Goal: Task Accomplishment & Management: Manage account settings

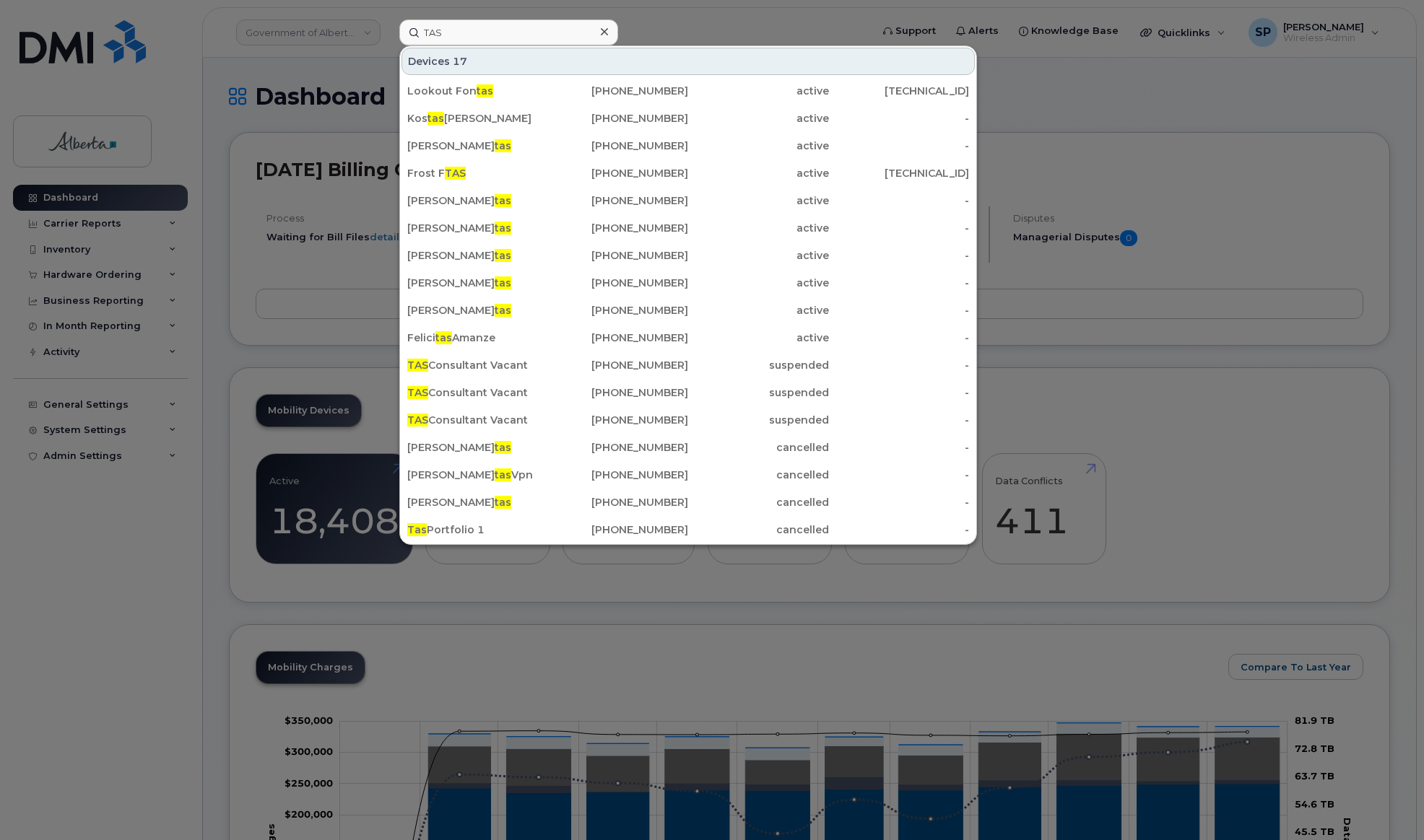
click at [388, 24] on div "TAS Devices 17 Lookout Fon tas 825-392-6569 active 184.151.210.185 Kos tas Gian…" at bounding box center [630, 32] width 485 height 26
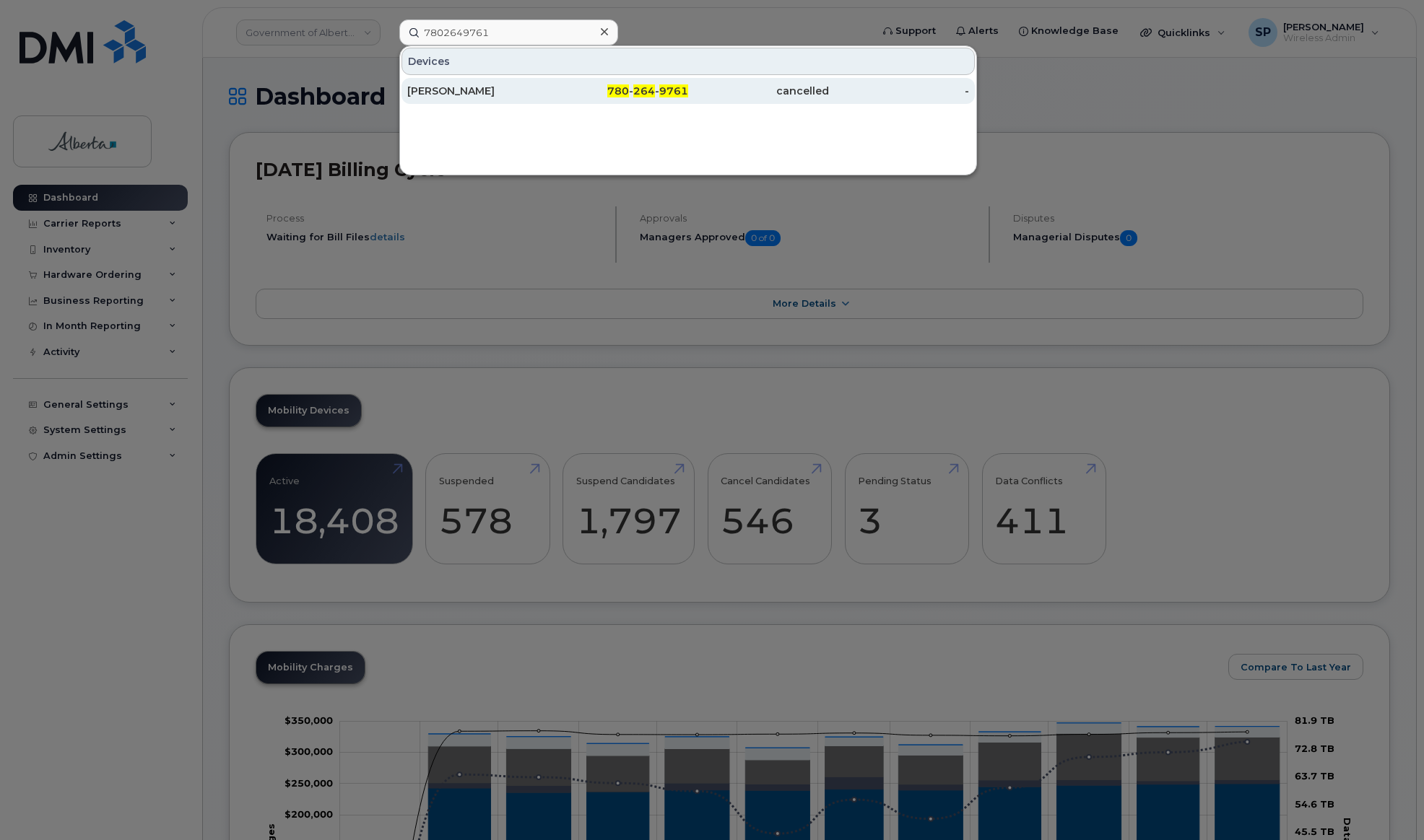
type input "7802649761"
click at [437, 95] on div "[PERSON_NAME]" at bounding box center [477, 91] width 140 height 14
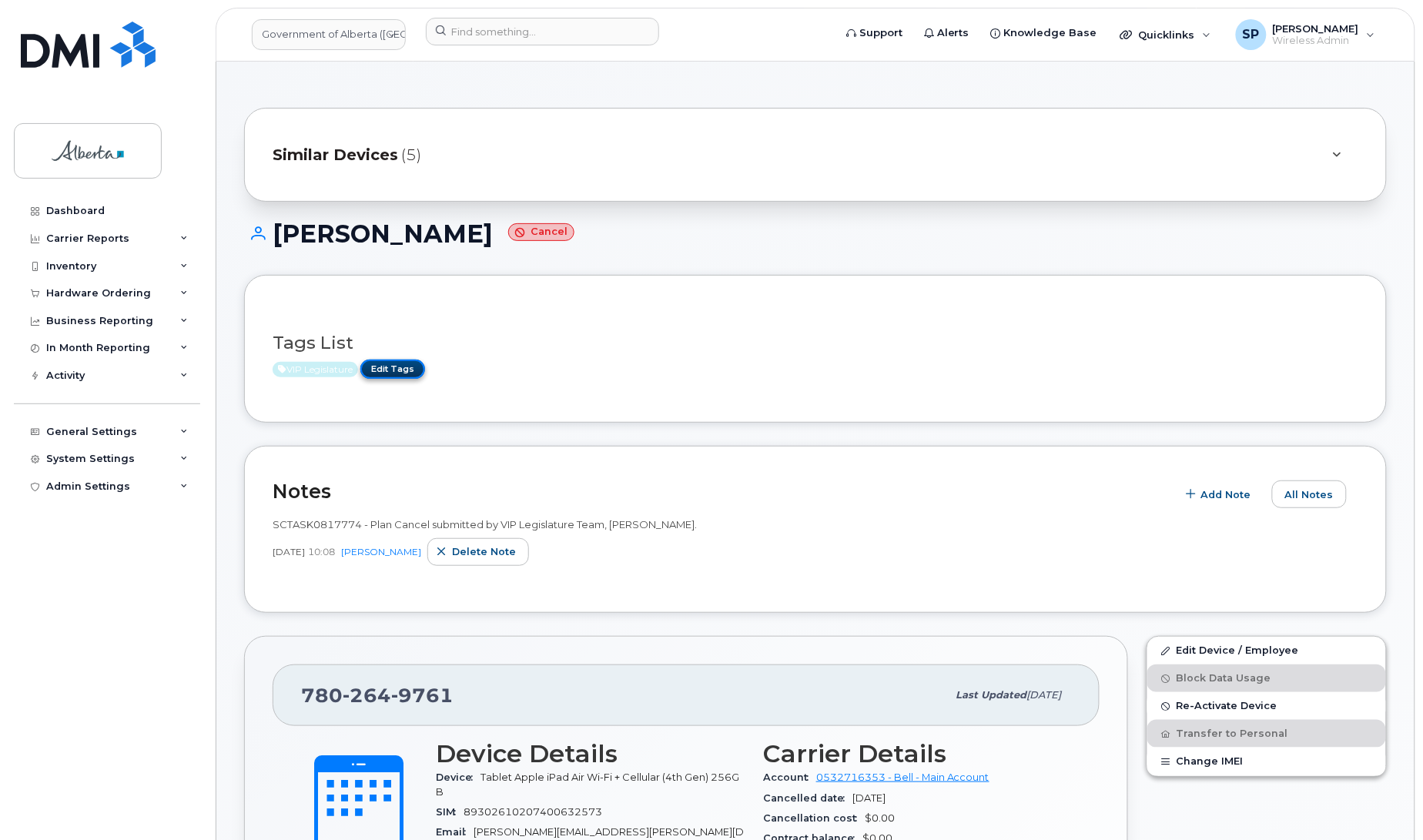
click at [401, 367] on link "Edit Tags" at bounding box center [392, 369] width 64 height 19
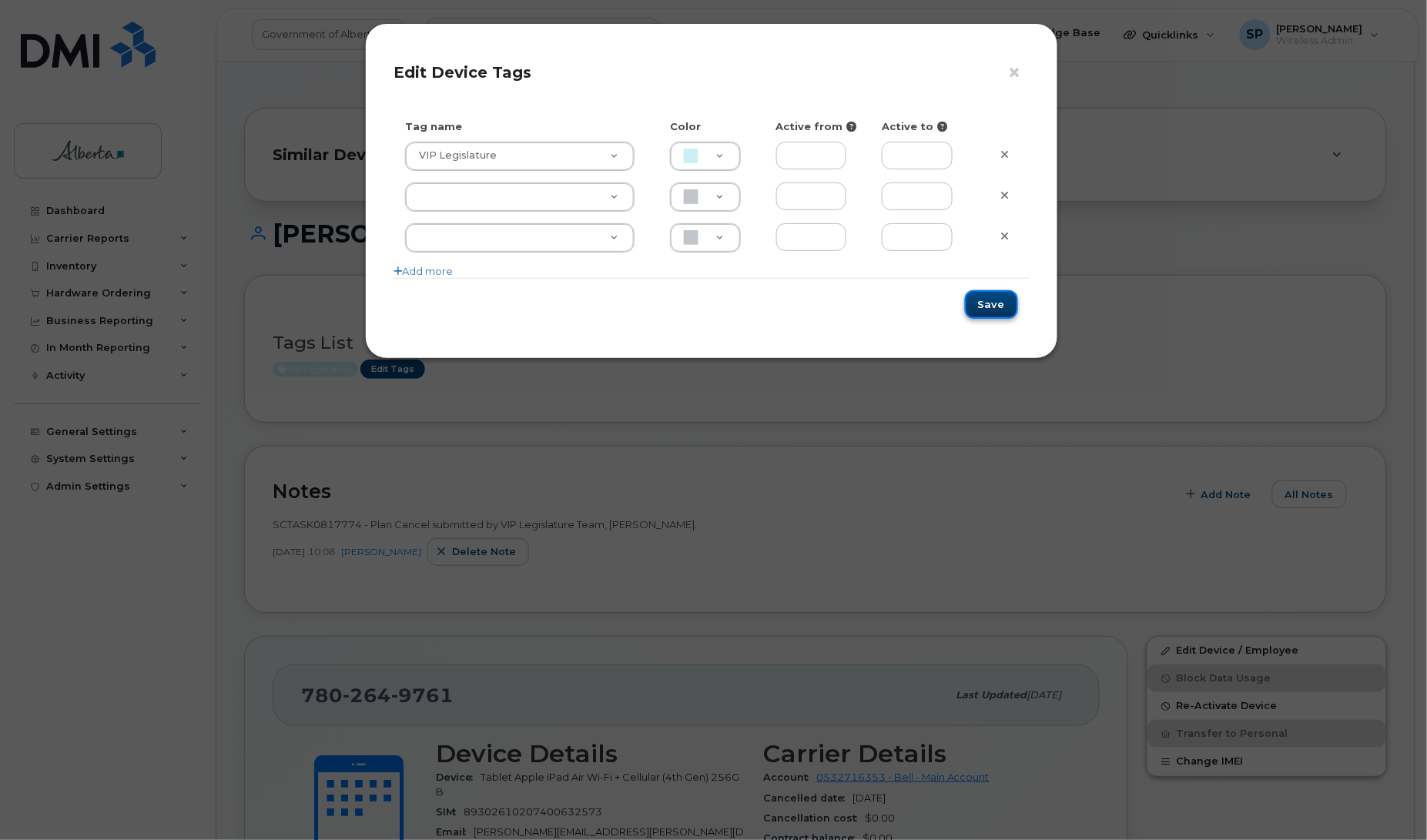
click at [991, 304] on button "Save" at bounding box center [992, 304] width 53 height 28
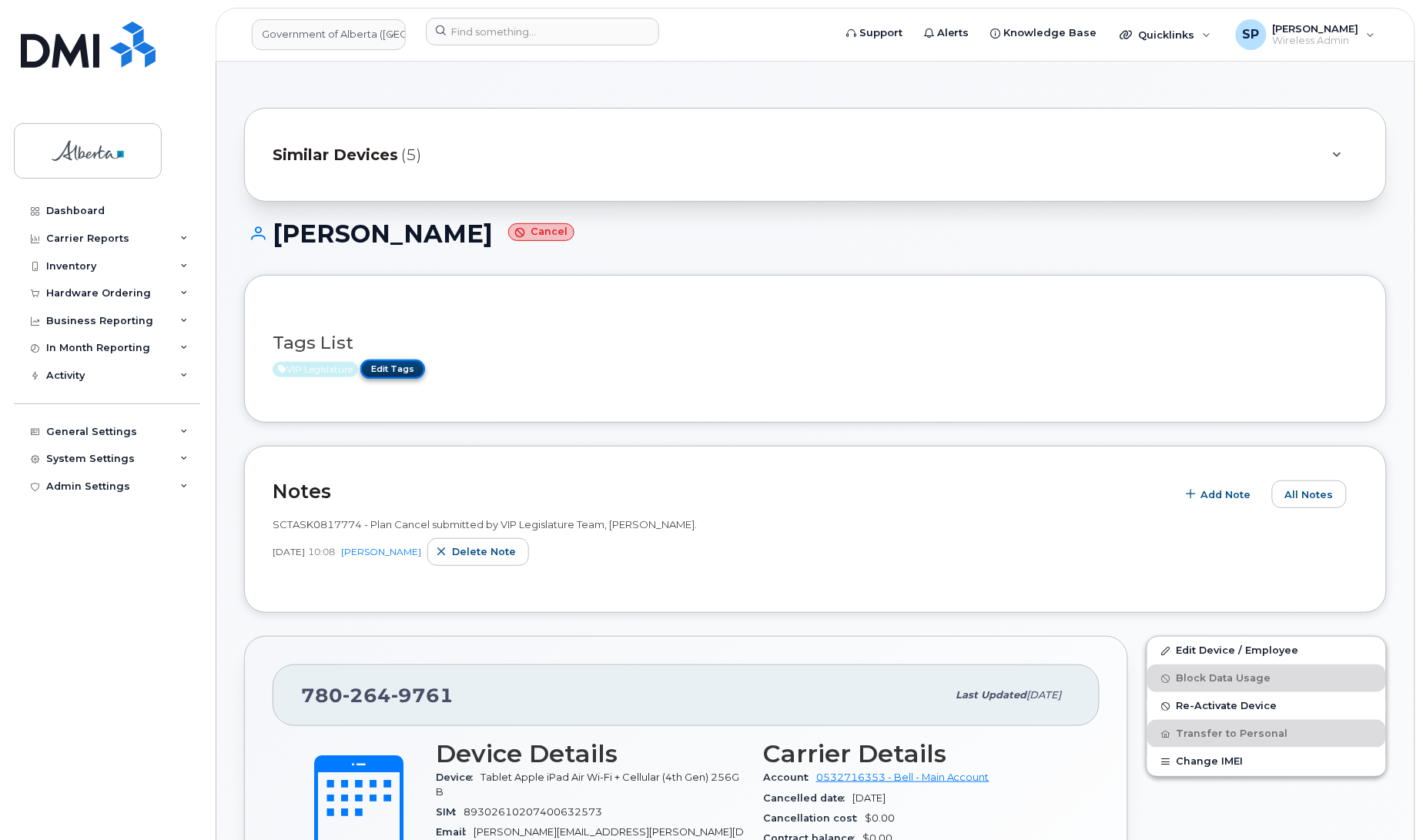
click at [410, 372] on link "Edit Tags" at bounding box center [392, 369] width 64 height 19
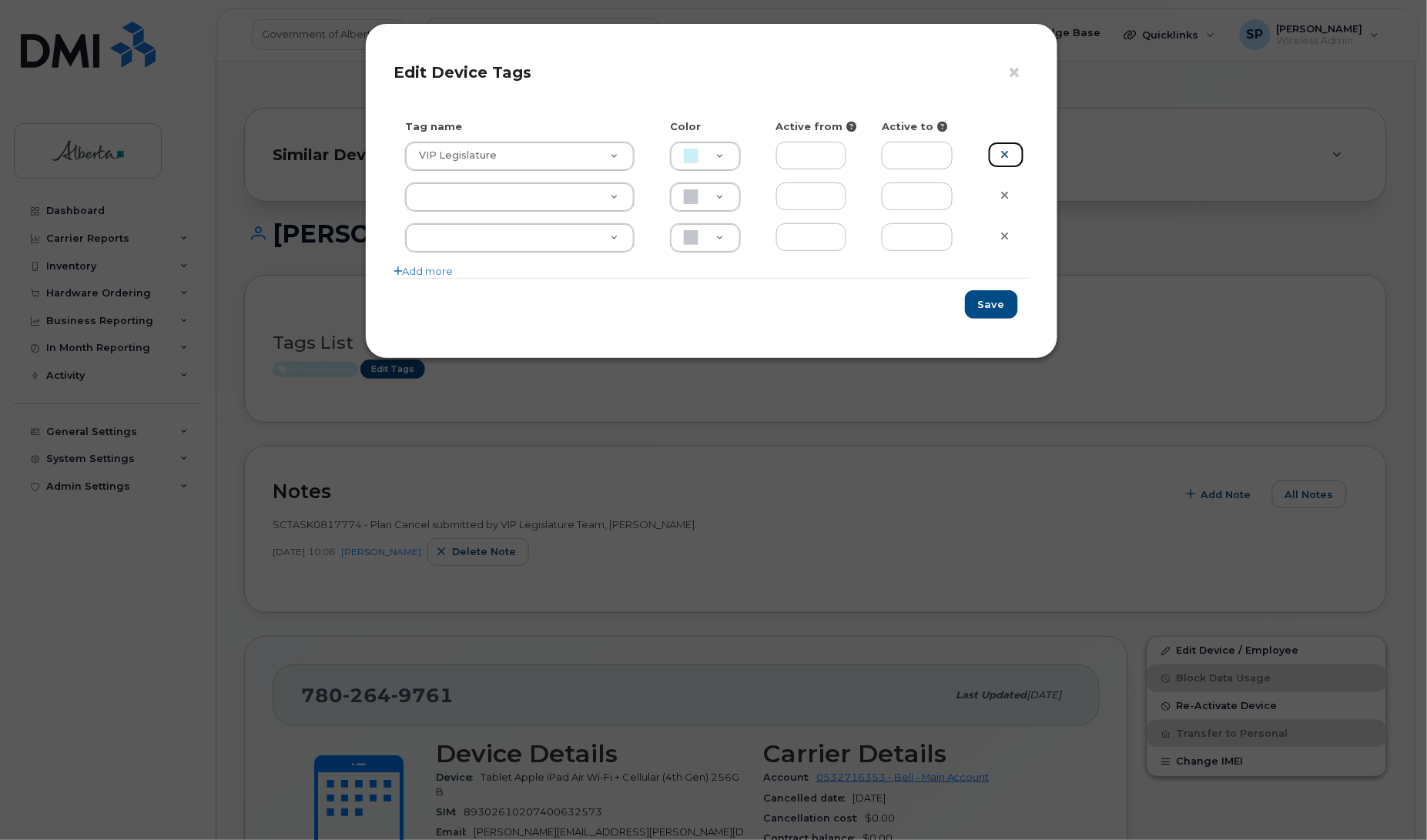
click at [1006, 155] on icon at bounding box center [1004, 155] width 9 height 11
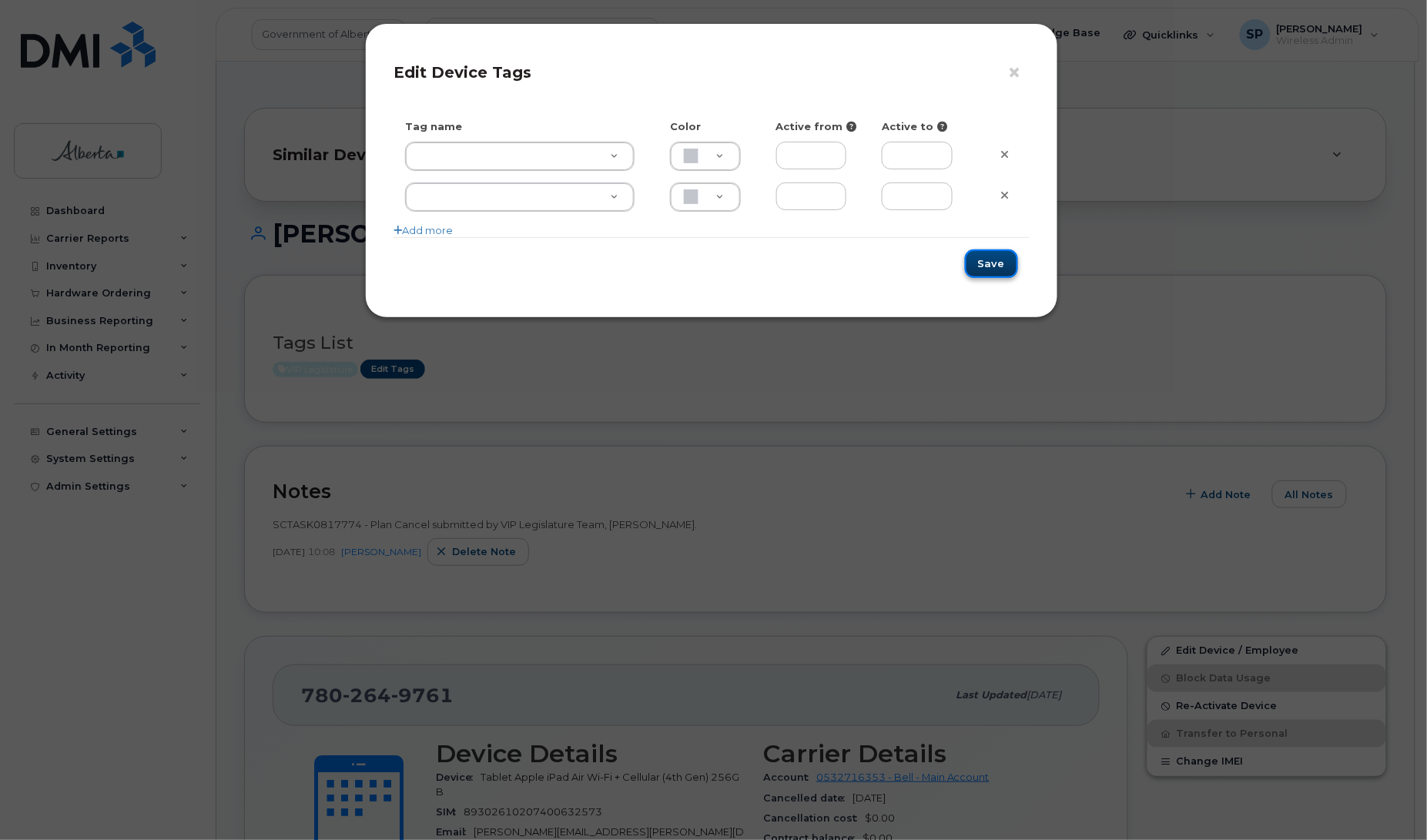
click at [994, 265] on button "Save" at bounding box center [992, 264] width 53 height 28
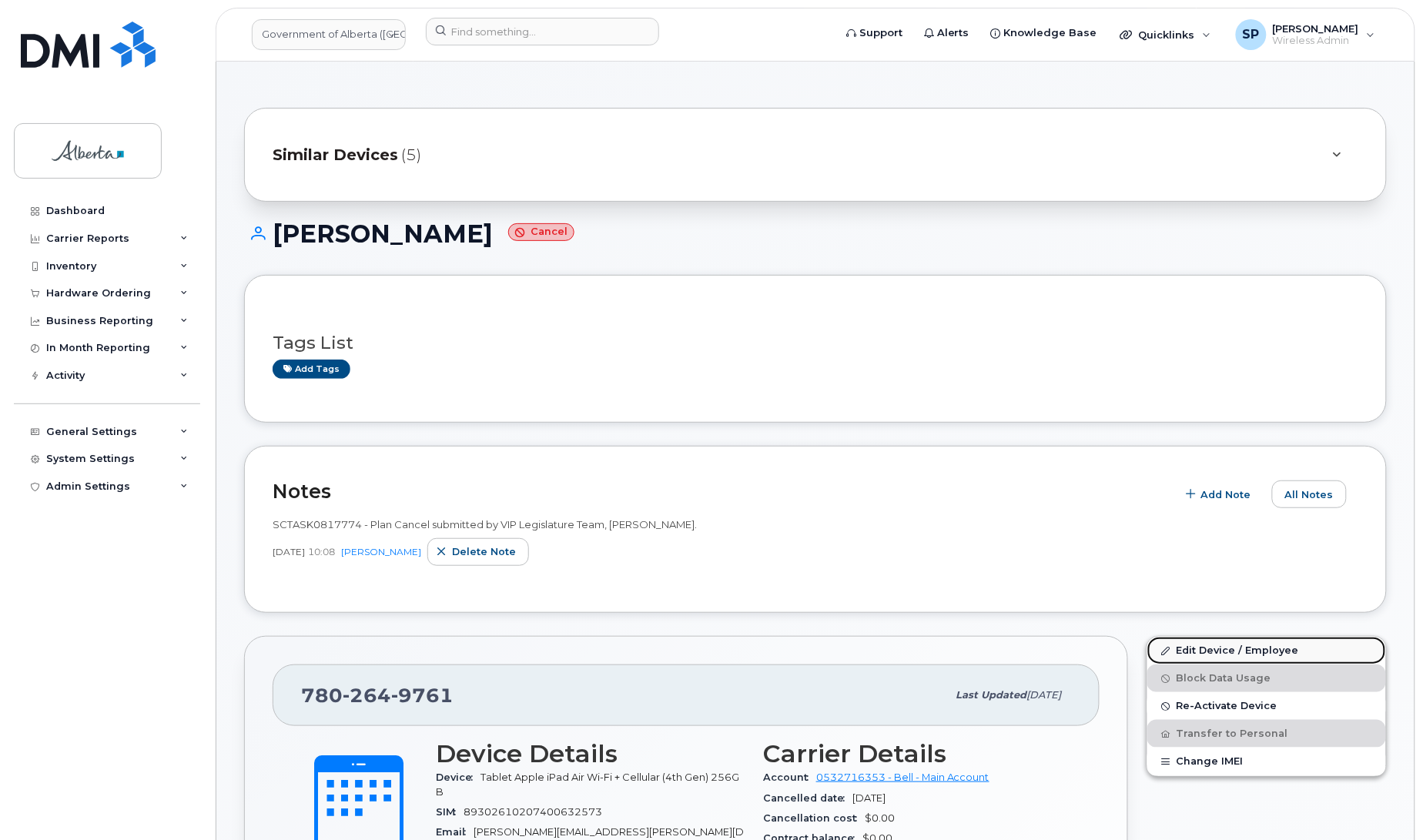
click at [1191, 651] on link "Edit Device / Employee" at bounding box center [1267, 650] width 239 height 27
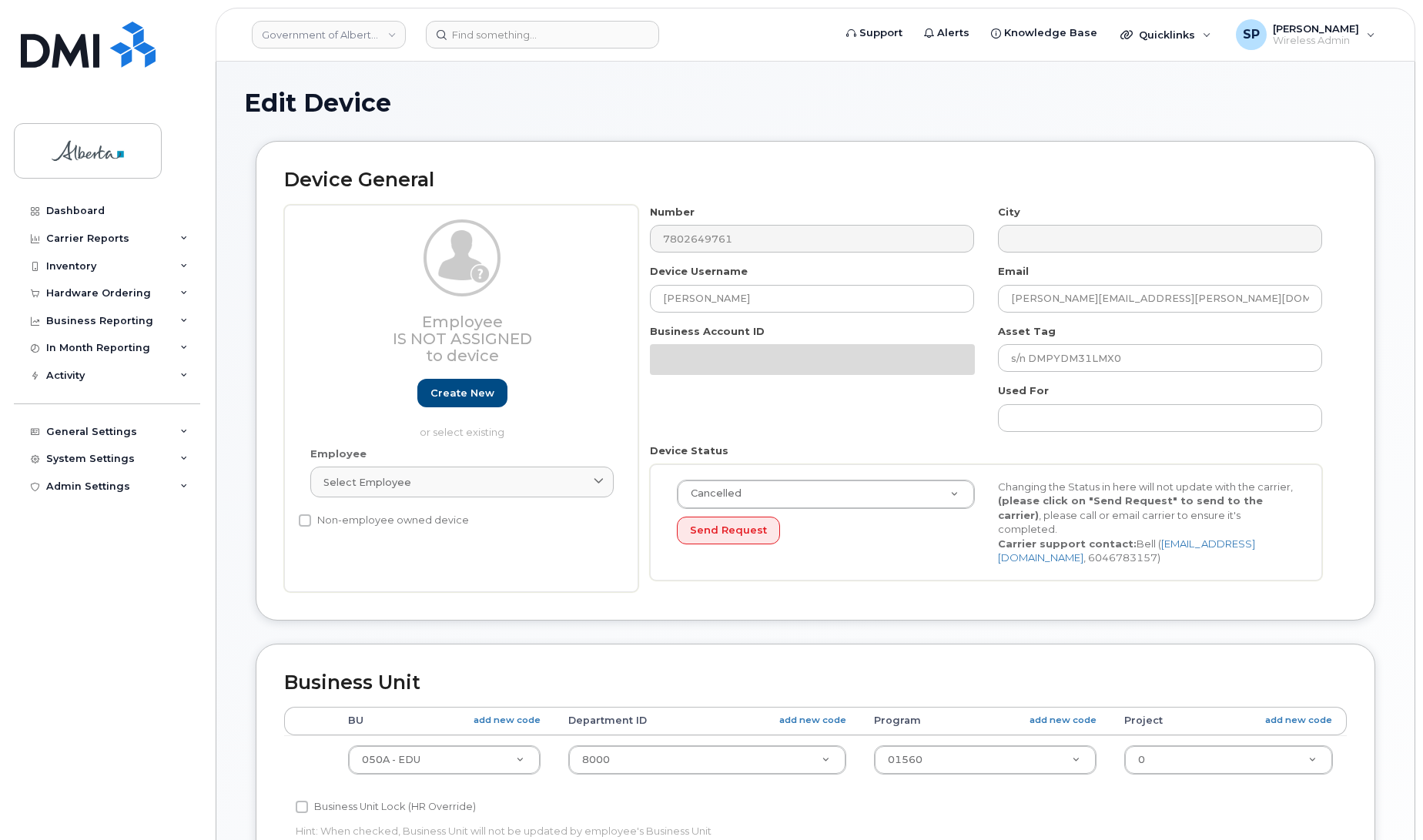
select select "4749738"
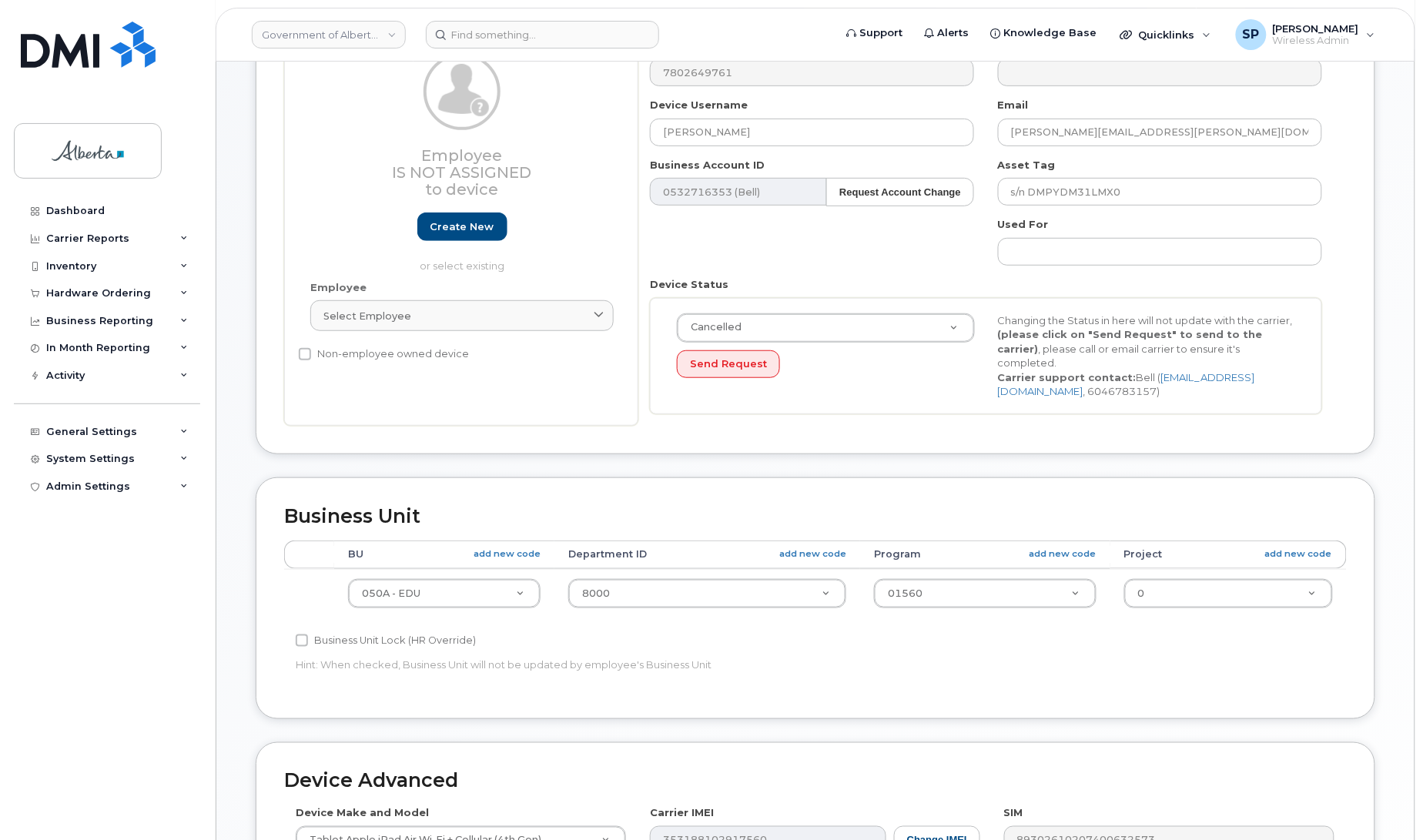
scroll to position [162, 0]
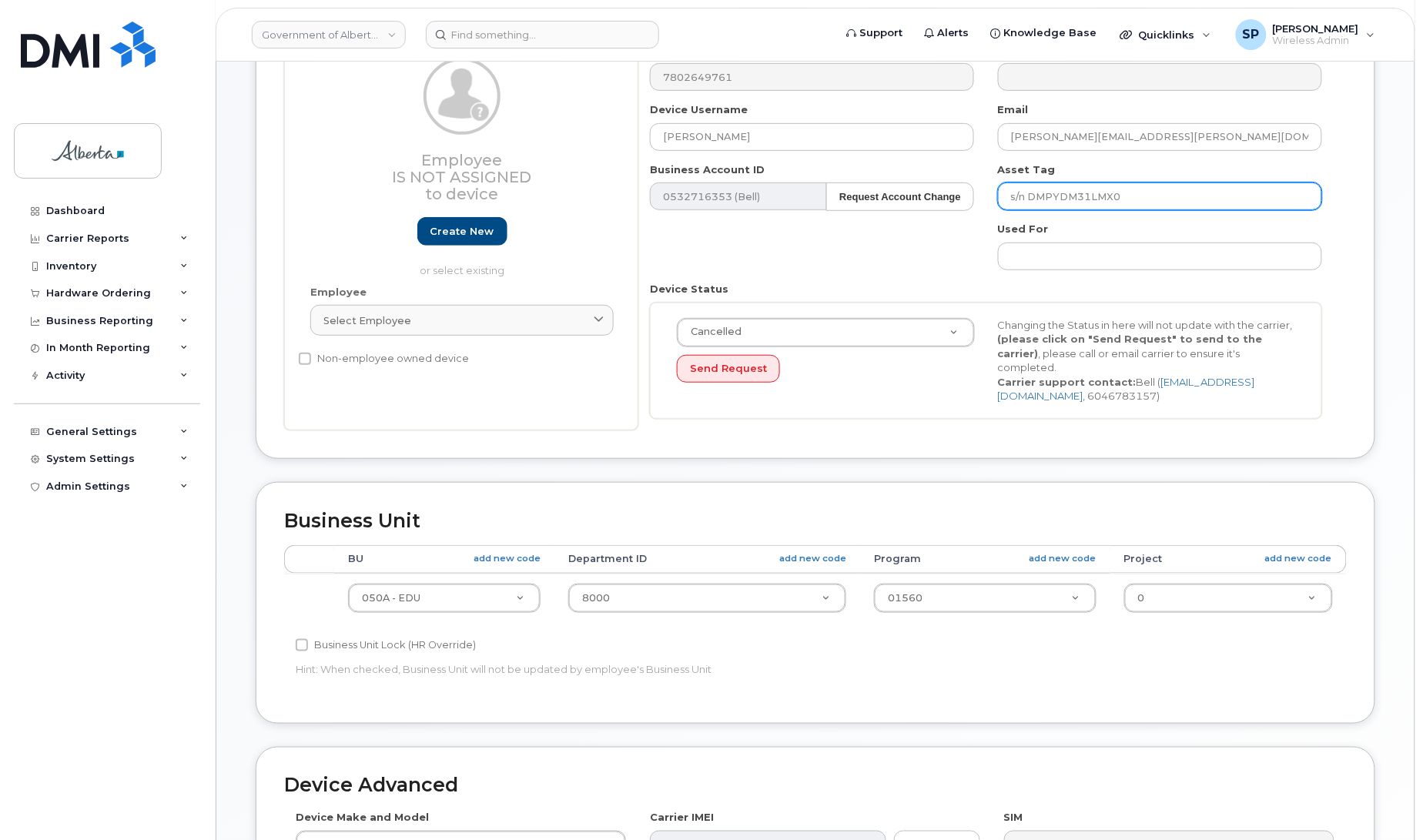
drag, startPoint x: 1153, startPoint y: 202, endPoint x: 973, endPoint y: 218, distance: 180.7
click at [973, 218] on div "Number 7802649761 City Device Username Demetrios Nicolaides Email Demetrios.Nic…" at bounding box center [986, 236] width 696 height 388
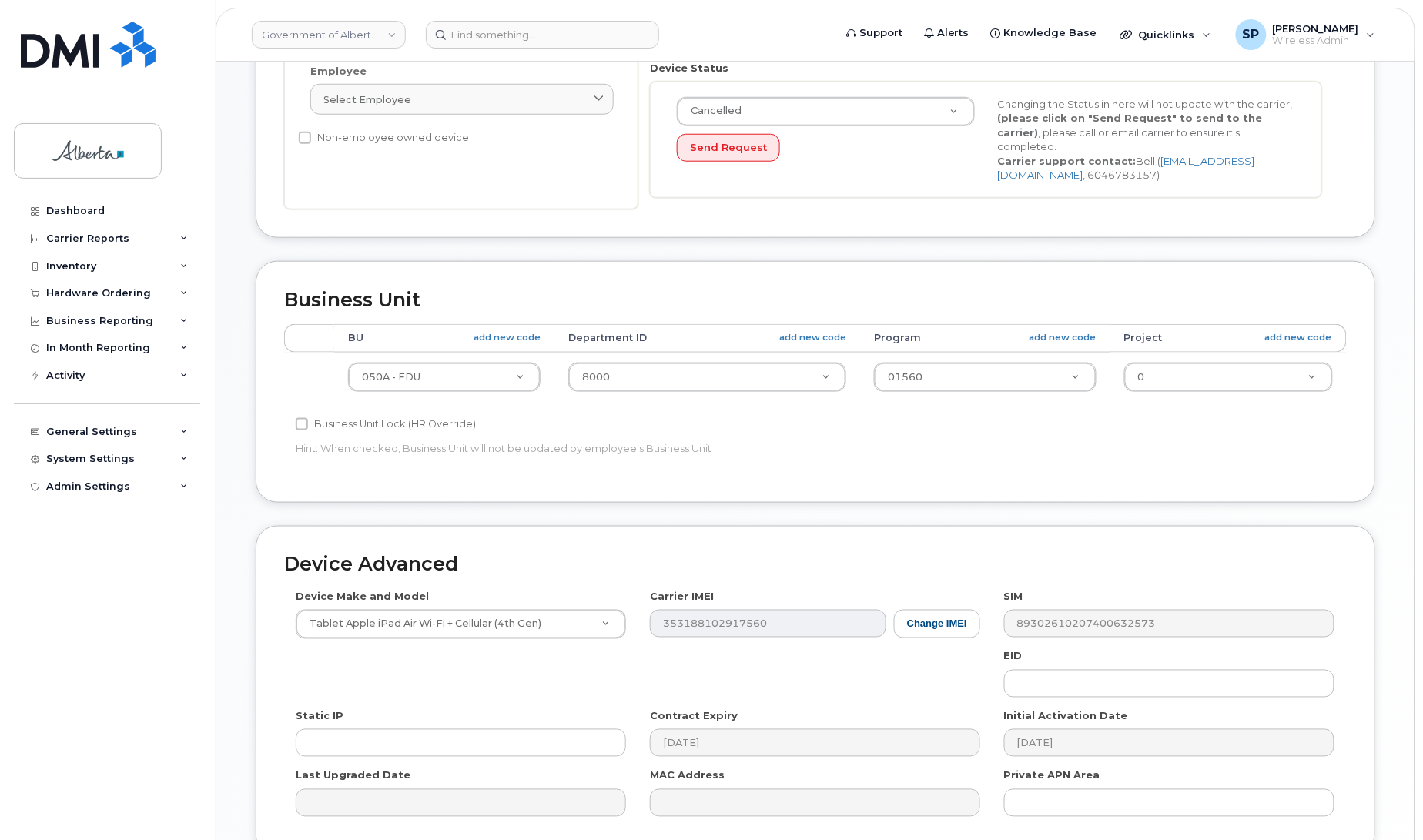
scroll to position [420, 0]
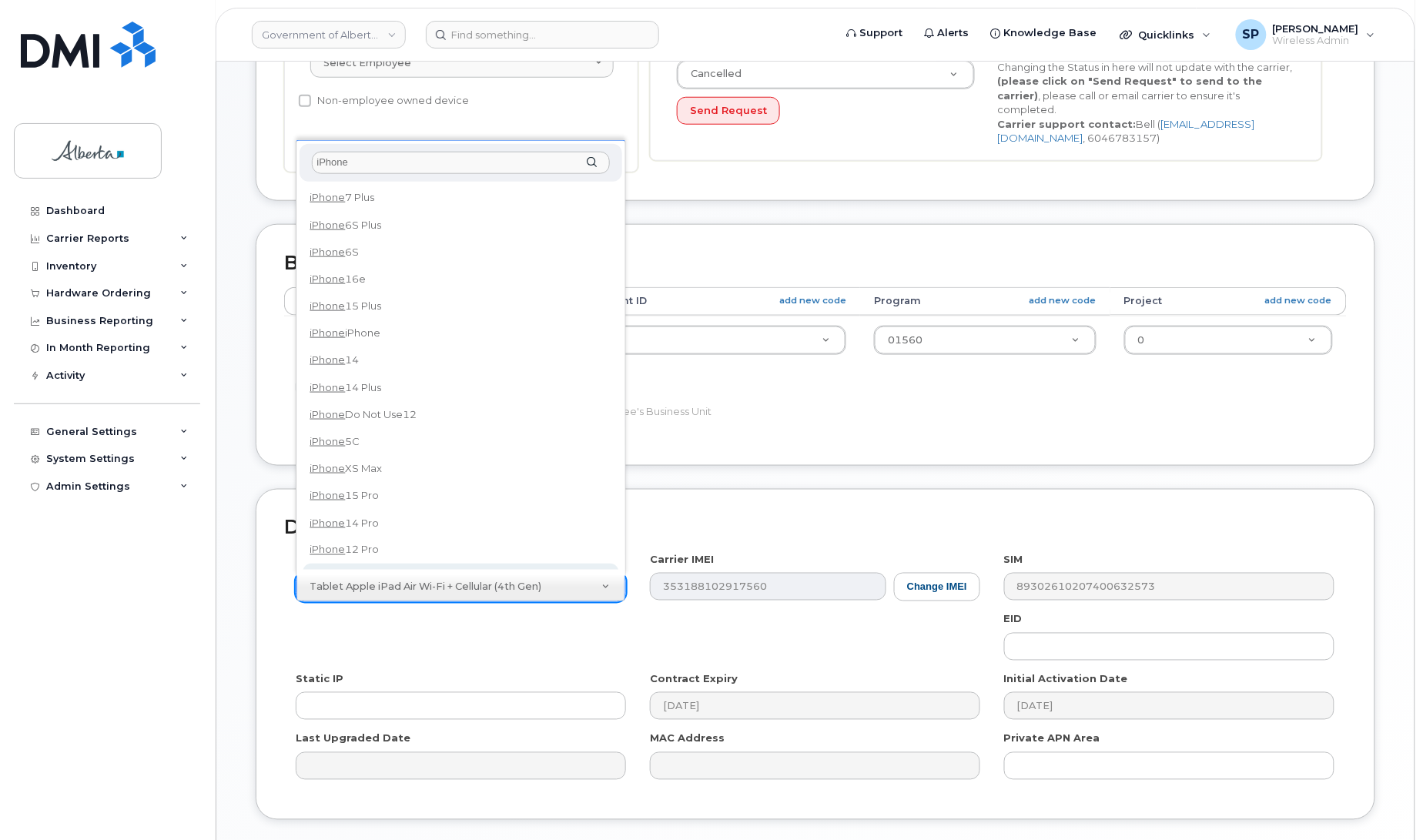
type input "iPhone"
select select "185"
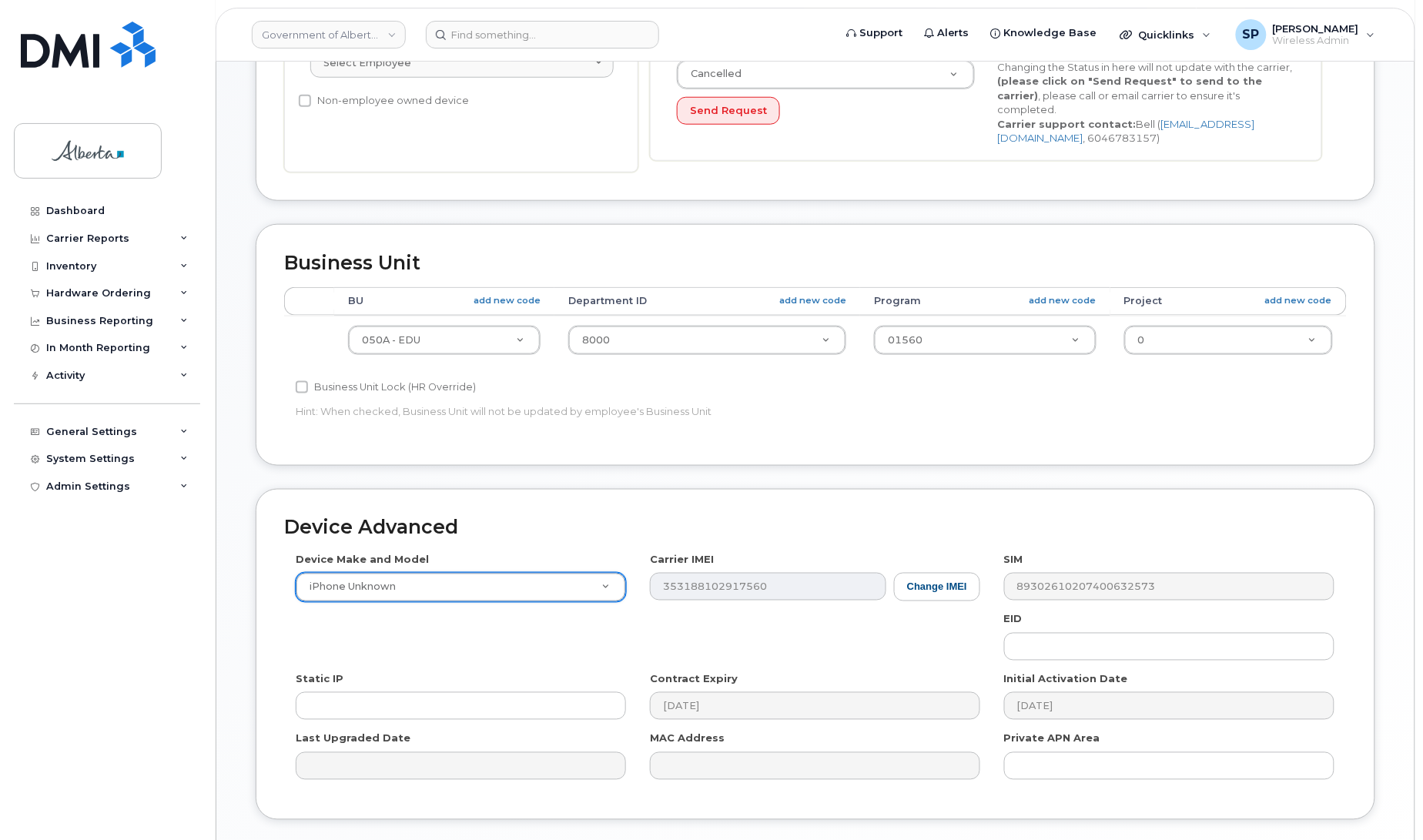
scroll to position [531, 0]
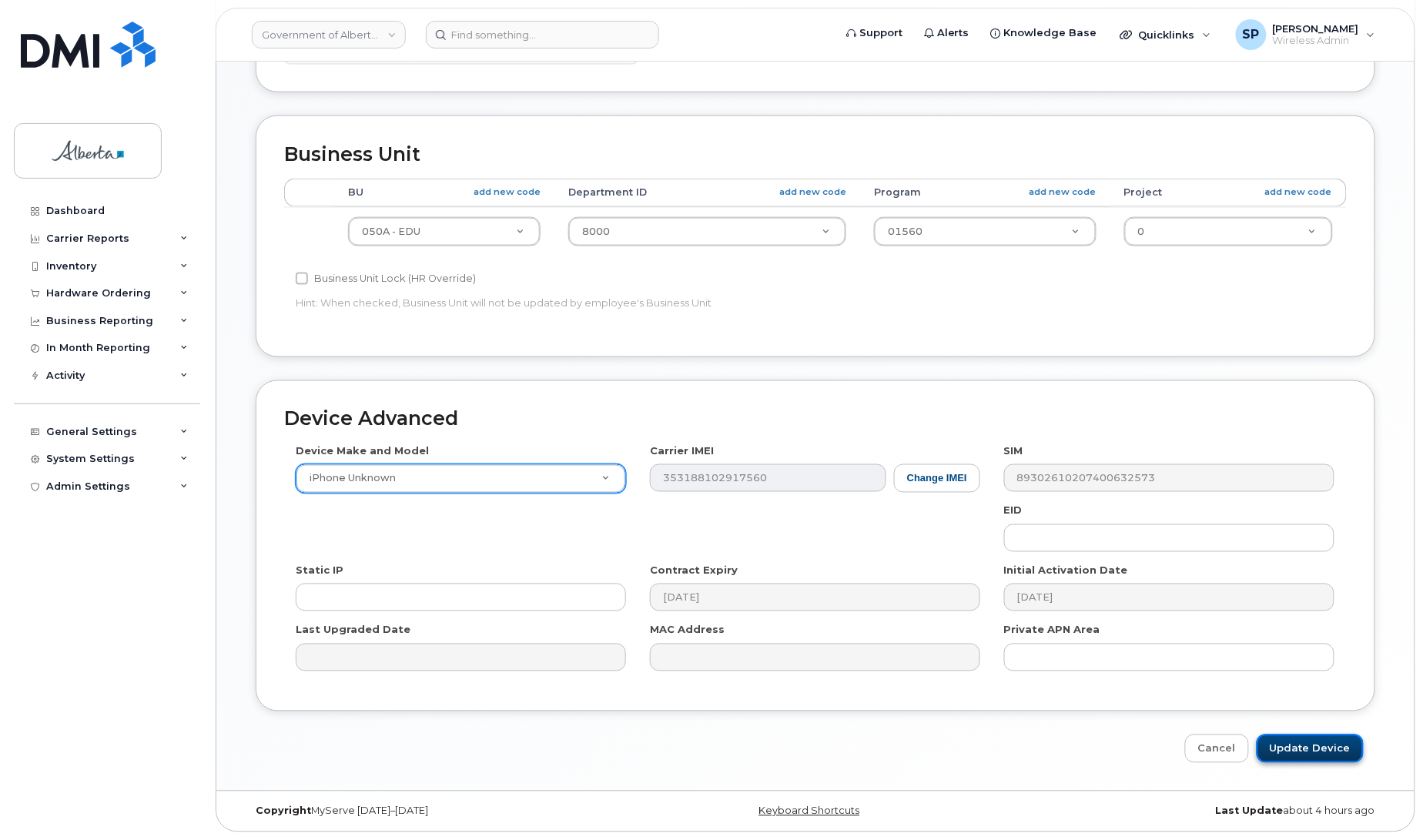
click at [1330, 752] on input "Update Device" at bounding box center [1309, 749] width 107 height 28
type input "Saving..."
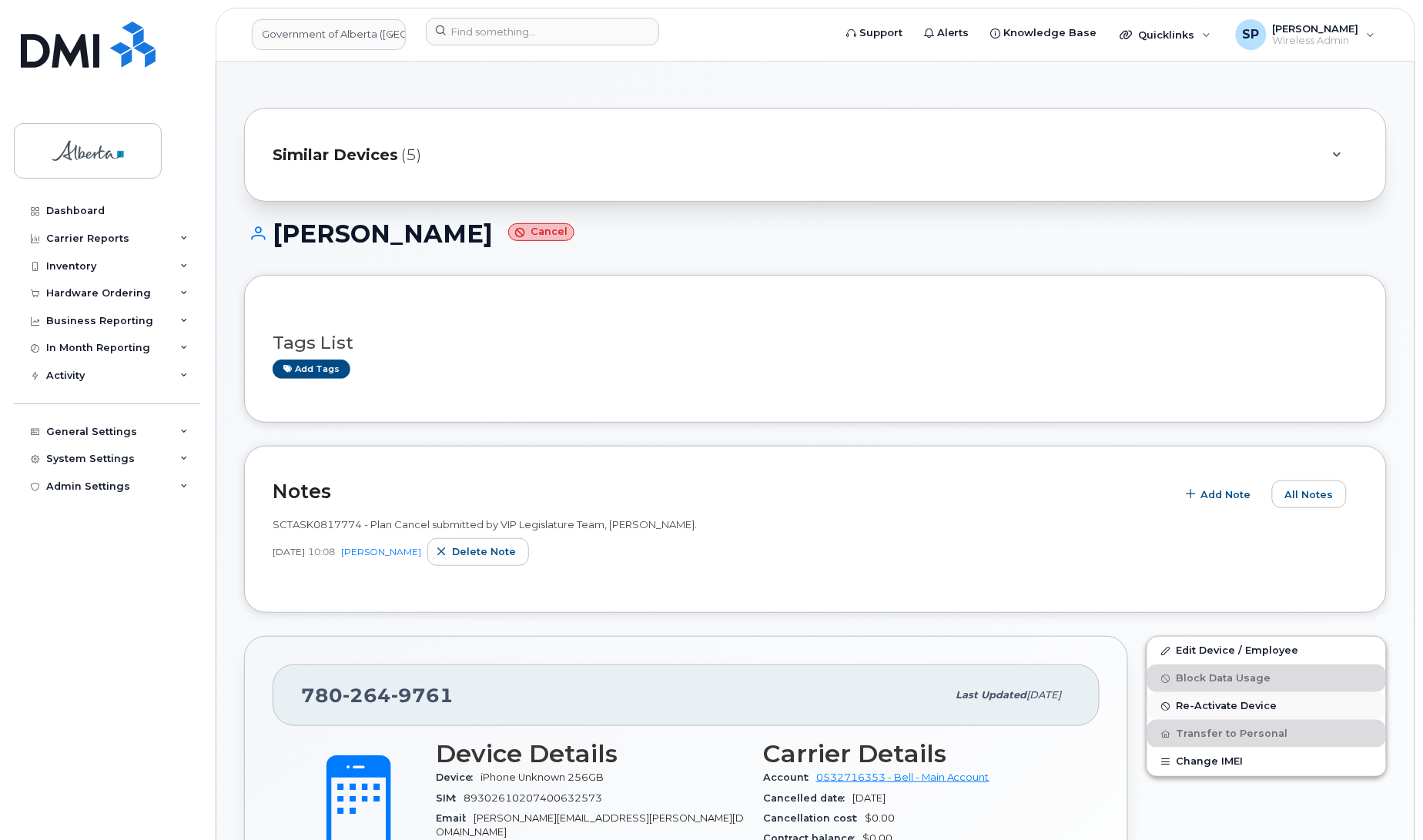
click at [1232, 704] on span "Re-Activate Device" at bounding box center [1227, 706] width 100 height 11
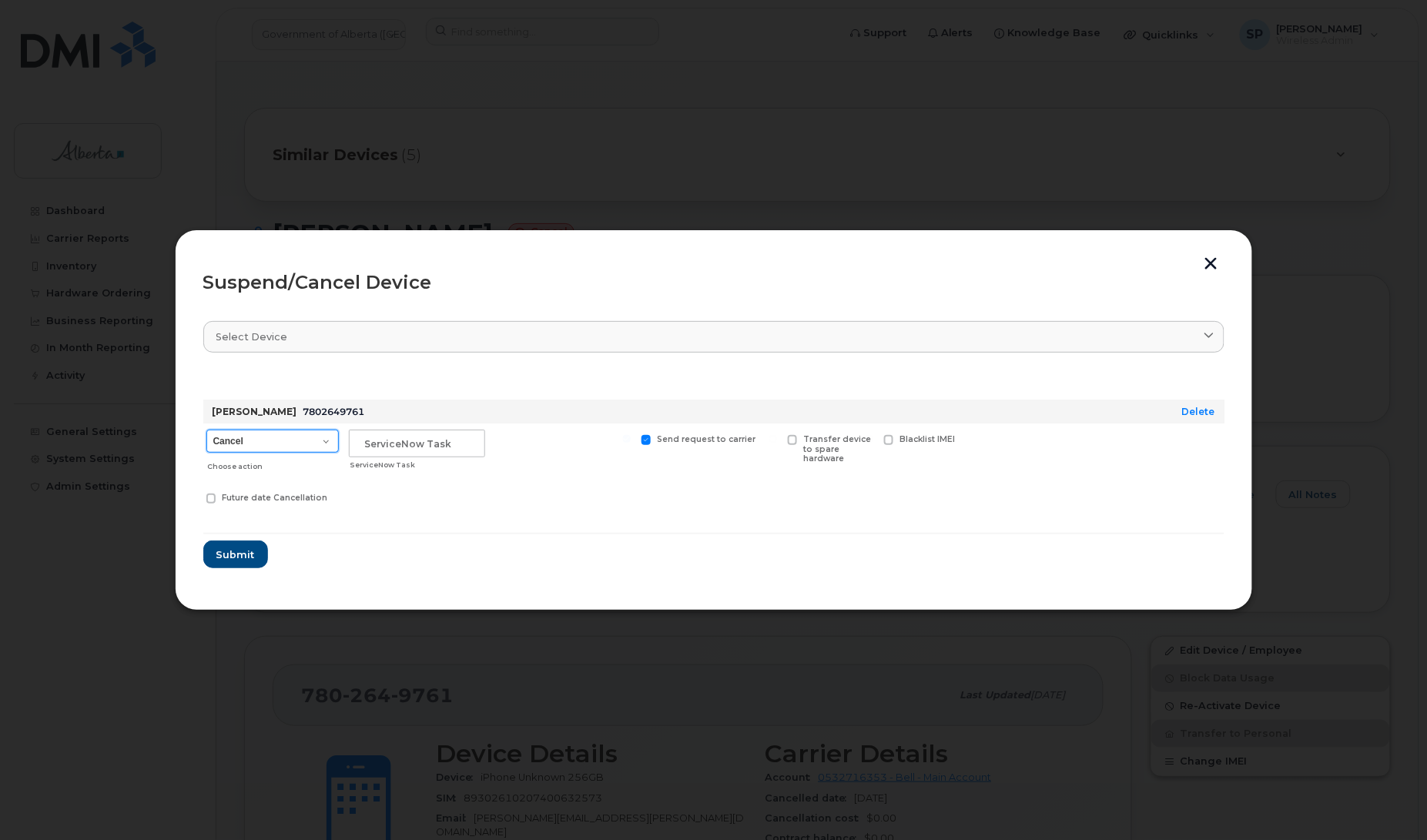
click at [241, 448] on select "Cancel Suspend - Extend Suspension Suspend - Reduced Rate Suspend - Lost Device…" at bounding box center [273, 441] width 133 height 23
select select "[object Object]"
click at [207, 429] on select "Cancel Suspend - Extend Suspension Suspend - Reduced Rate Suspend - Lost Device…" at bounding box center [273, 441] width 133 height 23
click at [383, 441] on input "text" at bounding box center [417, 443] width 137 height 27
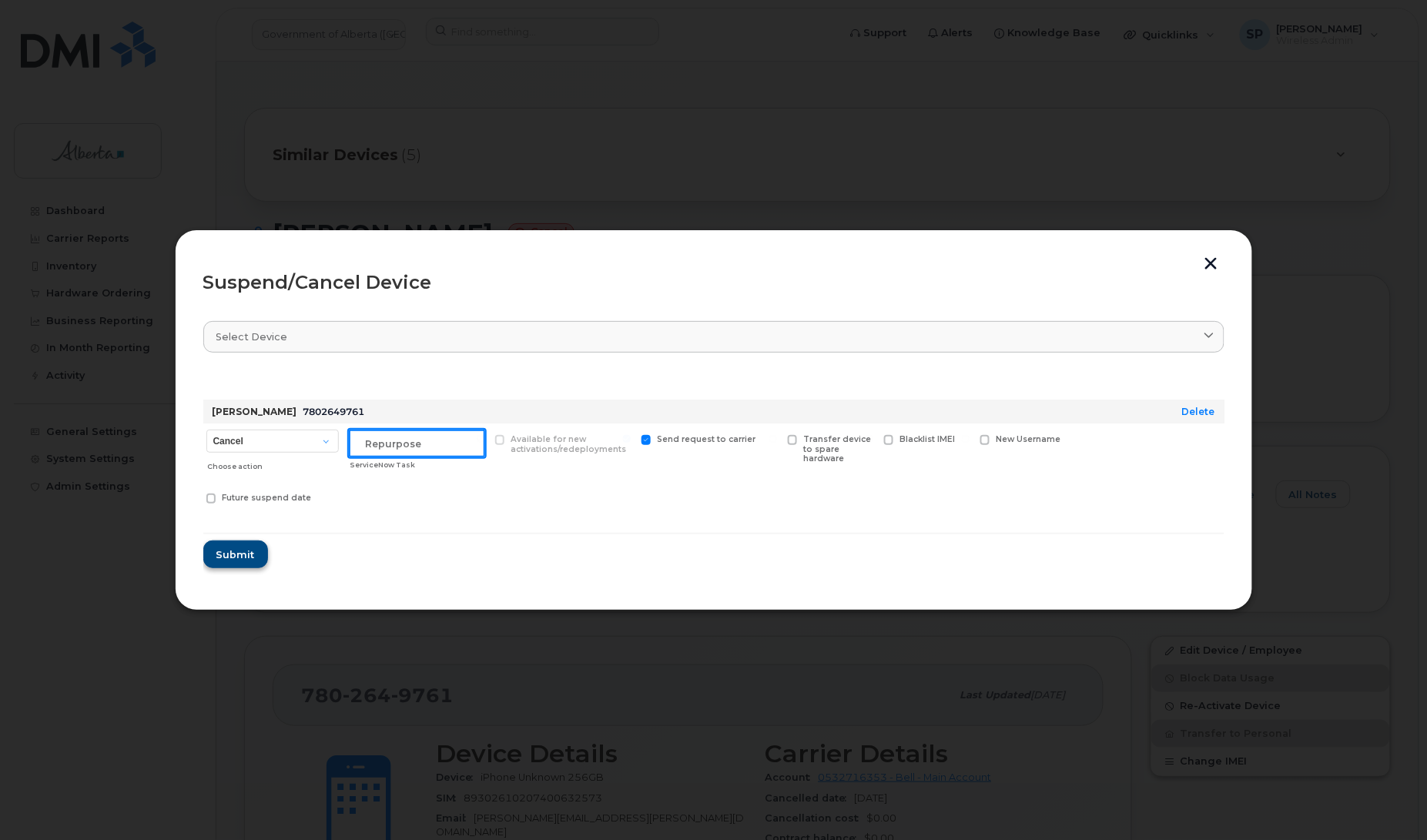
type input "Repurpose"
click at [247, 551] on span "Submit" at bounding box center [234, 554] width 39 height 14
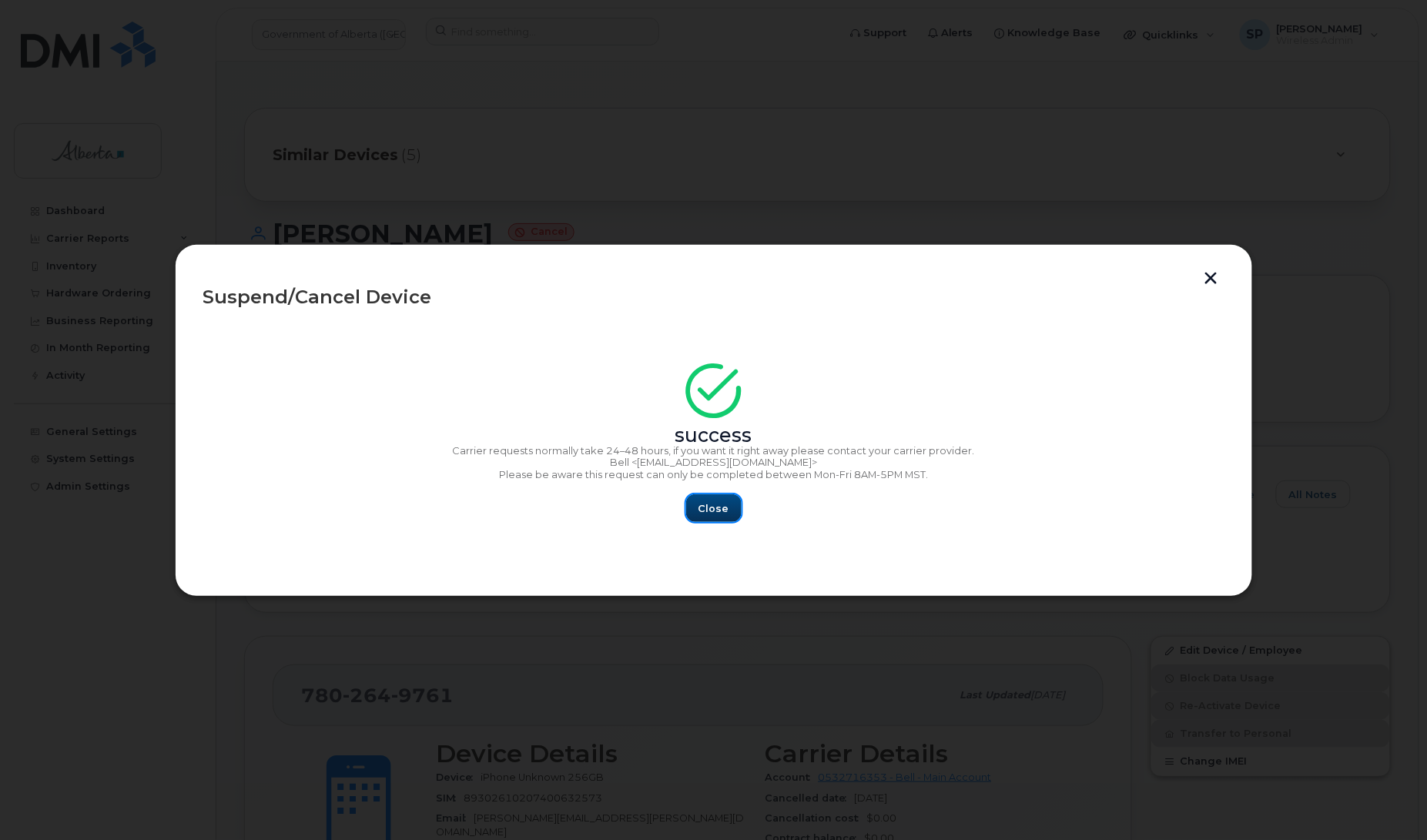
click at [718, 509] on span "Close" at bounding box center [714, 508] width 30 height 14
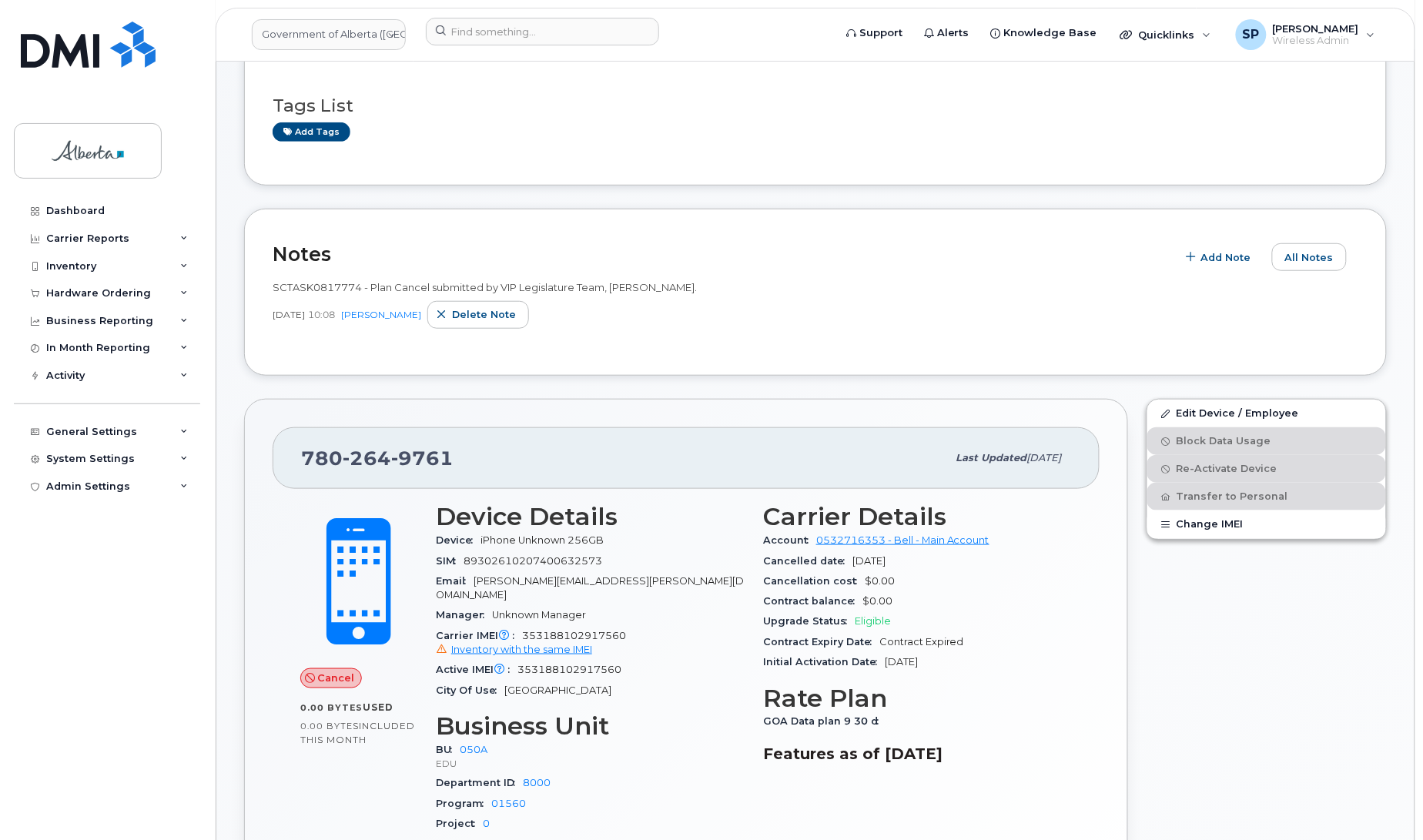
scroll to position [363, 0]
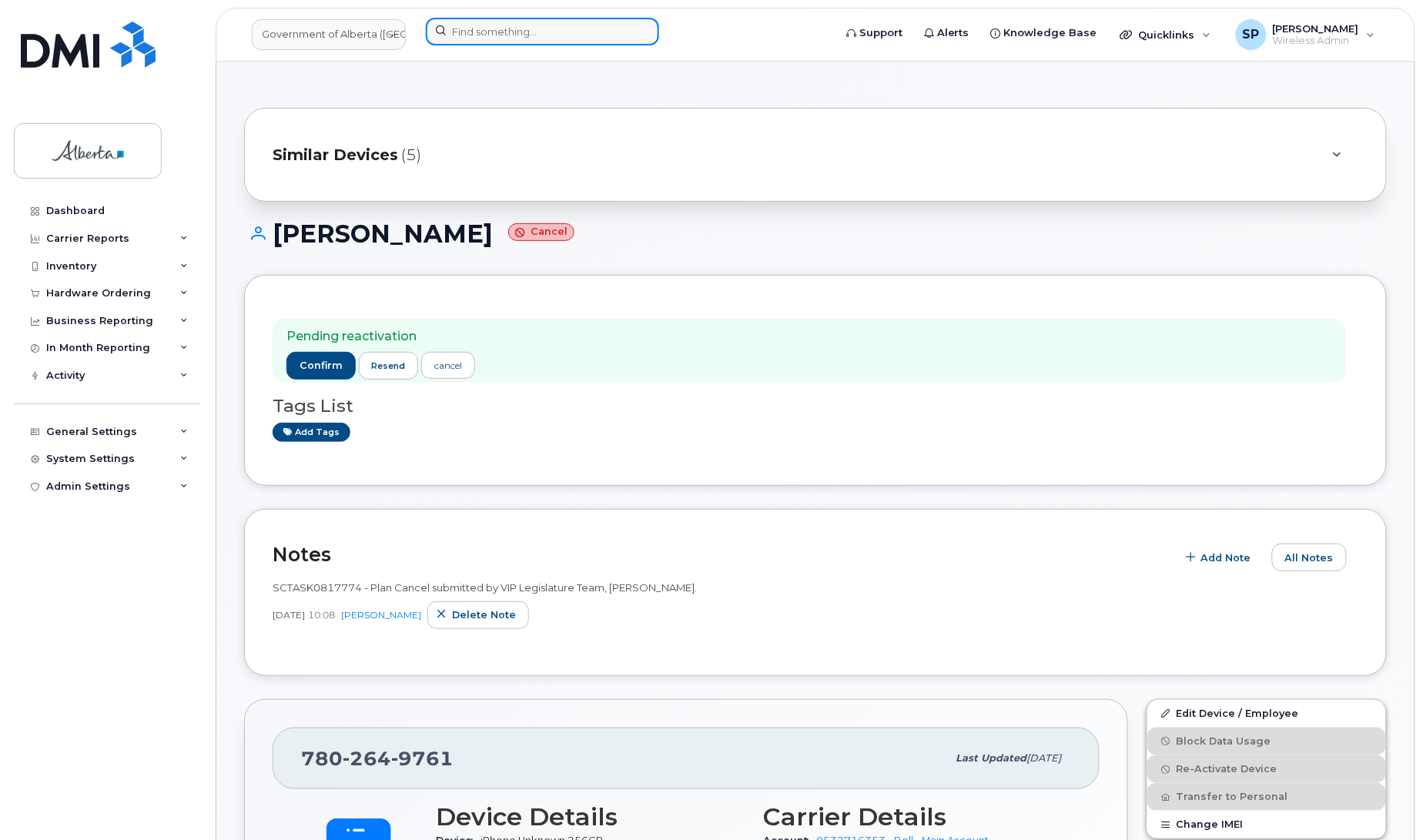
click at [455, 28] on input at bounding box center [542, 31] width 233 height 27
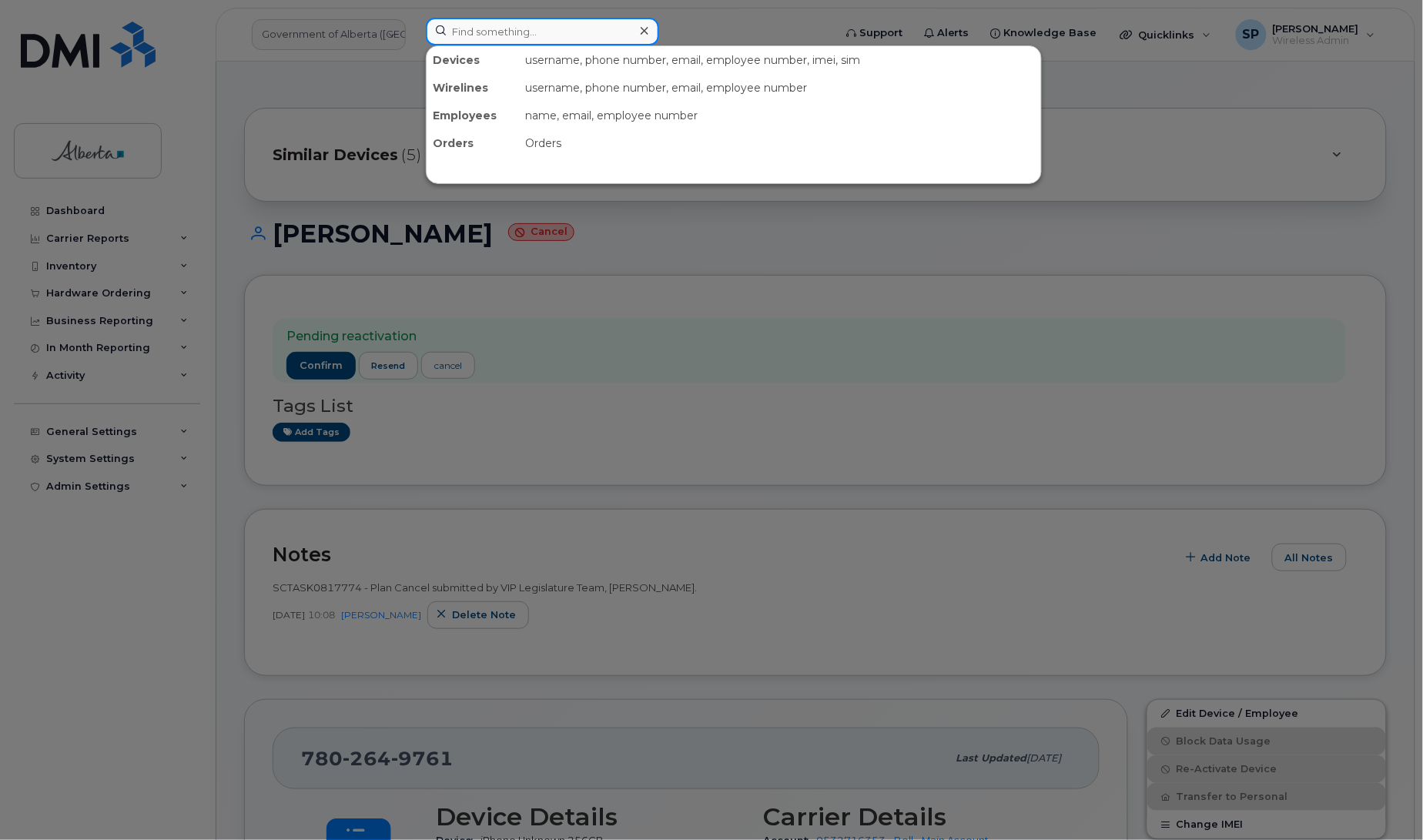
paste input "7802666374"
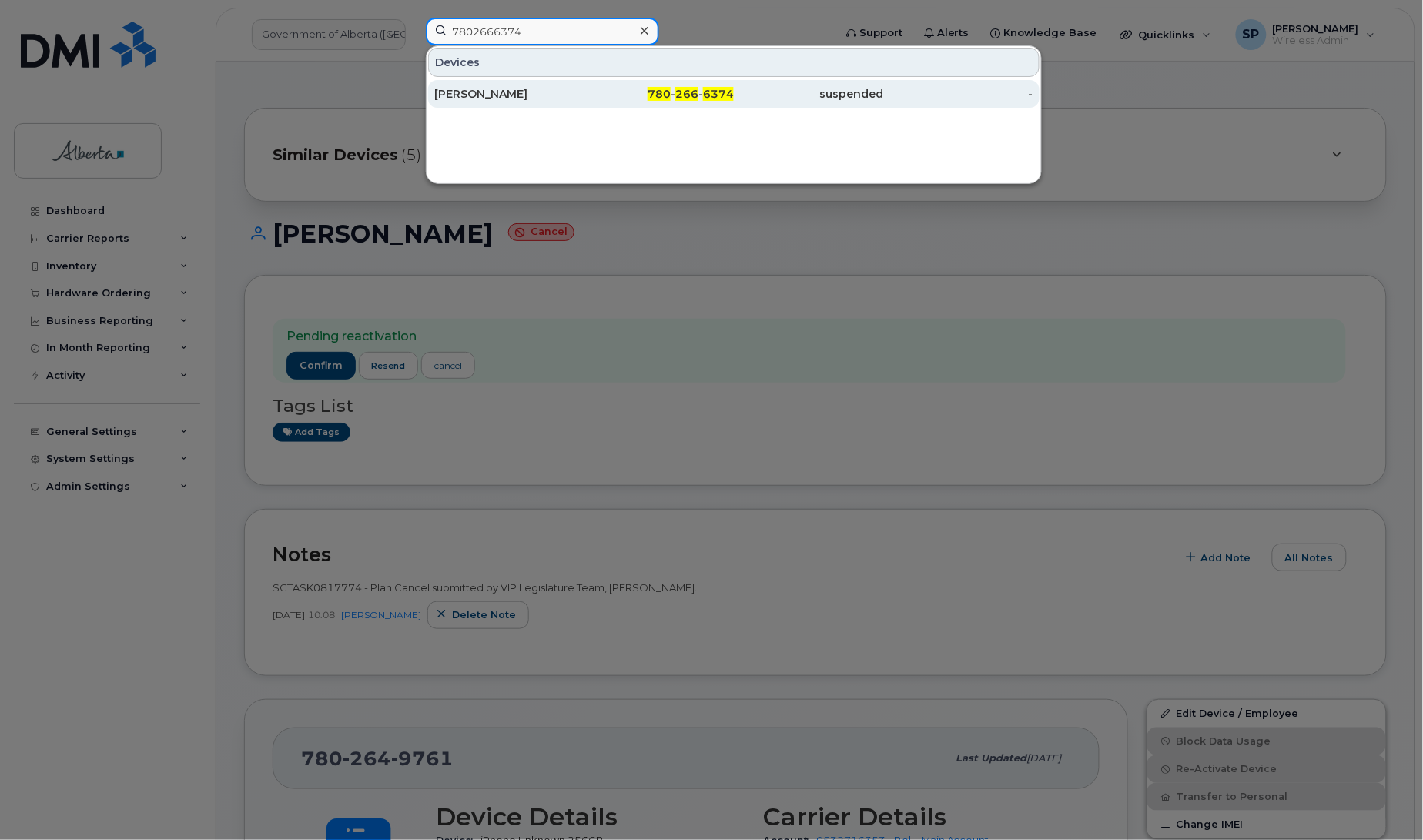
type input "7802666374"
click at [470, 97] on div "Randy Tiller" at bounding box center [509, 94] width 150 height 15
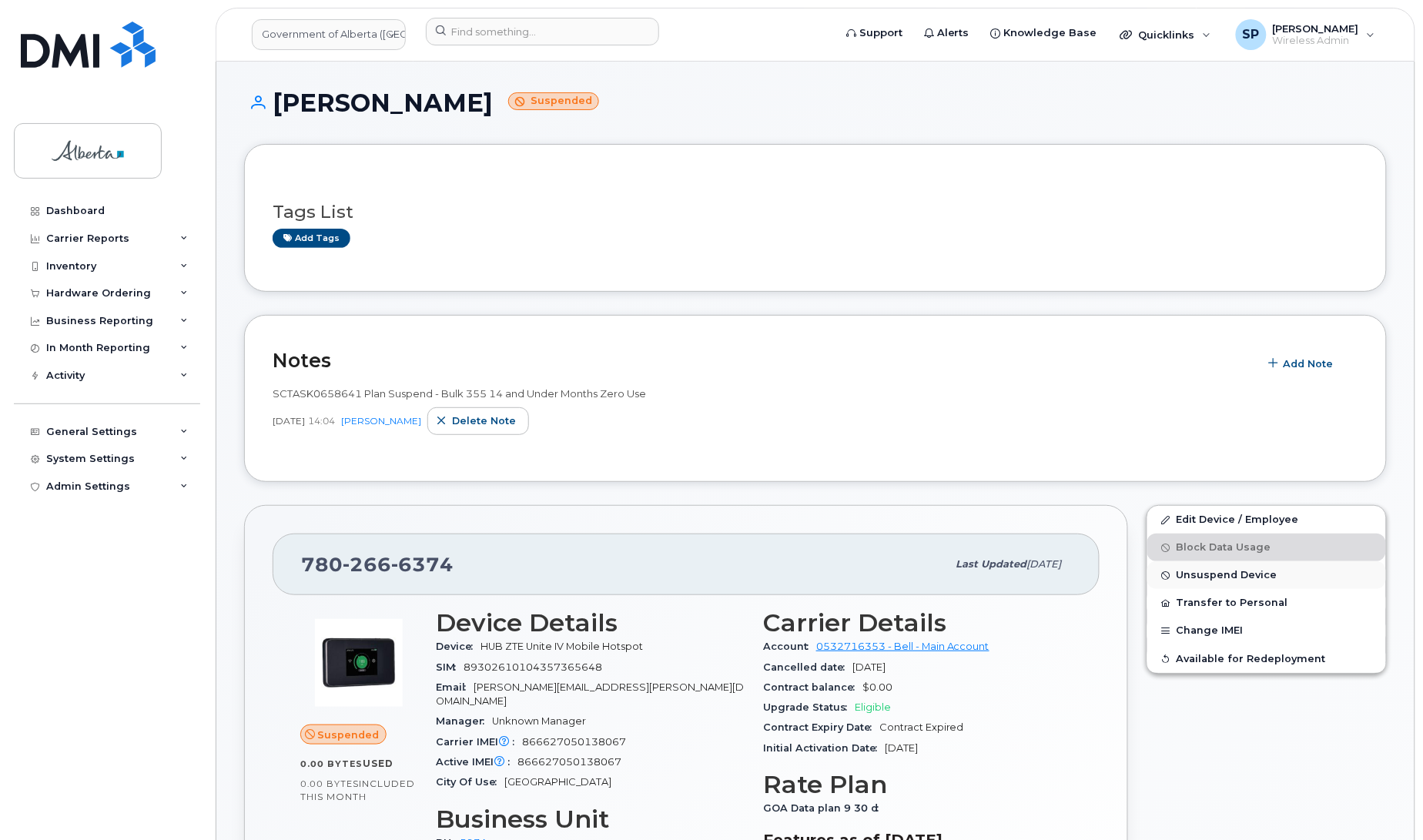
click at [1228, 580] on span "Unsuspend Device" at bounding box center [1227, 575] width 100 height 11
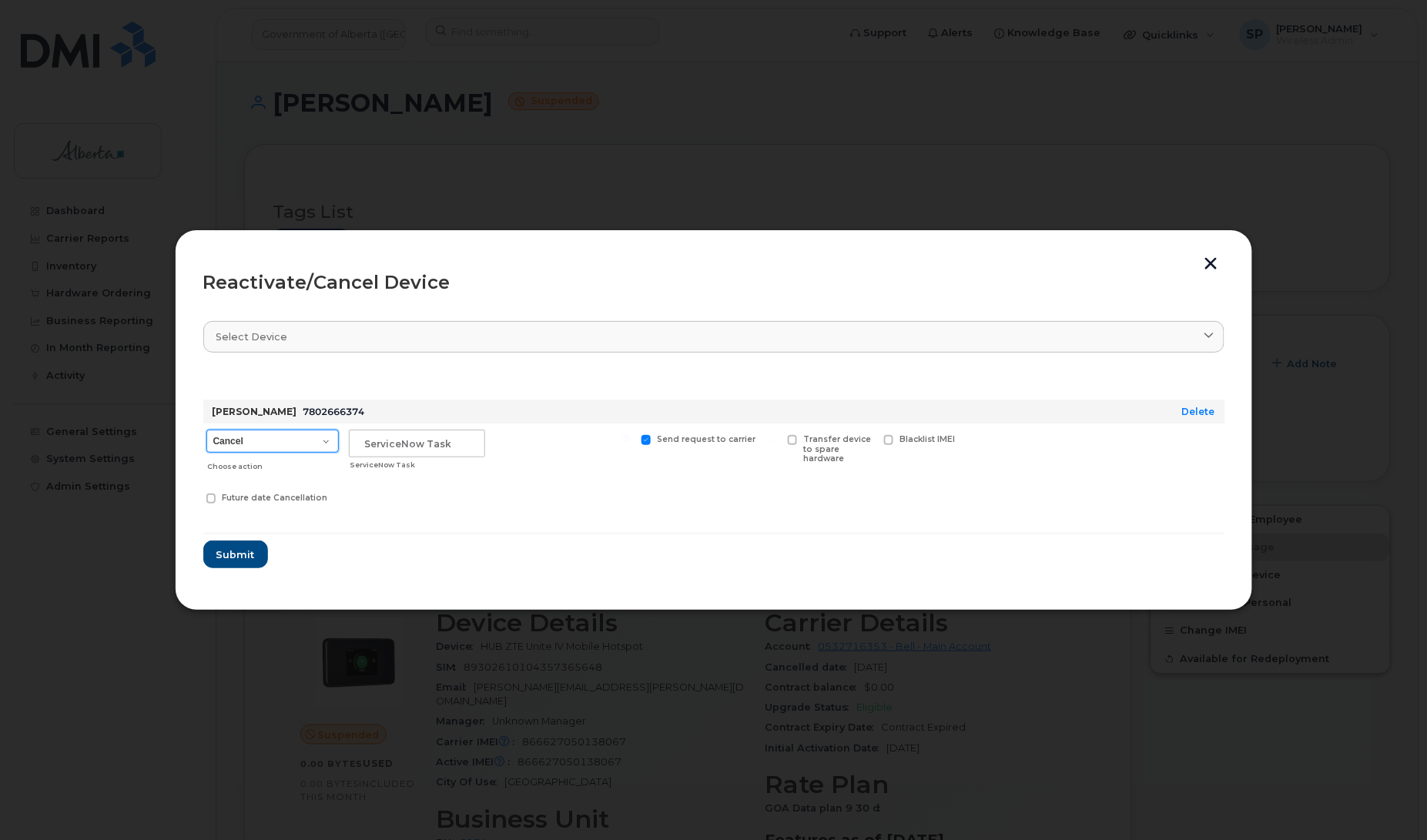
click at [295, 444] on select "Cancel Suspend - Extend Suspension Reactivate" at bounding box center [273, 441] width 133 height 23
select select "[object Object]"
click at [207, 429] on select "Cancel Suspend - Extend Suspension Reactivate" at bounding box center [273, 441] width 133 height 23
click at [1216, 262] on button "button" at bounding box center [1211, 265] width 23 height 16
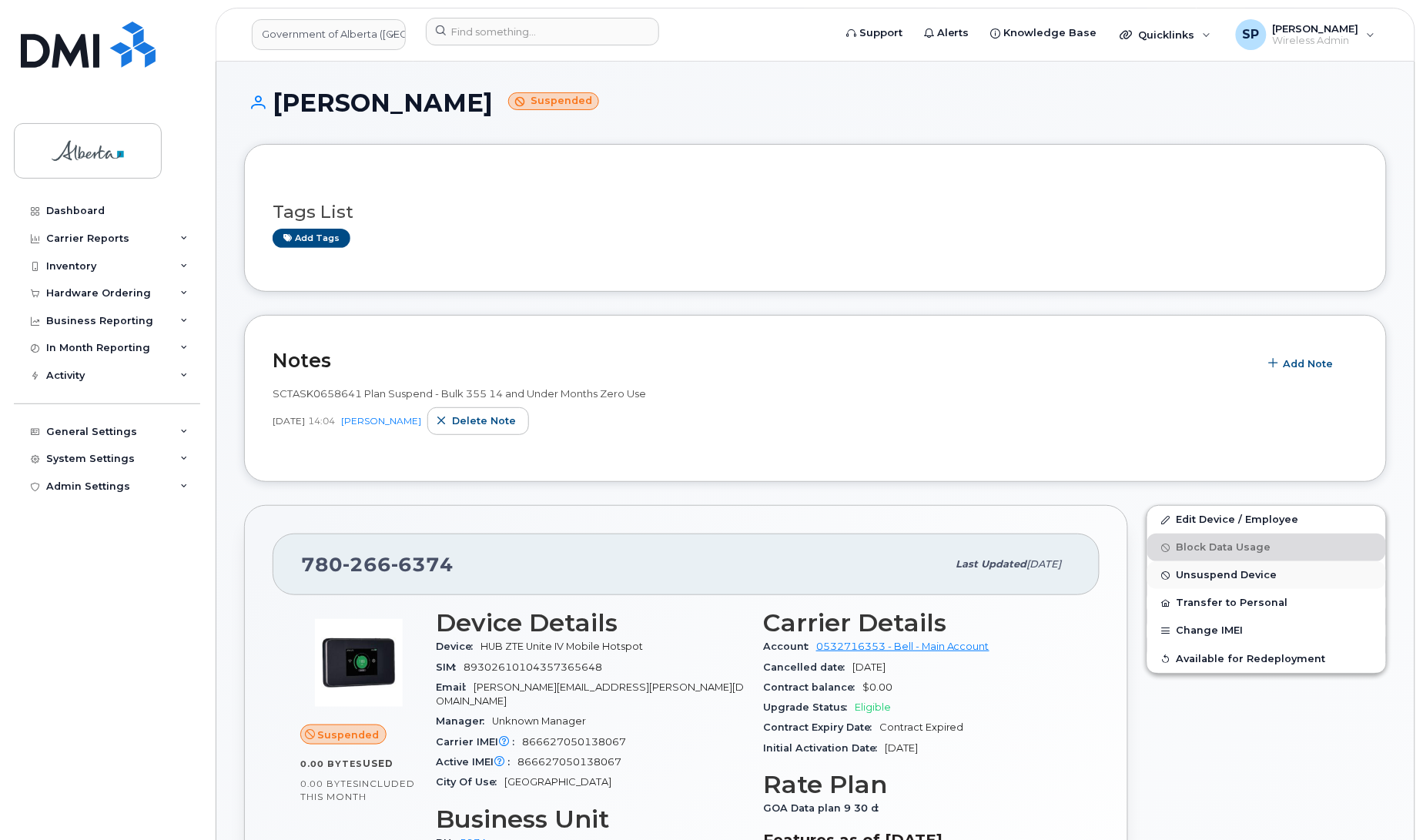
click at [1199, 577] on span "Unsuspend Device" at bounding box center [1227, 575] width 100 height 11
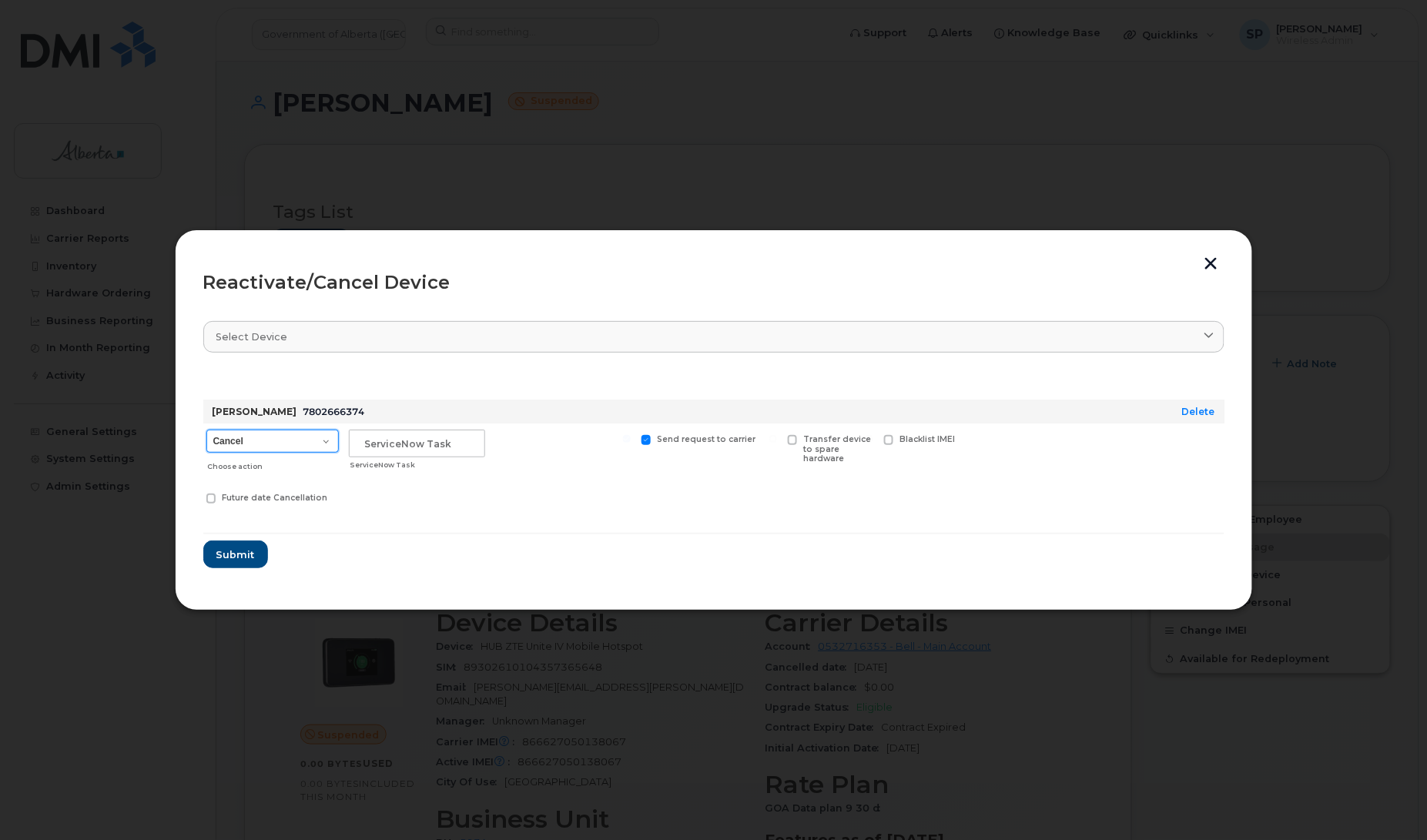
click at [256, 448] on select "Cancel Suspend - Extend Suspension Reactivate" at bounding box center [273, 441] width 133 height 23
select select "[object Object]"
click at [207, 429] on select "Cancel Suspend - Extend Suspension Reactivate" at bounding box center [273, 441] width 133 height 23
click at [424, 441] on input "text" at bounding box center [417, 443] width 137 height 27
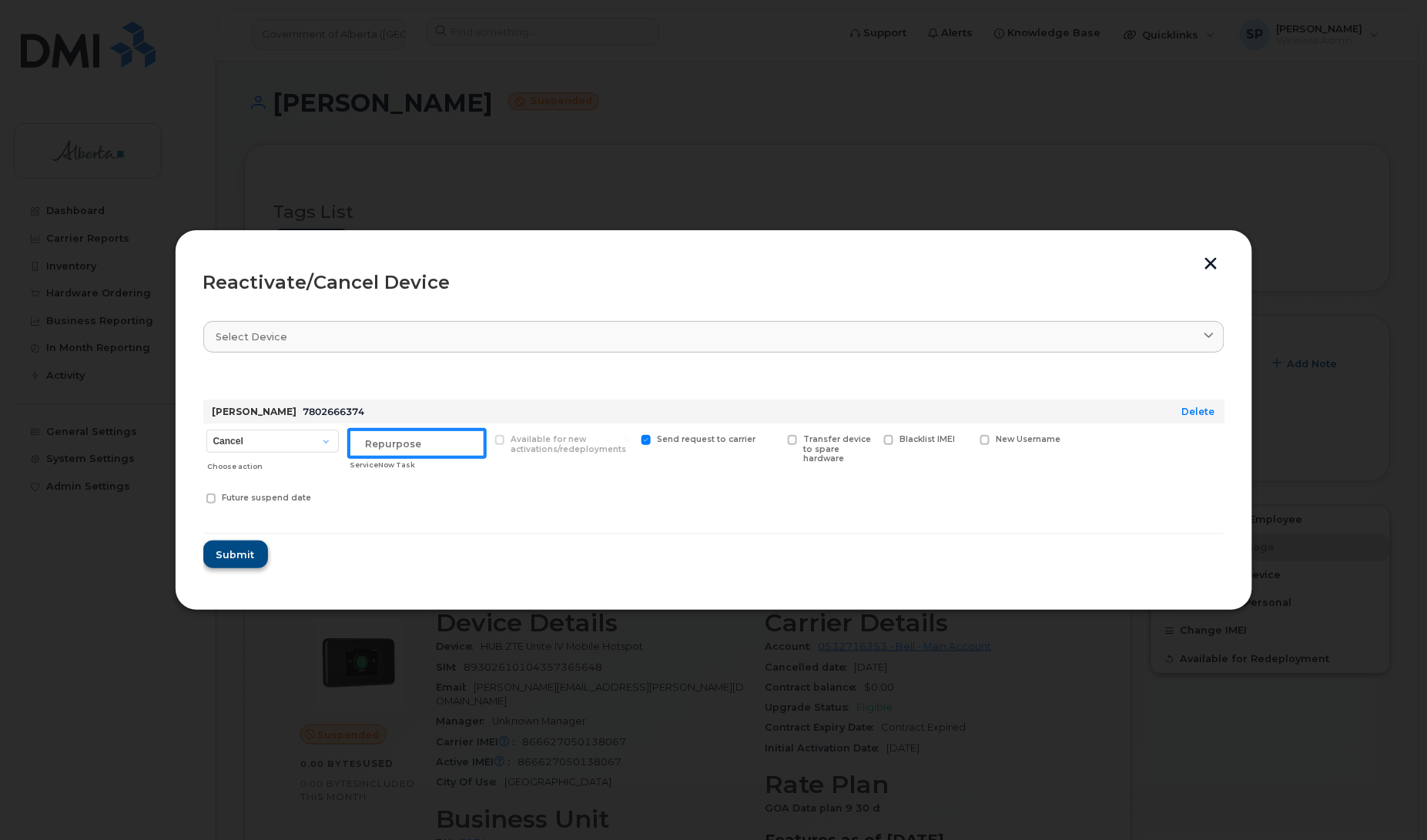
type input "Repurpose"
click at [248, 553] on span "Submit" at bounding box center [234, 554] width 39 height 14
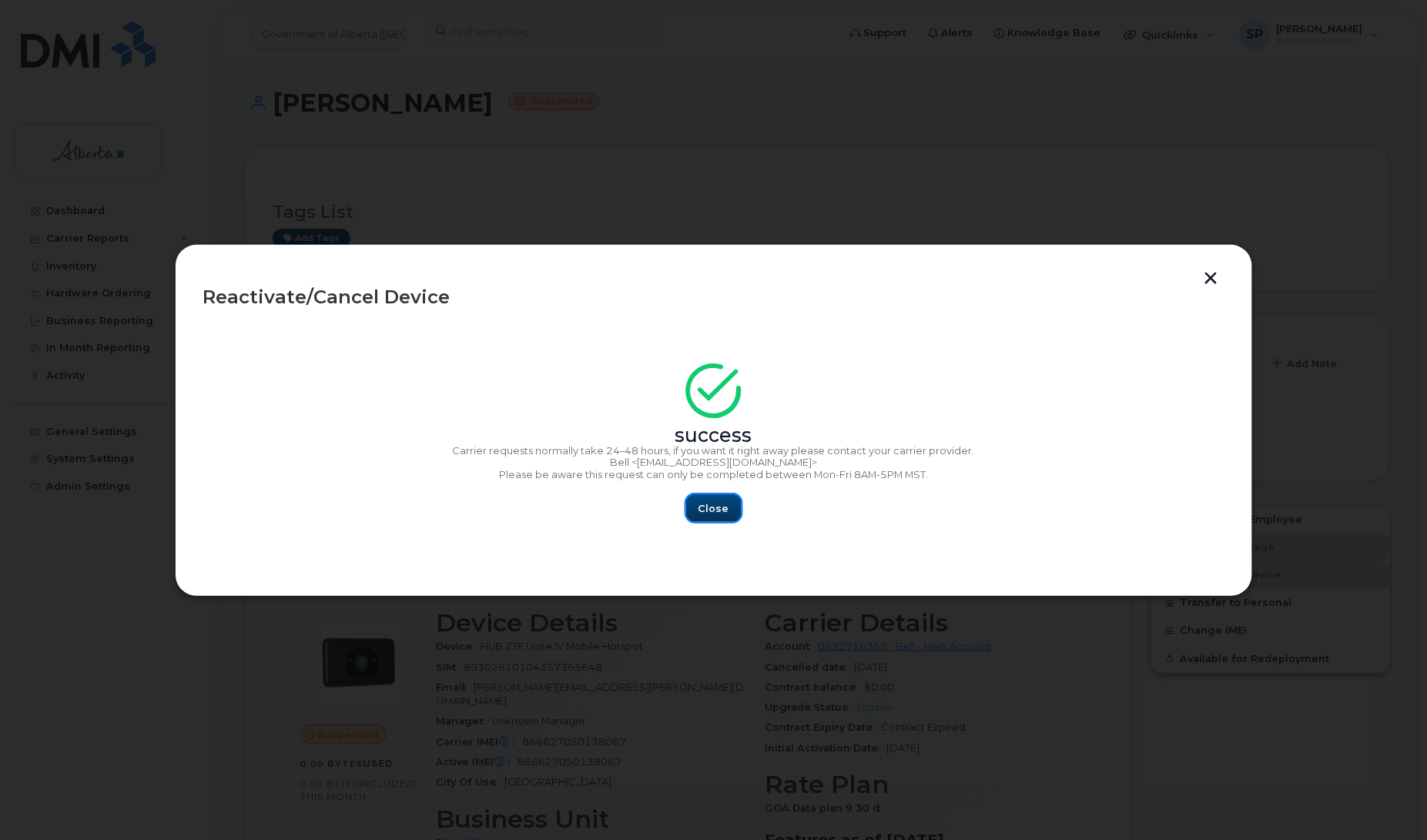
click at [714, 508] on span "Close" at bounding box center [714, 508] width 30 height 14
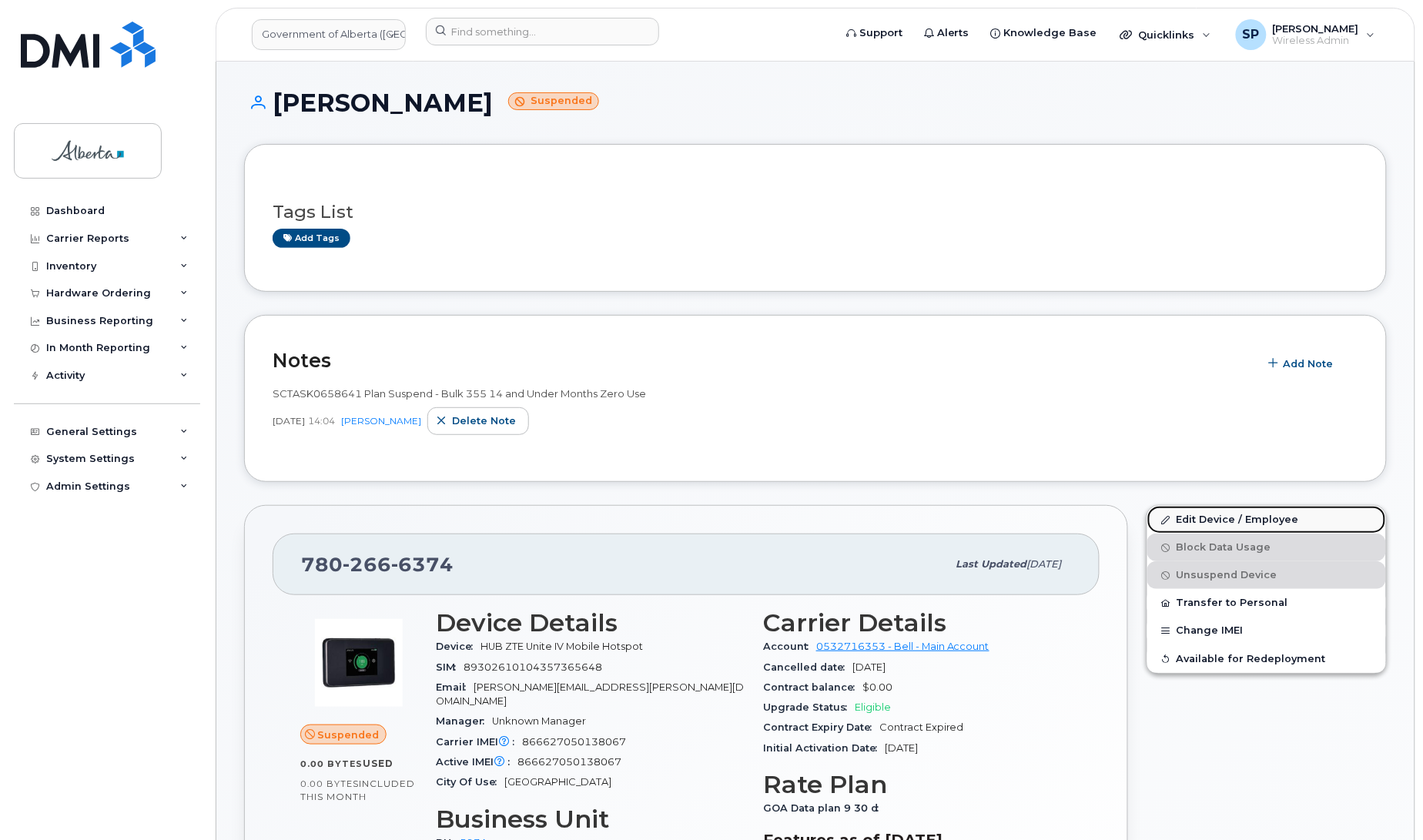
click at [1219, 519] on link "Edit Device / Employee" at bounding box center [1267, 520] width 239 height 27
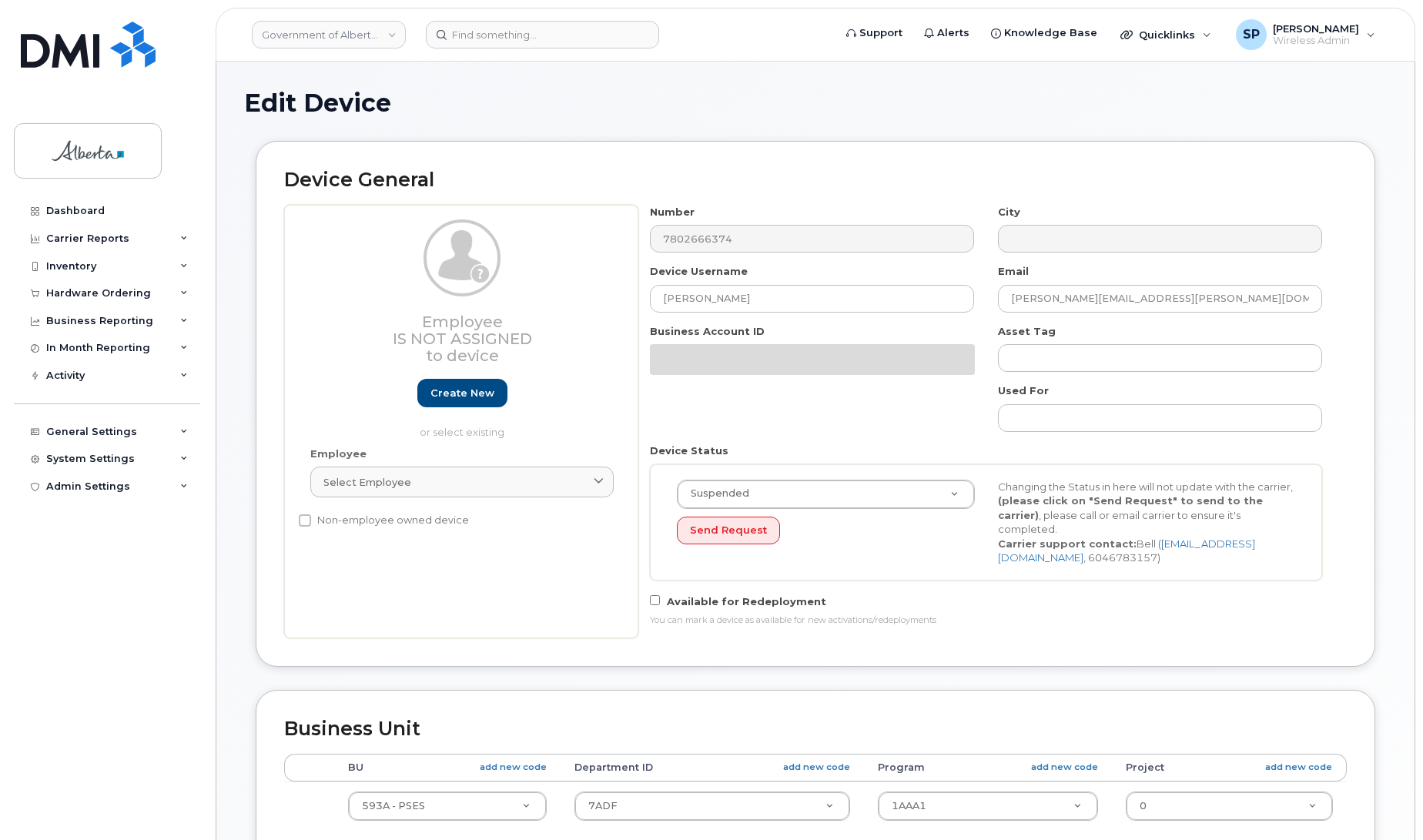
select select "4797682"
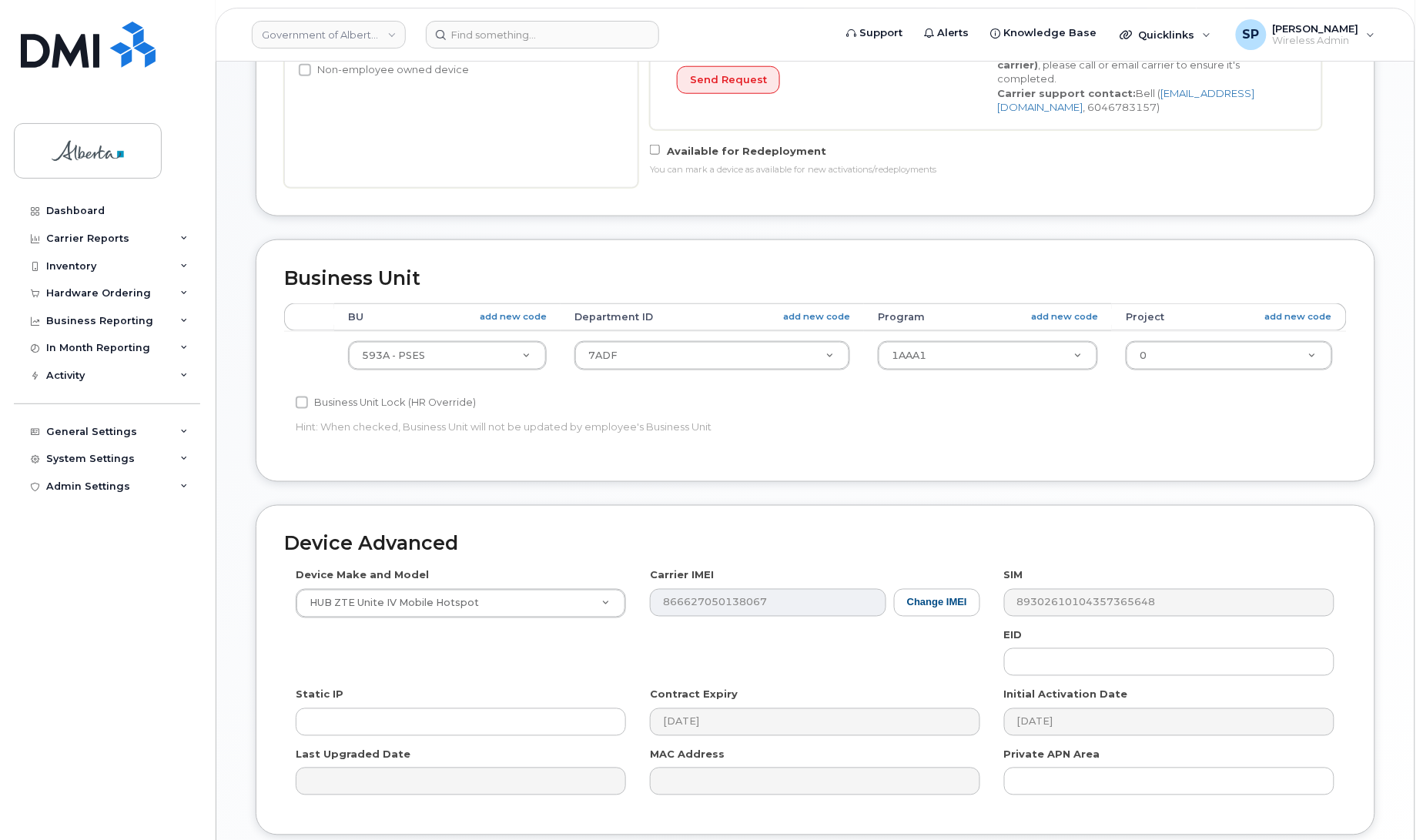
scroll to position [464, 0]
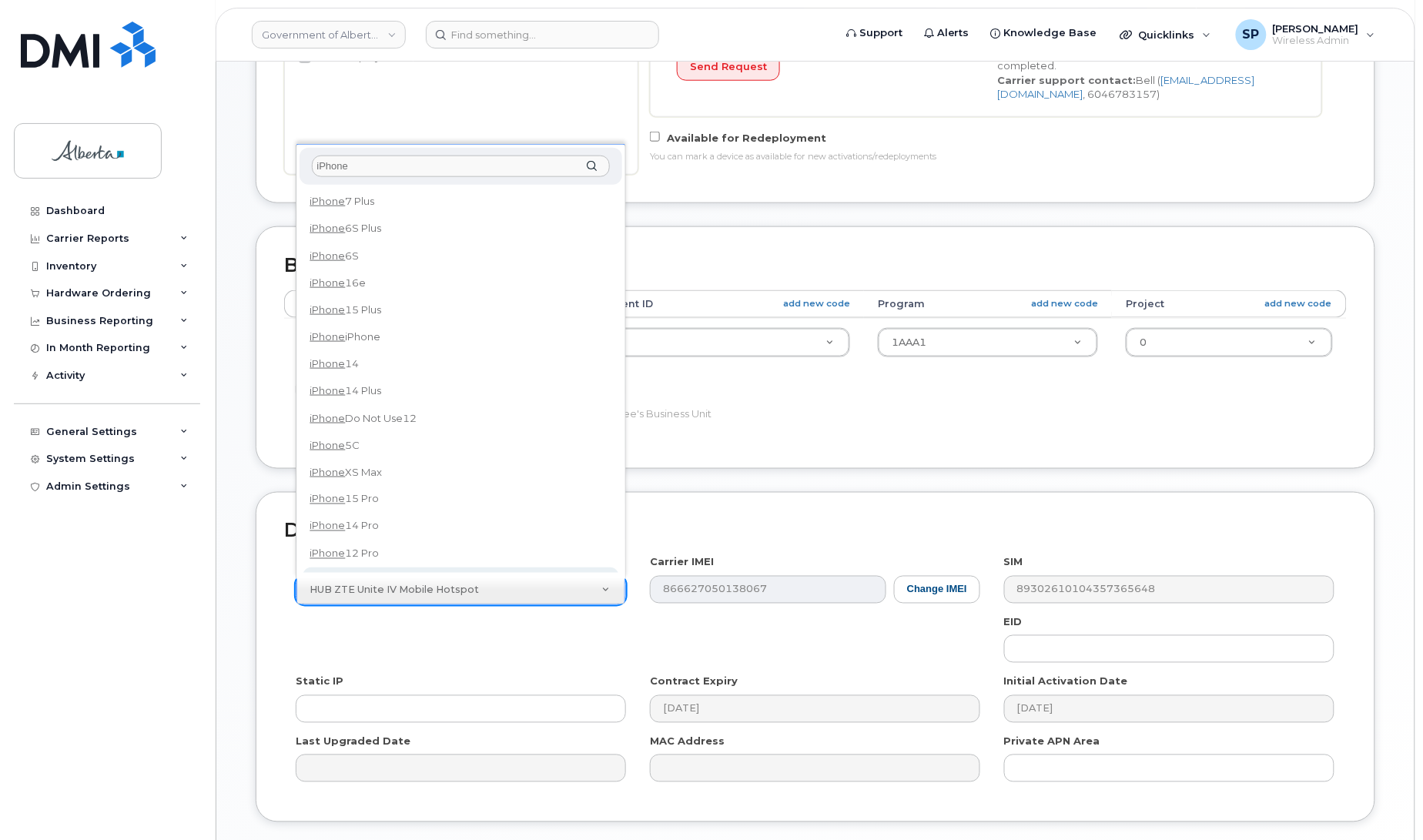
type input "iPhone"
select select "185"
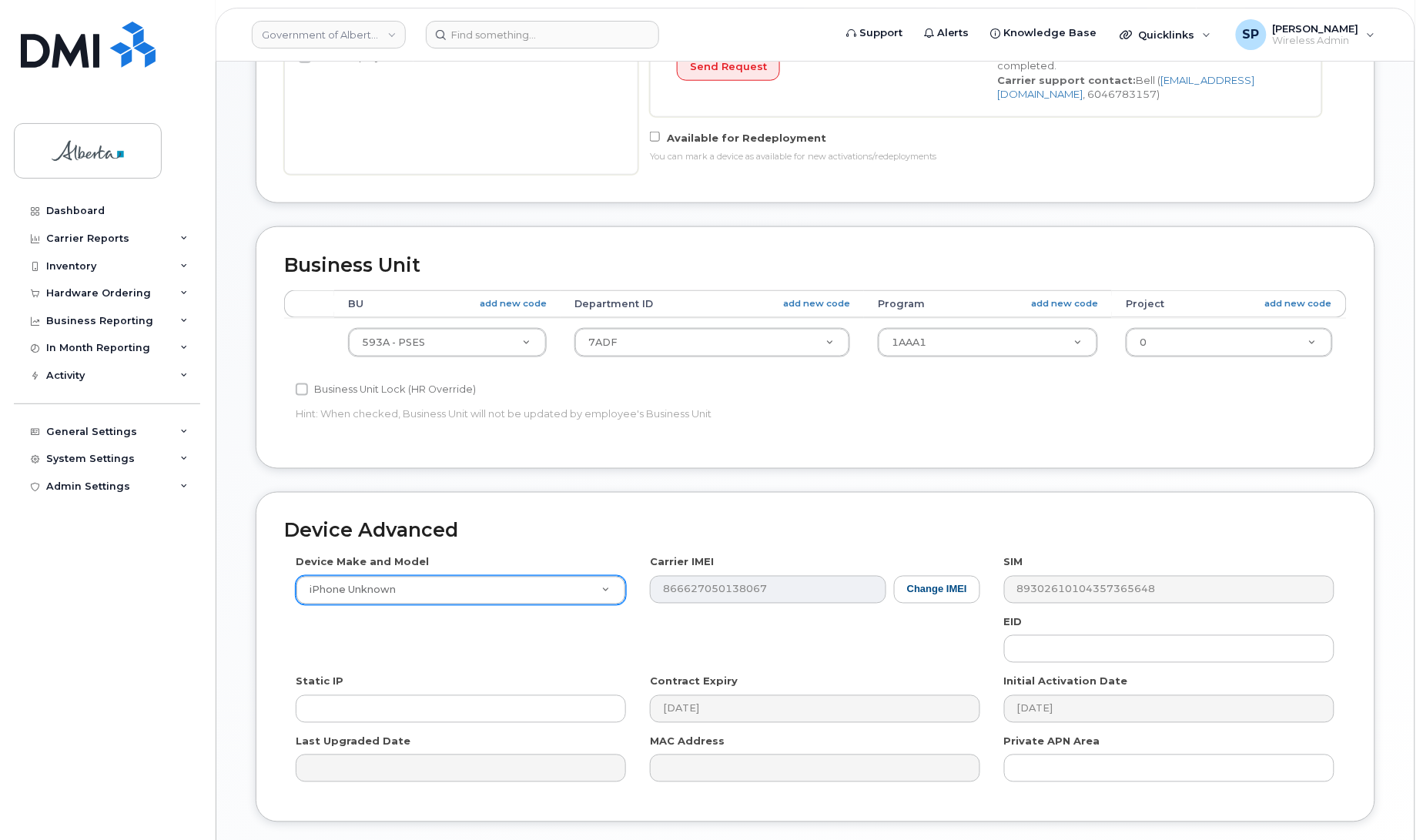
drag, startPoint x: 1422, startPoint y: 614, endPoint x: 1429, endPoint y: 721, distance: 107.2
click at [1422, 721] on html "Government of Alberta (GOA) Support Alerts Knowledge Base Quicklinks Suspend / …" at bounding box center [711, 244] width 1423 height 1415
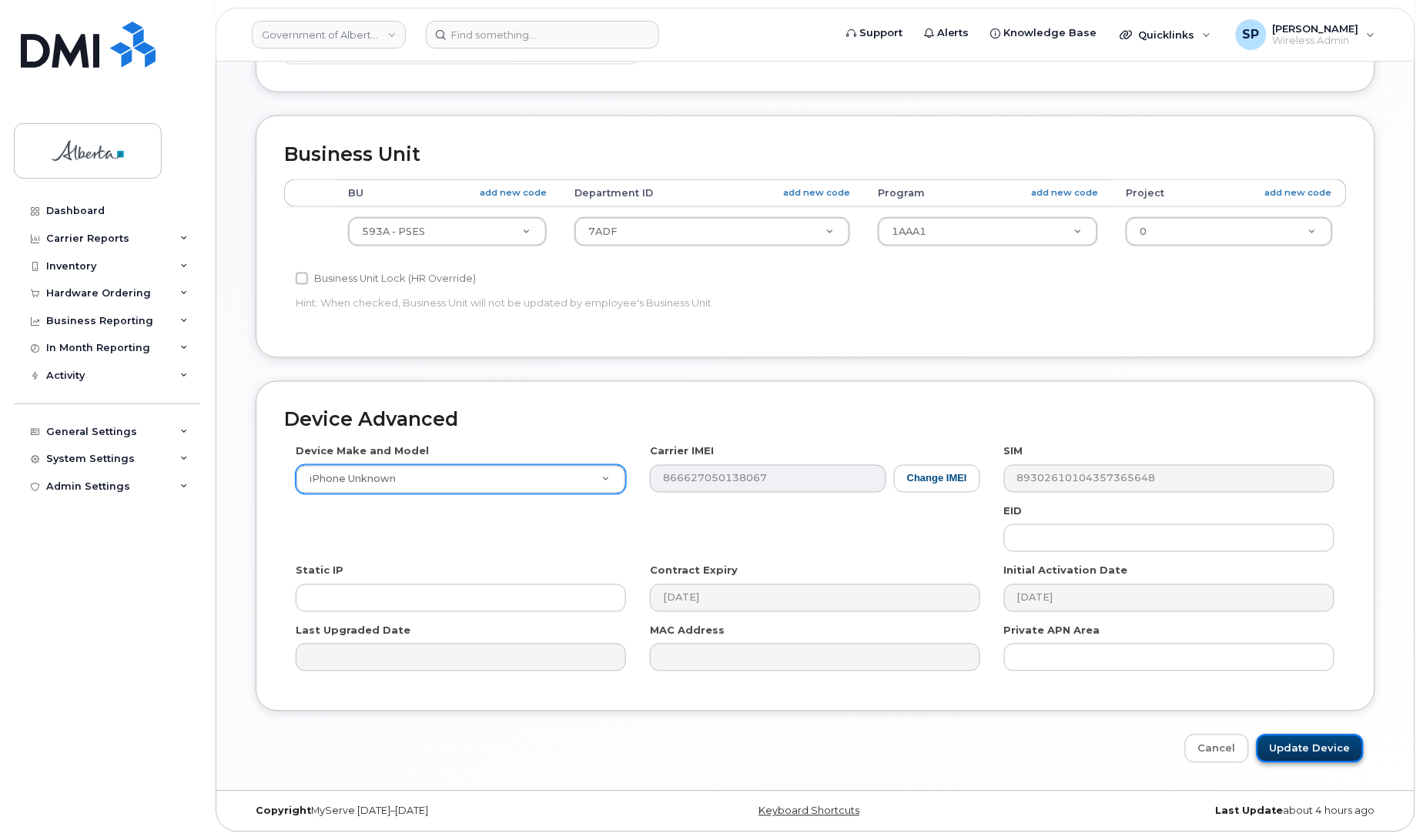
click at [1298, 757] on input "Update Device" at bounding box center [1309, 749] width 107 height 28
type input "Saving..."
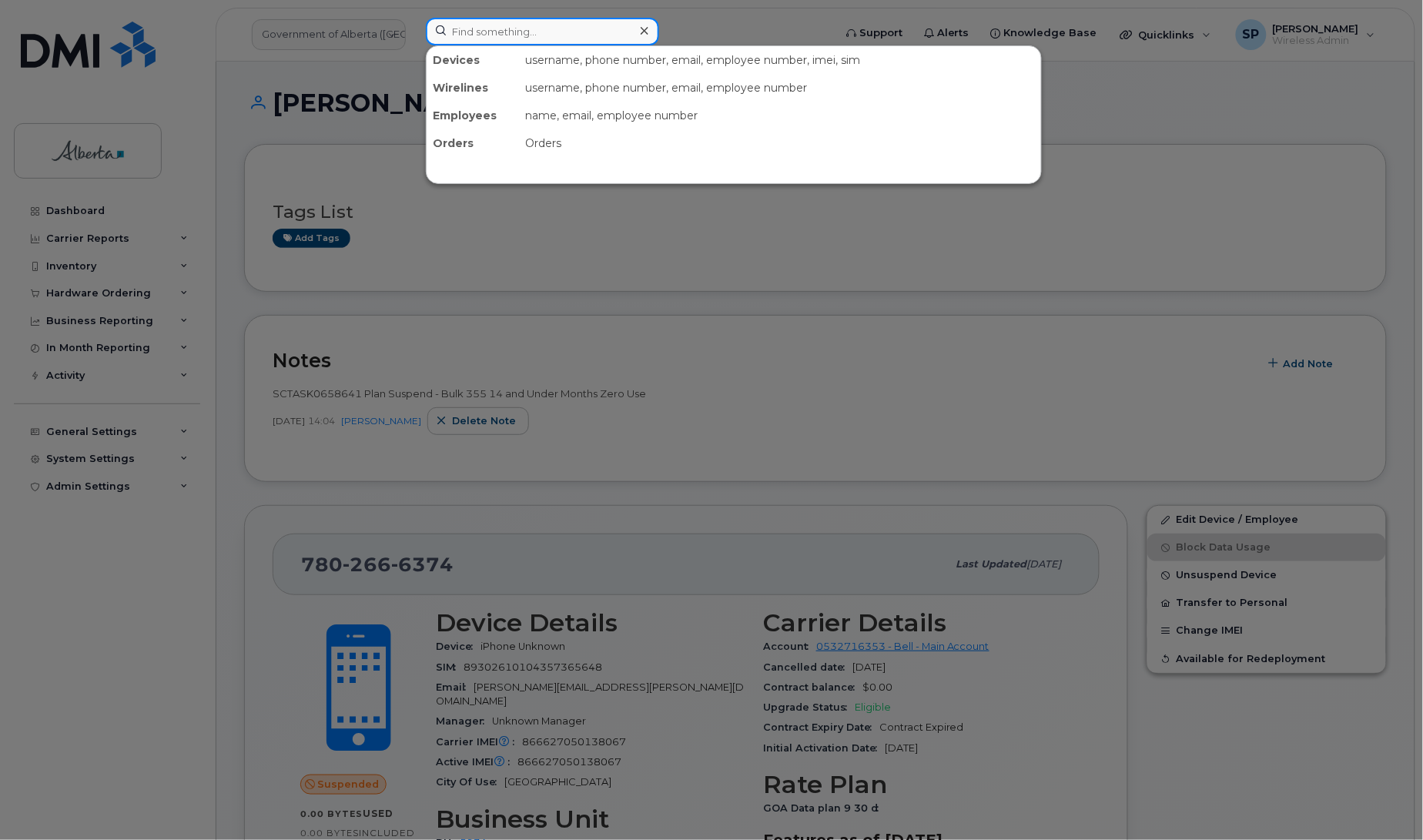
click at [524, 30] on input at bounding box center [542, 31] width 233 height 27
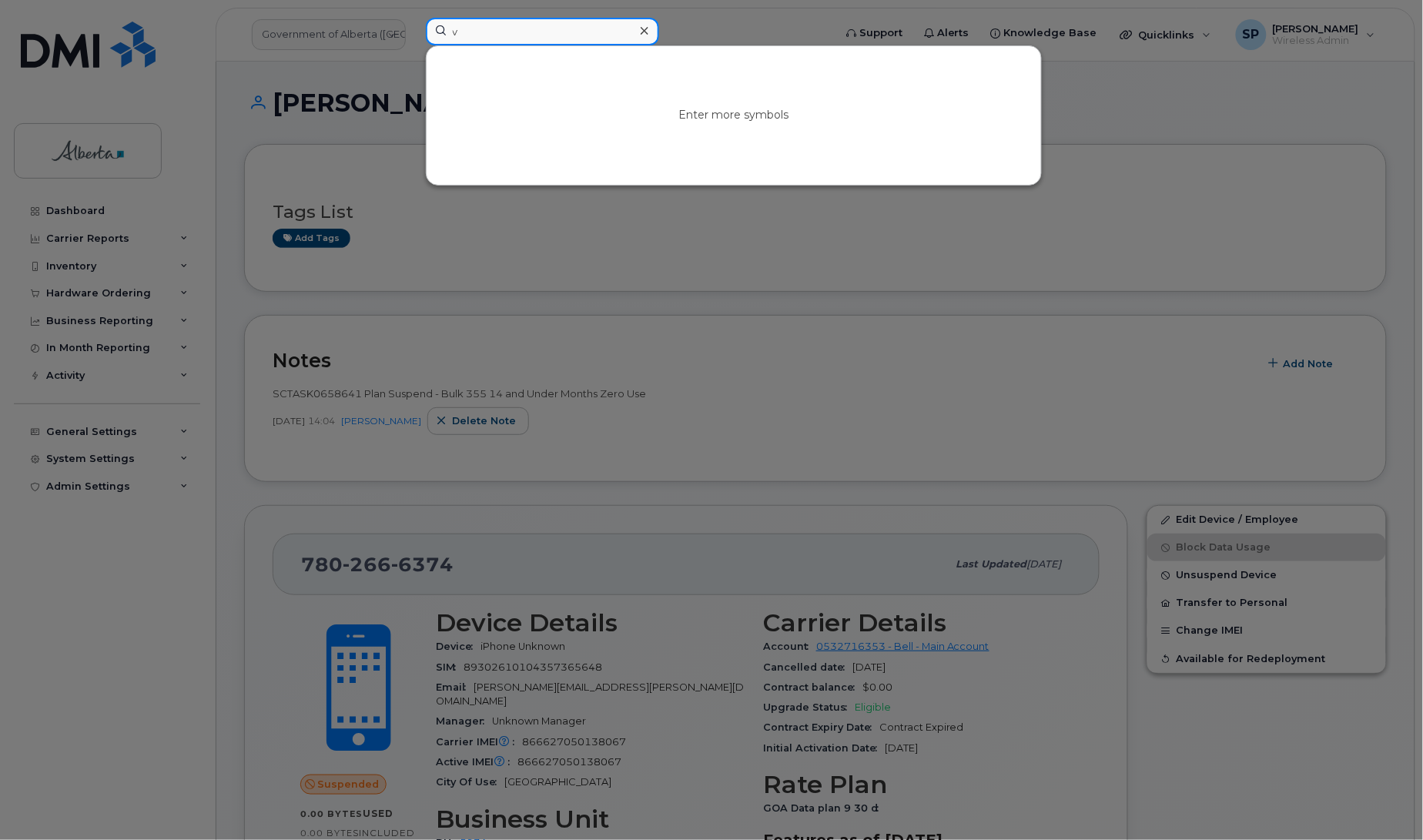
drag, startPoint x: 504, startPoint y: 29, endPoint x: 393, endPoint y: 37, distance: 111.3
click at [413, 37] on div "v Enter more symbols" at bounding box center [624, 35] width 422 height 34
paste input "5873354732"
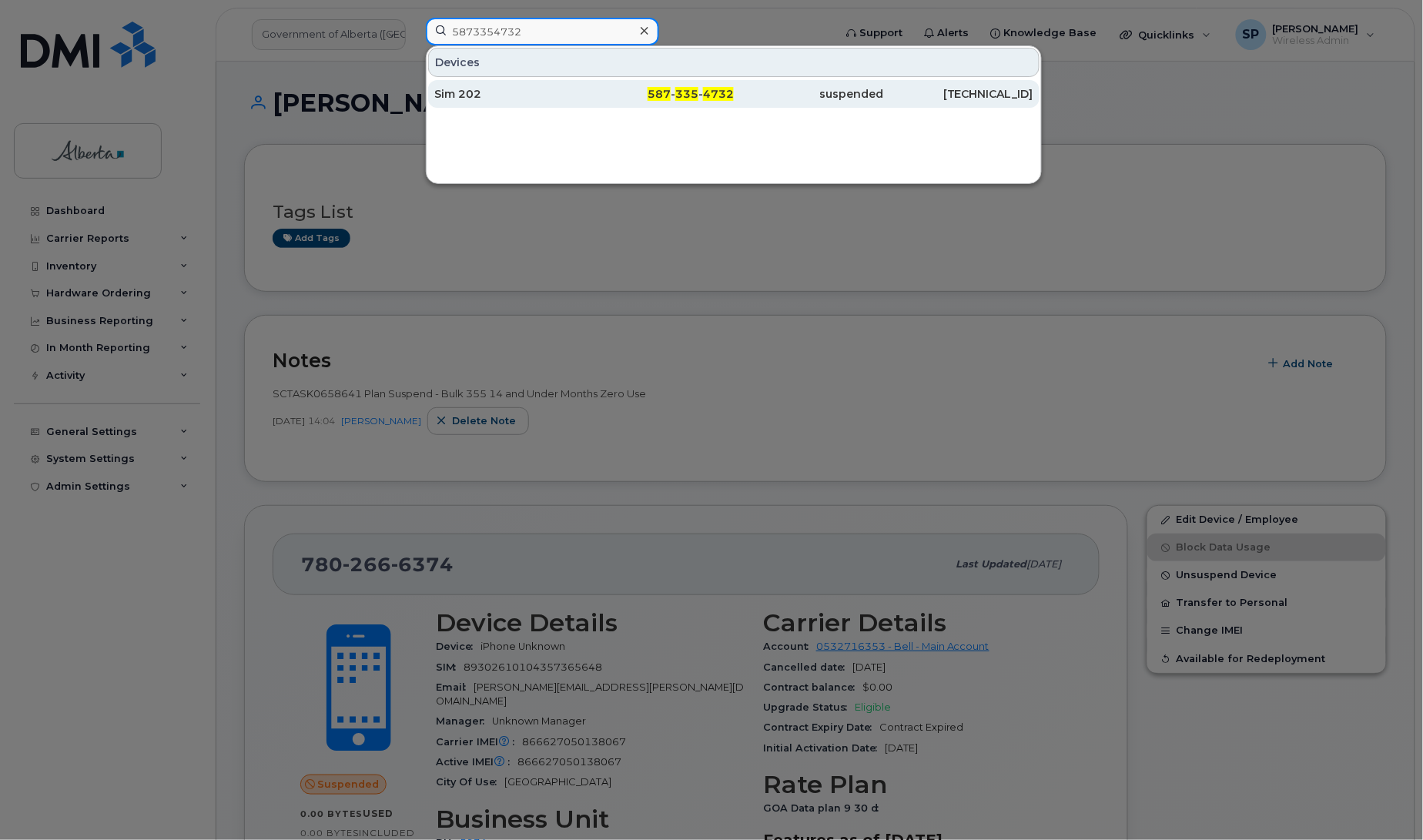
type input "5873354732"
click at [465, 94] on div "Sim 202" at bounding box center [509, 94] width 150 height 15
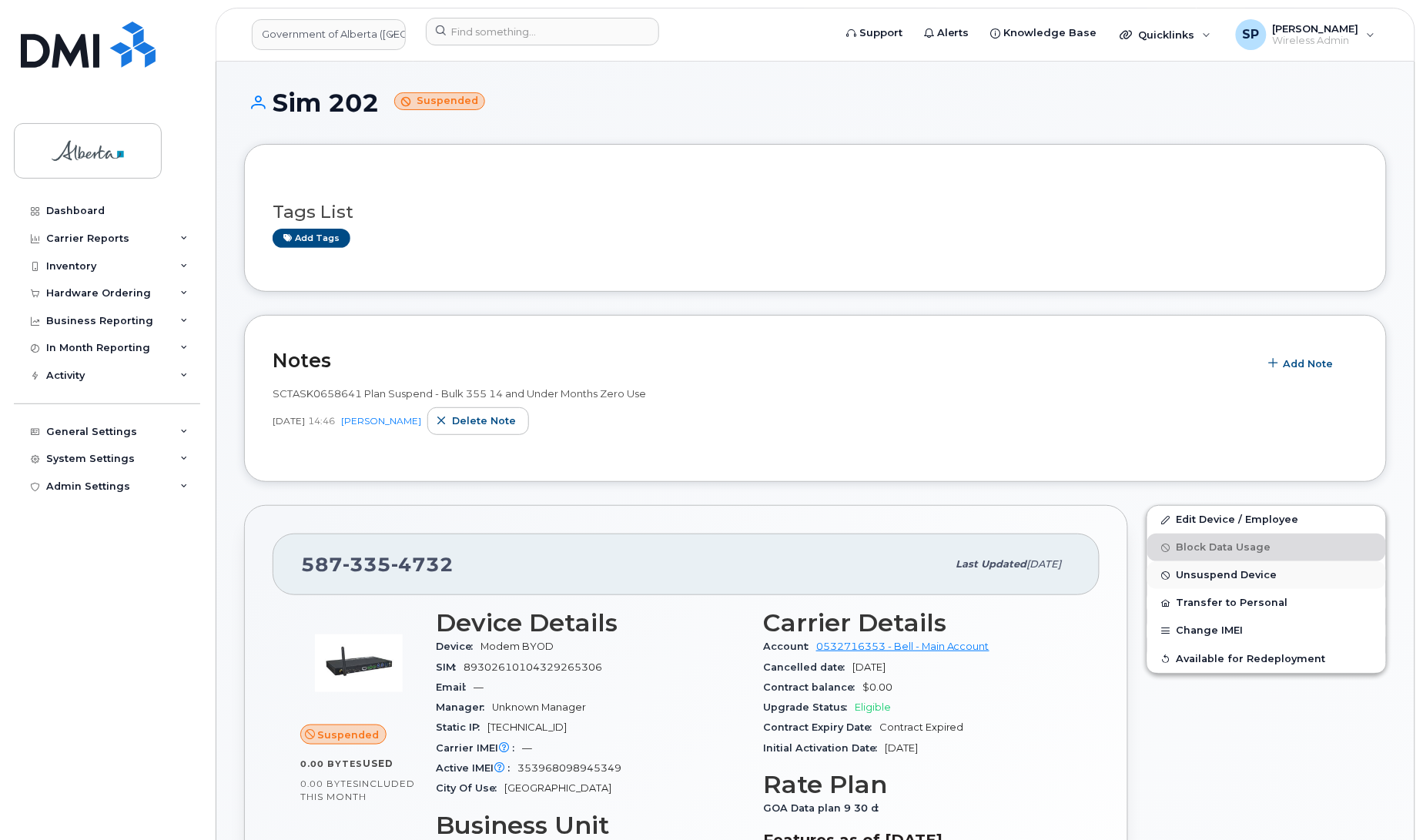
click at [1206, 577] on span "Unsuspend Device" at bounding box center [1227, 575] width 100 height 11
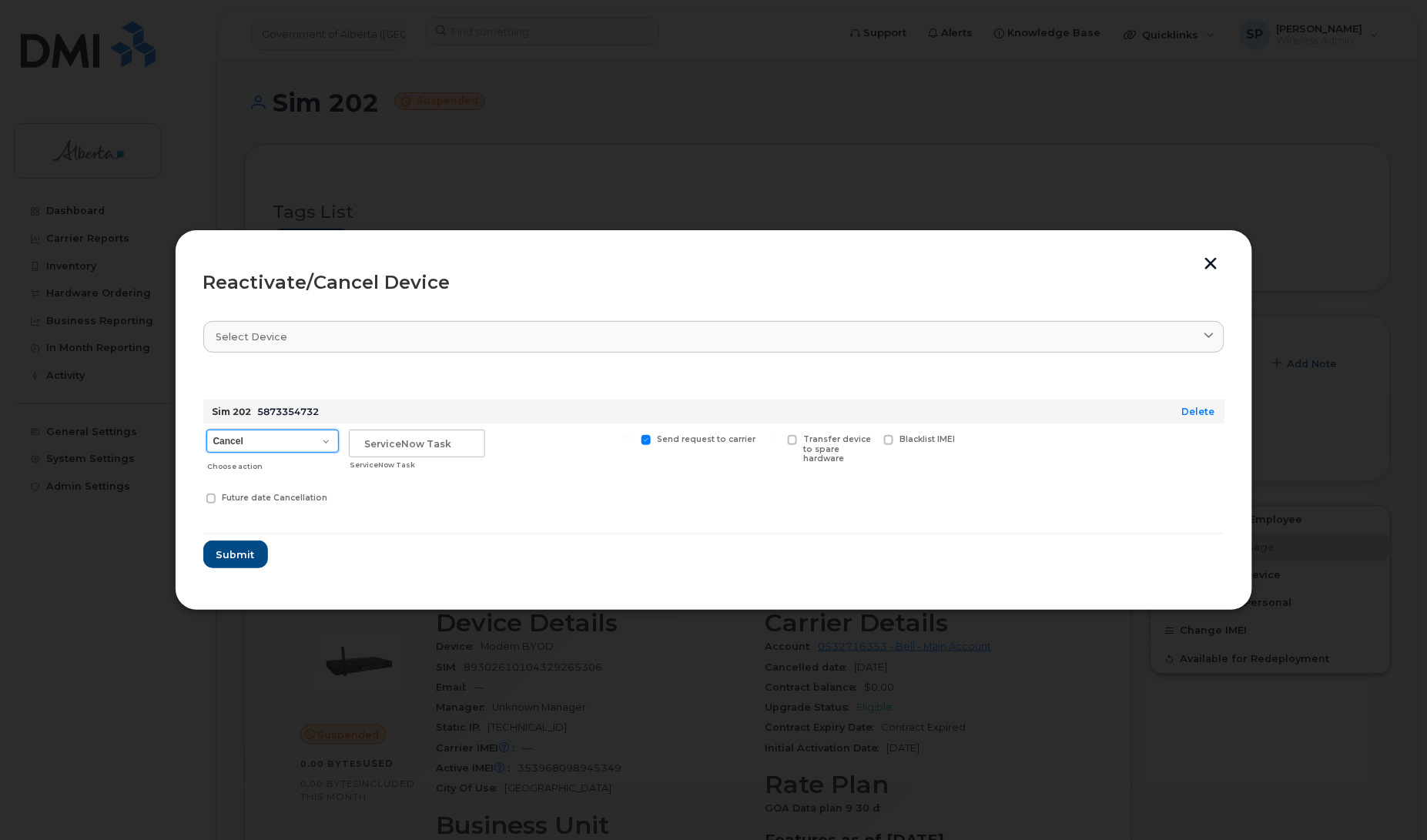
click at [256, 445] on select "Cancel Suspend - Extend Suspension Reactivate" at bounding box center [273, 441] width 133 height 23
select select "[object Object]"
click at [207, 429] on select "Cancel Suspend - Extend Suspension Reactivate" at bounding box center [273, 441] width 133 height 23
click at [414, 436] on input "text" at bounding box center [417, 443] width 137 height 27
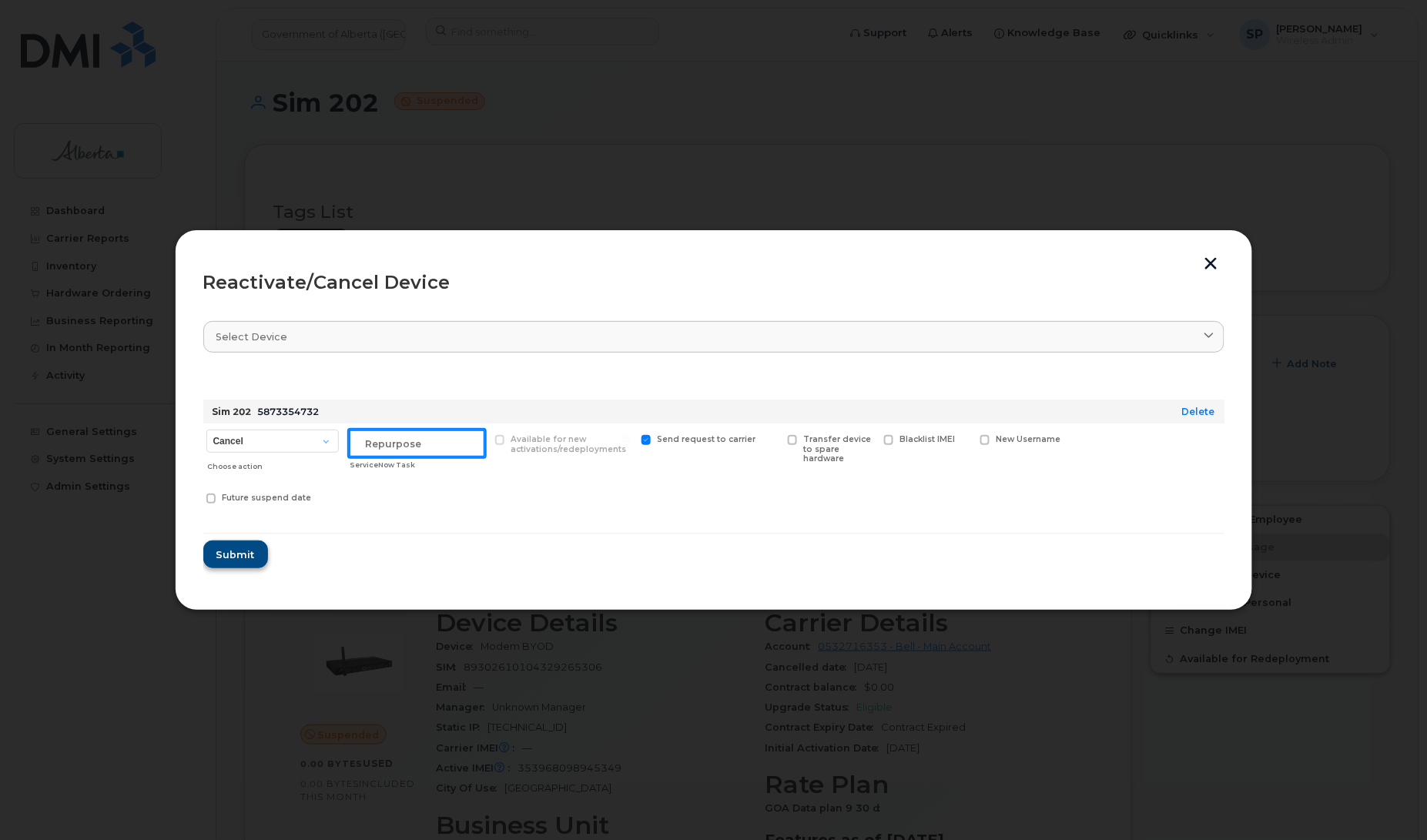
type input "Repurpose"
click at [228, 555] on span "Submit" at bounding box center [234, 554] width 39 height 14
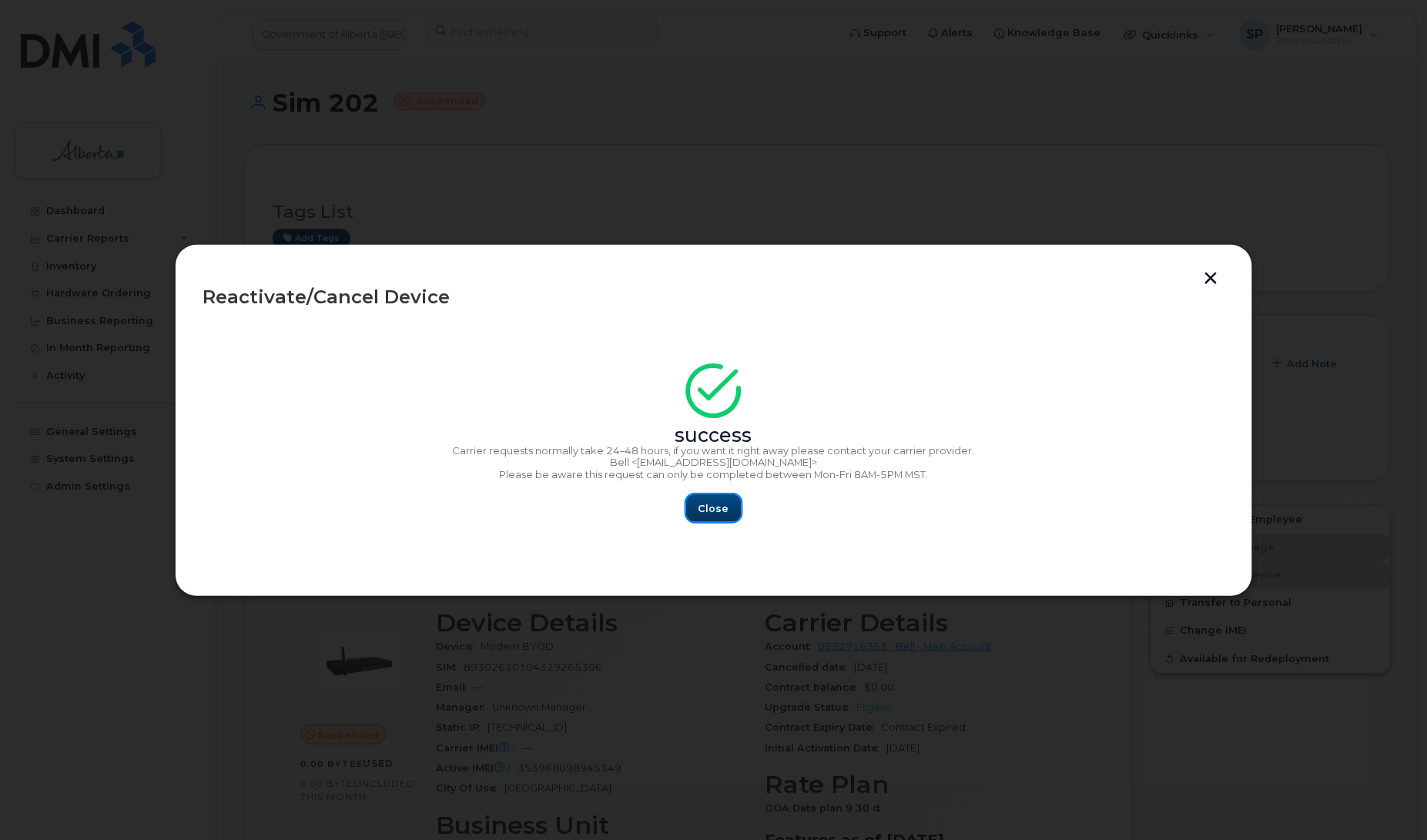
click at [714, 510] on span "Close" at bounding box center [714, 508] width 30 height 14
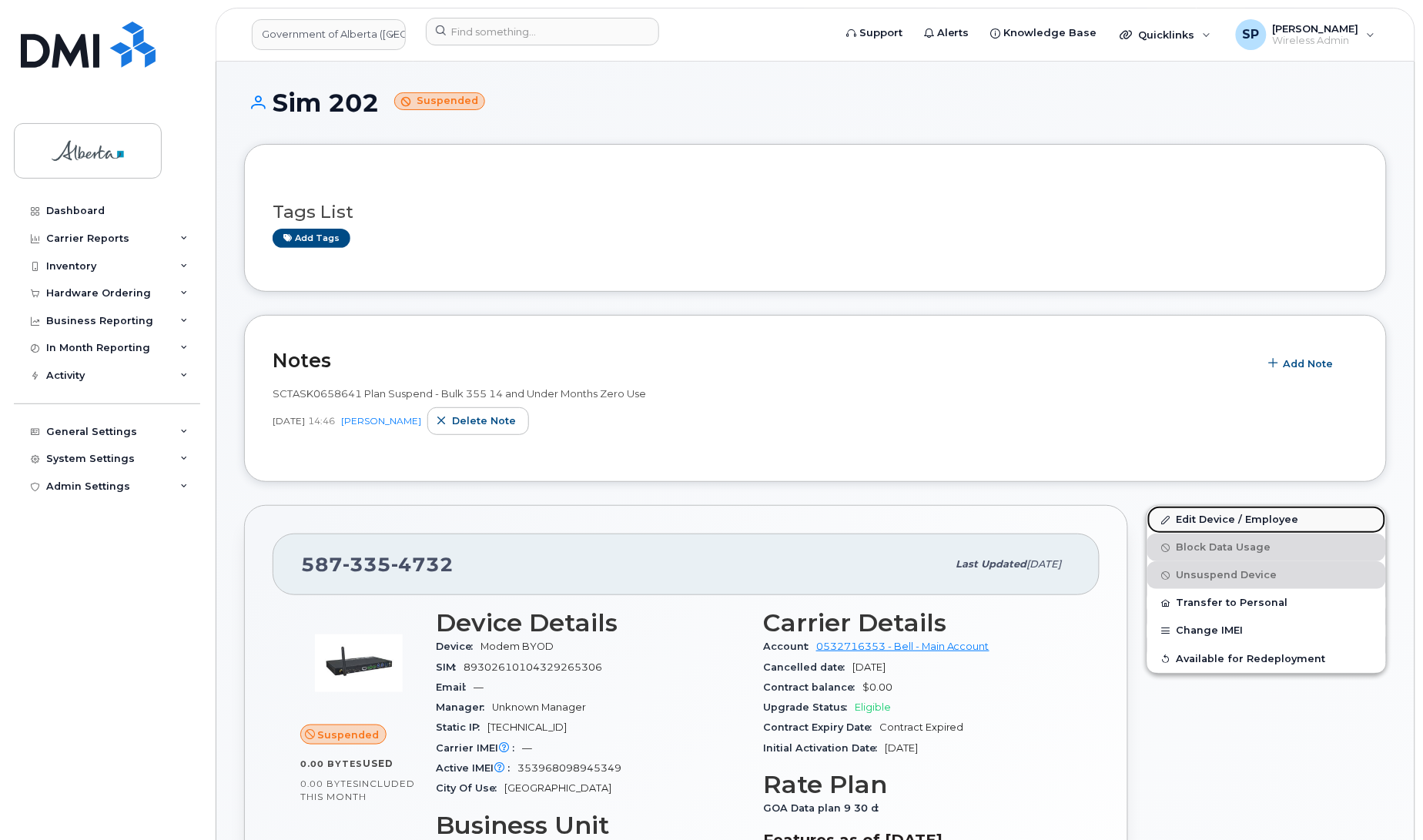
click at [1230, 522] on link "Edit Device / Employee" at bounding box center [1267, 520] width 239 height 27
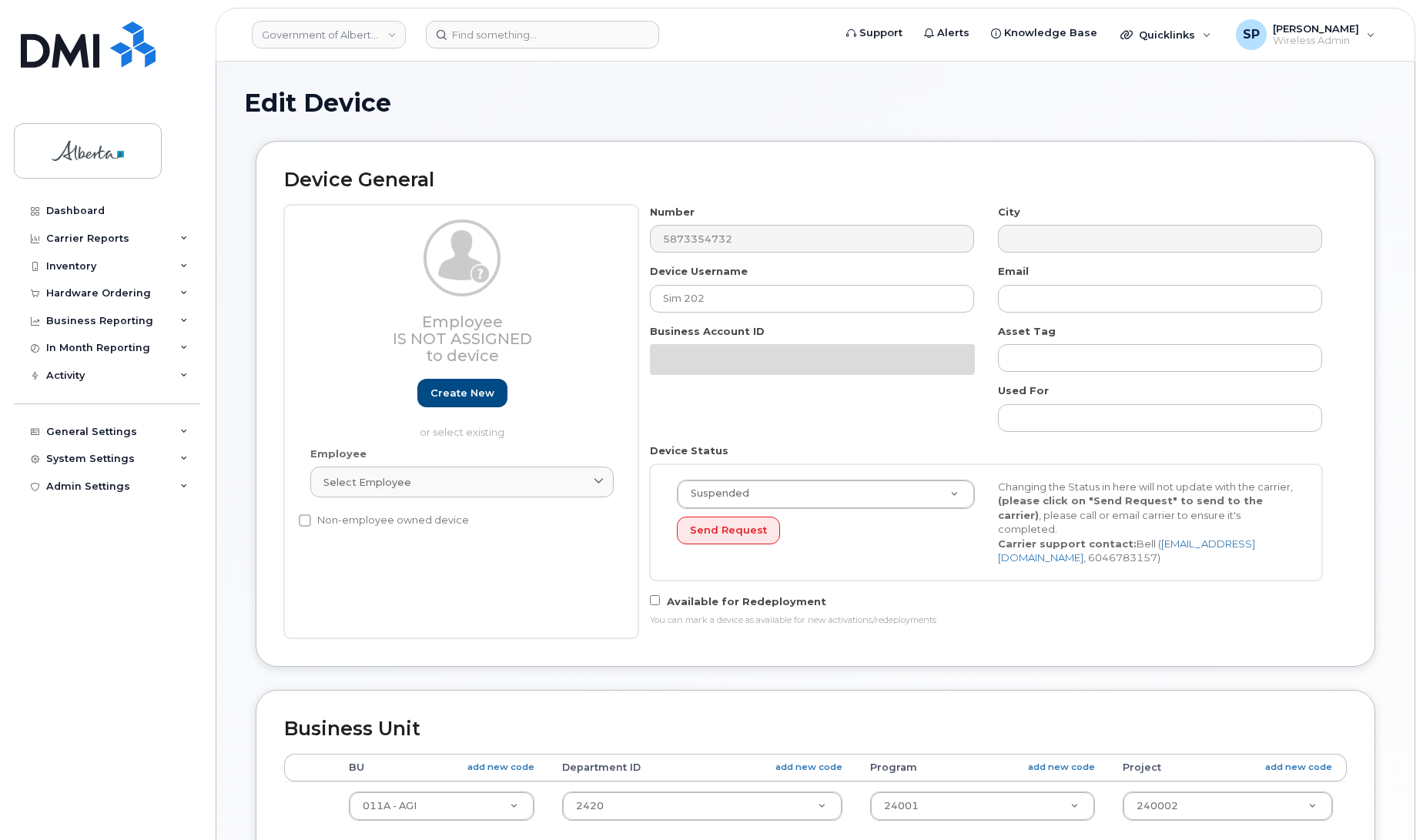
select select "4120336"
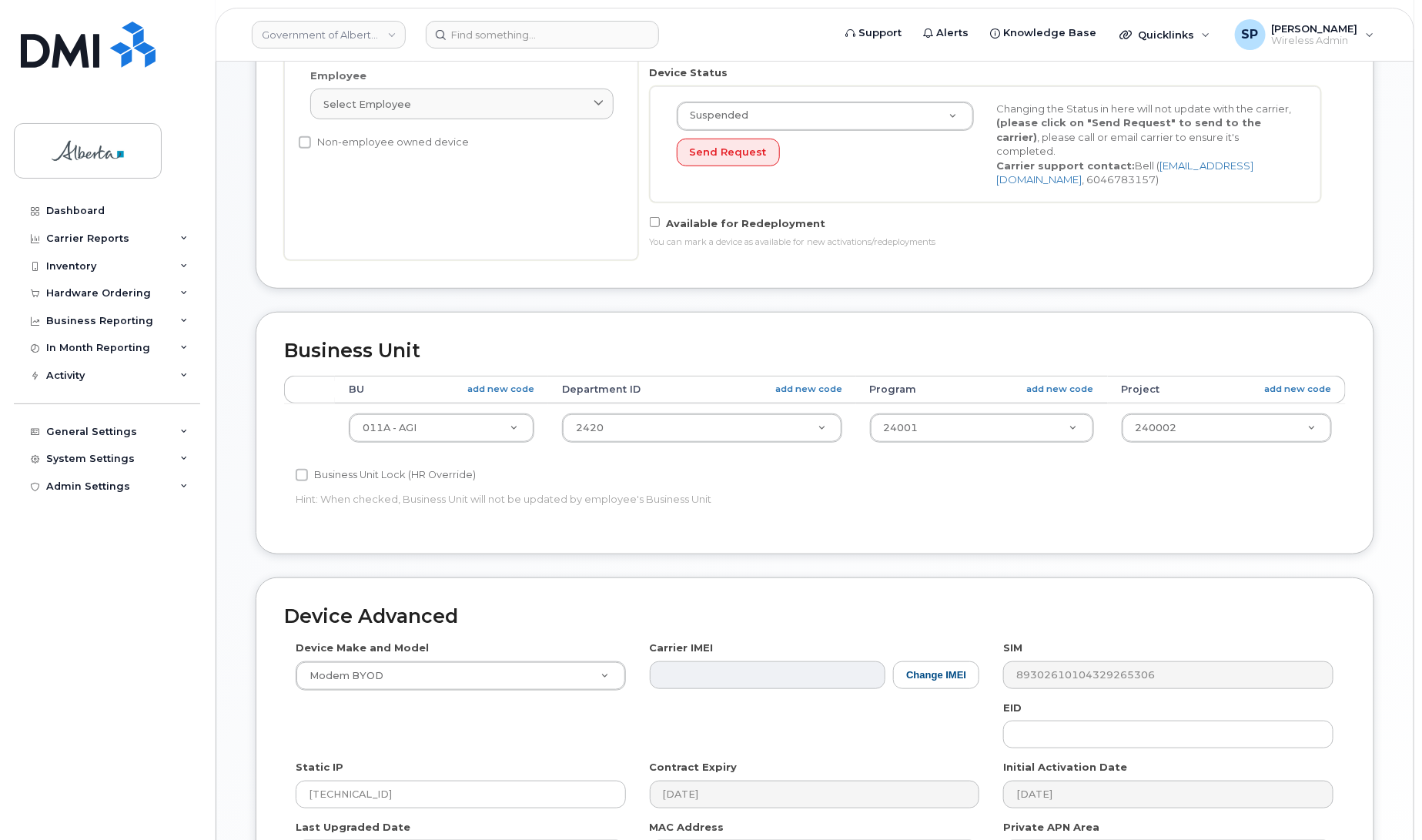
scroll to position [383, 0]
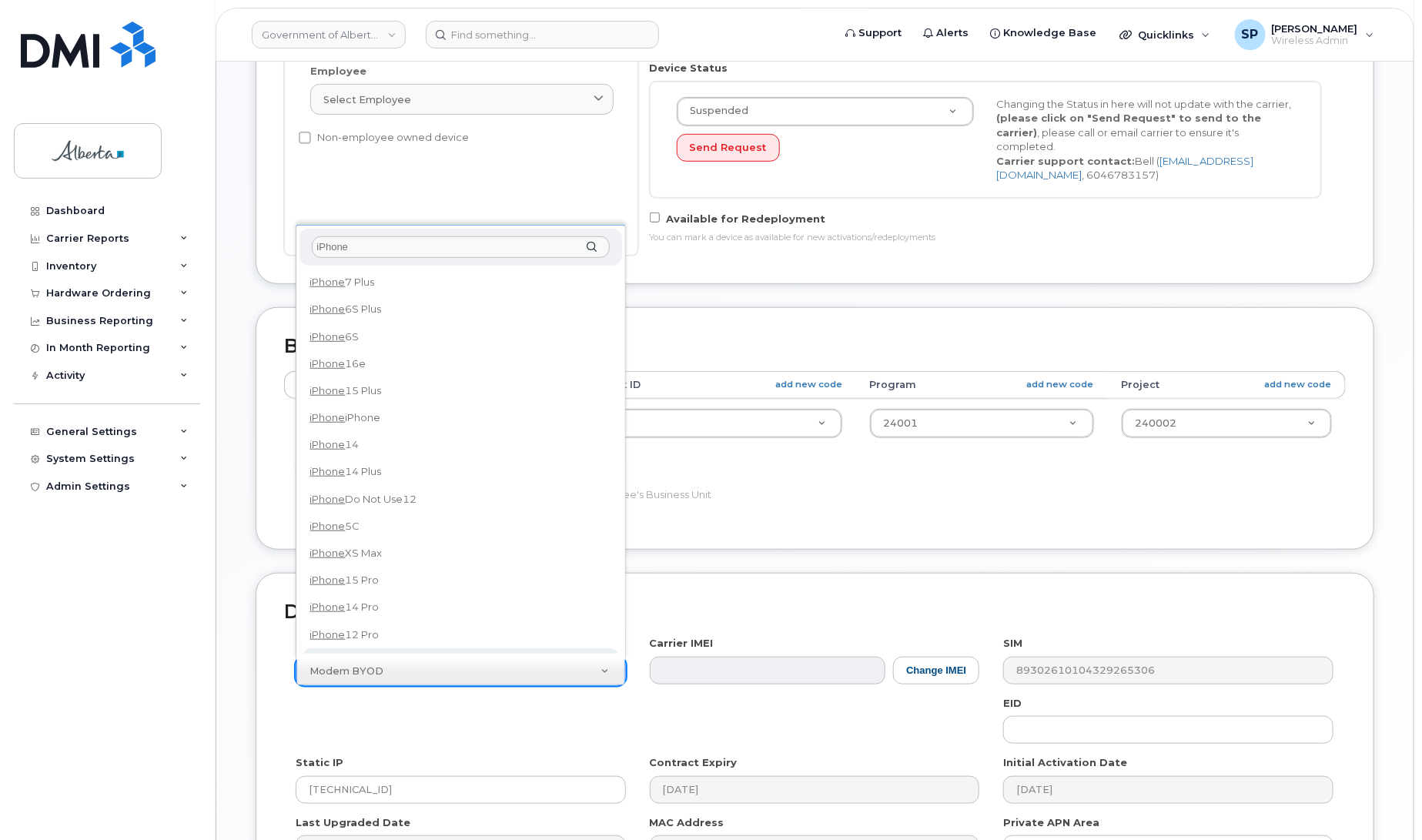
type input "iPhone"
select select "185"
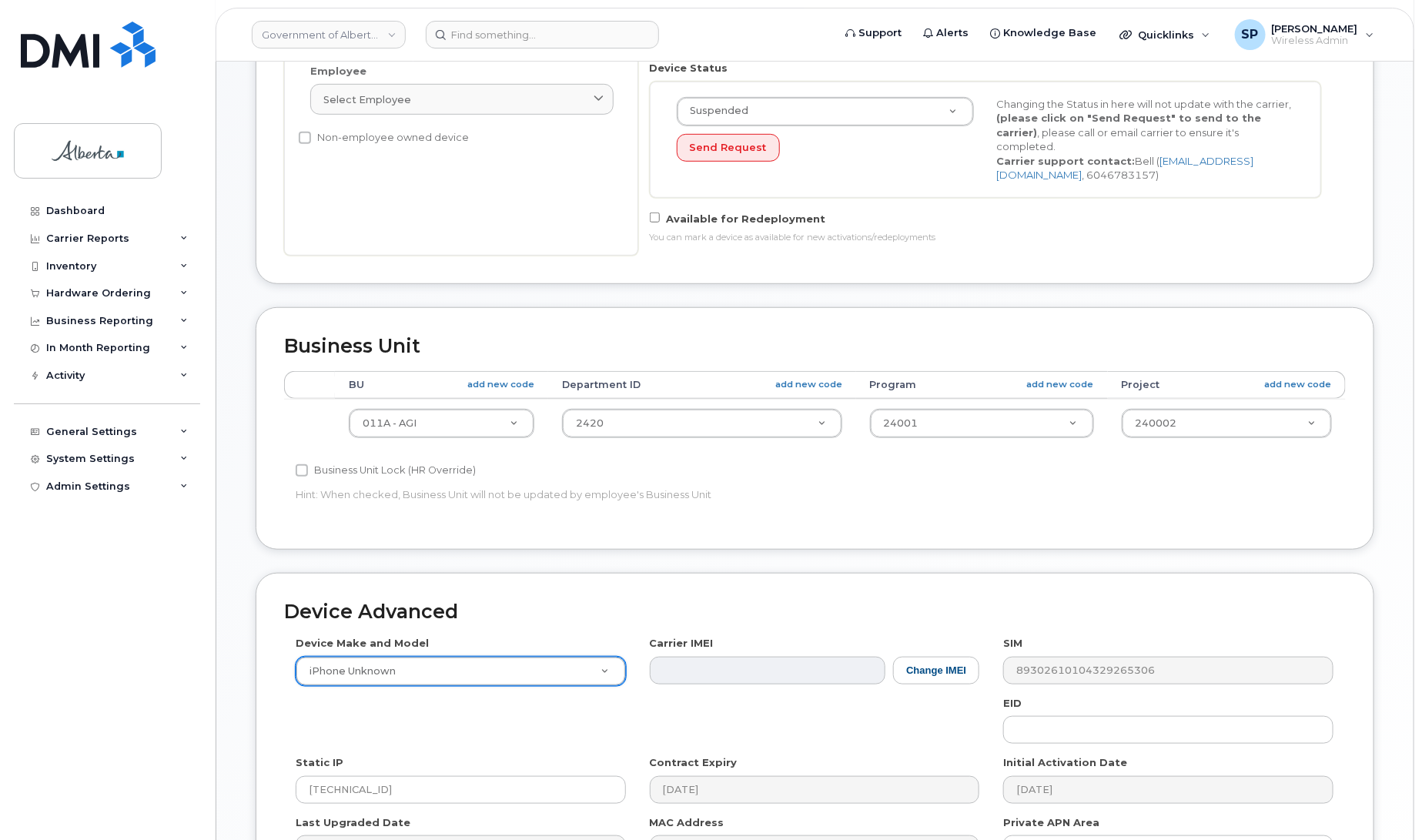
scroll to position [578, 0]
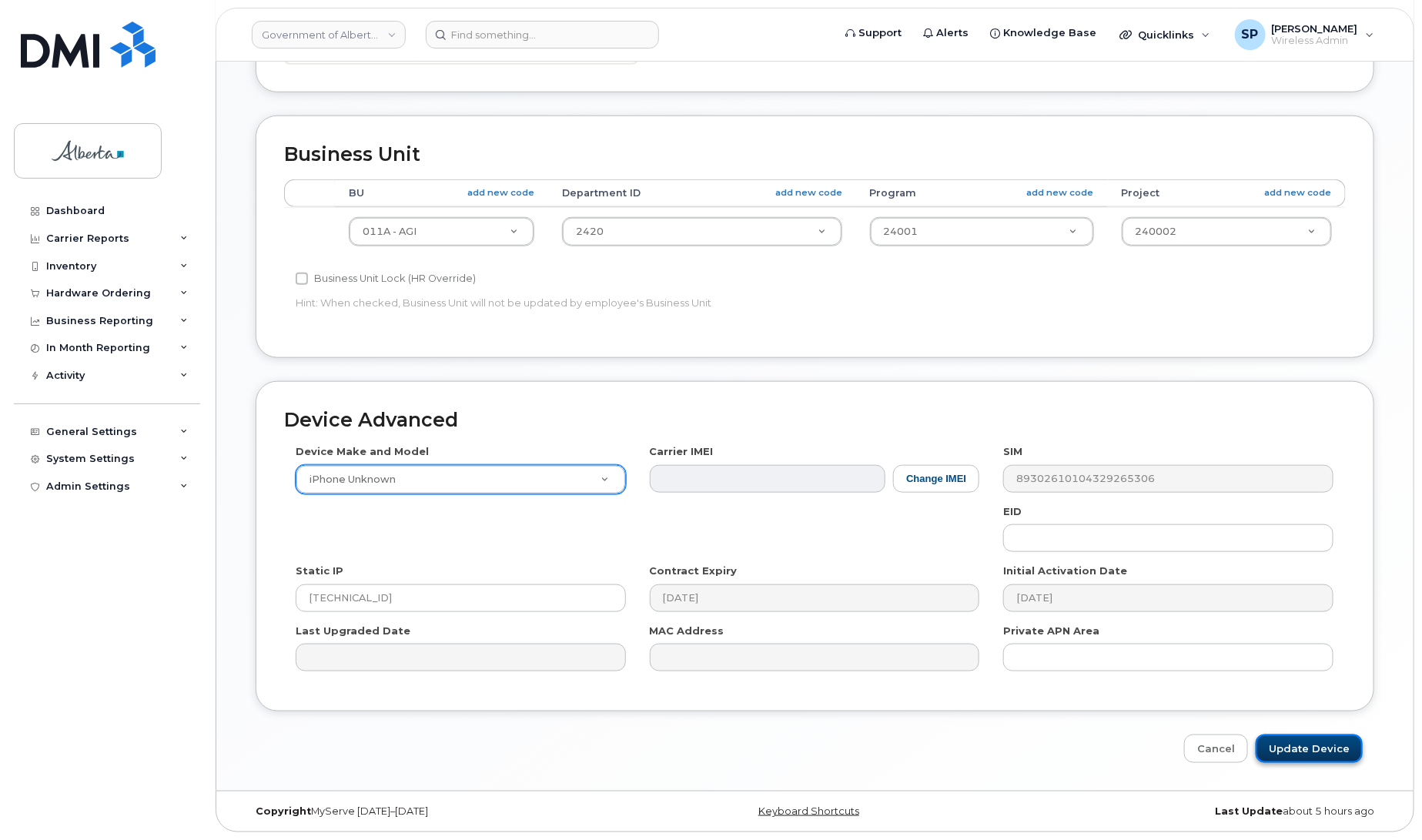
click at [1307, 752] on input "Update Device" at bounding box center [1309, 749] width 107 height 28
type input "Saving..."
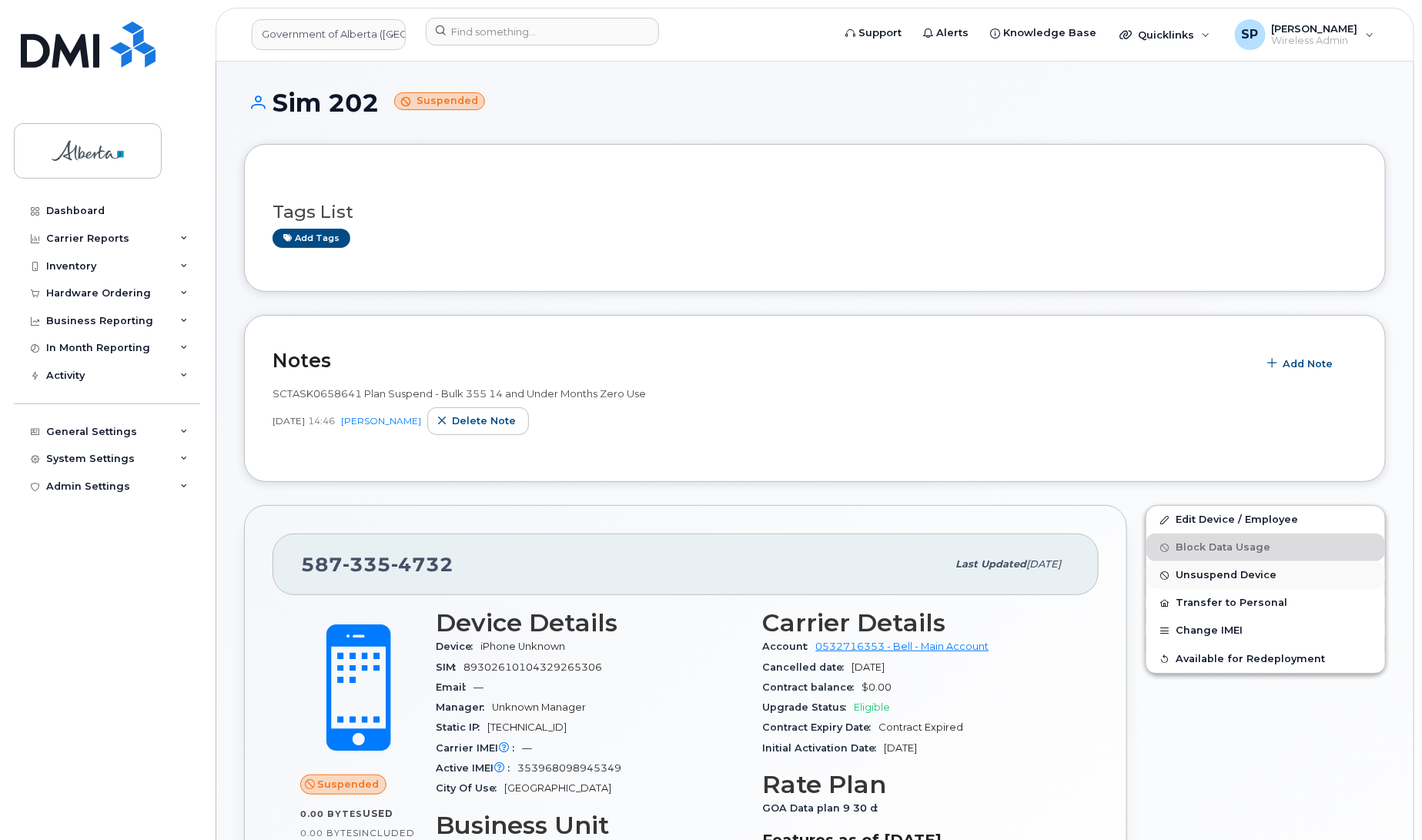
click at [1222, 575] on span "Unsuspend Device" at bounding box center [1226, 575] width 100 height 11
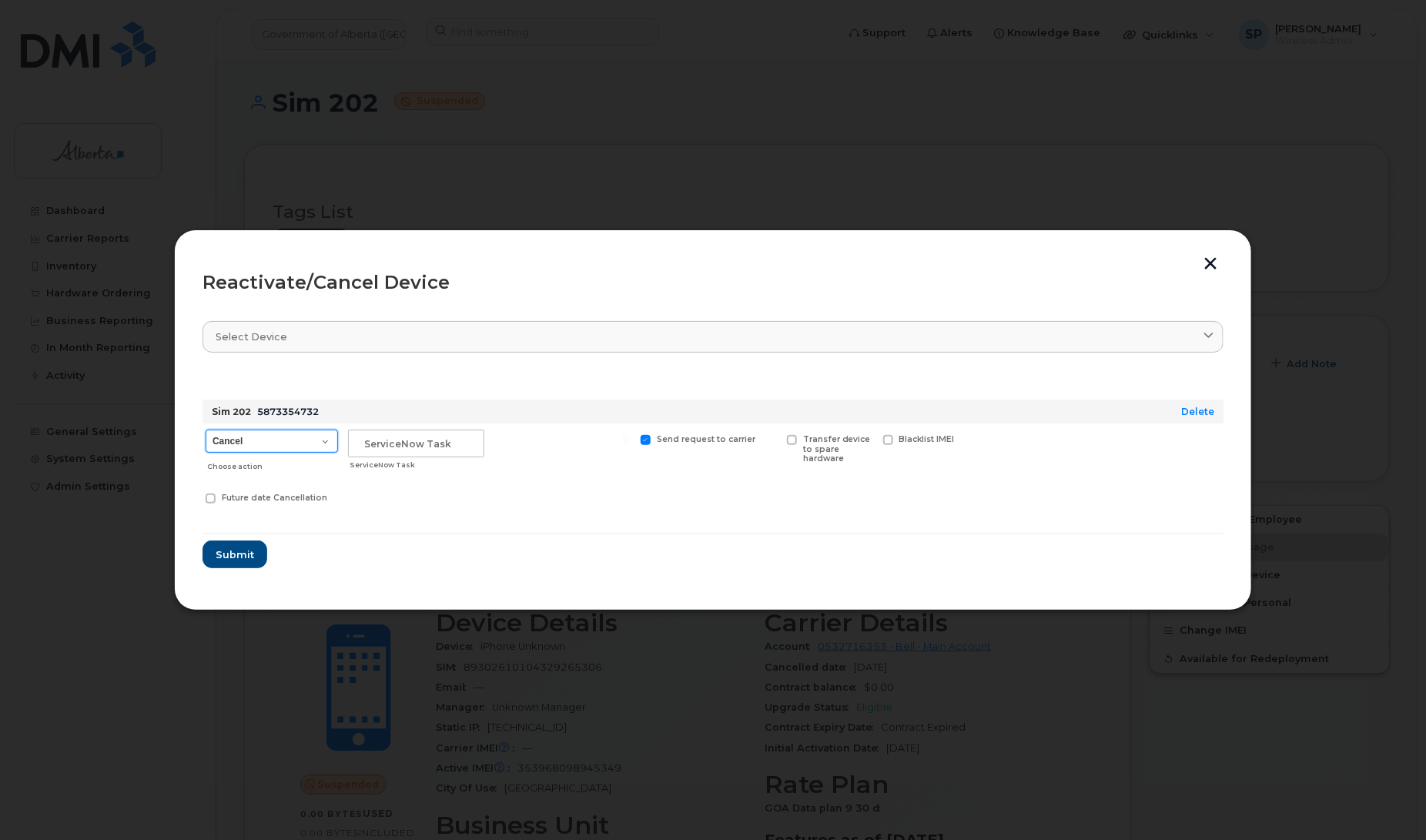
click at [256, 447] on select "Cancel Suspend - Extend Suspension Reactivate" at bounding box center [272, 441] width 133 height 23
select select "[object Object]"
click at [206, 429] on select "Cancel Suspend - Extend Suspension Reactivate" at bounding box center [272, 441] width 133 height 23
click at [418, 441] on input "text" at bounding box center [416, 443] width 137 height 27
type input "Repurpose"
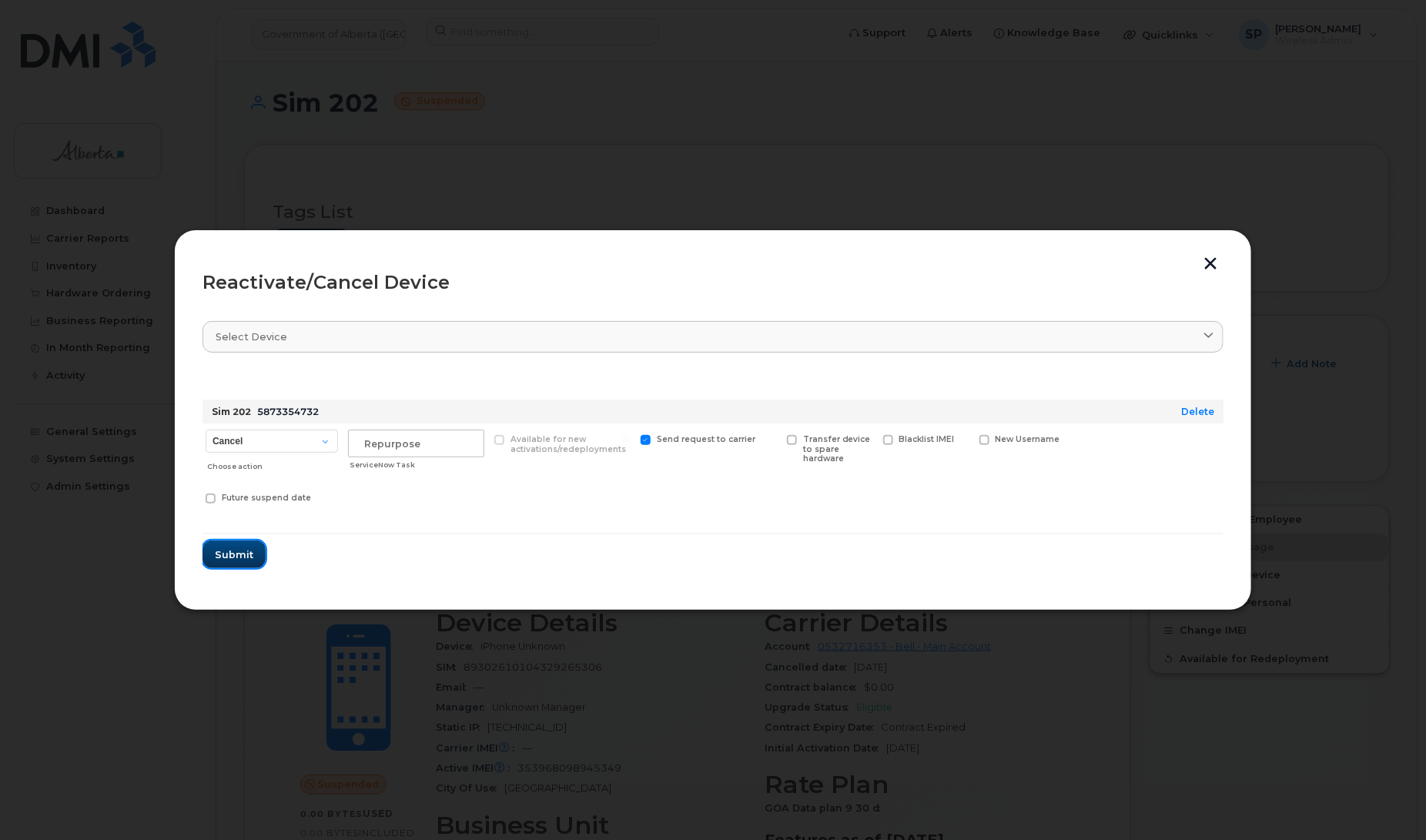
click at [248, 558] on span "Submit" at bounding box center [234, 554] width 39 height 14
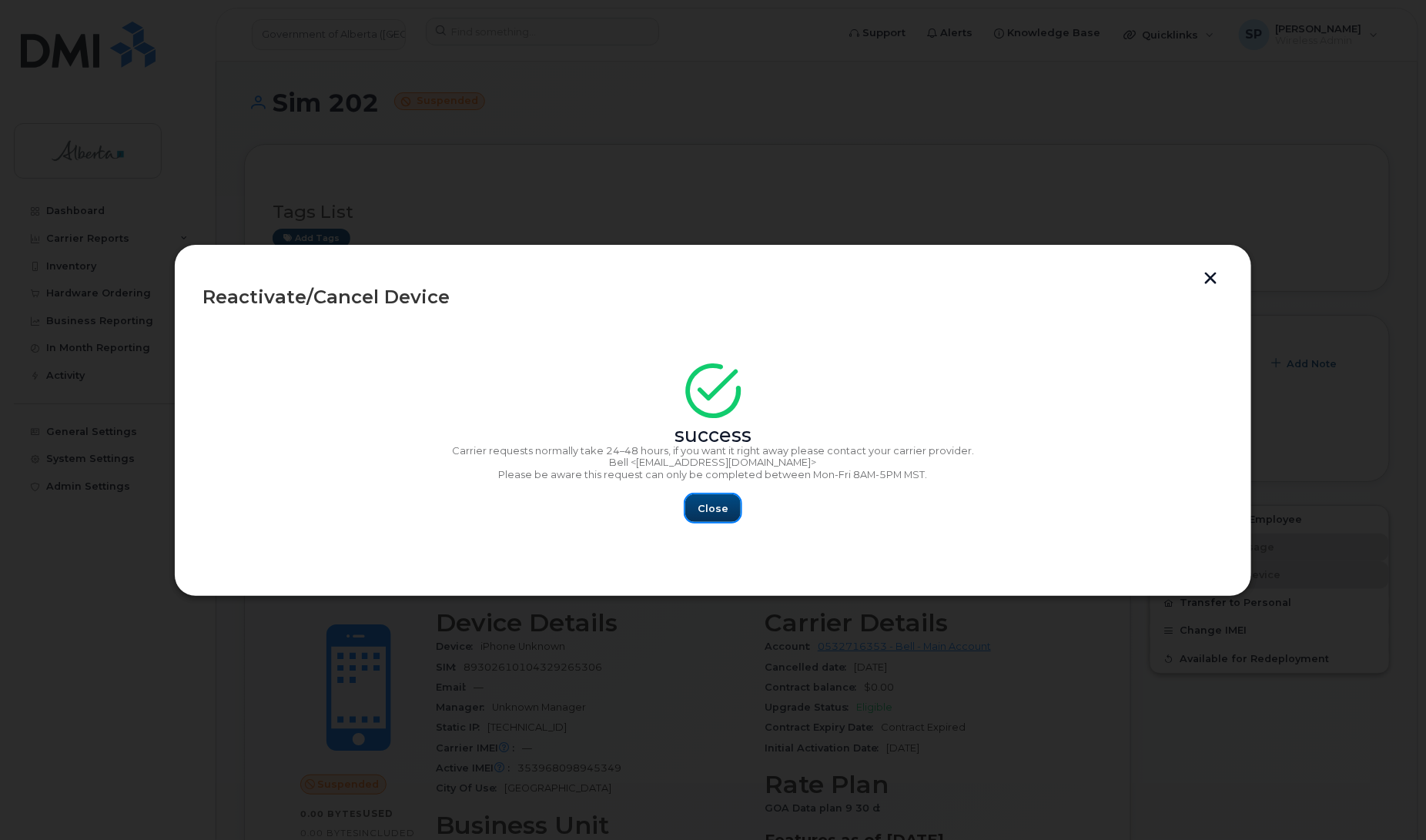
click at [713, 509] on span "Close" at bounding box center [713, 508] width 30 height 14
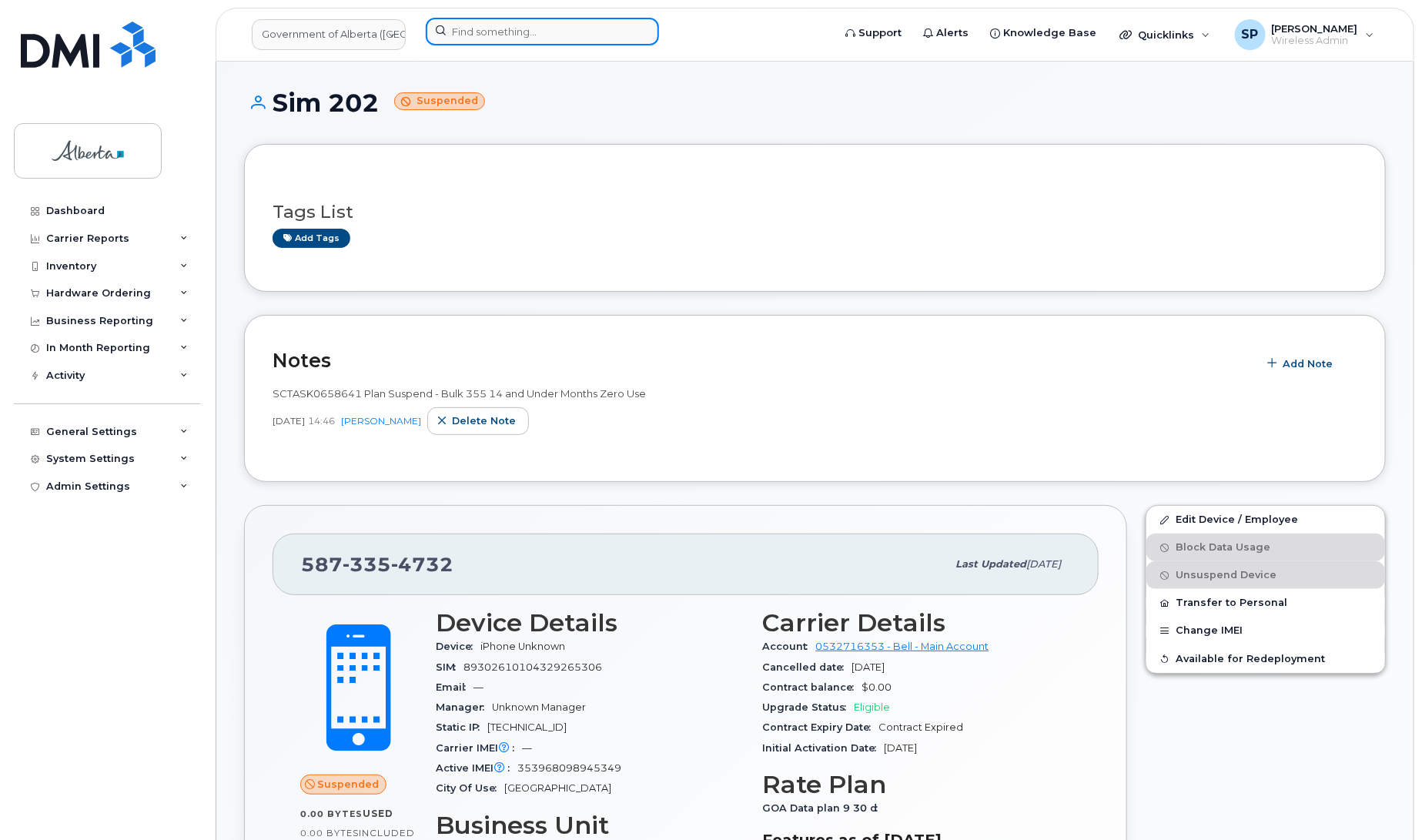
click at [562, 35] on input at bounding box center [542, 31] width 233 height 27
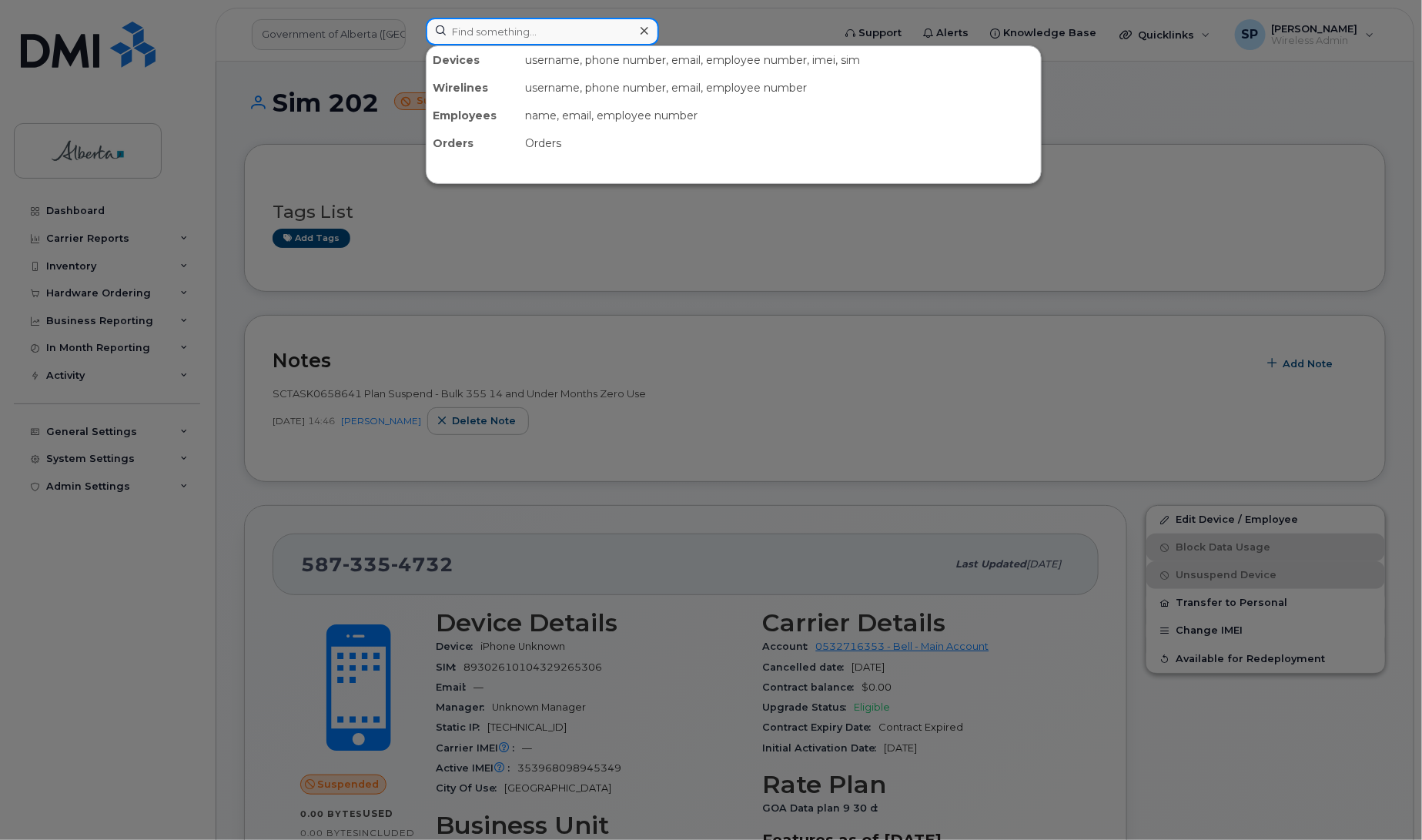
paste input "5873857152"
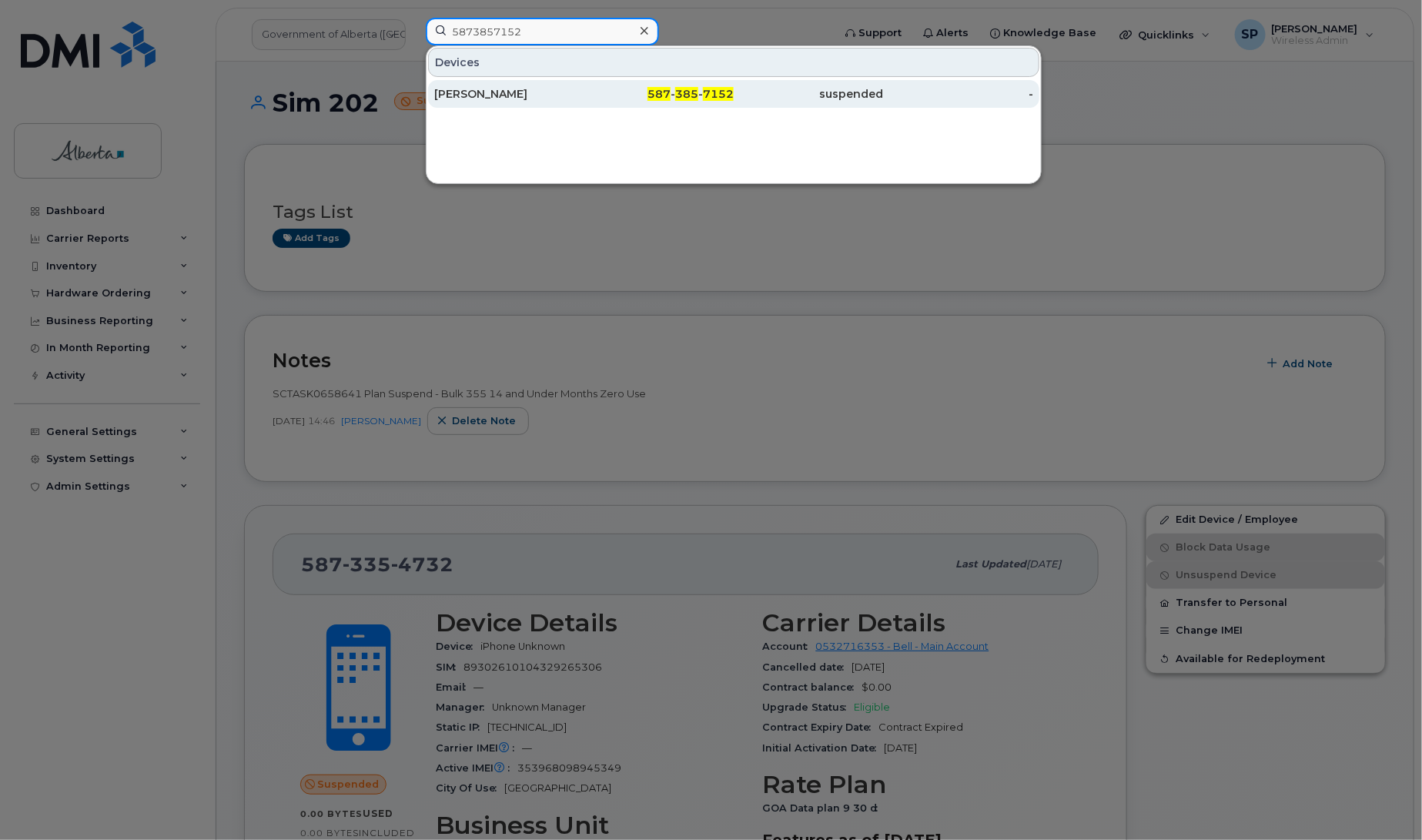
type input "5873857152"
click at [497, 97] on div "[PERSON_NAME]" at bounding box center [509, 94] width 150 height 15
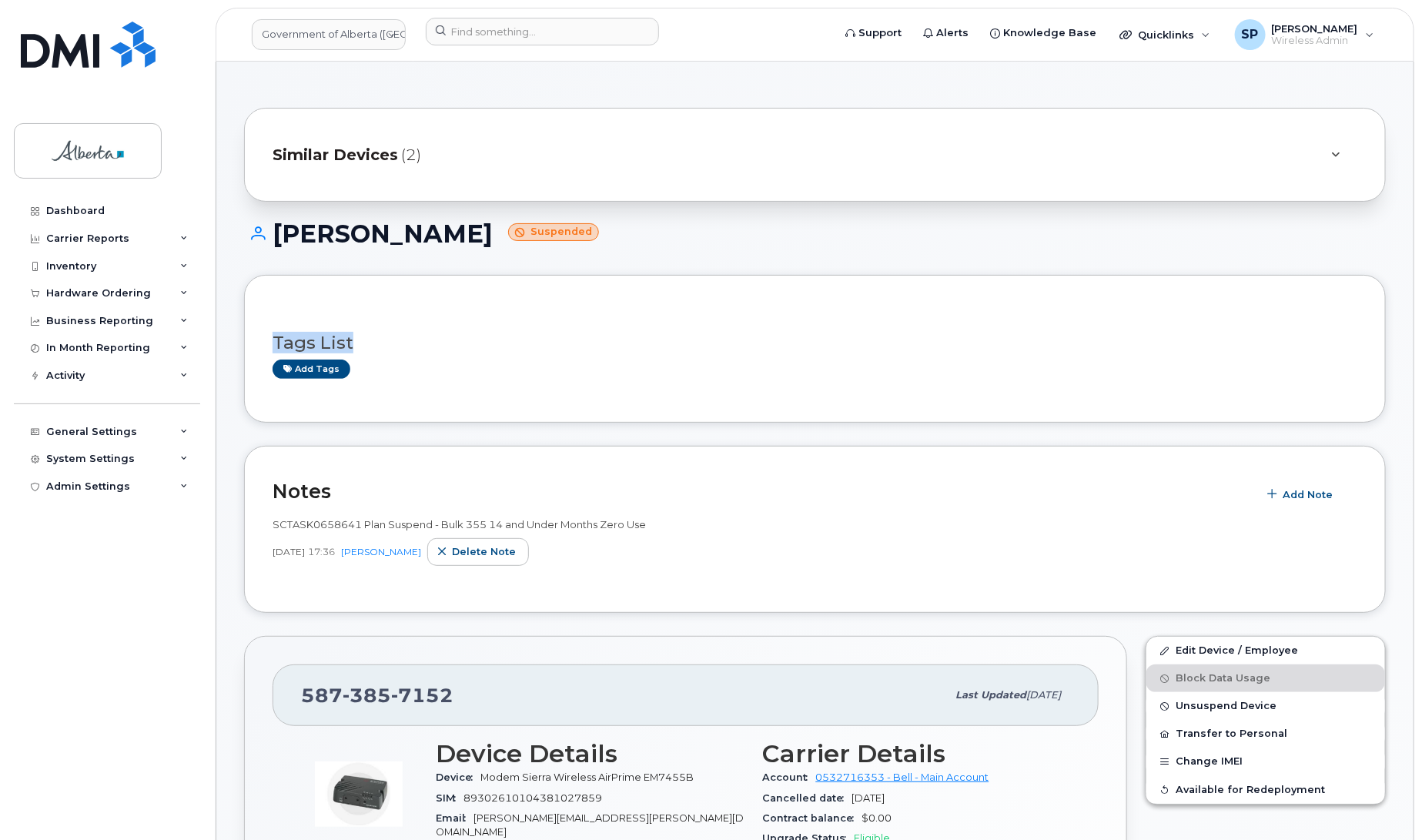
drag, startPoint x: 1421, startPoint y: 240, endPoint x: 1419, endPoint y: 356, distance: 116.0
click at [1205, 708] on span "Unsuspend Device" at bounding box center [1226, 706] width 100 height 11
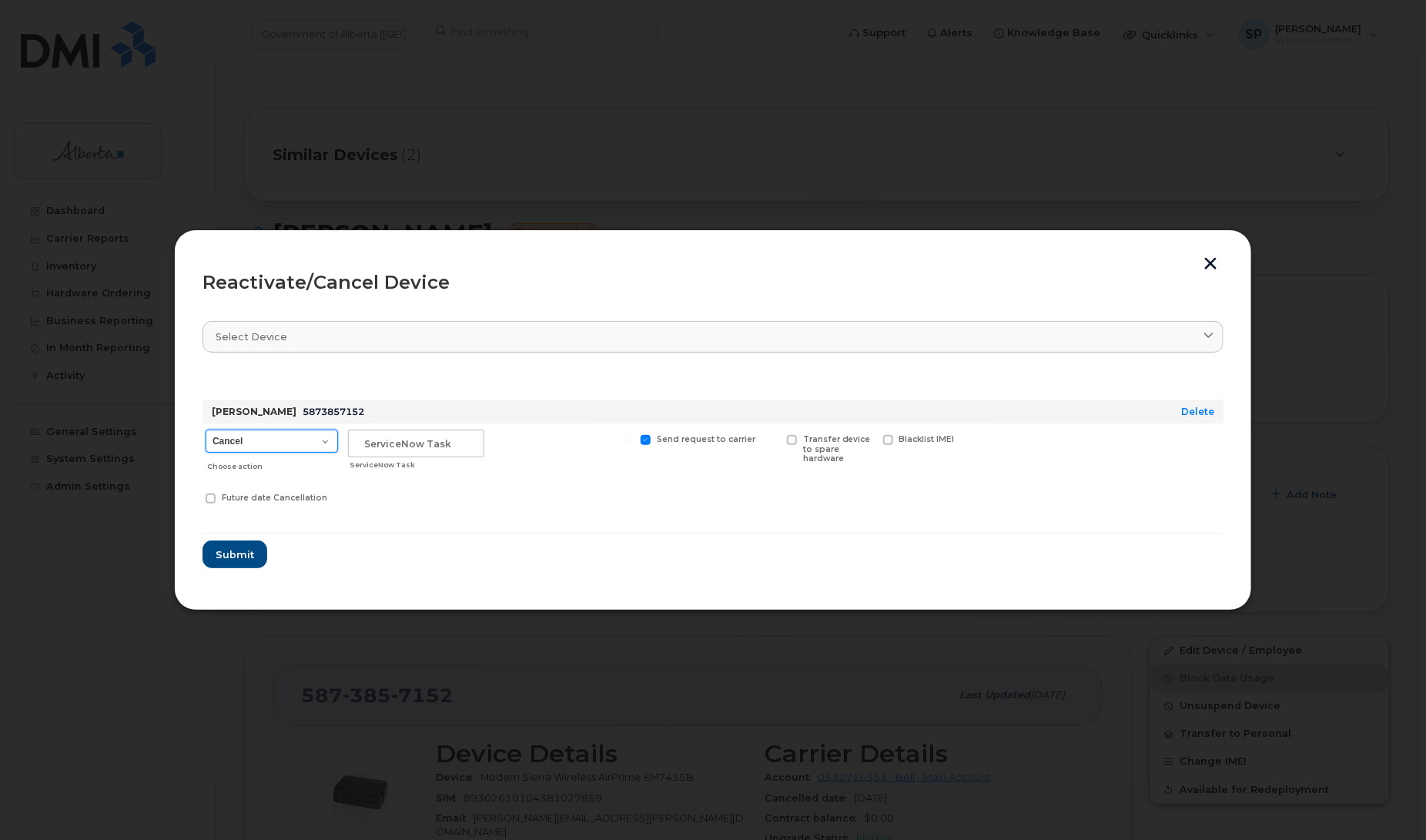
click at [260, 436] on select "Cancel Suspend - Extend Suspension Reactivate" at bounding box center [272, 441] width 133 height 23
select select "[object Object]"
click at [206, 429] on select "Cancel Suspend - Extend Suspension Reactivate" at bounding box center [272, 441] width 133 height 23
click at [411, 444] on input "text" at bounding box center [416, 443] width 137 height 27
type input "Repurpose"
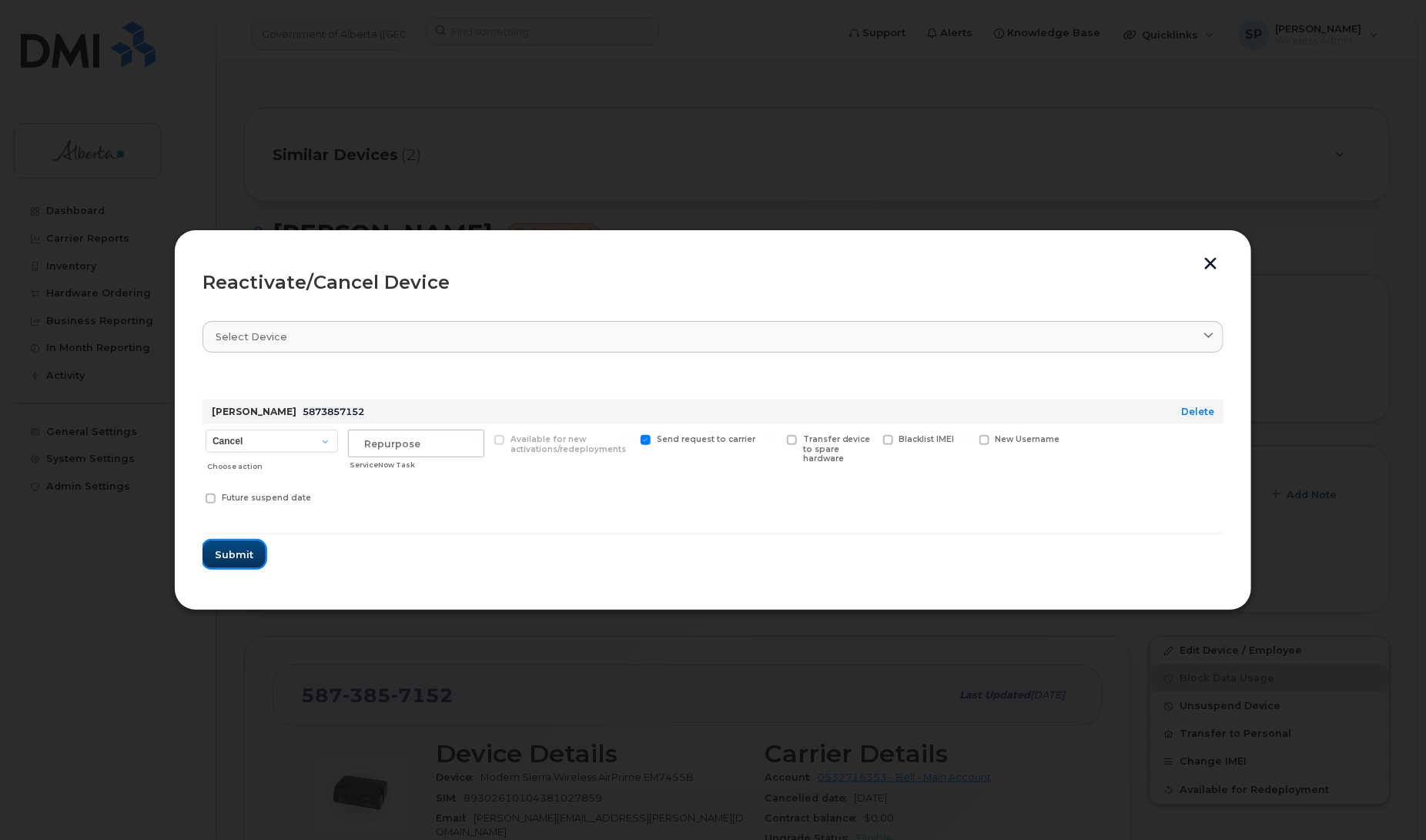
drag, startPoint x: 236, startPoint y: 556, endPoint x: 379, endPoint y: 549, distance: 143.2
click at [236, 556] on span "Submit" at bounding box center [234, 554] width 39 height 14
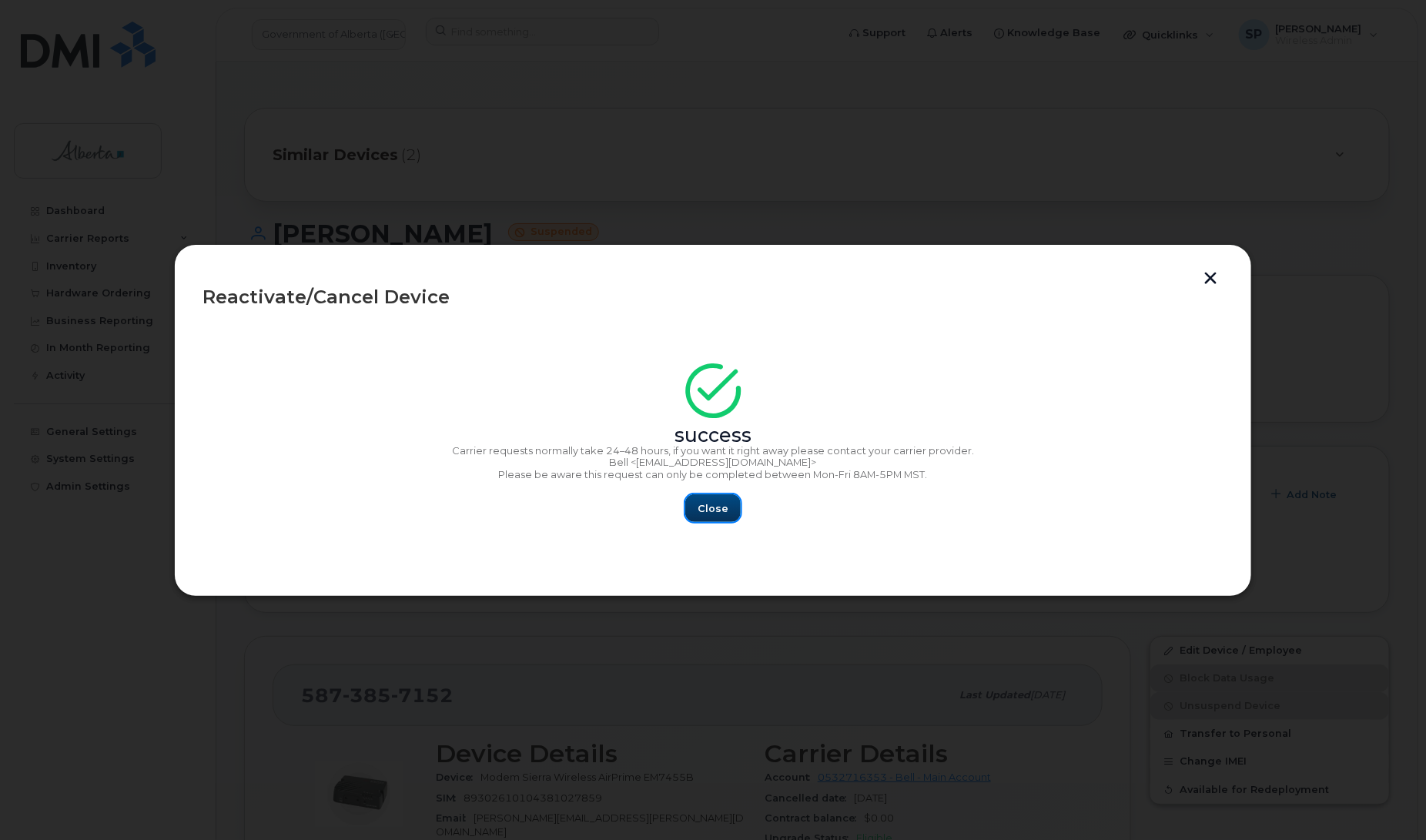
click at [722, 510] on span "Close" at bounding box center [713, 508] width 30 height 14
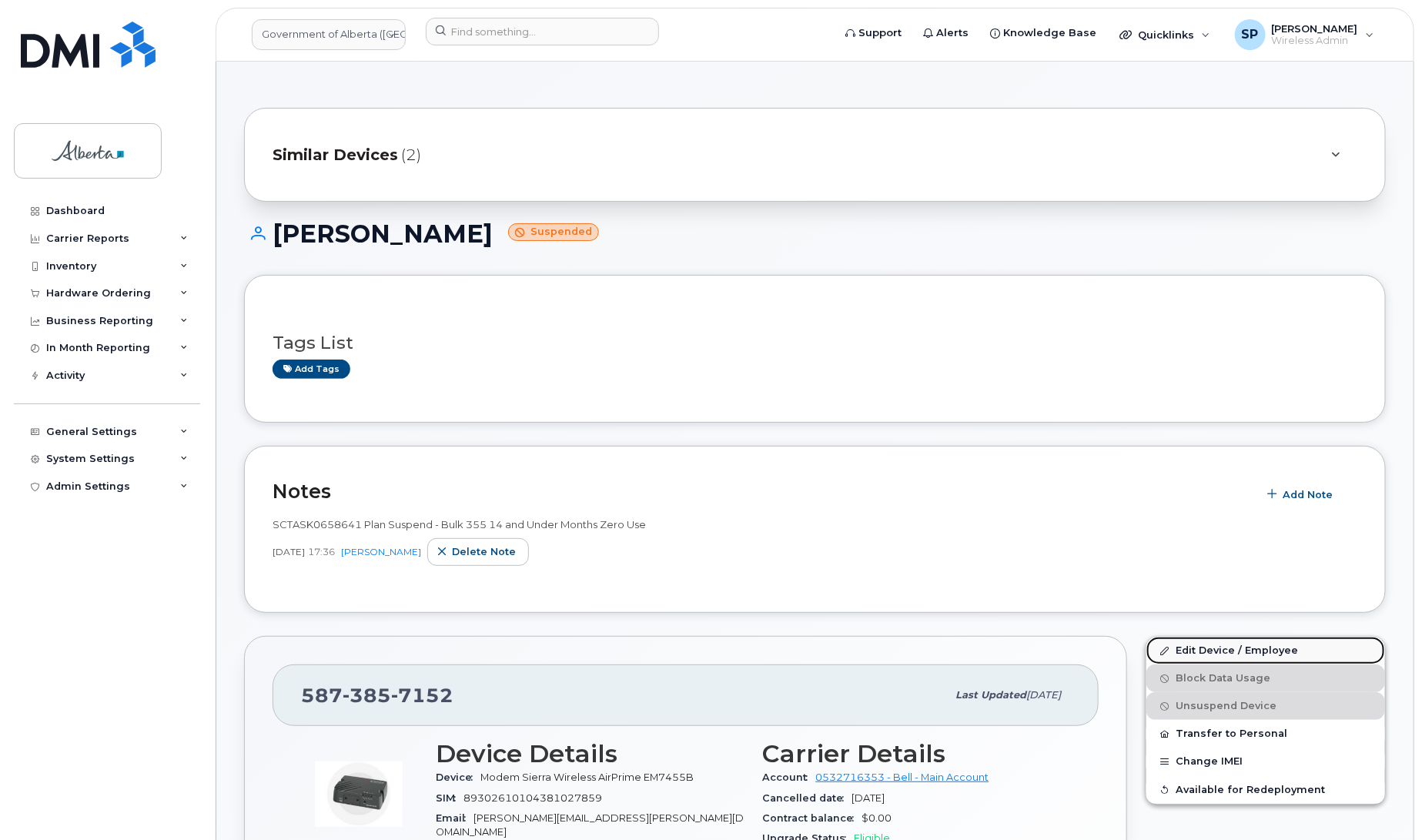
click at [1184, 652] on link "Edit Device / Employee" at bounding box center [1266, 650] width 239 height 27
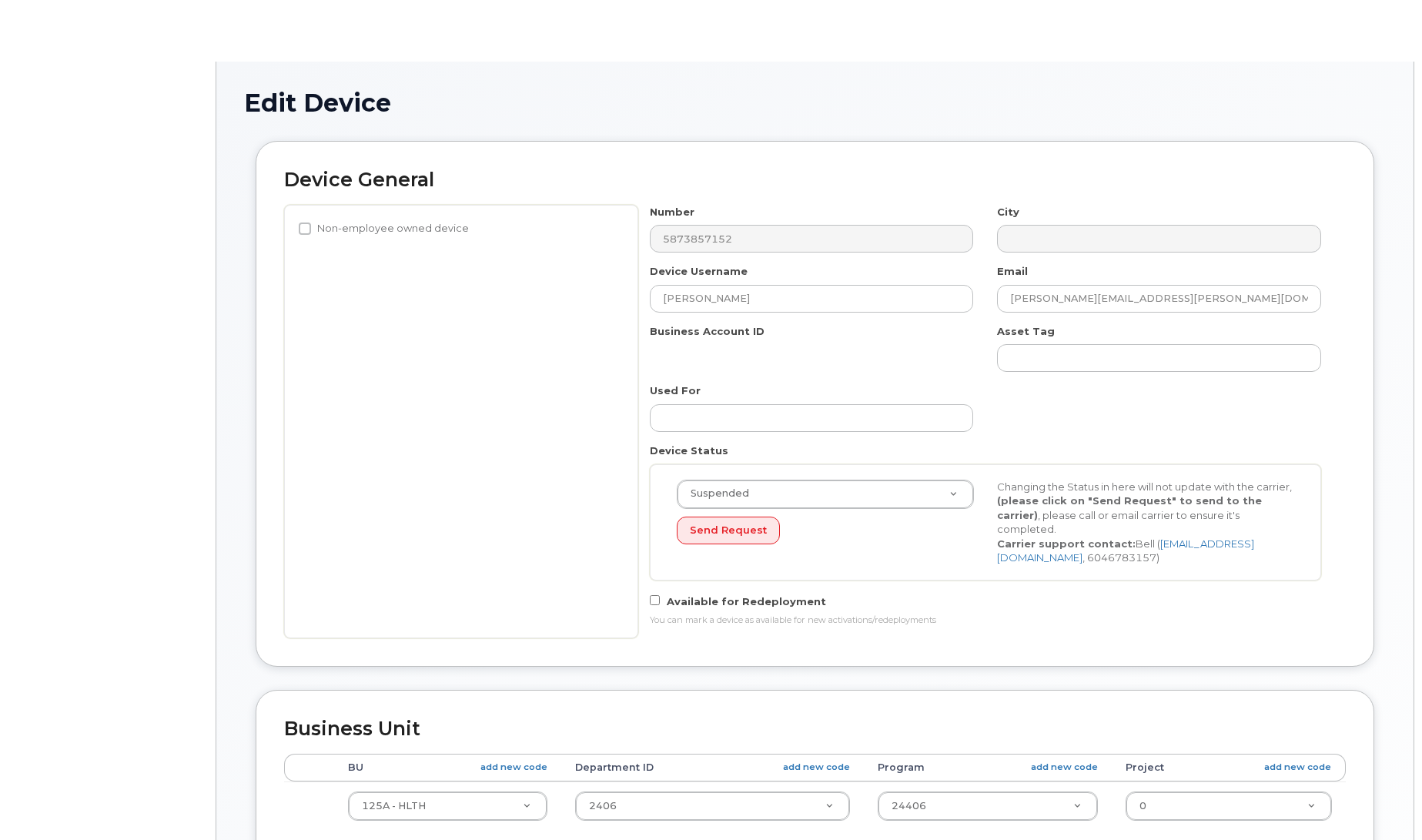
select select "4120335"
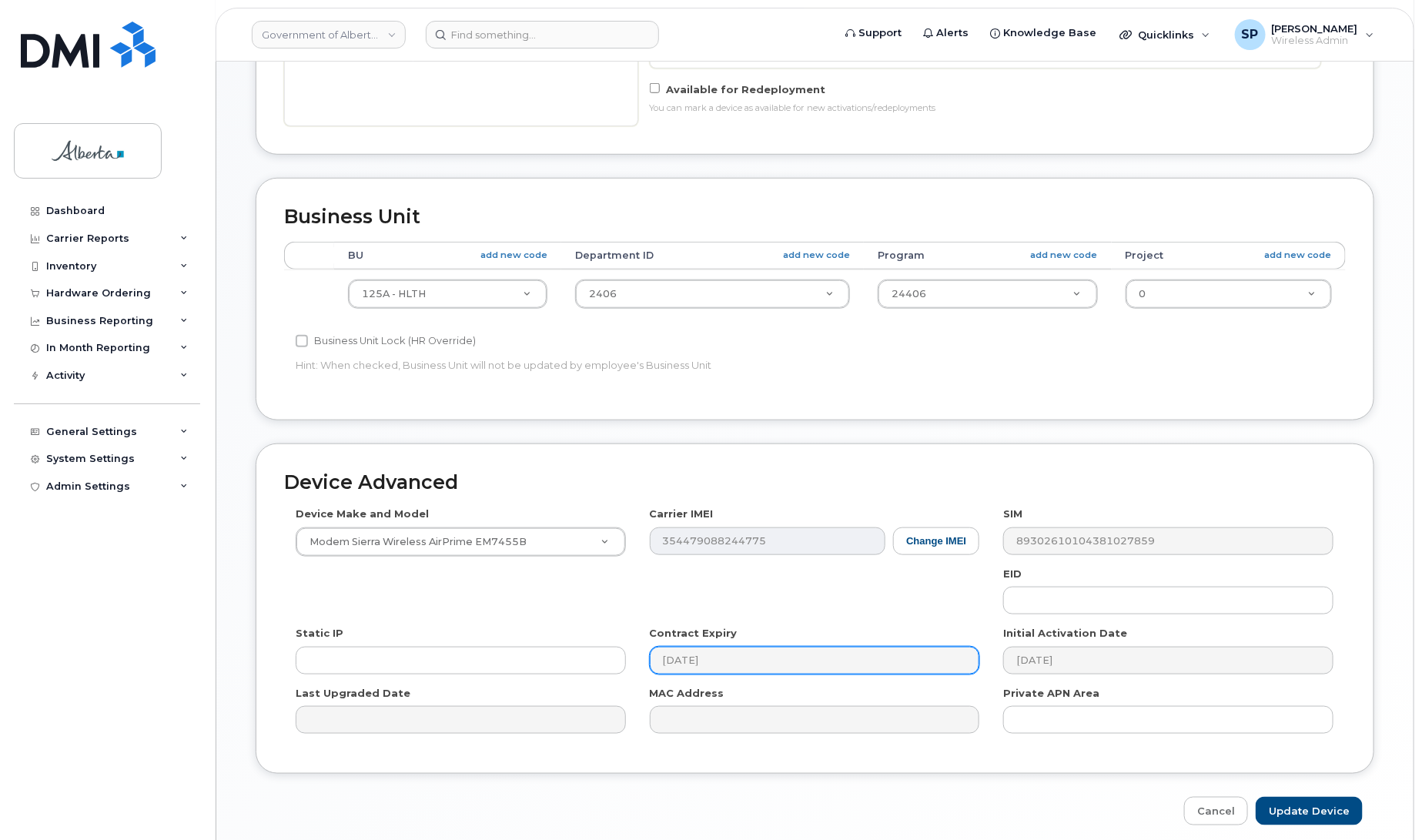
scroll to position [521, 0]
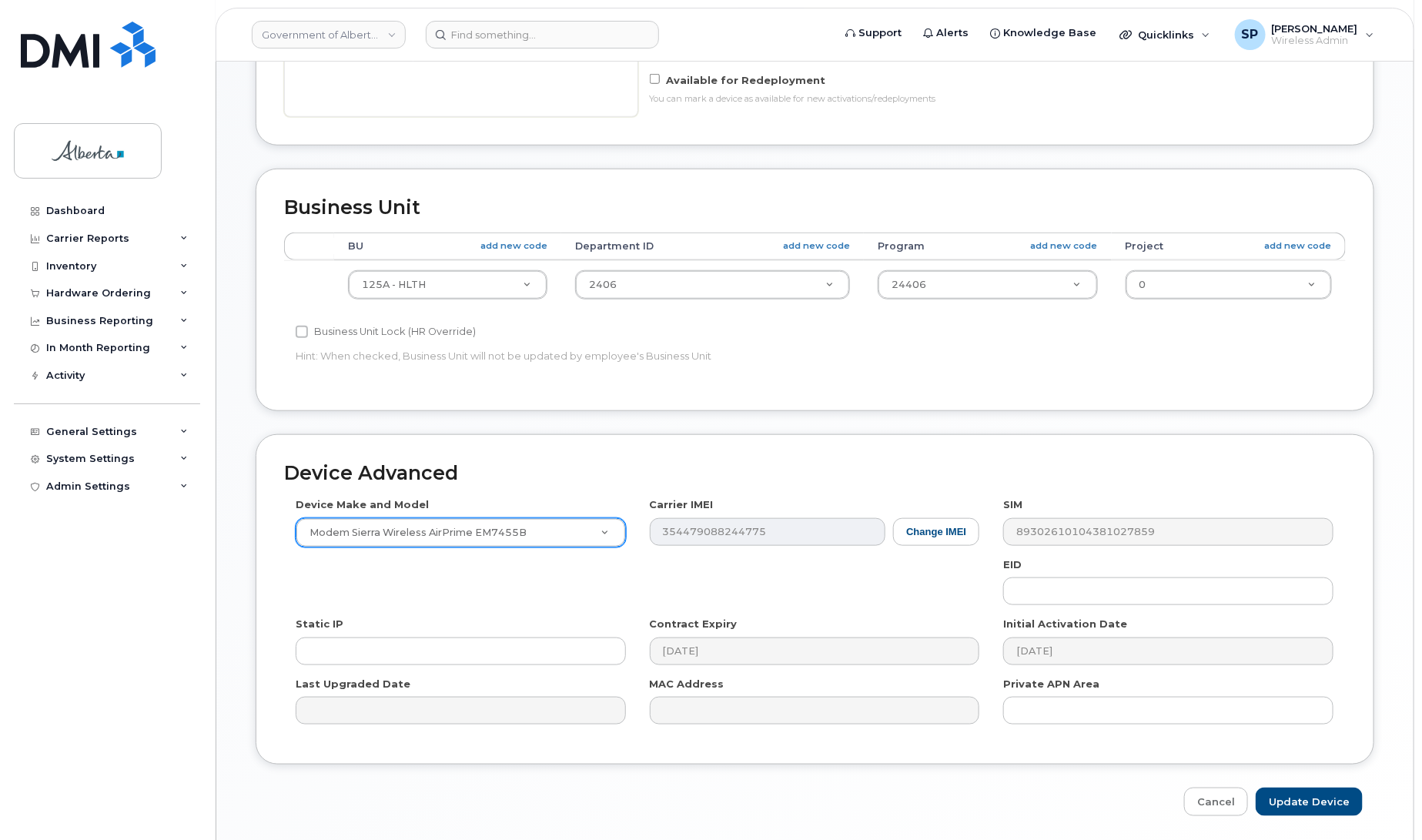
click at [441, 522] on div "Device Make and Model Modem Sierra Wireless AirPrime EM7455B Android TCL 502 Wa…" at bounding box center [462, 522] width 355 height 50
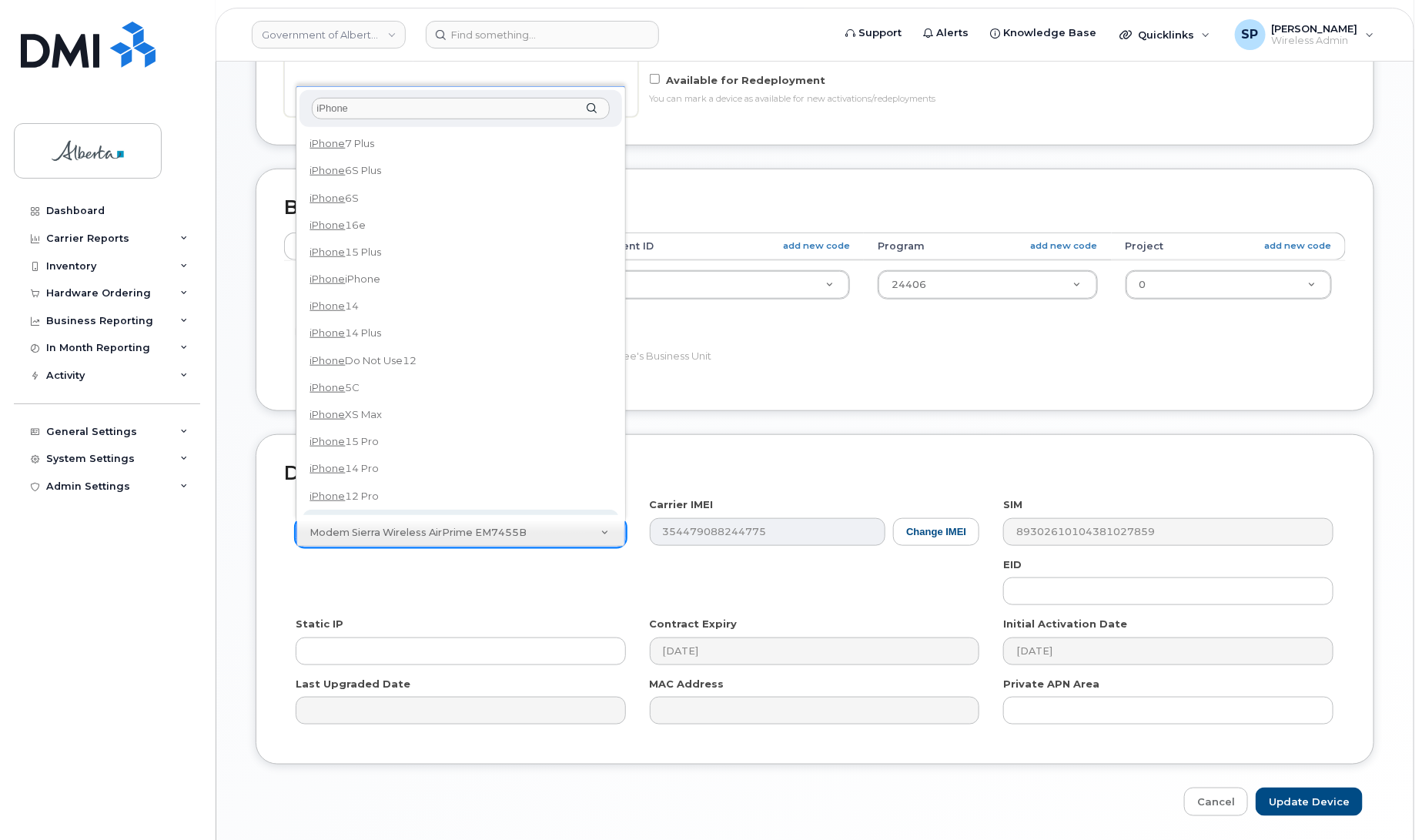
type input "iPhone"
select select "185"
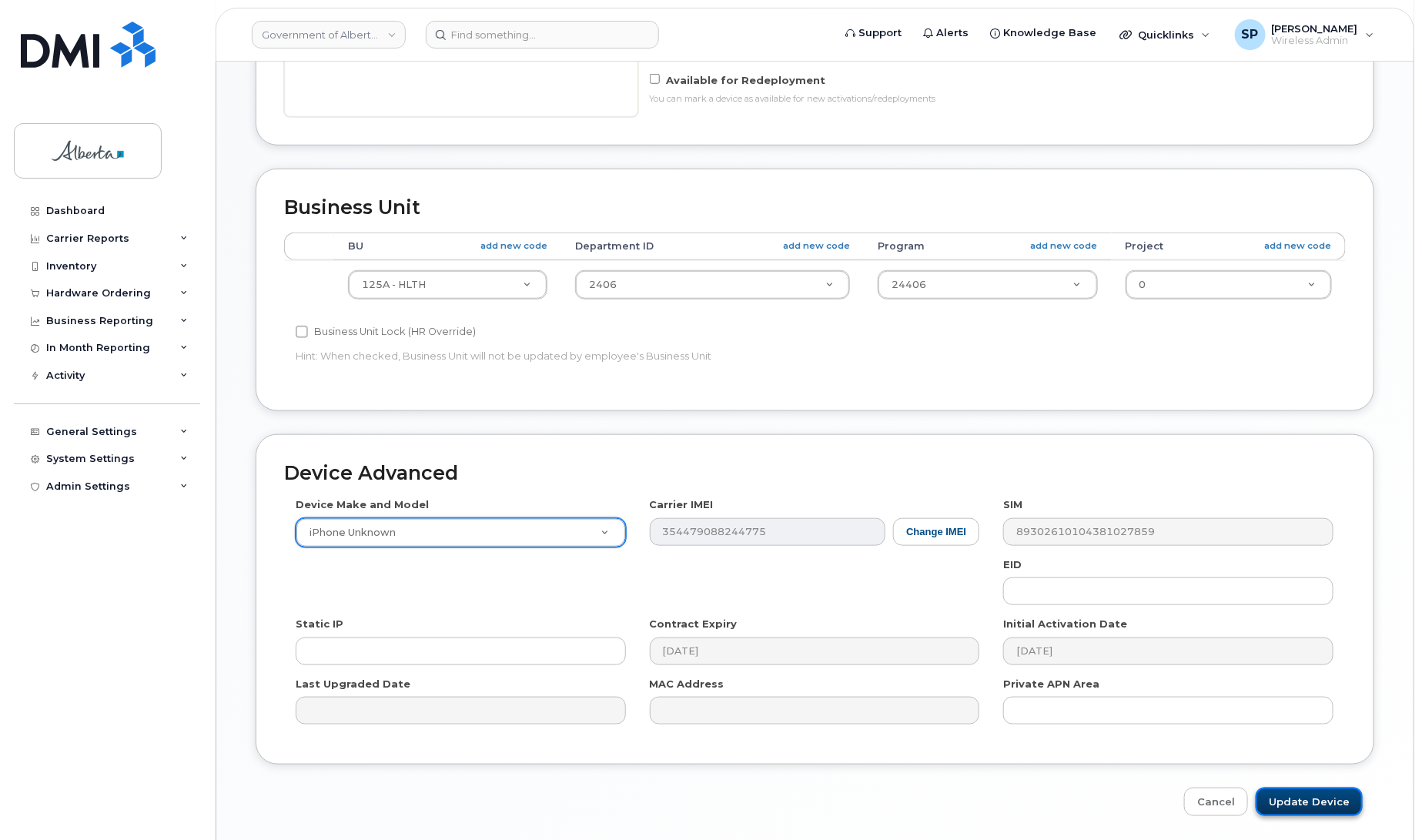
click at [1319, 806] on input "Update Device" at bounding box center [1309, 802] width 107 height 28
type input "Saving..."
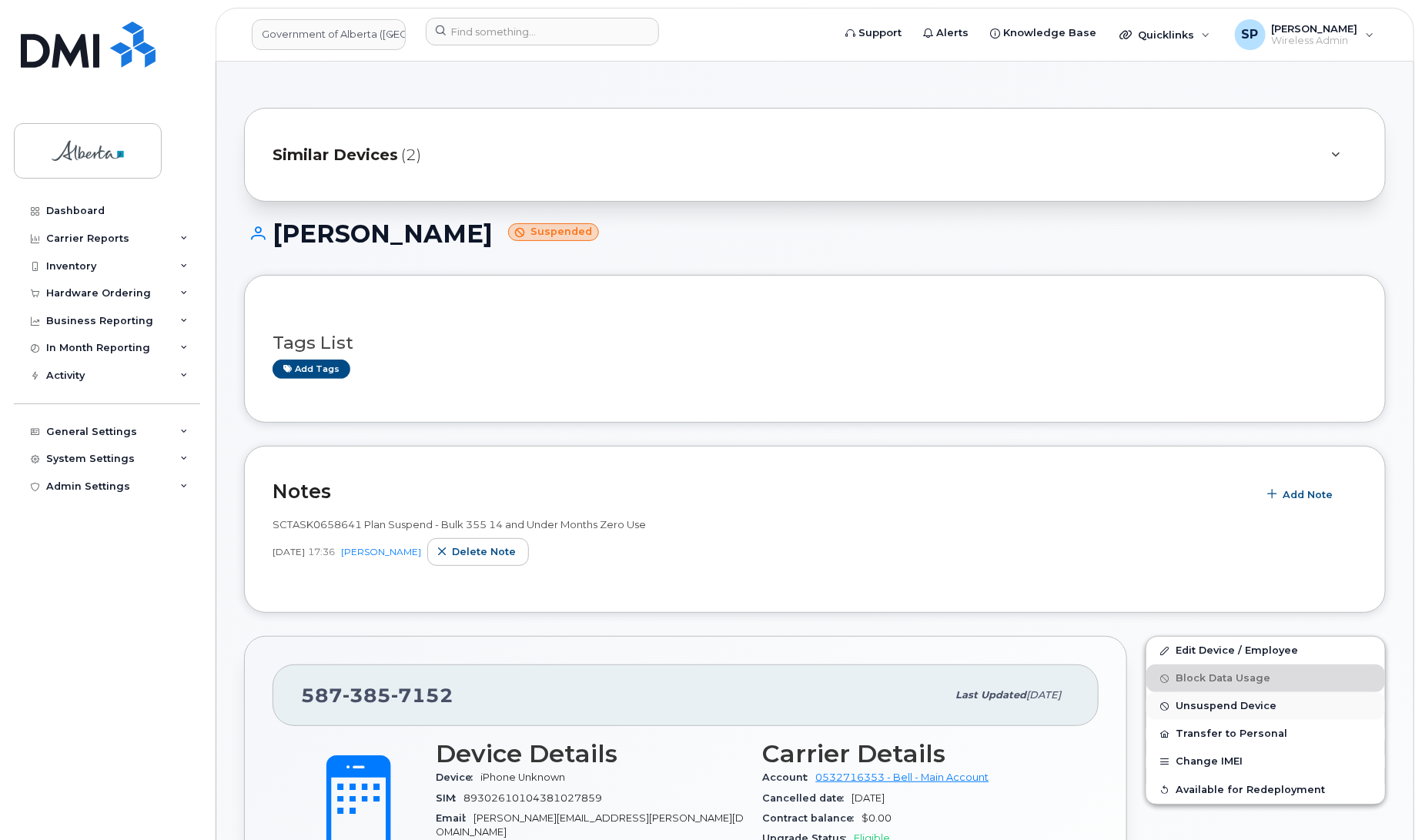
click at [1207, 707] on span "Unsuspend Device" at bounding box center [1226, 706] width 100 height 11
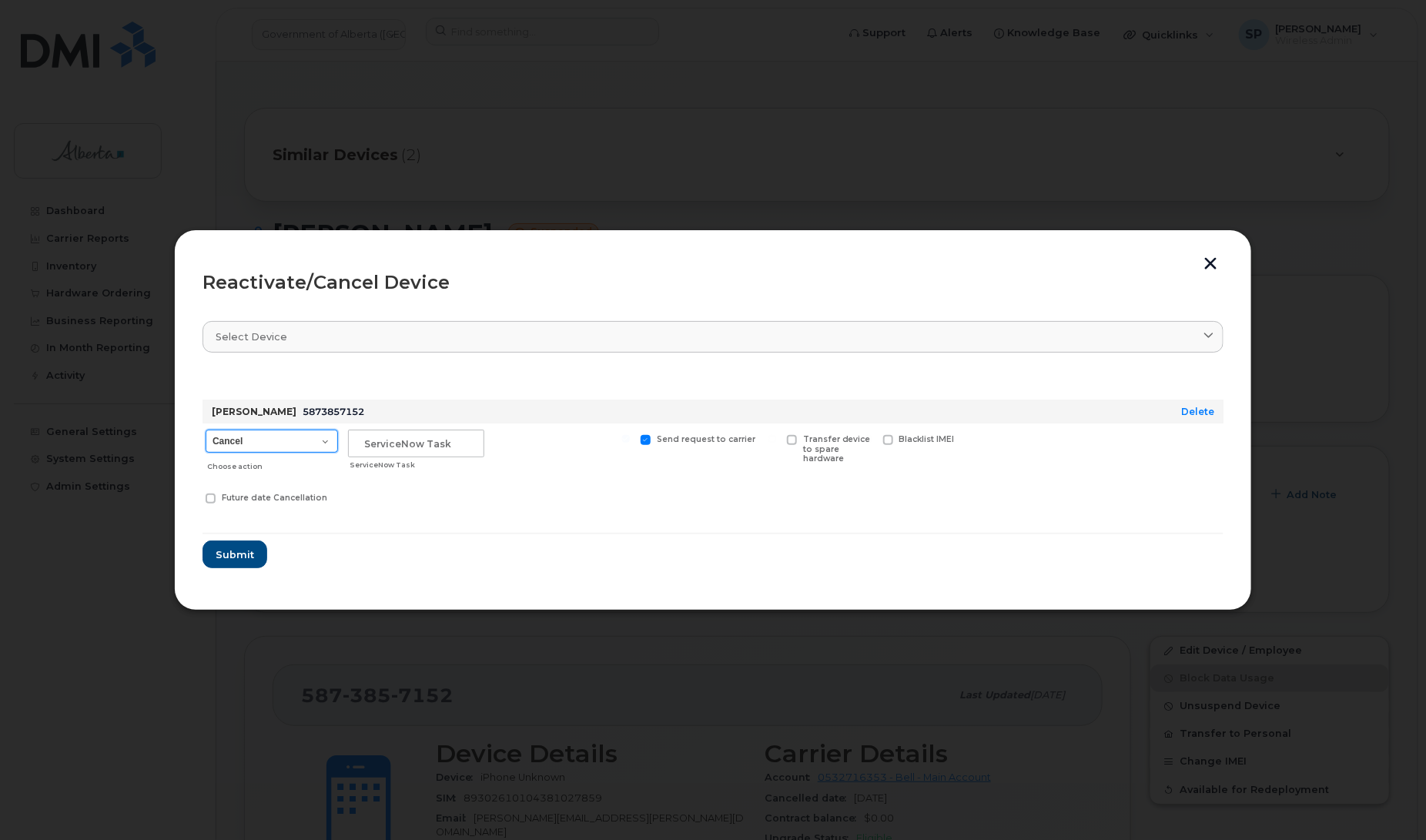
click at [278, 447] on select "Cancel Suspend - Extend Suspension Reactivate" at bounding box center [272, 441] width 133 height 23
select select "[object Object]"
click at [206, 429] on select "Cancel Suspend - Extend Suspension Reactivate" at bounding box center [272, 441] width 133 height 23
click at [412, 437] on input "text" at bounding box center [416, 443] width 137 height 27
type input "Repurpose"
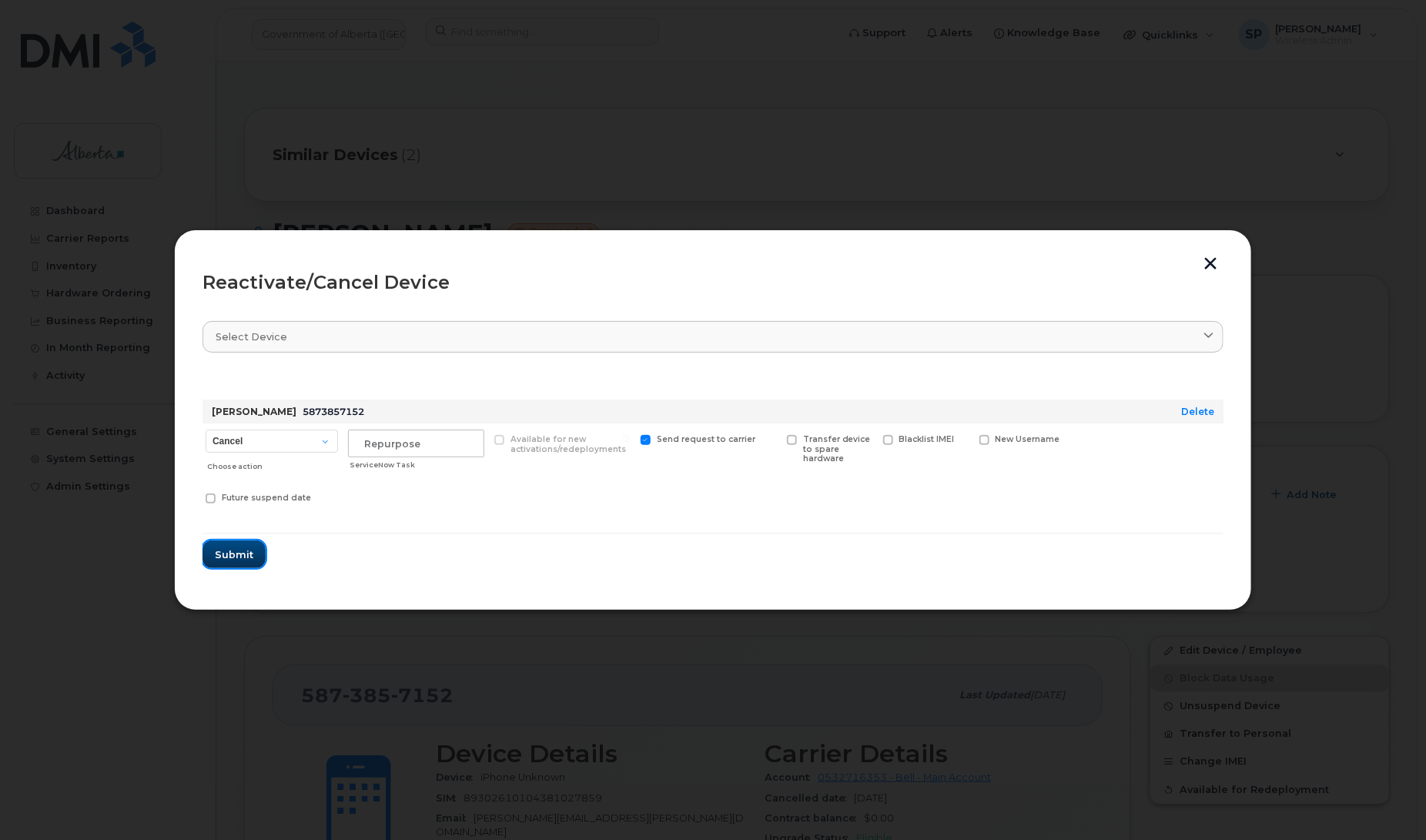
drag, startPoint x: 244, startPoint y: 547, endPoint x: 313, endPoint y: 539, distance: 69.5
click at [245, 547] on button "Submit" at bounding box center [234, 554] width 64 height 27
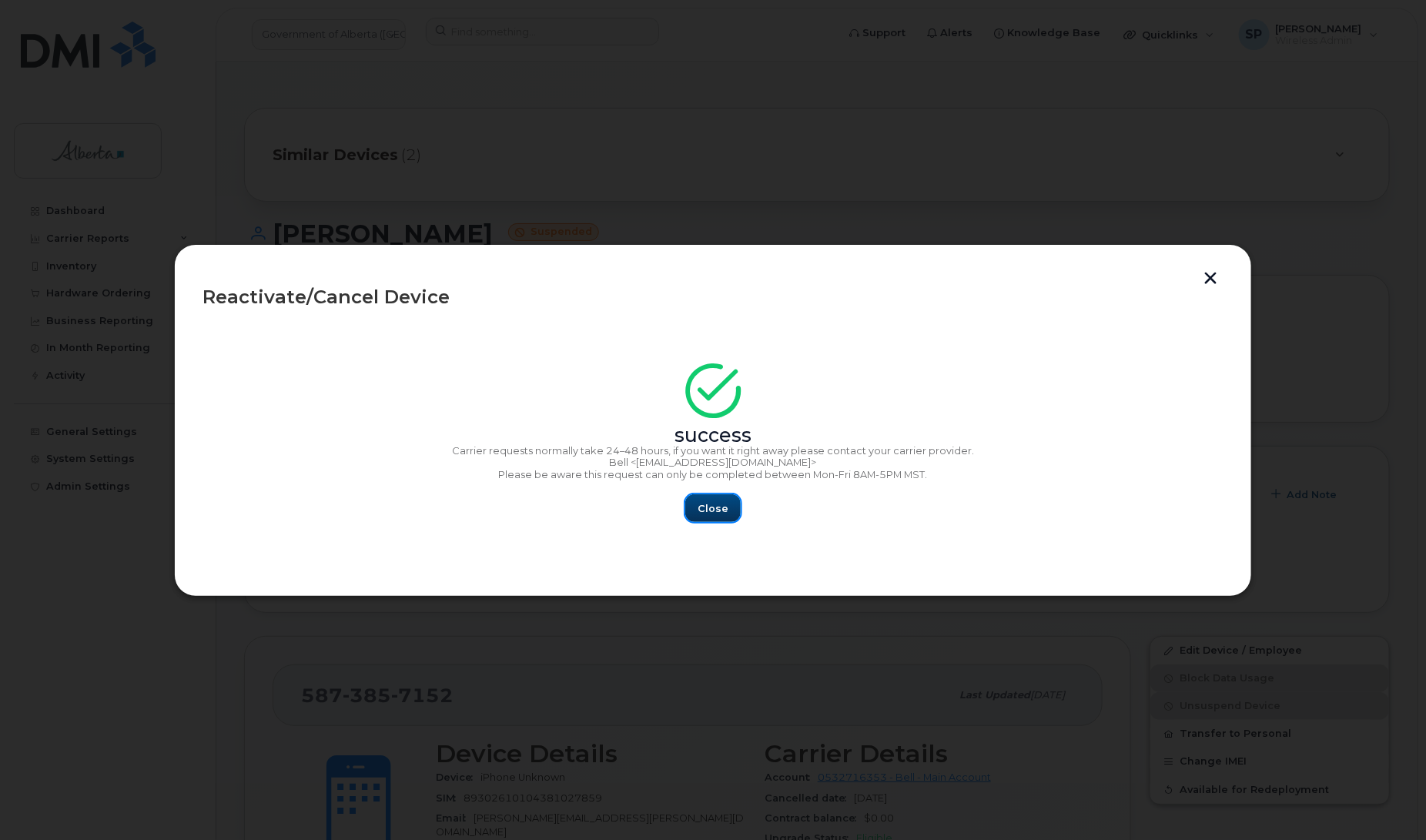
click at [715, 508] on span "Close" at bounding box center [713, 508] width 30 height 14
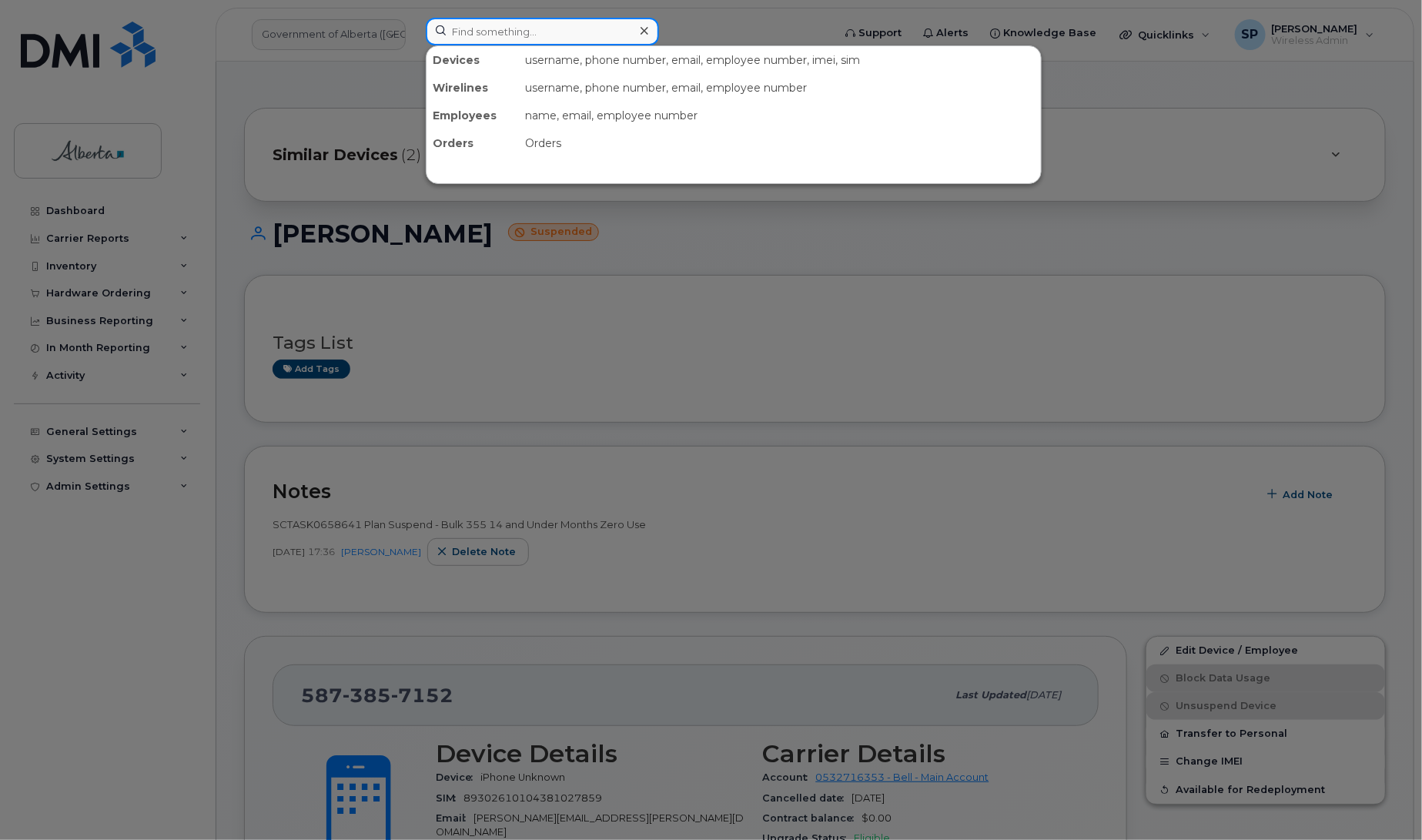
click at [519, 25] on input at bounding box center [542, 31] width 233 height 27
paste input "7802374945"
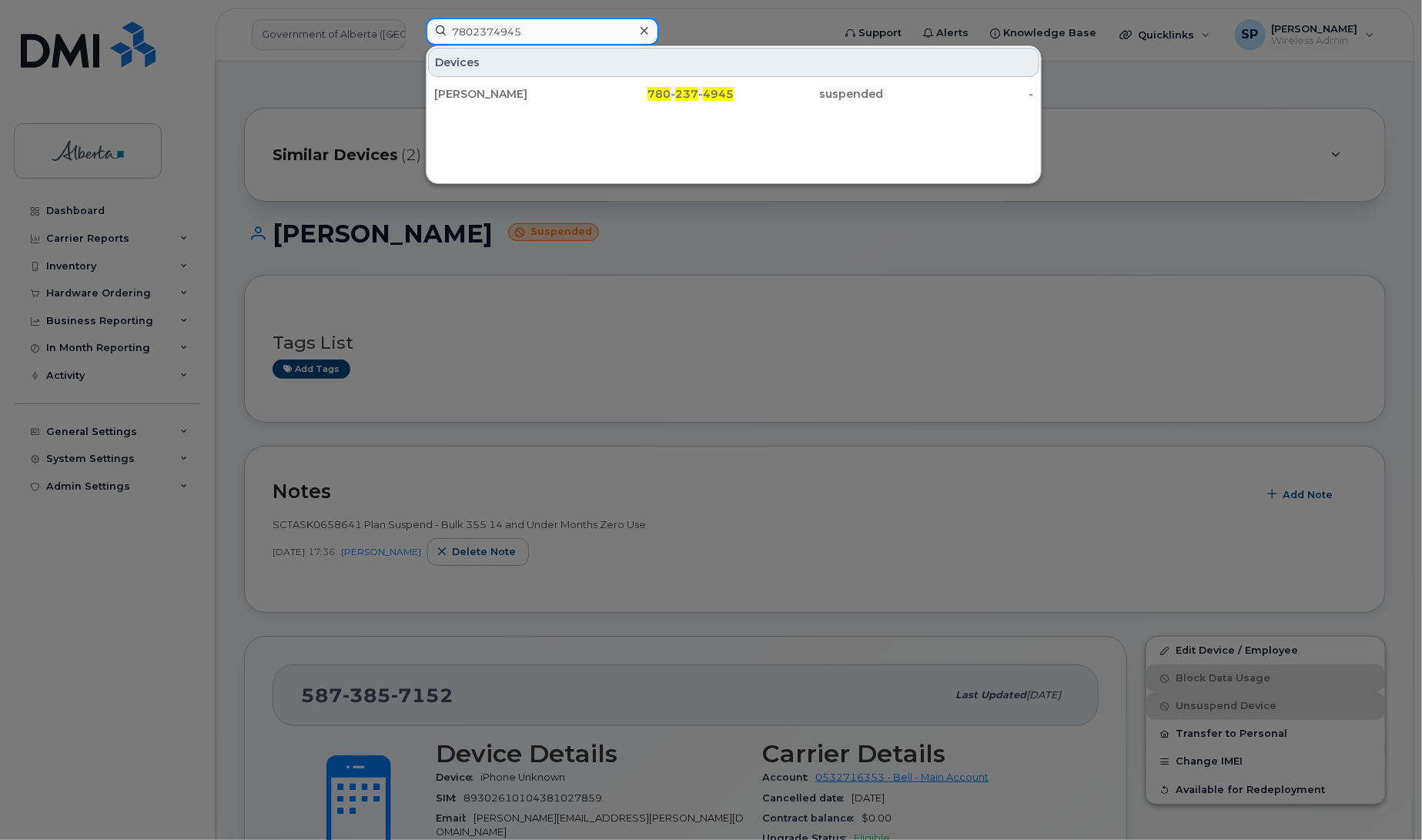
type input "7802374945"
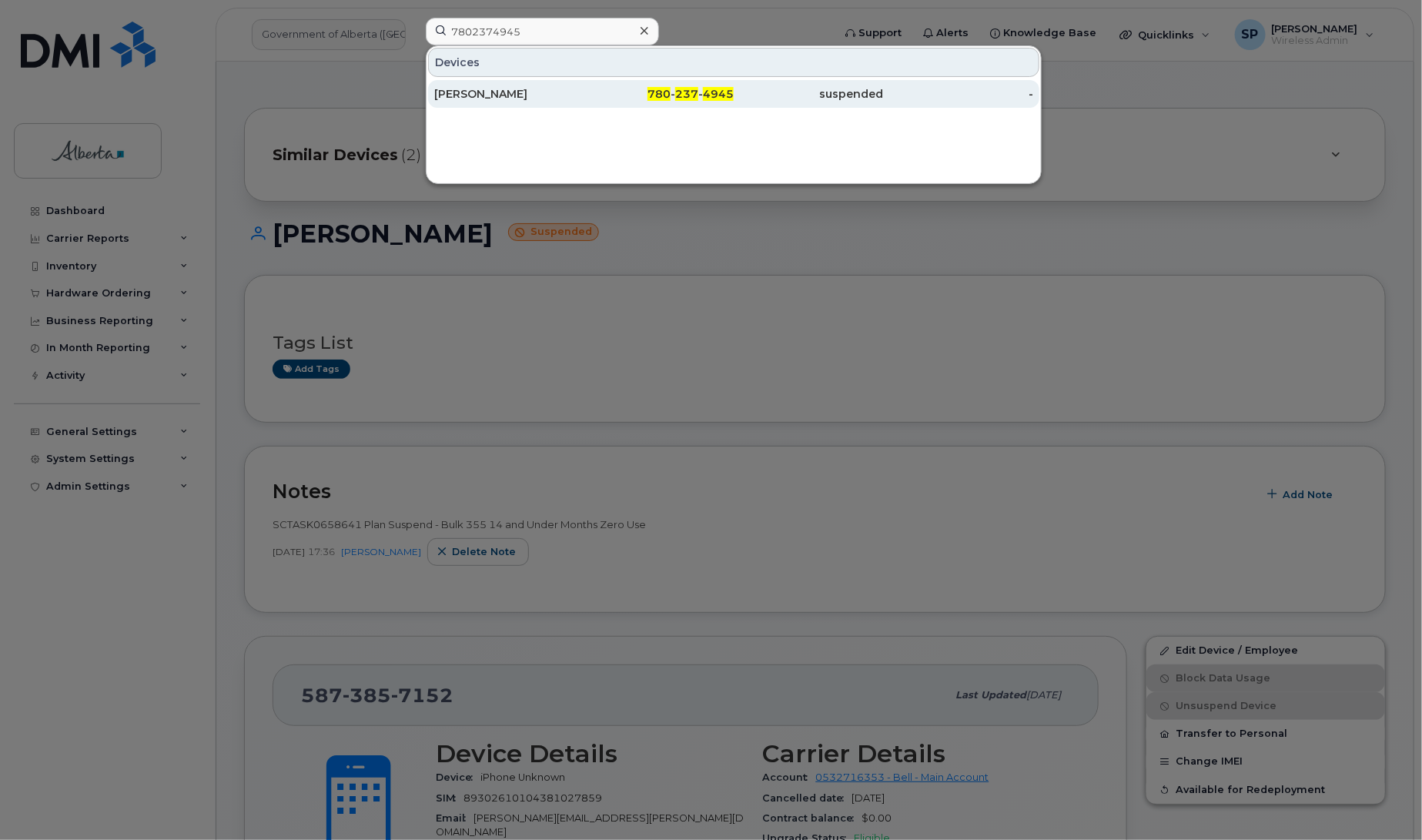
click at [502, 99] on div "[PERSON_NAME]" at bounding box center [509, 94] width 150 height 15
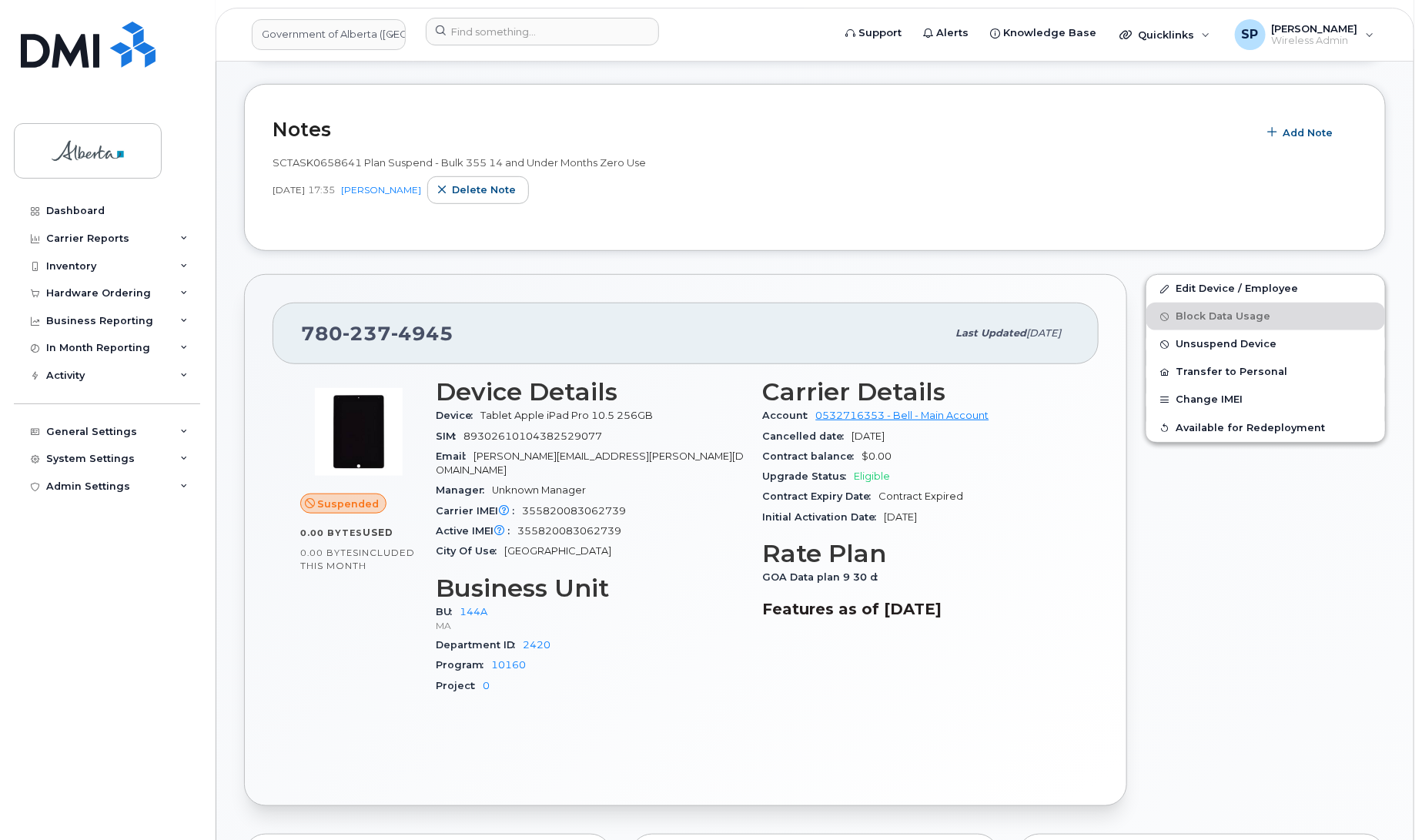
scroll to position [424, 0]
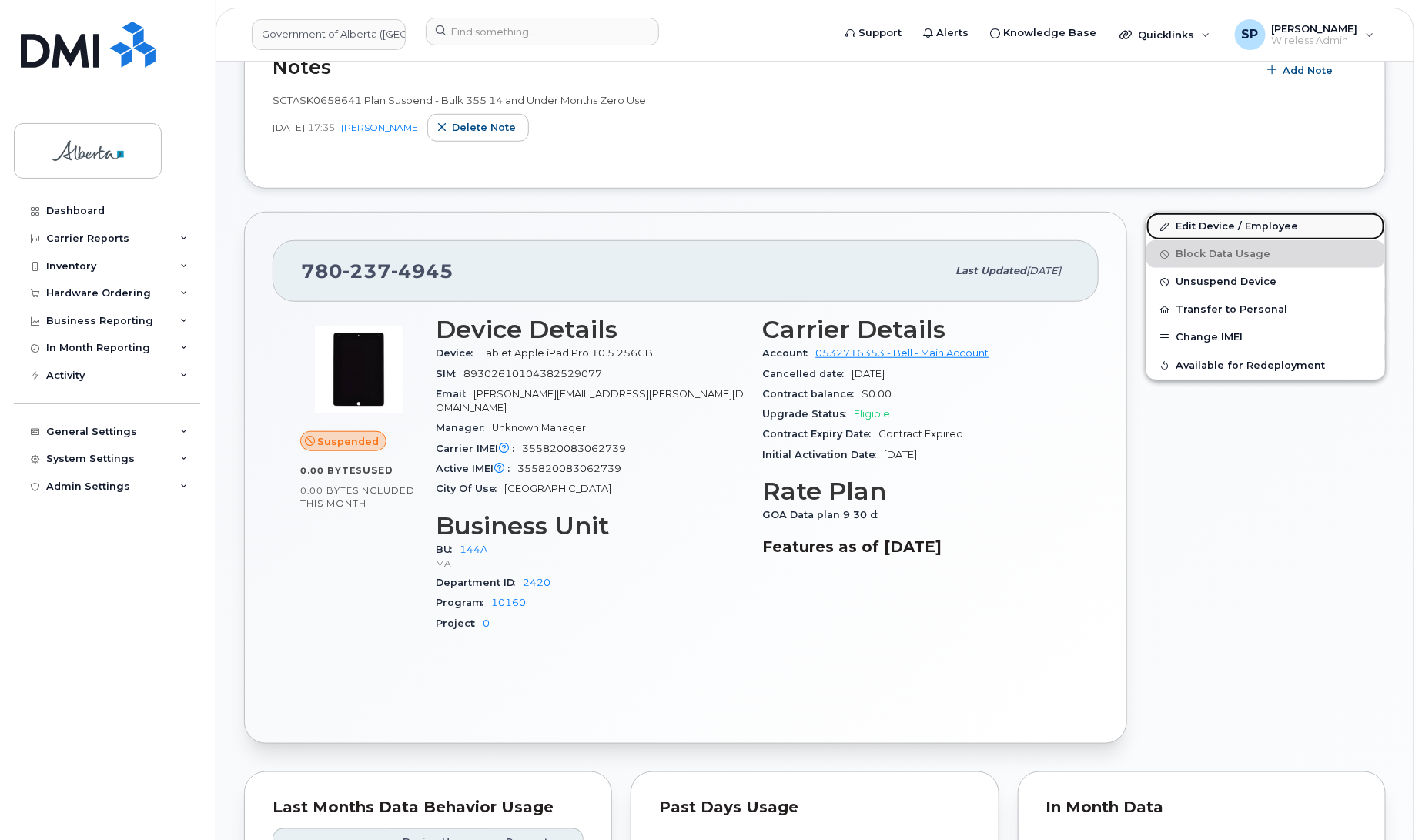
click at [1215, 228] on link "Edit Device / Employee" at bounding box center [1266, 226] width 239 height 27
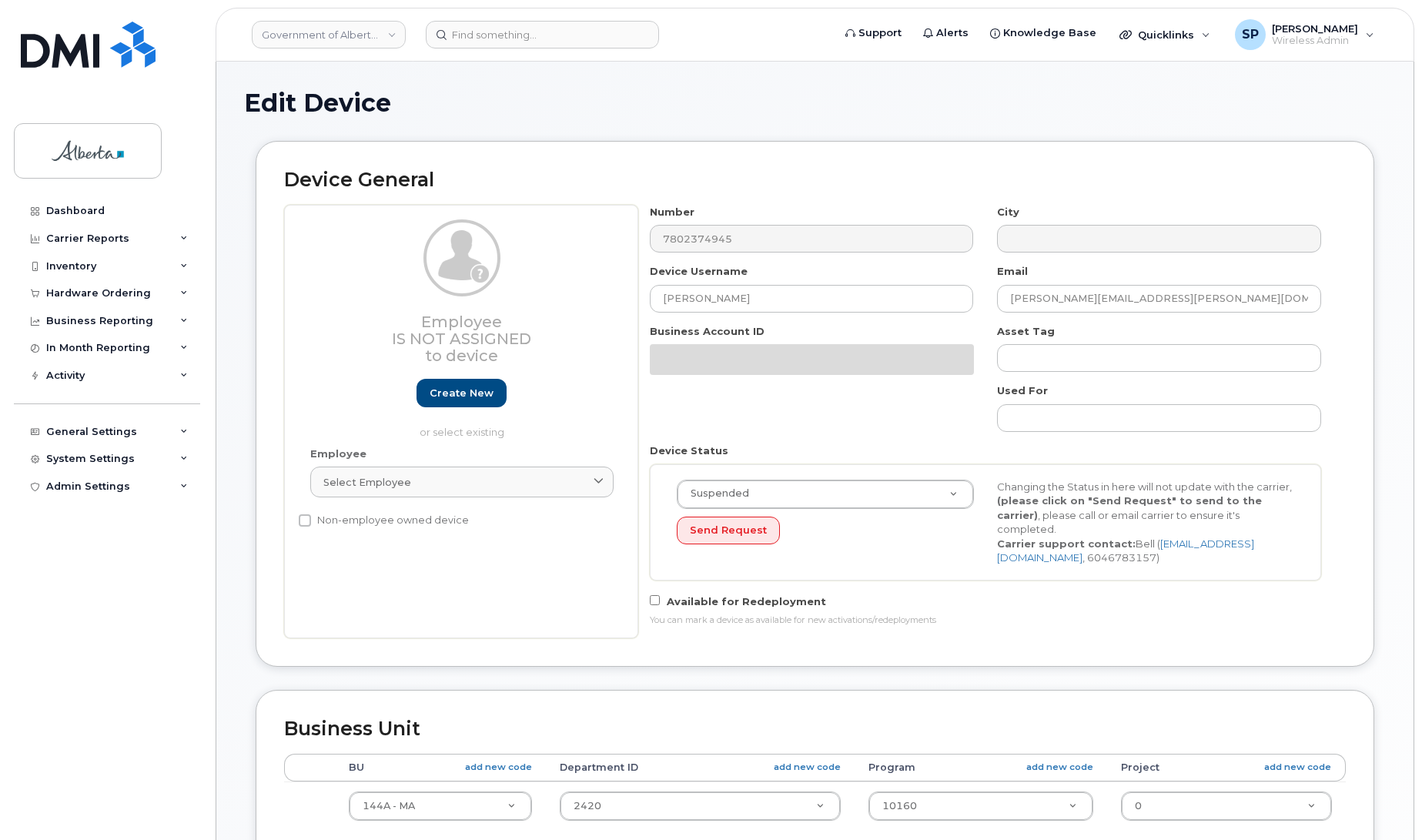
select select "4120338"
drag, startPoint x: 1421, startPoint y: 210, endPoint x: 1422, endPoint y: 385, distance: 175.0
click at [1421, 385] on html "Government of [GEOGRAPHIC_DATA] (GOA) Support Alerts Knowledge Base Quicklinks …" at bounding box center [711, 707] width 1422 height 1415
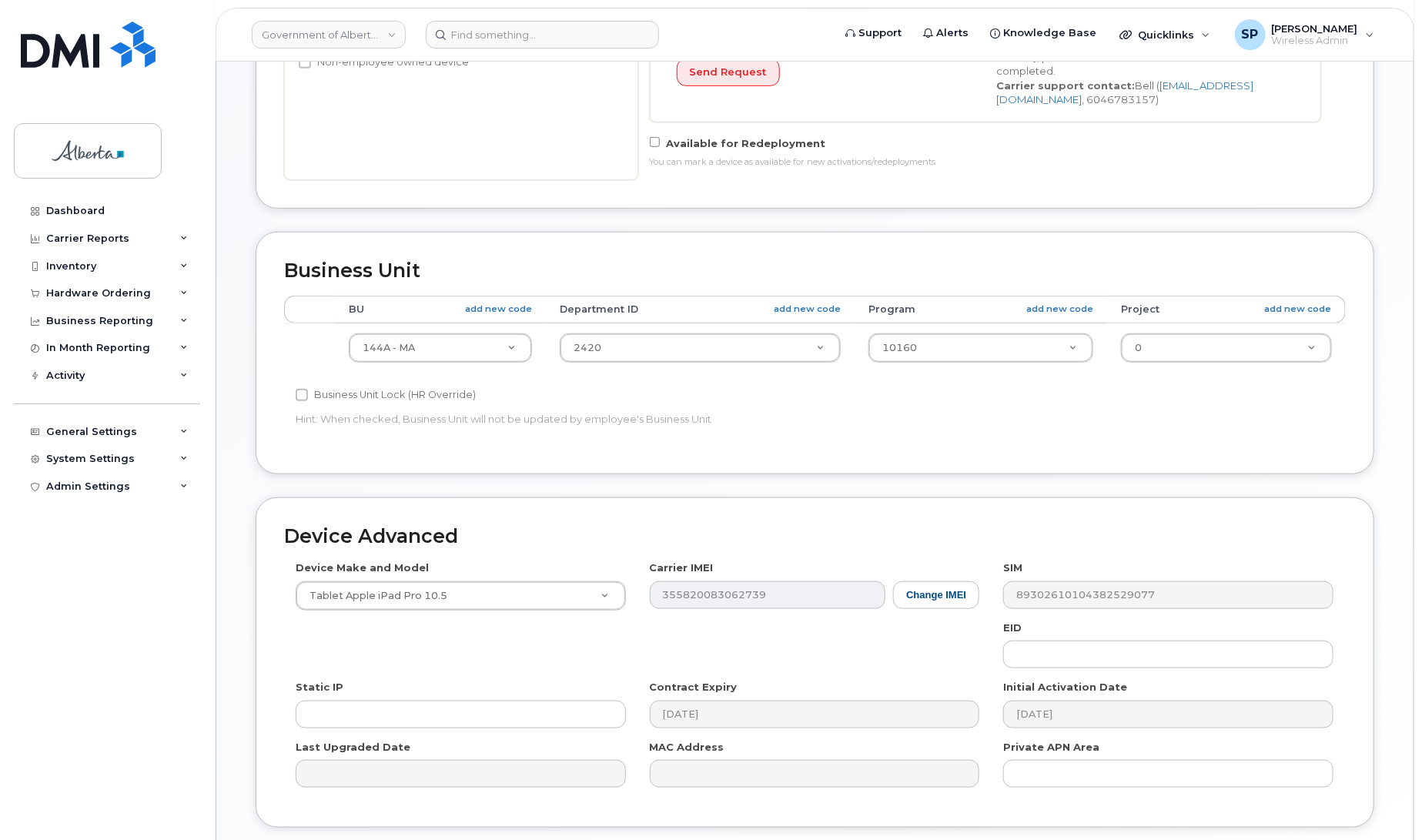
scroll to position [460, 0]
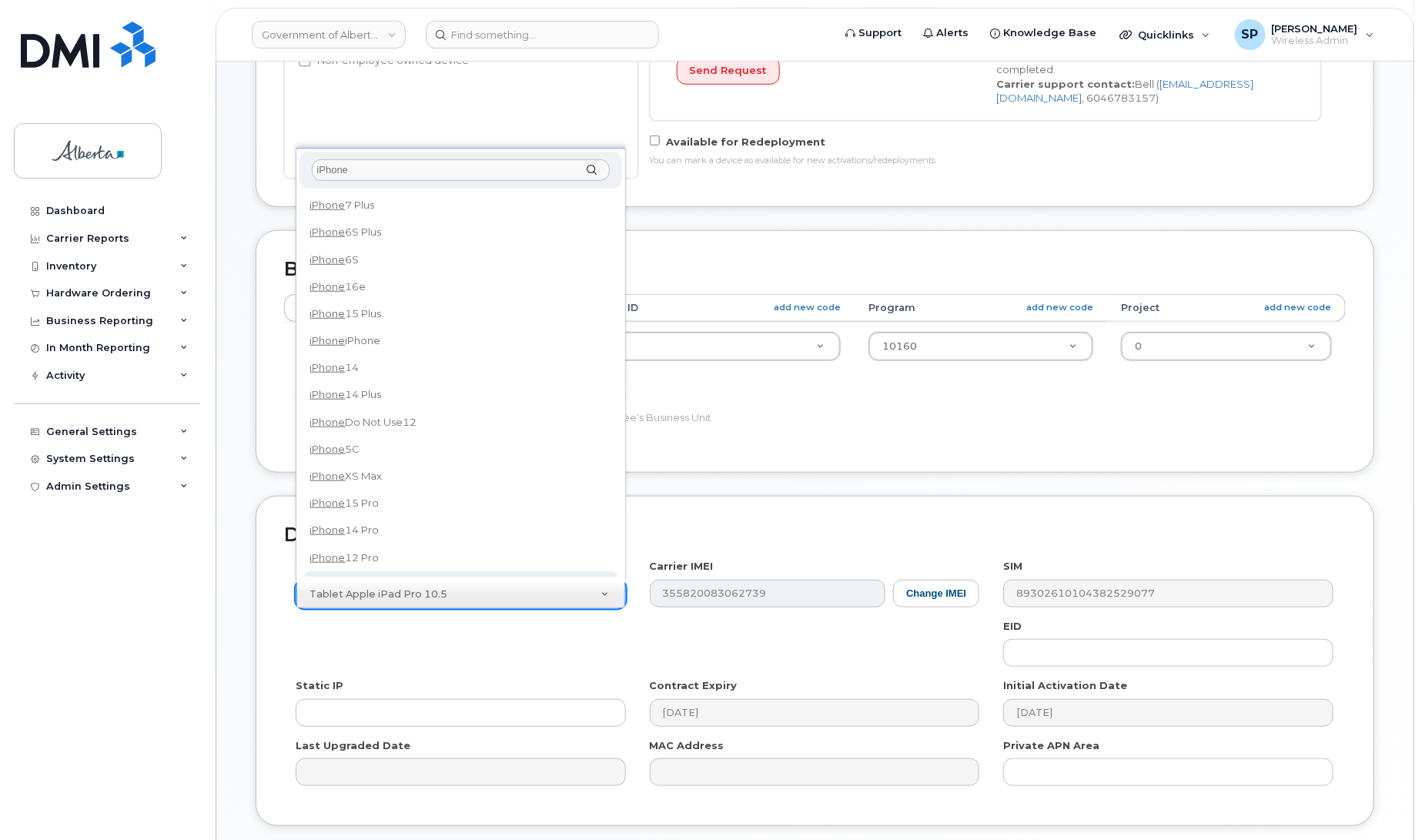
type input "iPhone"
select select "185"
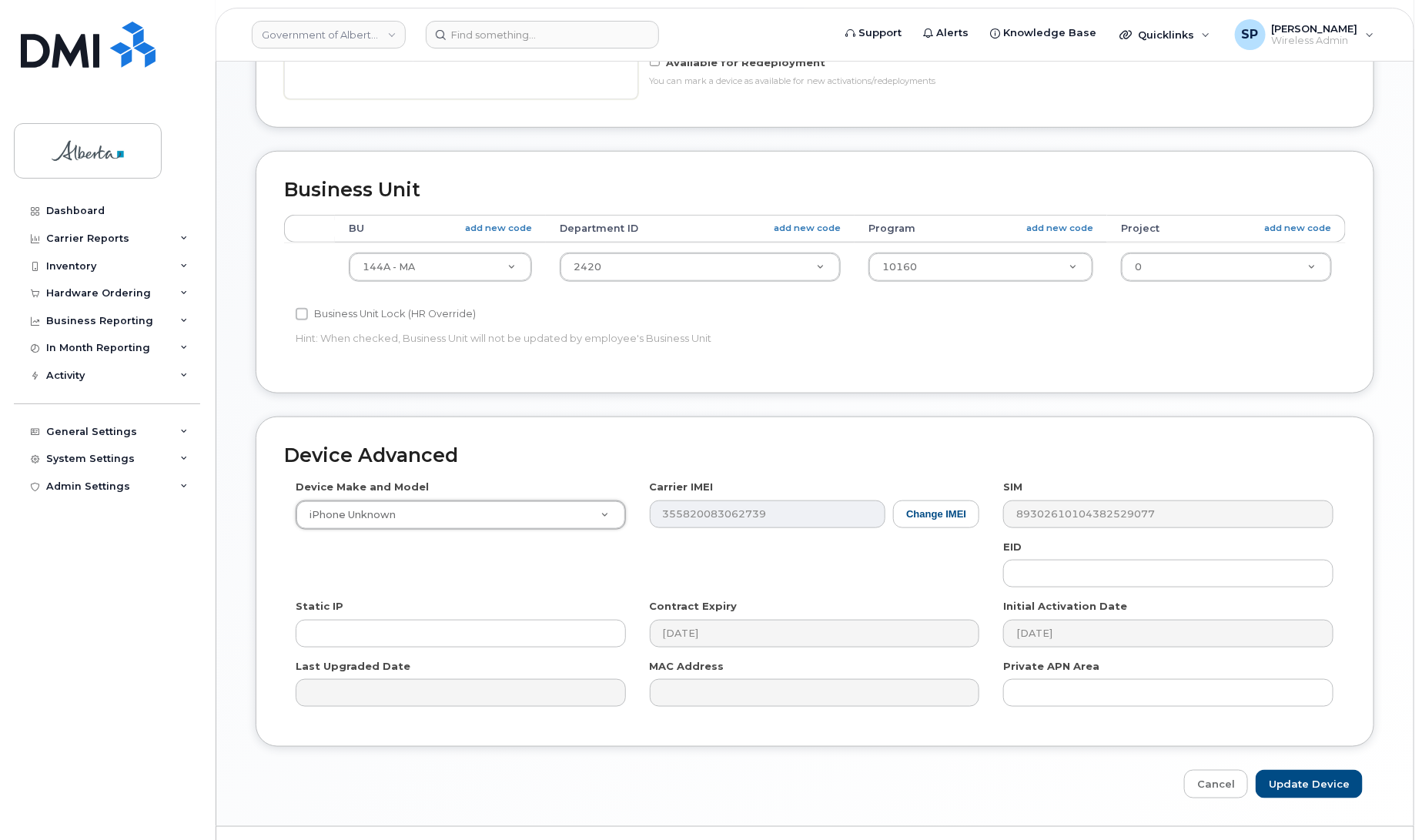
scroll to position [543, 0]
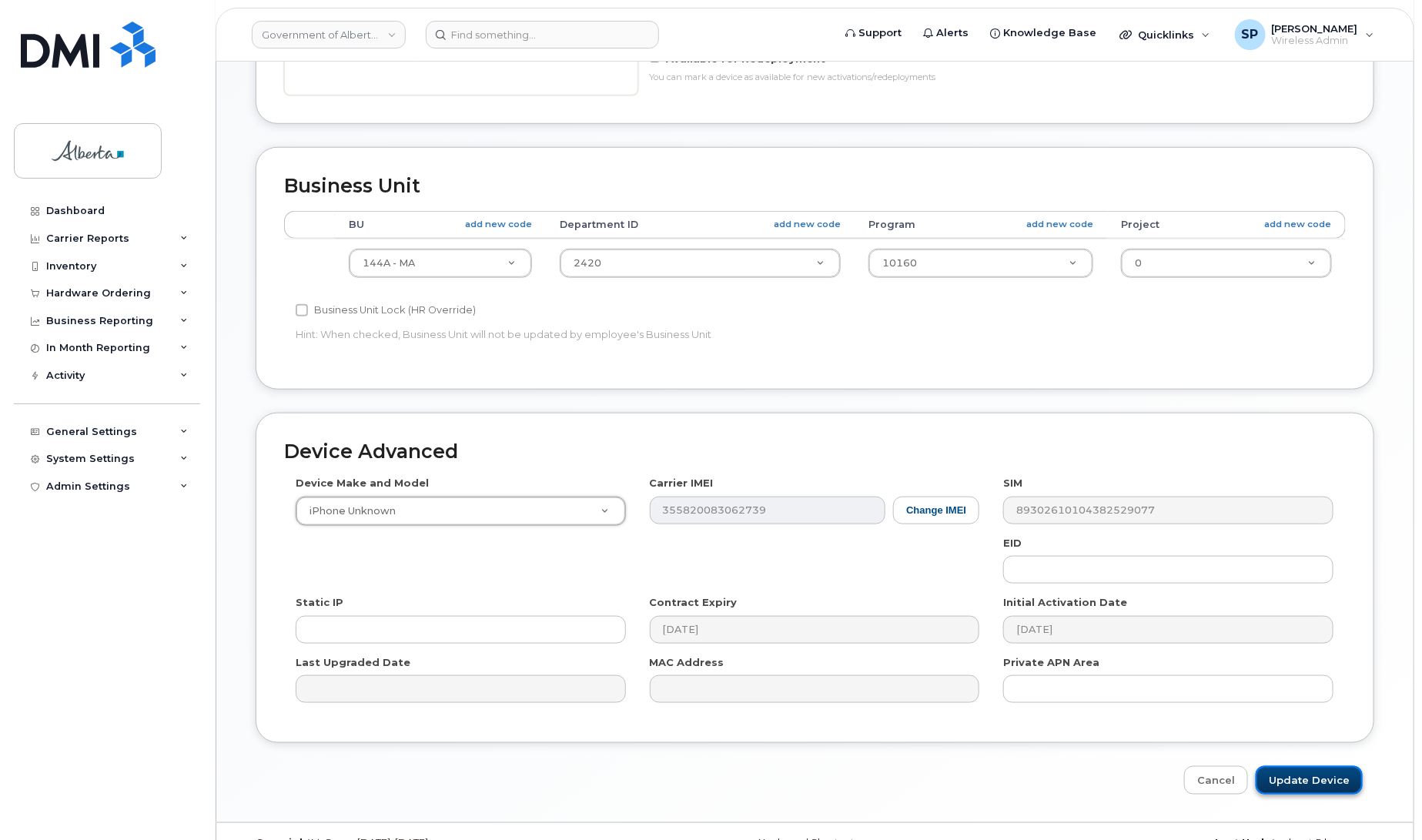
click at [1314, 780] on input "Update Device" at bounding box center [1309, 780] width 107 height 28
type input "Saving..."
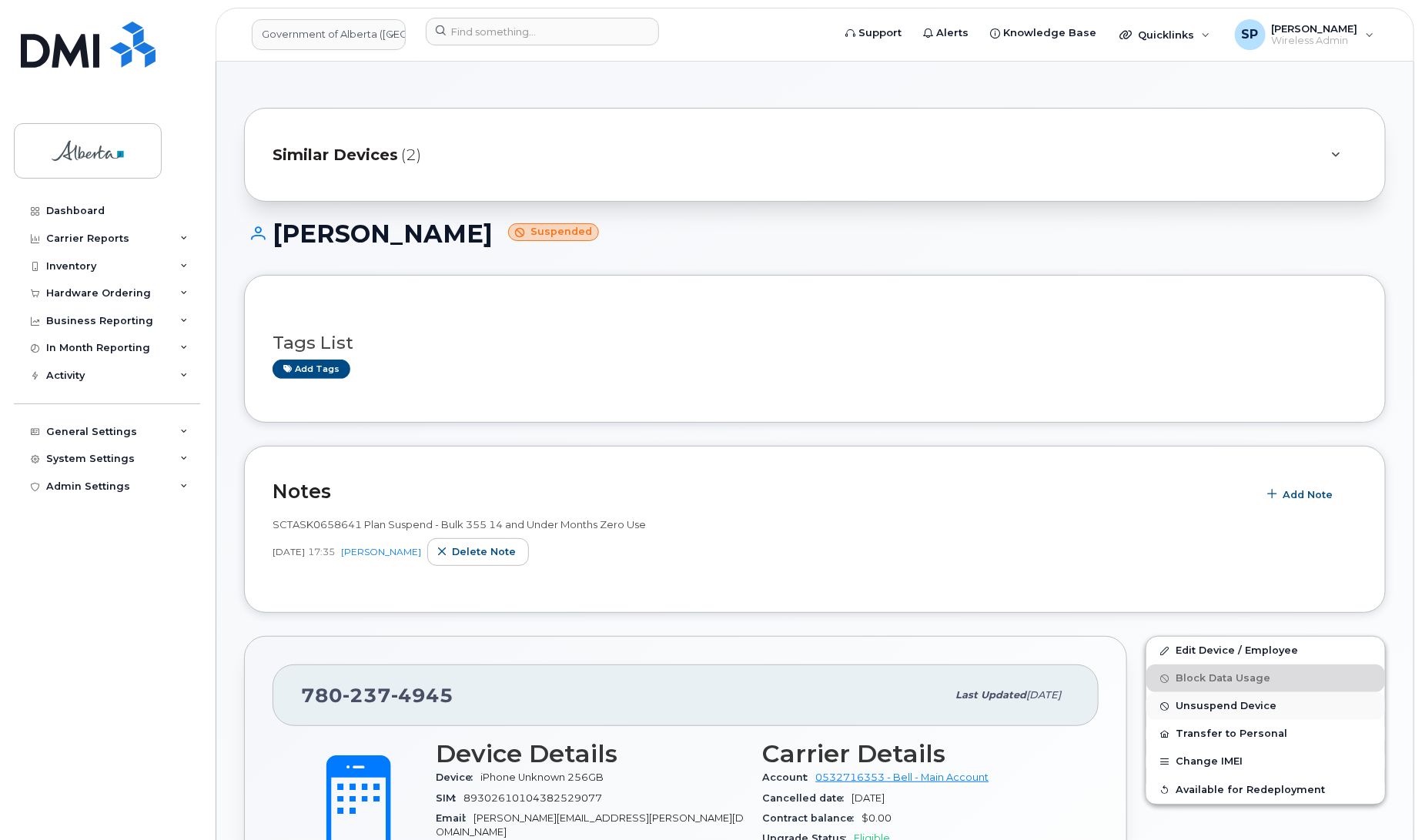
click at [1227, 706] on span "Unsuspend Device" at bounding box center [1226, 706] width 100 height 11
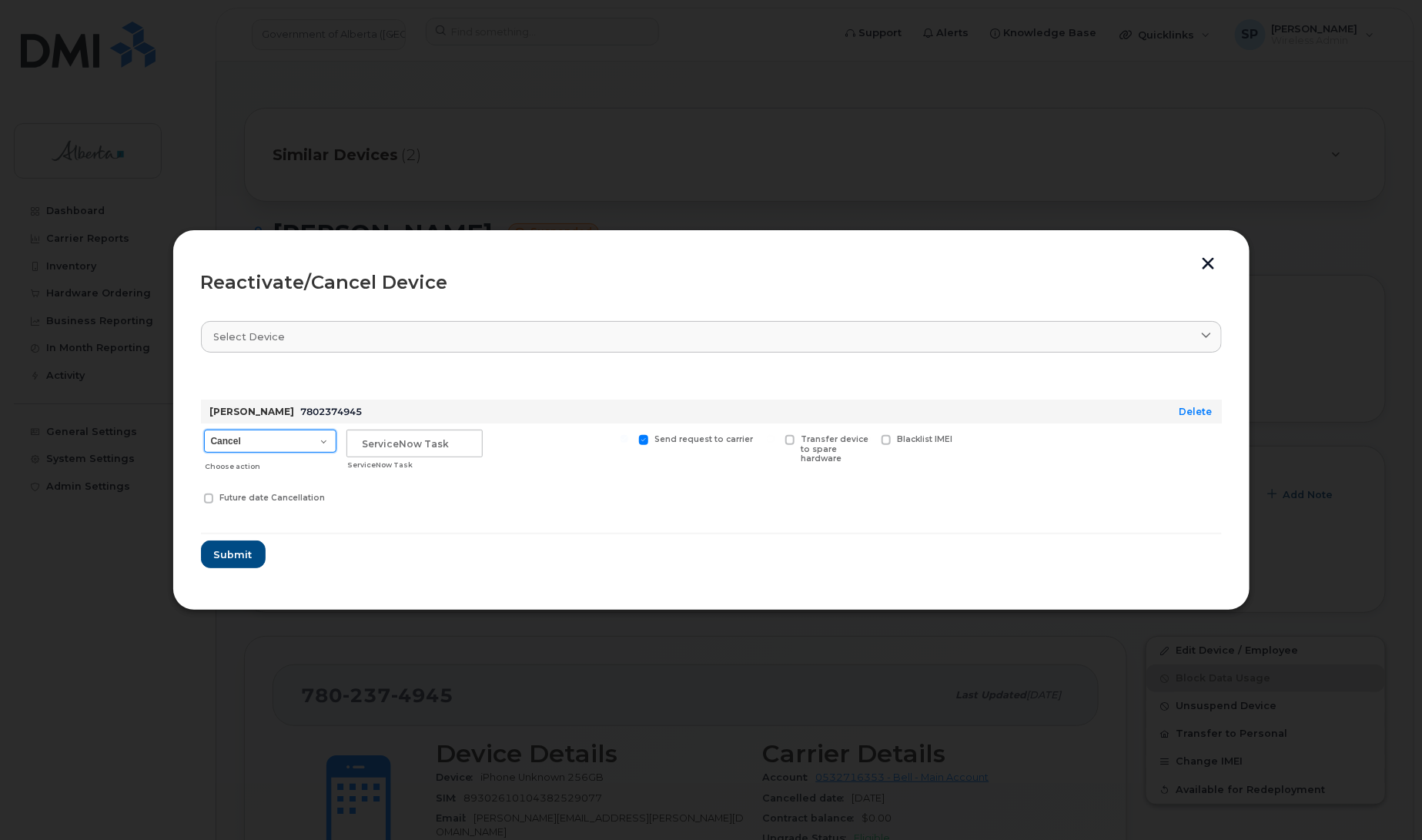
click at [255, 444] on select "Cancel Suspend - Extend Suspension Reactivate" at bounding box center [270, 441] width 133 height 23
select select "[object Object]"
click at [204, 429] on select "Cancel Suspend - Extend Suspension Reactivate" at bounding box center [270, 441] width 133 height 23
click at [397, 448] on input "text" at bounding box center [414, 443] width 137 height 27
type input "Repurpose"
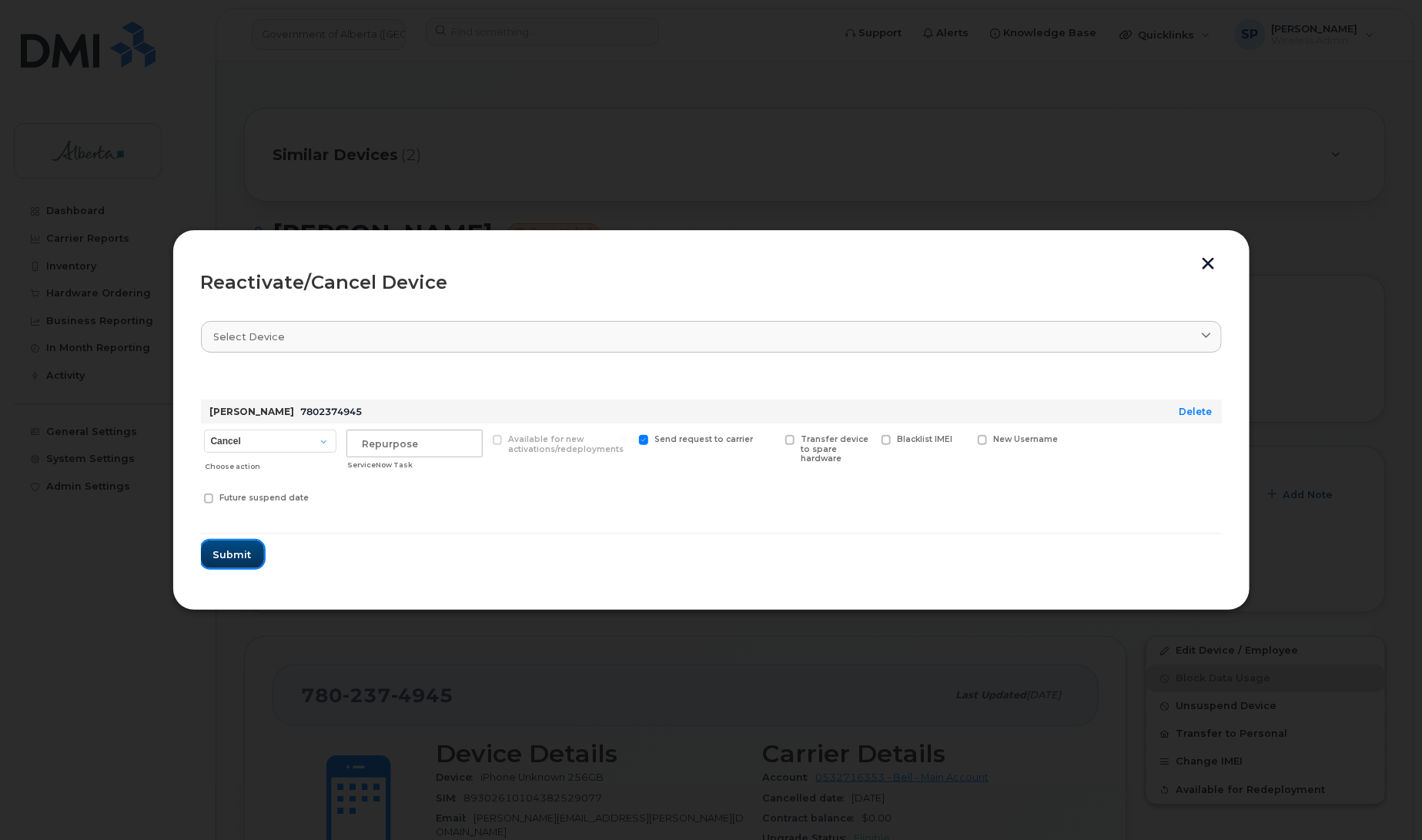
click at [224, 556] on span "Submit" at bounding box center [232, 554] width 39 height 14
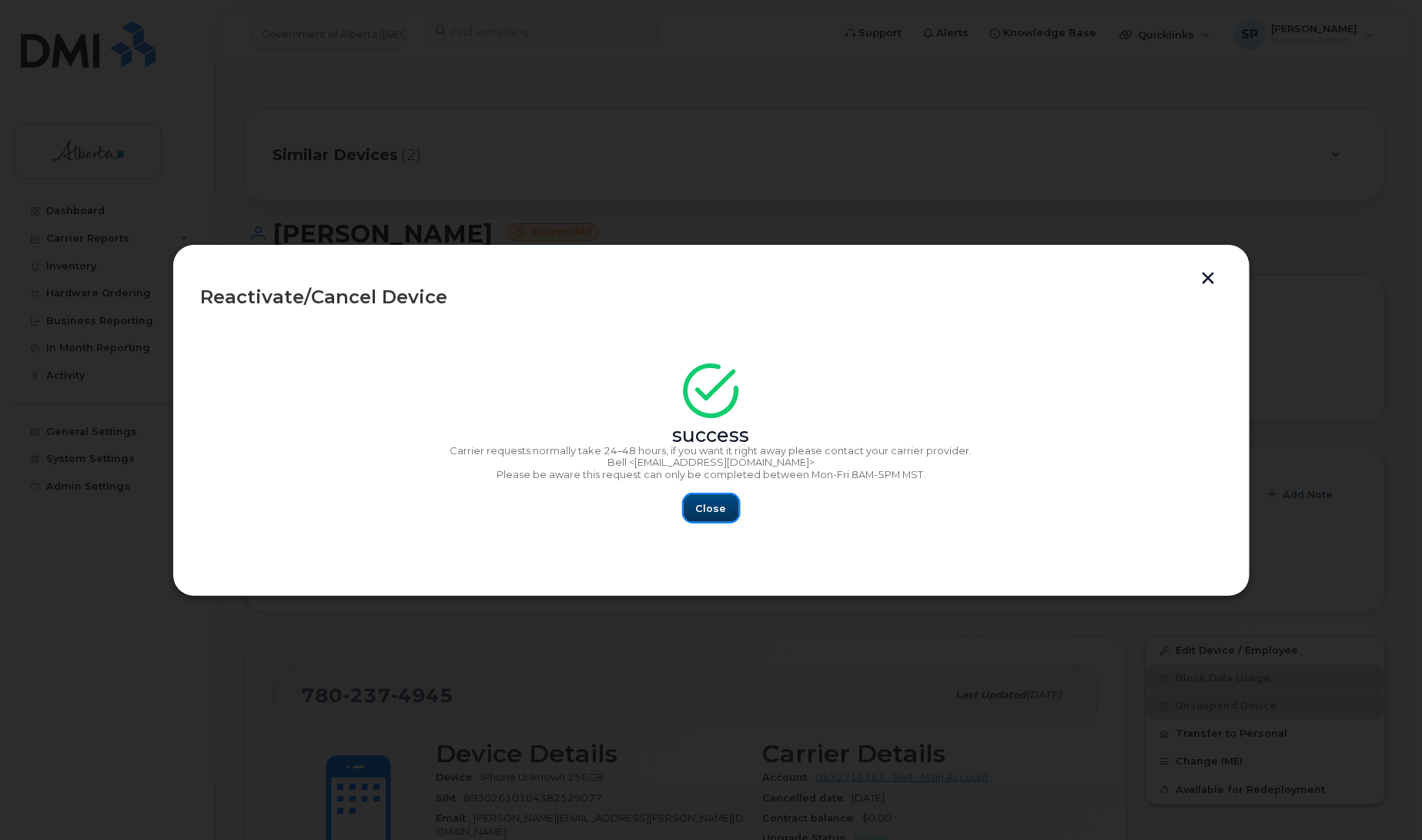
click at [720, 502] on span "Close" at bounding box center [711, 508] width 30 height 14
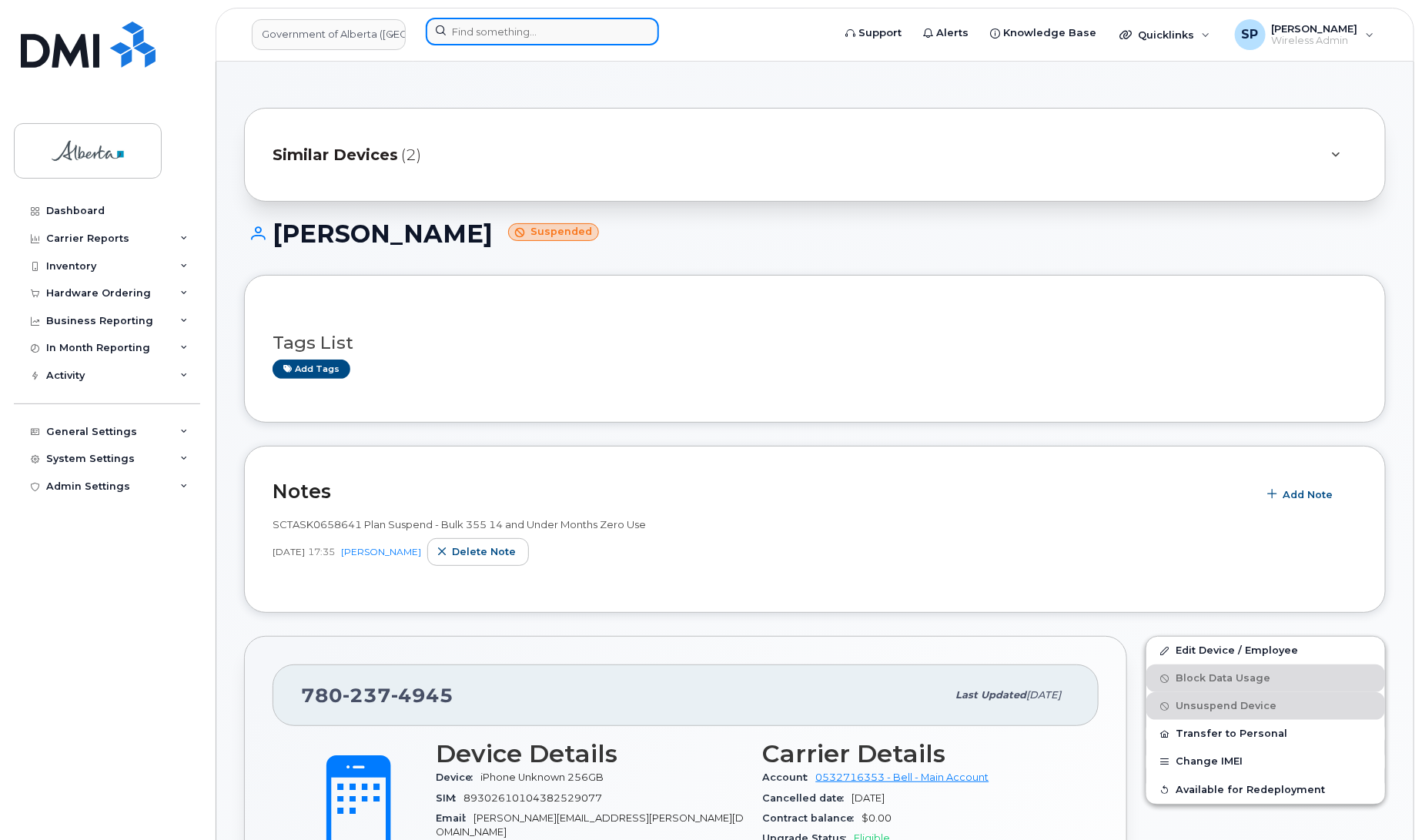
click at [571, 35] on input at bounding box center [542, 31] width 233 height 27
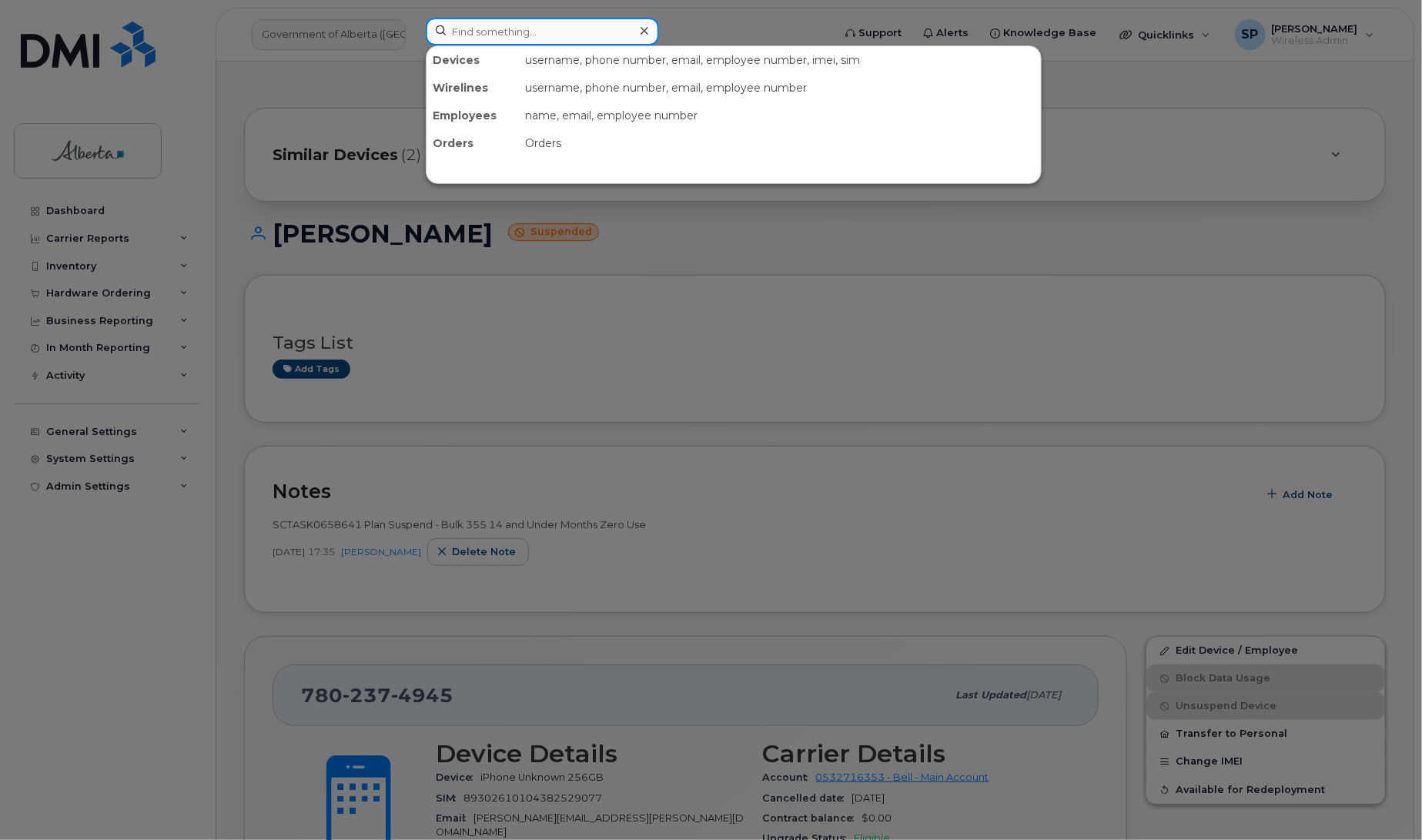
paste input "5873575505"
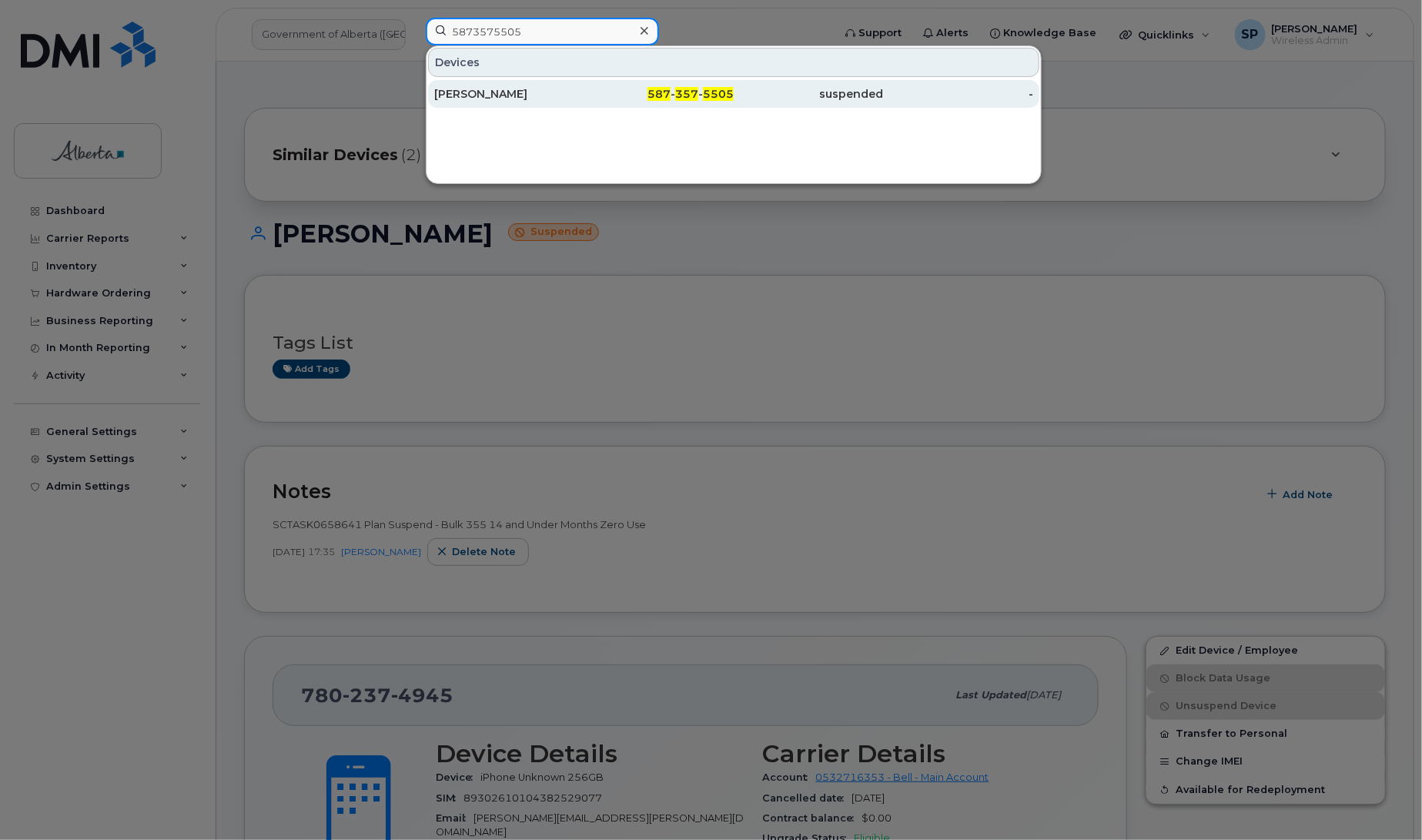
type input "5873575505"
click at [487, 98] on div "Kelly Moran" at bounding box center [509, 94] width 150 height 15
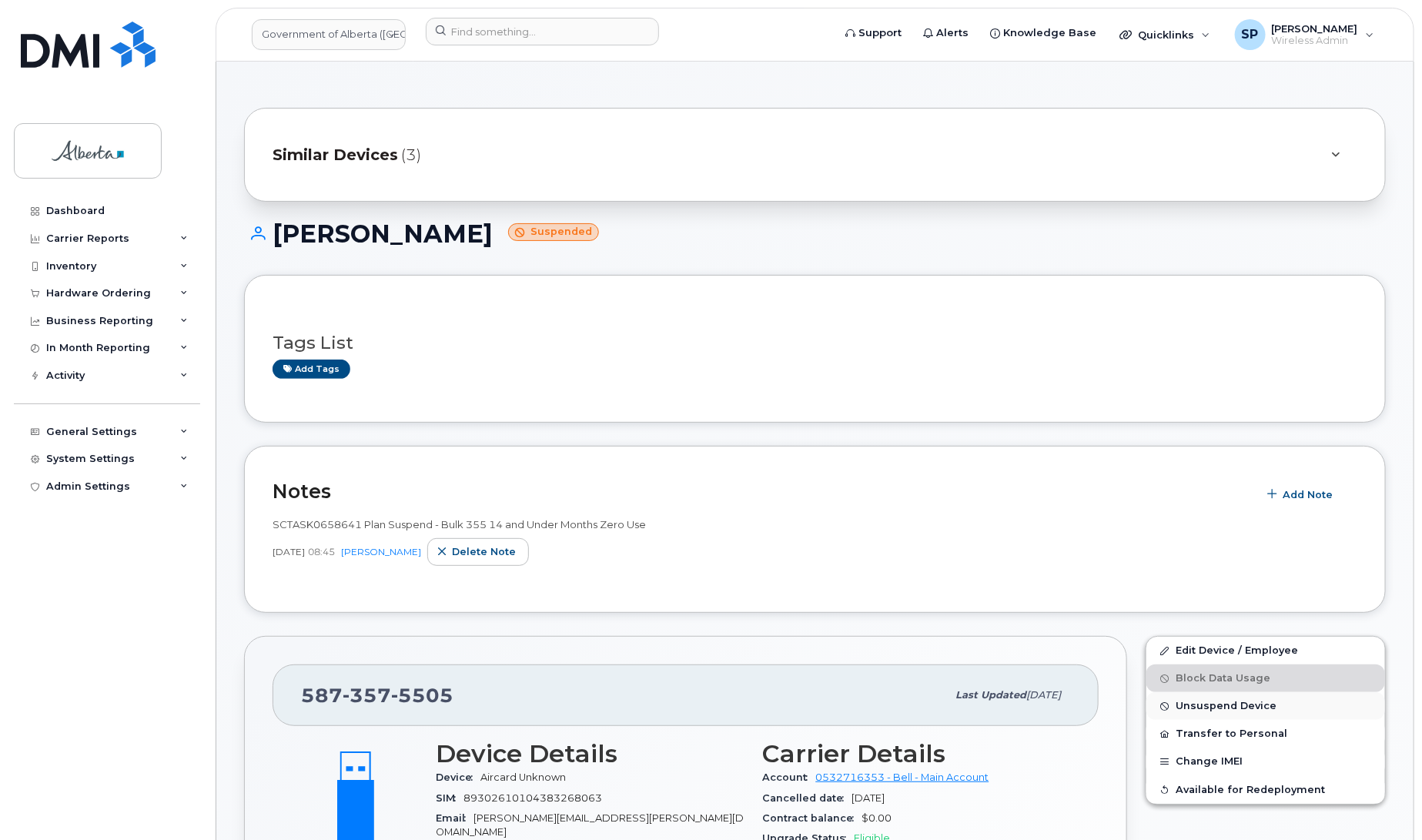
click at [1197, 708] on span "Unsuspend Device" at bounding box center [1226, 706] width 100 height 11
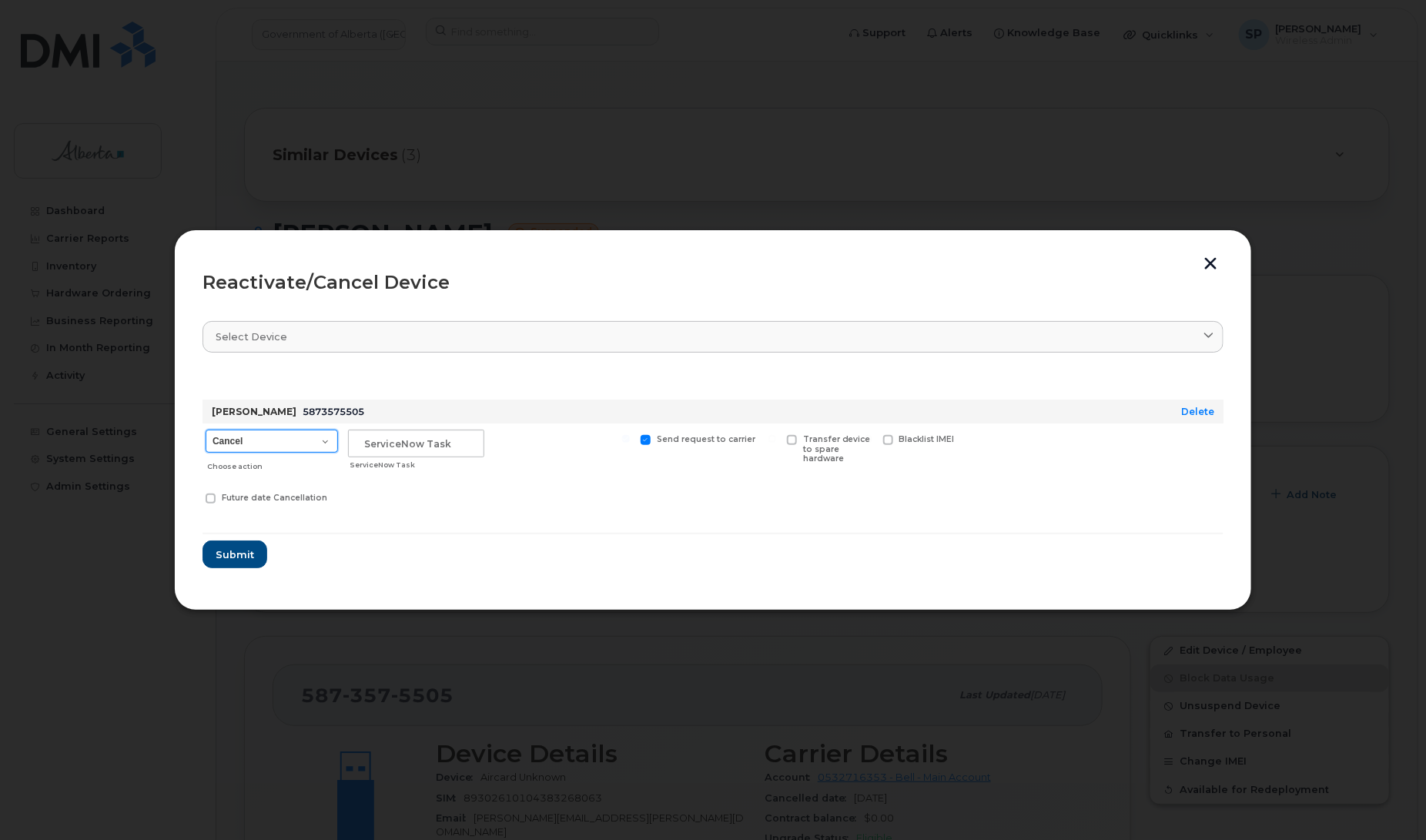
click at [224, 436] on select "Cancel Suspend - Extend Suspension Reactivate" at bounding box center [272, 441] width 133 height 23
select select "[object Object]"
click at [206, 429] on select "Cancel Suspend - Extend Suspension Reactivate" at bounding box center [272, 441] width 133 height 23
click at [404, 441] on input "text" at bounding box center [416, 443] width 137 height 27
type input "Repurpose"
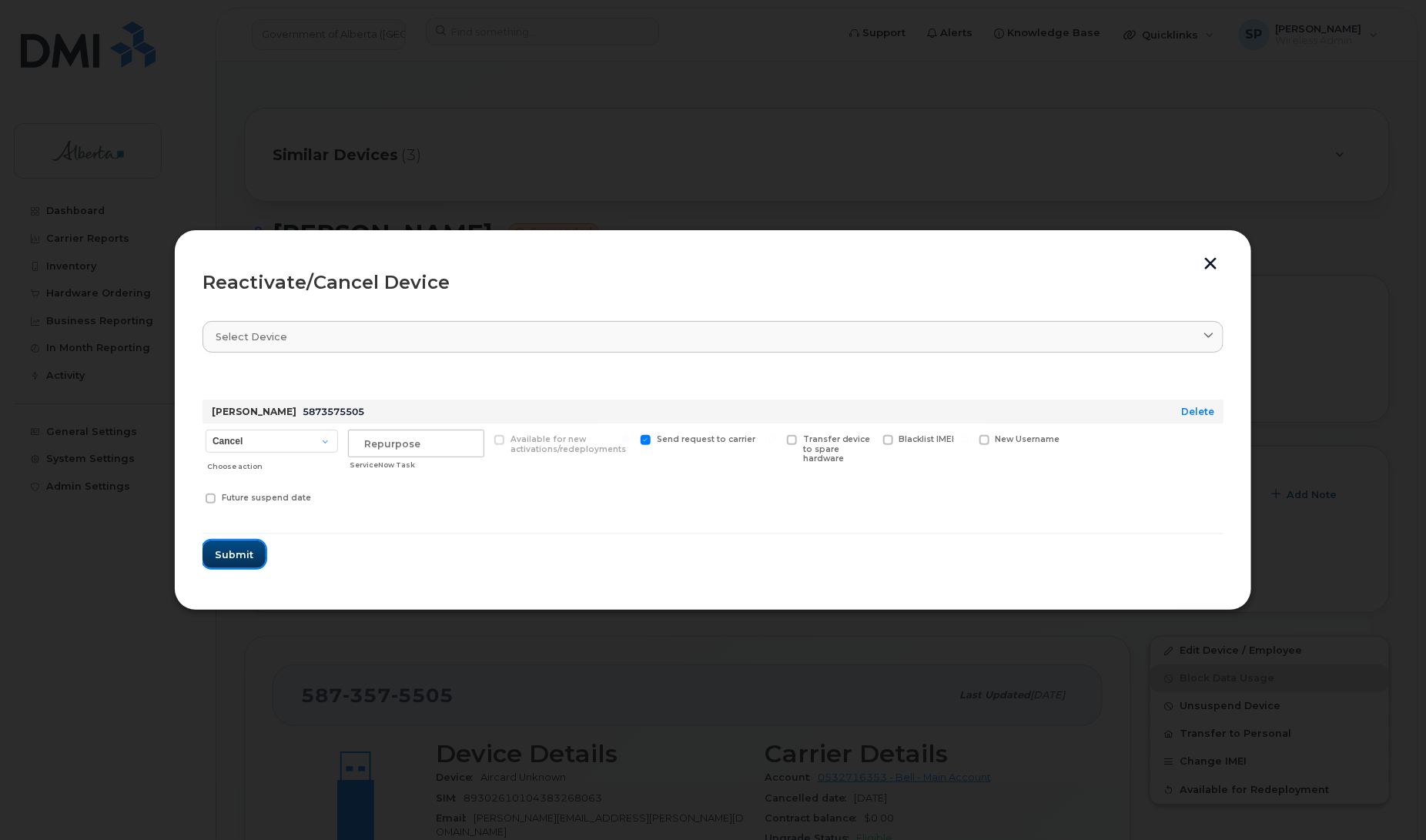
click at [224, 559] on span "Submit" at bounding box center [234, 554] width 39 height 14
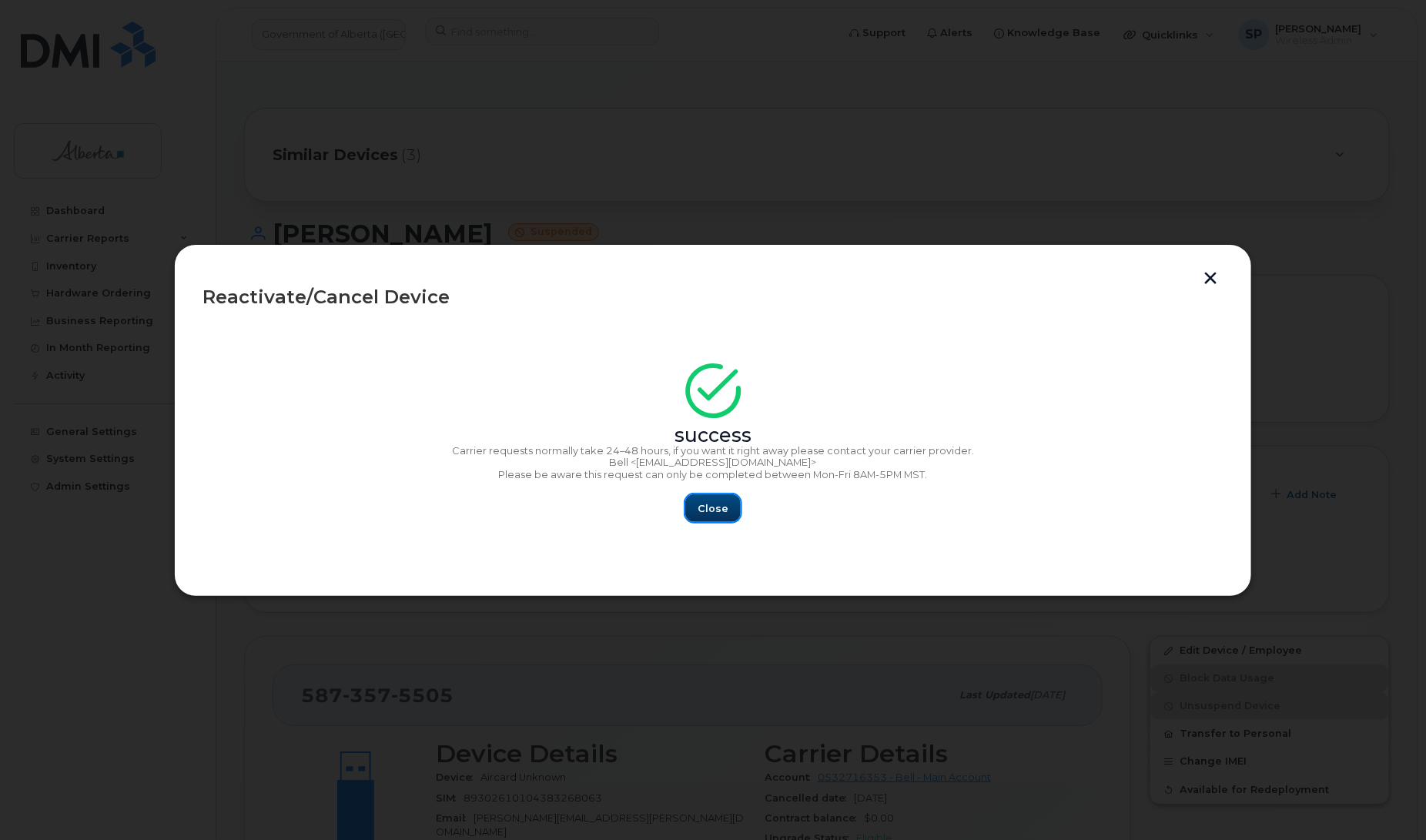
click at [710, 506] on span "Close" at bounding box center [713, 508] width 30 height 14
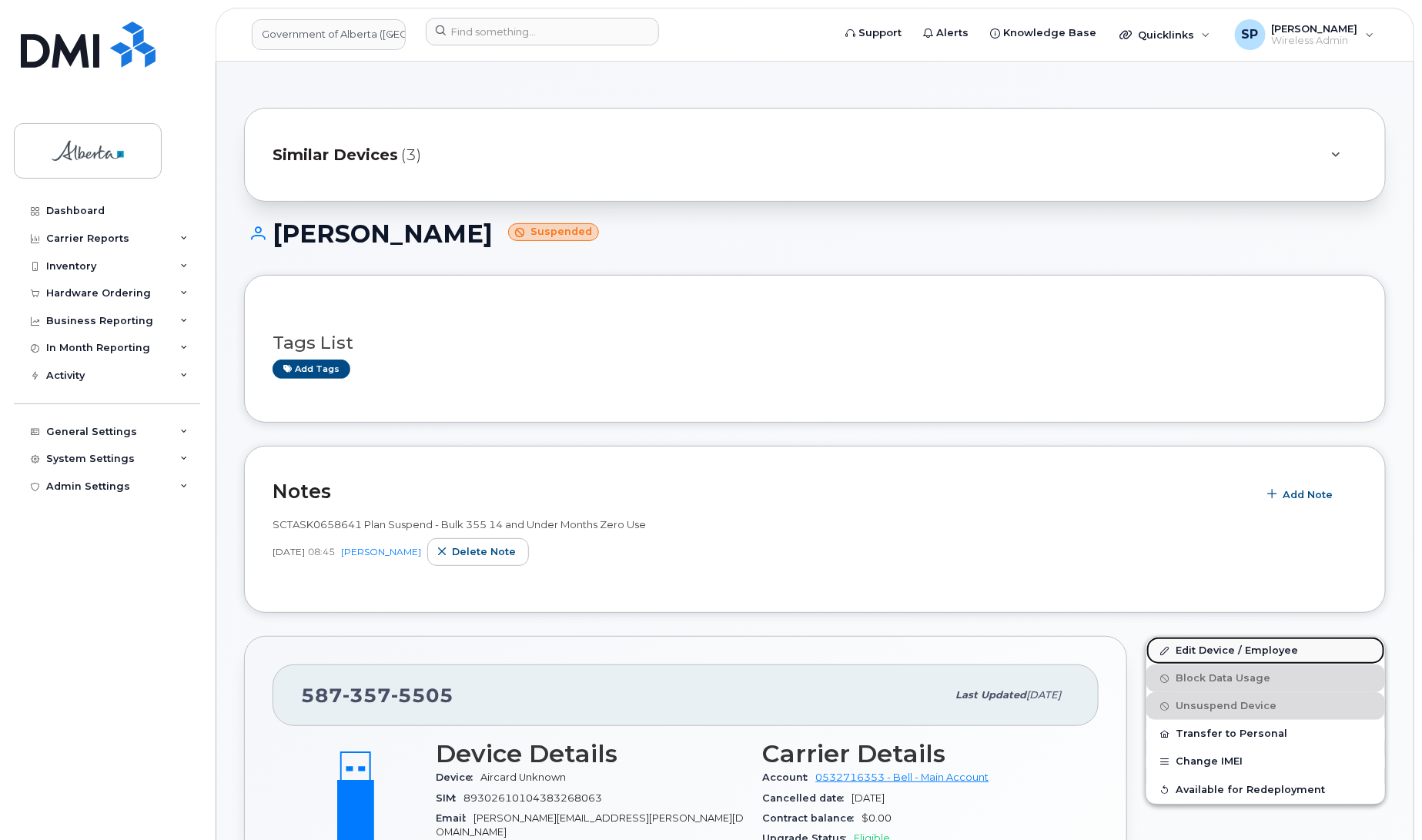
click at [1205, 648] on link "Edit Device / Employee" at bounding box center [1266, 650] width 239 height 27
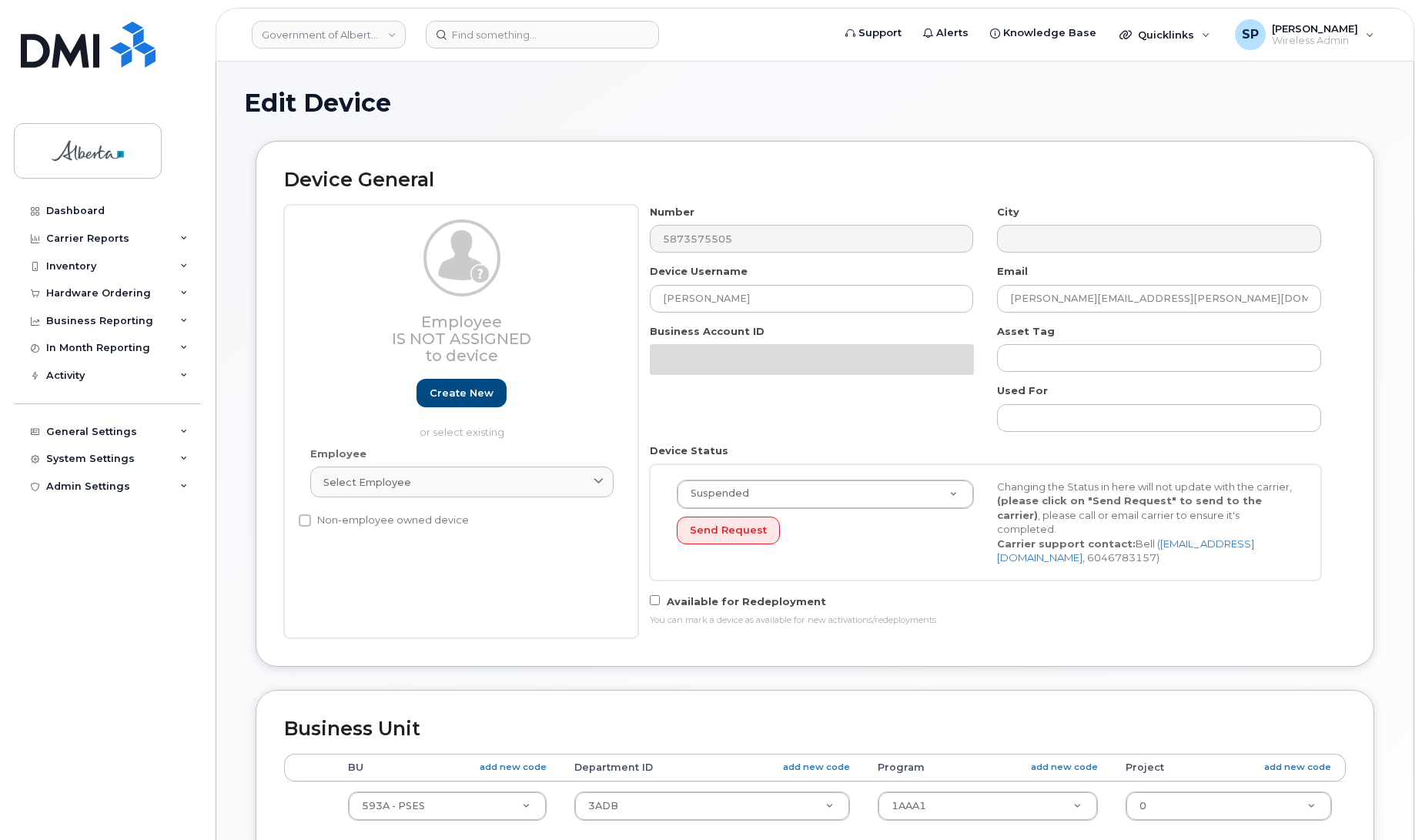
select select "4797682"
drag, startPoint x: 1419, startPoint y: 402, endPoint x: 1426, endPoint y: 580, distance: 178.1
click at [1421, 580] on html "Government of [GEOGRAPHIC_DATA] (GOA) Support Alerts Knowledge Base Quicklinks …" at bounding box center [711, 707] width 1422 height 1415
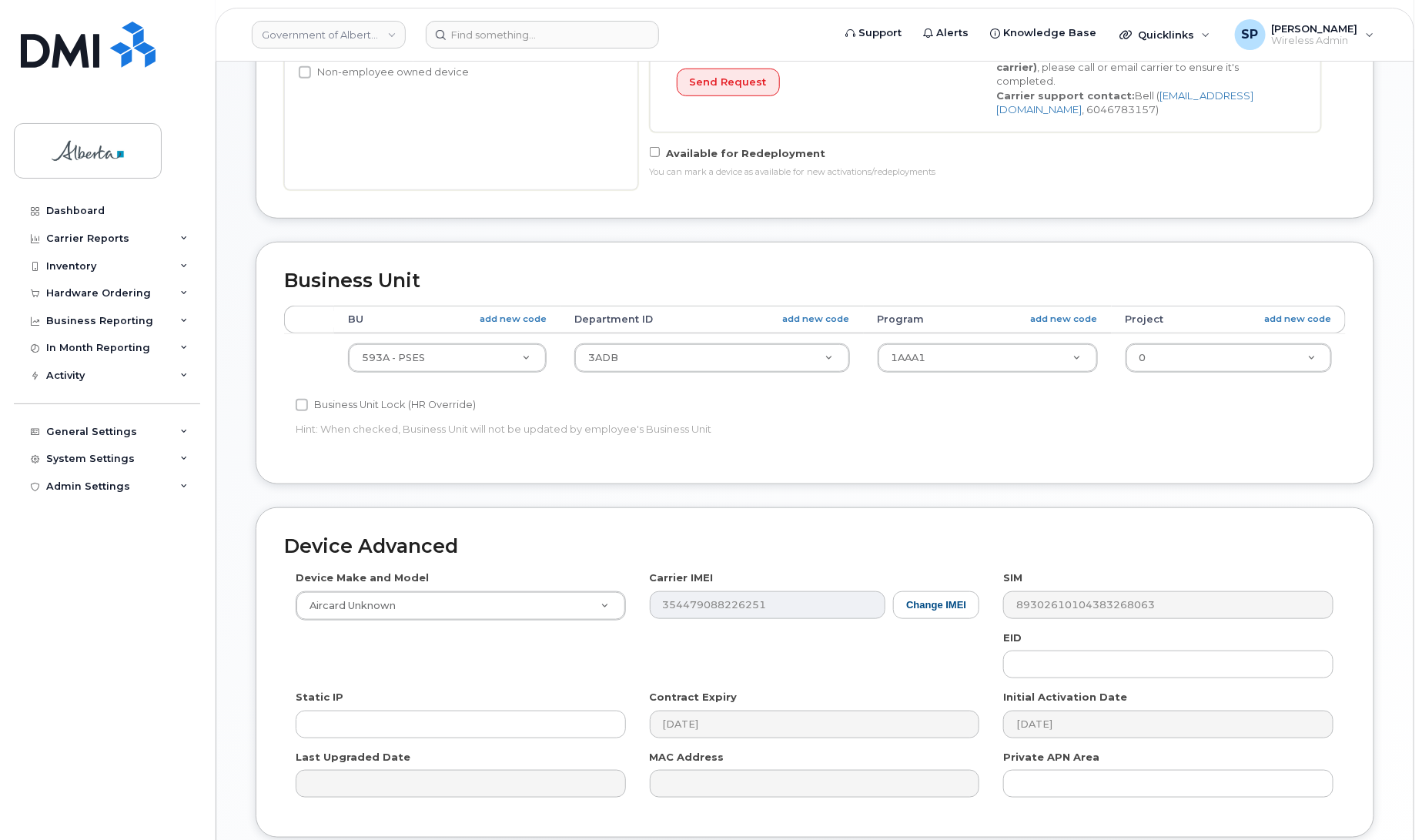
scroll to position [466, 0]
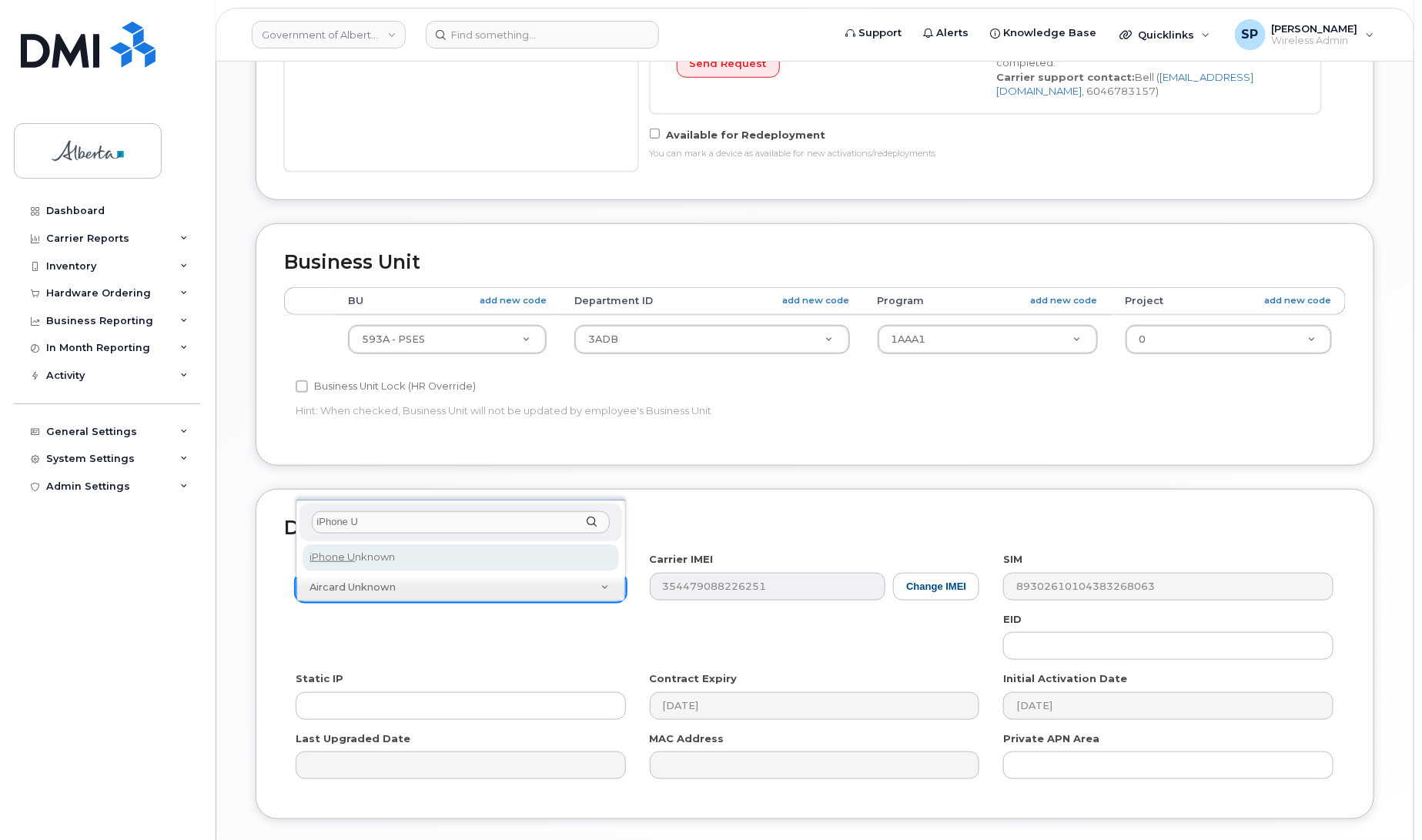
type input "iPhone U"
select select "185"
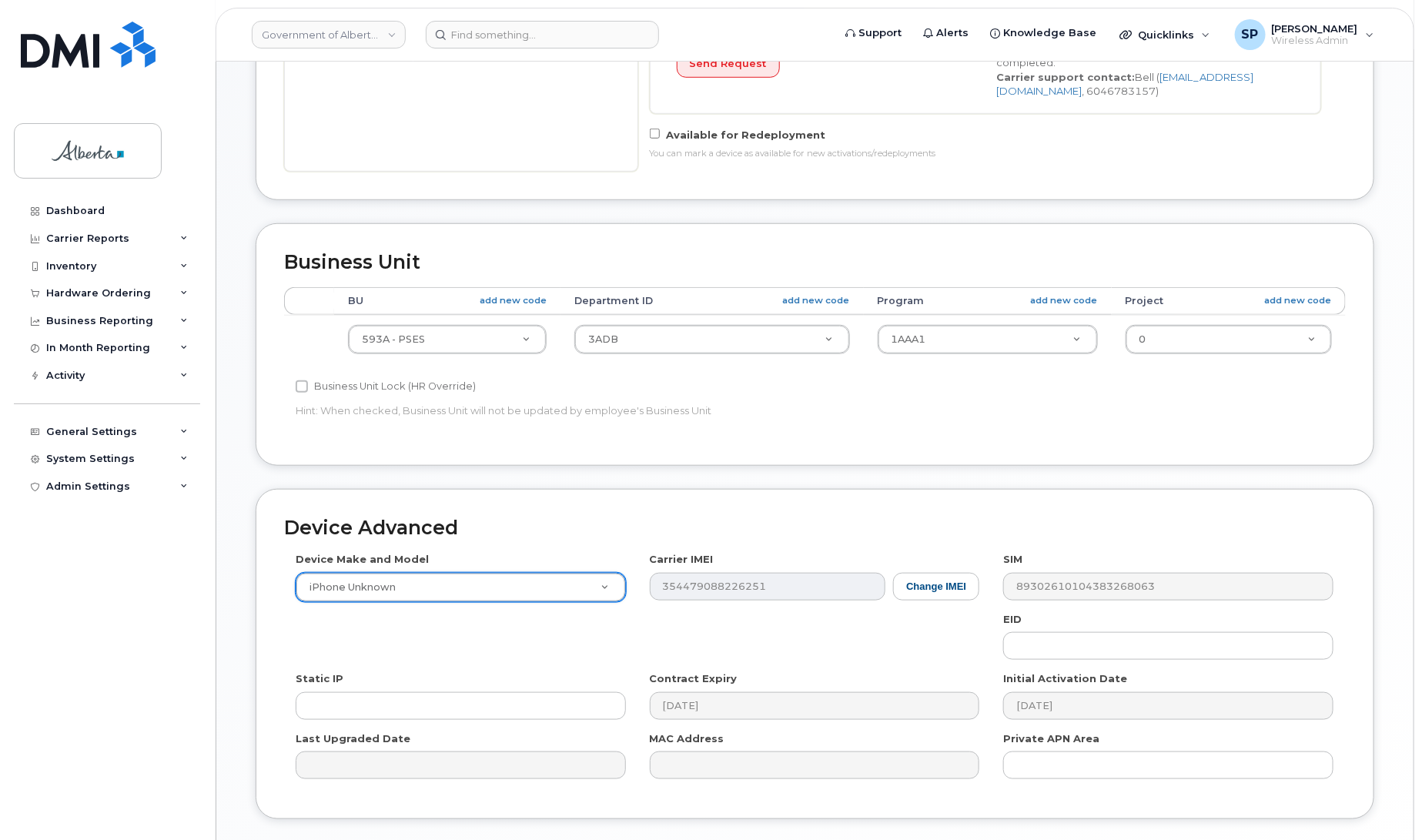
scroll to position [578, 0]
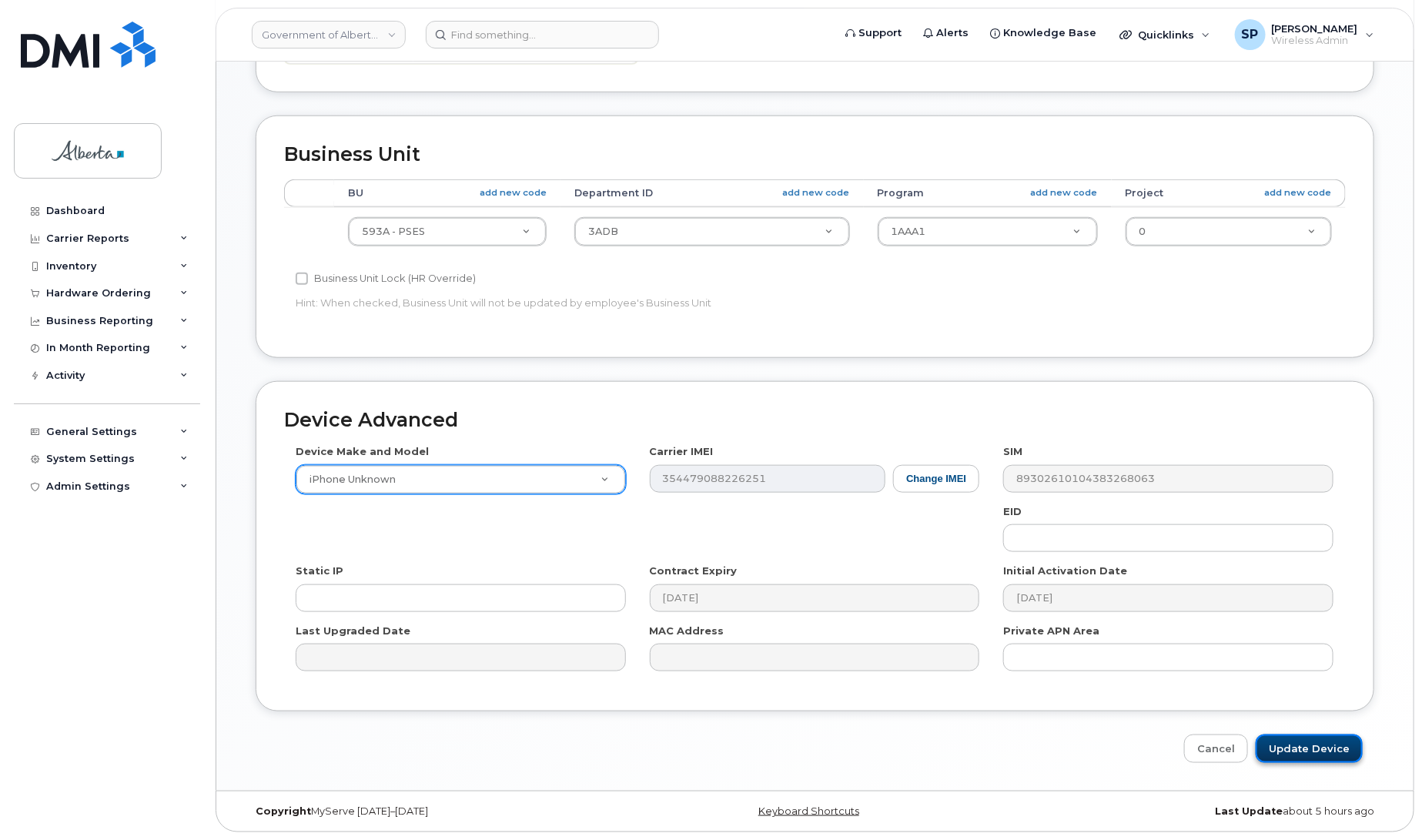
click at [1314, 748] on input "Update Device" at bounding box center [1309, 749] width 107 height 28
type input "Saving..."
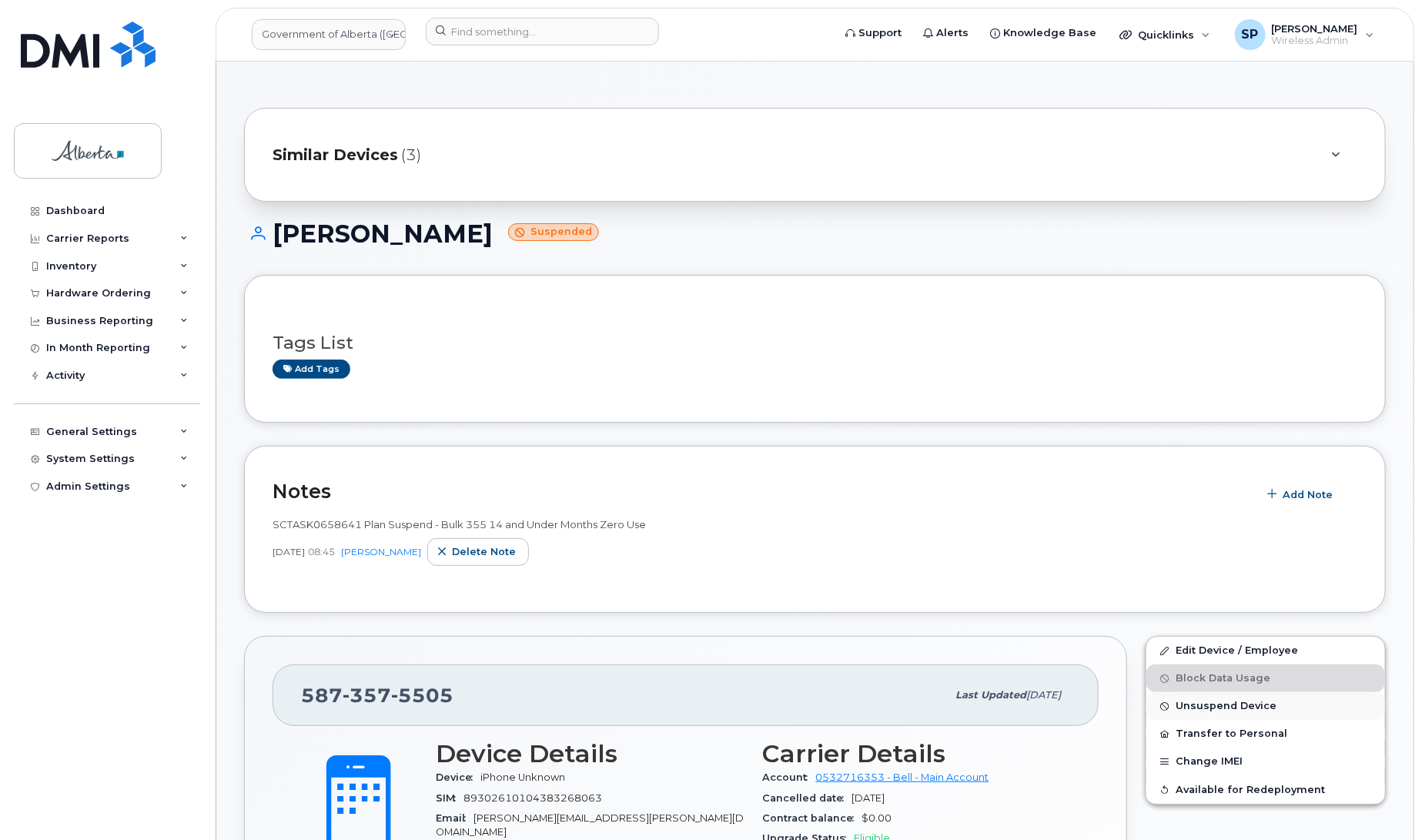
click at [1197, 706] on span "Unsuspend Device" at bounding box center [1226, 706] width 100 height 11
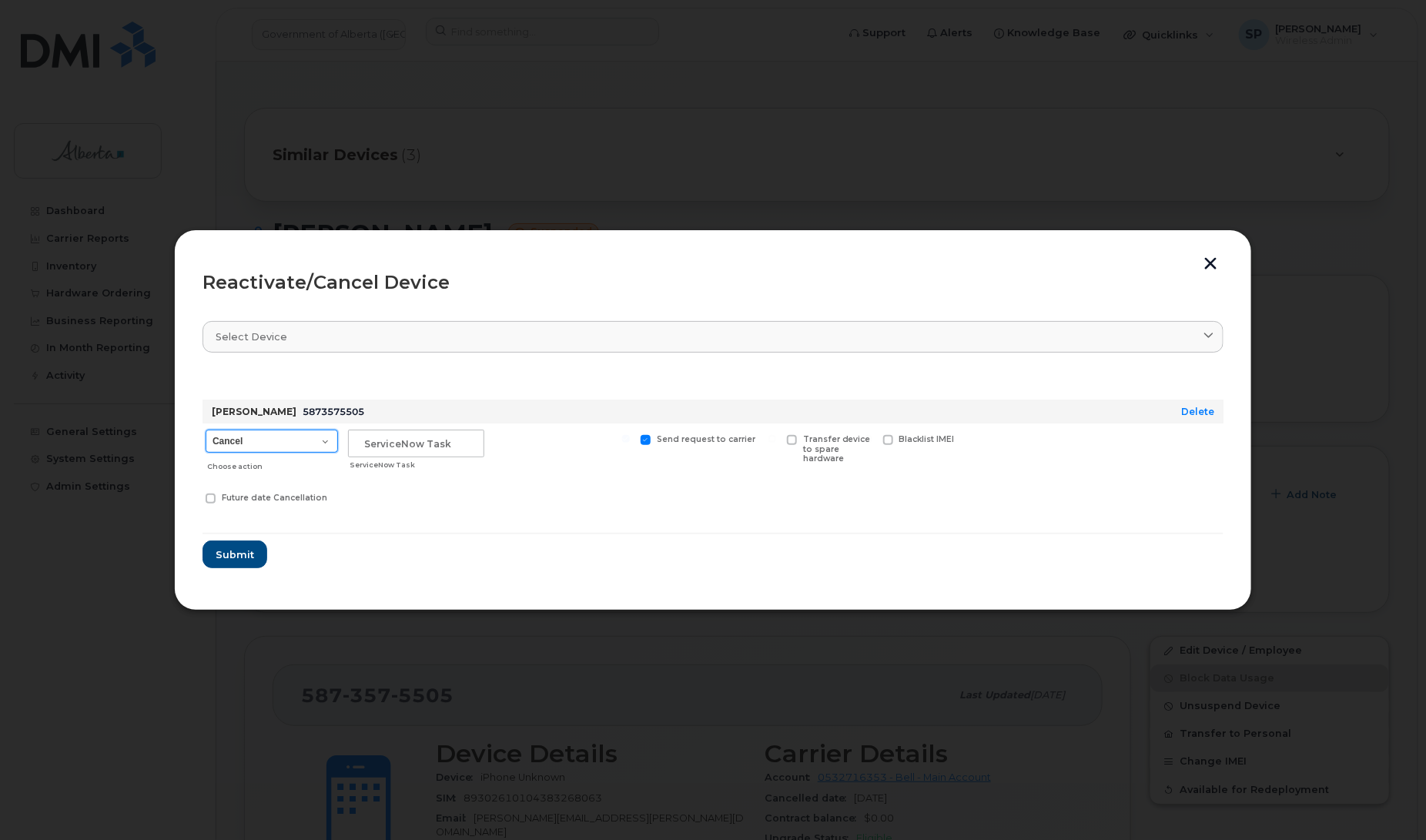
click at [273, 447] on select "Cancel Suspend - Extend Suspension Reactivate" at bounding box center [272, 441] width 133 height 23
select select "[object Object]"
click at [206, 429] on select "Cancel Suspend - Extend Suspension Reactivate" at bounding box center [272, 441] width 133 height 23
click at [445, 443] on input "text" at bounding box center [416, 443] width 137 height 27
type input "Repurpose"
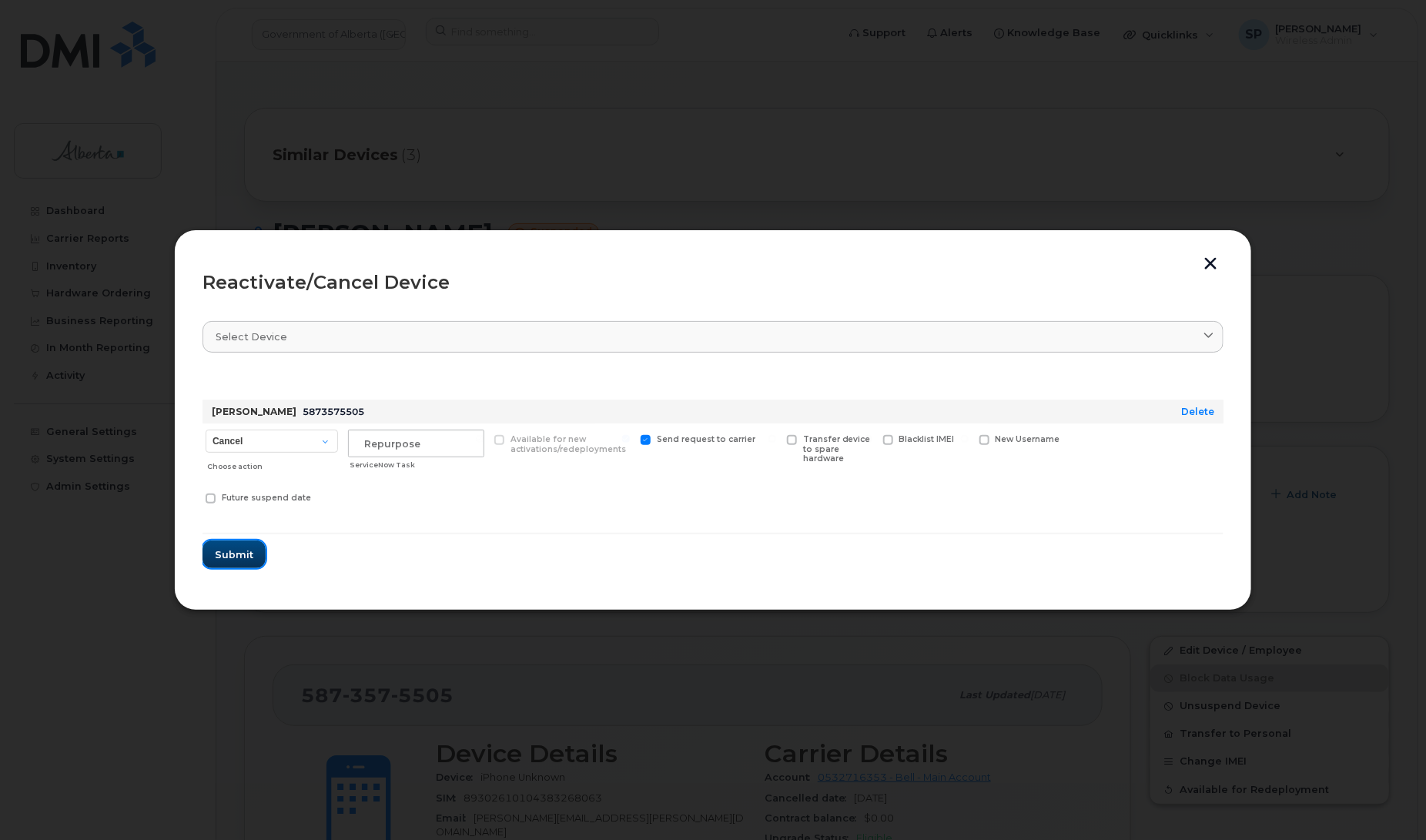
click at [231, 553] on span "Submit" at bounding box center [234, 554] width 39 height 14
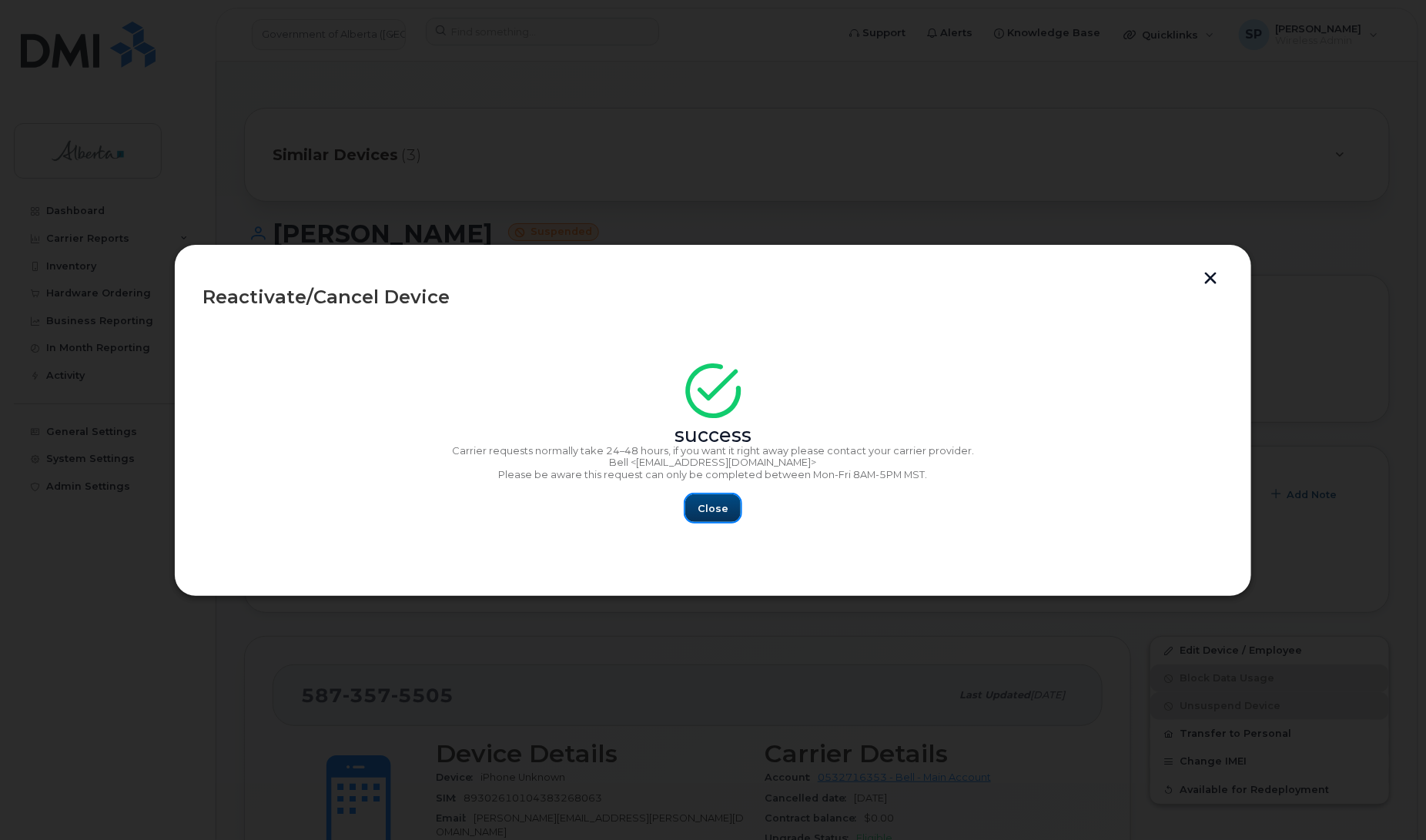
click at [715, 505] on span "Close" at bounding box center [713, 508] width 30 height 14
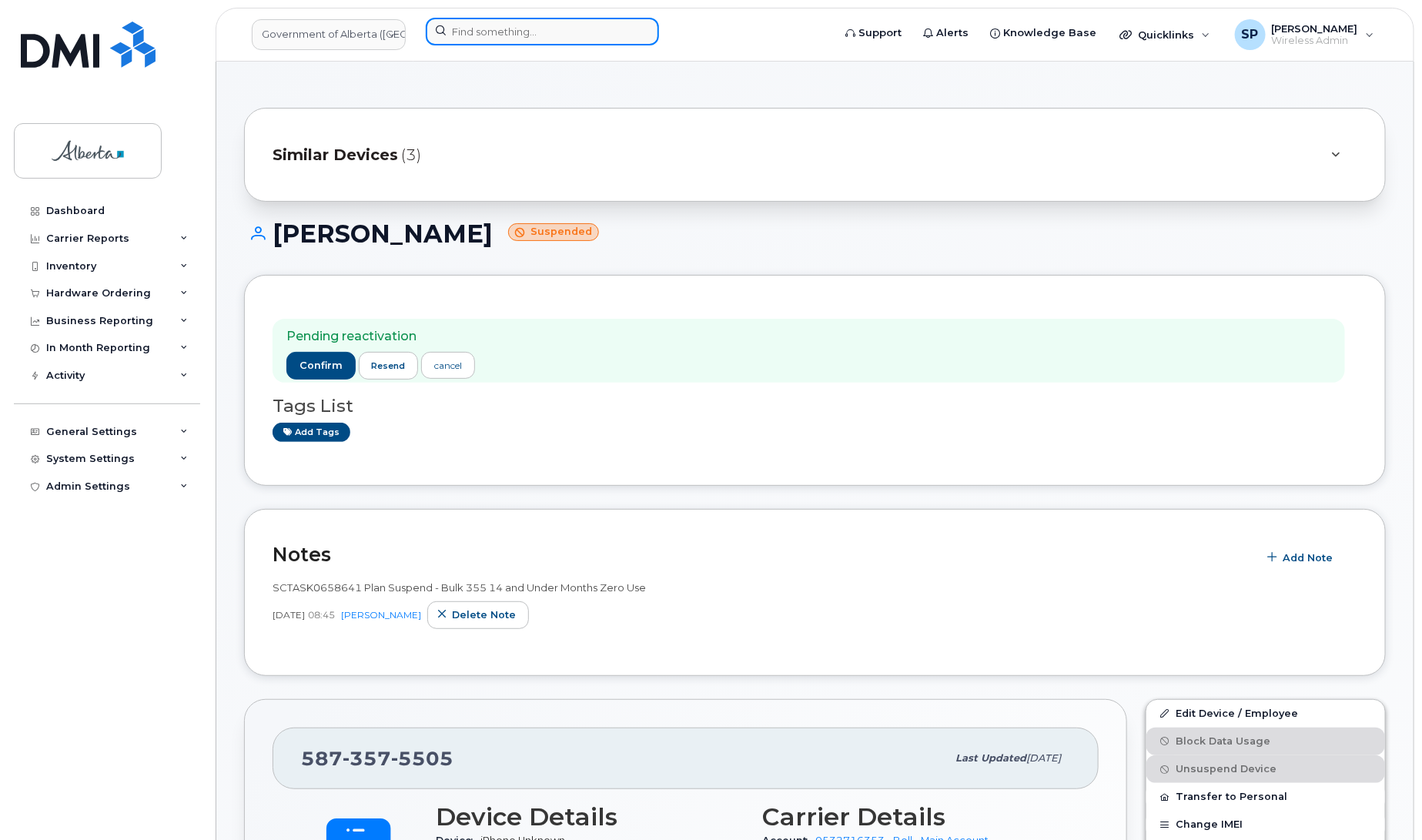
click at [506, 33] on input at bounding box center [542, 31] width 233 height 27
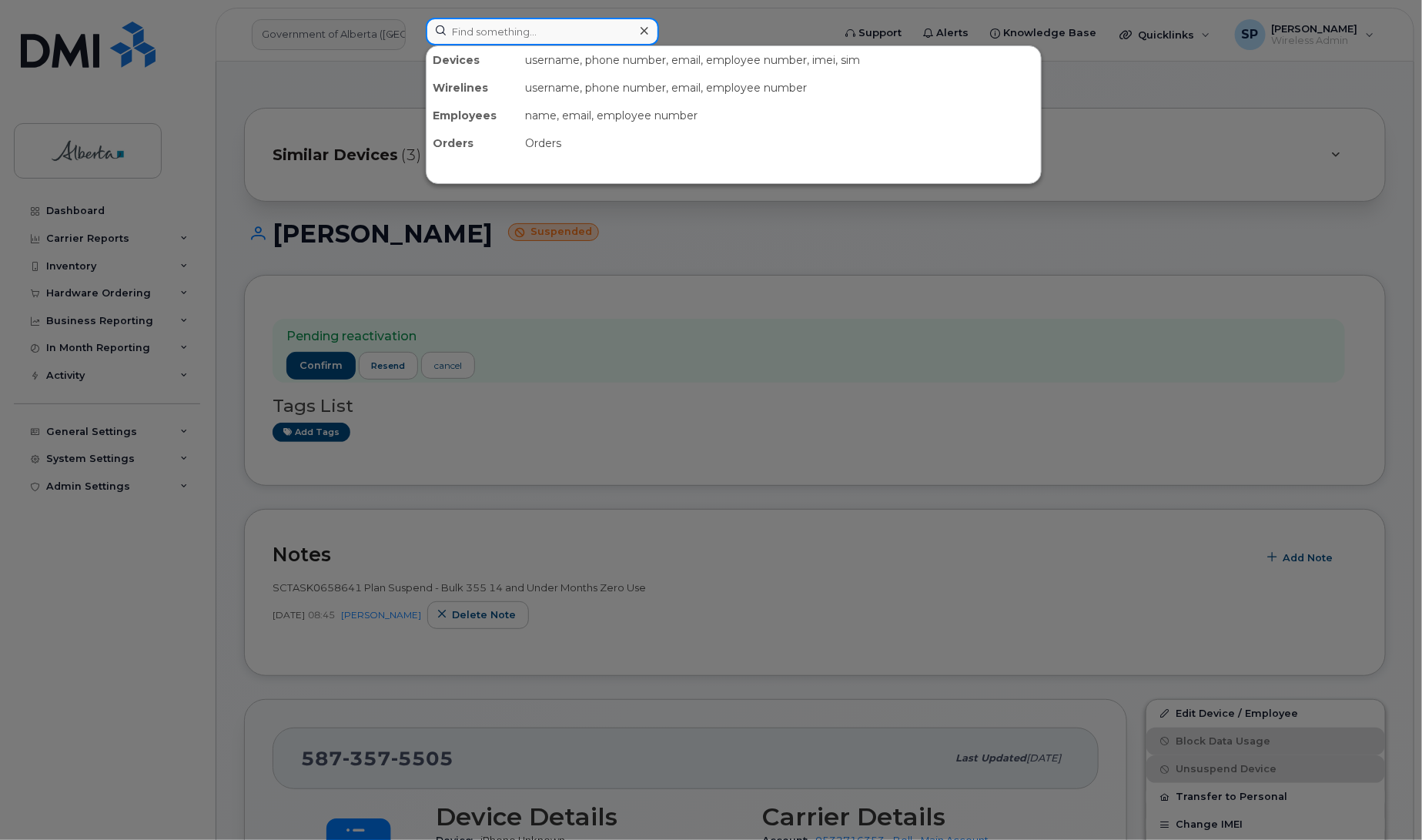
paste input "5873573165"
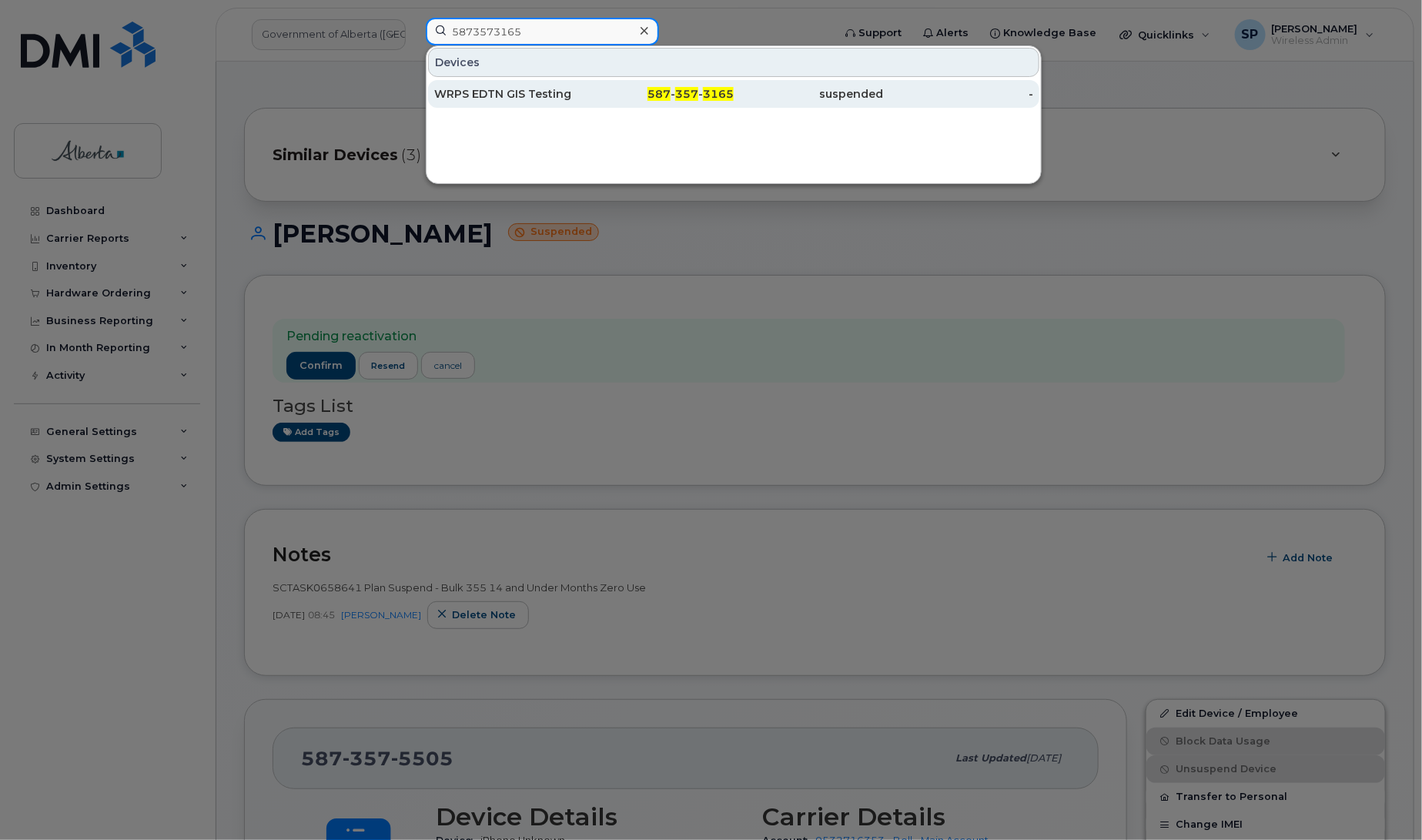
type input "5873573165"
click at [498, 99] on div "WRPS EDTN GIS Testing" at bounding box center [509, 94] width 150 height 15
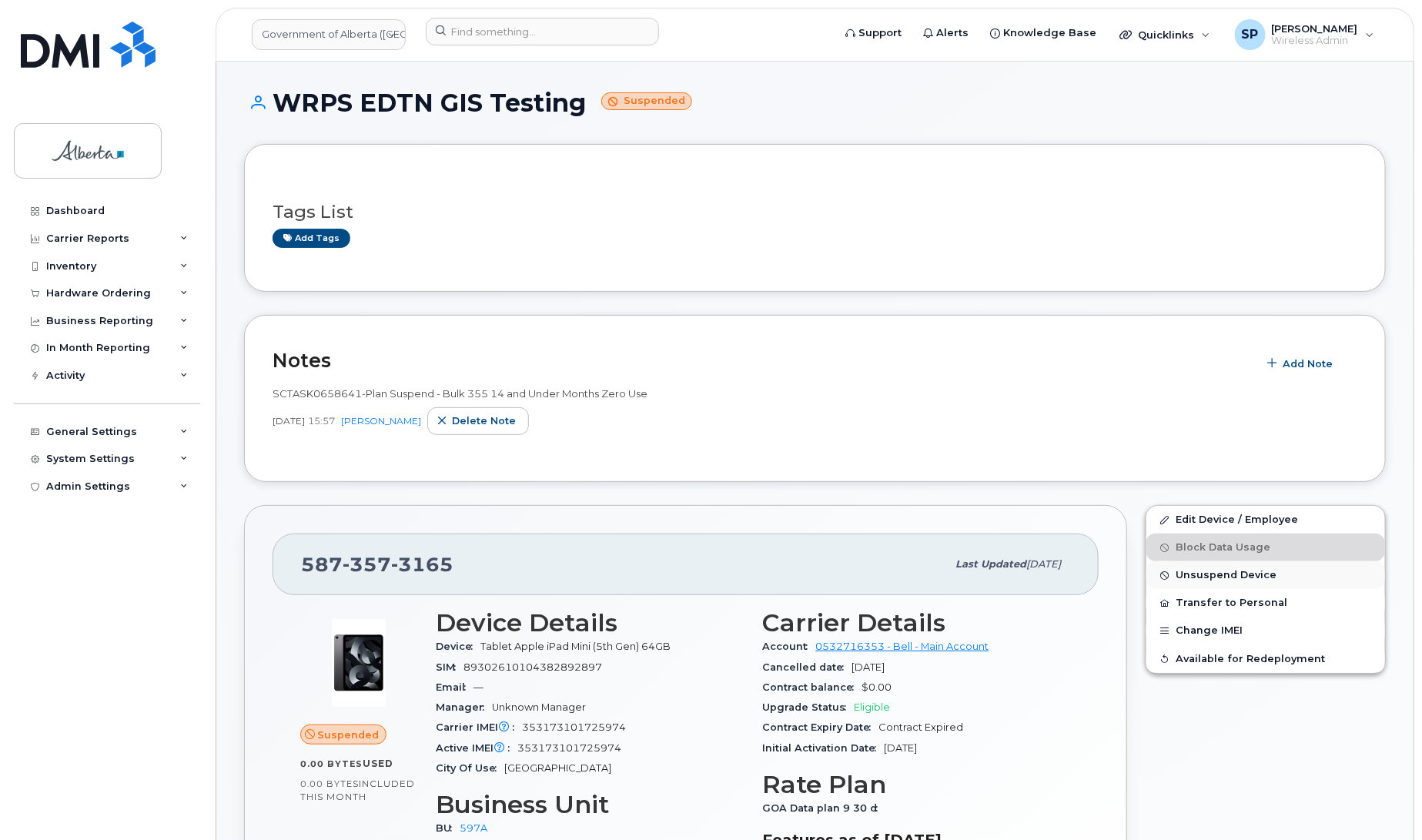
click at [1210, 575] on span "Unsuspend Device" at bounding box center [1226, 575] width 100 height 11
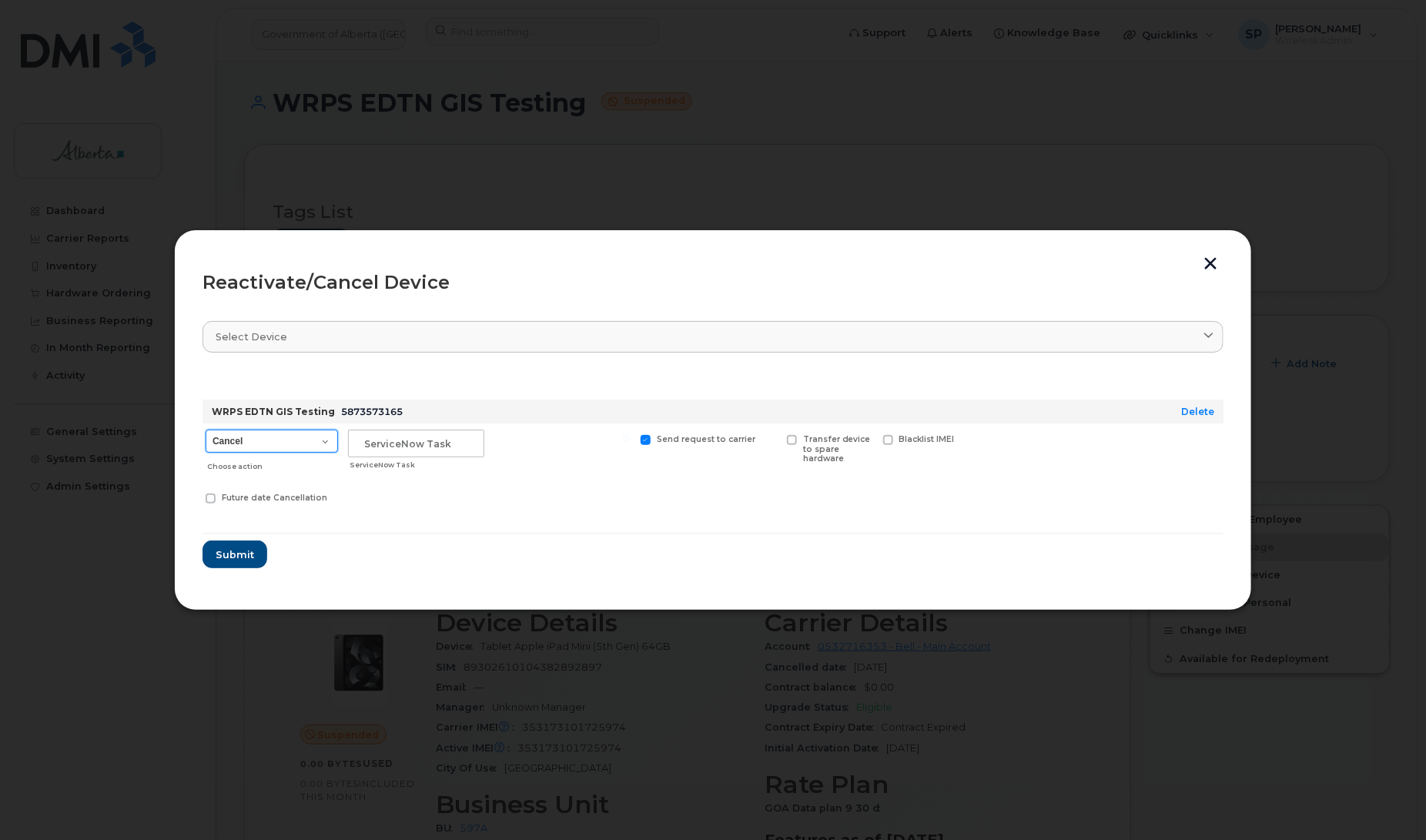
click at [252, 435] on select "Cancel Suspend - Extend Suspension Reactivate" at bounding box center [272, 441] width 133 height 23
select select "[object Object]"
click at [206, 429] on select "Cancel Suspend - Extend Suspension Reactivate" at bounding box center [272, 441] width 133 height 23
click at [392, 445] on input "text" at bounding box center [416, 443] width 137 height 27
type input "Repurpose"
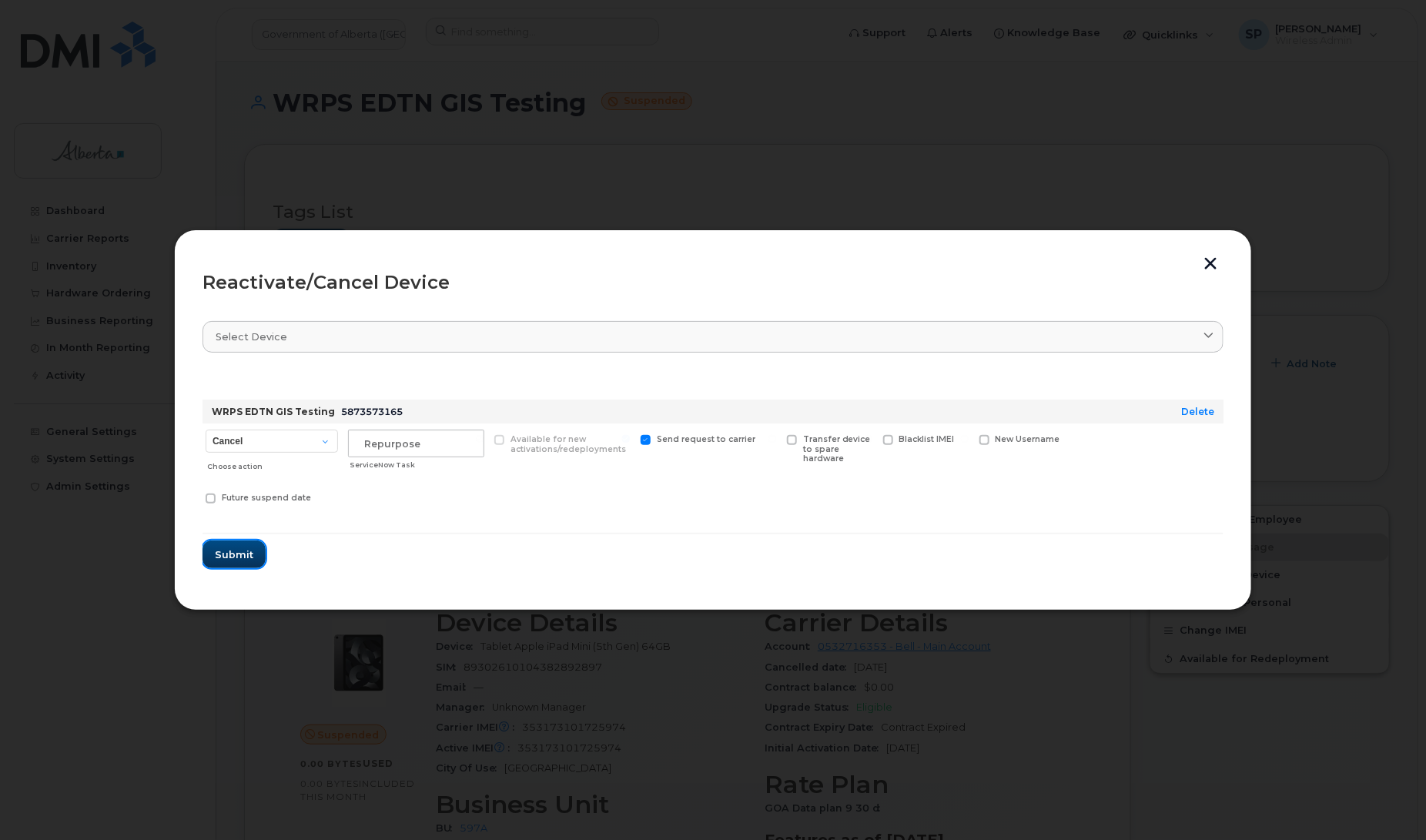
click at [240, 558] on span "Submit" at bounding box center [234, 554] width 39 height 14
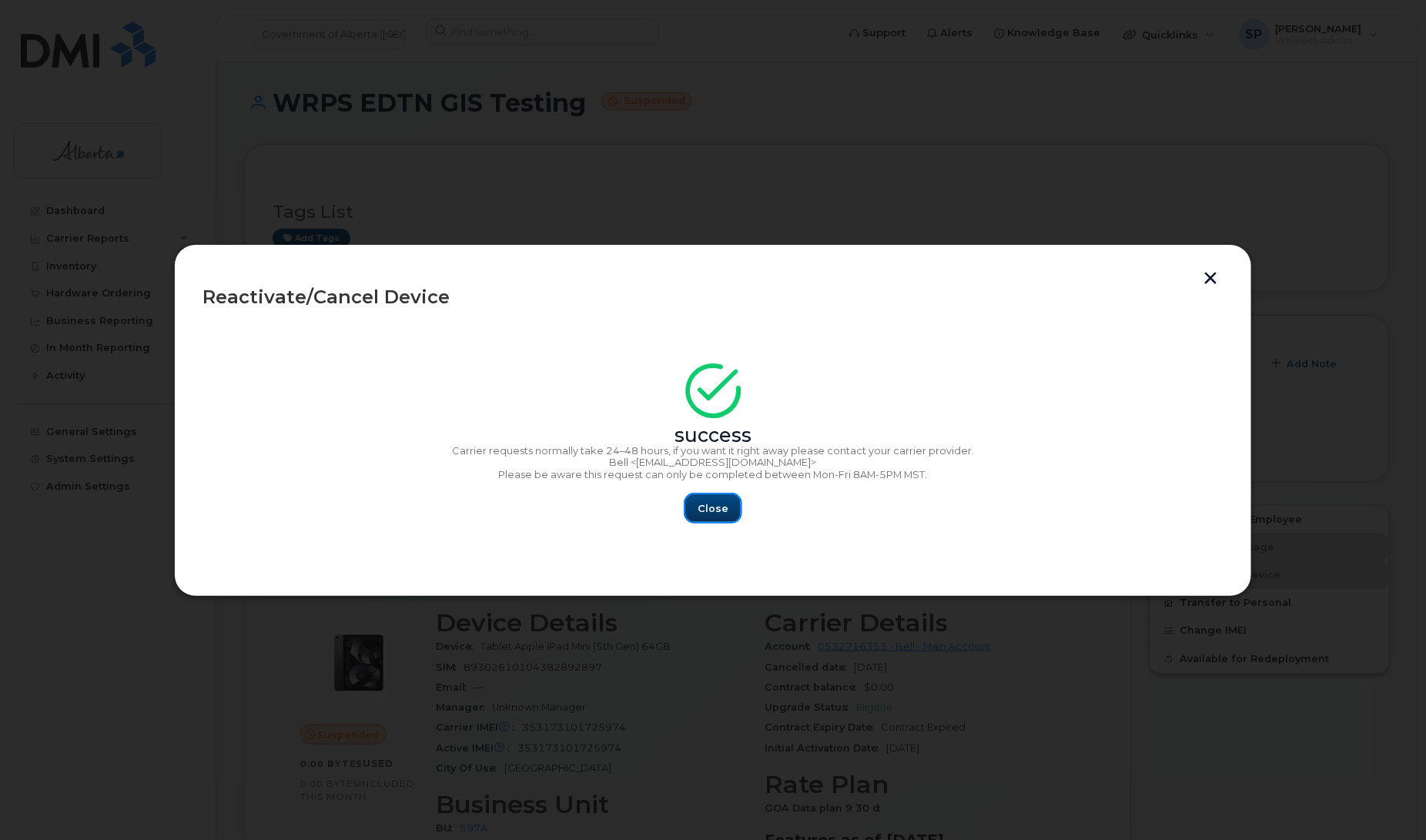
click at [703, 506] on span "Close" at bounding box center [713, 508] width 30 height 14
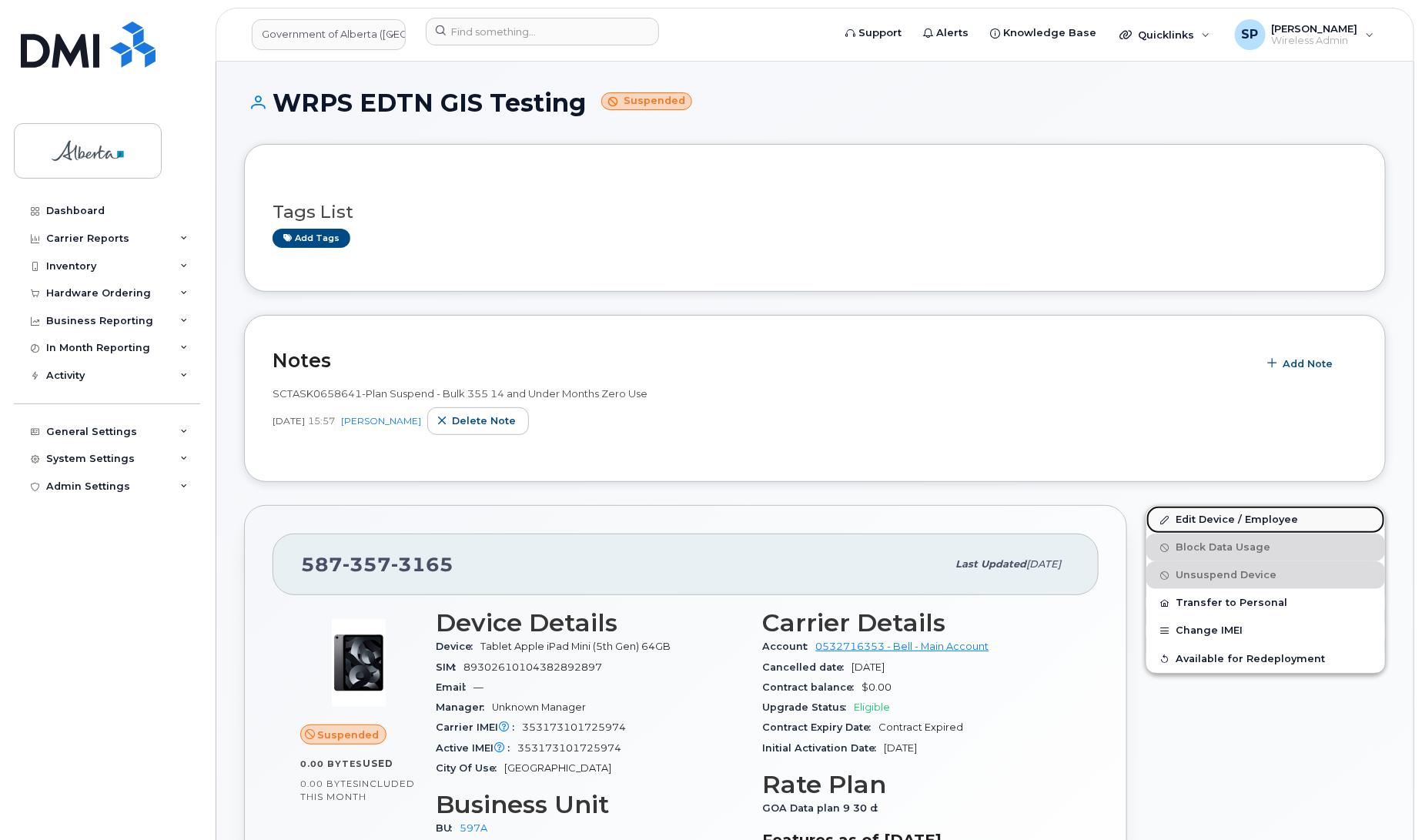
click at [1195, 519] on link "Edit Device / Employee" at bounding box center [1266, 520] width 239 height 27
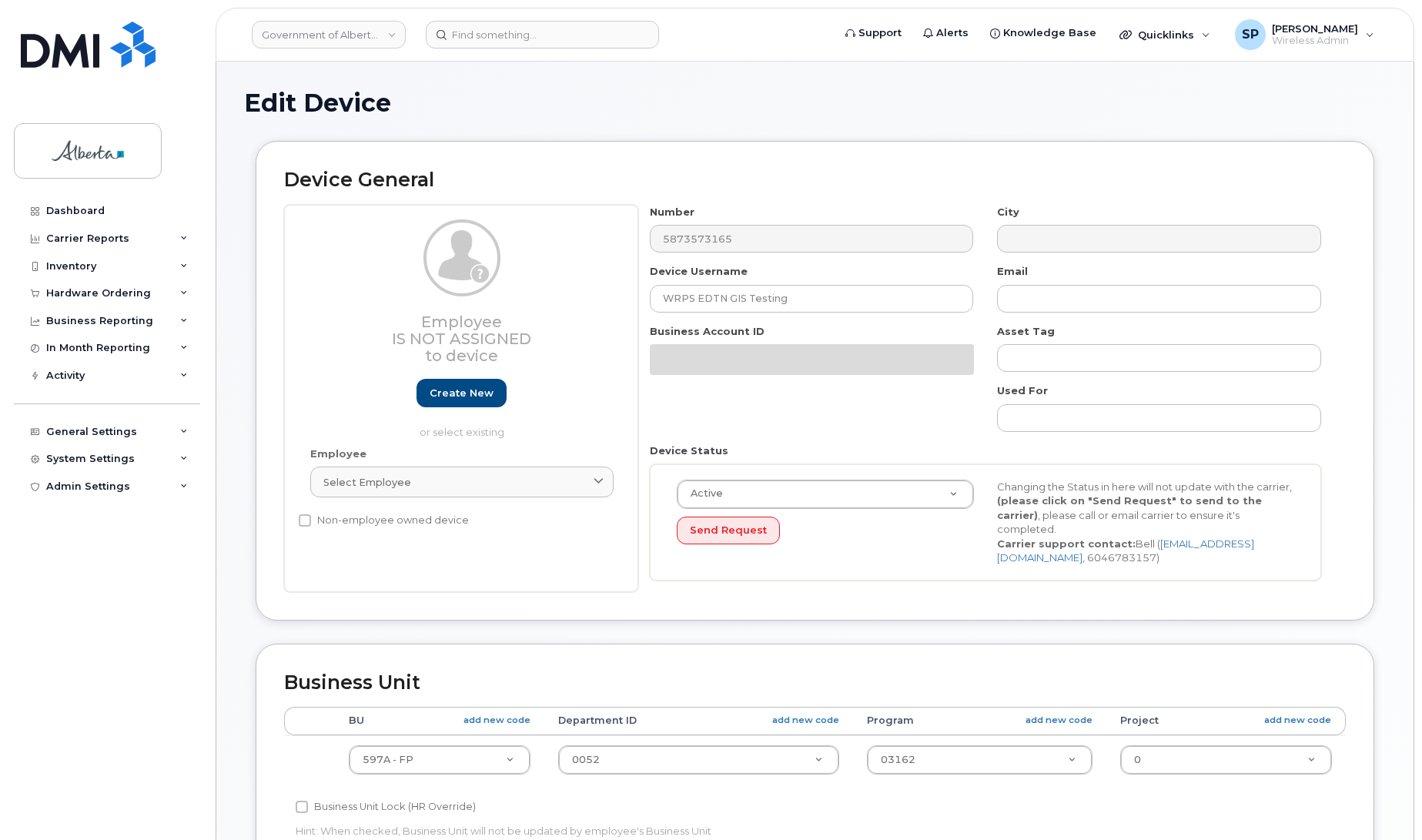
select select "4797726"
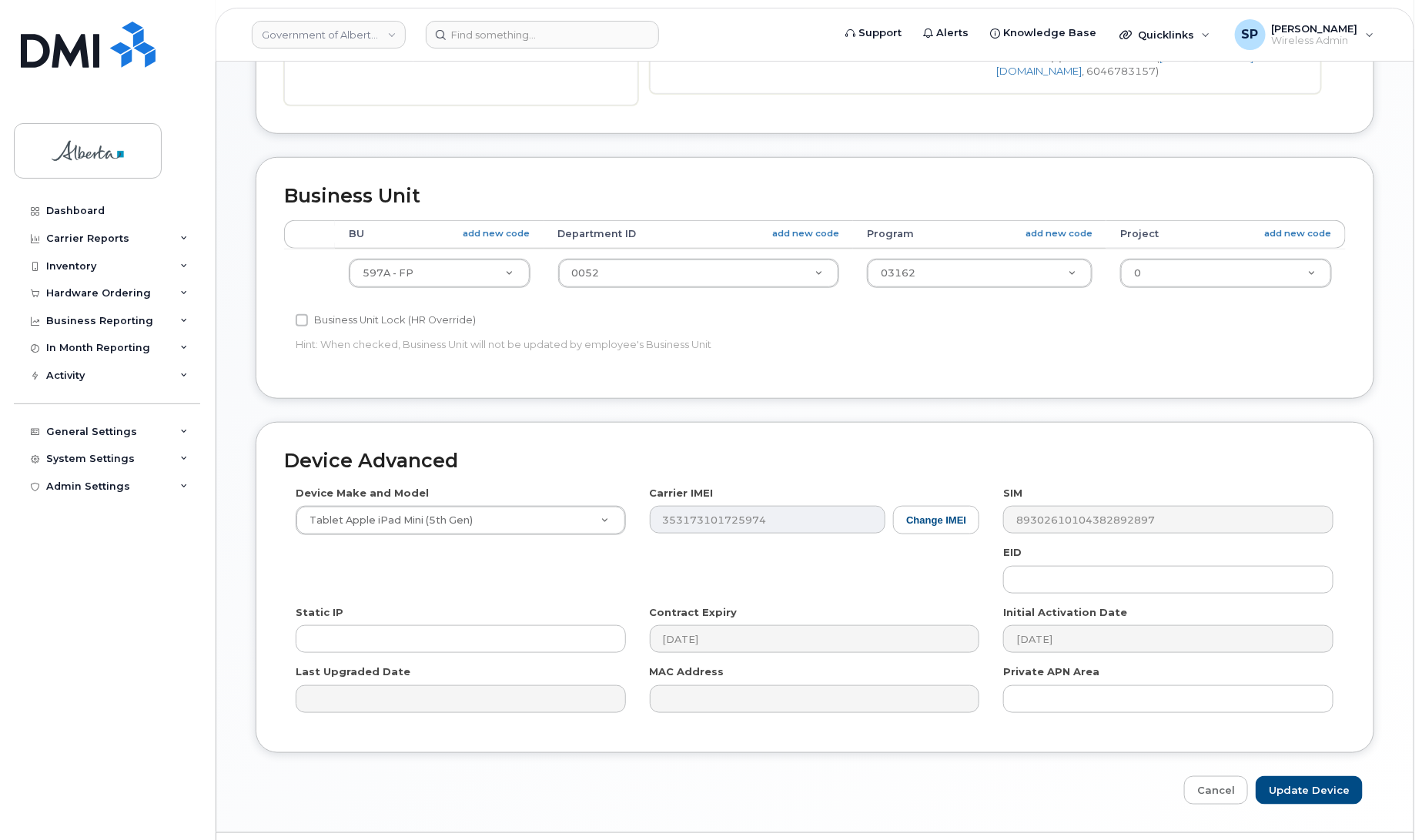
scroll to position [487, 0]
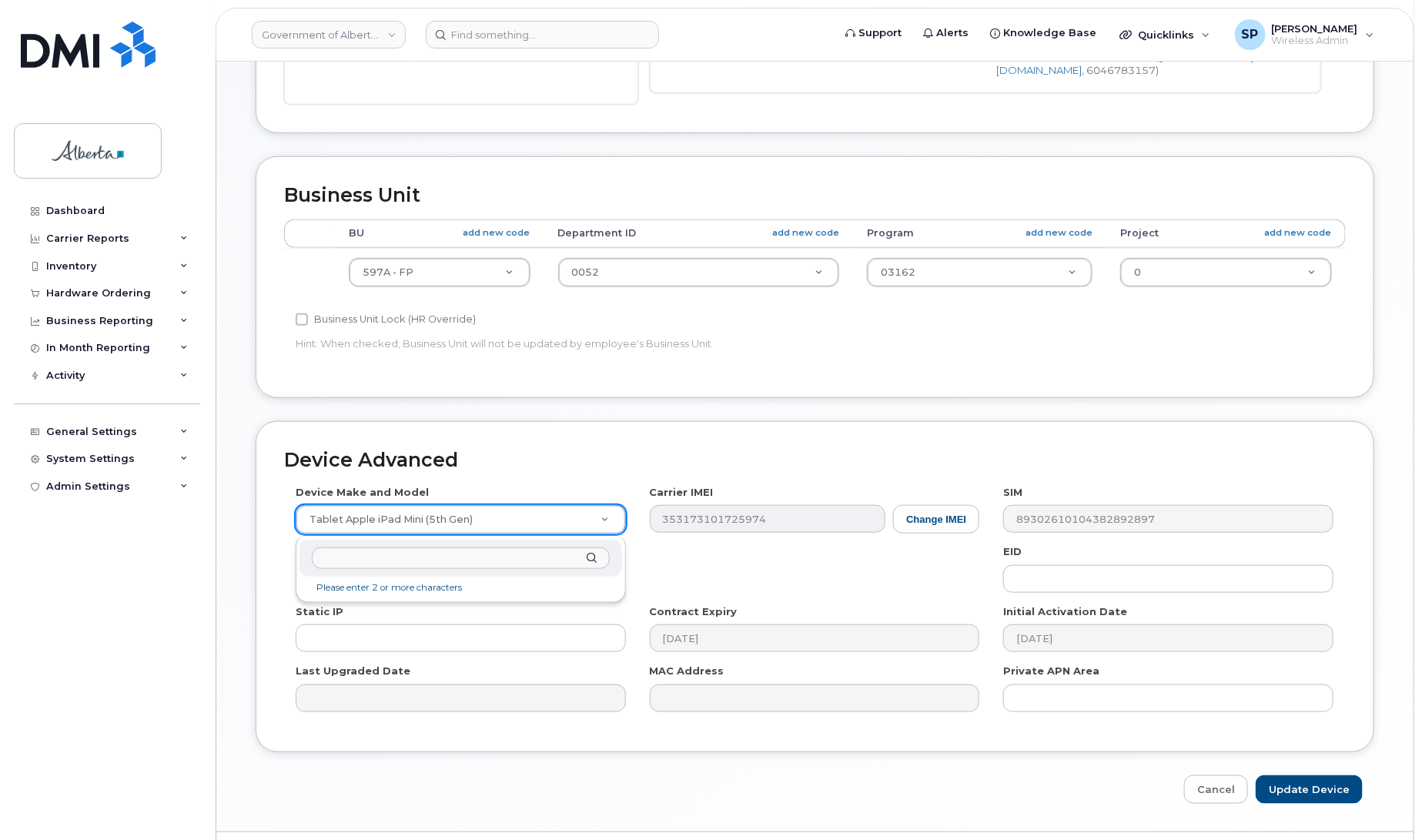
click at [407, 558] on input "text" at bounding box center [460, 558] width 297 height 23
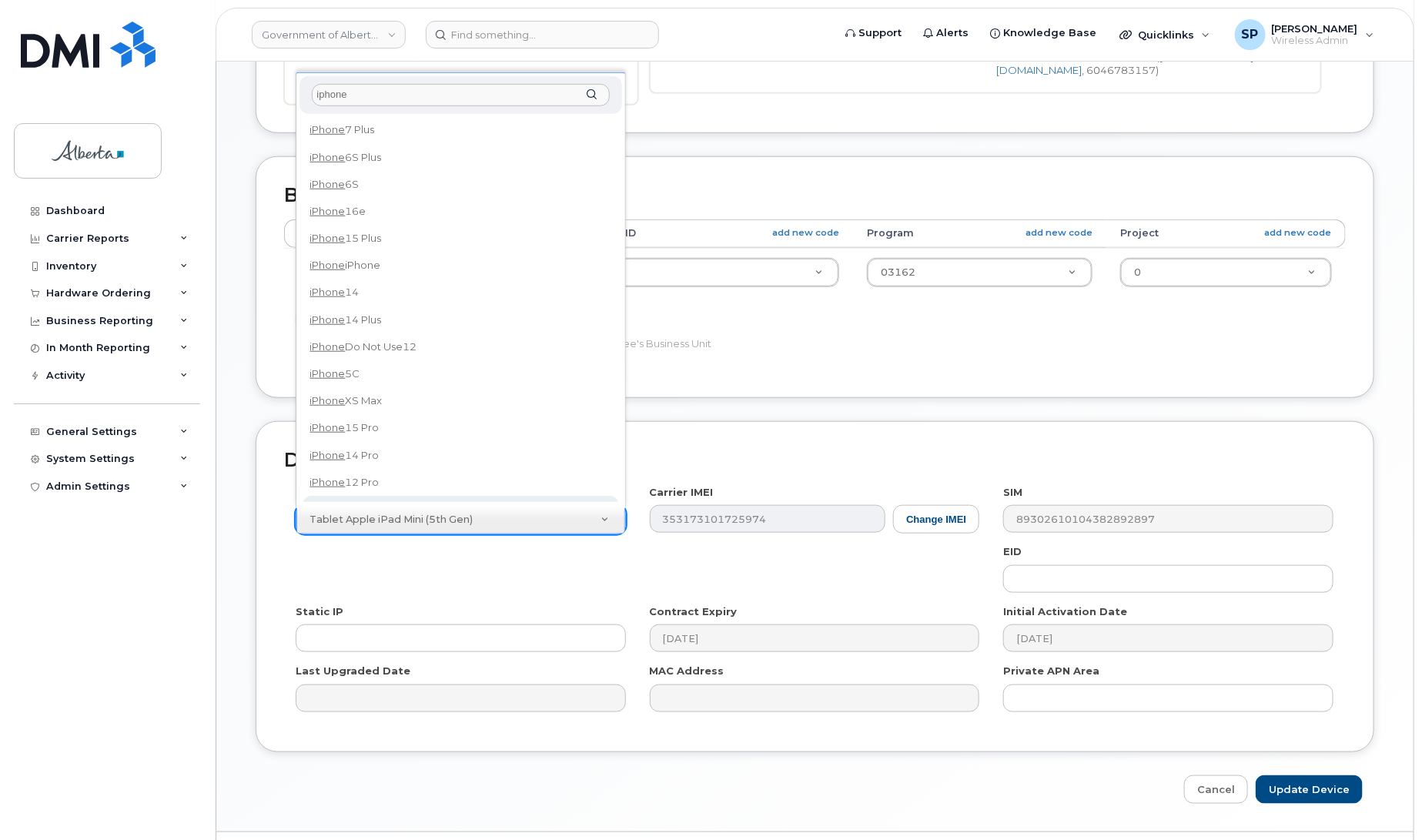
type input "iphone"
select select "185"
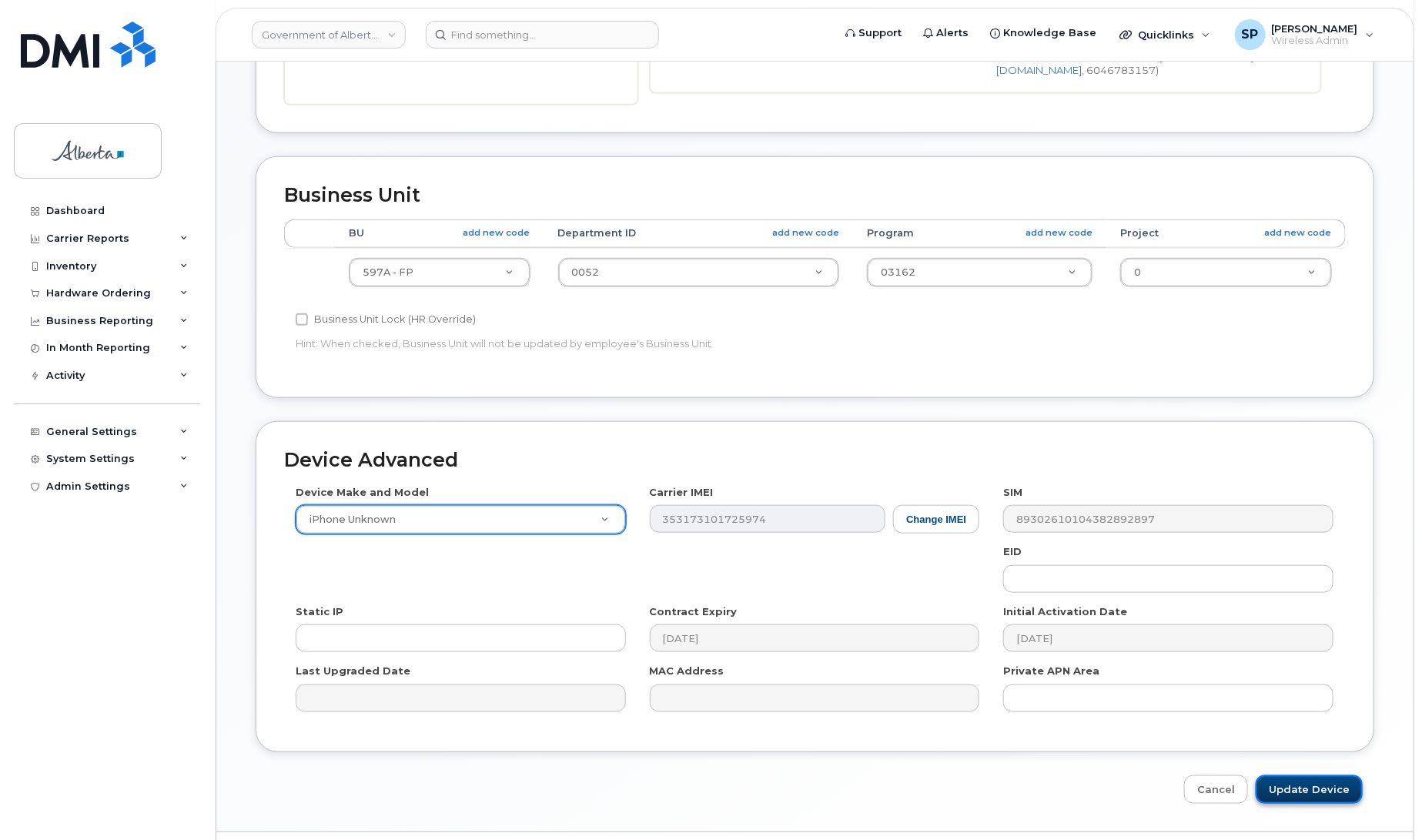
click at [1296, 794] on input "Update Device" at bounding box center [1309, 790] width 107 height 28
type input "Saving..."
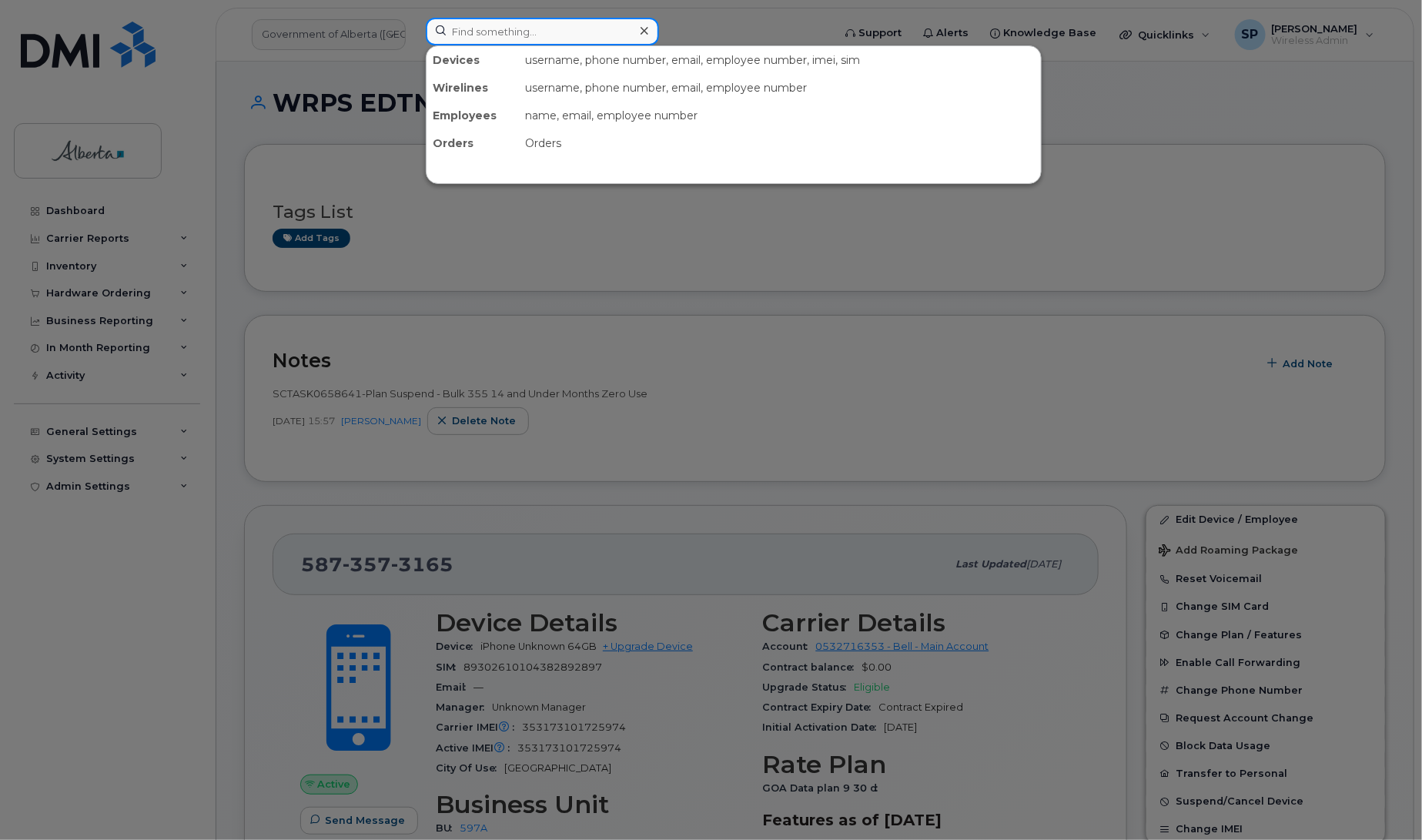
click at [465, 30] on input at bounding box center [542, 31] width 233 height 27
paste input "7802387440"
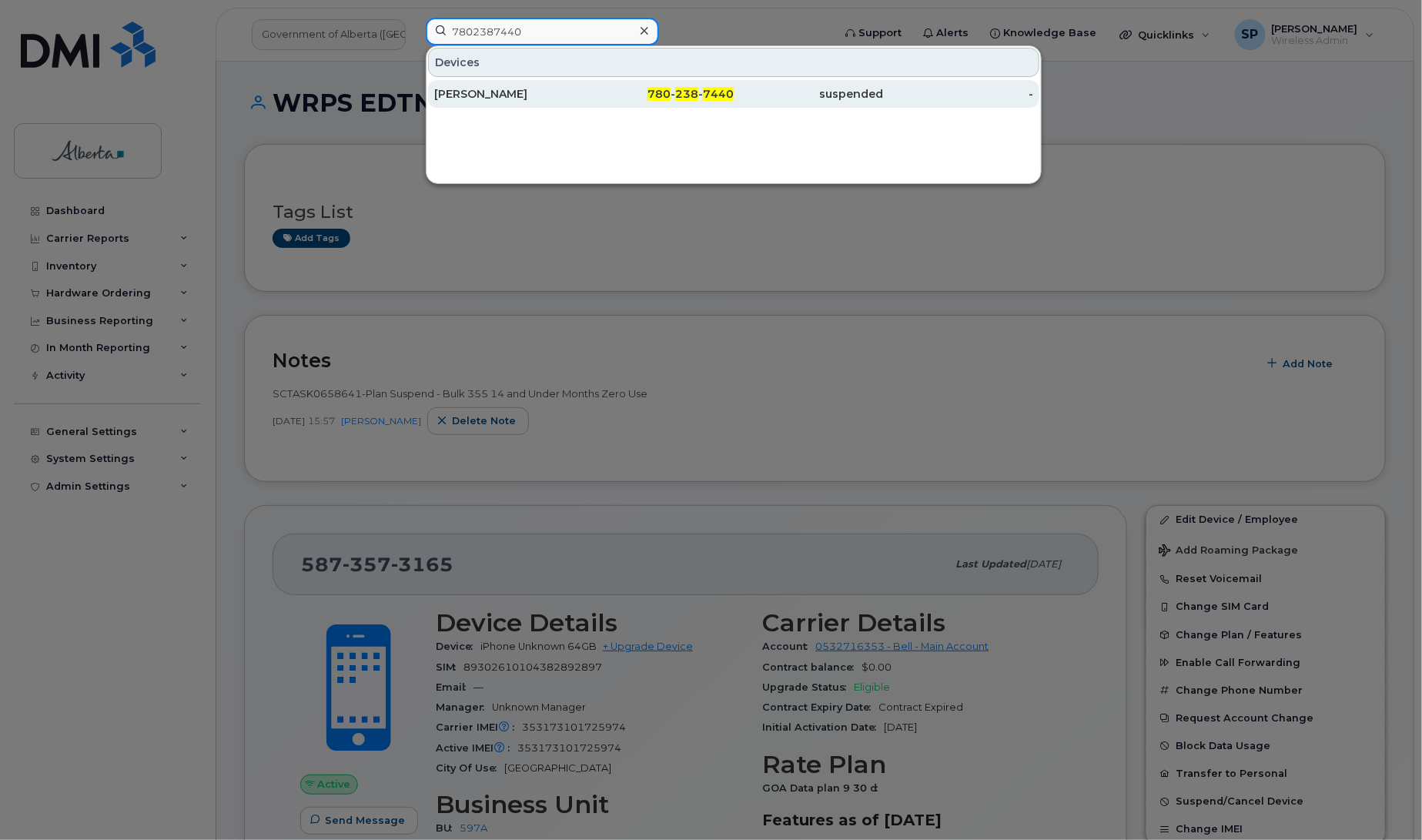
type input "7802387440"
click at [482, 95] on div "[PERSON_NAME]" at bounding box center [509, 94] width 150 height 15
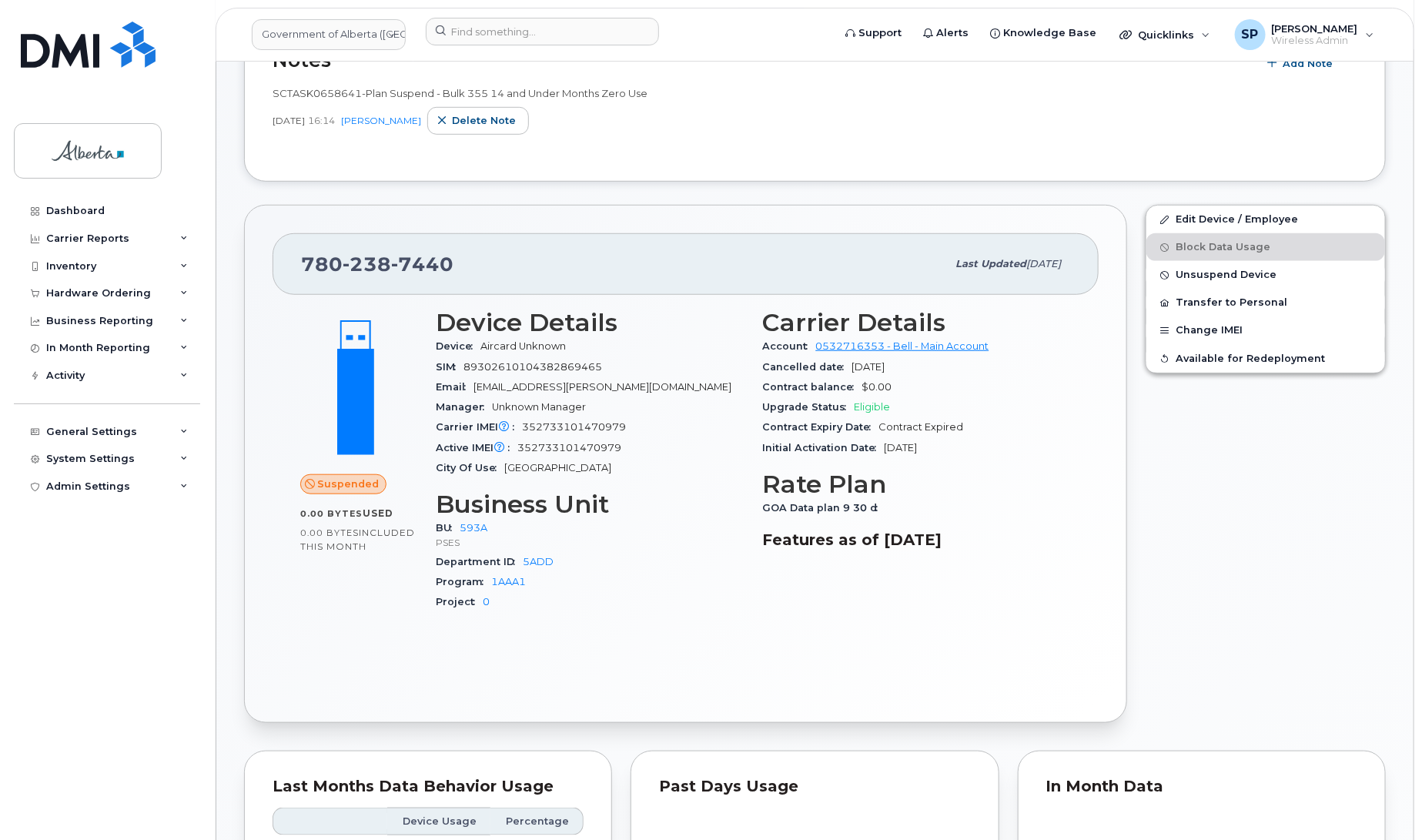
scroll to position [437, 0]
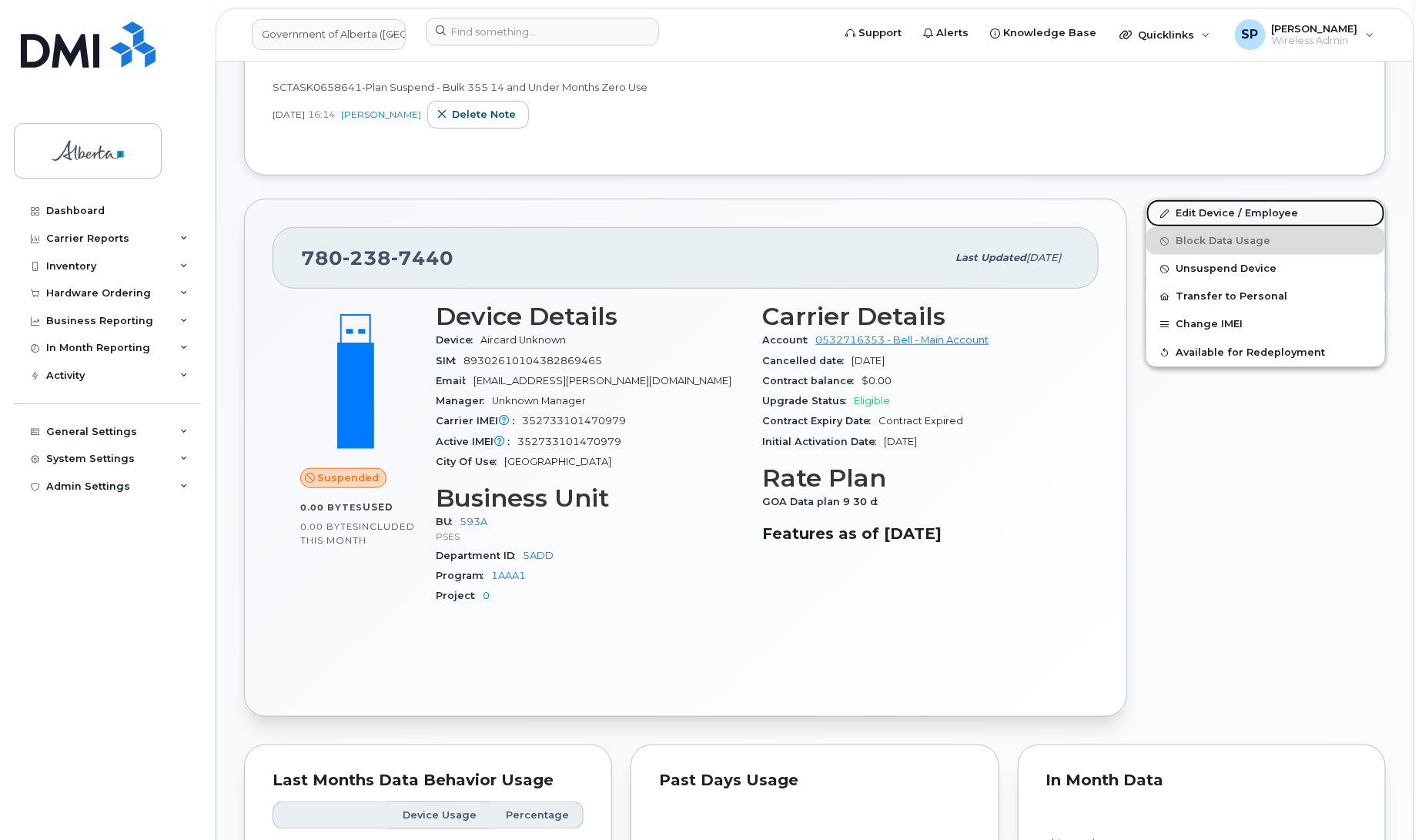
click at [1240, 211] on link "Edit Device / Employee" at bounding box center [1266, 212] width 239 height 27
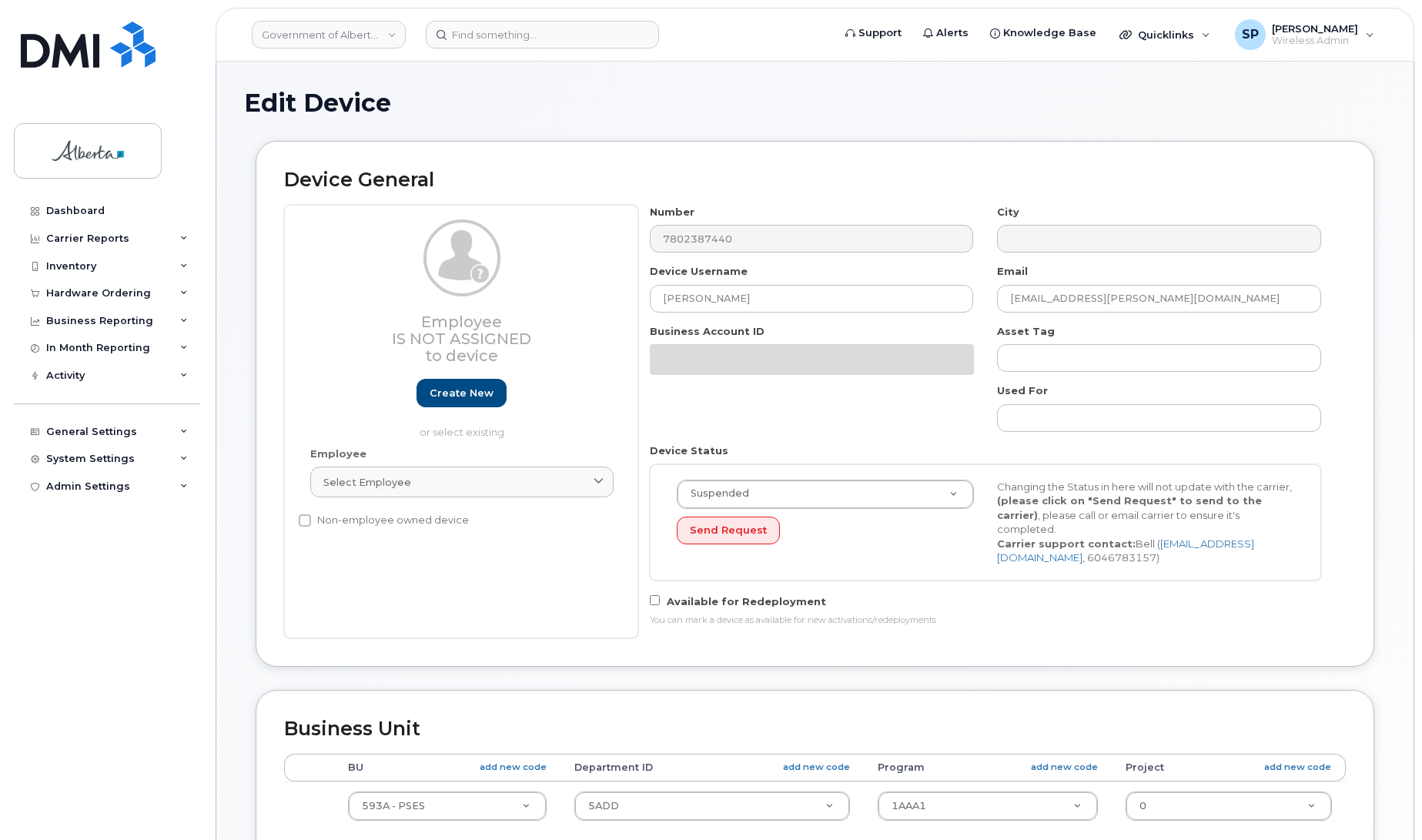
select select "4797682"
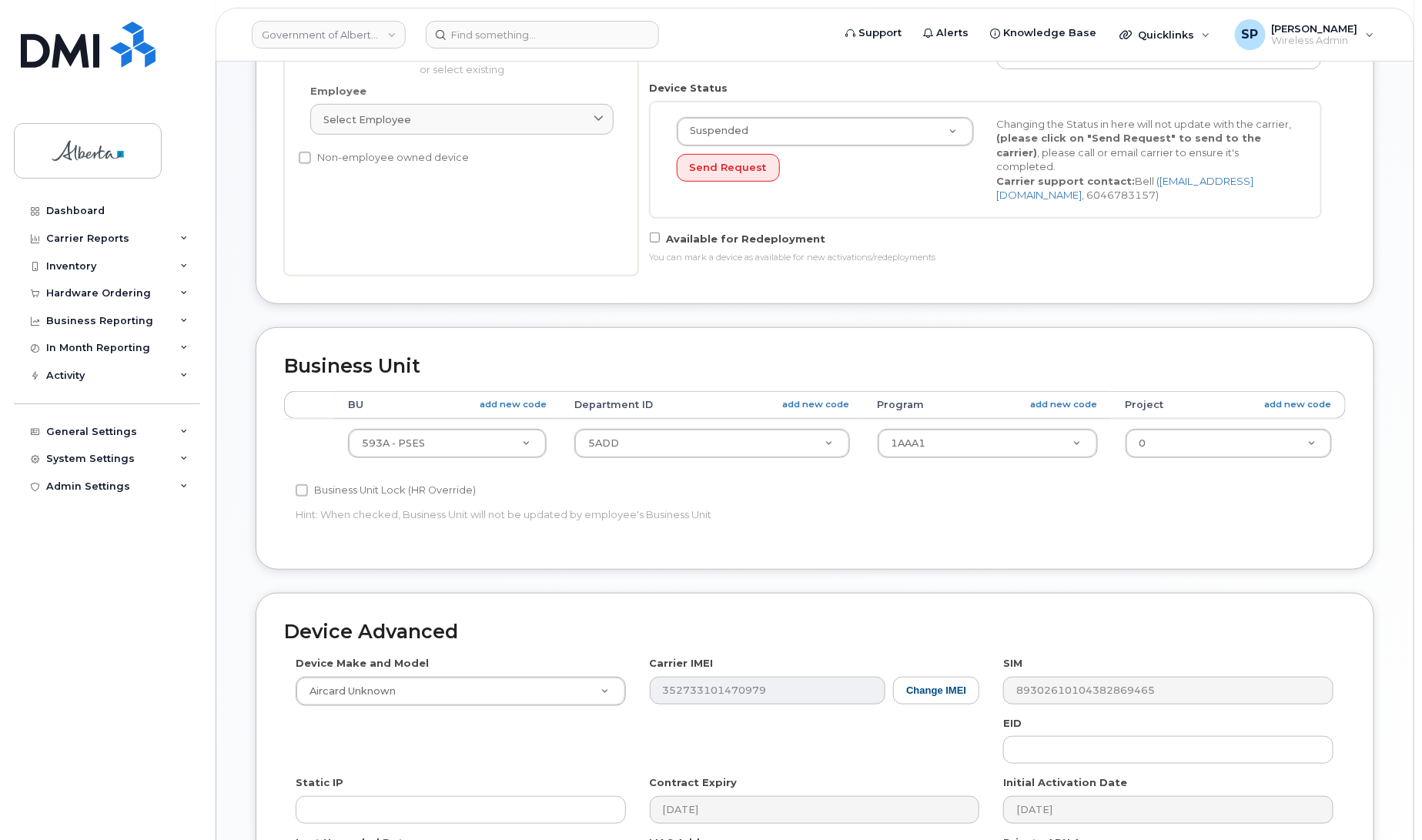
scroll to position [374, 0]
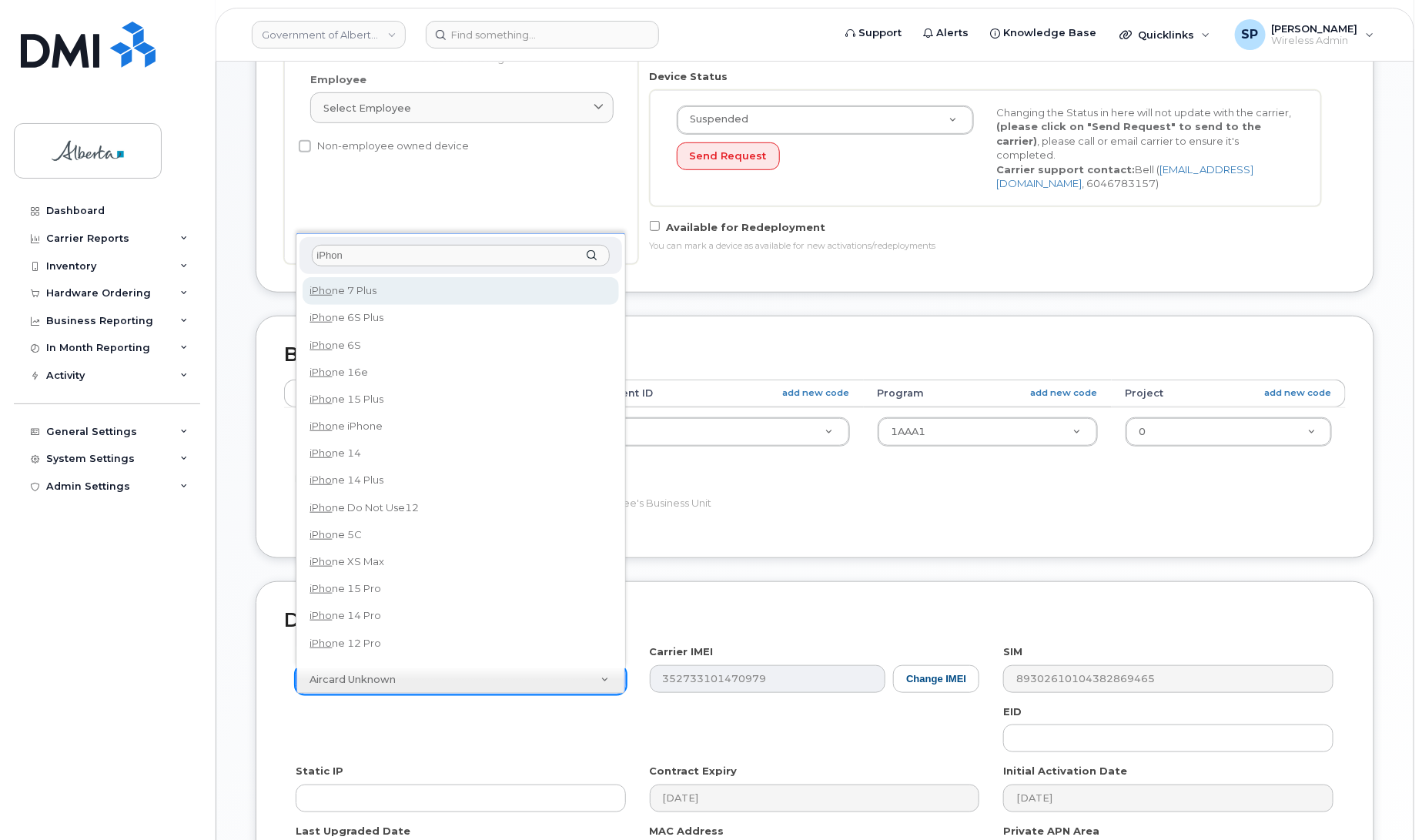
type input "iPhone"
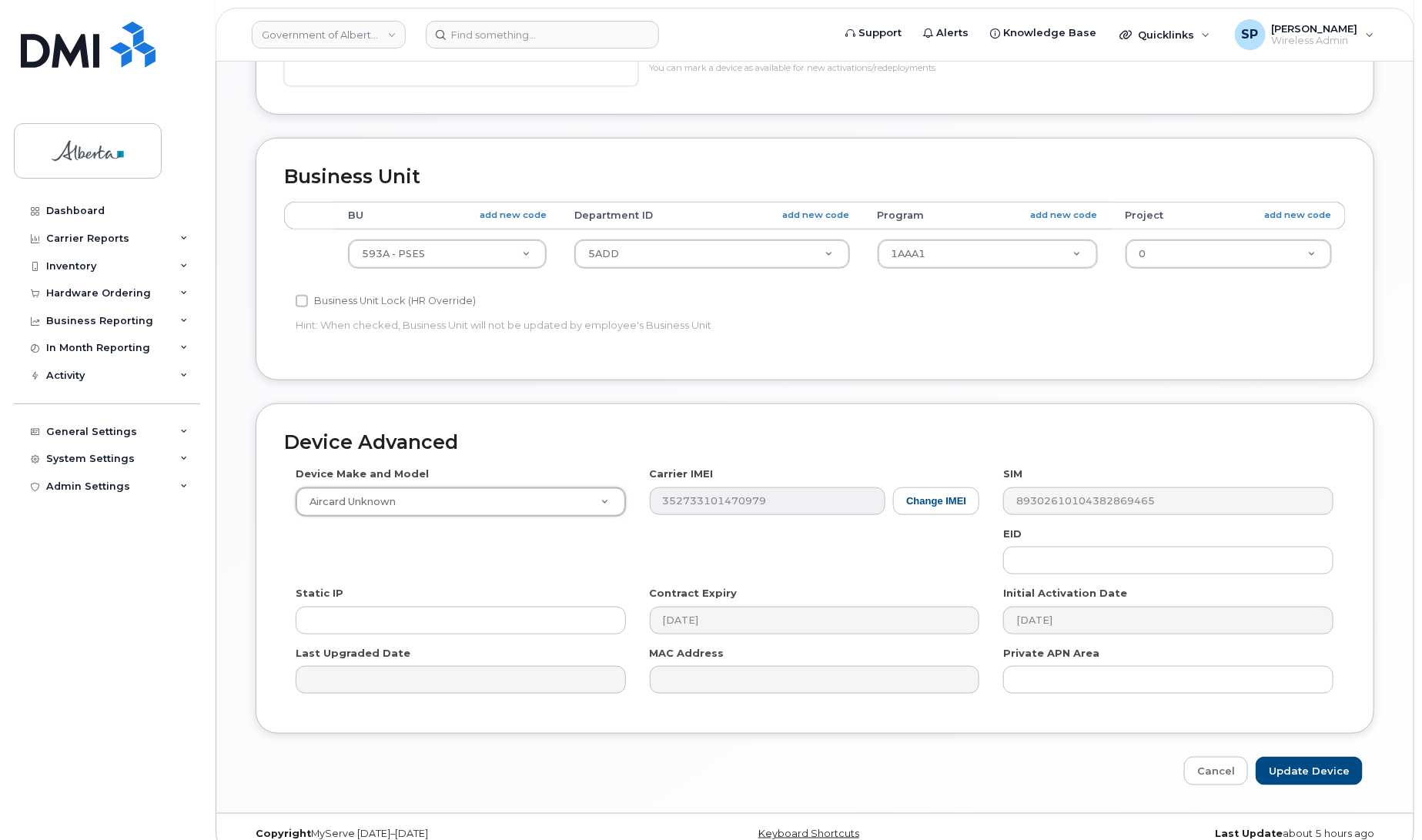
scroll to position [578, 0]
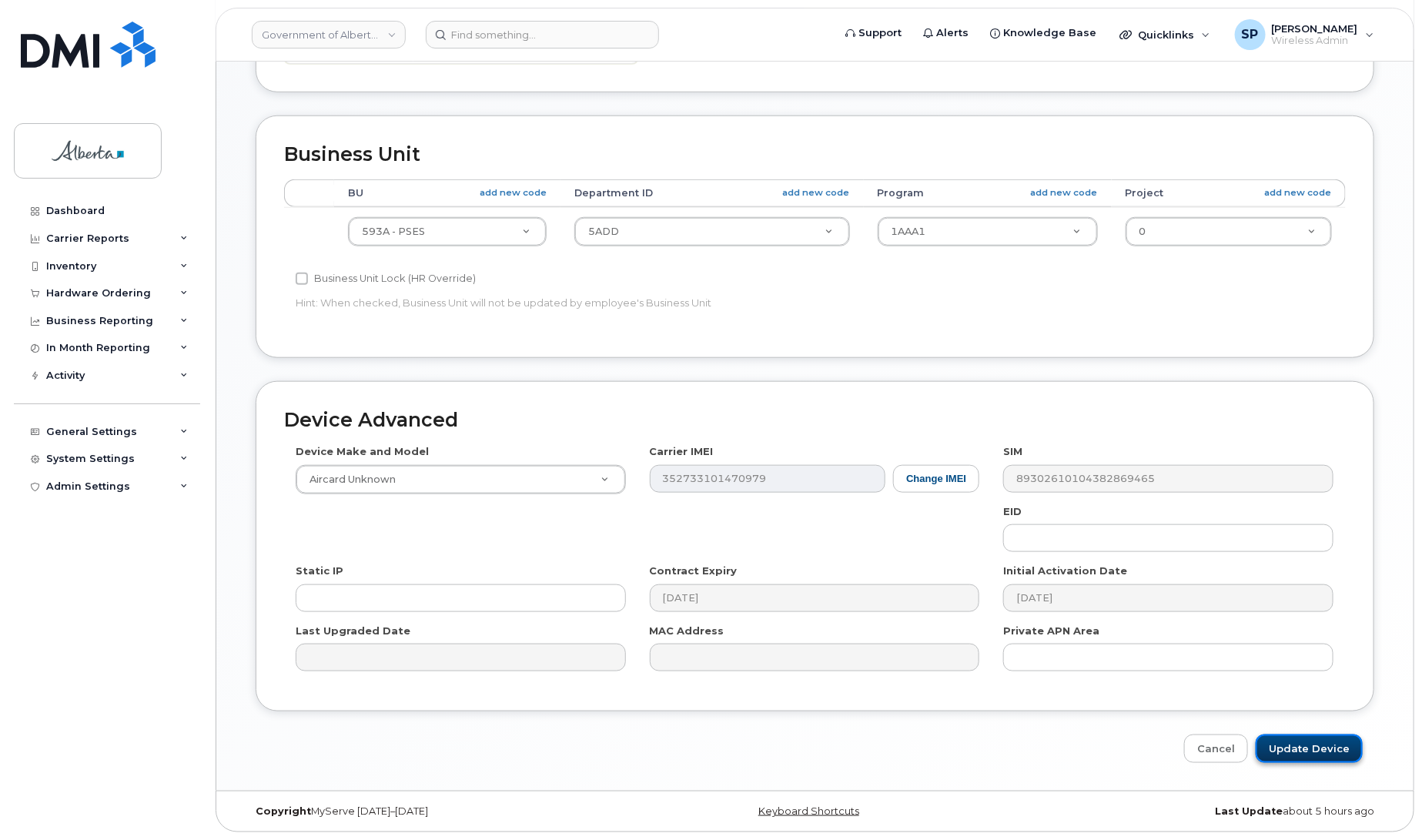
click at [1322, 748] on input "Update Device" at bounding box center [1309, 749] width 107 height 28
type input "Saving..."
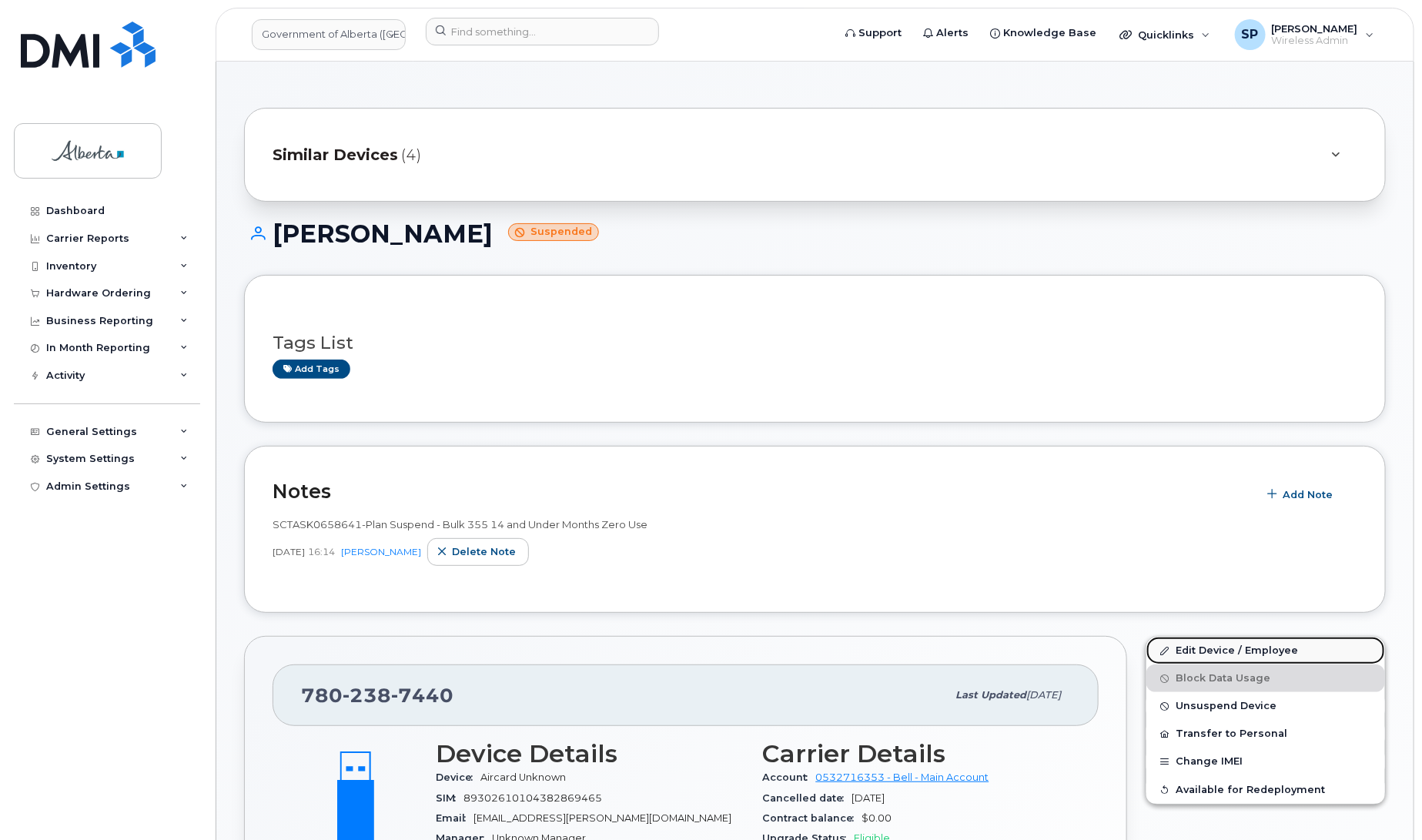
click at [1226, 653] on link "Edit Device / Employee" at bounding box center [1266, 650] width 239 height 27
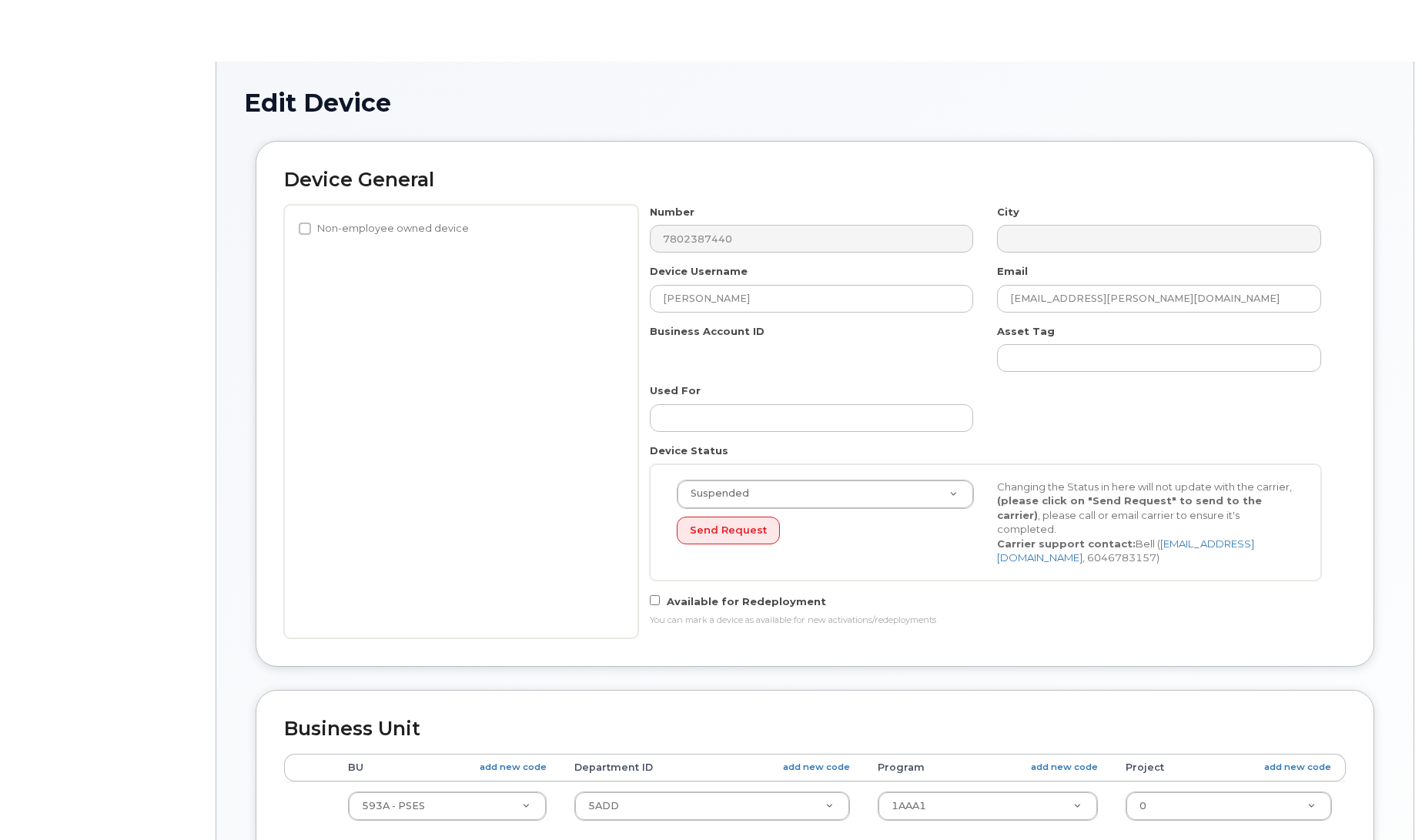
select select "4797682"
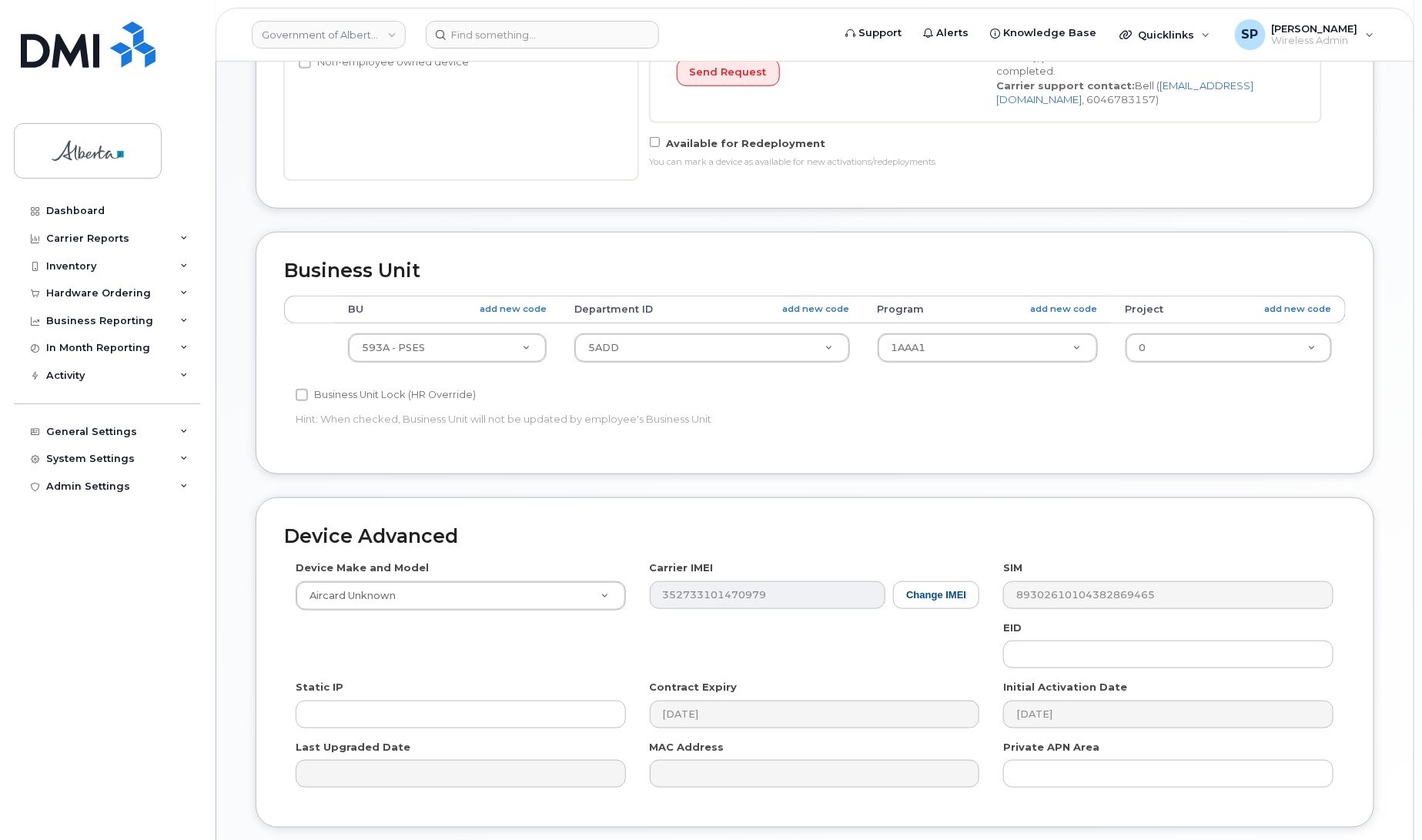
scroll to position [578, 0]
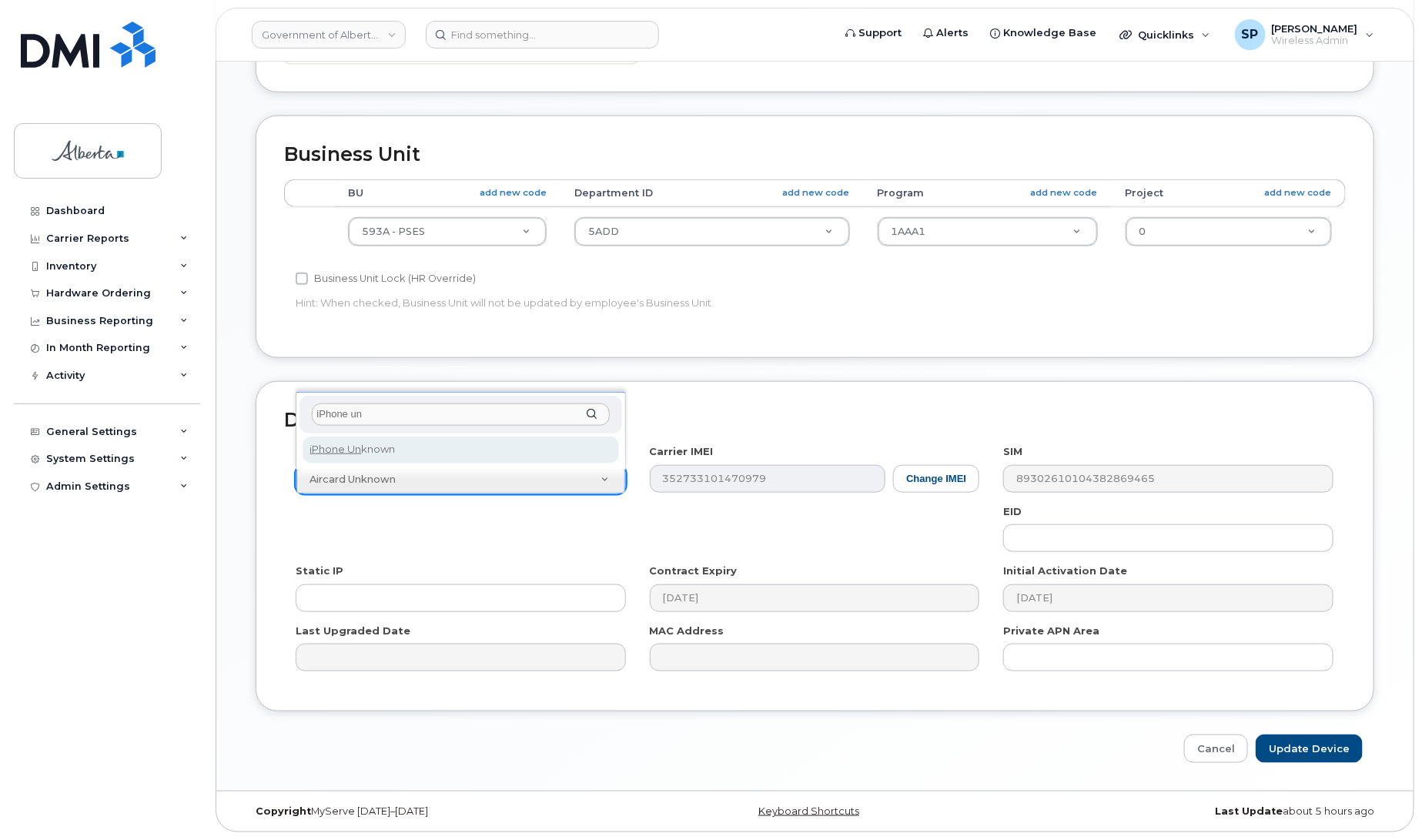
type input "iPhone un"
select select "185"
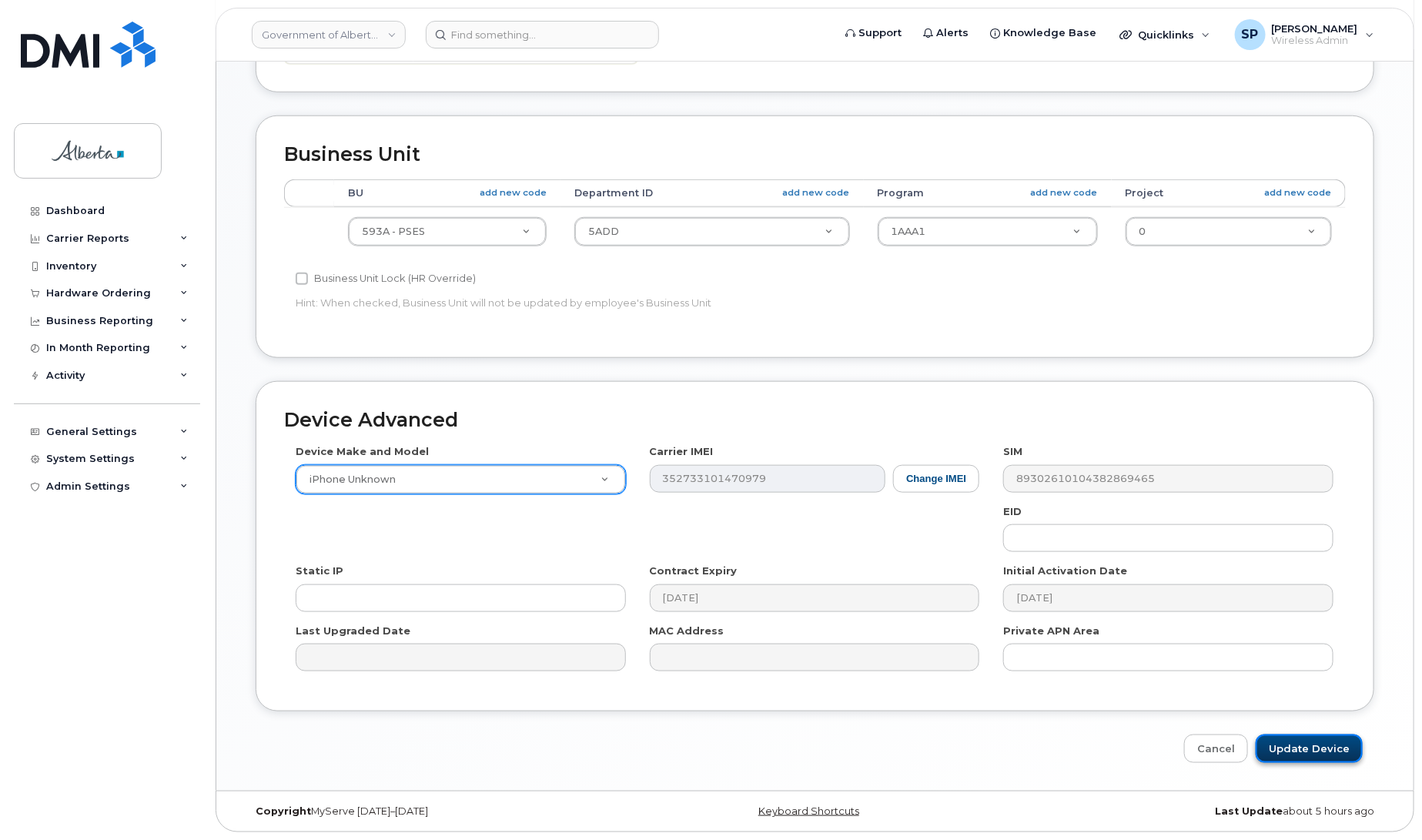
click at [1339, 748] on input "Update Device" at bounding box center [1309, 749] width 107 height 28
type input "Saving..."
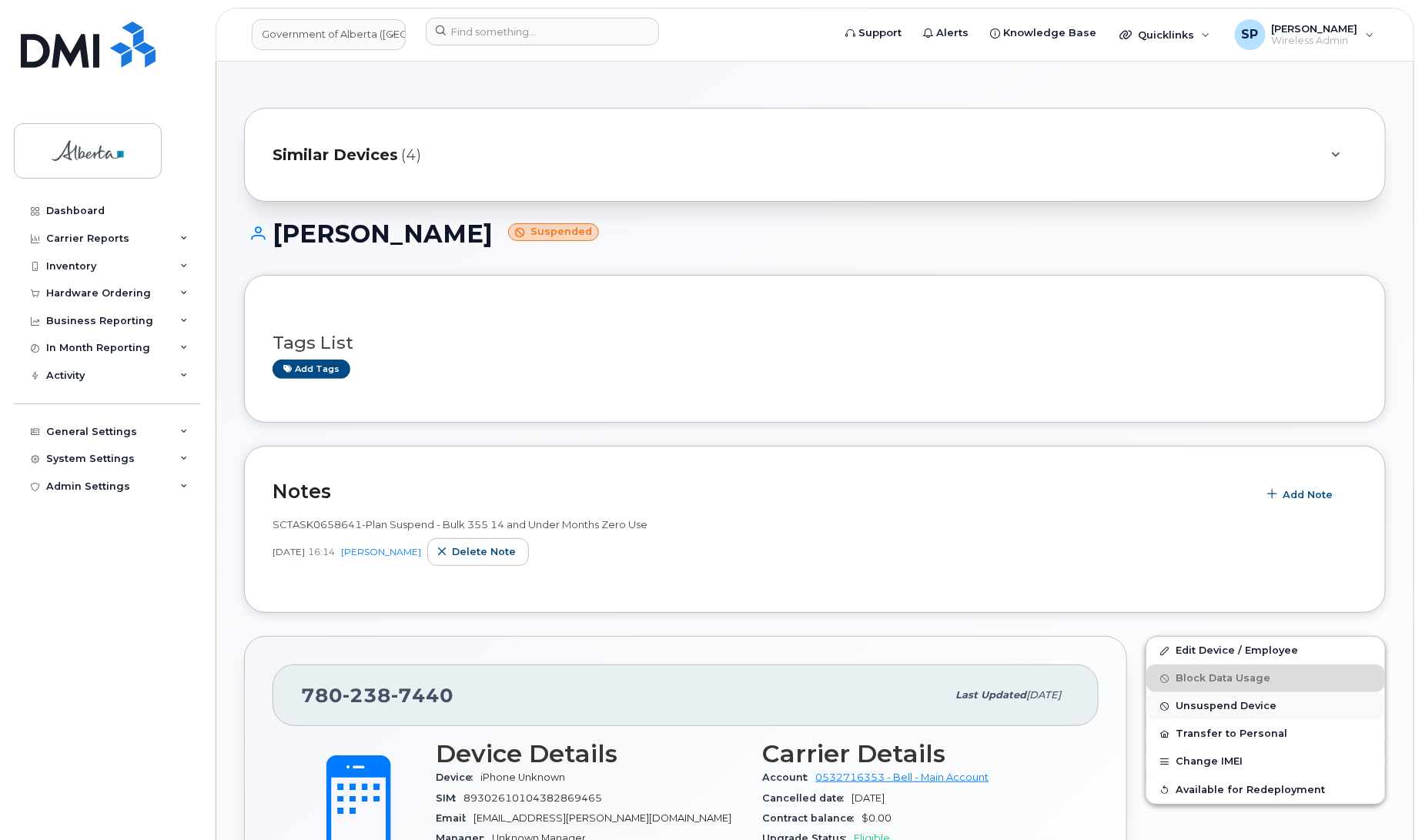
click at [1213, 707] on span "Unsuspend Device" at bounding box center [1226, 706] width 100 height 11
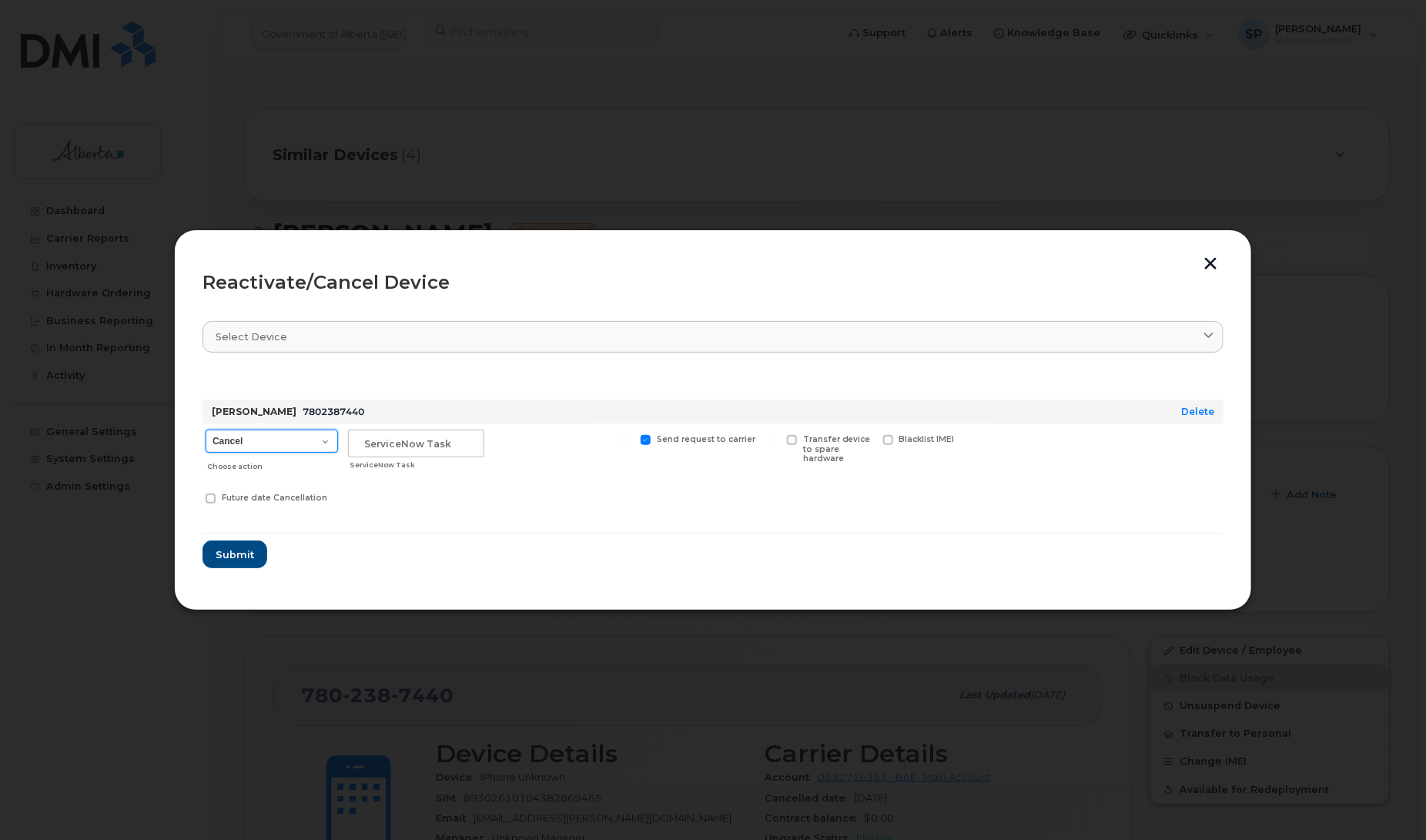
click at [259, 445] on select "Cancel Suspend - Extend Suspension Reactivate" at bounding box center [272, 441] width 133 height 23
select select "[object Object]"
click at [204, 429] on select "Cancel Suspend - Extend Suspension Reactivate" at bounding box center [270, 441] width 133 height 23
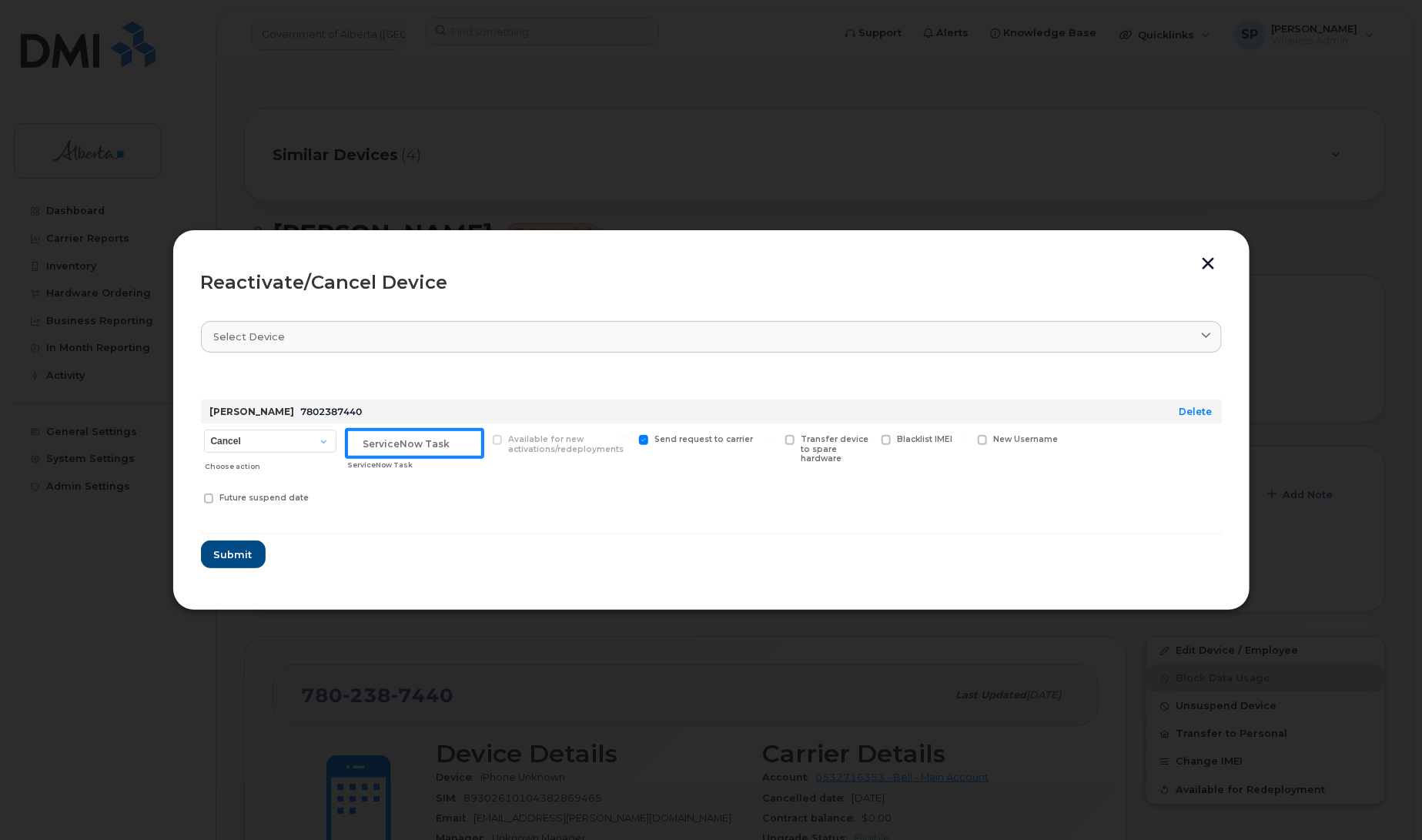
click at [412, 439] on input "text" at bounding box center [414, 443] width 137 height 27
type input "Repurpose"
click at [228, 555] on span "Submit" at bounding box center [232, 554] width 39 height 14
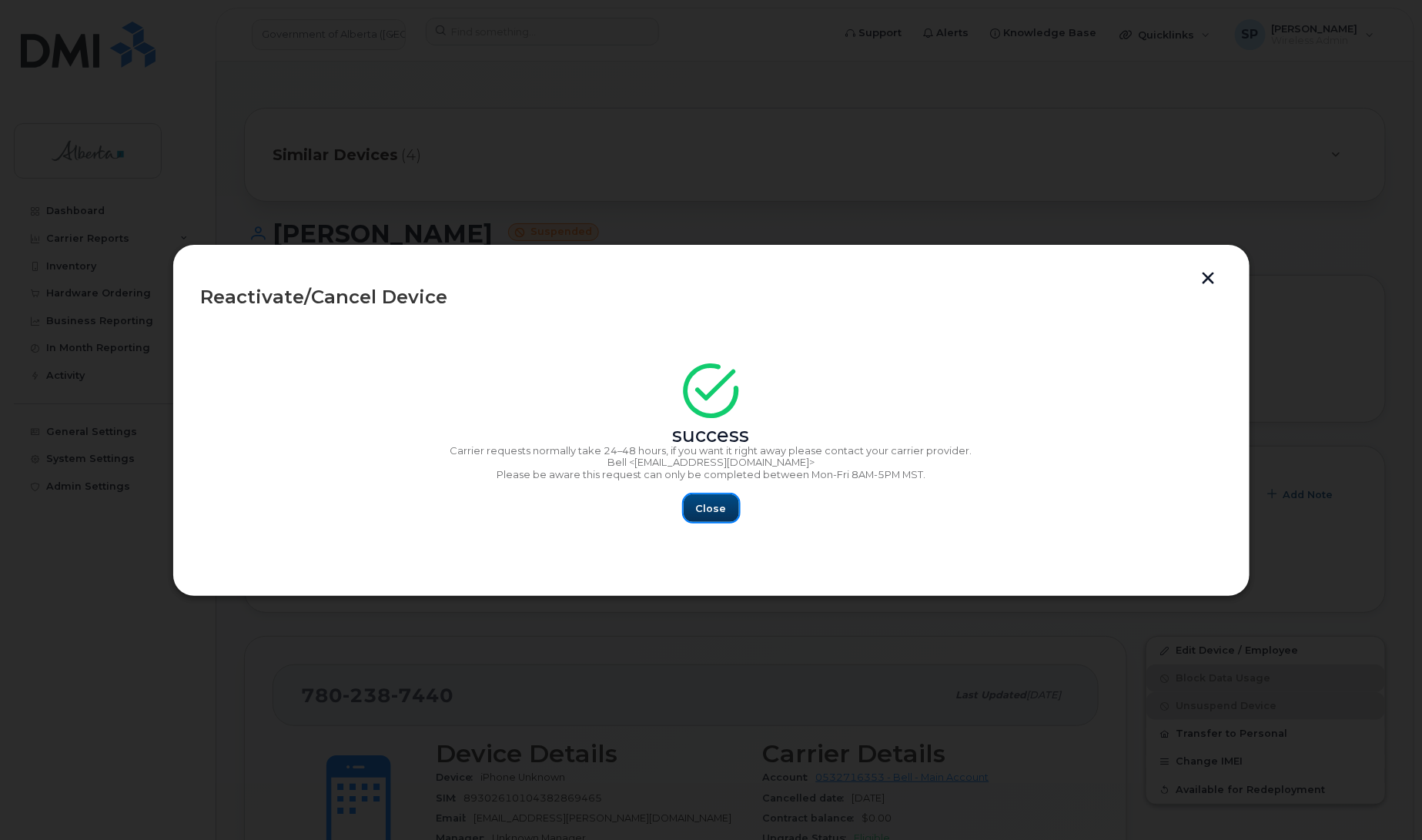
click at [733, 504] on button "Close" at bounding box center [711, 507] width 55 height 27
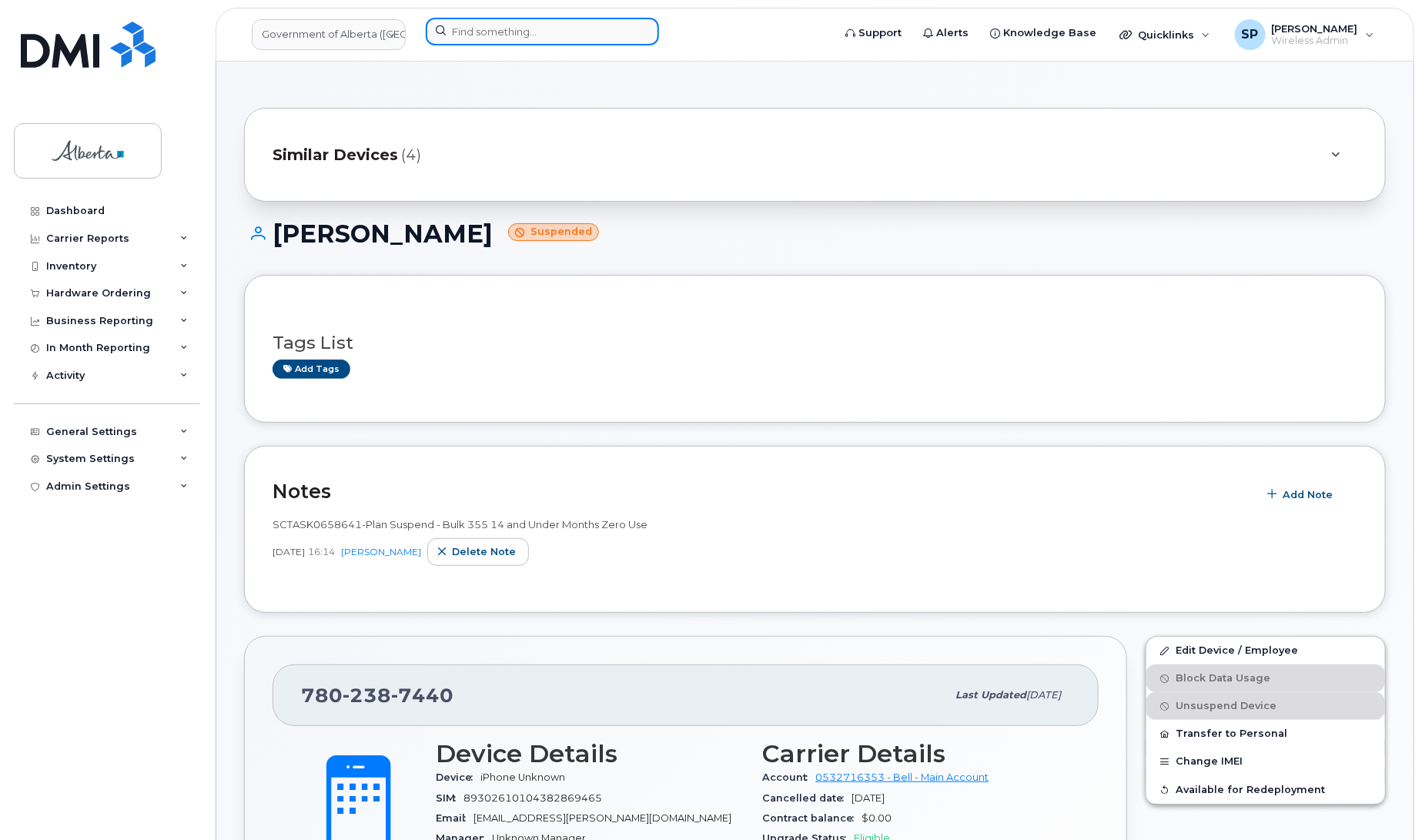
click at [482, 30] on input at bounding box center [542, 31] width 233 height 27
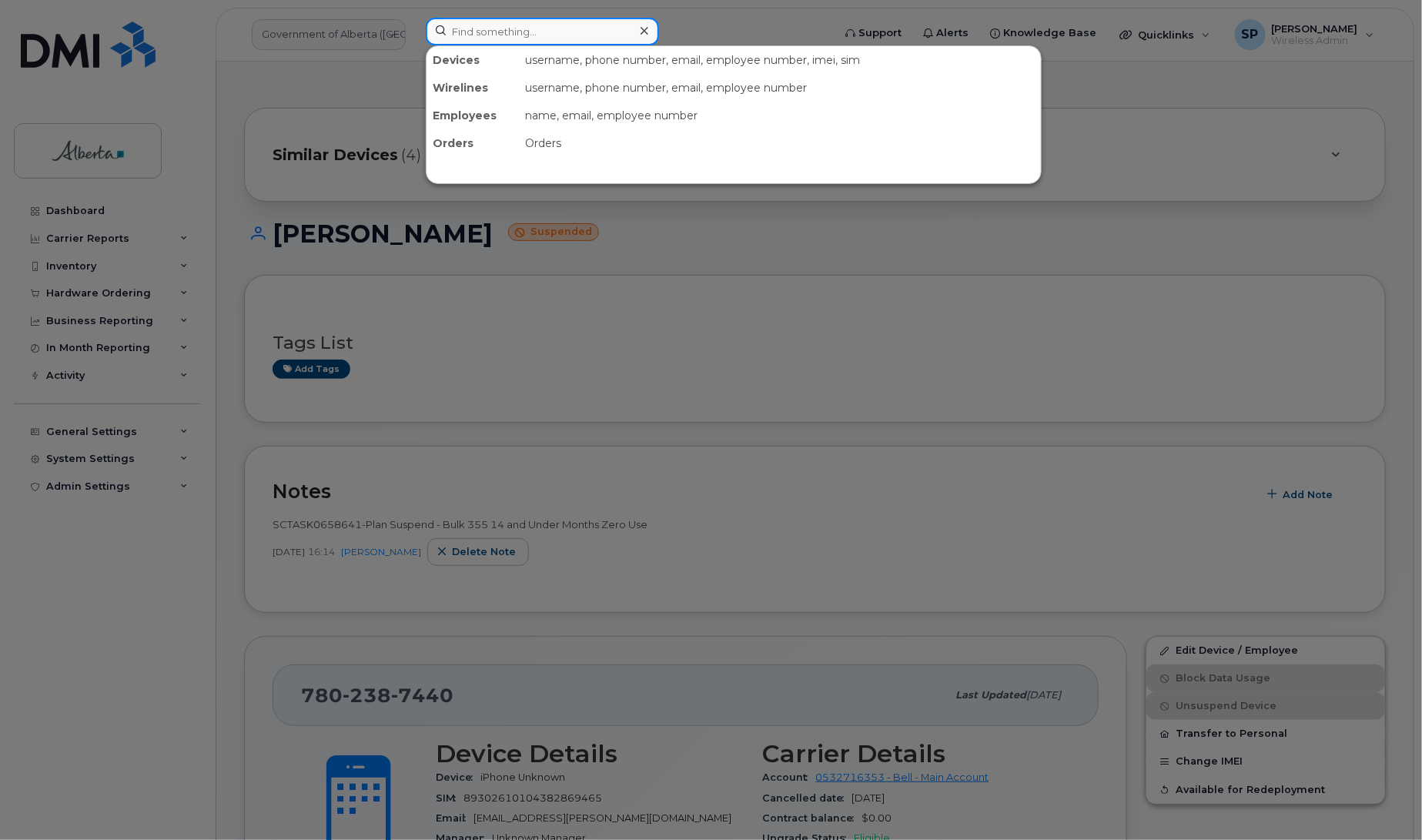
paste input "7802388107"
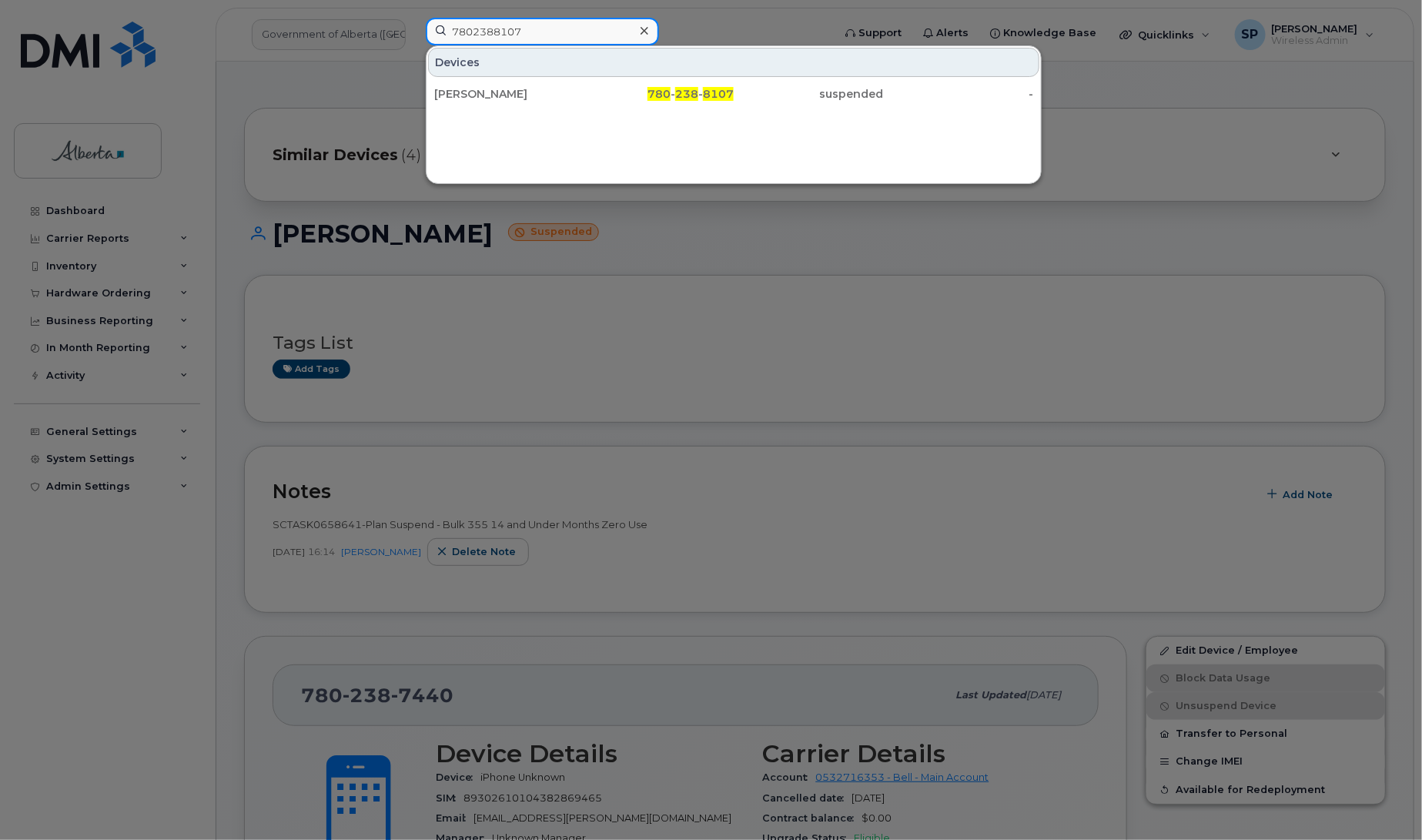
type input "7802388107"
click at [470, 91] on div "[PERSON_NAME]" at bounding box center [509, 94] width 150 height 15
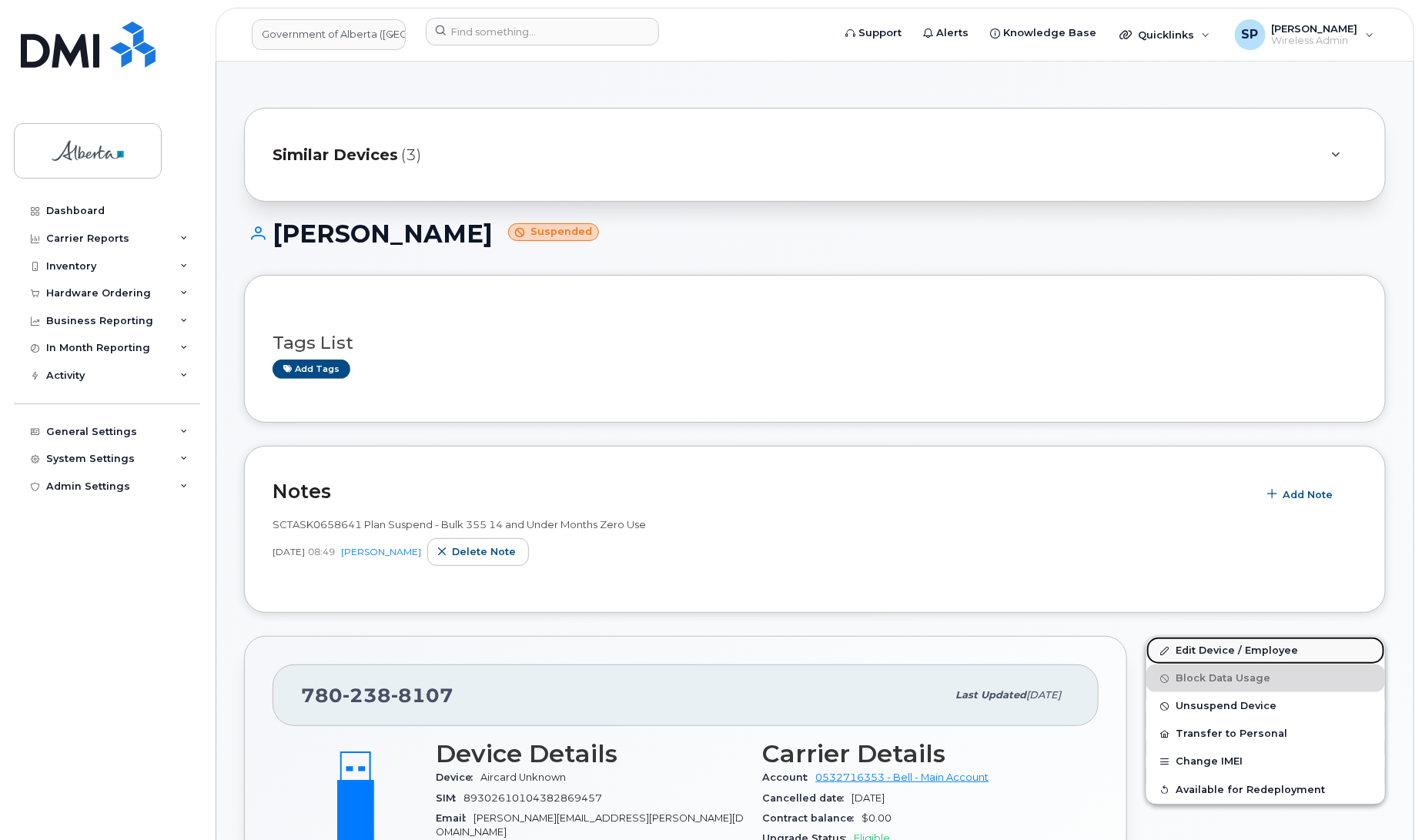
click at [1198, 649] on link "Edit Device / Employee" at bounding box center [1266, 650] width 239 height 27
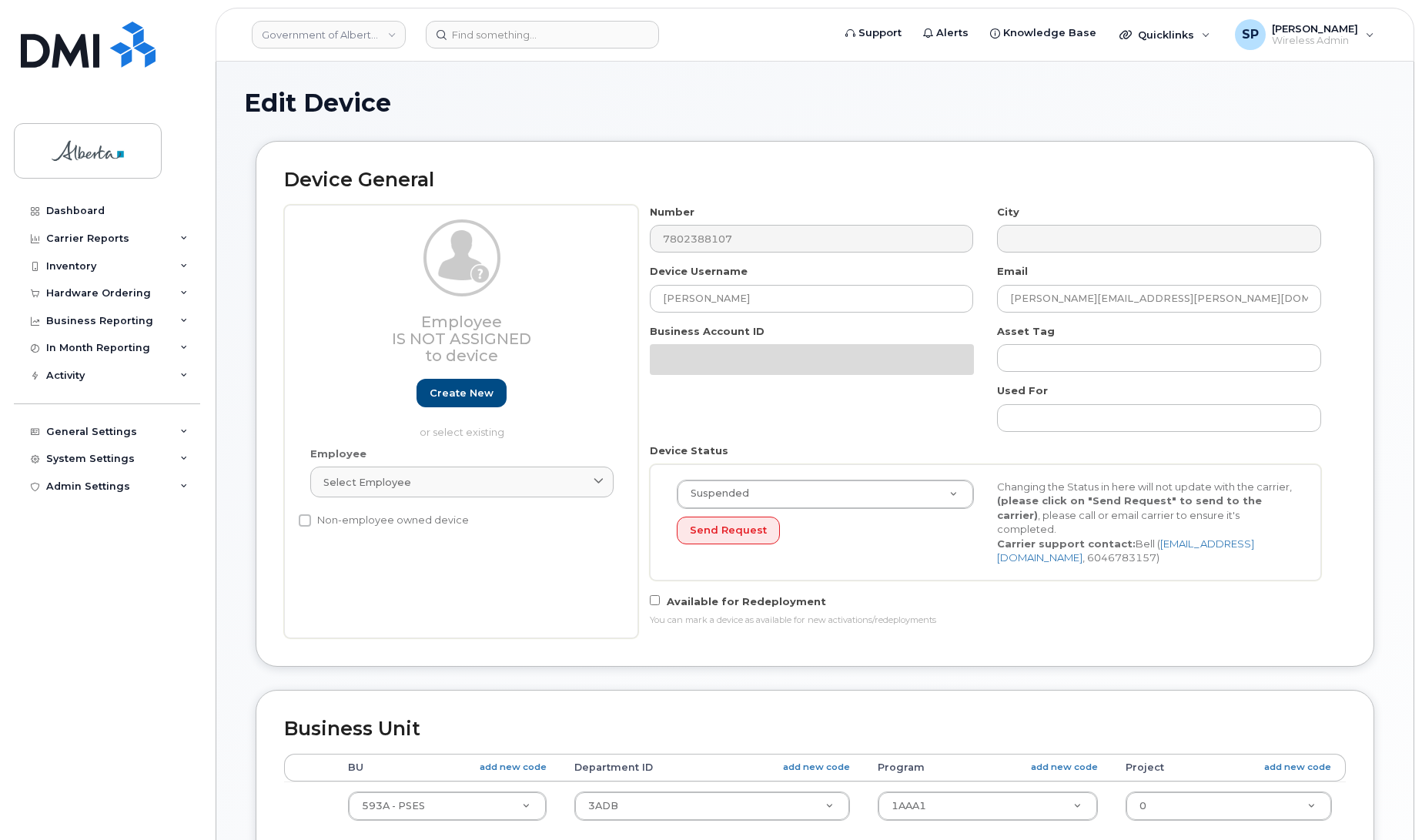
select select "4797682"
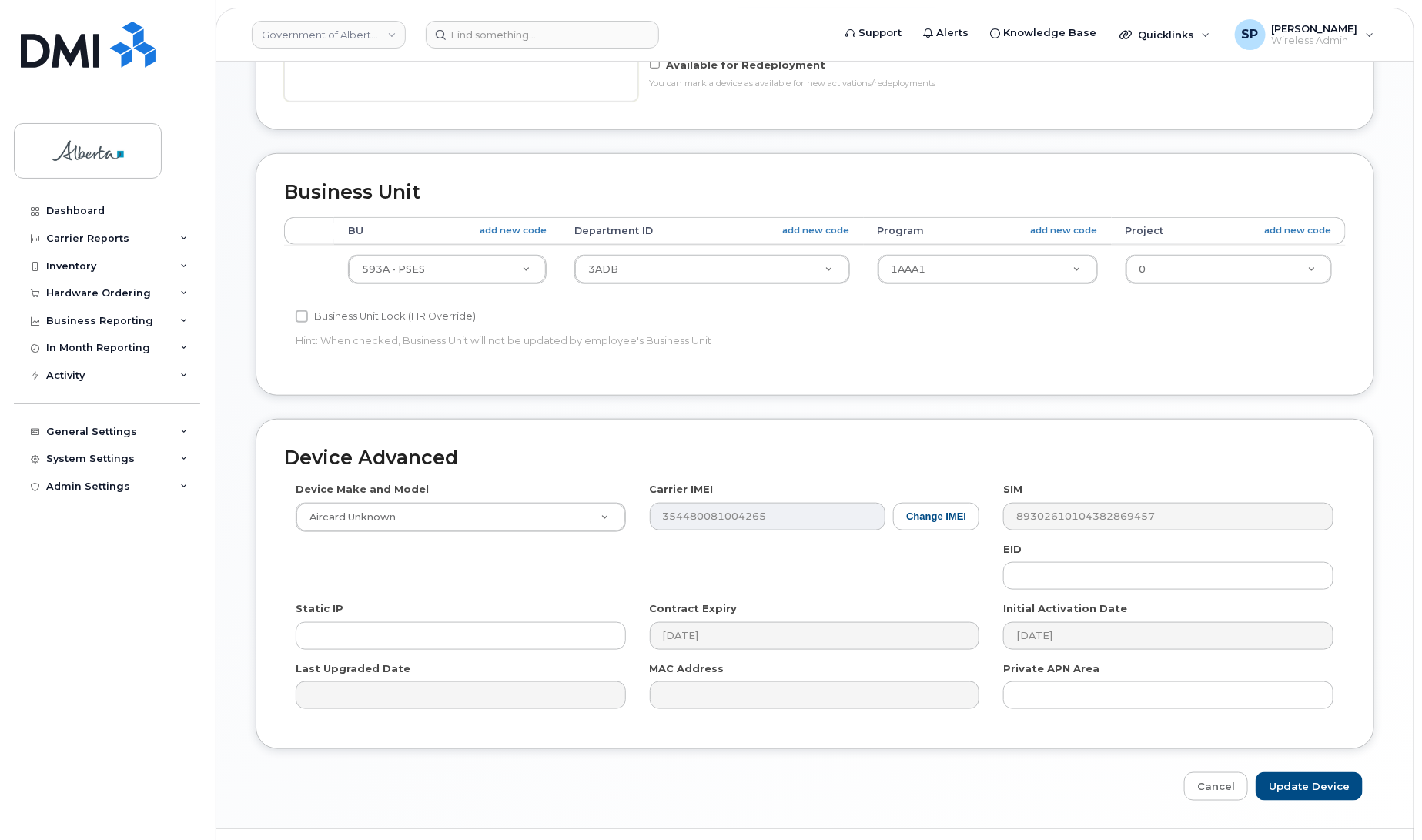
scroll to position [544, 0]
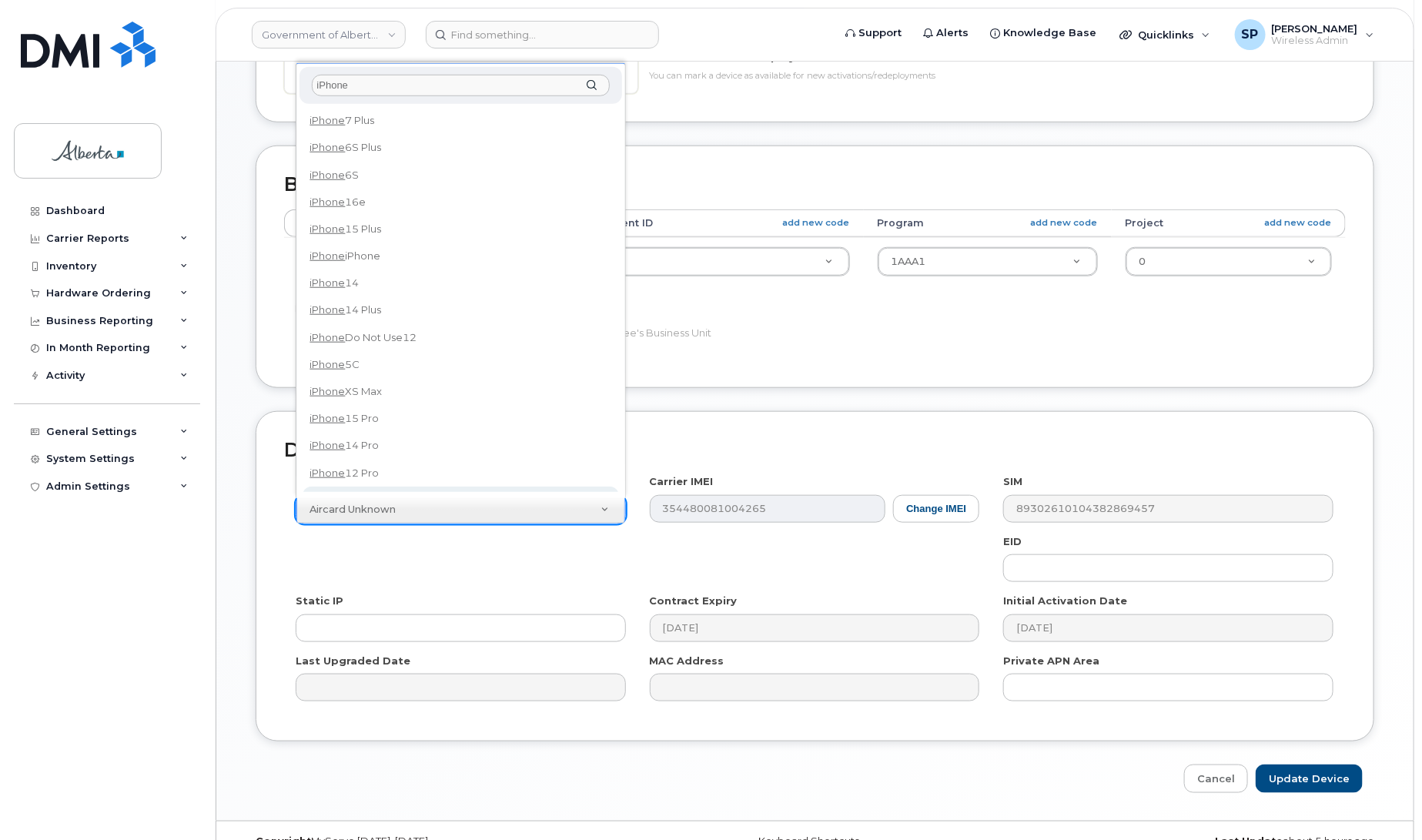
type input "iPhone"
select select "185"
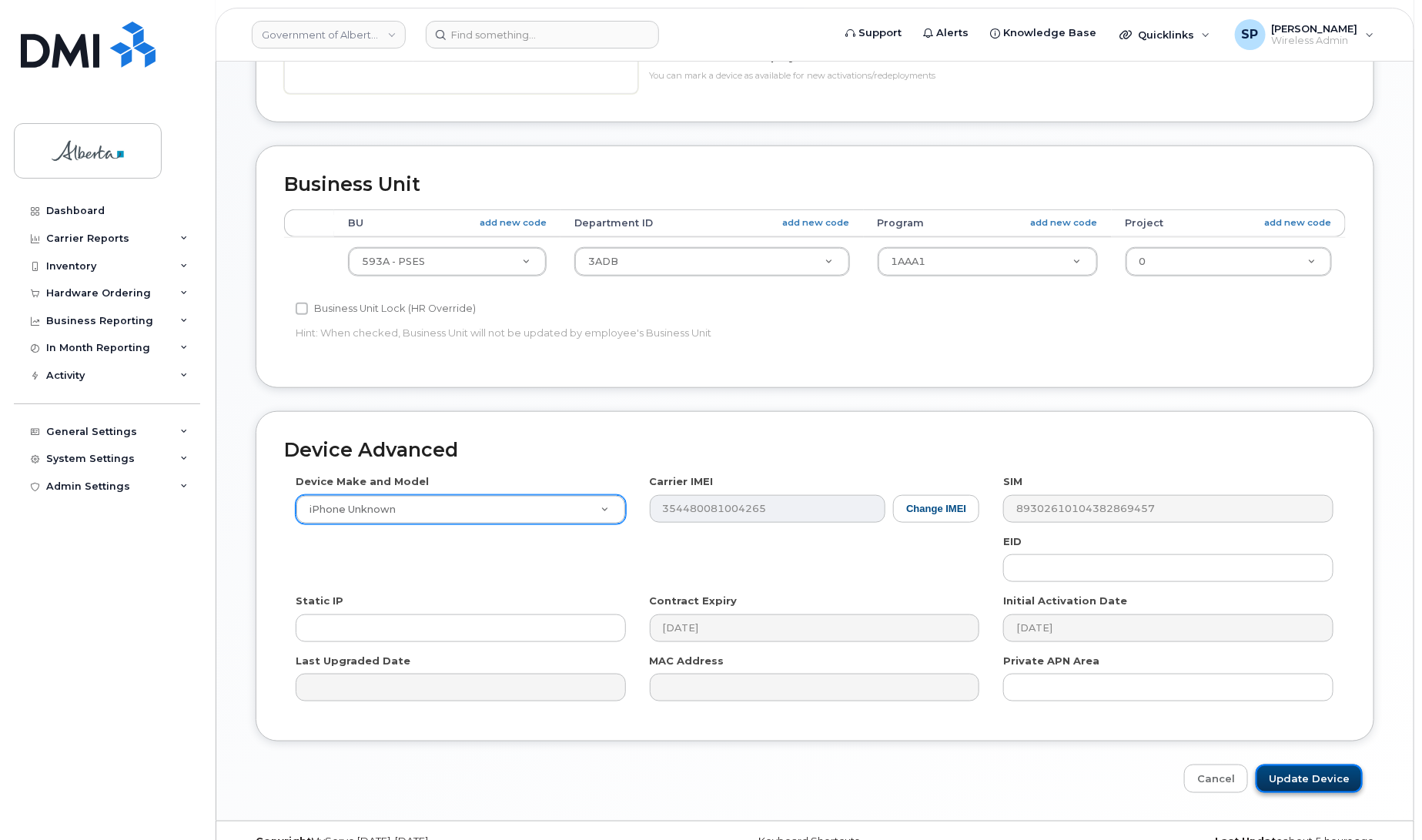
click at [1291, 781] on input "Update Device" at bounding box center [1309, 778] width 107 height 28
type input "Saving..."
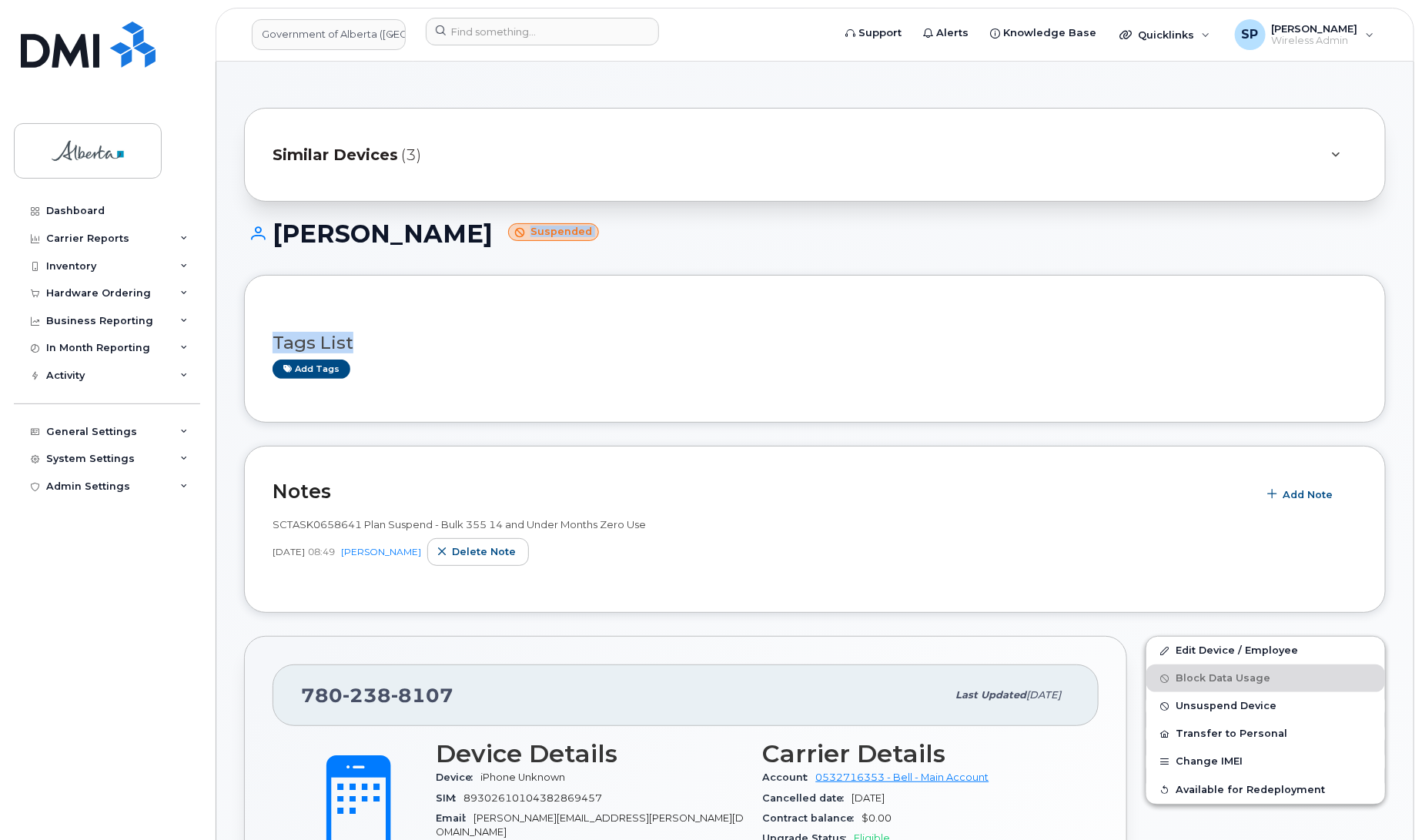
drag, startPoint x: 1420, startPoint y: 235, endPoint x: 1412, endPoint y: 345, distance: 110.3
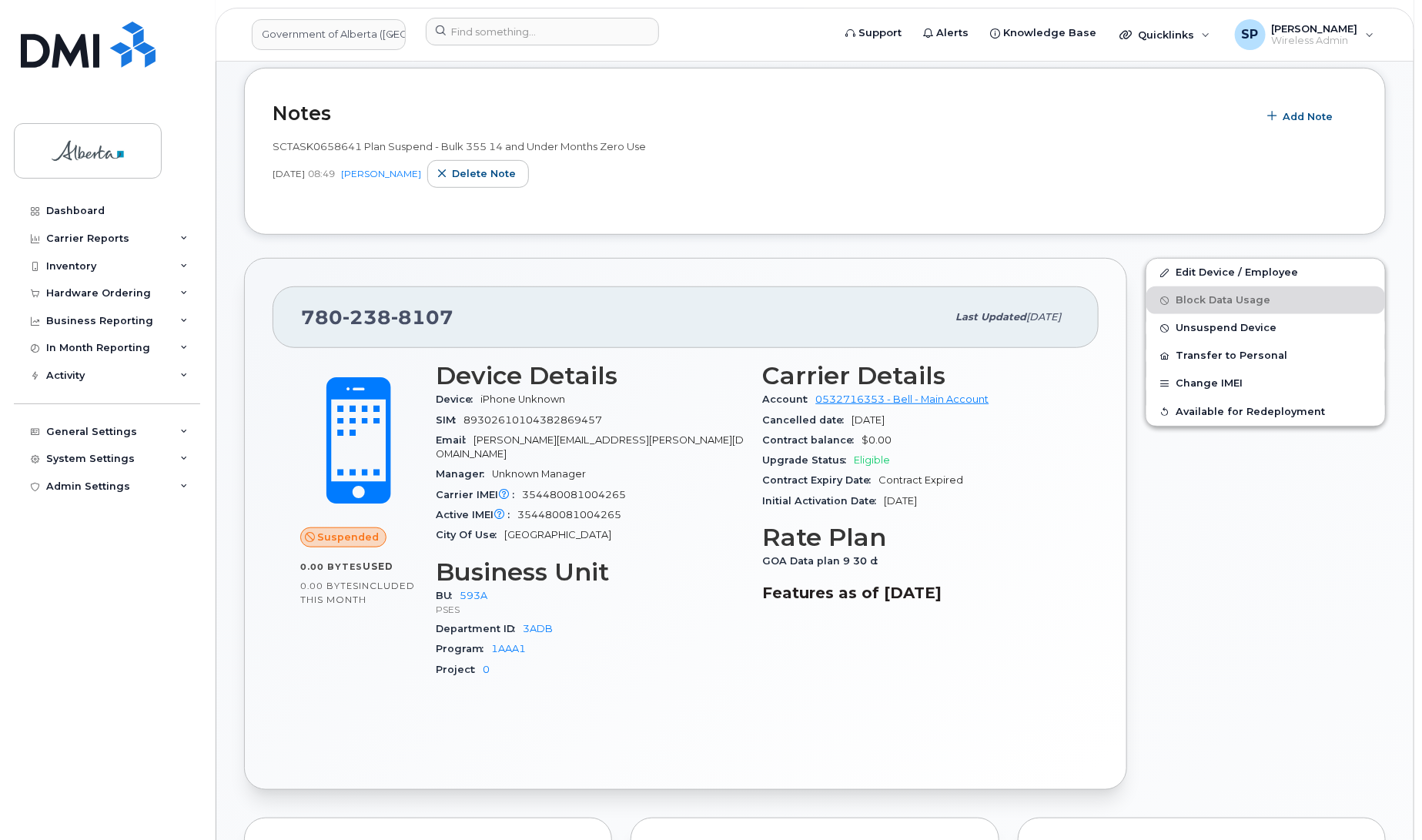
scroll to position [356, 0]
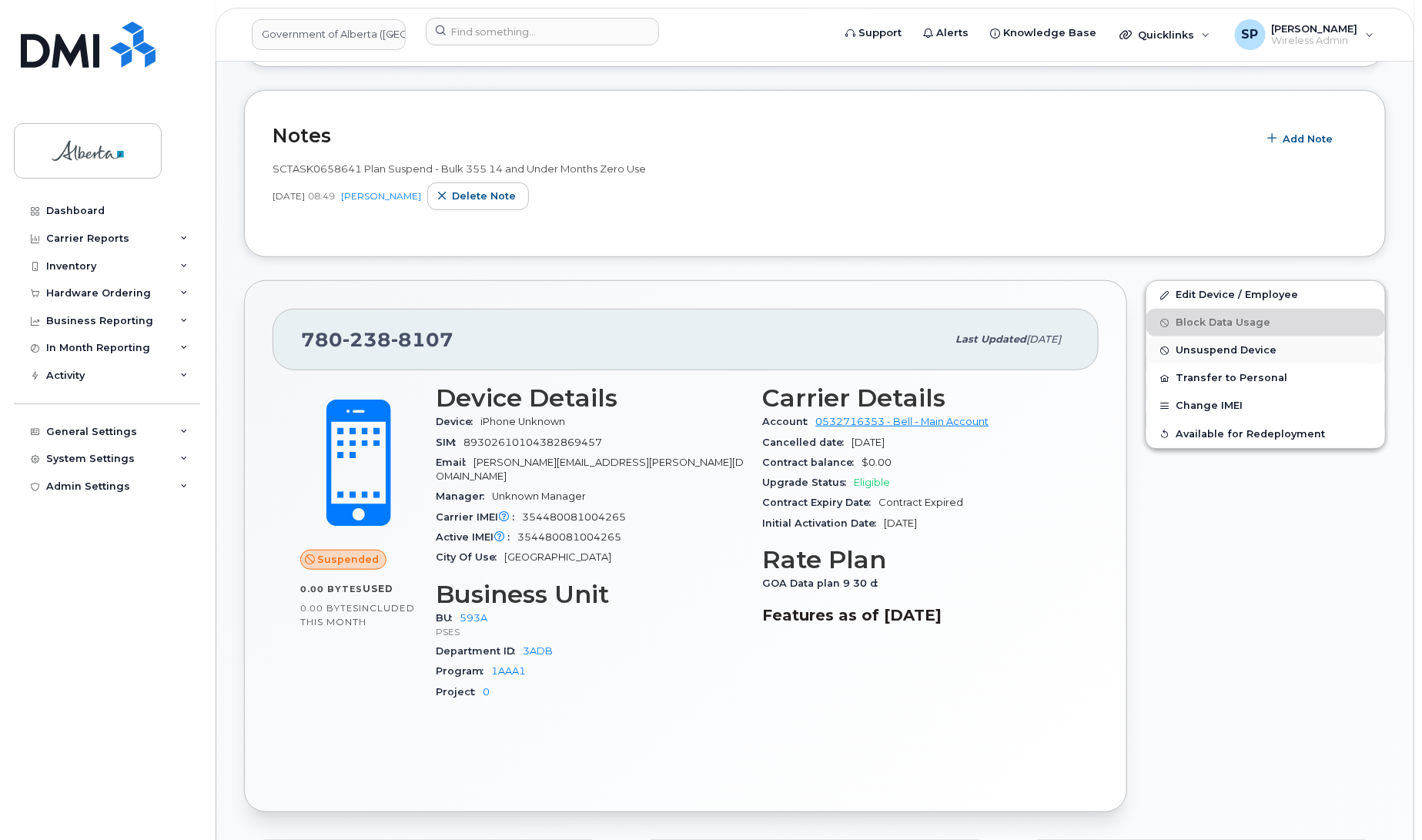
click at [1205, 352] on span "Unsuspend Device" at bounding box center [1226, 351] width 100 height 11
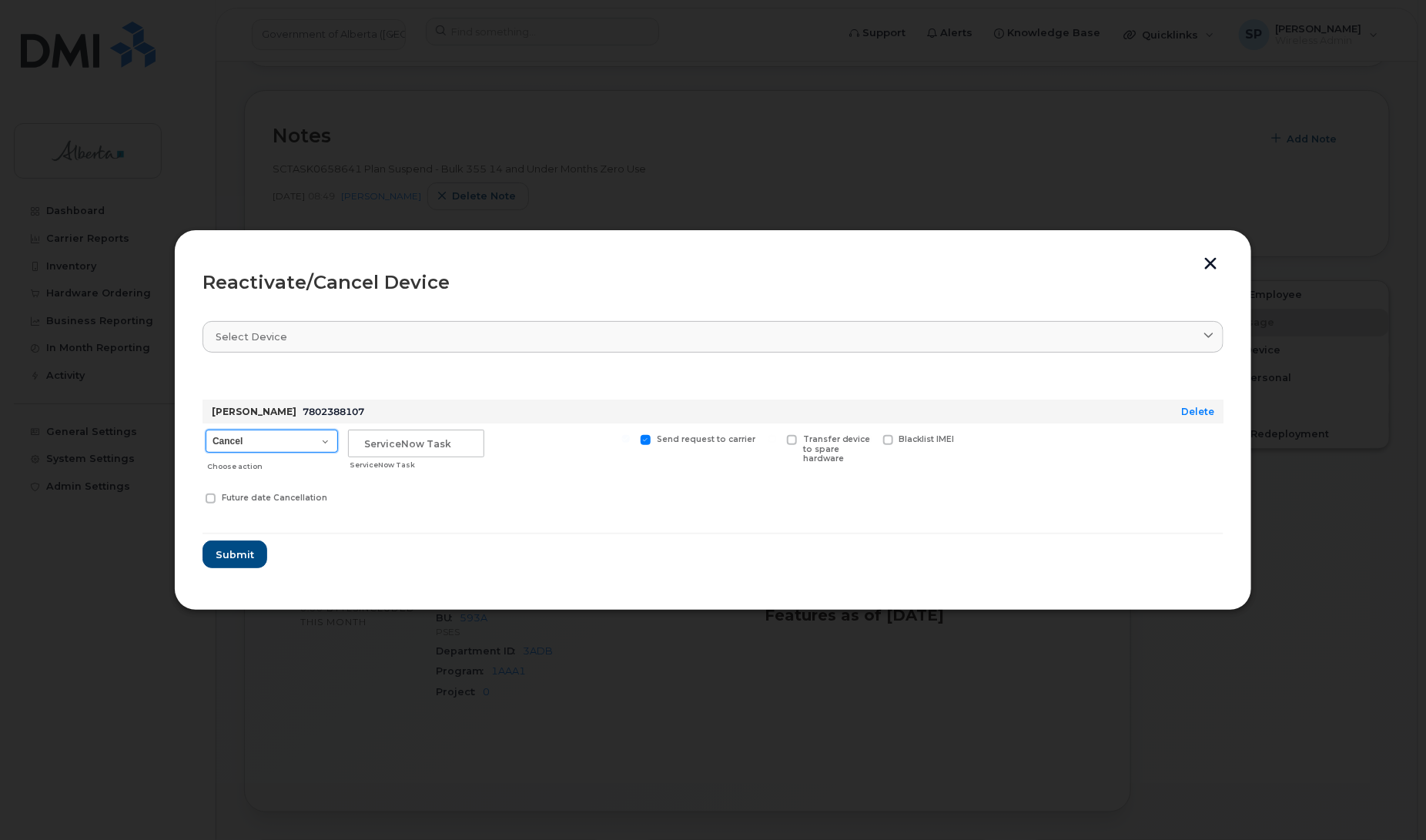
click at [279, 437] on select "Cancel Suspend - Extend Suspension Reactivate" at bounding box center [272, 441] width 133 height 23
select select "[object Object]"
click at [206, 429] on select "Cancel Suspend - Extend Suspension Reactivate" at bounding box center [272, 441] width 133 height 23
click at [429, 443] on input "text" at bounding box center [416, 443] width 137 height 27
type input "Repurpose"
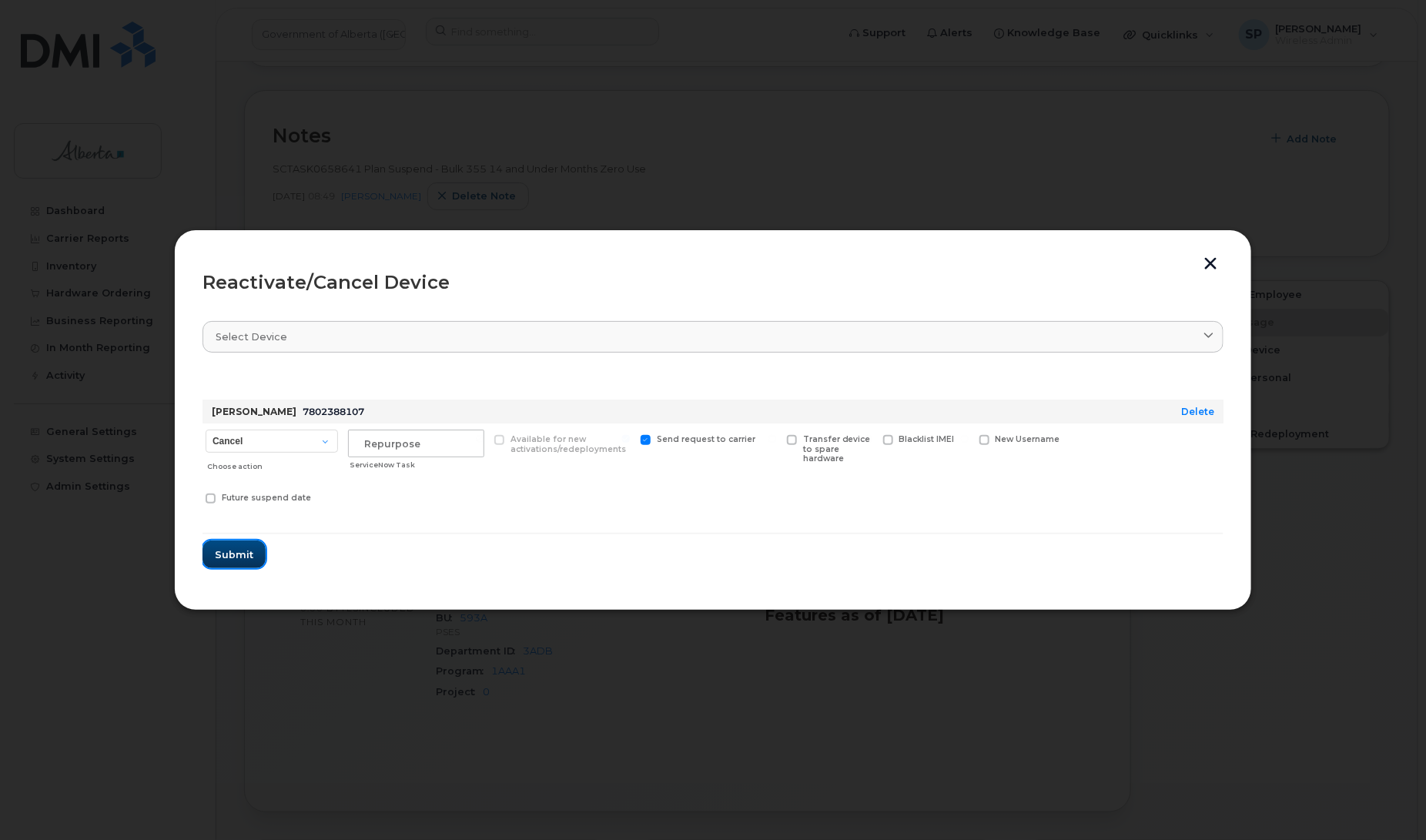
click at [226, 556] on span "Submit" at bounding box center [234, 554] width 39 height 14
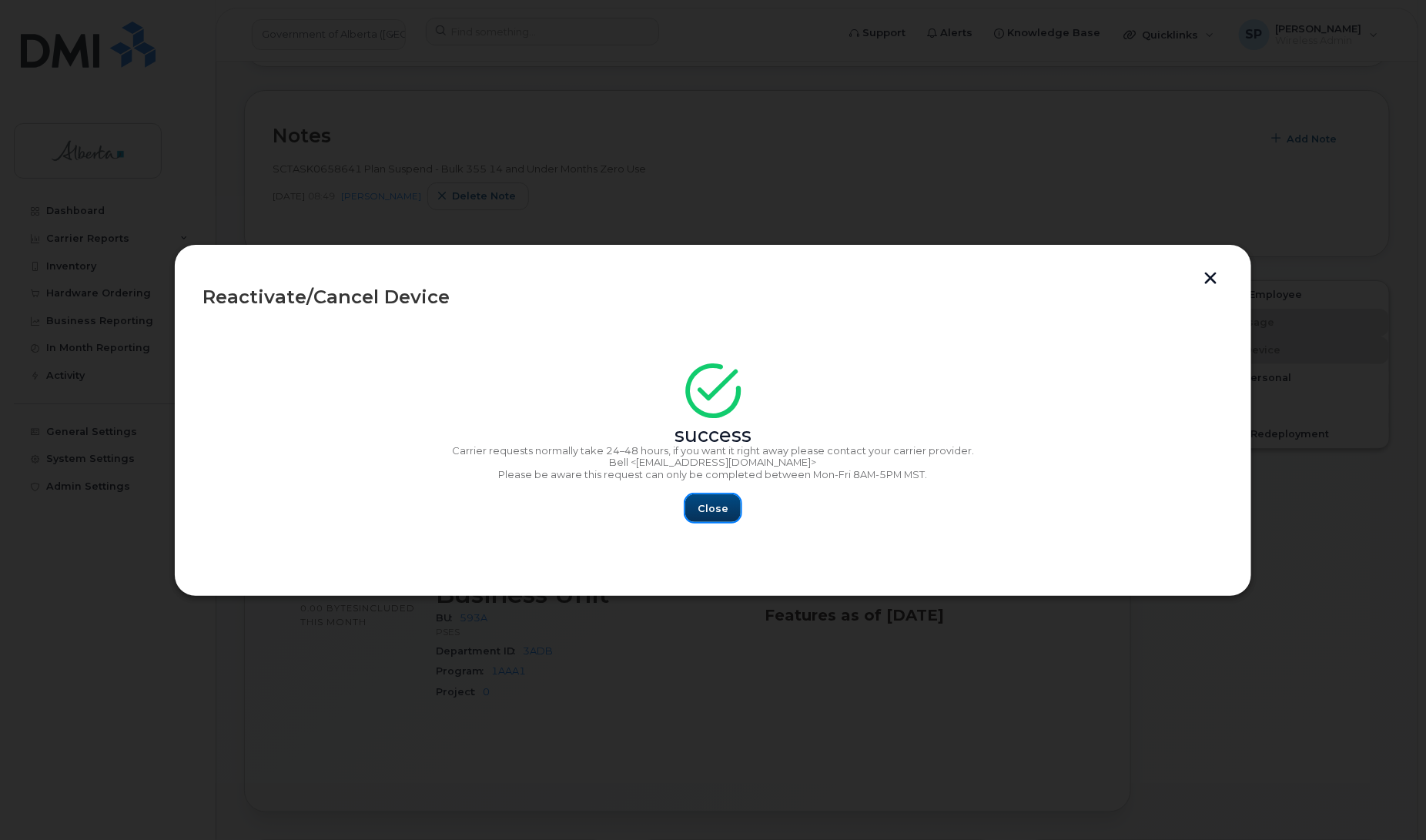
click at [708, 502] on span "Close" at bounding box center [713, 508] width 30 height 14
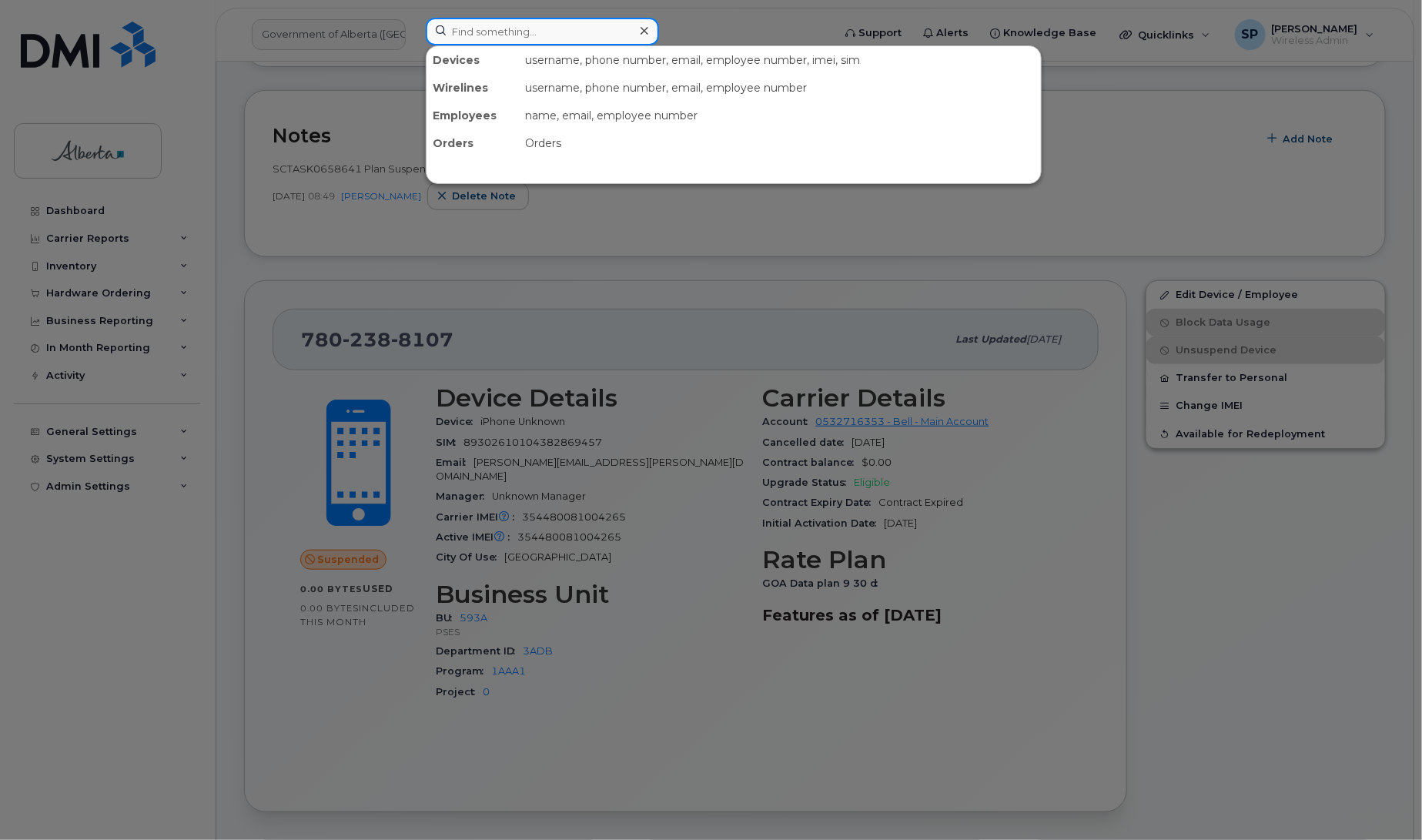
click at [555, 27] on input at bounding box center [542, 31] width 233 height 27
paste input "7802646431"
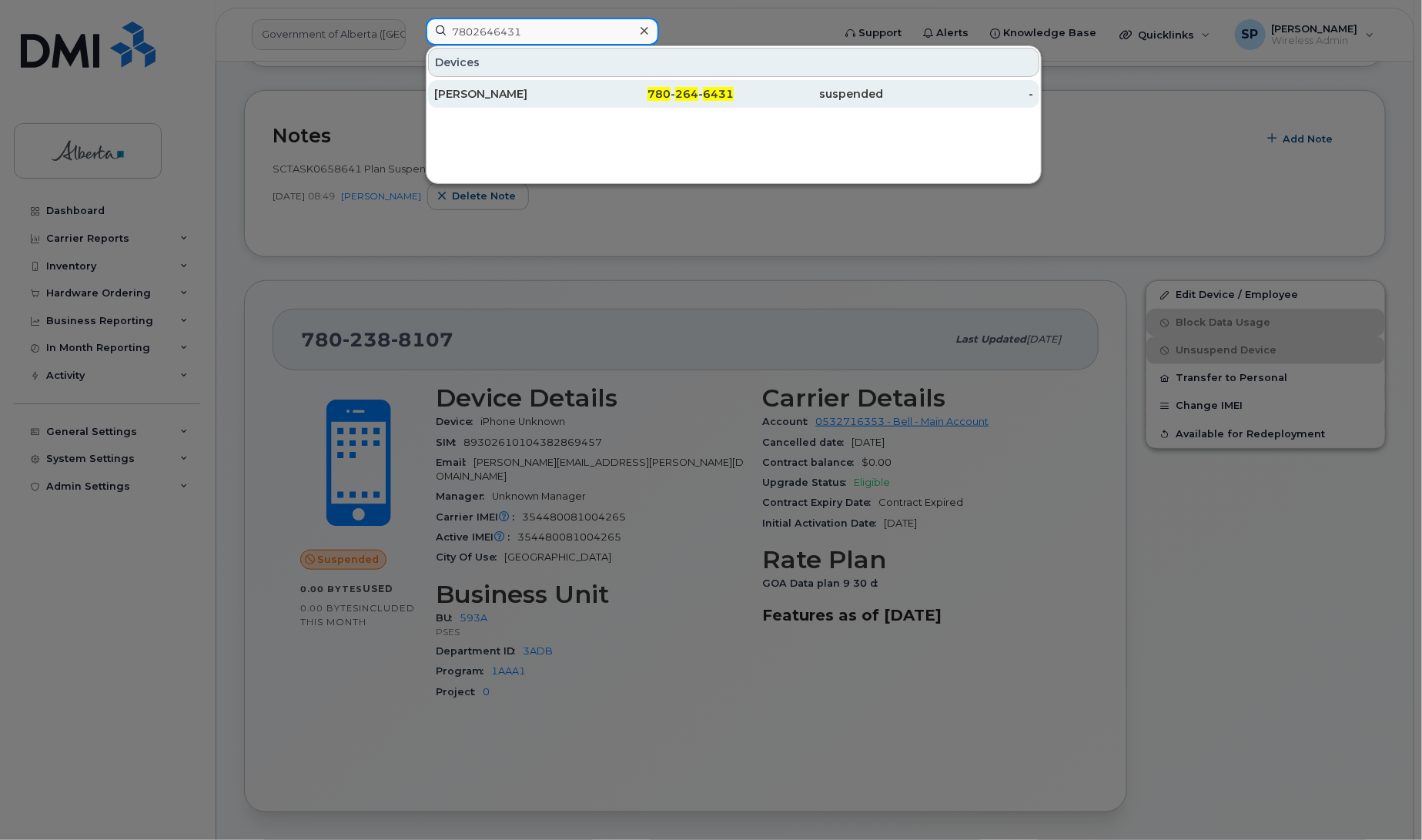
type input "7802646431"
click at [483, 93] on div "[PERSON_NAME]" at bounding box center [509, 94] width 150 height 15
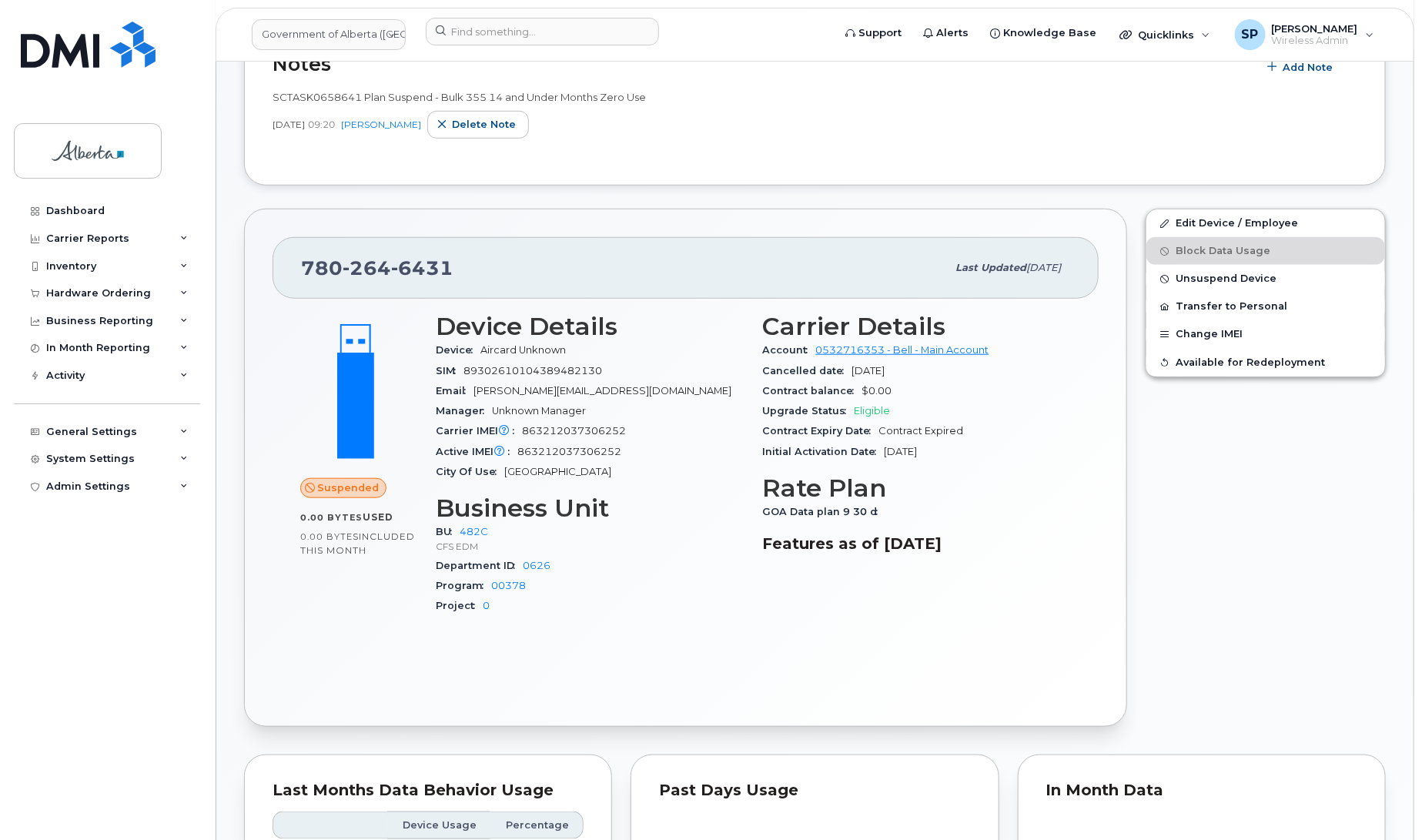
scroll to position [436, 0]
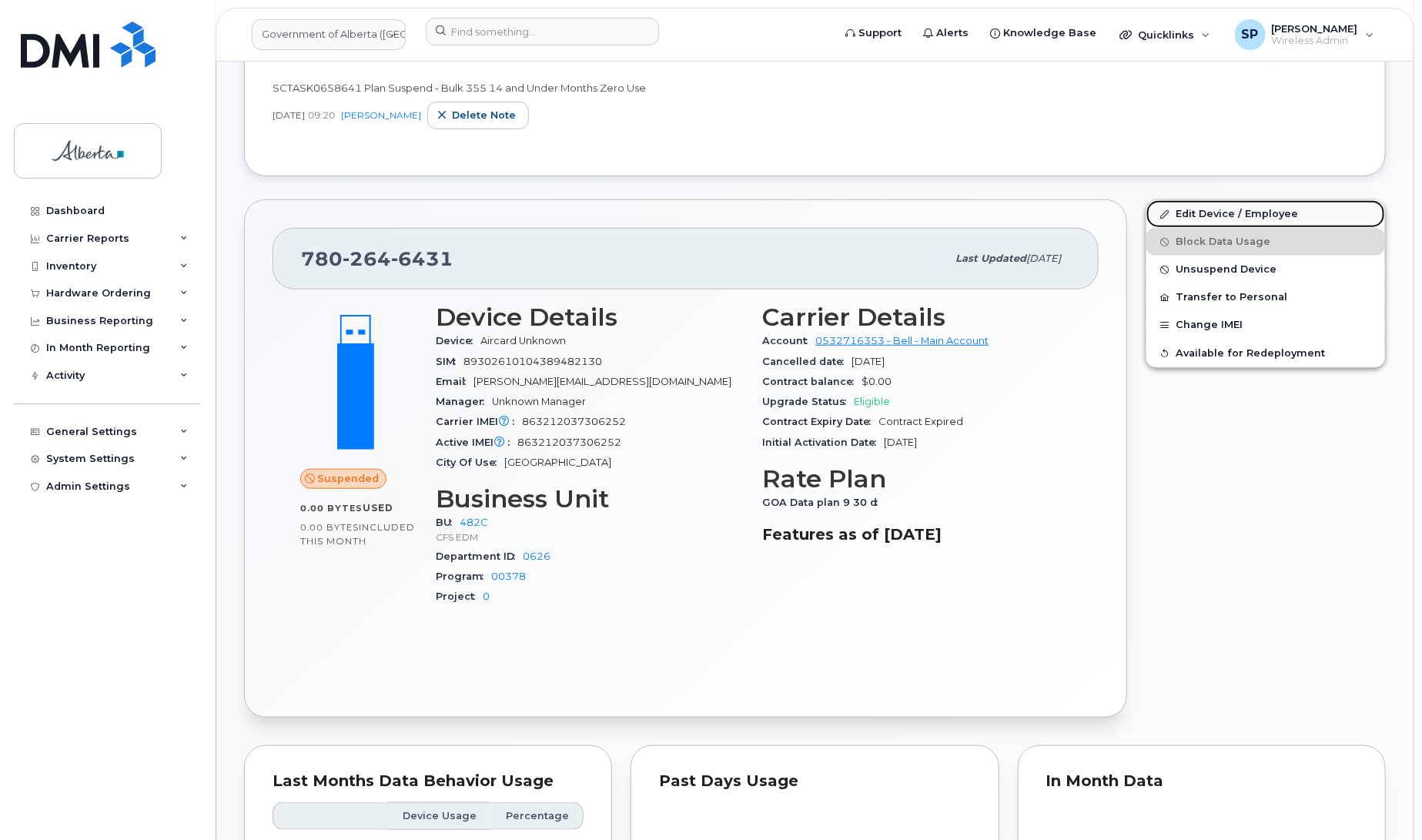
click at [1207, 212] on link "Edit Device / Employee" at bounding box center [1266, 213] width 239 height 27
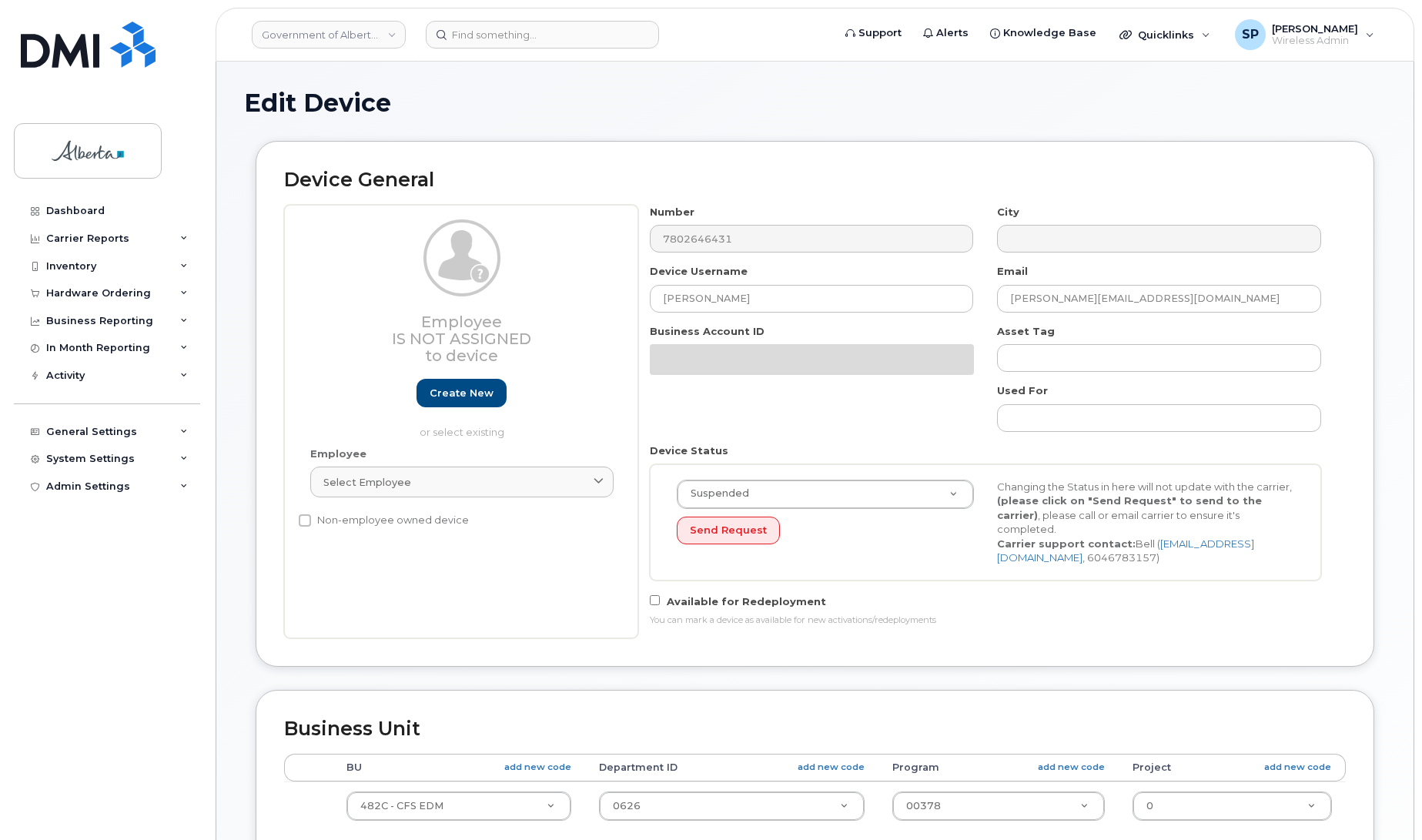
select select "4749733"
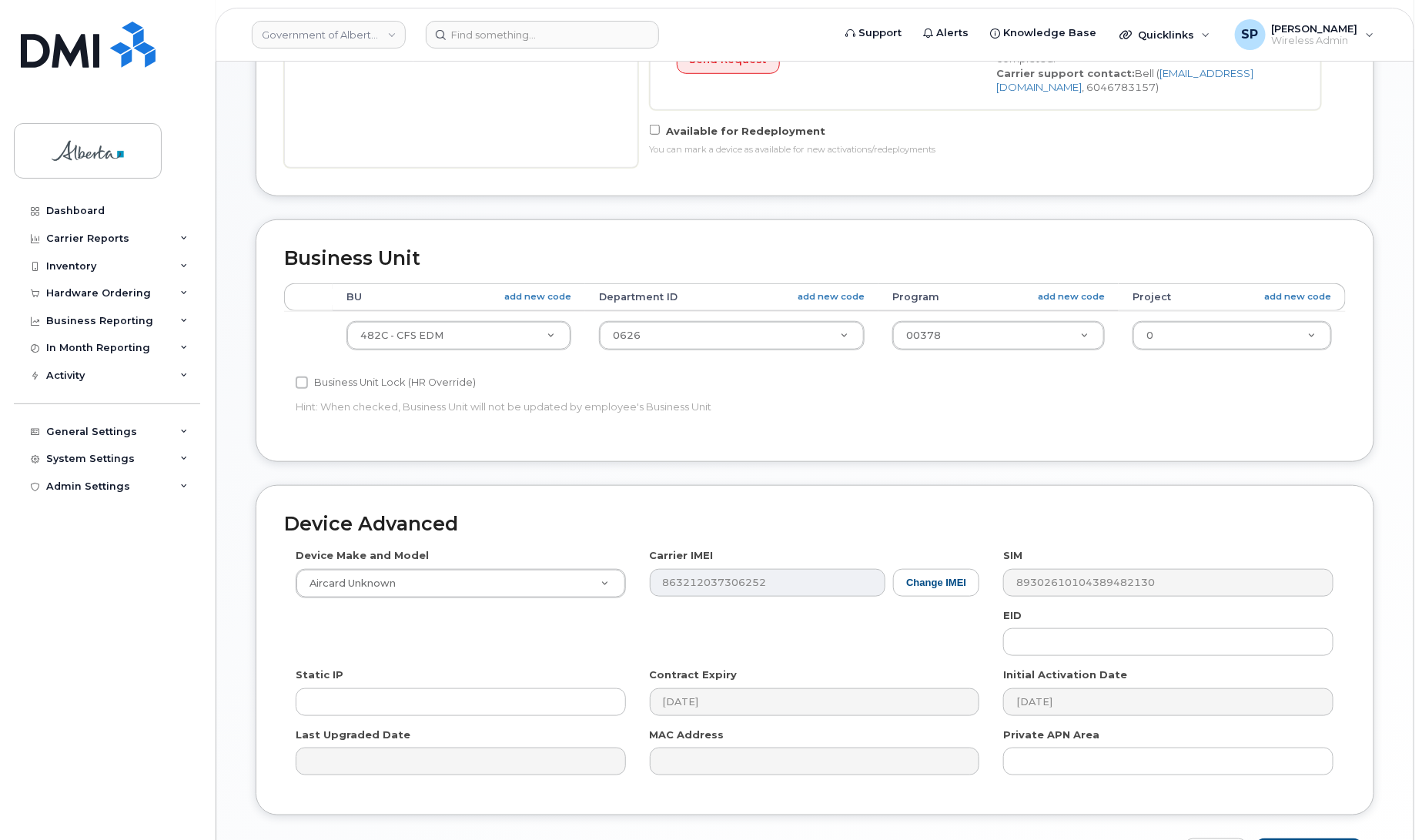
scroll to position [556, 0]
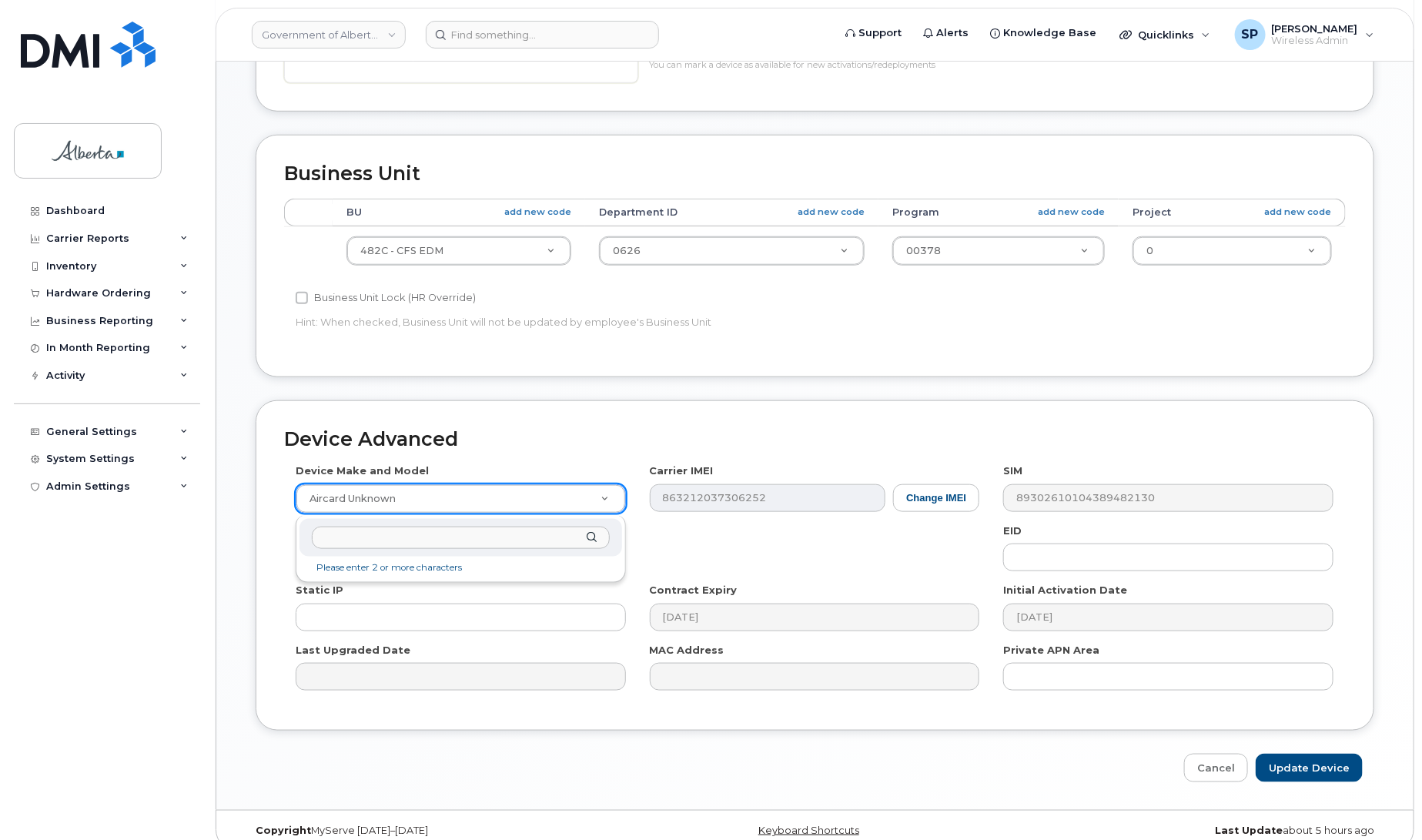
click at [428, 537] on input "text" at bounding box center [460, 539] width 297 height 23
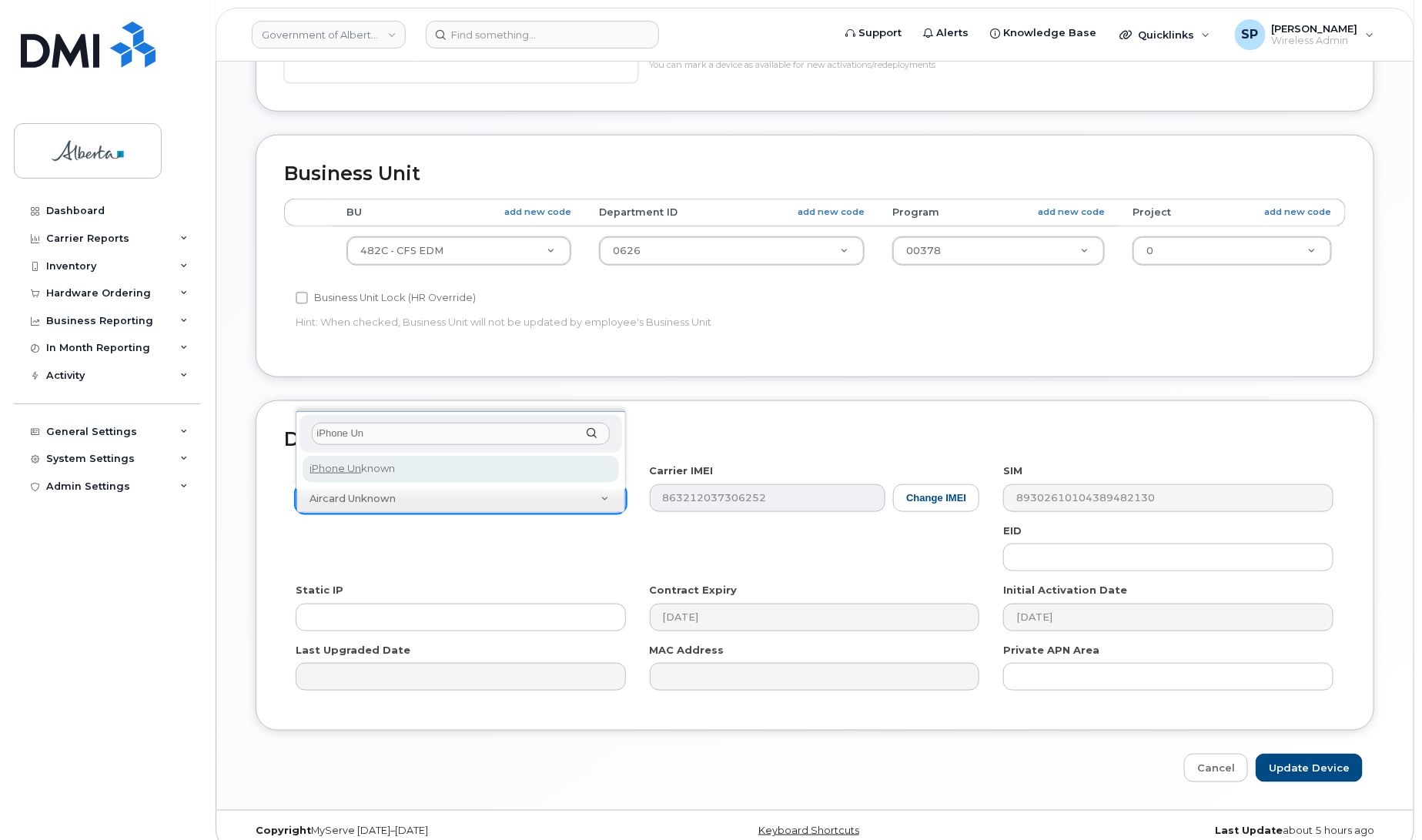
type input "iPhone Un"
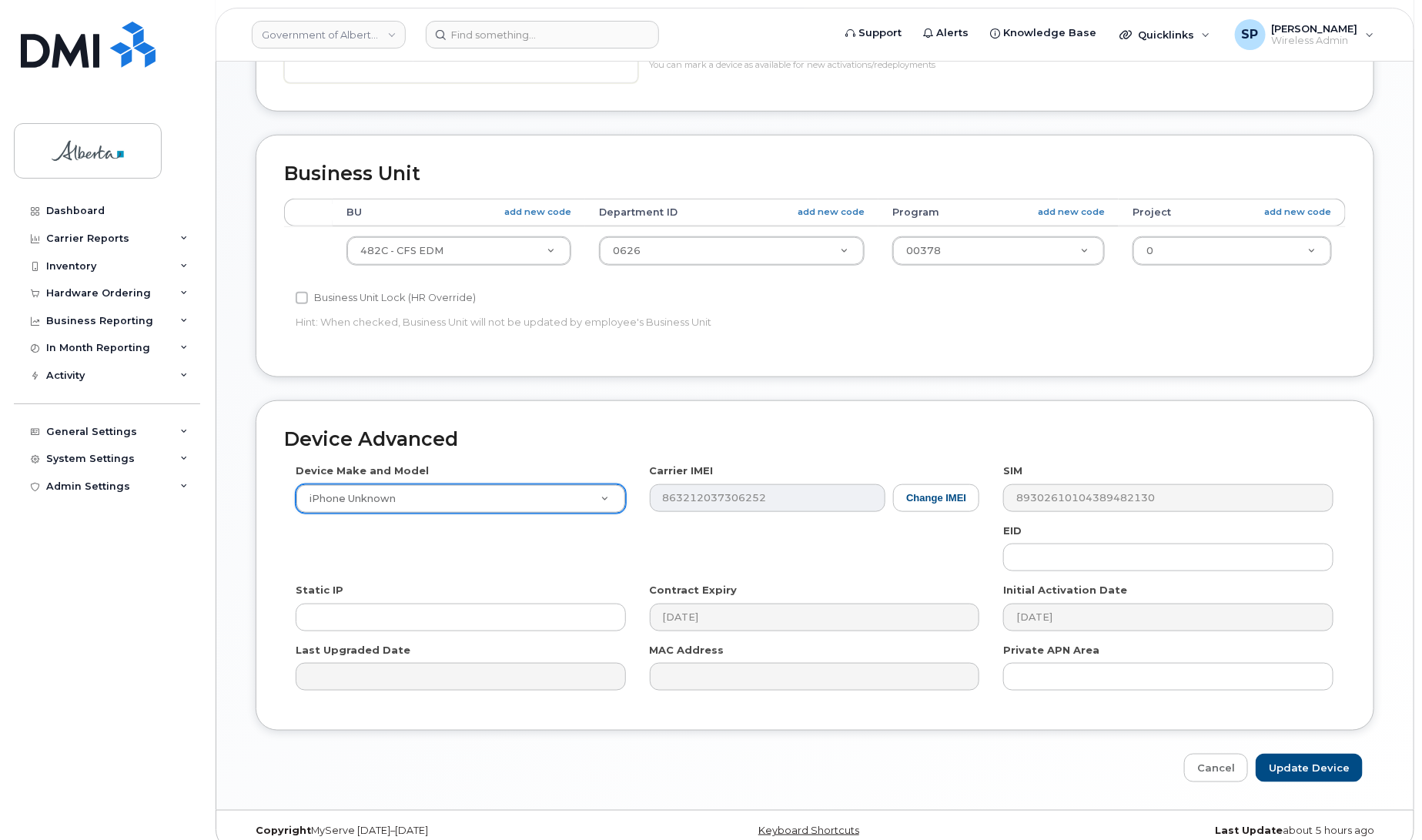
select select "185"
click at [1318, 774] on input "Update Device" at bounding box center [1309, 768] width 107 height 28
type input "Saving..."
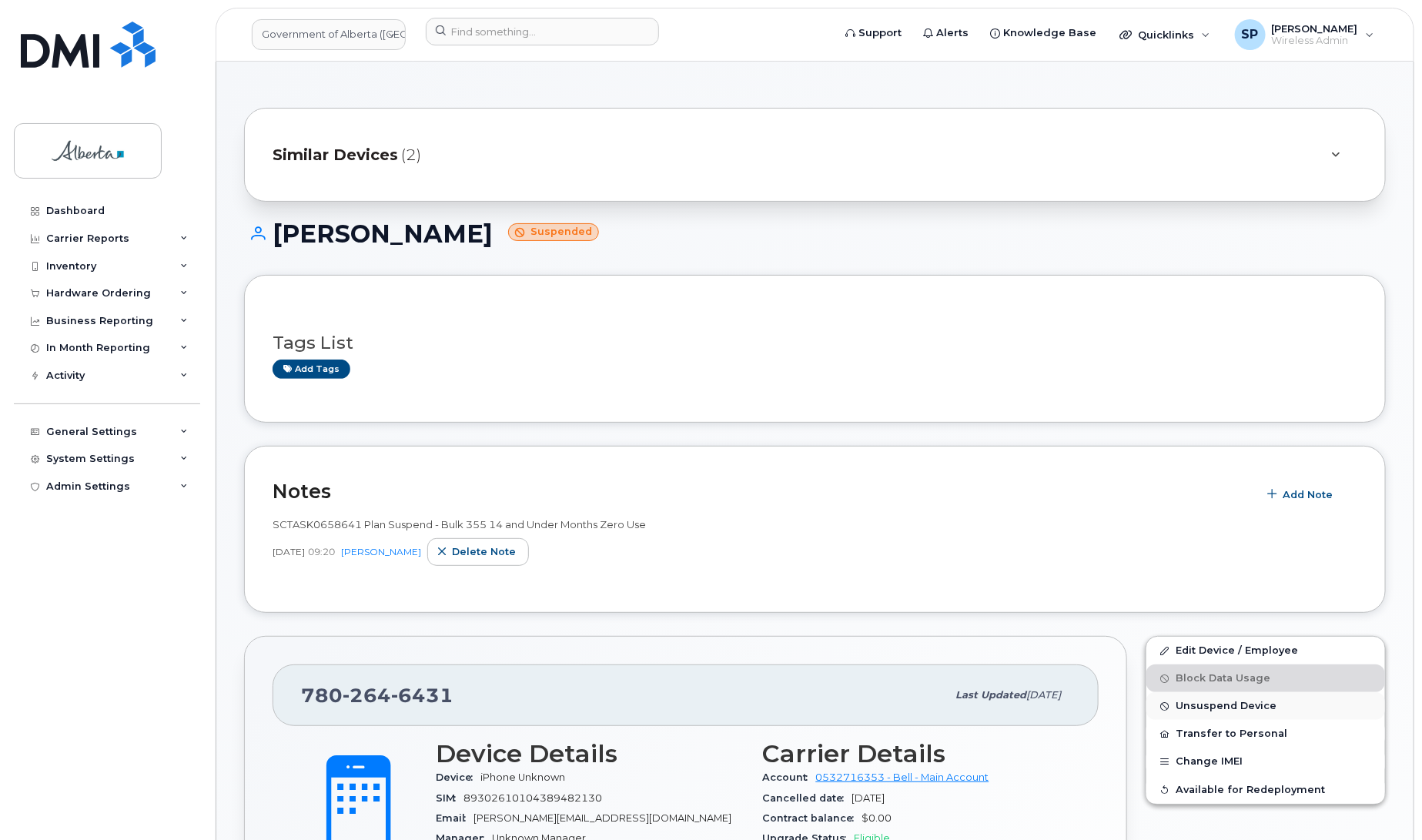
click at [1236, 707] on span "Unsuspend Device" at bounding box center [1226, 706] width 100 height 11
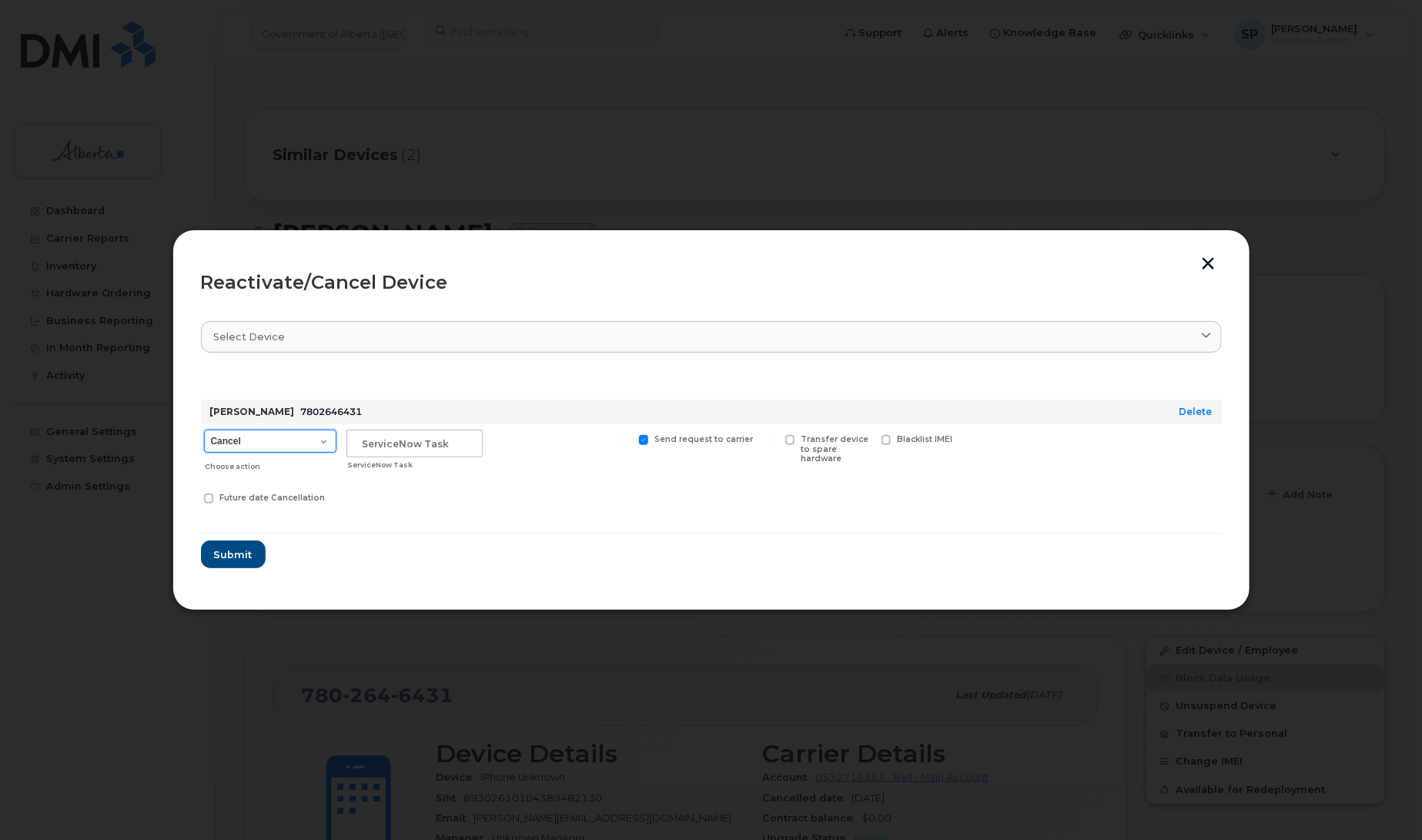
click at [240, 444] on select "Cancel Suspend - Extend Suspension Reactivate" at bounding box center [270, 441] width 133 height 23
select select "[object Object]"
click at [204, 429] on select "Cancel Suspend - Extend Suspension Reactivate" at bounding box center [270, 441] width 133 height 23
click at [408, 432] on input "text" at bounding box center [414, 443] width 137 height 27
type input "Repurpose"
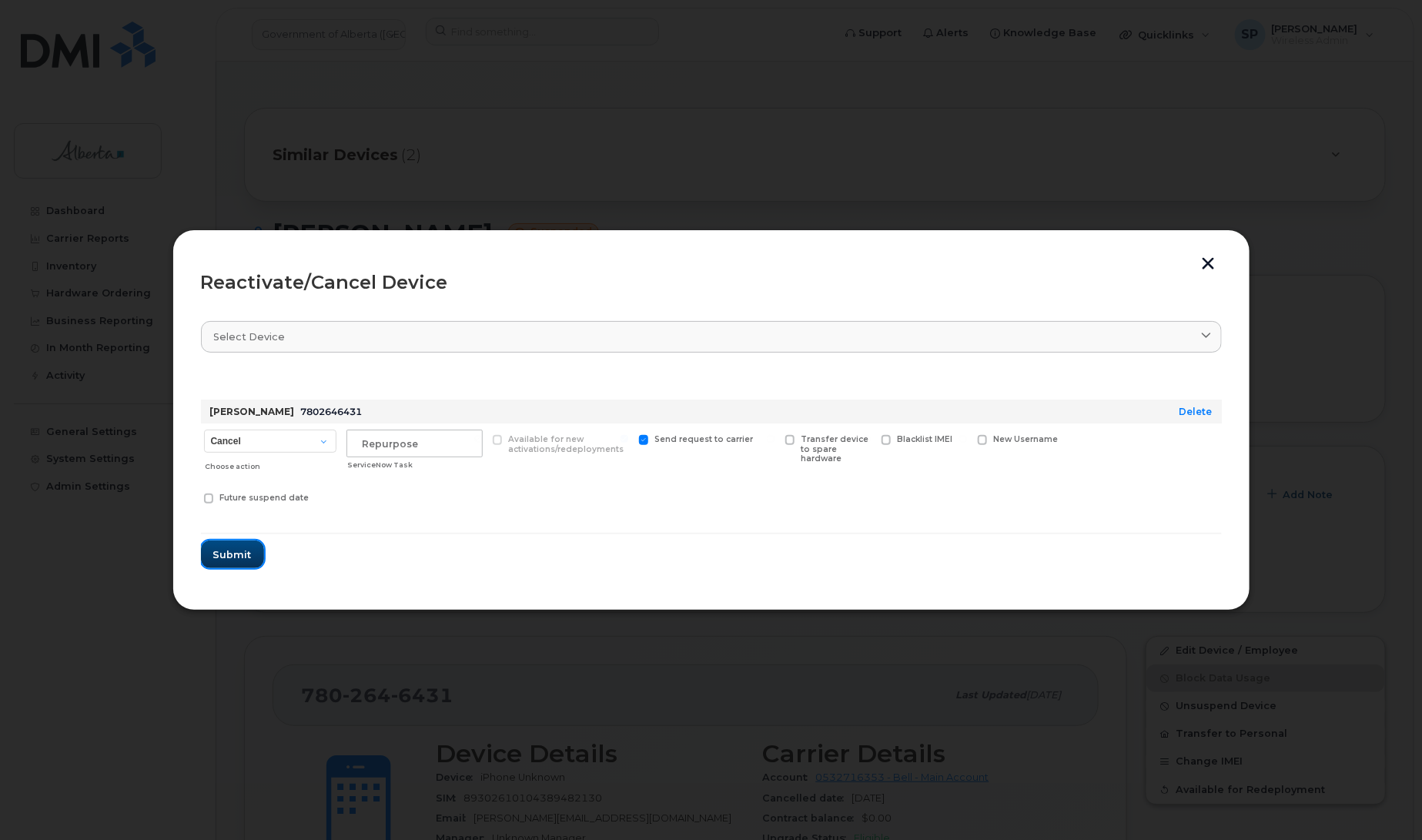
click at [245, 547] on span "Submit" at bounding box center [232, 554] width 39 height 14
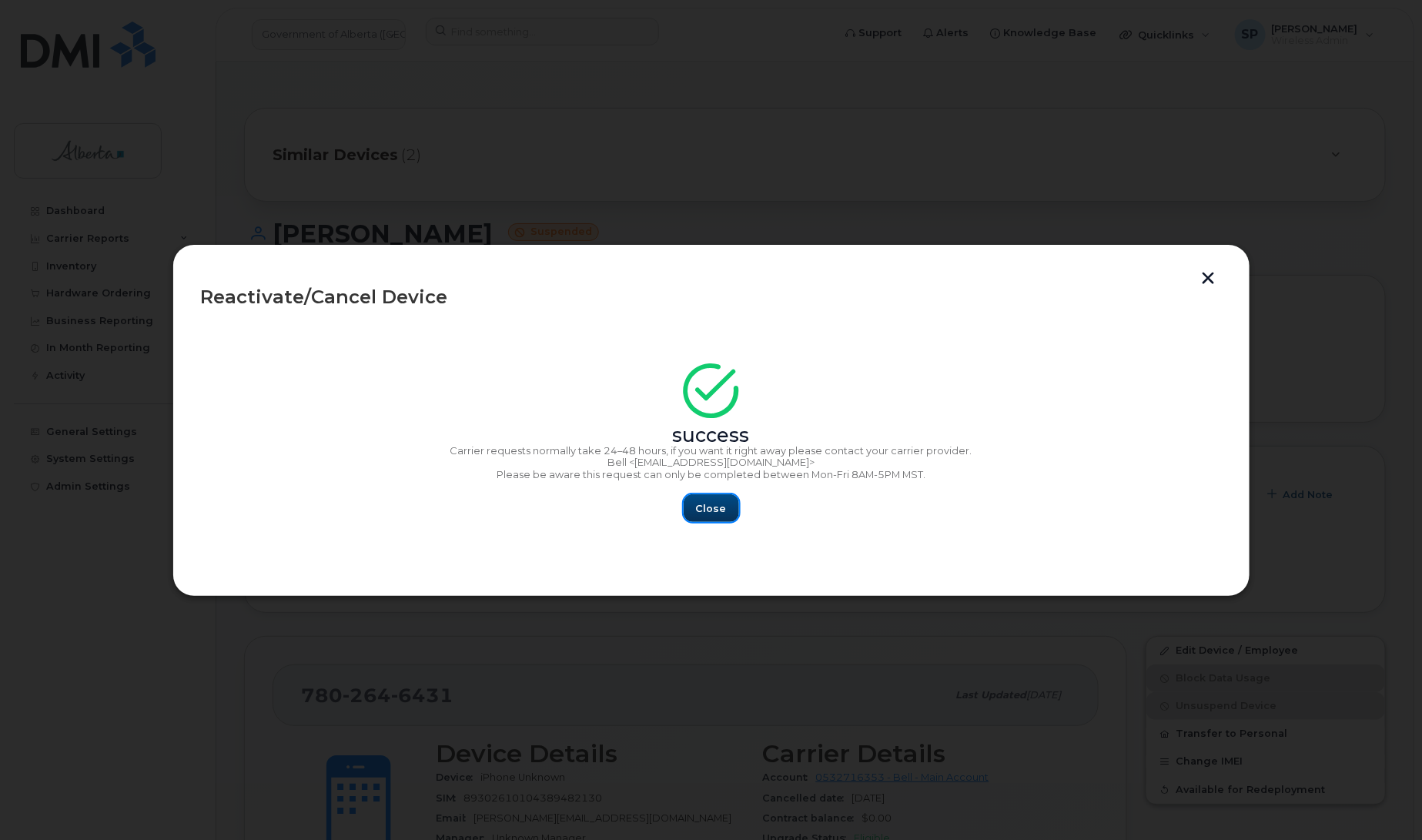
click at [720, 498] on button "Close" at bounding box center [711, 507] width 55 height 27
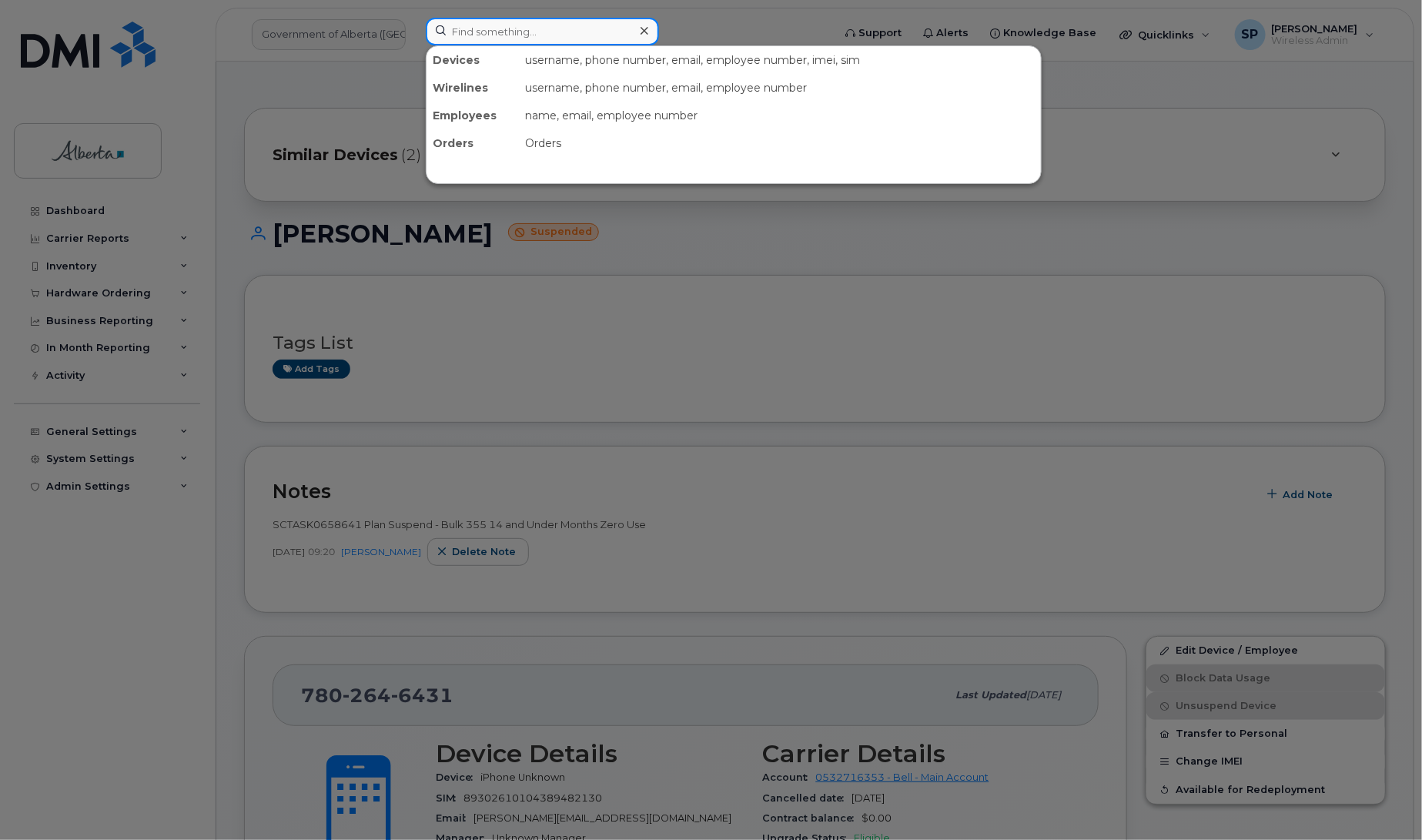
click at [470, 30] on input at bounding box center [542, 31] width 233 height 27
paste input "5873343691"
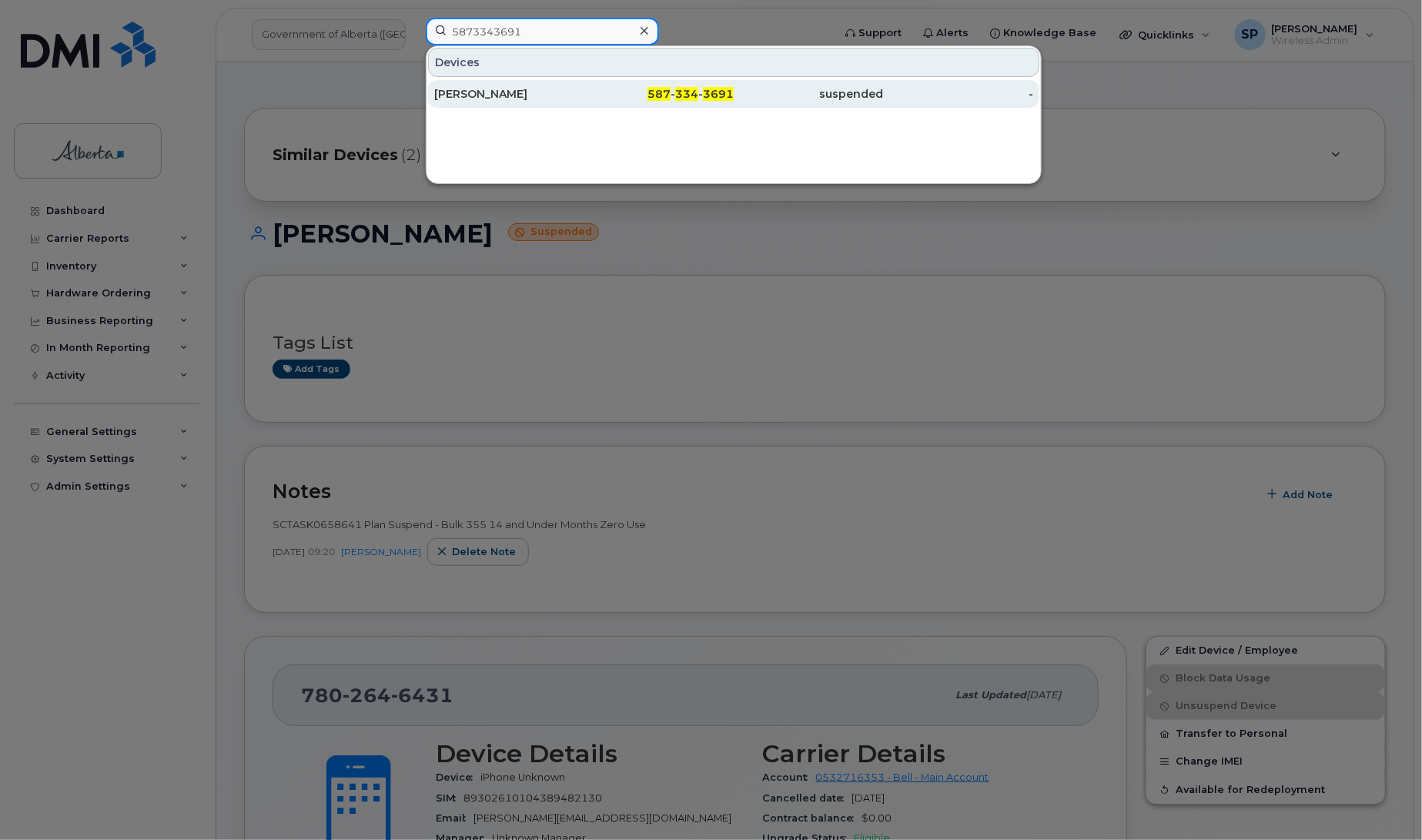
type input "5873343691"
click at [499, 94] on div "[PERSON_NAME]" at bounding box center [509, 94] width 150 height 15
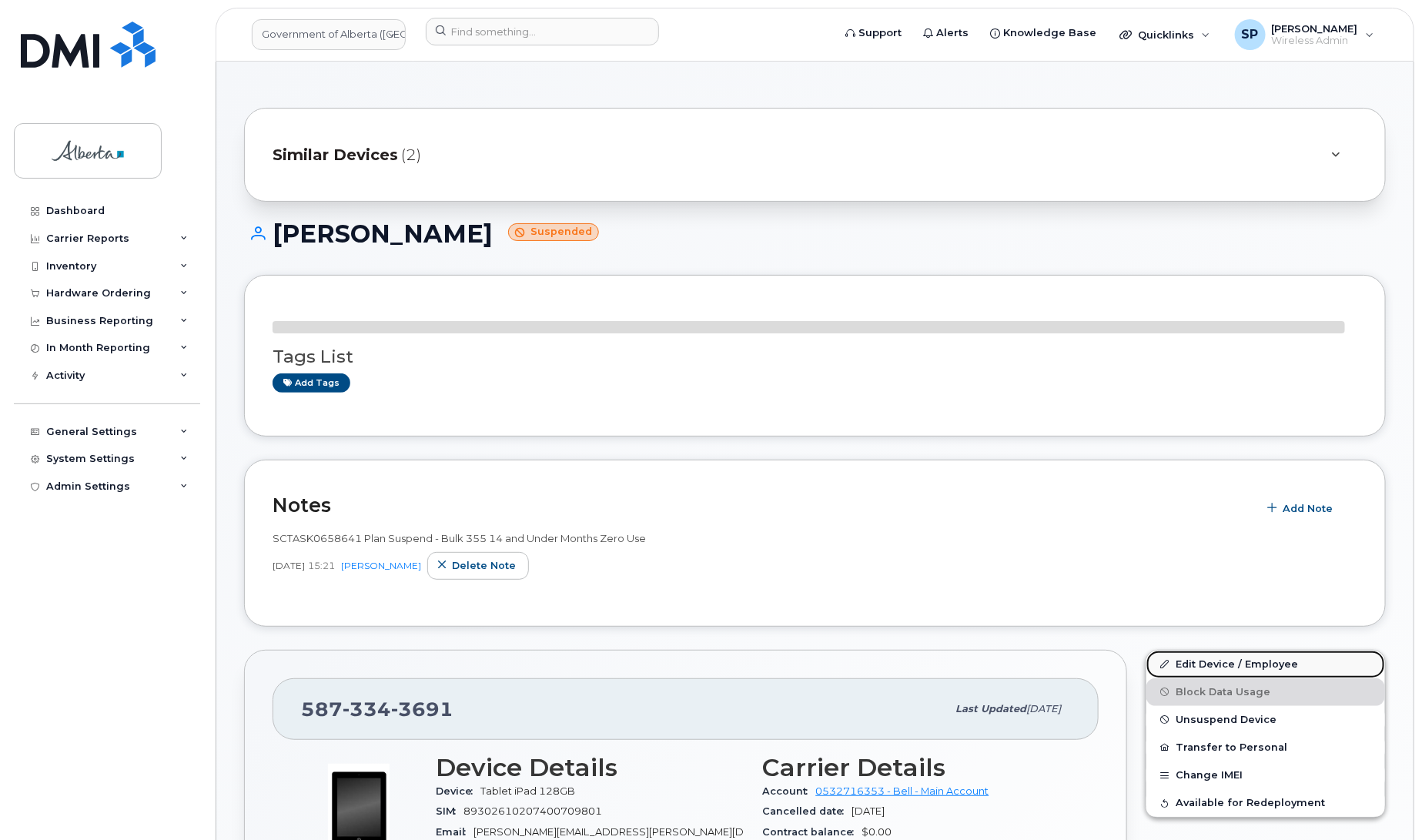
click at [1223, 663] on link "Edit Device / Employee" at bounding box center [1266, 664] width 239 height 27
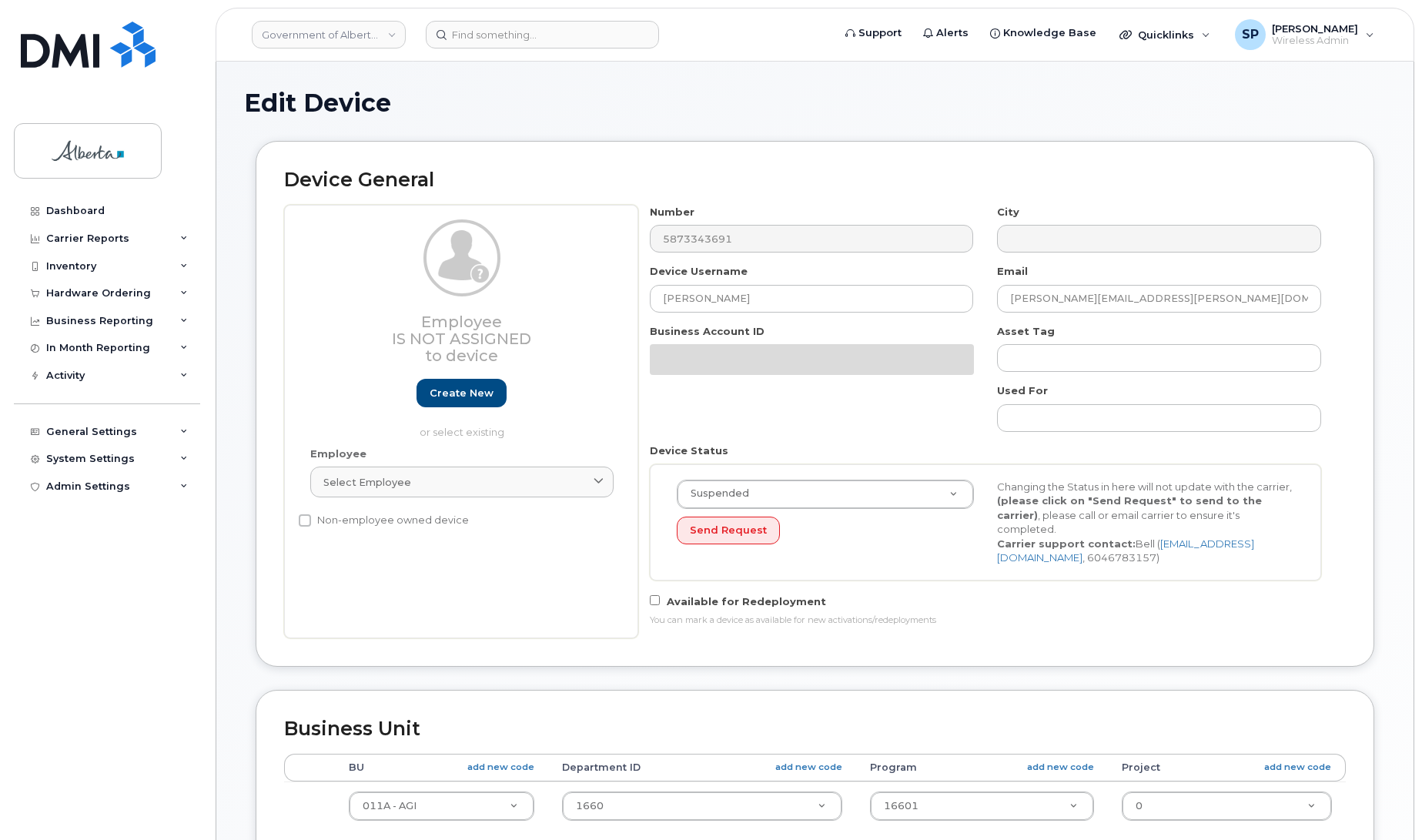
select select "4120336"
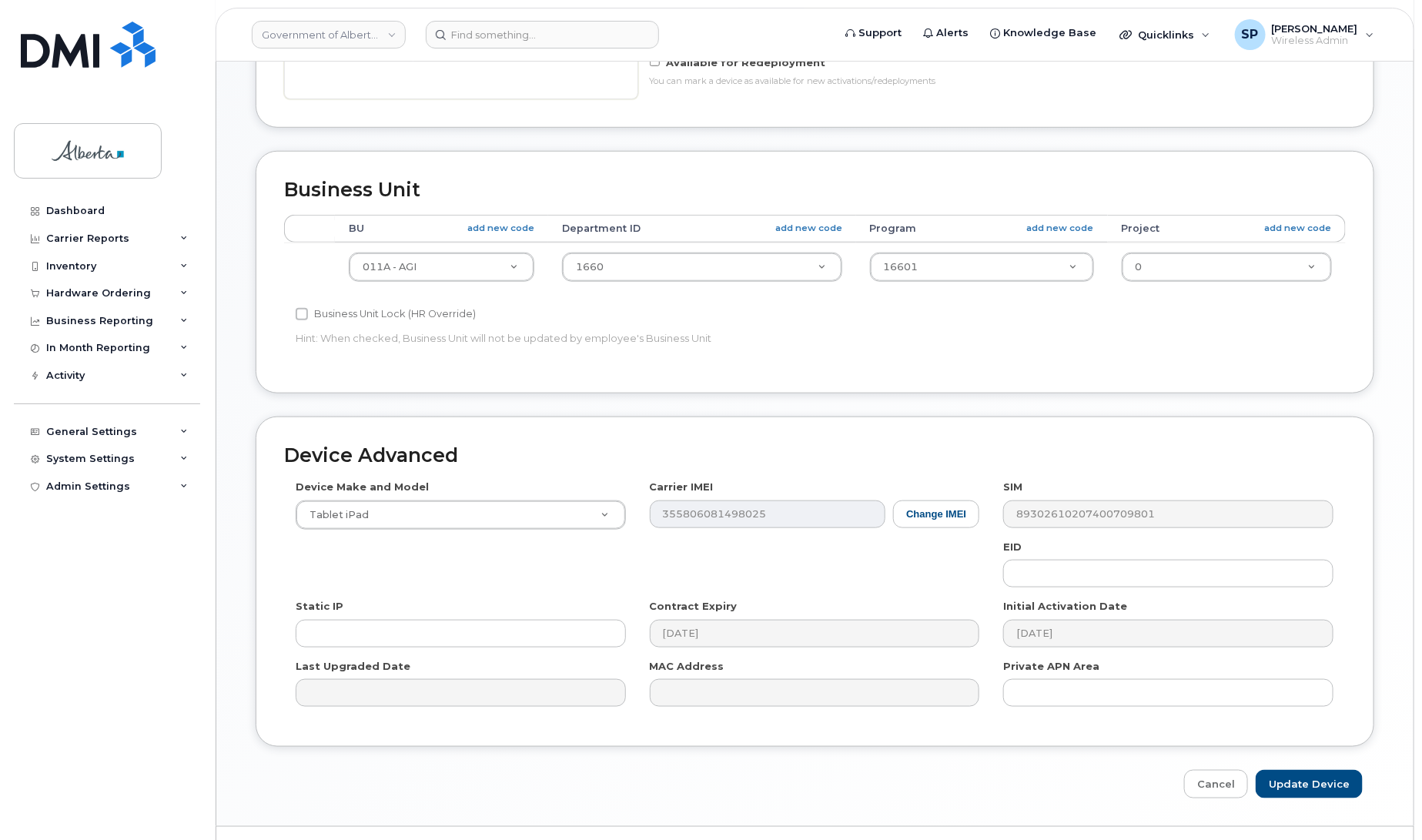
scroll to position [578, 0]
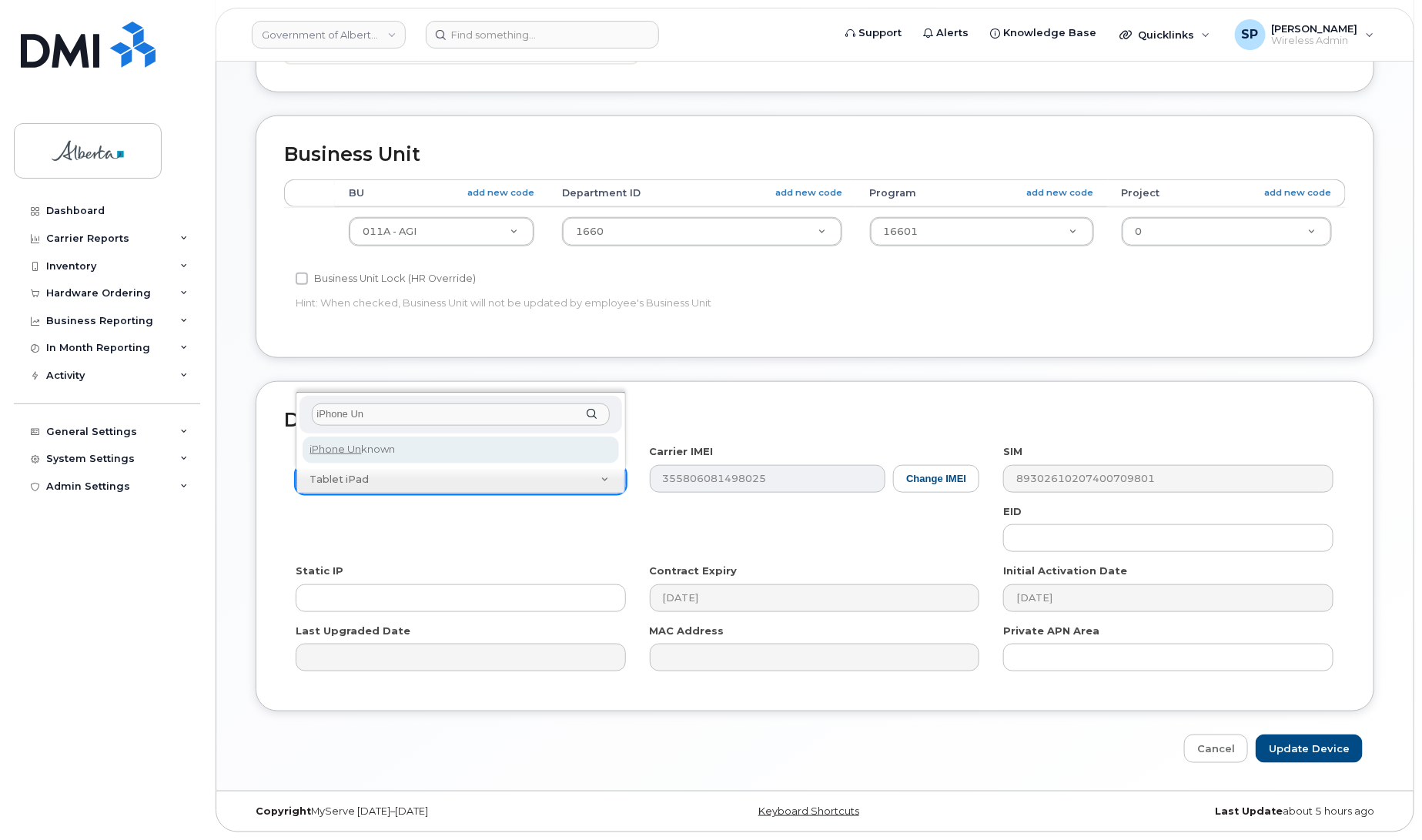
type input "iPhone Un"
select select "185"
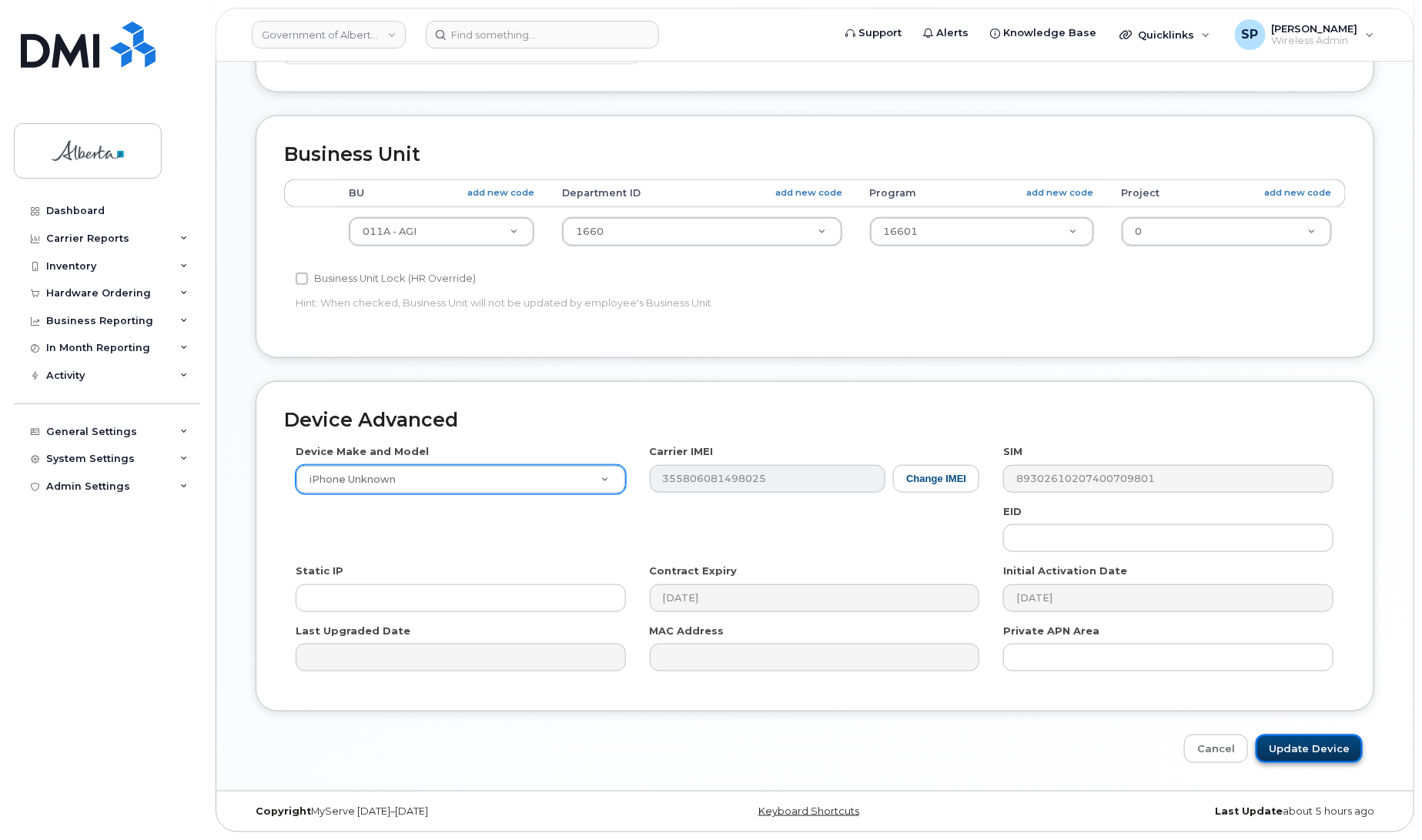
click at [1307, 748] on input "Update Device" at bounding box center [1309, 749] width 107 height 28
type input "Saving..."
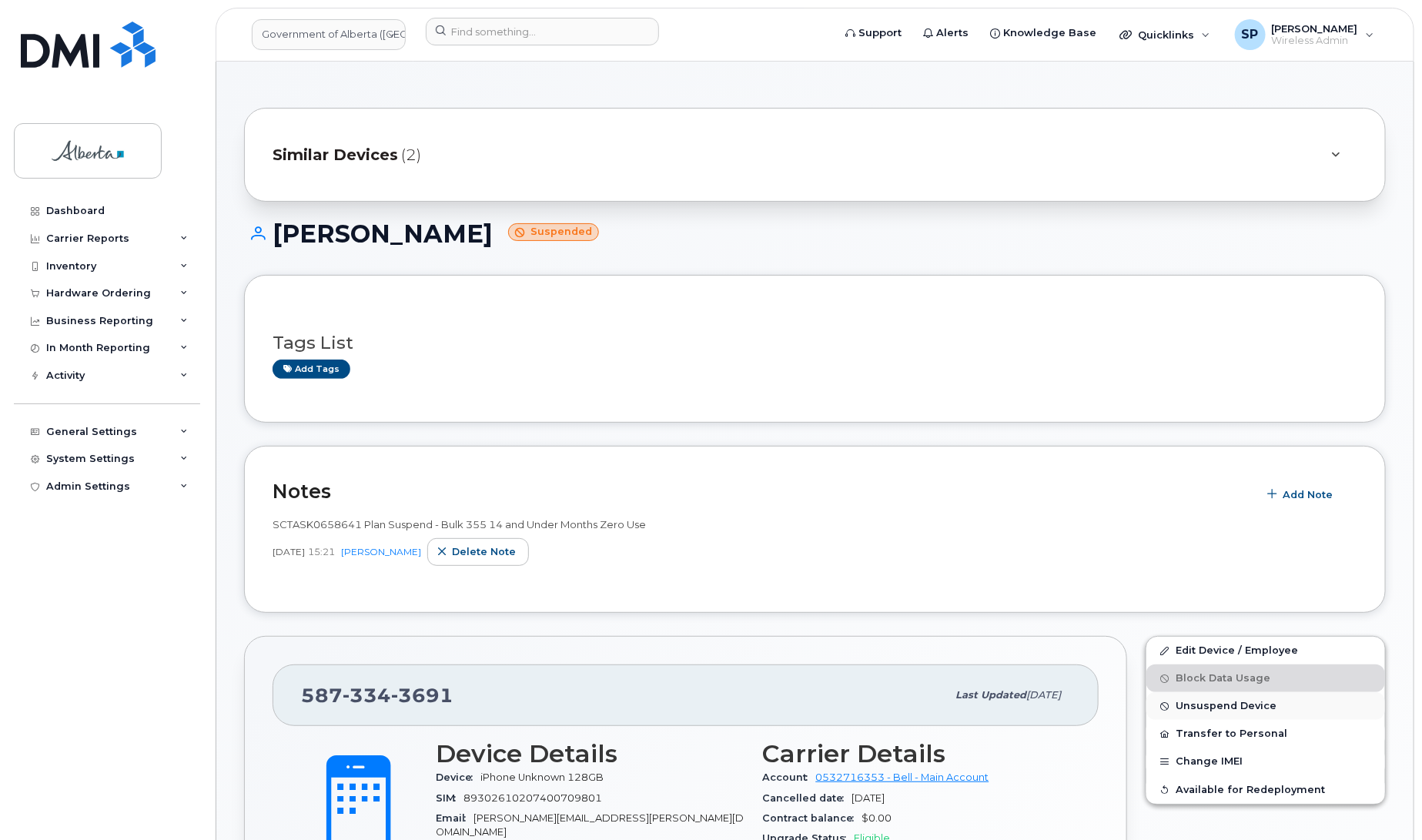
click at [1191, 705] on span "Unsuspend Device" at bounding box center [1226, 706] width 100 height 11
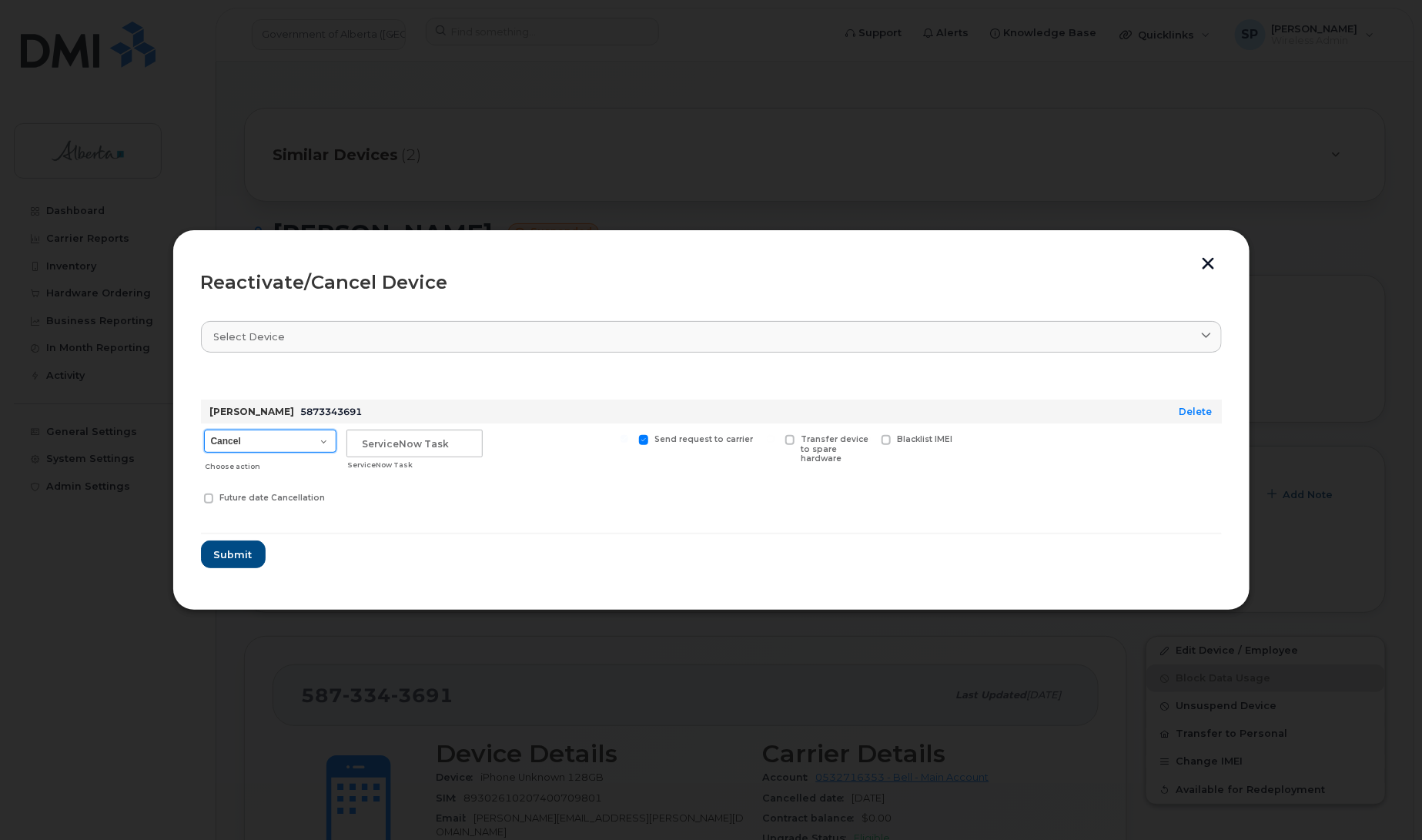
click at [240, 443] on select "Cancel Suspend - Extend Suspension Reactivate" at bounding box center [270, 441] width 133 height 23
select select "[object Object]"
click at [204, 429] on select "Cancel Suspend - Extend Suspension Reactivate" at bounding box center [270, 441] width 133 height 23
click at [448, 448] on input "text" at bounding box center [414, 443] width 137 height 27
type input "Repurpose"
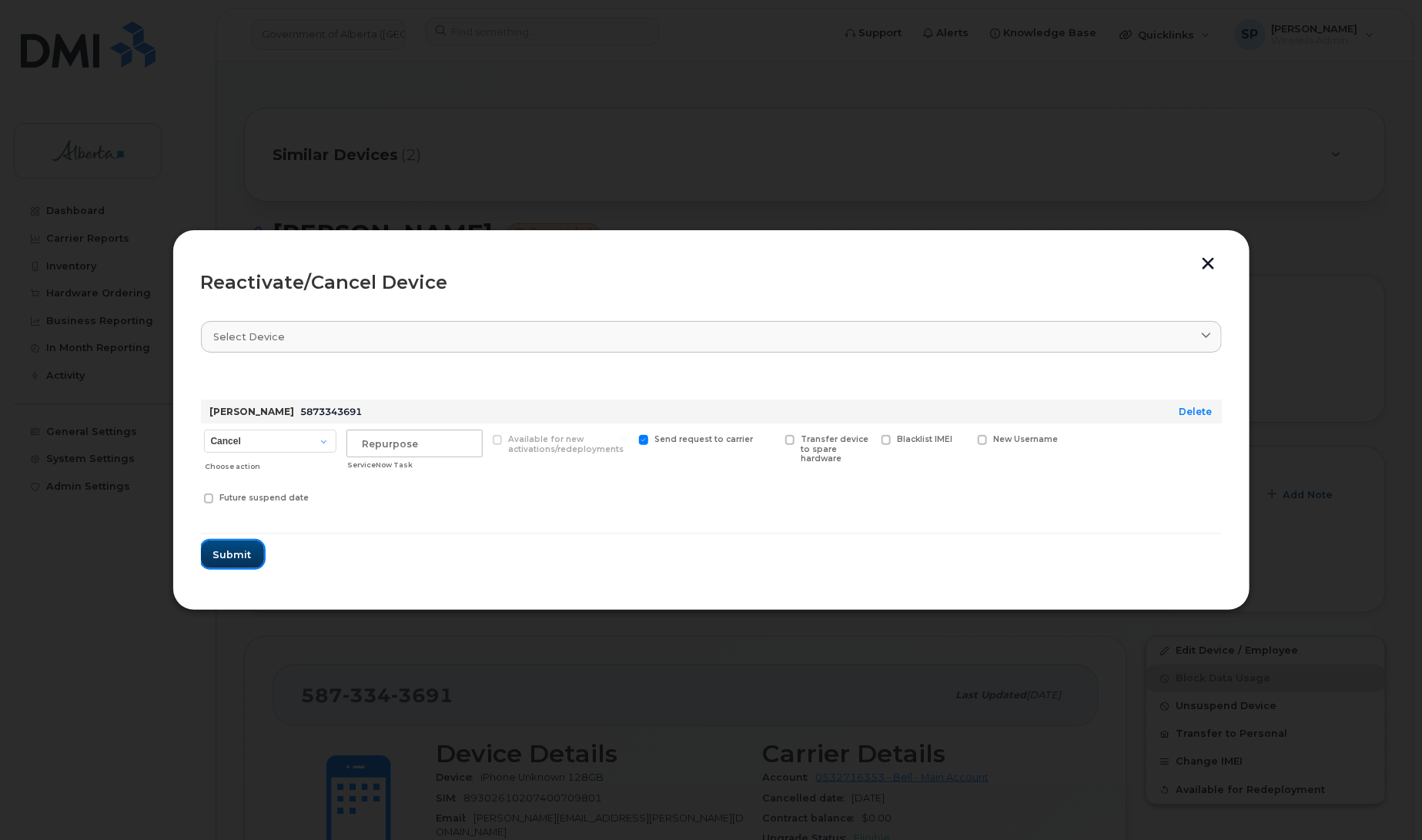
click at [237, 557] on span "Submit" at bounding box center [232, 554] width 39 height 14
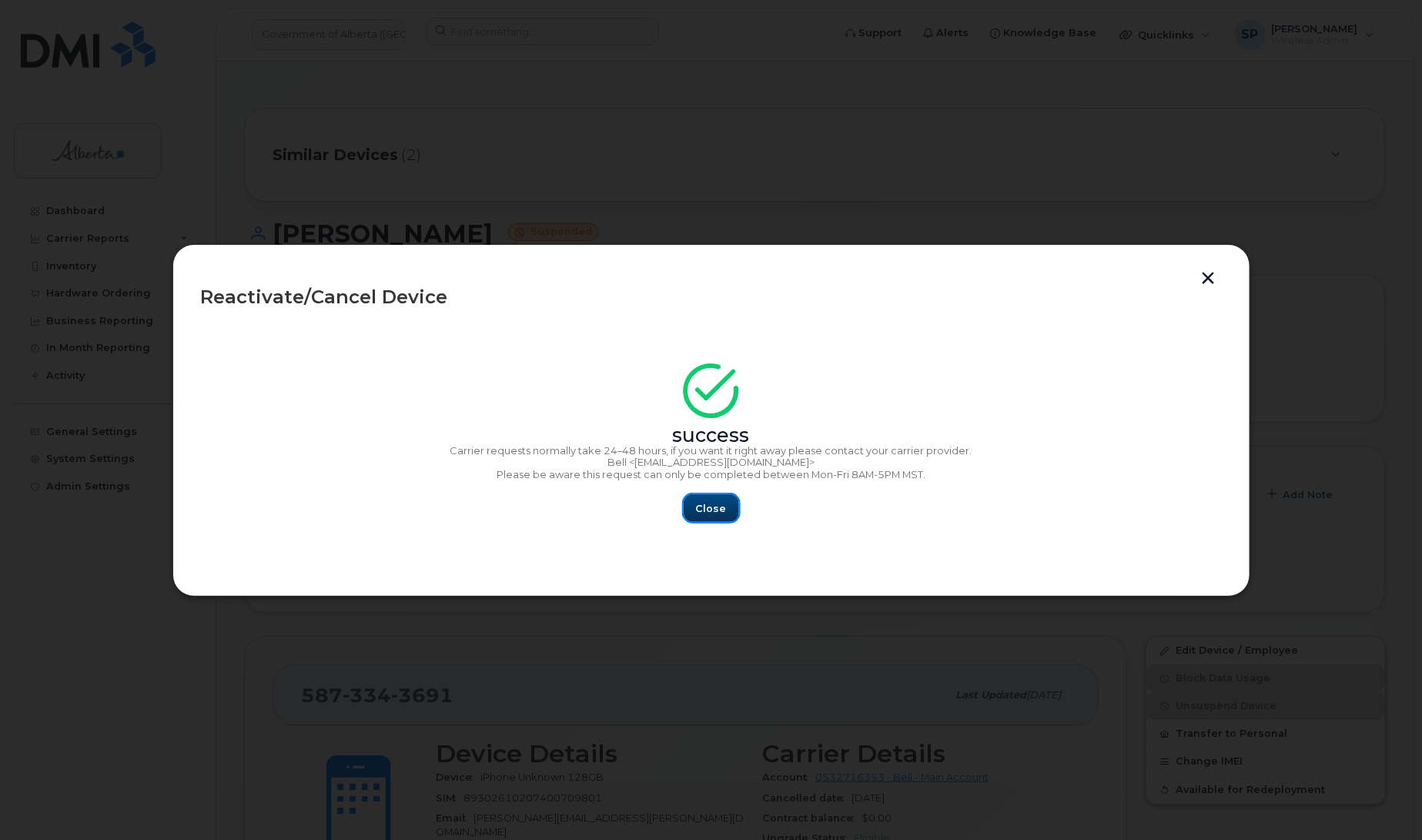
click at [720, 513] on span "Close" at bounding box center [711, 508] width 30 height 14
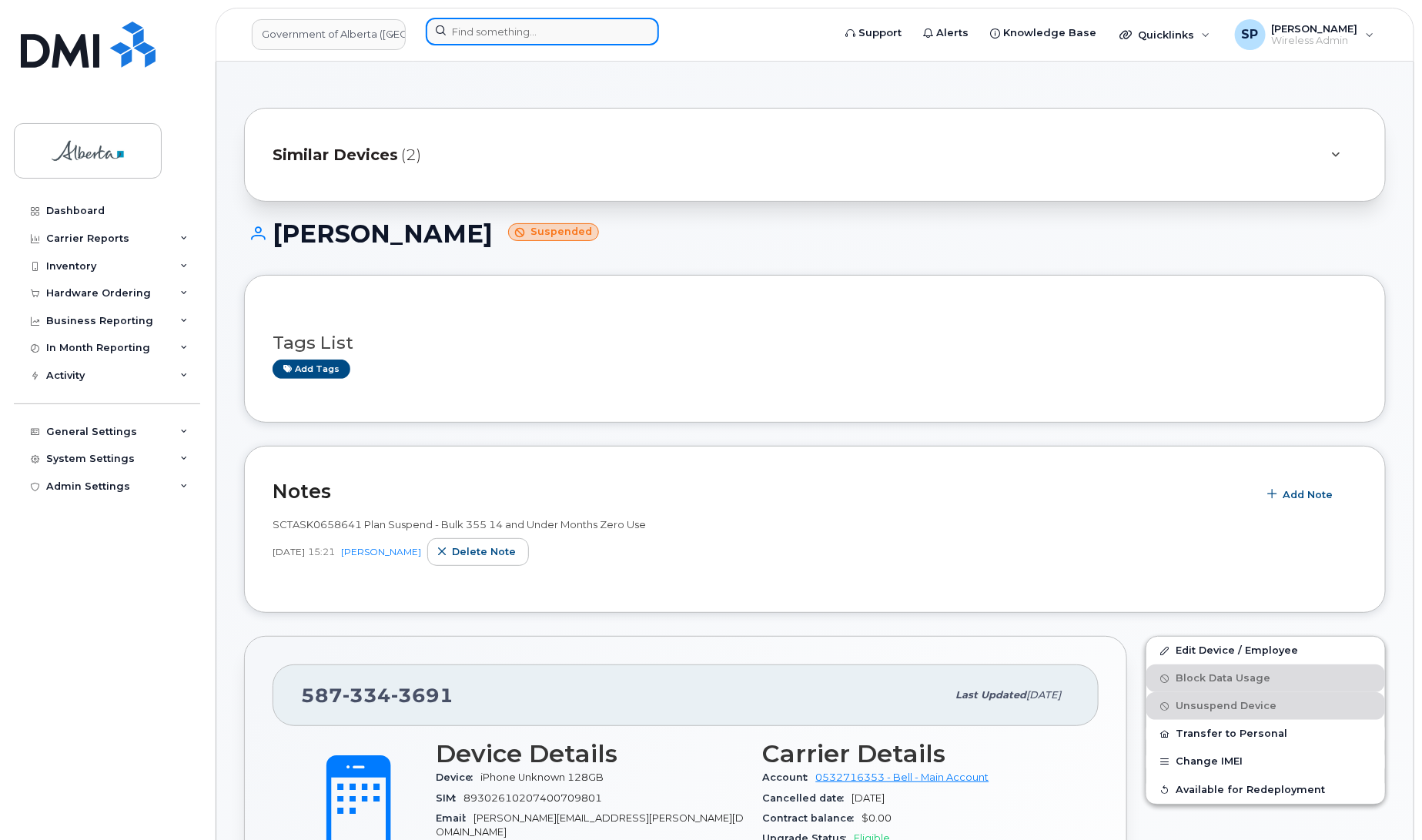
click at [467, 29] on input at bounding box center [542, 31] width 233 height 27
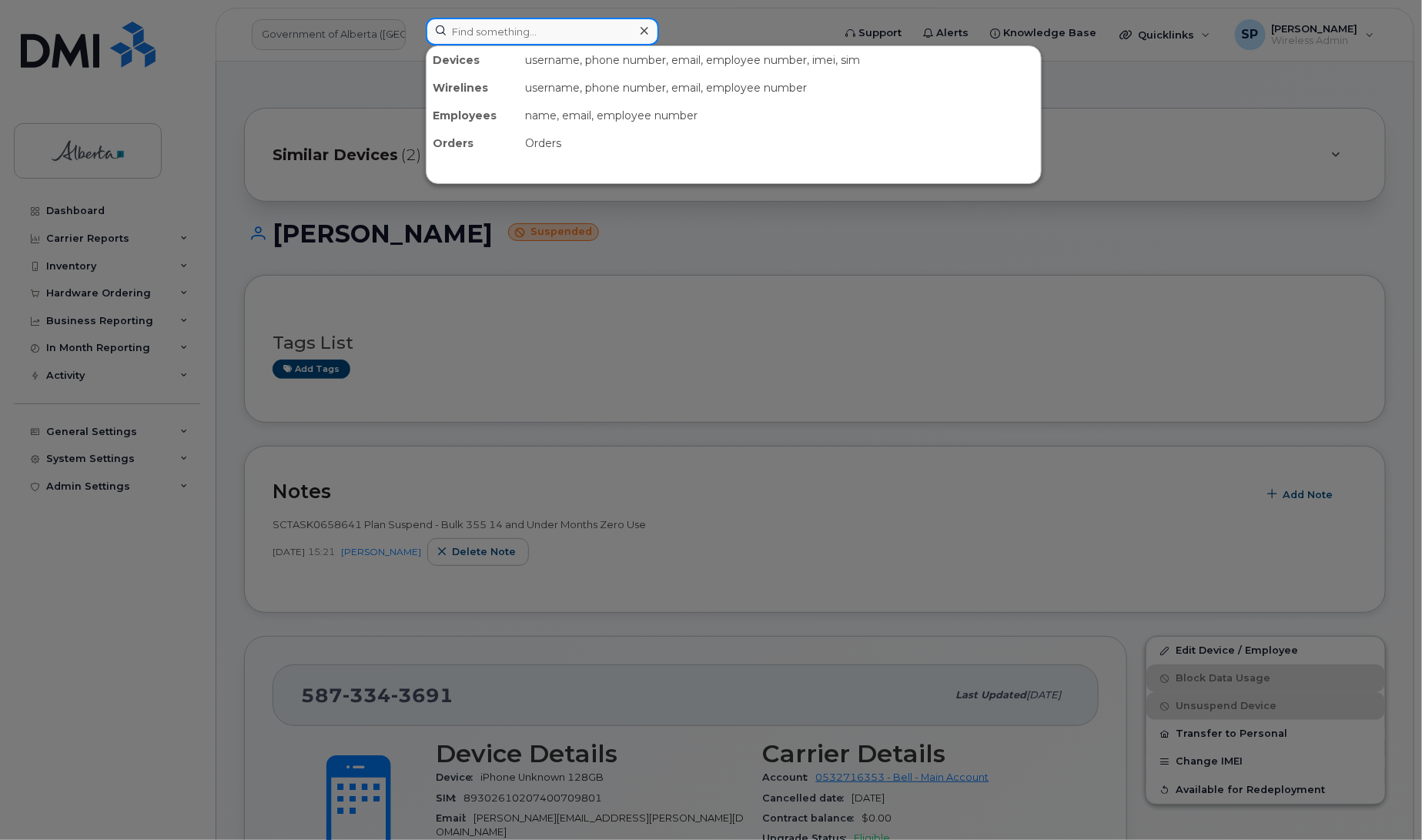
paste input "7809959173"
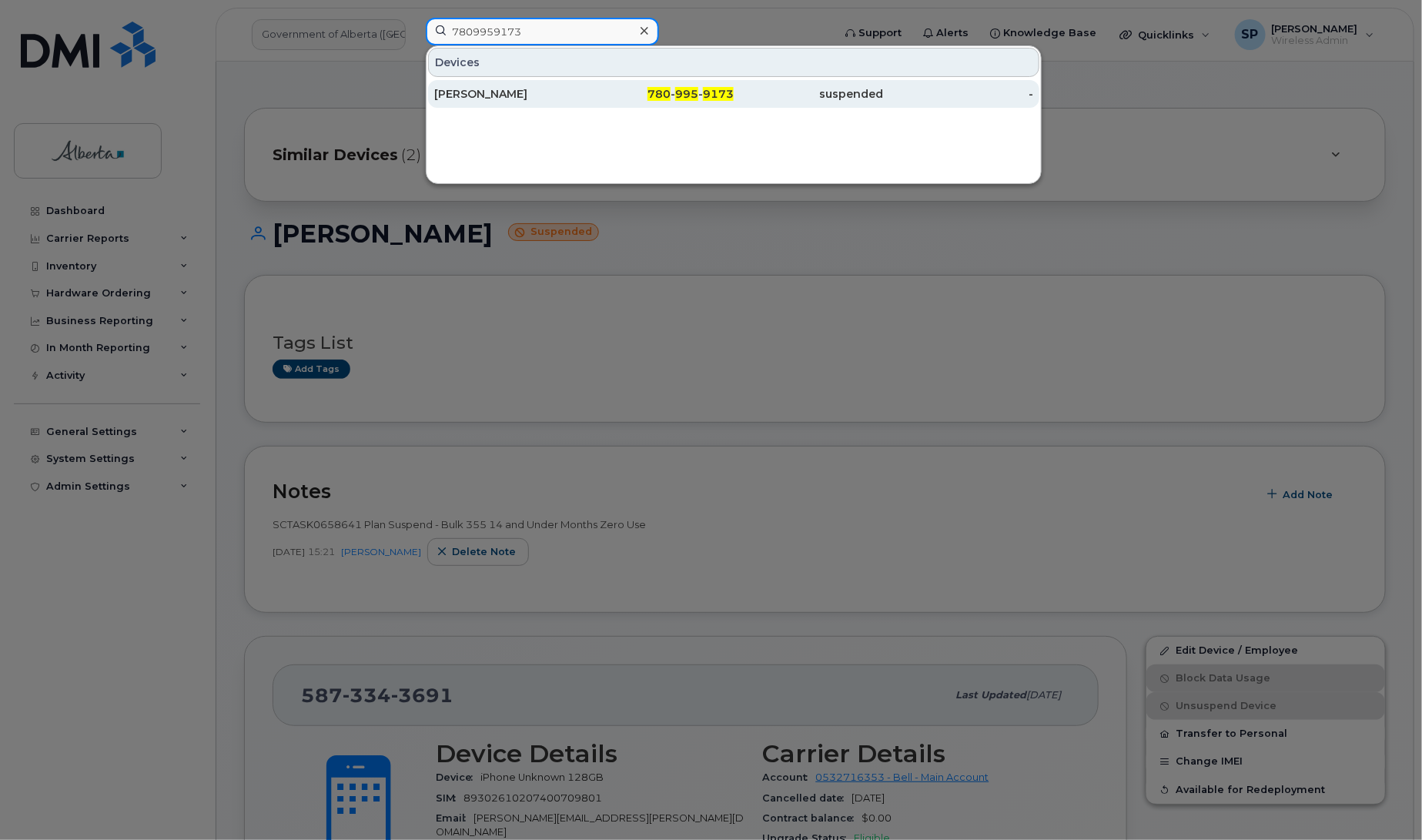
type input "7809959173"
click at [470, 92] on div "[PERSON_NAME]" at bounding box center [509, 94] width 150 height 15
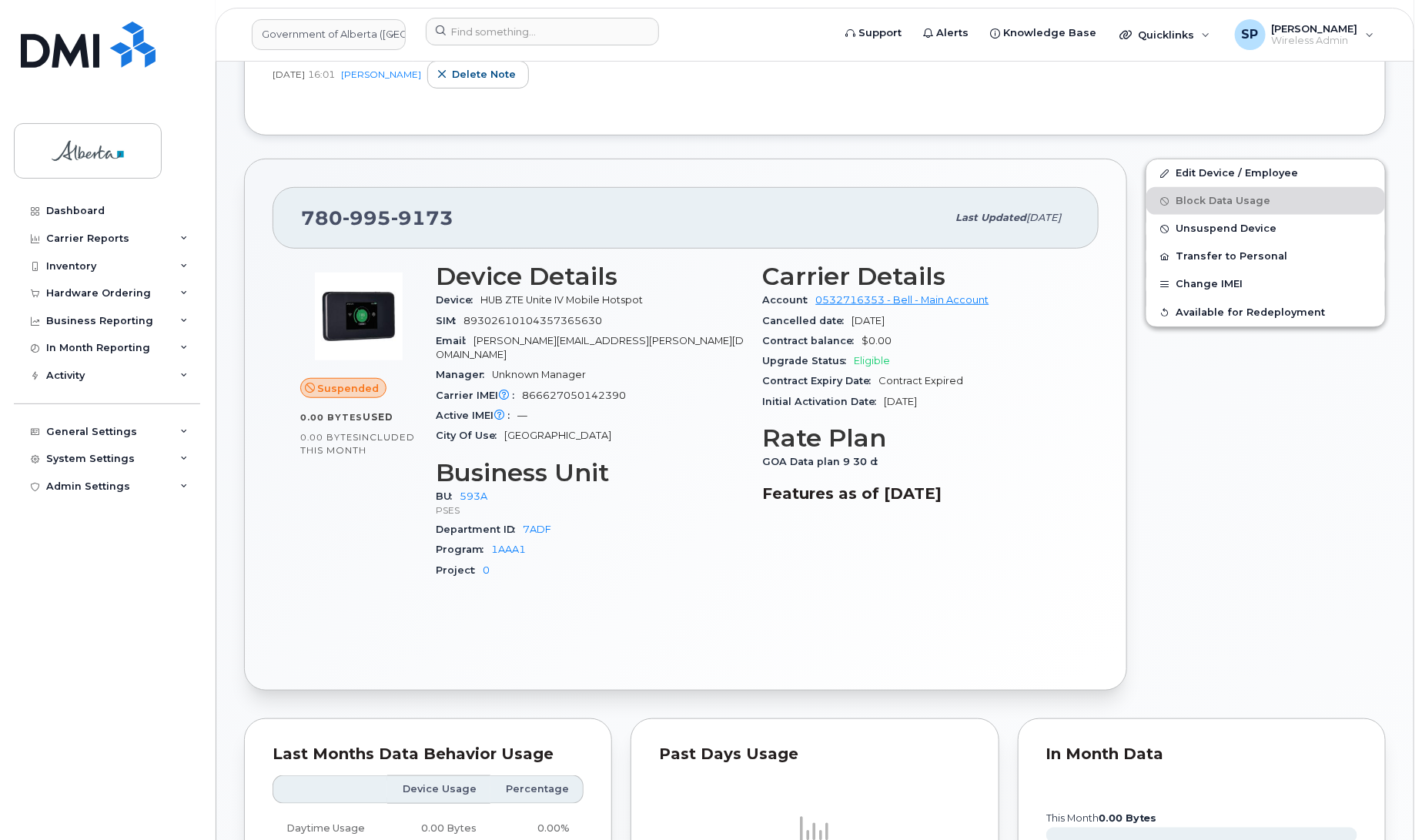
scroll to position [342, 0]
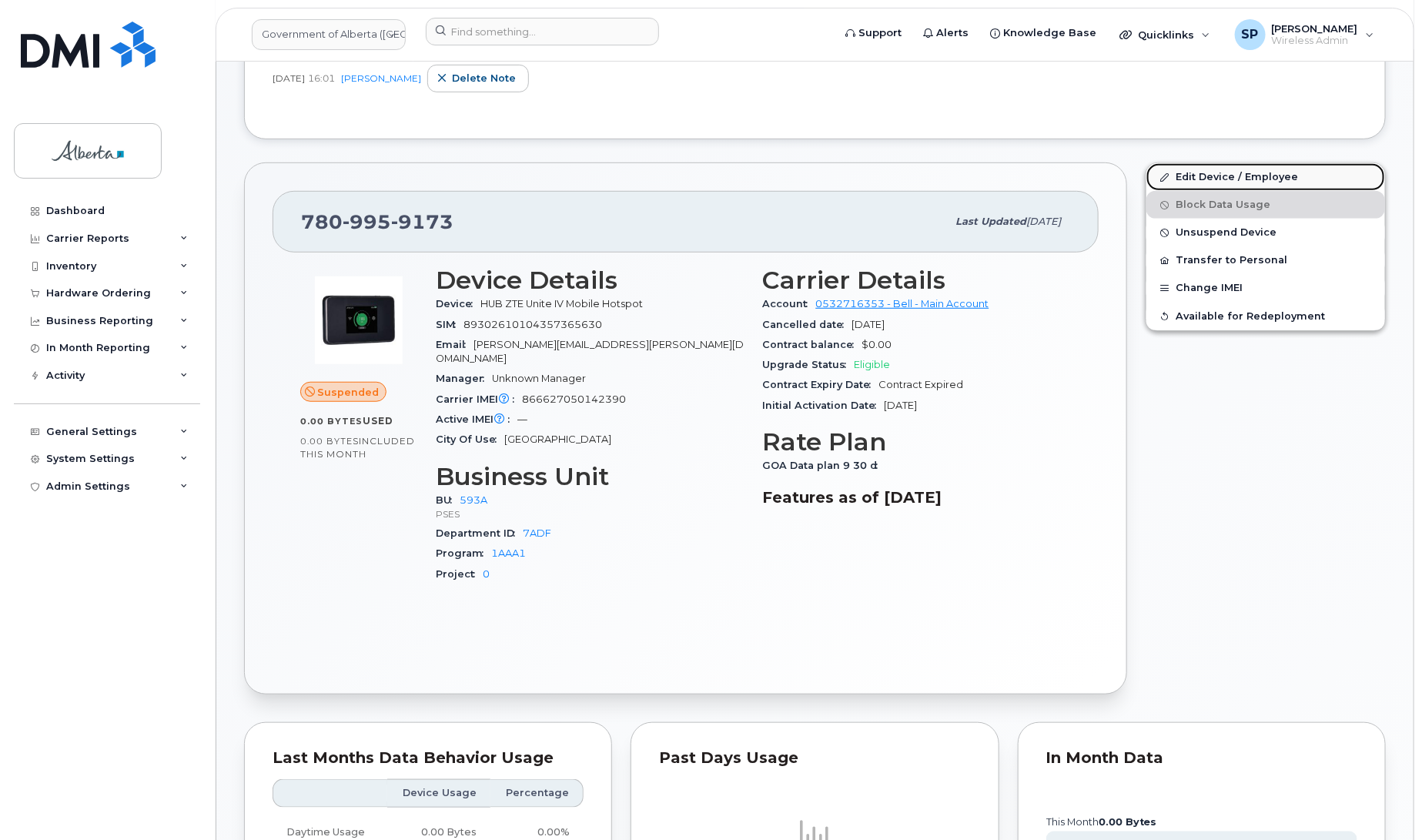
click at [1195, 175] on link "Edit Device / Employee" at bounding box center [1266, 176] width 239 height 27
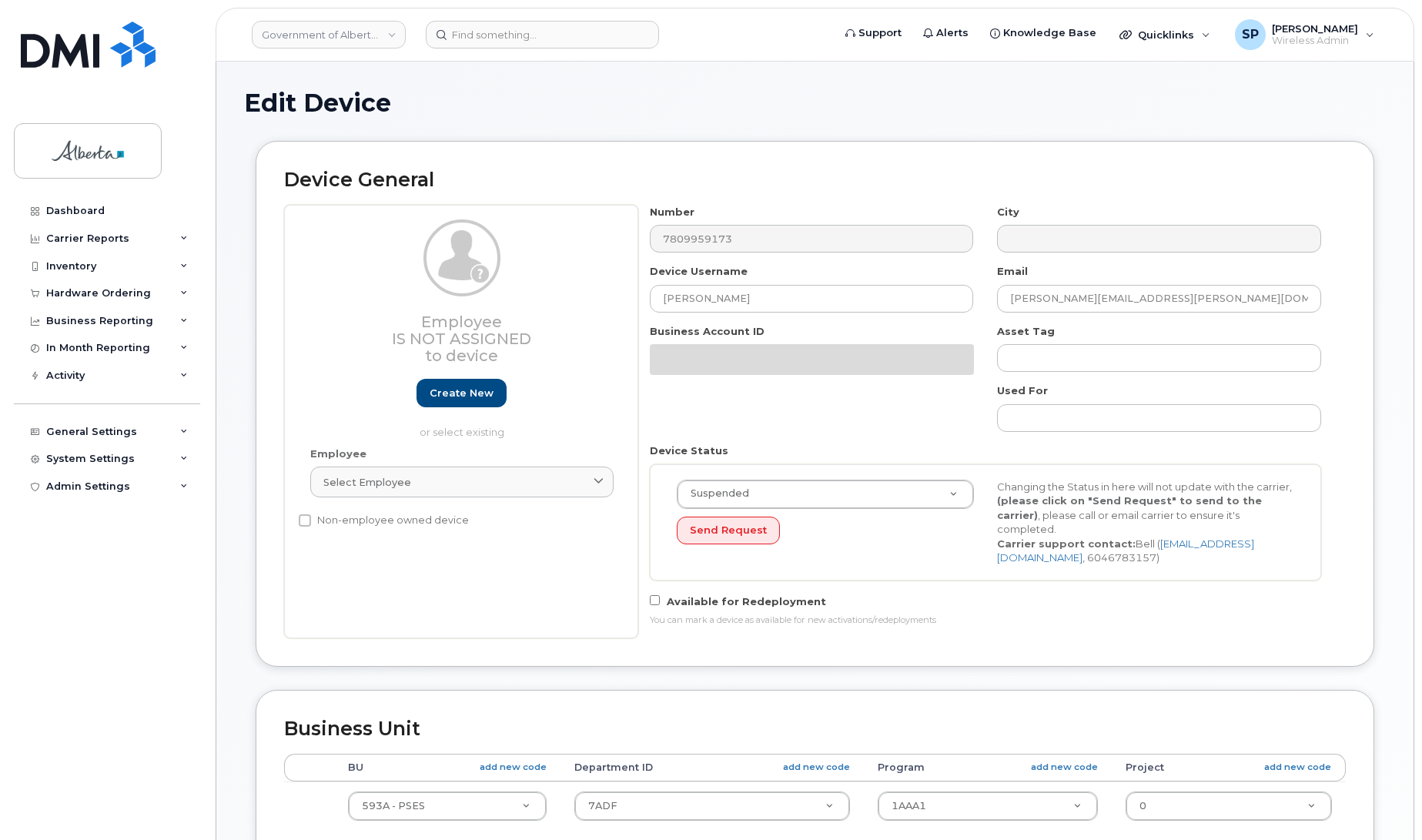
select select "4797682"
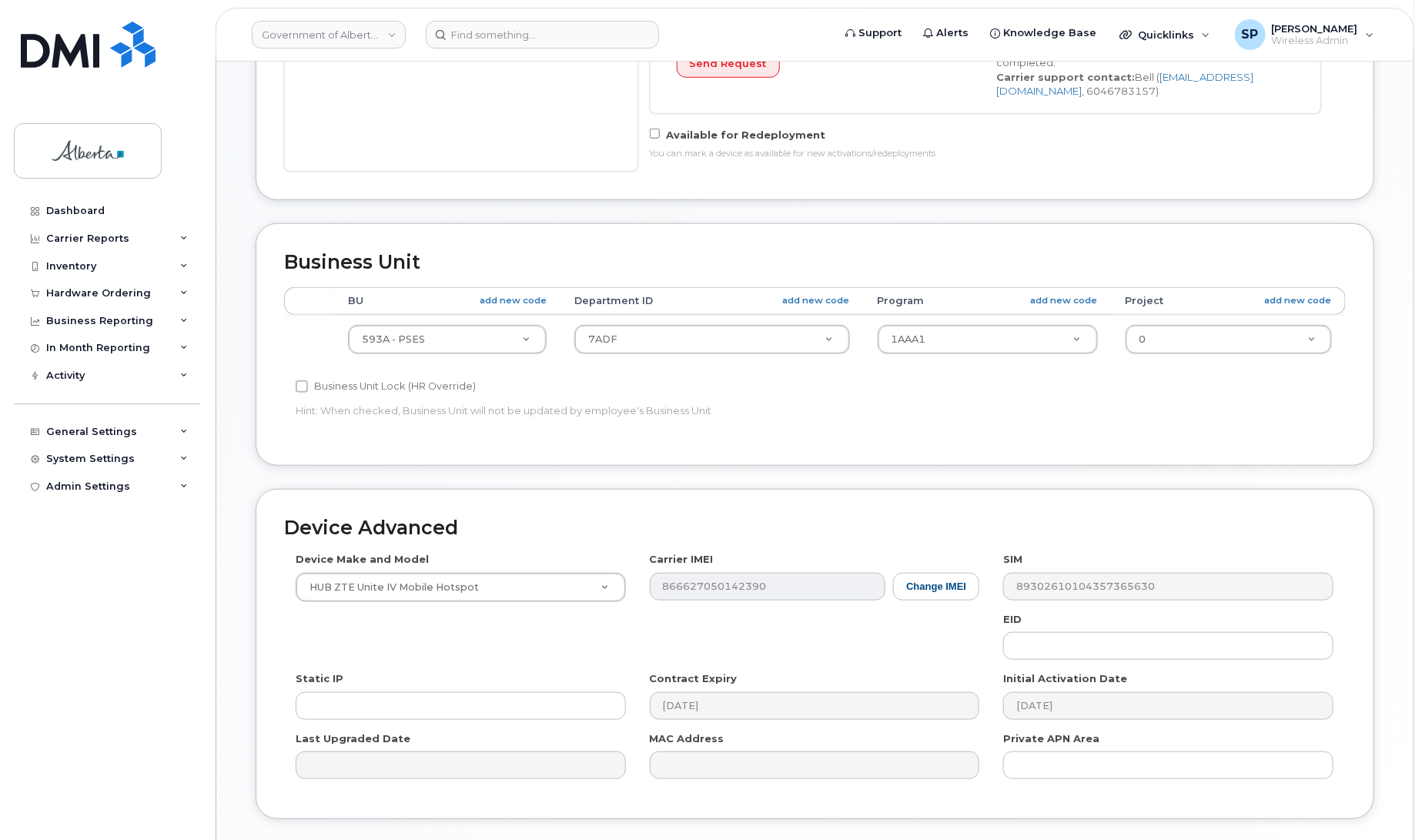
scroll to position [474, 0]
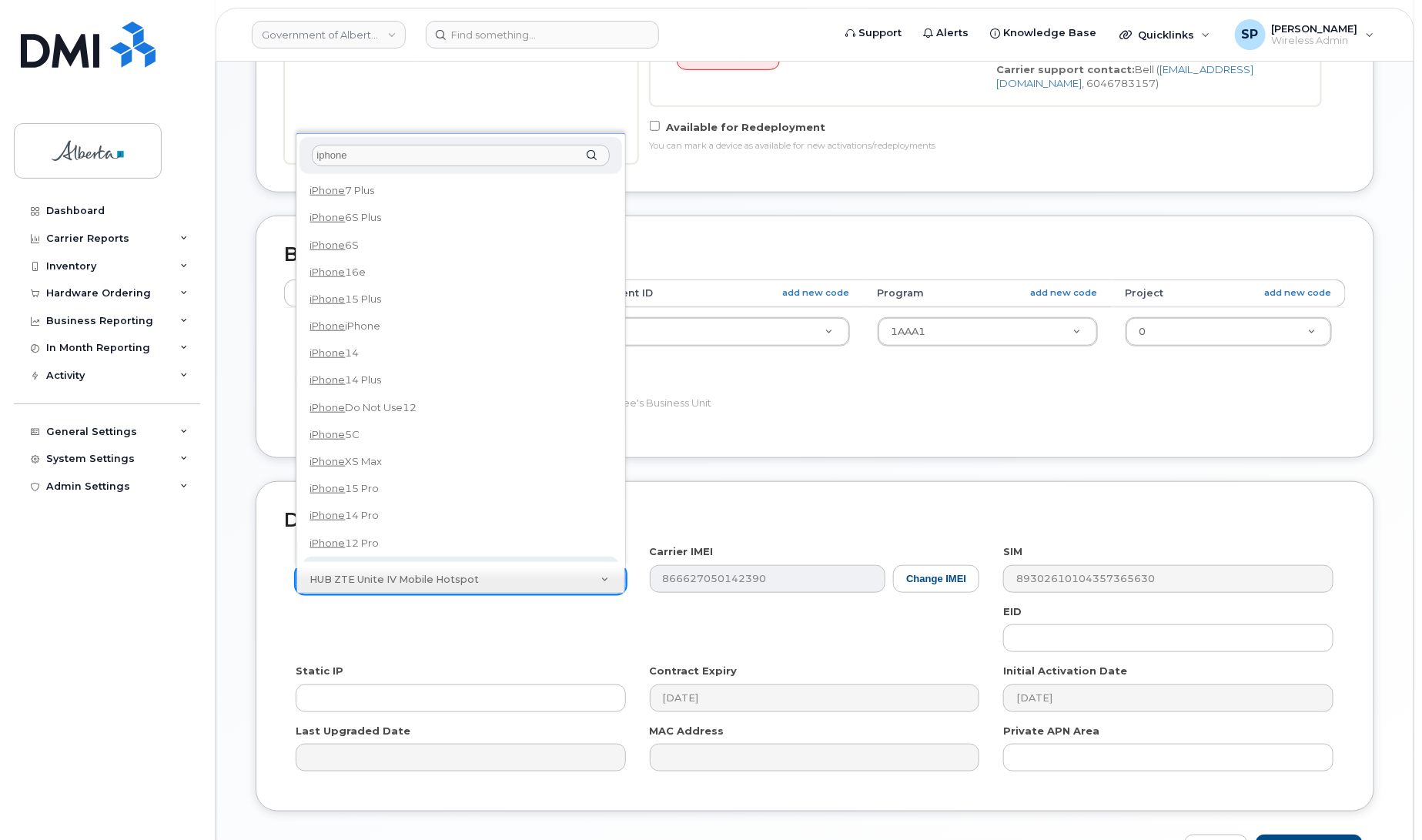
type input "iphone"
select select "185"
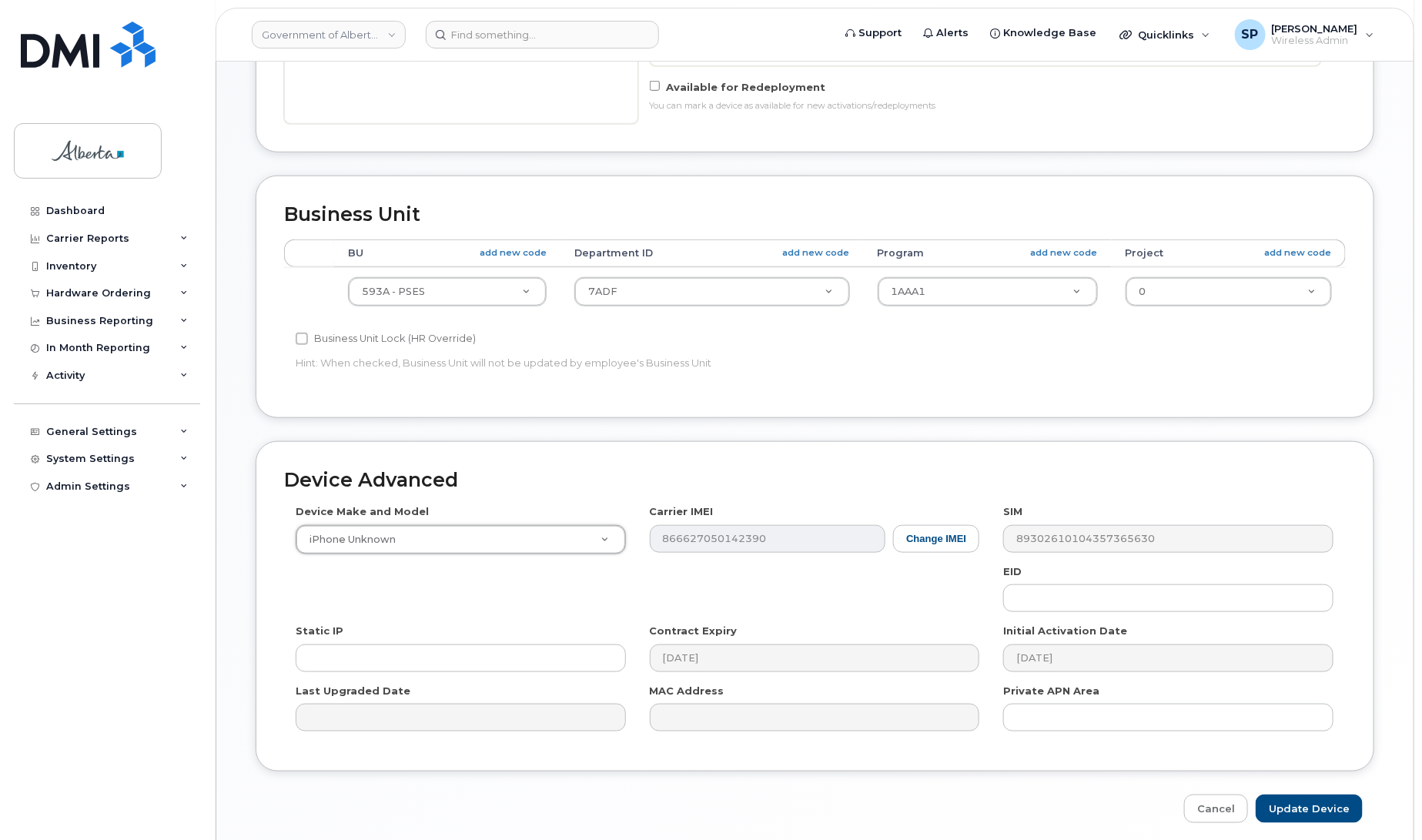
scroll to position [578, 0]
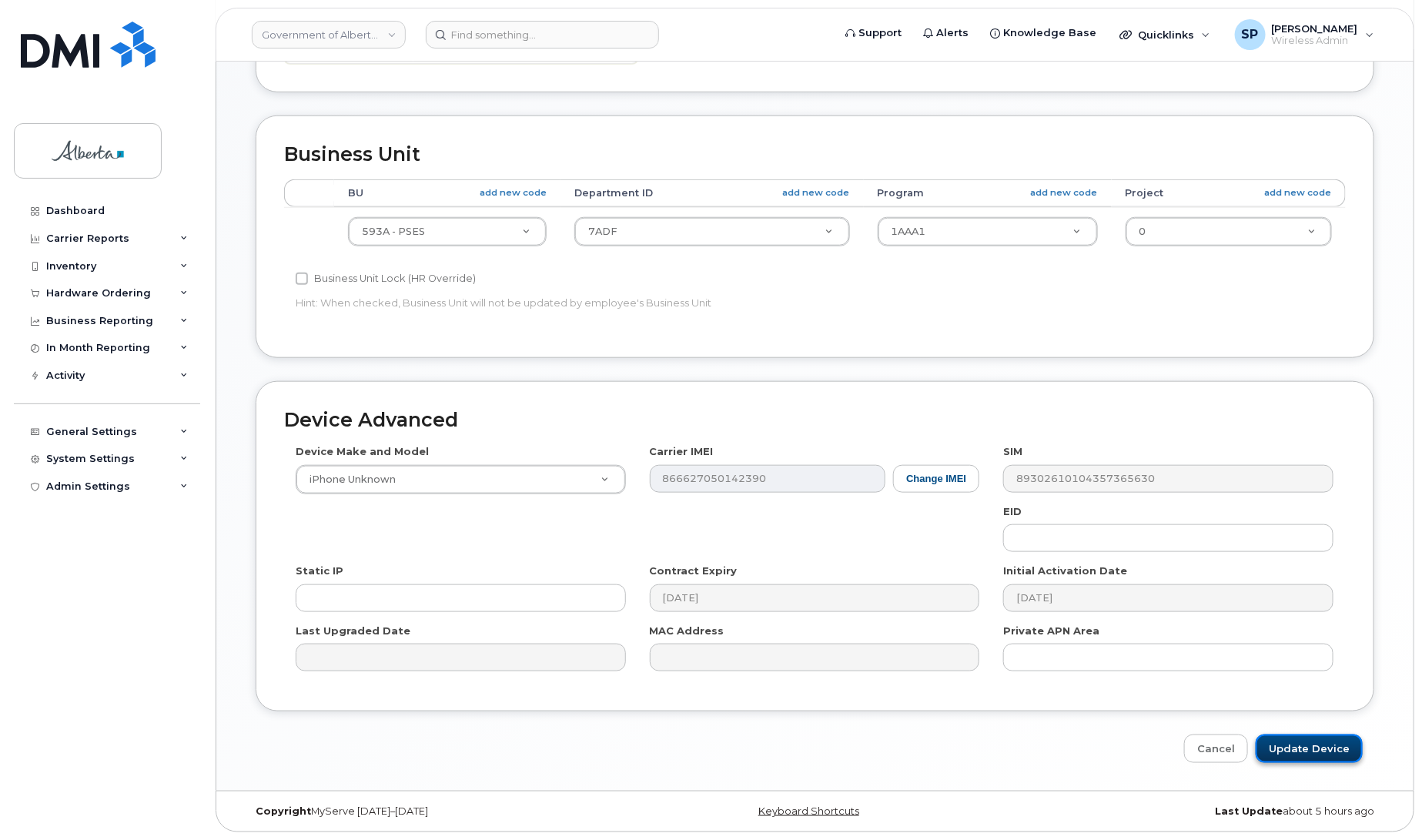
click at [1305, 744] on input "Update Device" at bounding box center [1309, 749] width 107 height 28
type input "Saving..."
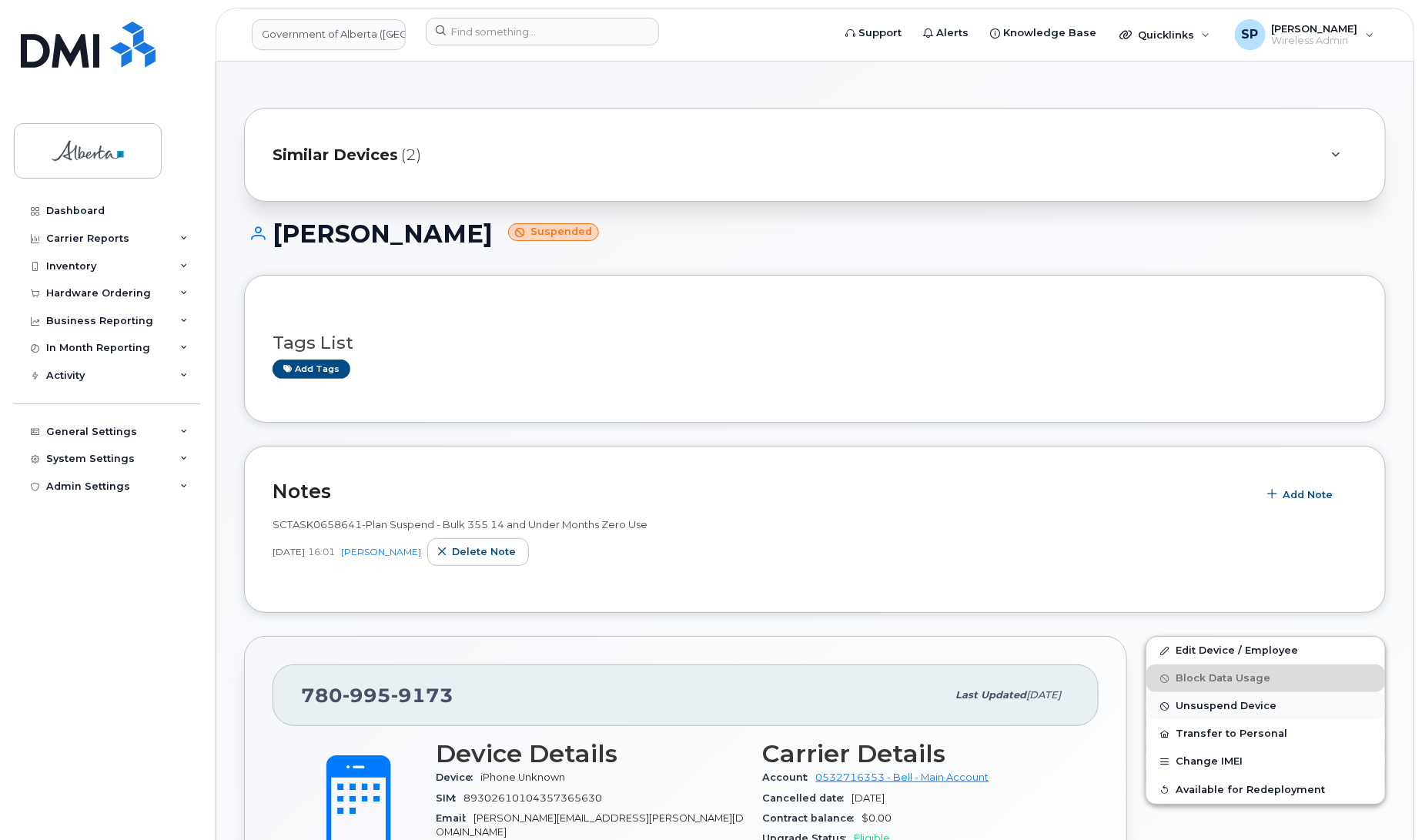
click at [1209, 707] on span "Unsuspend Device" at bounding box center [1226, 706] width 100 height 11
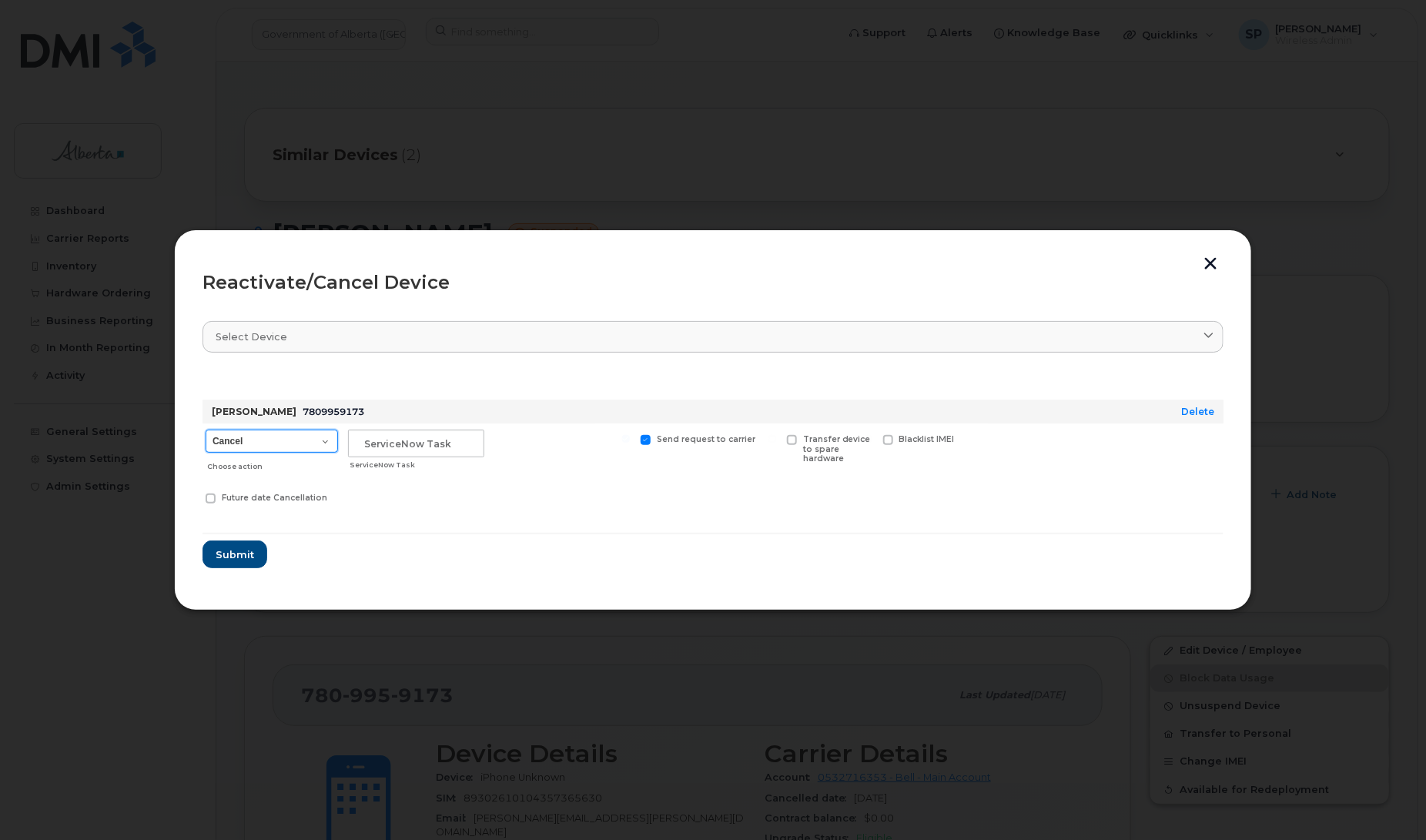
click at [243, 440] on select "Cancel Suspend - Extend Suspension Reactivate" at bounding box center [272, 441] width 133 height 23
select select "[object Object]"
click at [206, 429] on select "Cancel Suspend - Extend Suspension Reactivate" at bounding box center [272, 441] width 133 height 23
click at [393, 445] on input "text" at bounding box center [416, 443] width 137 height 27
type input "Repurpose"
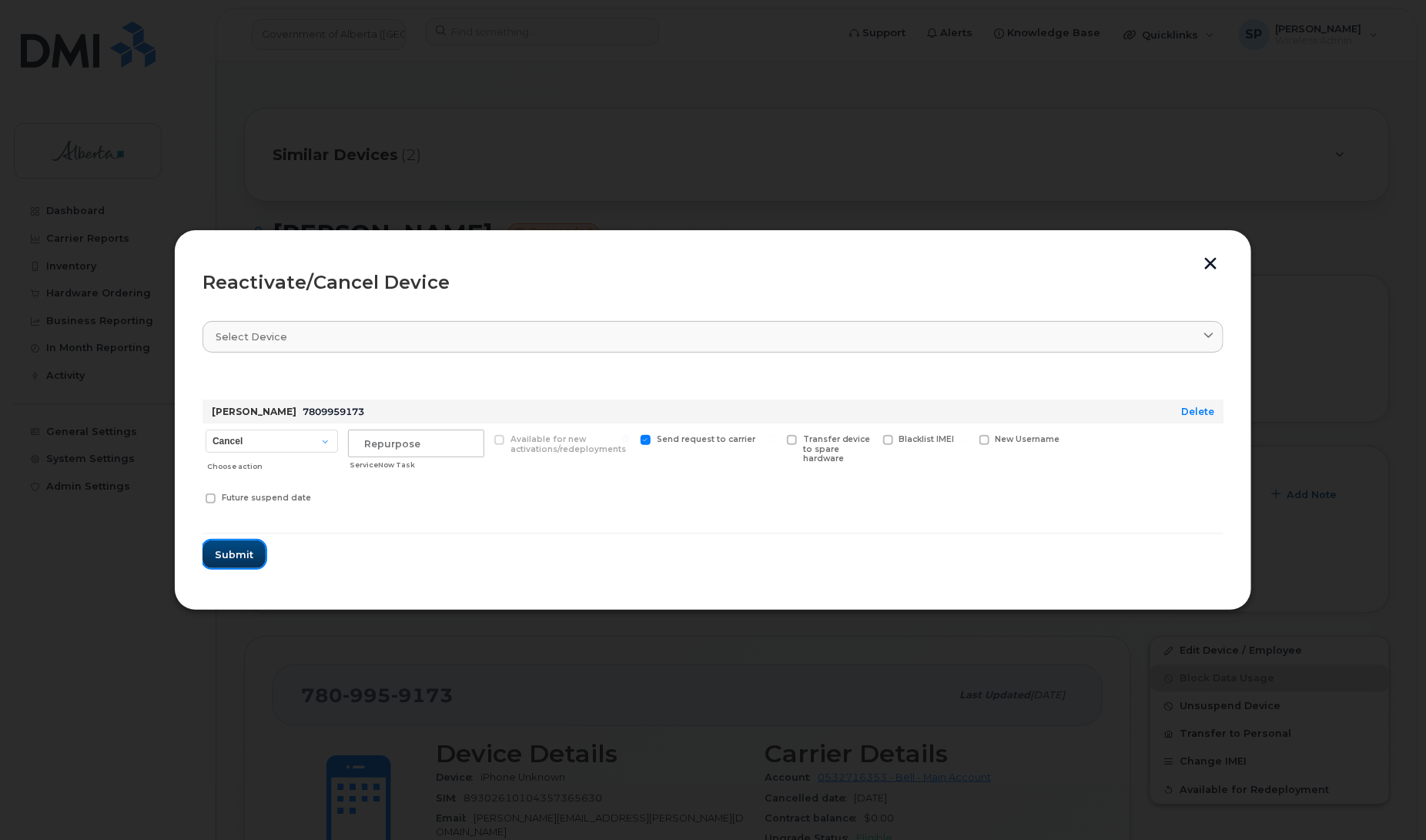
click at [240, 558] on span "Submit" at bounding box center [234, 554] width 39 height 14
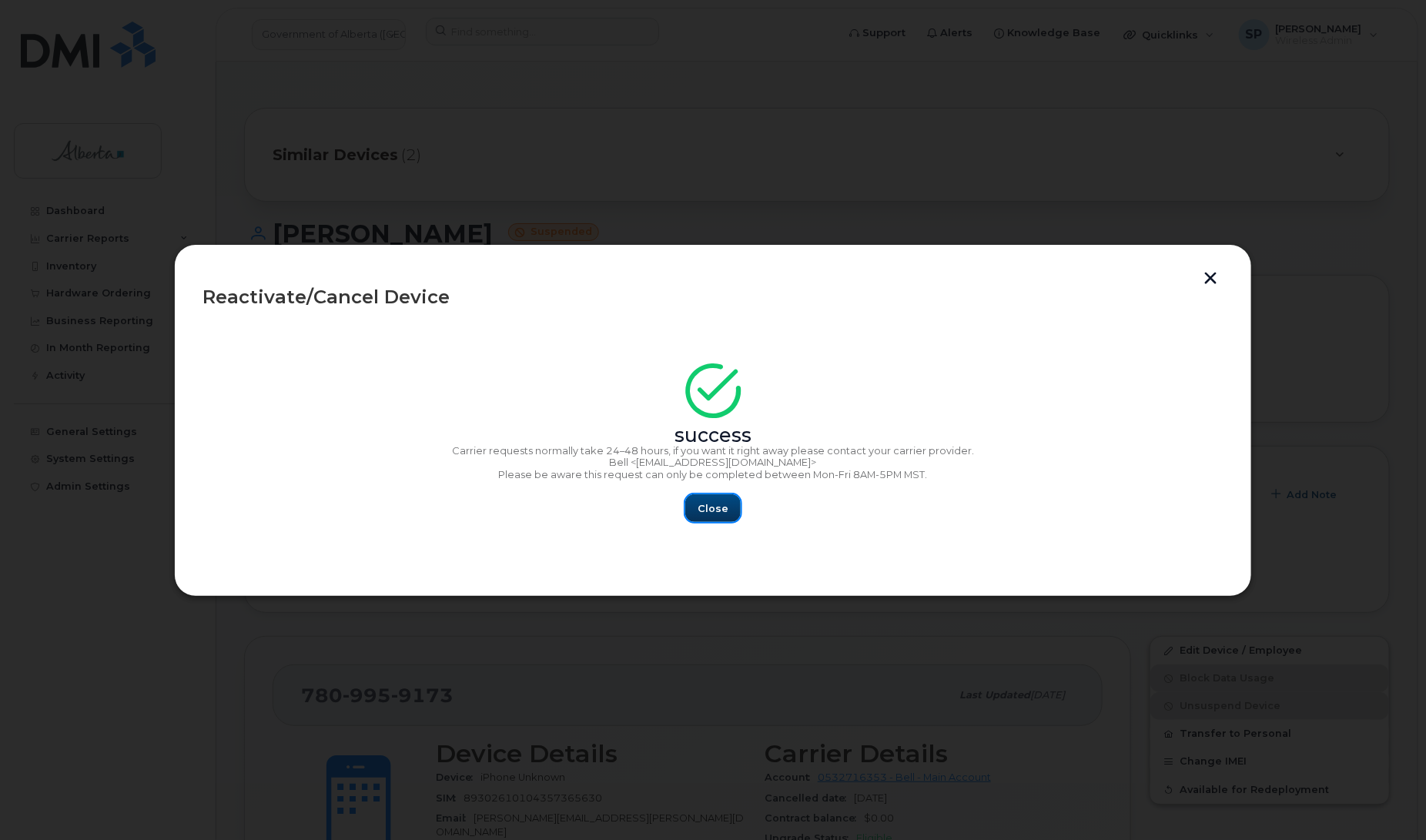
click at [706, 506] on span "Close" at bounding box center [713, 508] width 30 height 14
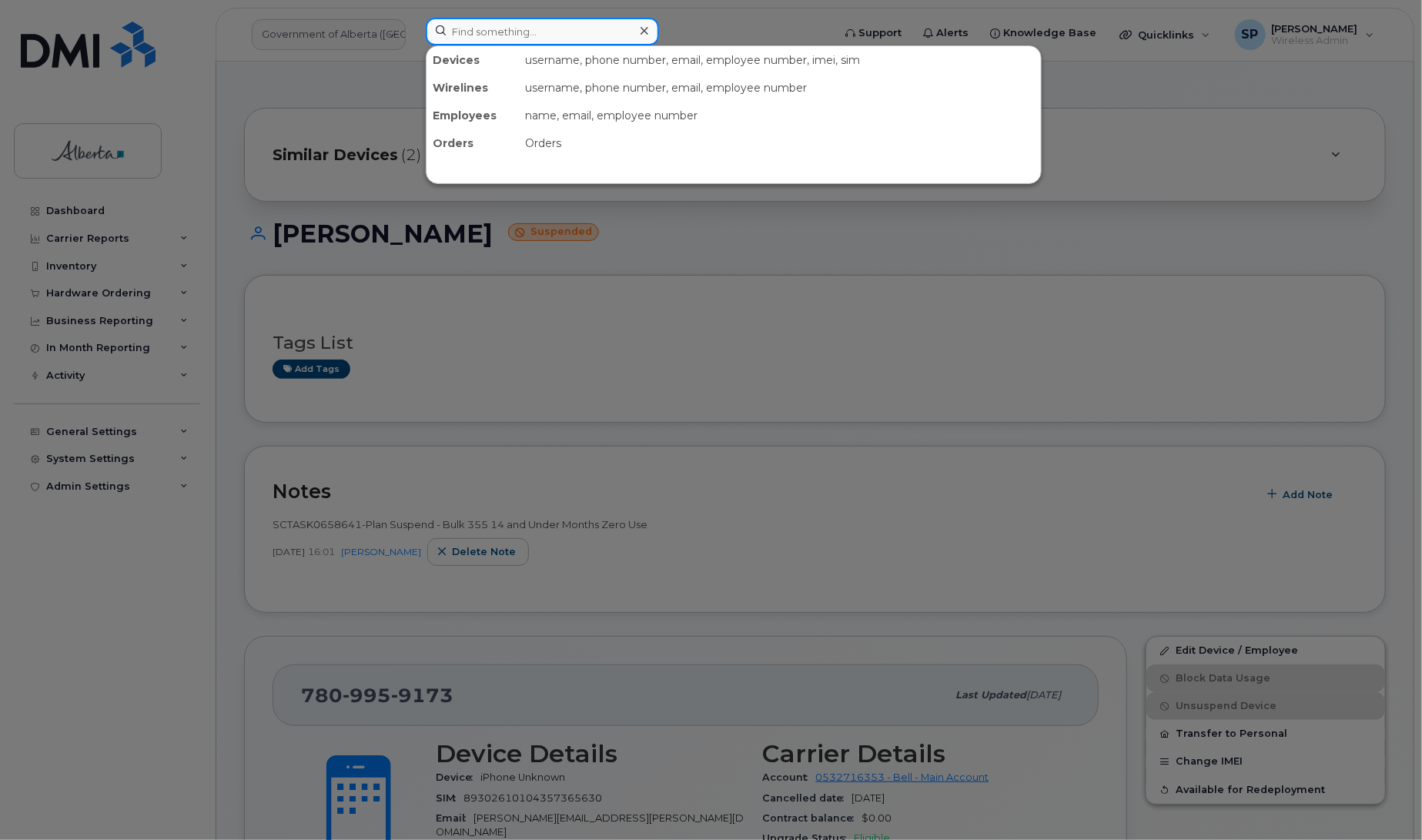
click at [495, 23] on input at bounding box center [542, 31] width 233 height 27
paste input "7802989438"
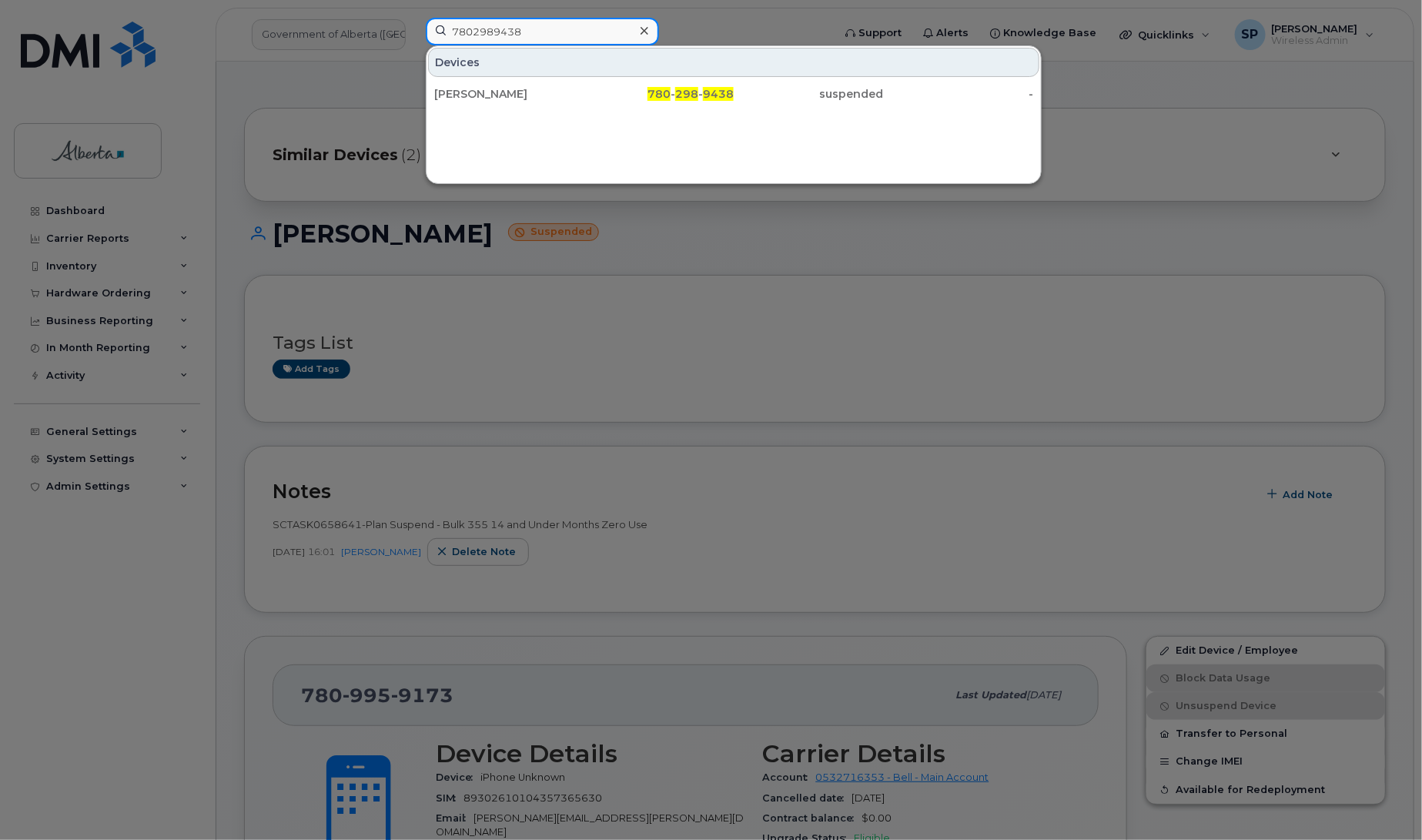
type input "7802989438"
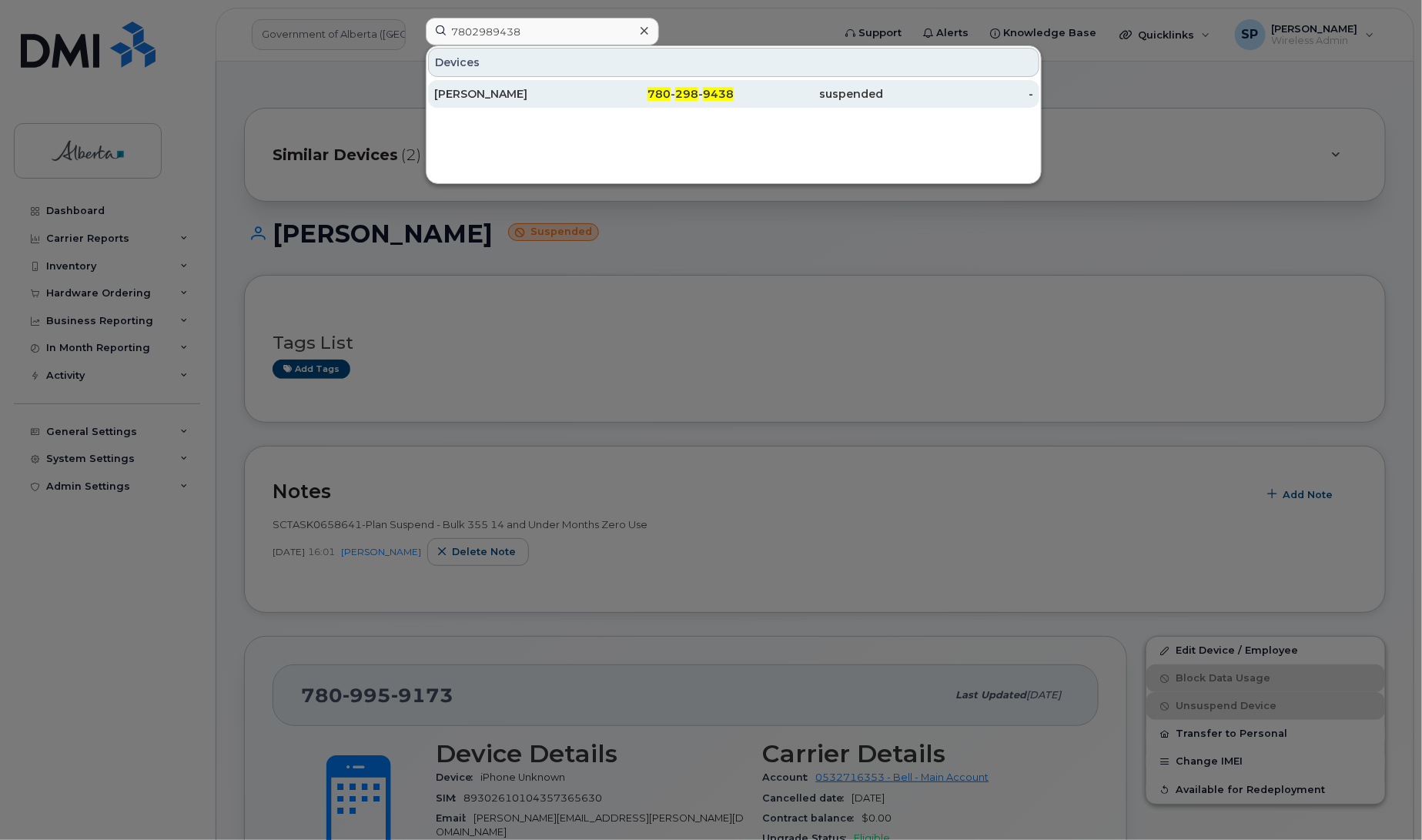
click at [518, 94] on div "Michelle Pouliot" at bounding box center [509, 94] width 150 height 15
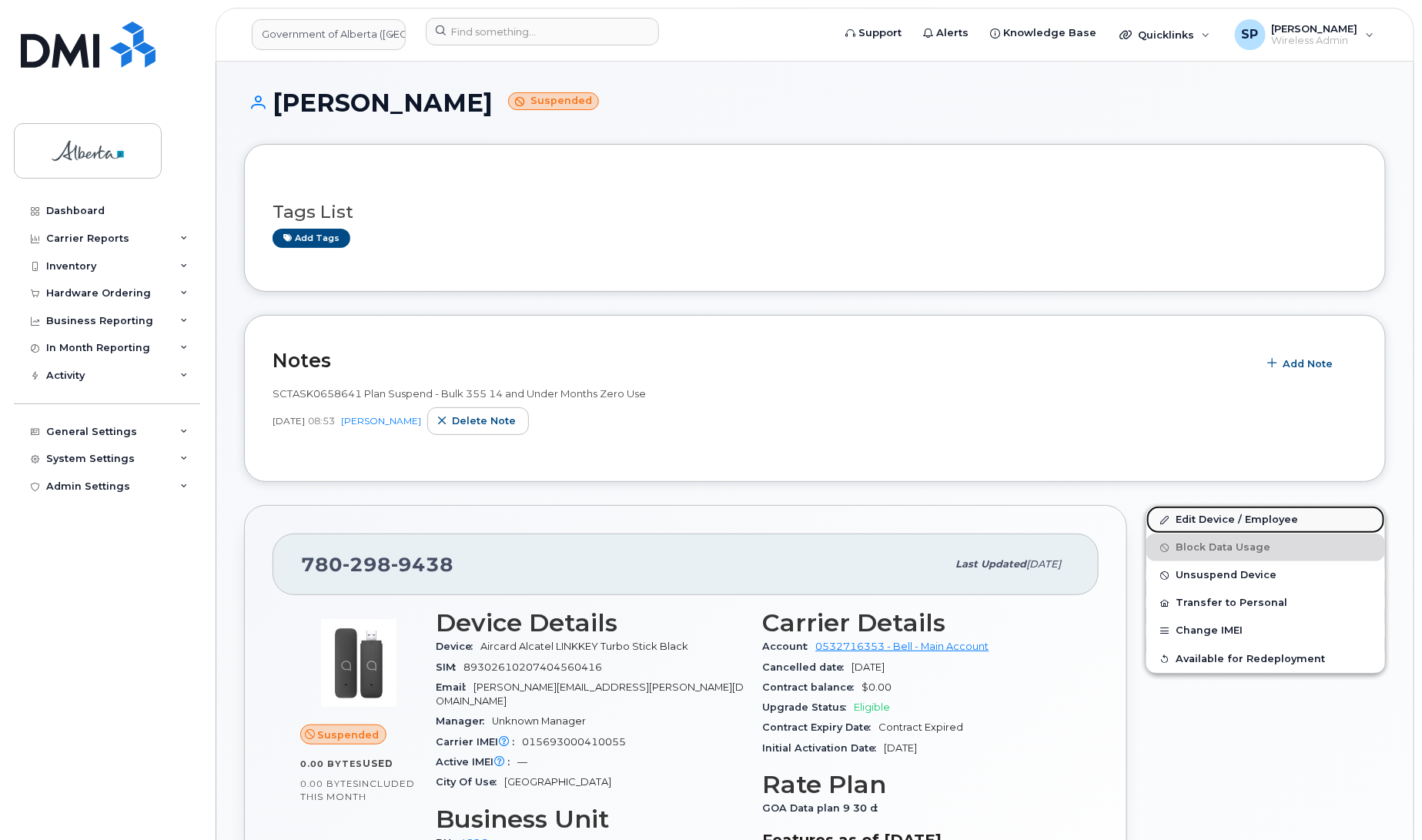
click at [1219, 520] on link "Edit Device / Employee" at bounding box center [1266, 520] width 239 height 27
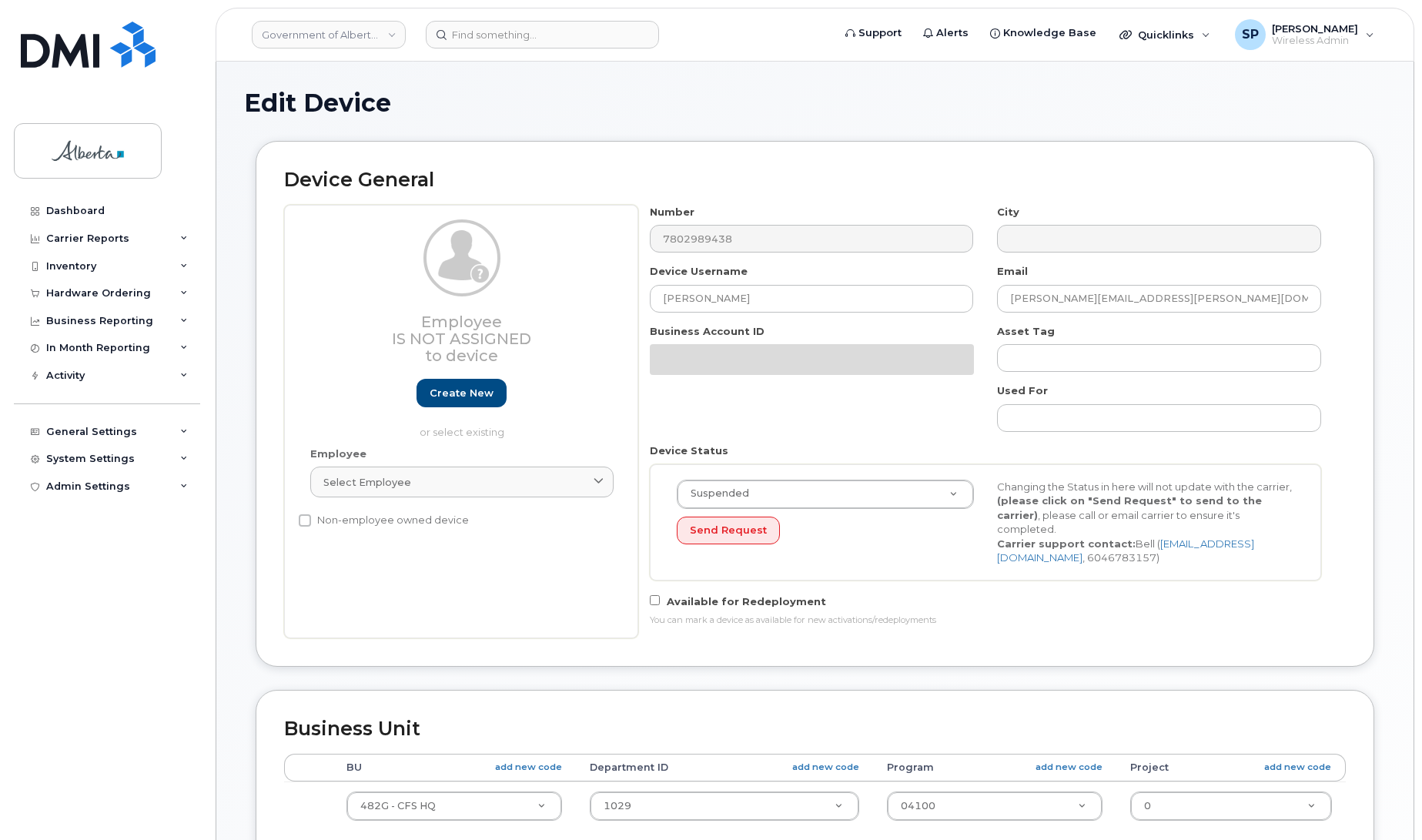
select select "4120337"
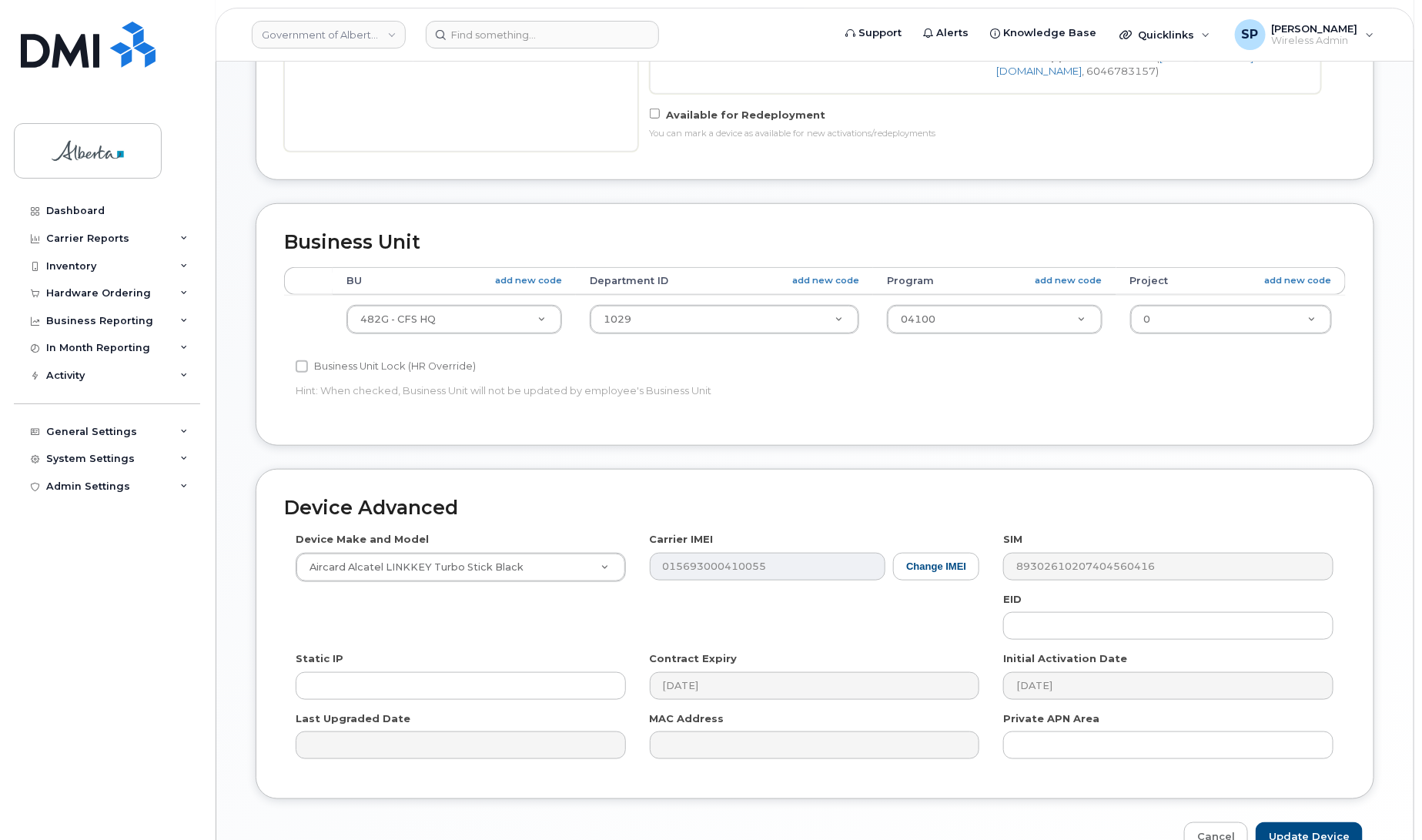
scroll to position [578, 0]
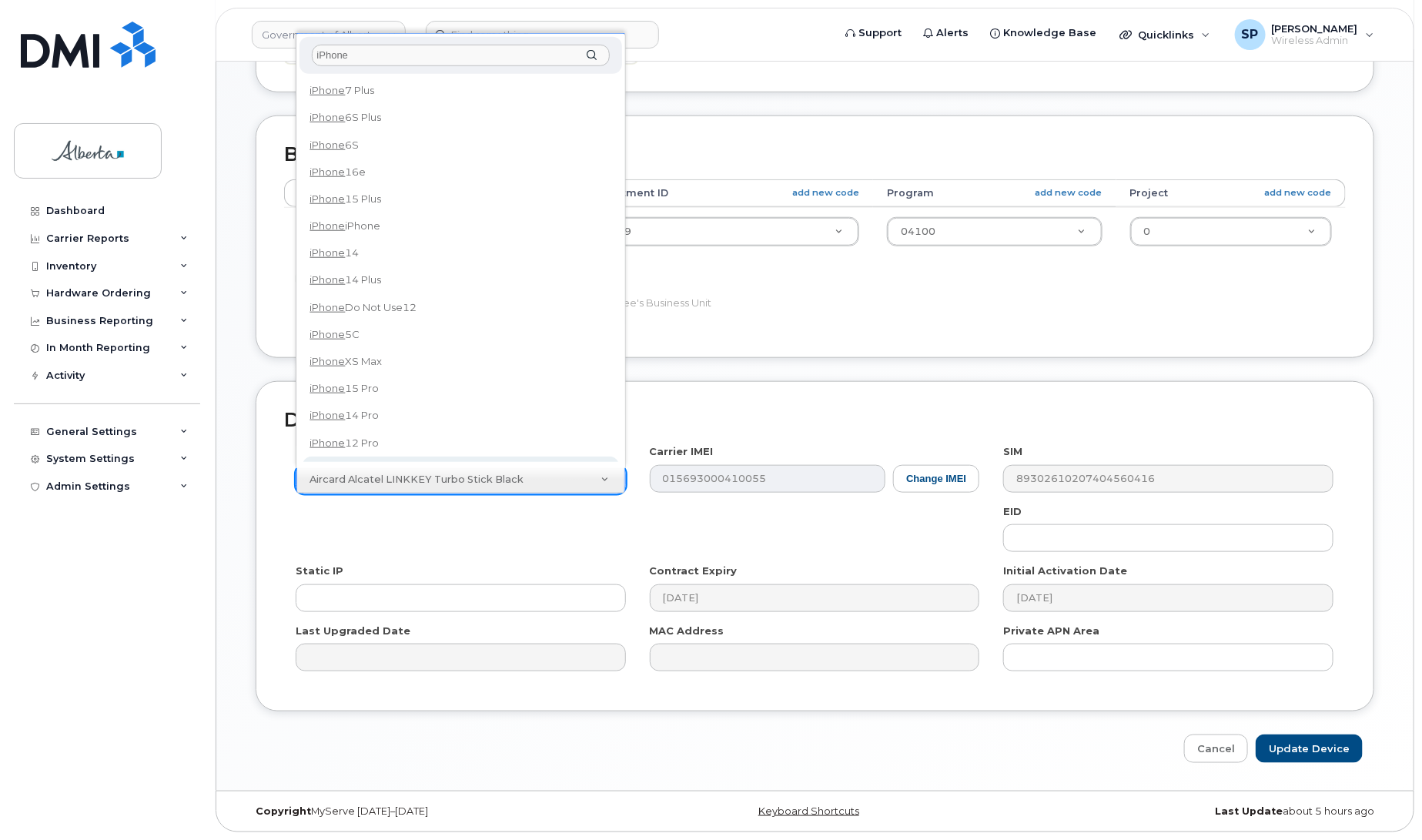
type input "iPhone"
select select "185"
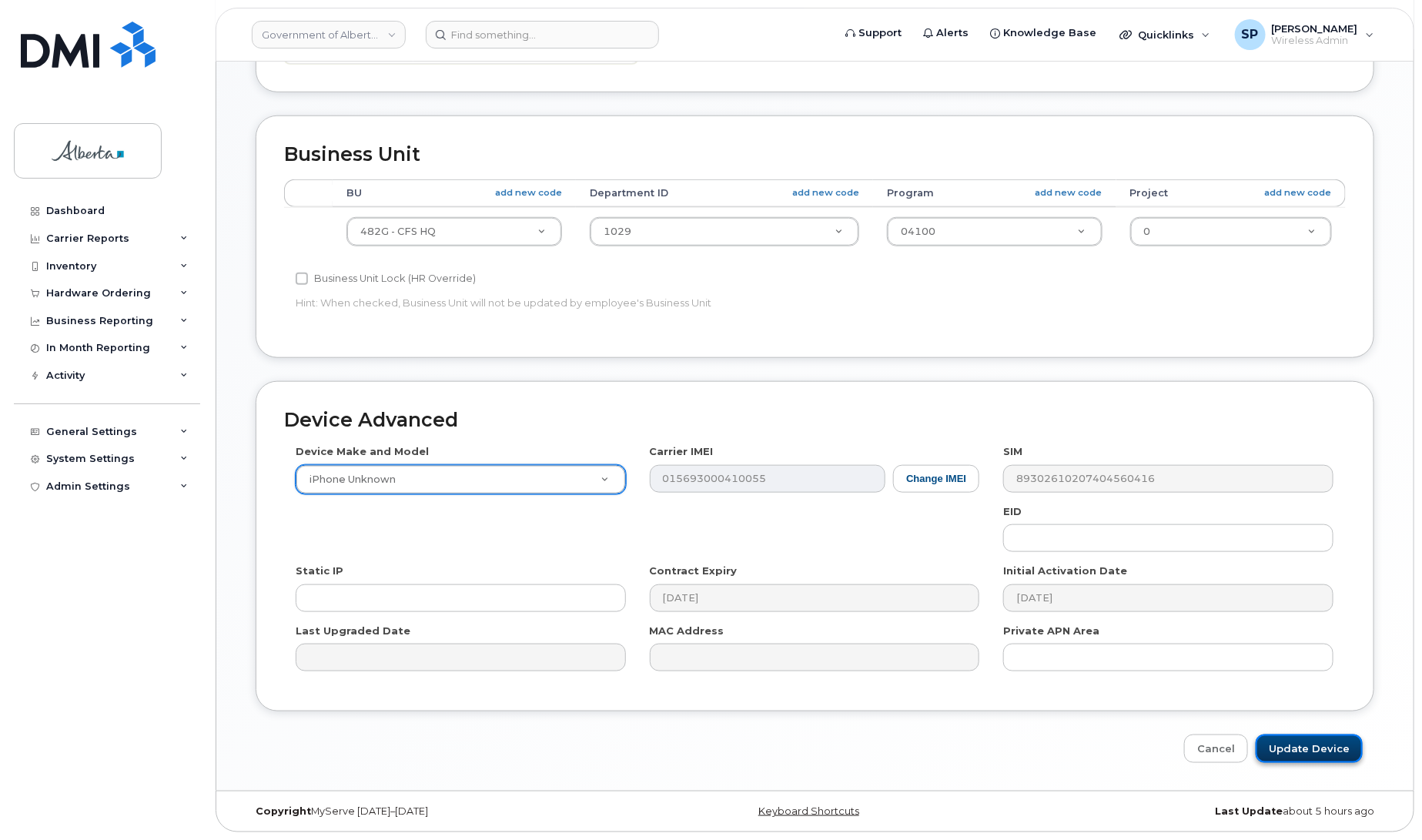
click at [1294, 753] on input "Update Device" at bounding box center [1309, 749] width 107 height 28
type input "Saving..."
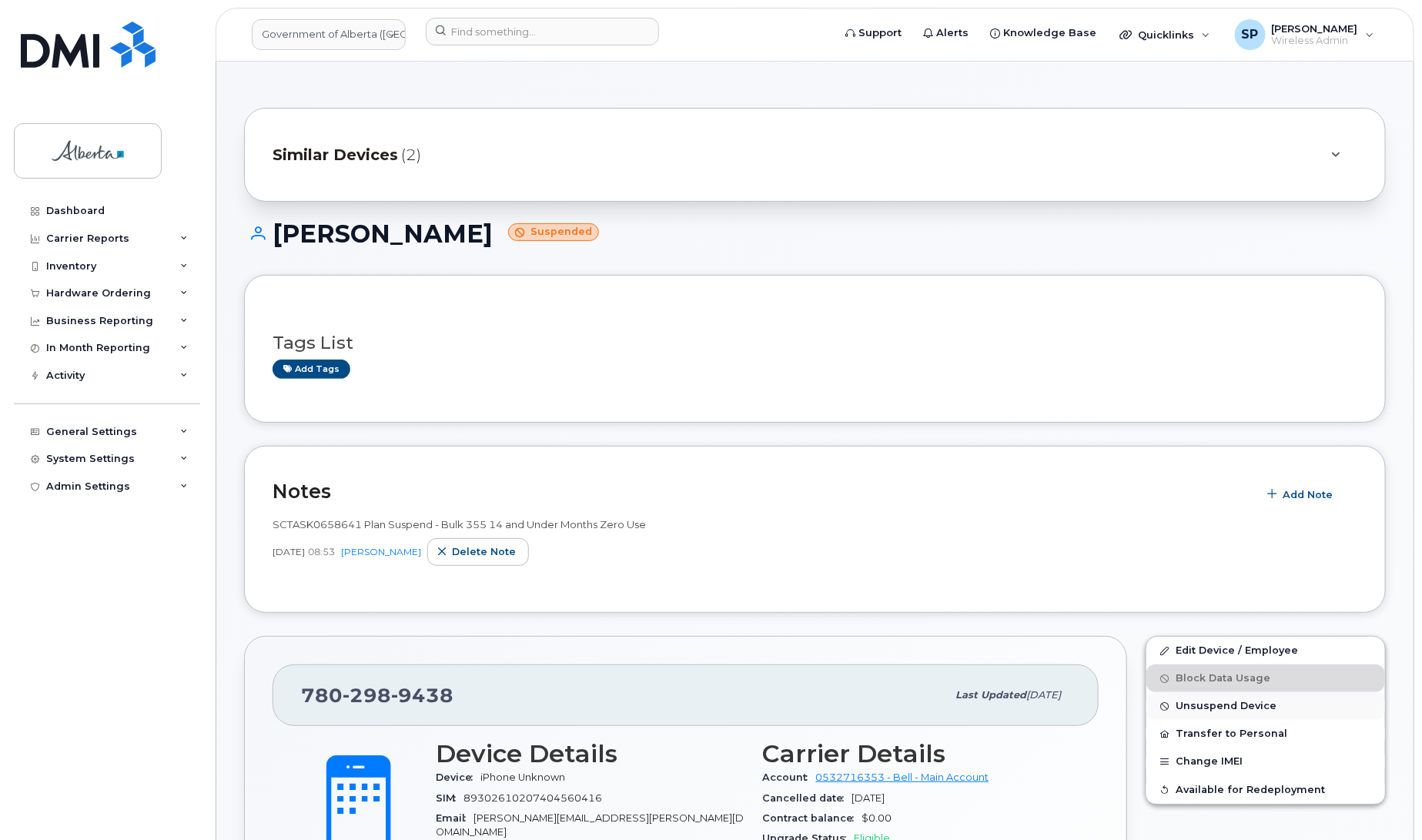
click at [1203, 707] on span "Unsuspend Device" at bounding box center [1226, 706] width 100 height 11
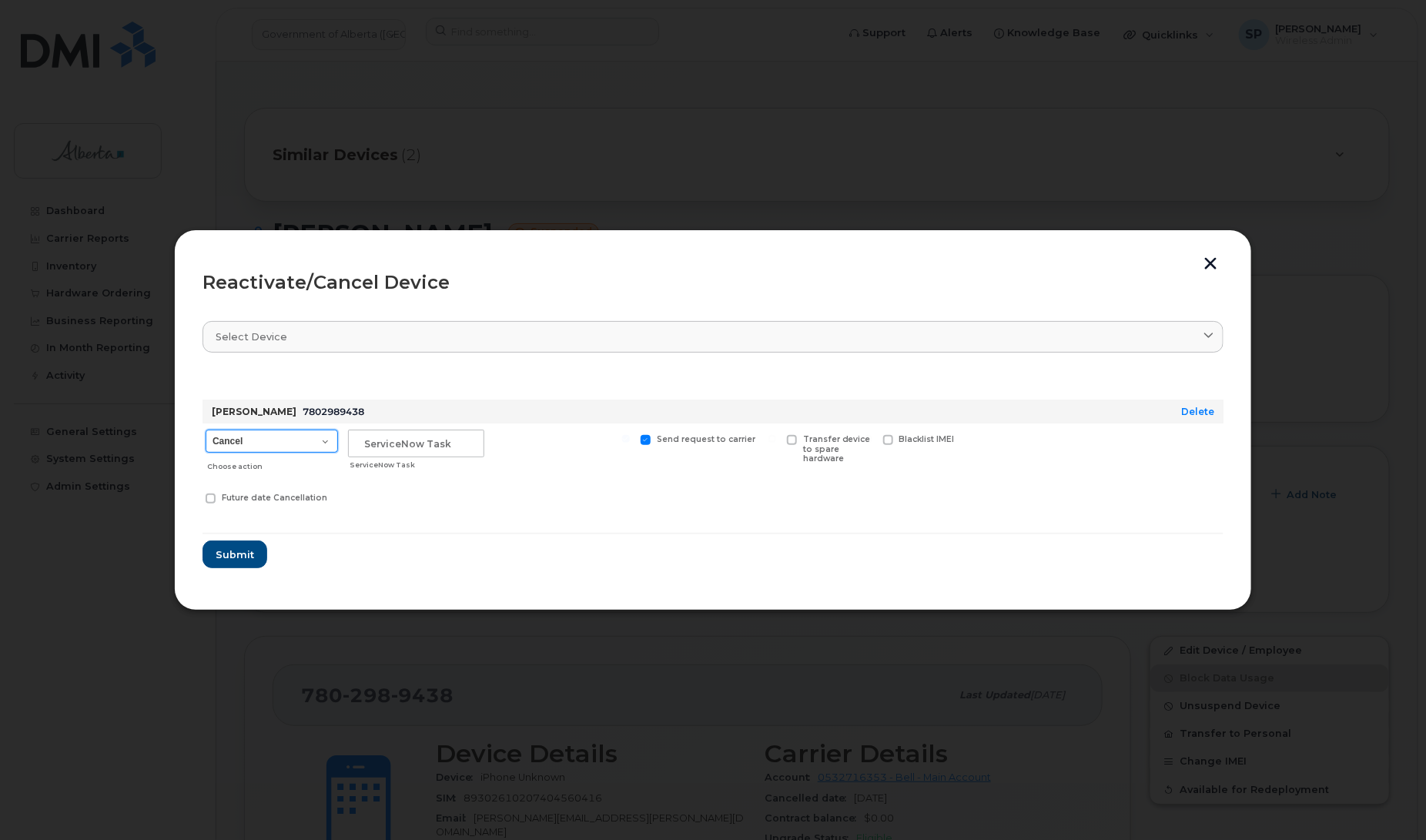
click at [231, 444] on select "Cancel Suspend - Extend Suspension Reactivate" at bounding box center [272, 441] width 133 height 23
select select "[object Object]"
click at [206, 429] on select "Cancel Suspend - Extend Suspension Reactivate" at bounding box center [272, 441] width 133 height 23
click at [401, 445] on input "text" at bounding box center [416, 443] width 137 height 27
type input "Repurpose"
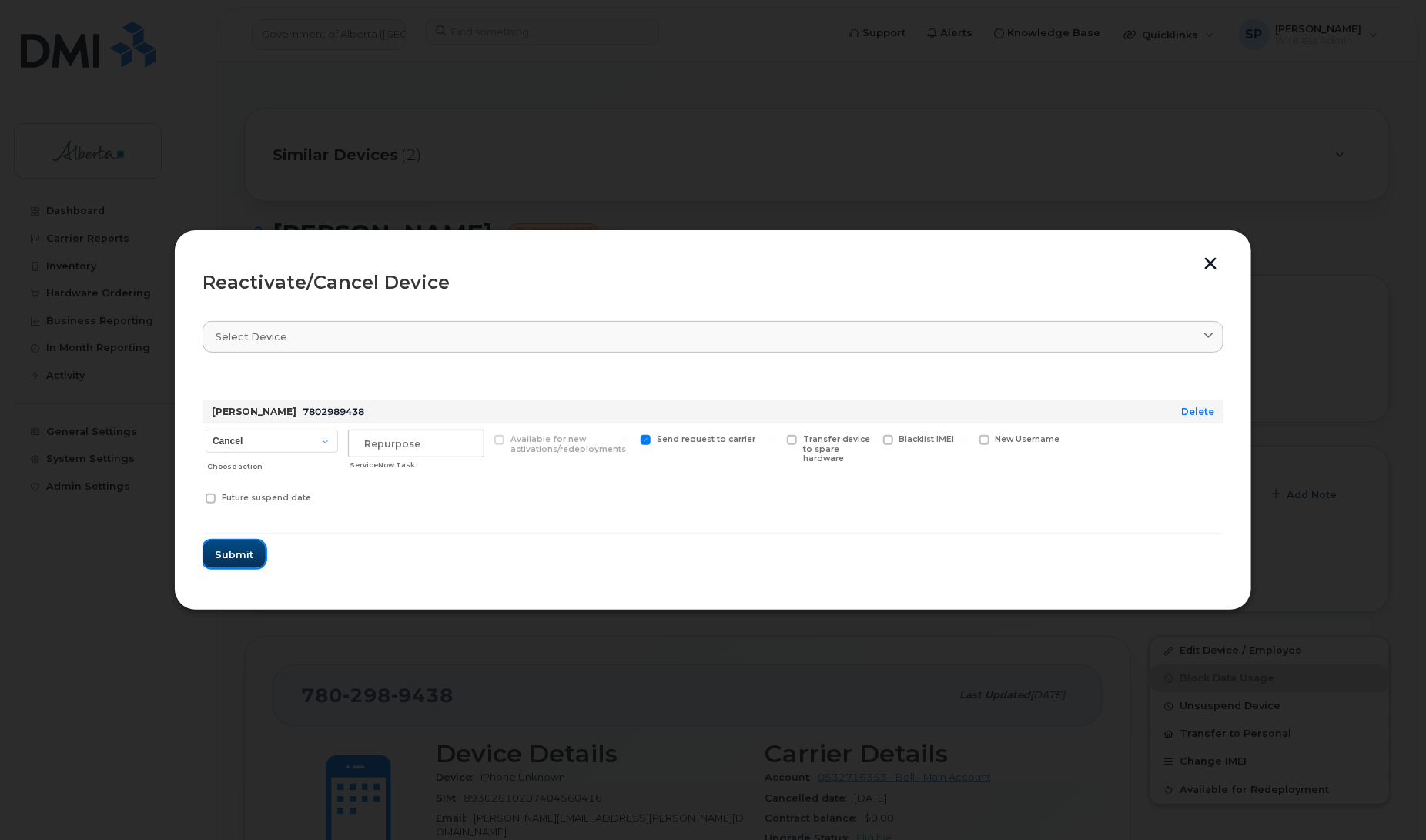
click at [231, 555] on span "Submit" at bounding box center [234, 554] width 39 height 14
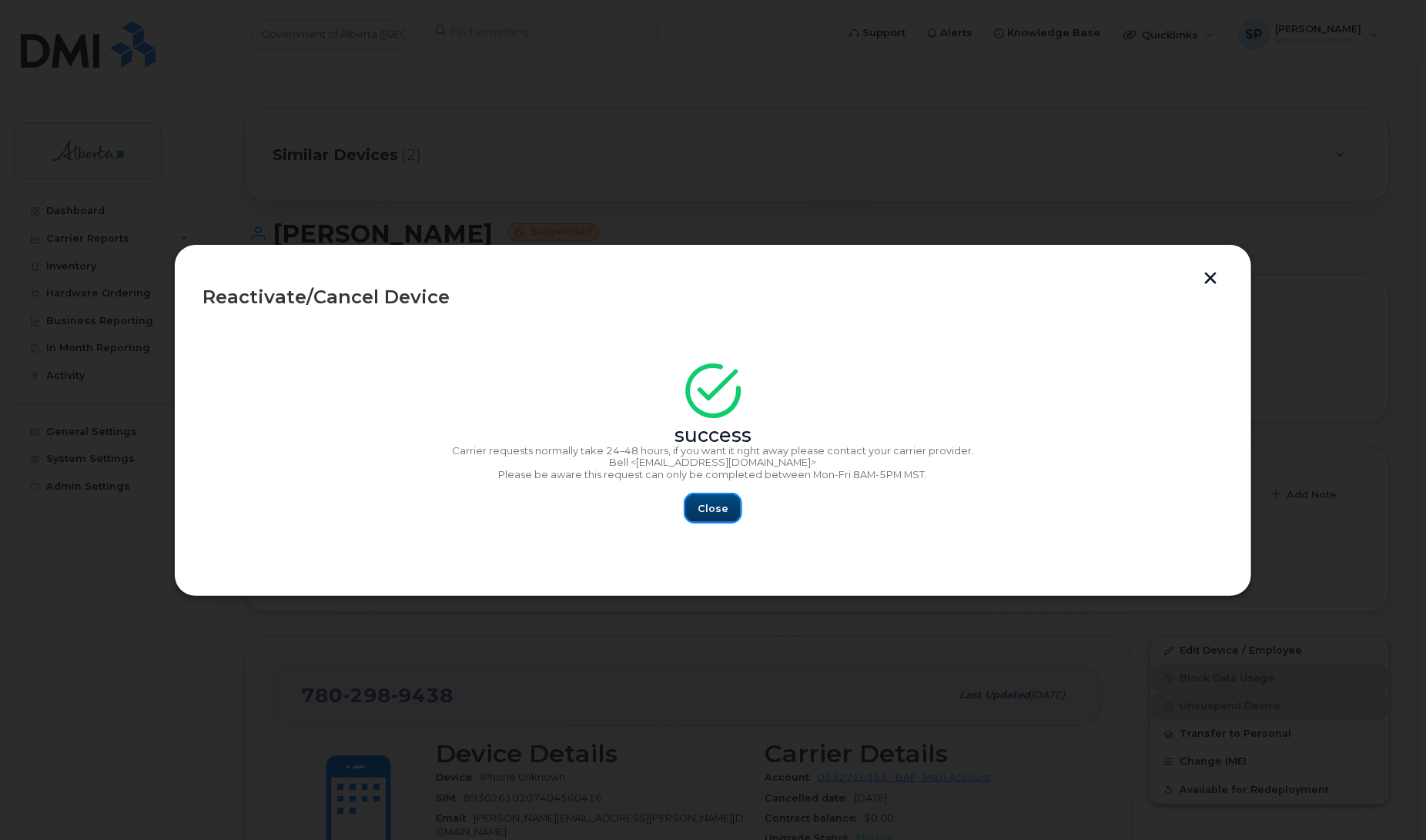
click at [726, 510] on span "Close" at bounding box center [713, 508] width 30 height 14
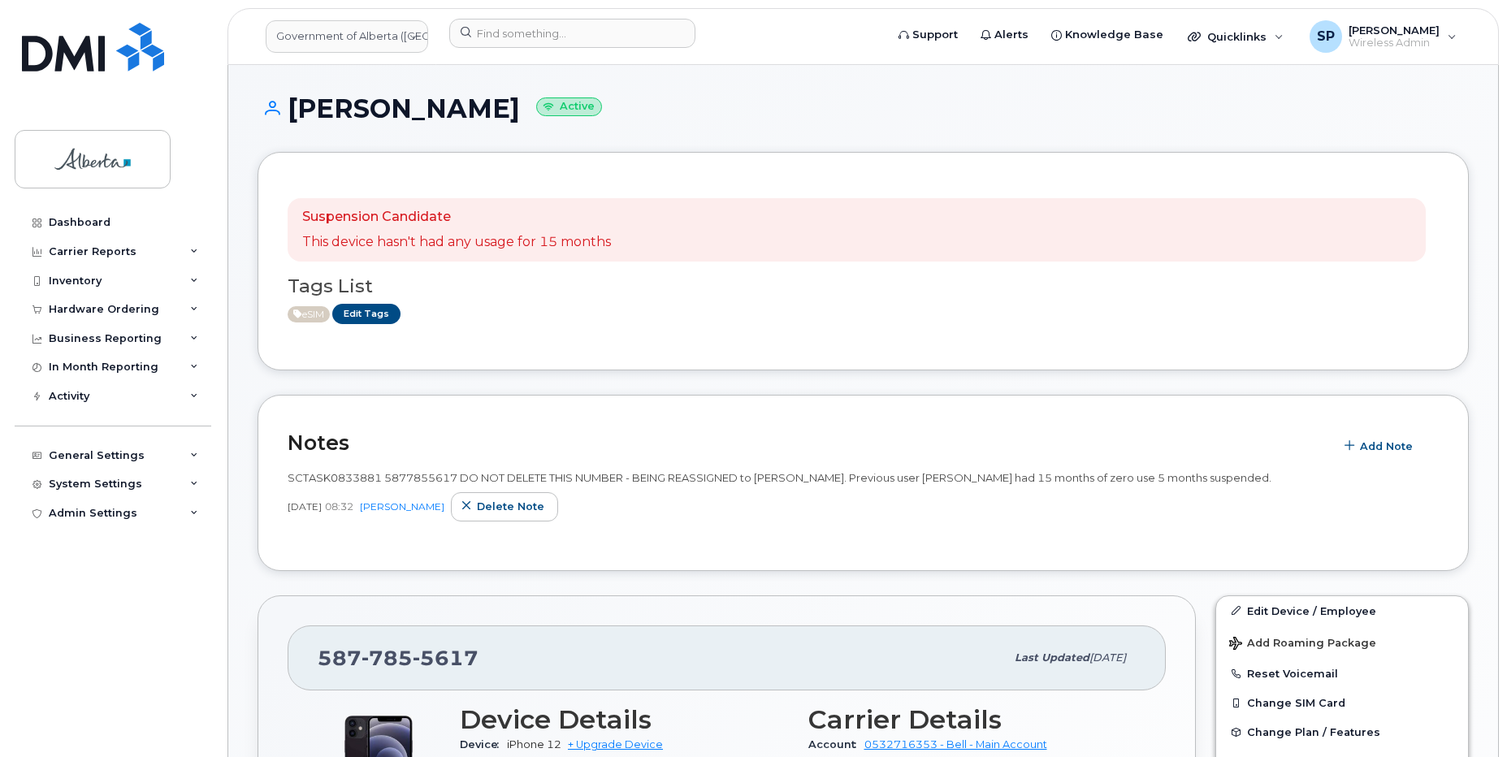
scroll to position [1044, 0]
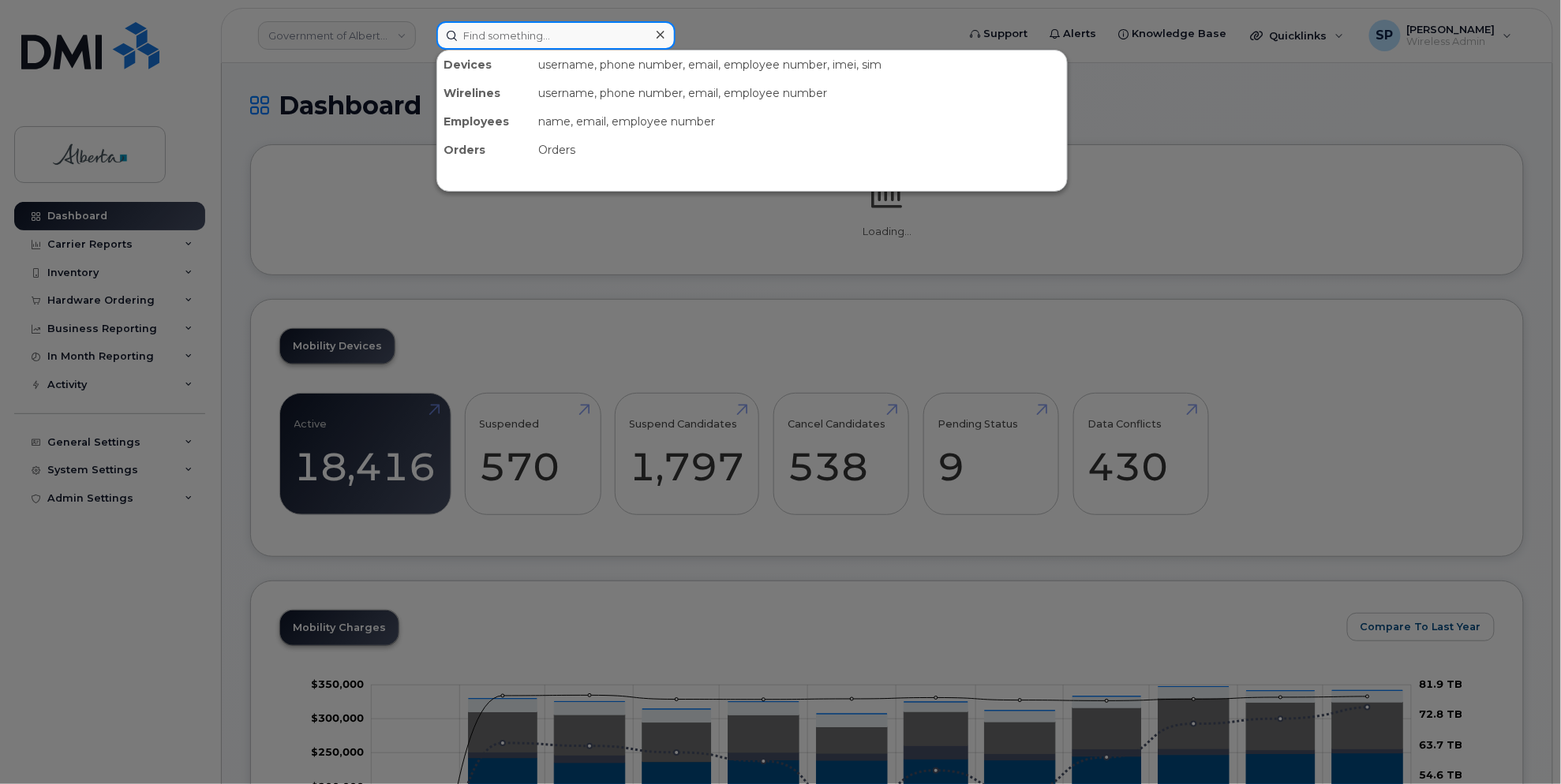
click at [528, 39] on input at bounding box center [556, 35] width 239 height 28
paste input "7802649761"
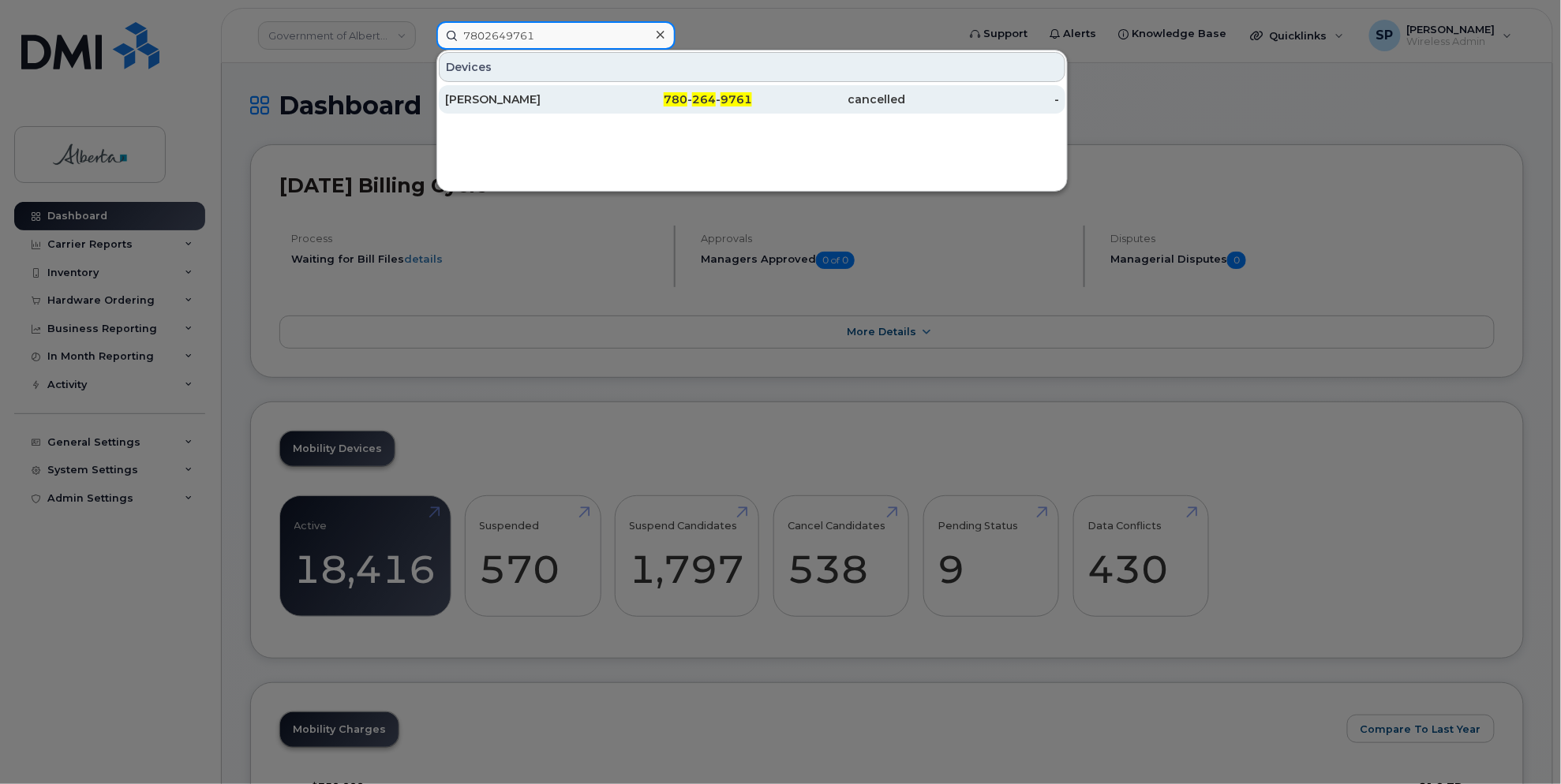
type input "7802649761"
click at [490, 99] on div "[PERSON_NAME]" at bounding box center [522, 99] width 154 height 16
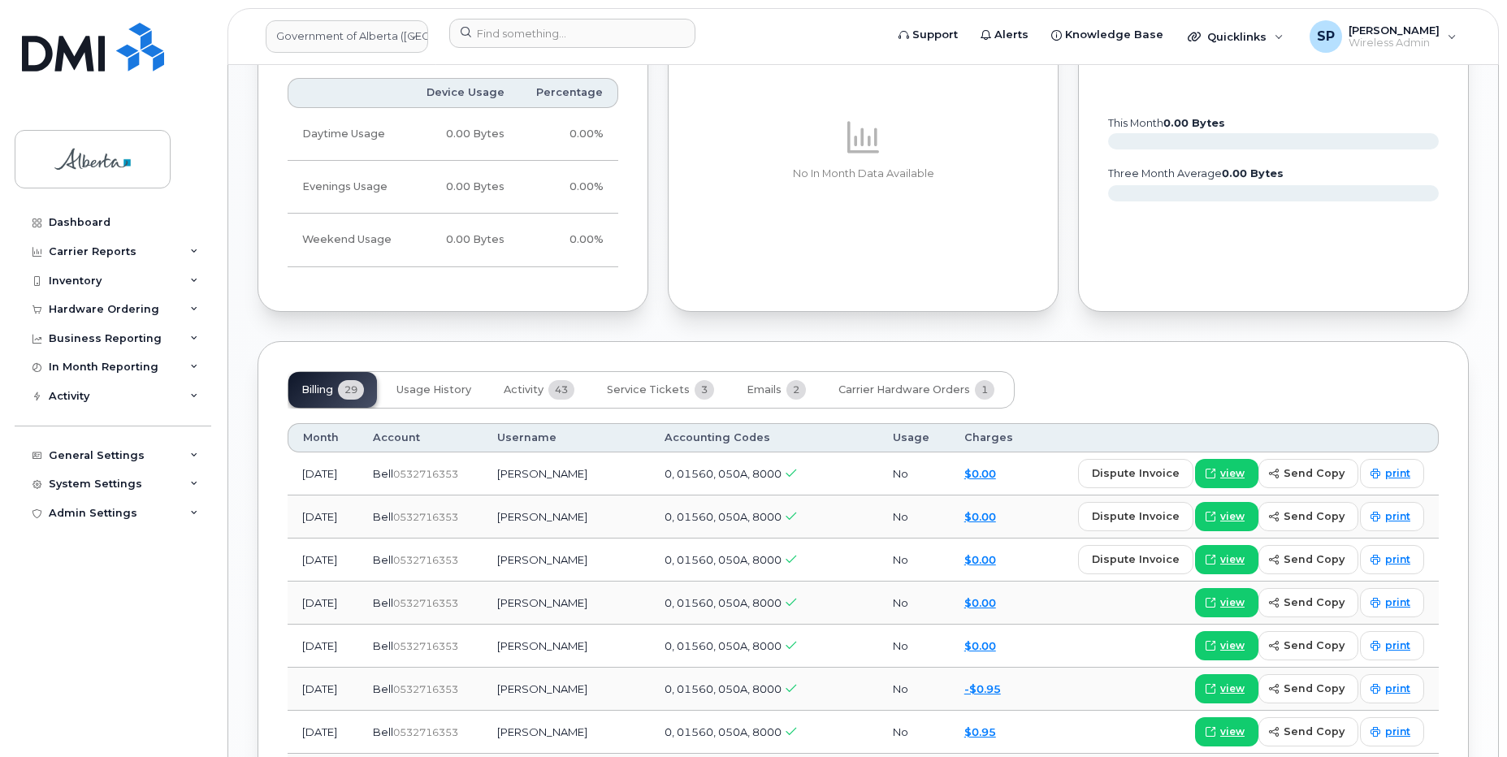
scroll to position [1341, 0]
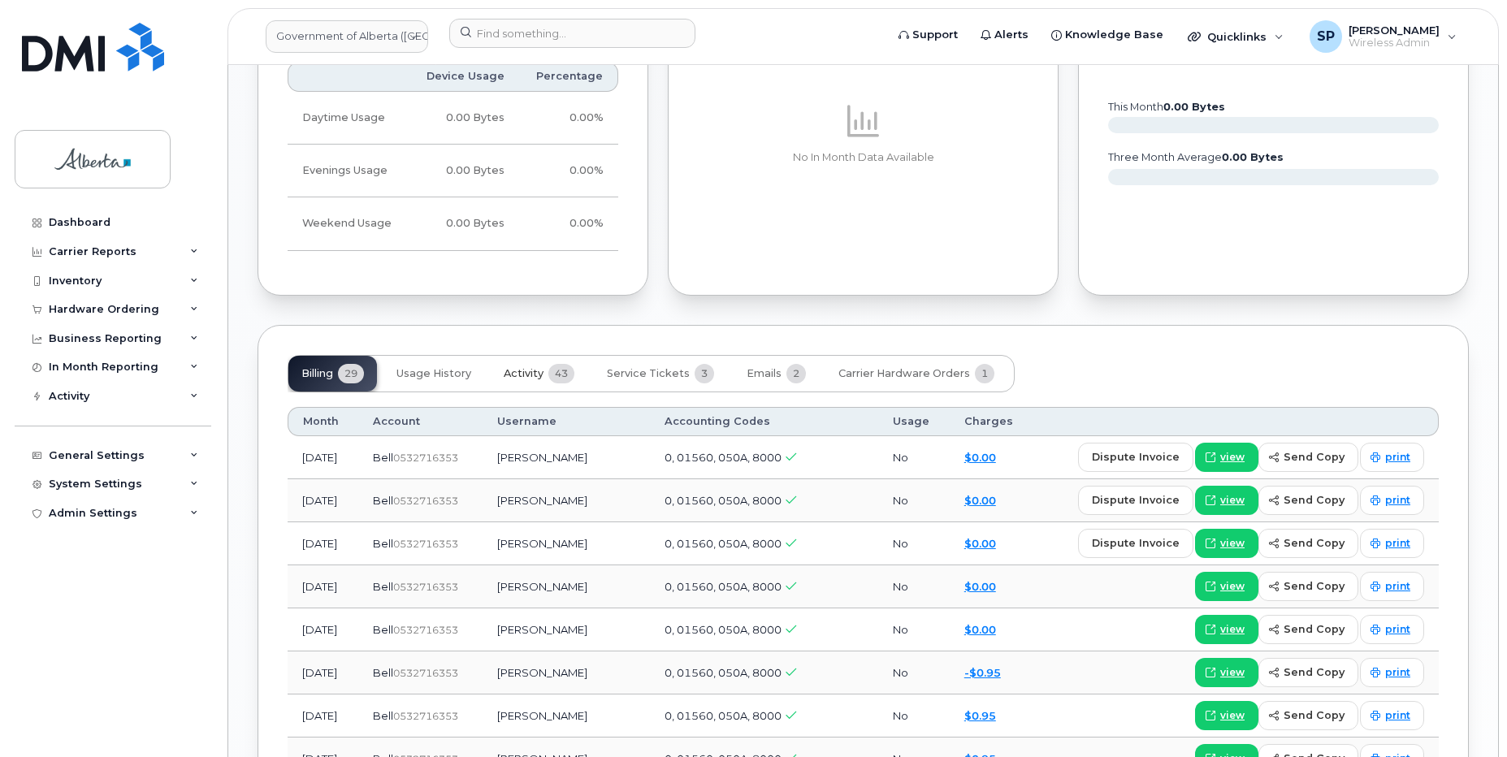
click at [530, 367] on span "Activity" at bounding box center [524, 373] width 40 height 13
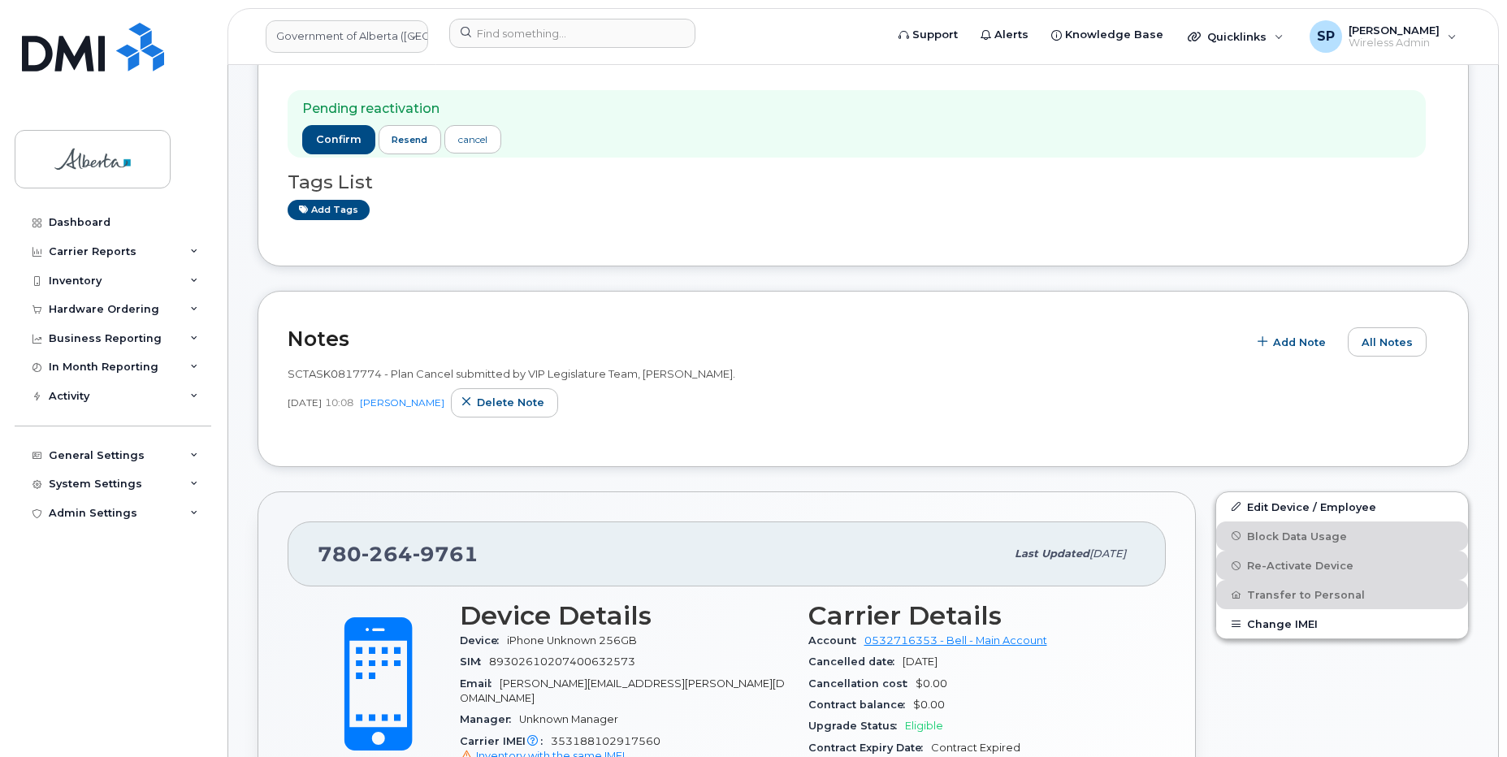
scroll to position [0, 0]
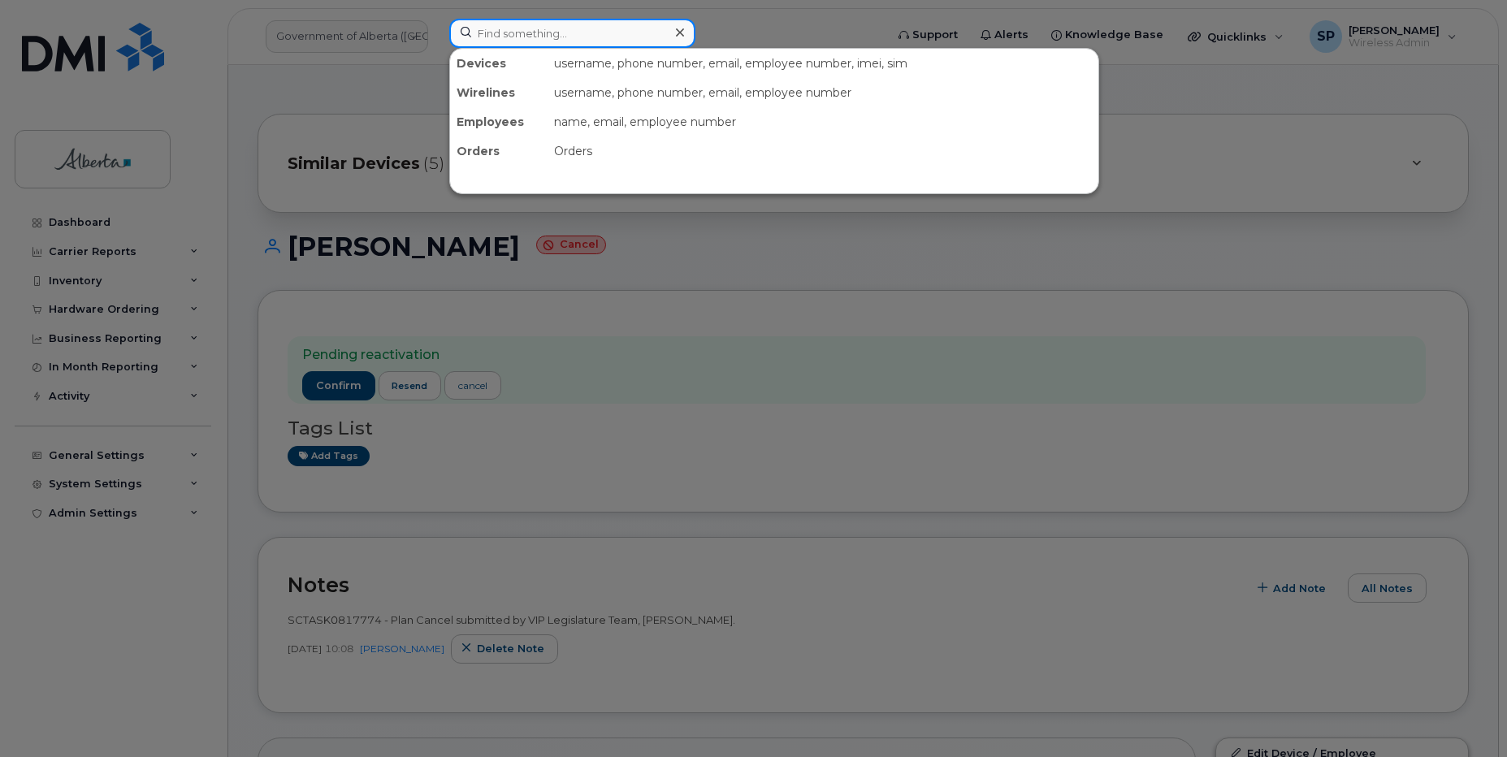
click at [487, 22] on input at bounding box center [572, 33] width 246 height 29
paste input "7802666374"
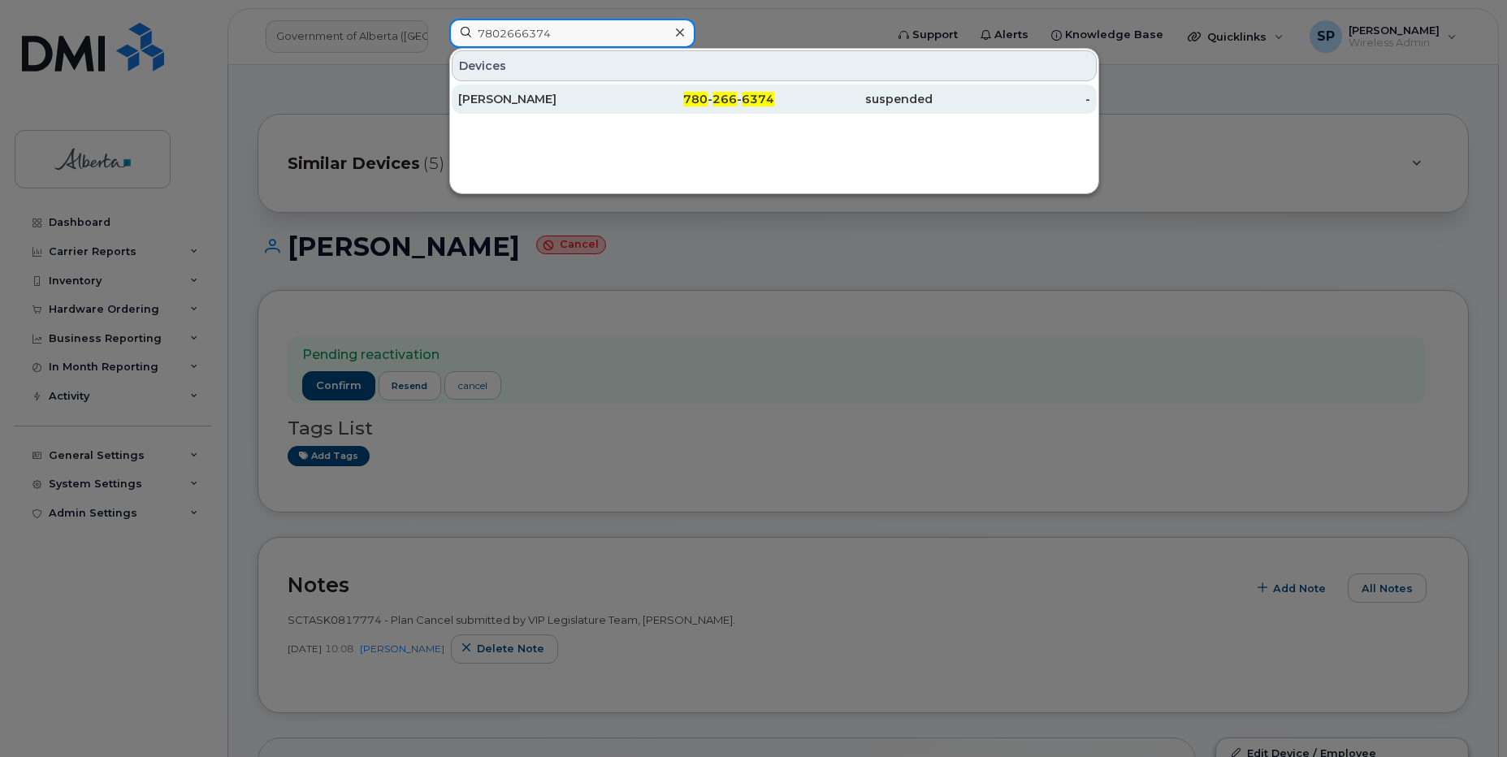
type input "7802666374"
click at [499, 97] on div "[PERSON_NAME]" at bounding box center [537, 99] width 158 height 16
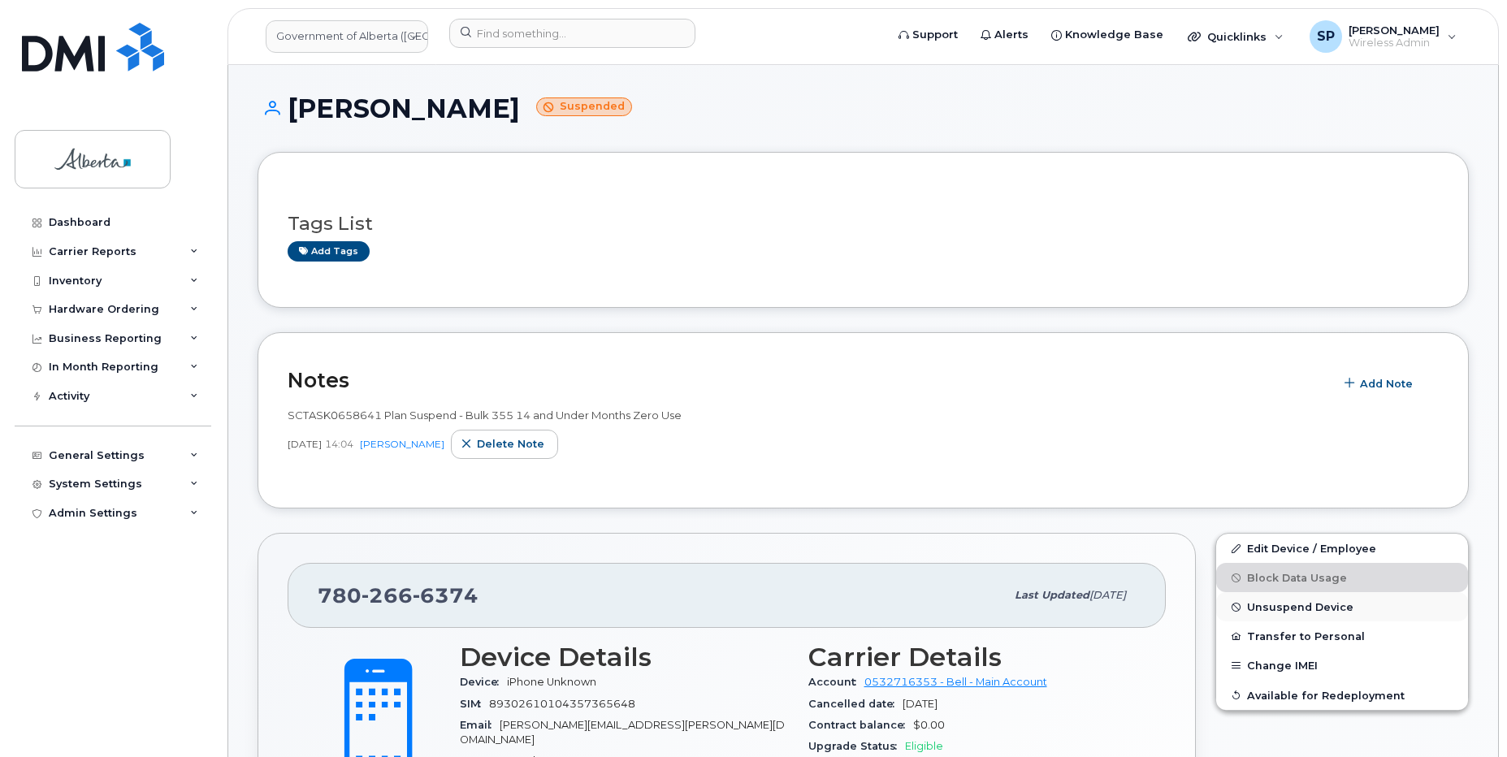
click at [1271, 607] on span "Unsuspend Device" at bounding box center [1300, 607] width 106 height 12
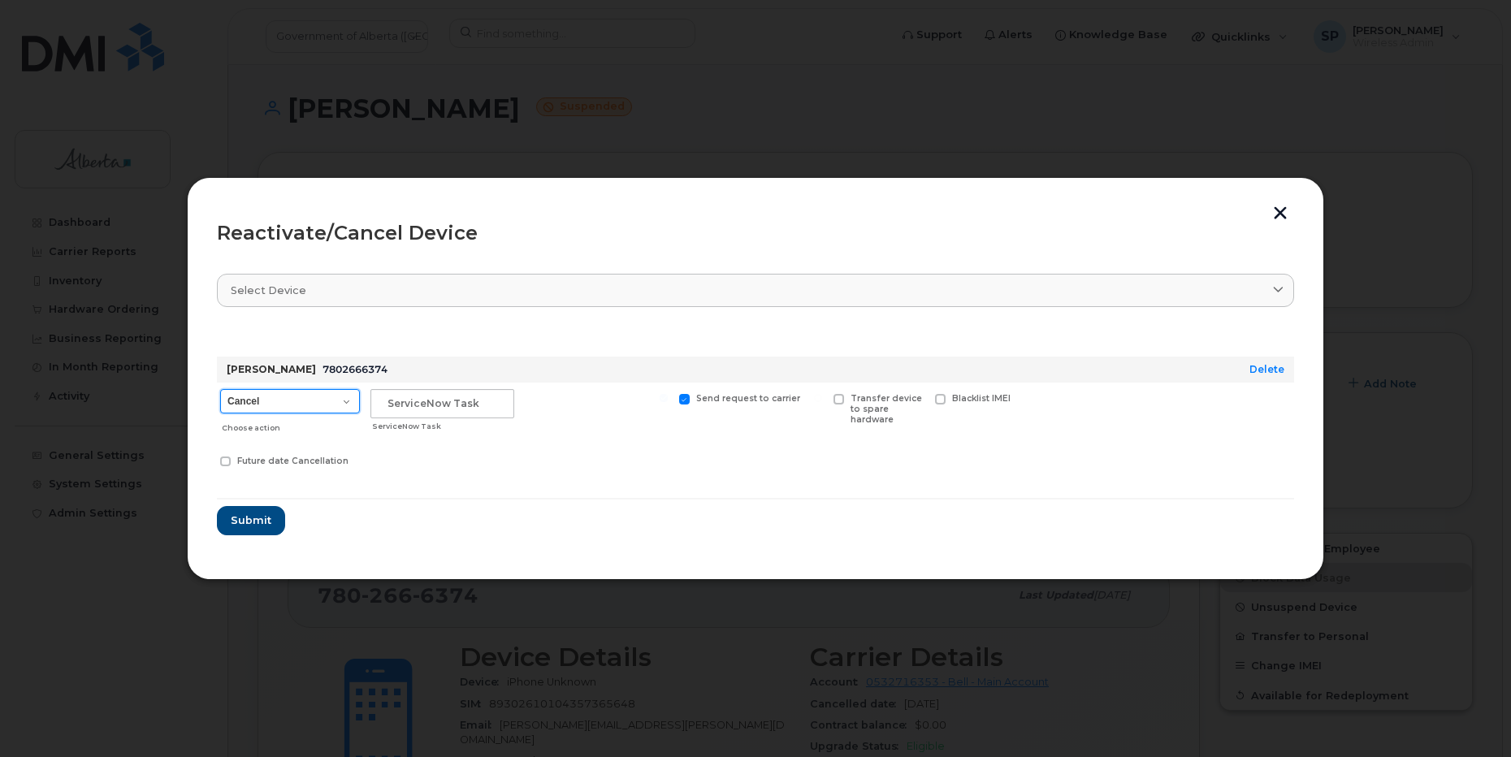
click at [298, 396] on select "Cancel Suspend - Extend Suspension Reactivate" at bounding box center [290, 401] width 140 height 24
select select "[object Object]"
click at [220, 389] on select "Cancel Suspend - Extend Suspension Reactivate" at bounding box center [290, 401] width 140 height 24
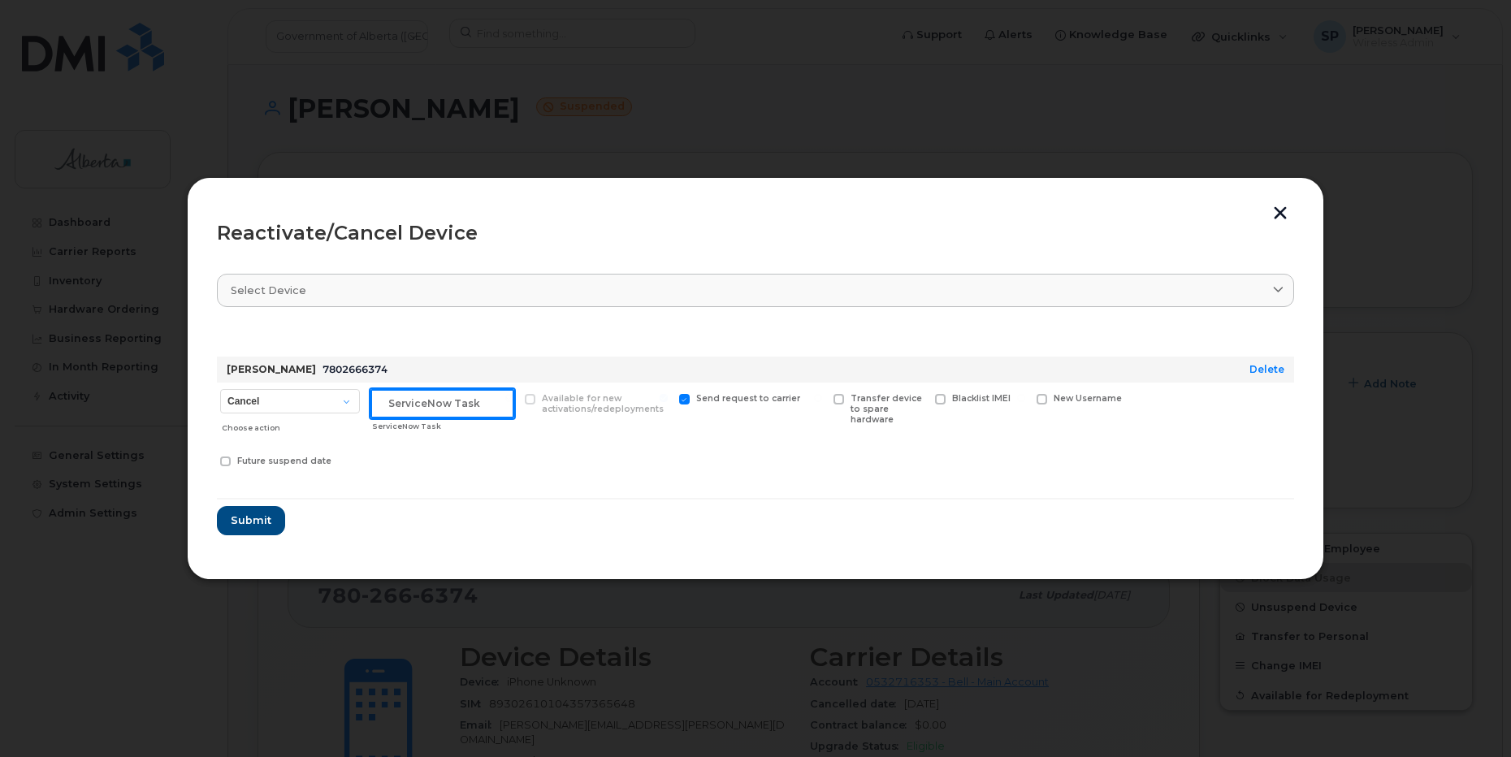
click at [431, 408] on input "text" at bounding box center [442, 403] width 144 height 29
type input "Repurpose"
click at [266, 525] on span "Submit" at bounding box center [250, 519] width 41 height 15
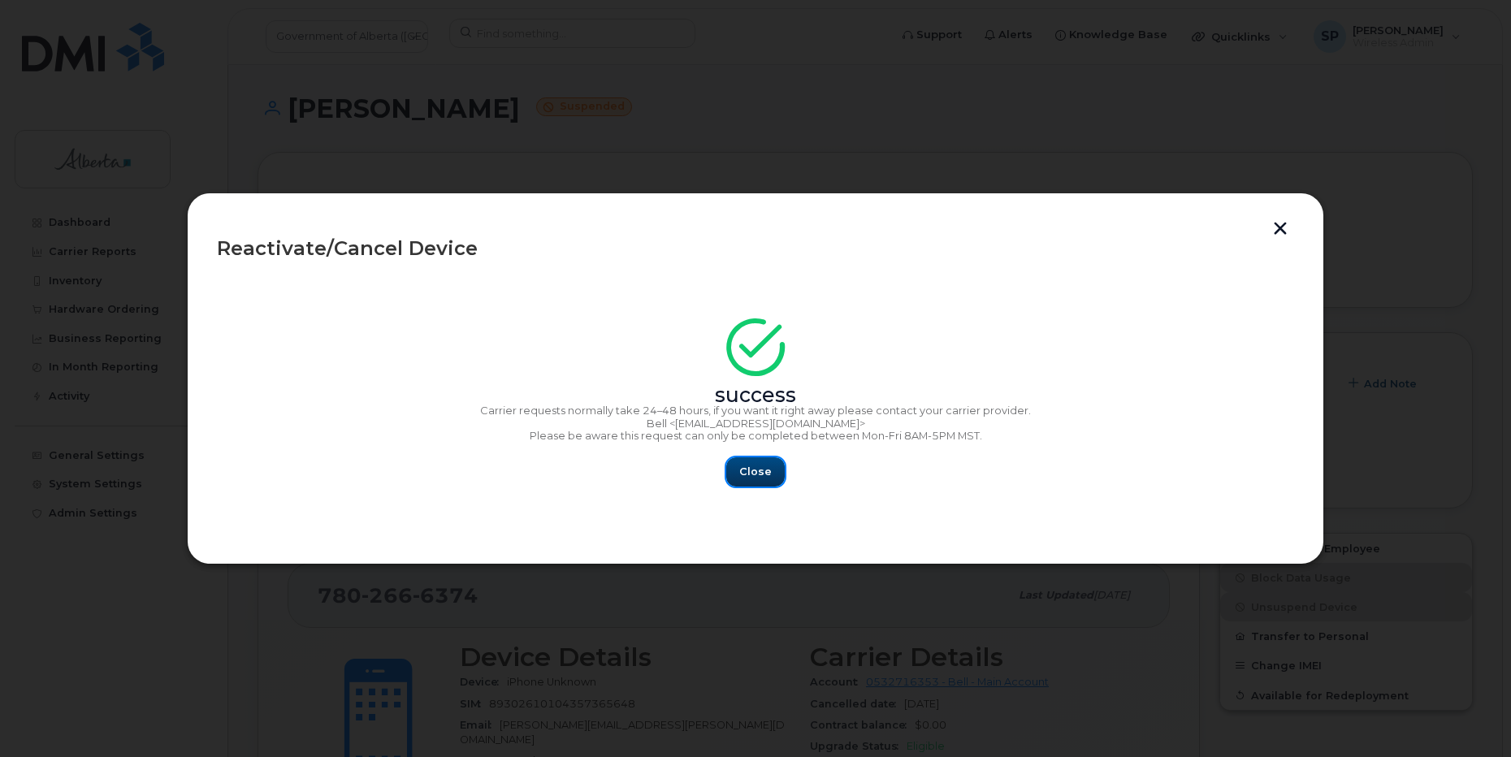
click at [765, 477] on span "Close" at bounding box center [755, 471] width 32 height 15
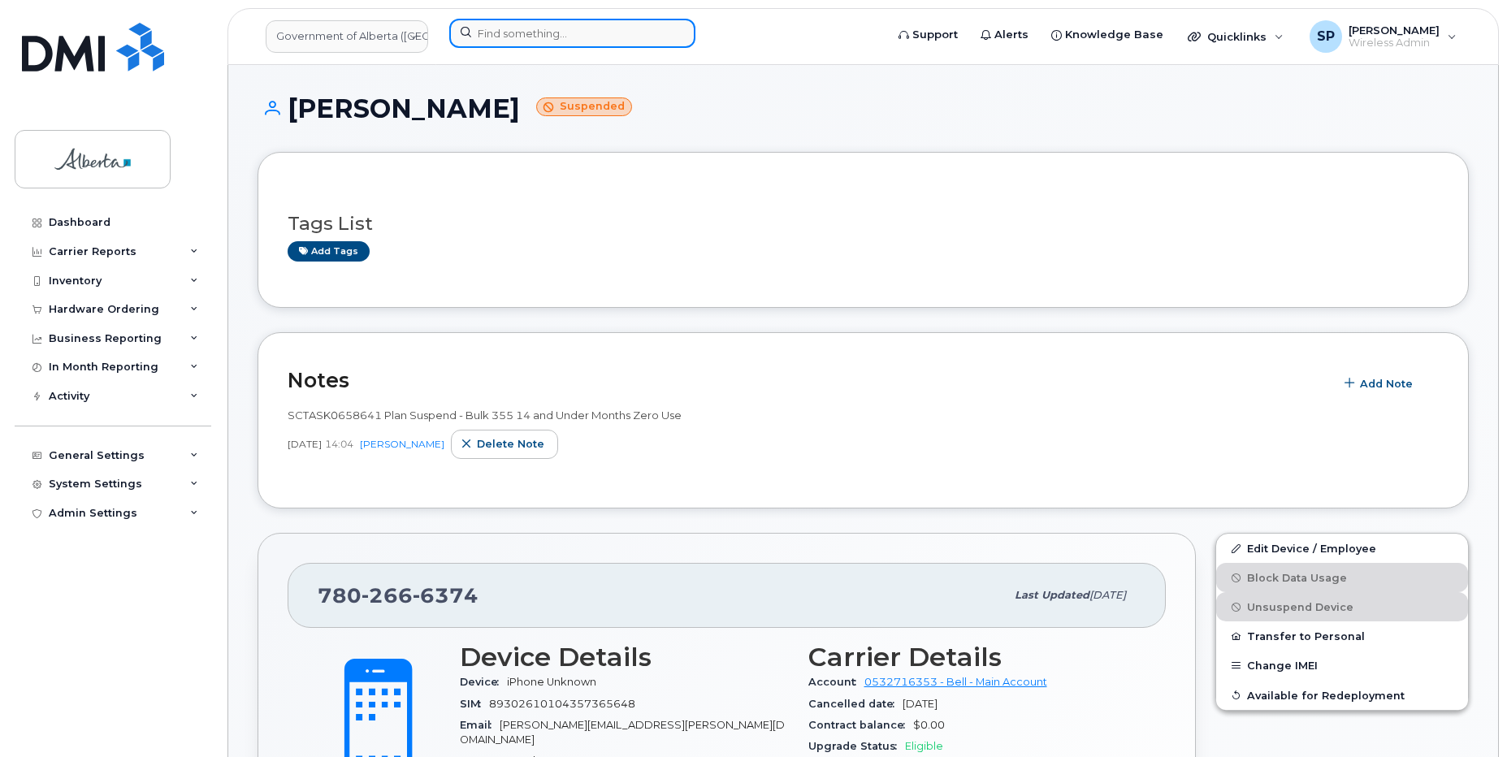
click at [500, 33] on input at bounding box center [572, 33] width 246 height 29
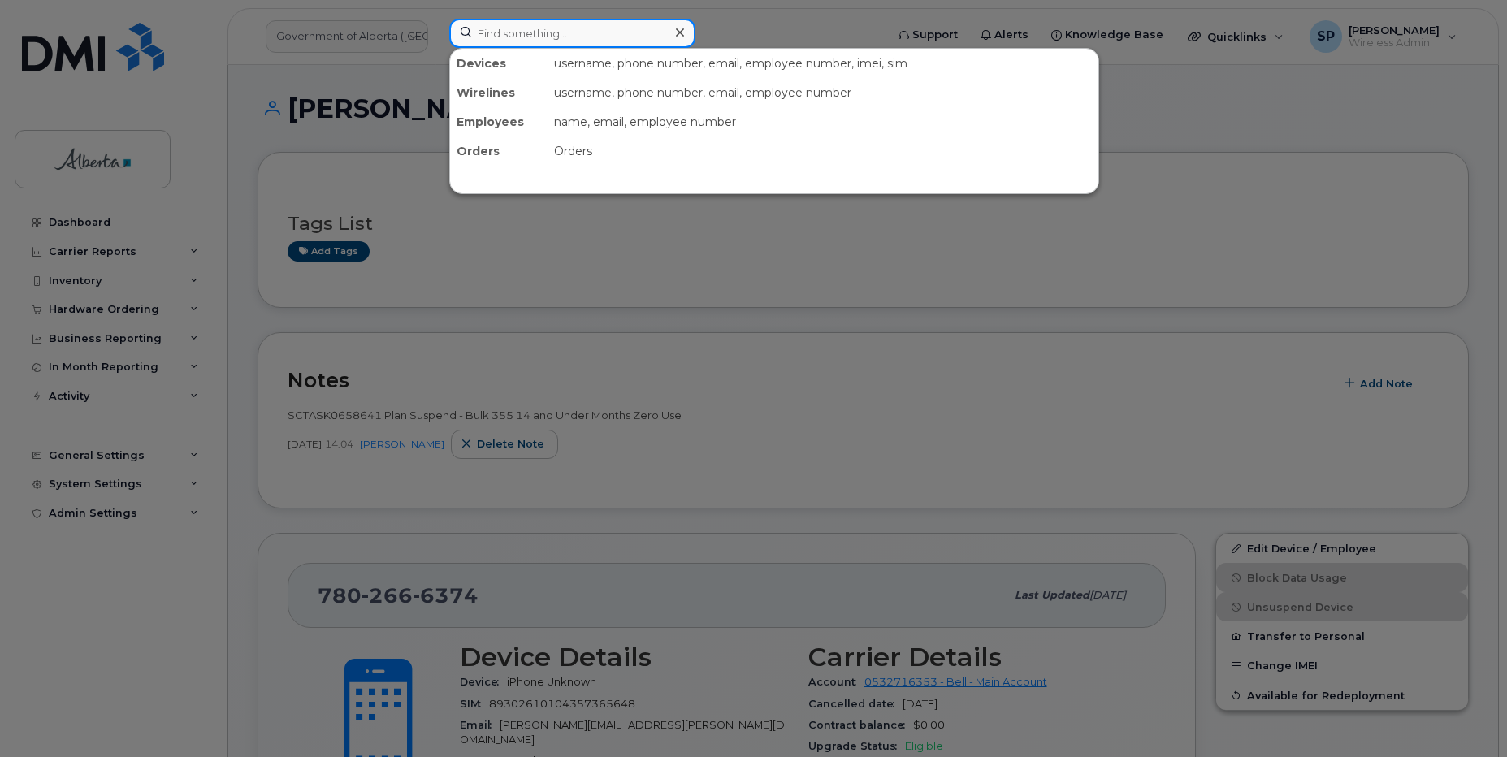
paste input "5873354732"
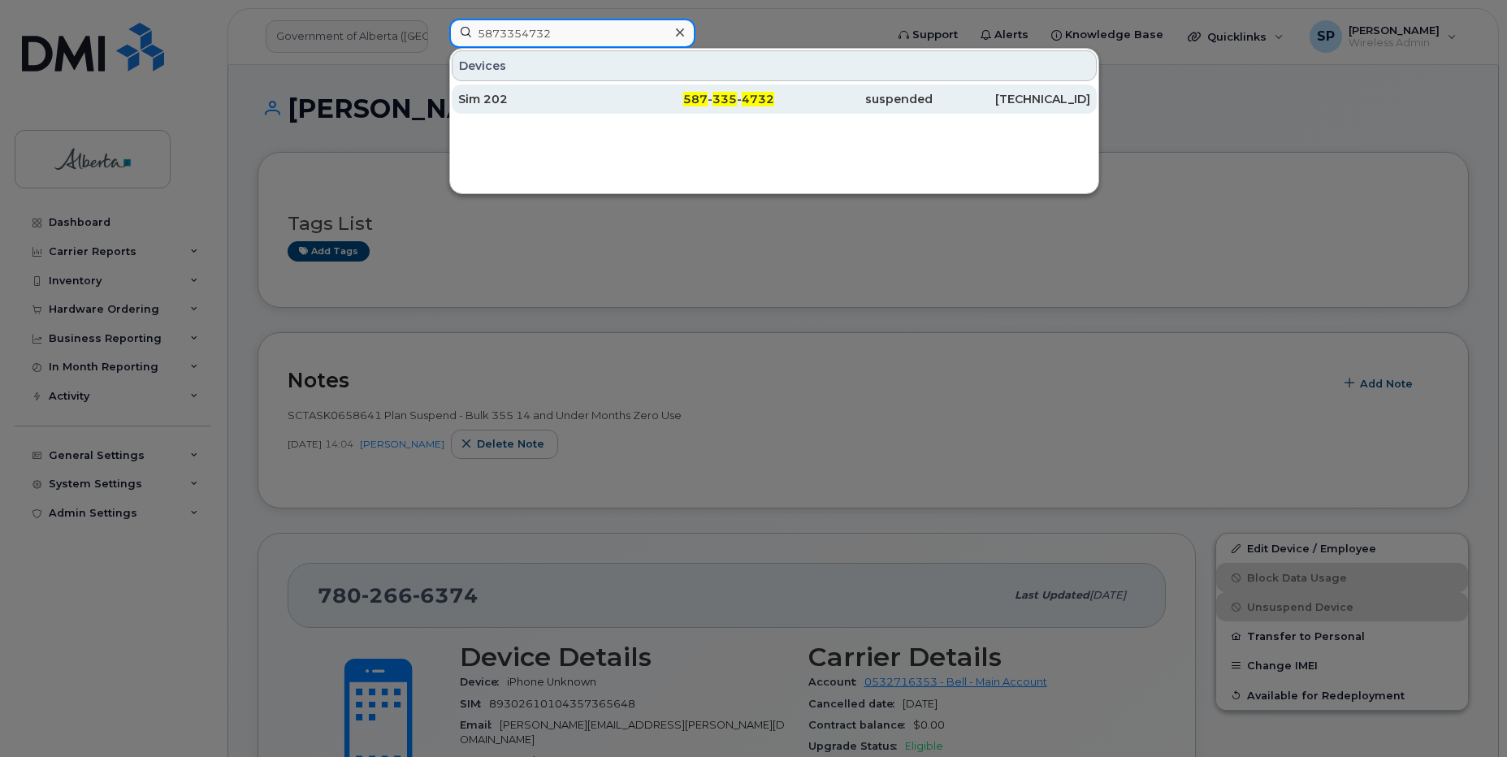
type input "5873354732"
click at [497, 100] on div "Sim 202" at bounding box center [537, 99] width 158 height 16
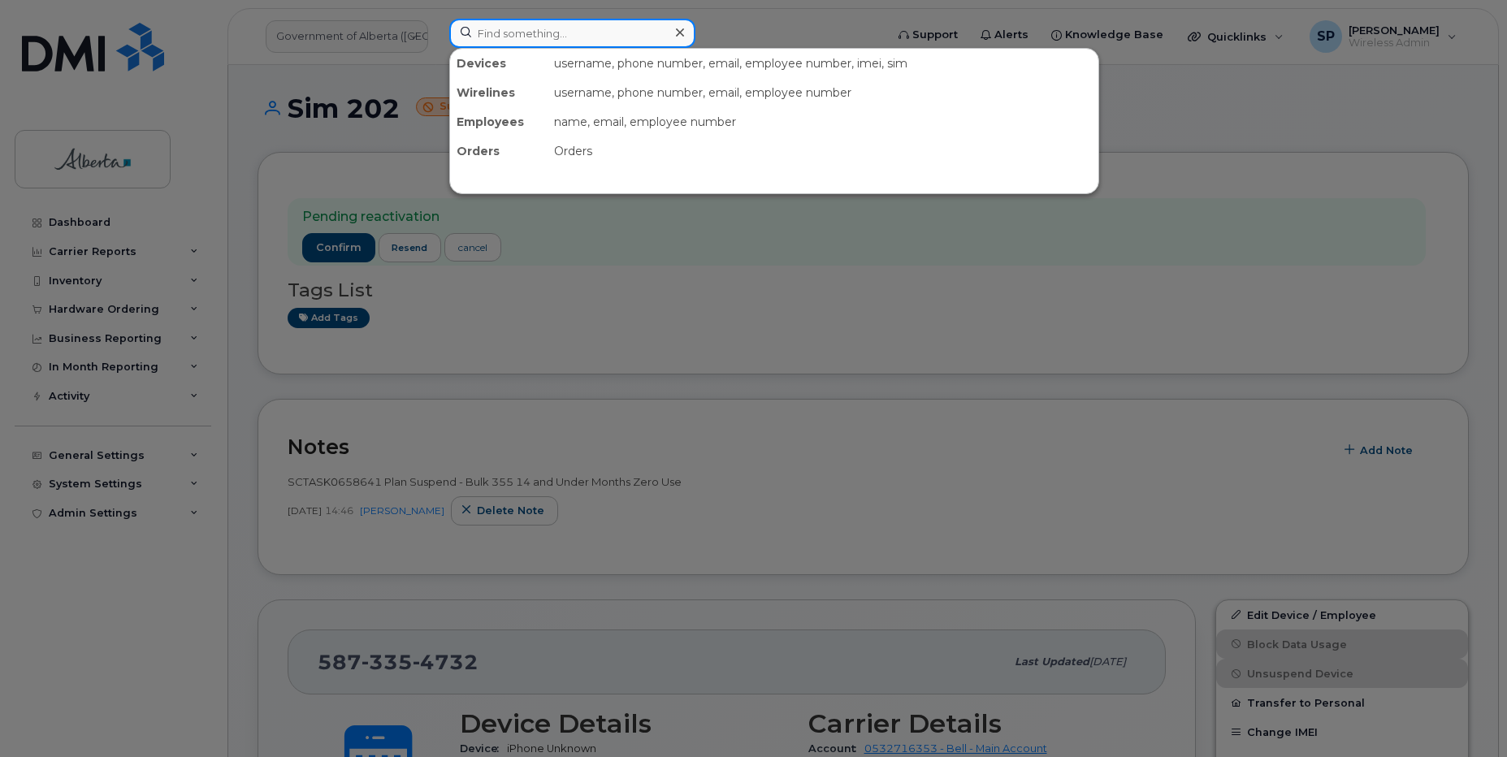
click at [574, 31] on input at bounding box center [572, 33] width 246 height 29
paste input "5873857152"
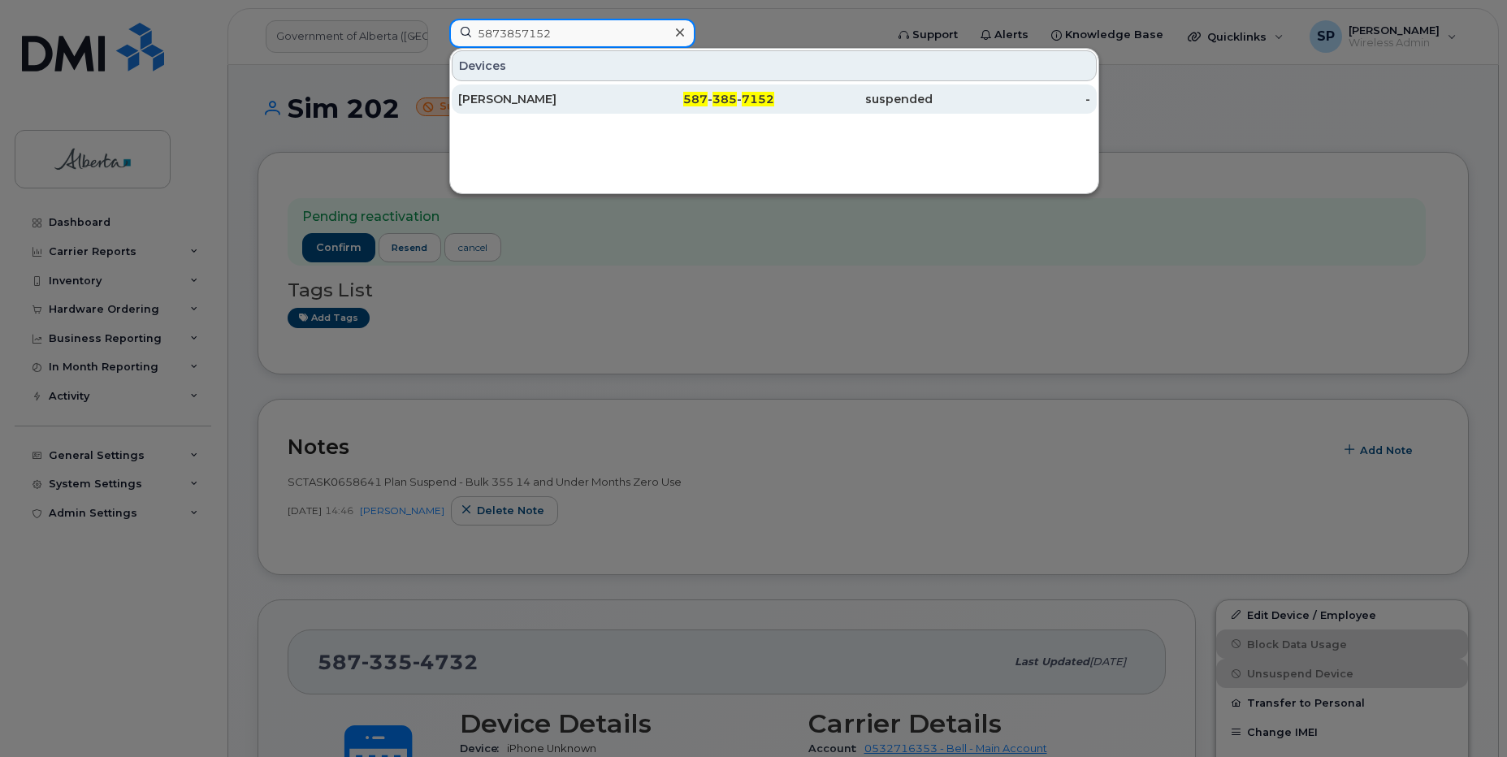
type input "5873857152"
click at [514, 100] on div "[PERSON_NAME]" at bounding box center [537, 99] width 158 height 16
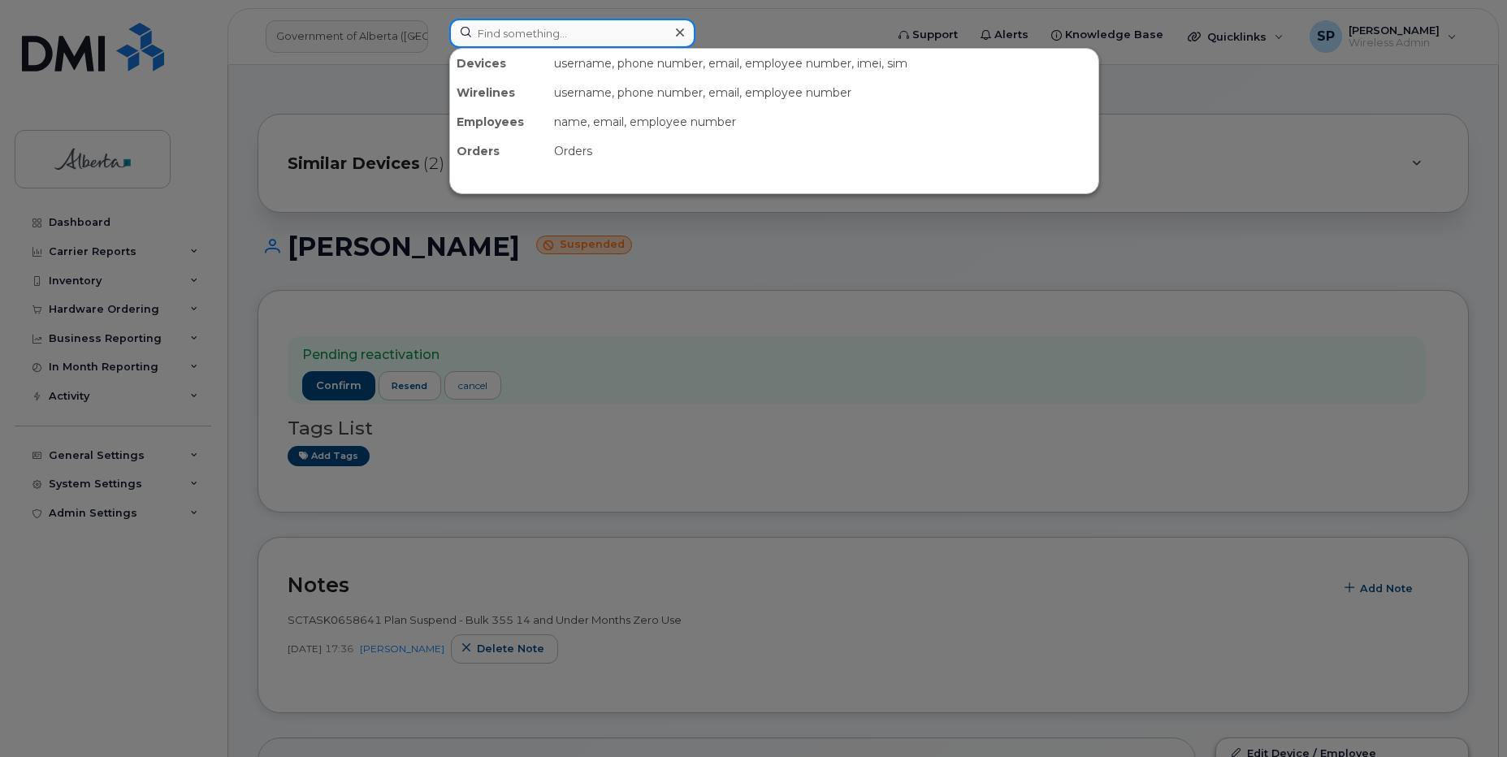
click at [570, 35] on input at bounding box center [572, 33] width 246 height 29
paste input "7809130331"
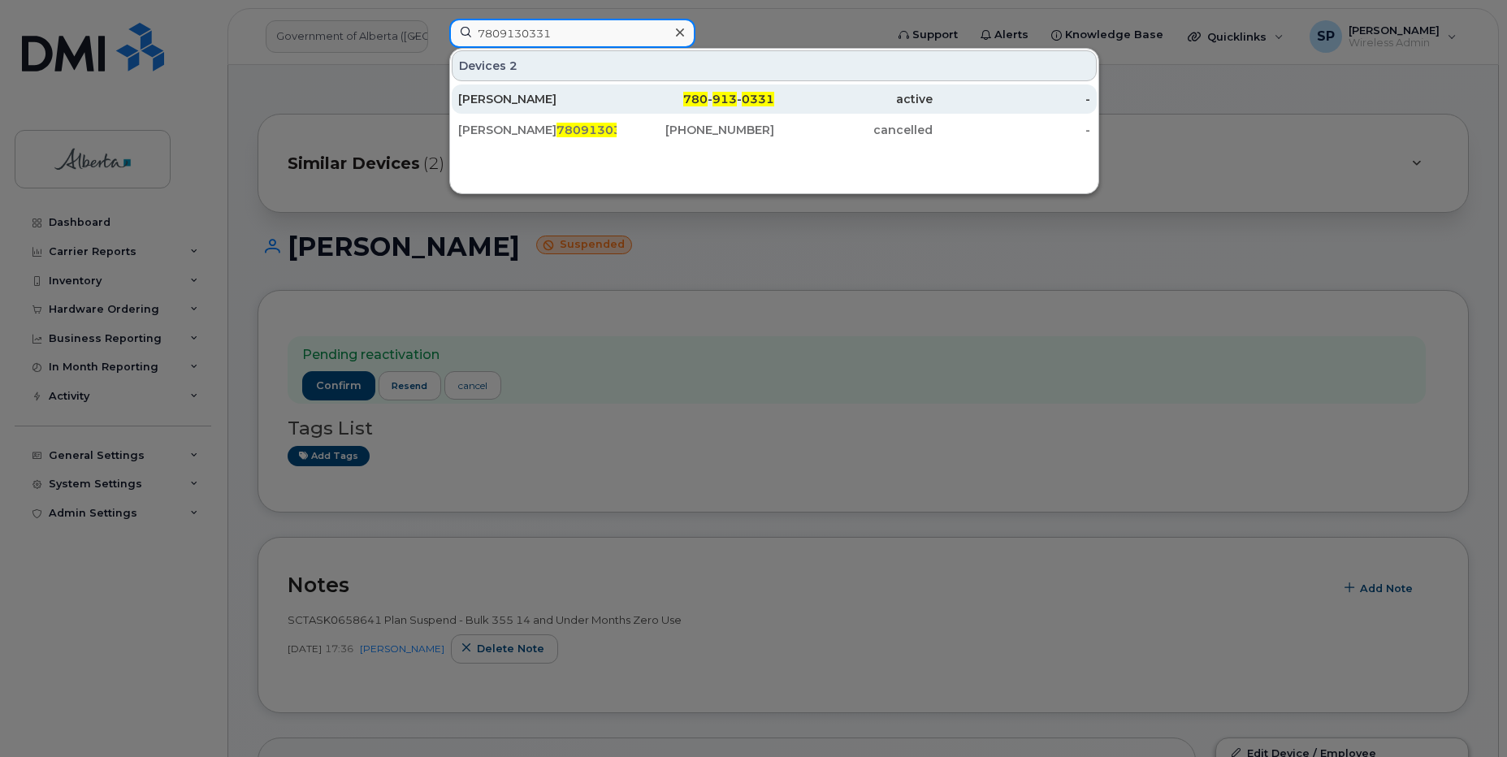
type input "7809130331"
click at [533, 97] on div "Wilf Cousineau" at bounding box center [537, 99] width 158 height 16
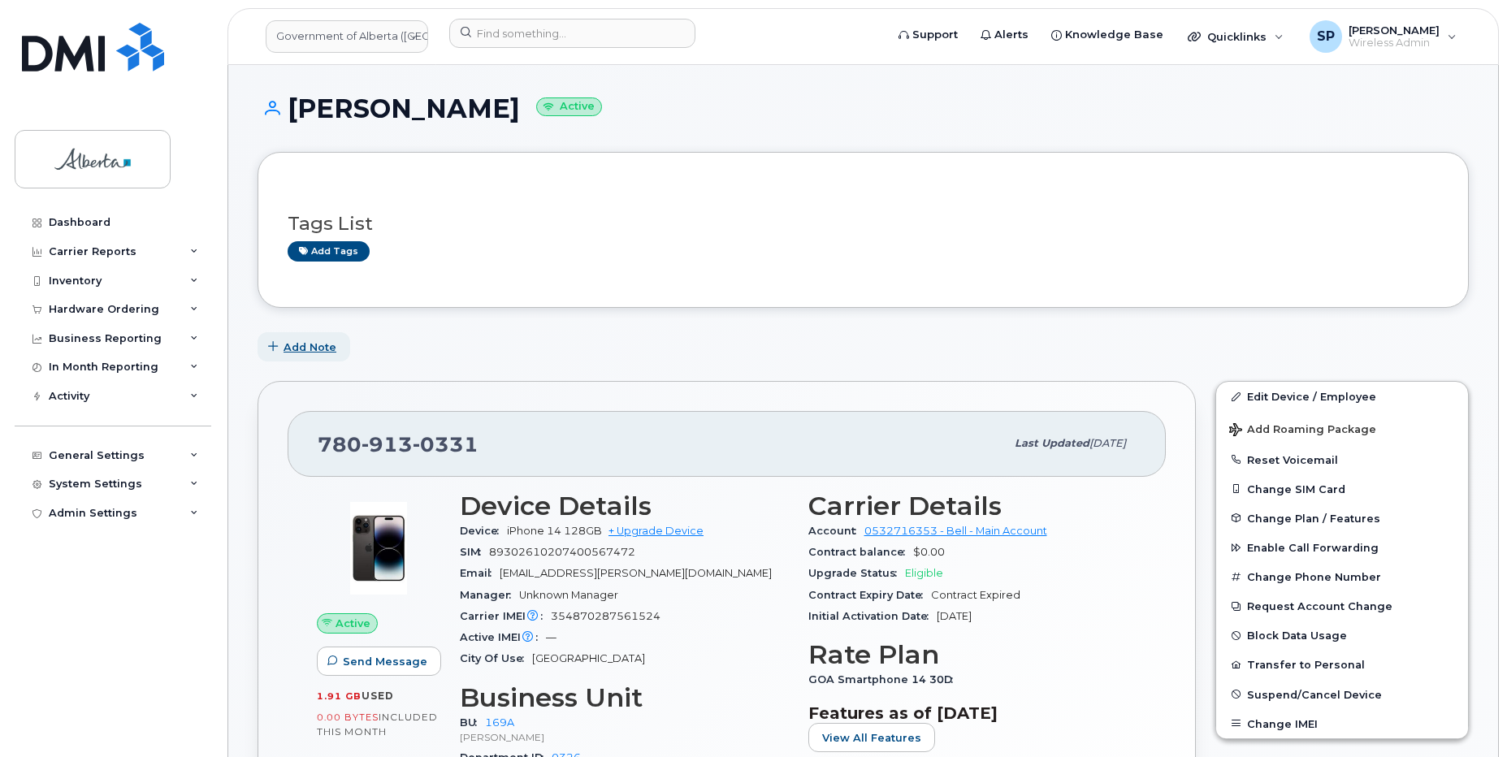
click at [335, 349] on button "Add Note" at bounding box center [303, 346] width 93 height 29
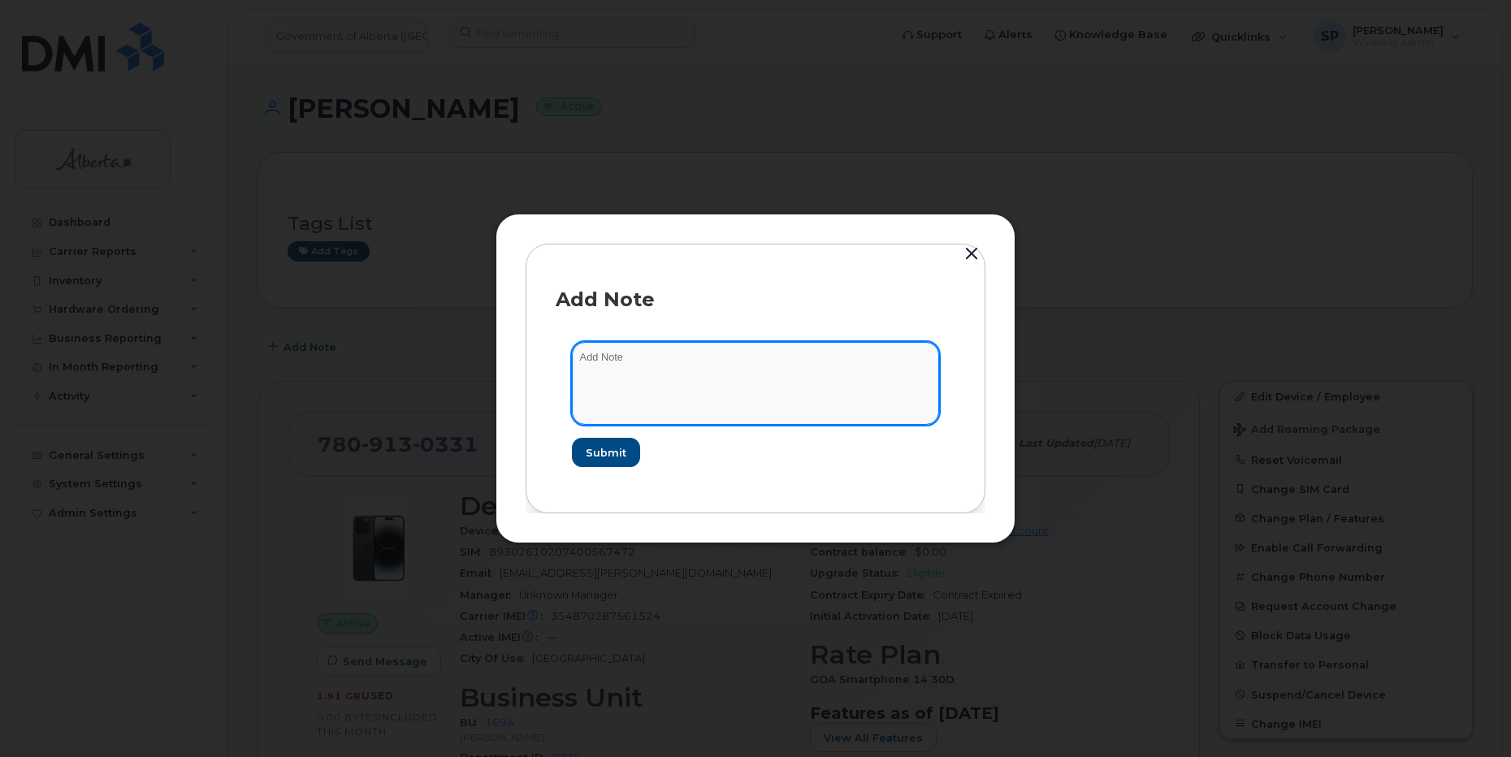
click at [639, 363] on textarea at bounding box center [755, 383] width 367 height 83
paste textarea "Plan User Termination - (1) Suspend"
click at [583, 358] on textarea "Plan User Termination - (1) Suspend" at bounding box center [755, 383] width 367 height 83
paste textarea "SCTASK0834443"
type textarea "SCTASK0834443 Plan User Termination - (1) Suspend"
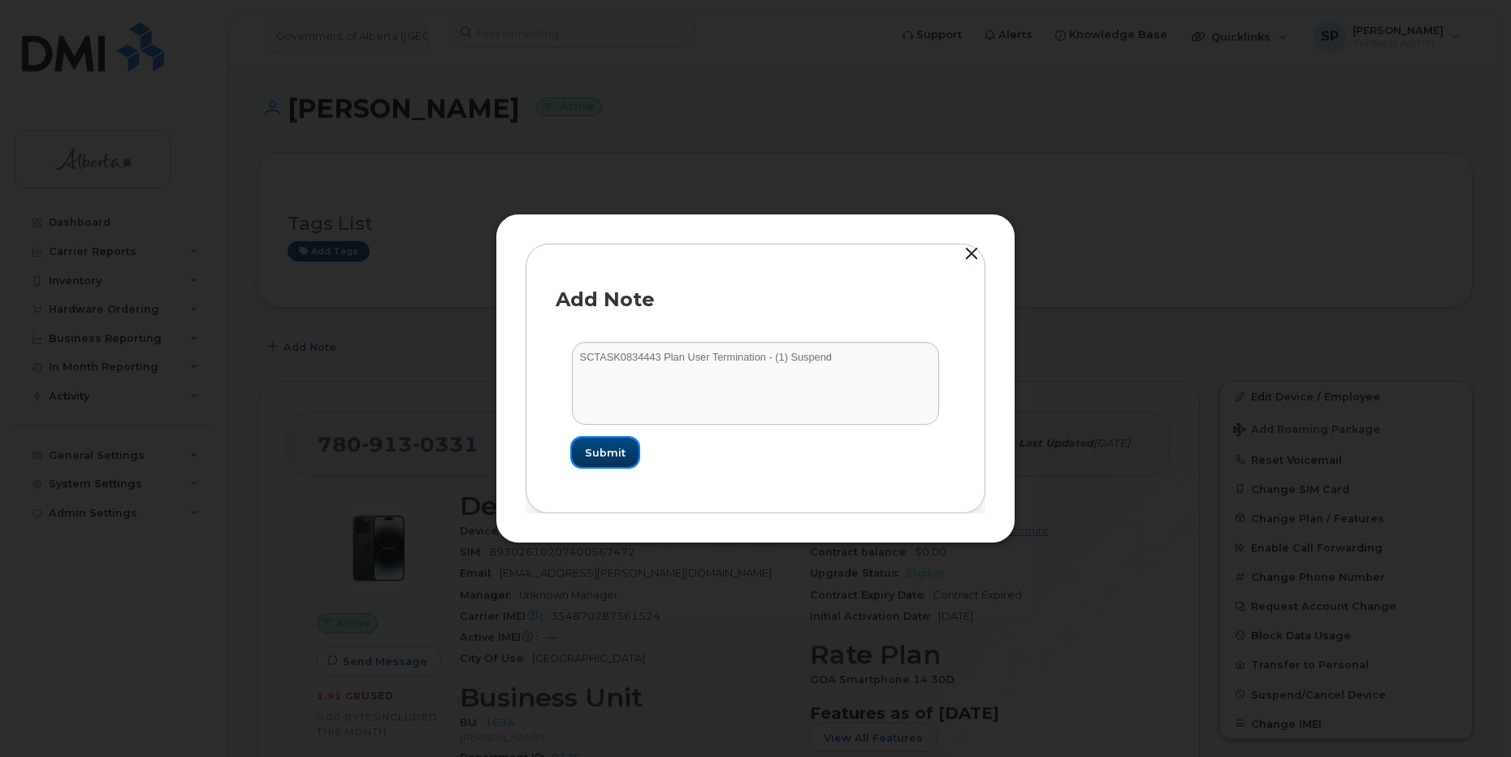
click at [612, 453] on span "Submit" at bounding box center [605, 452] width 41 height 15
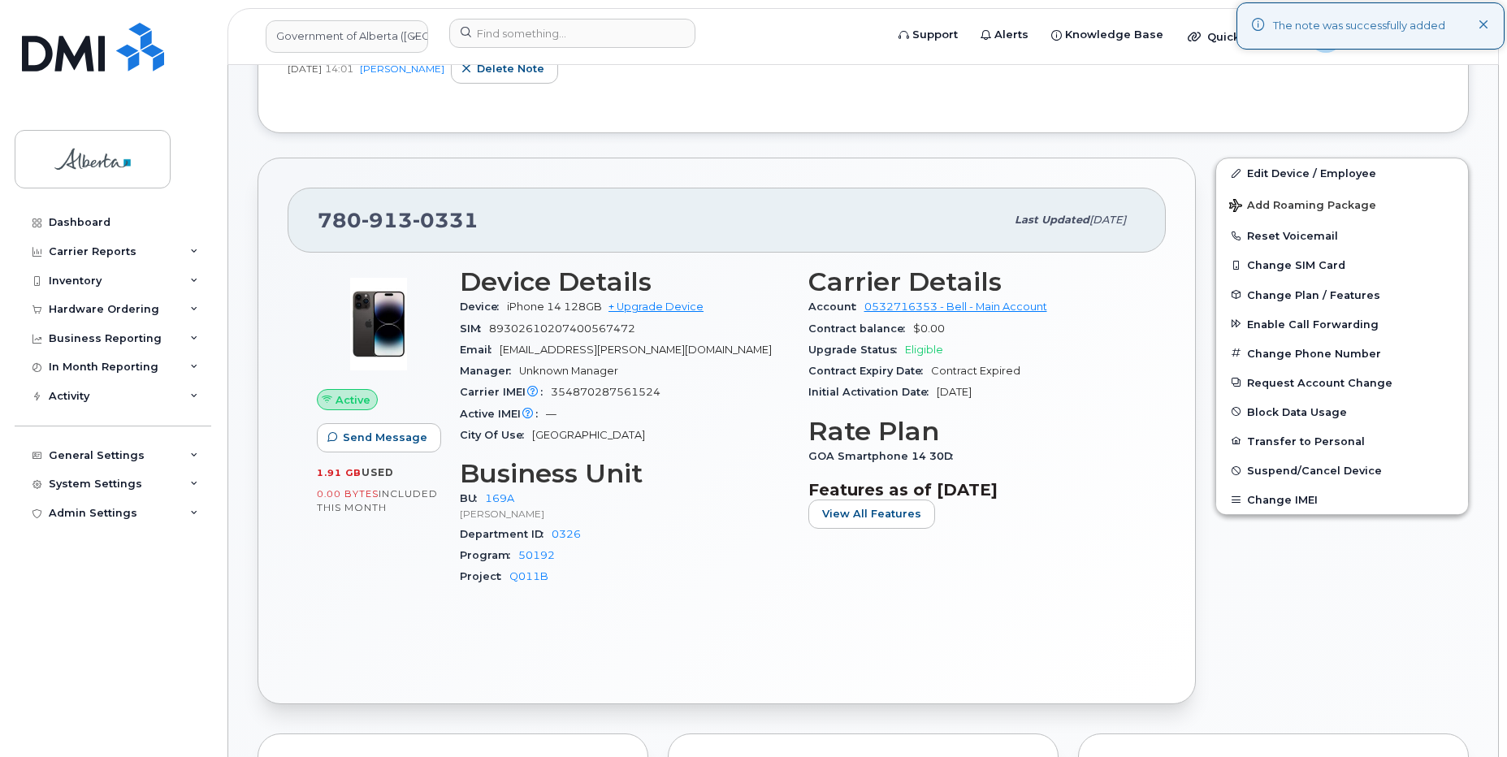
scroll to position [379, 0]
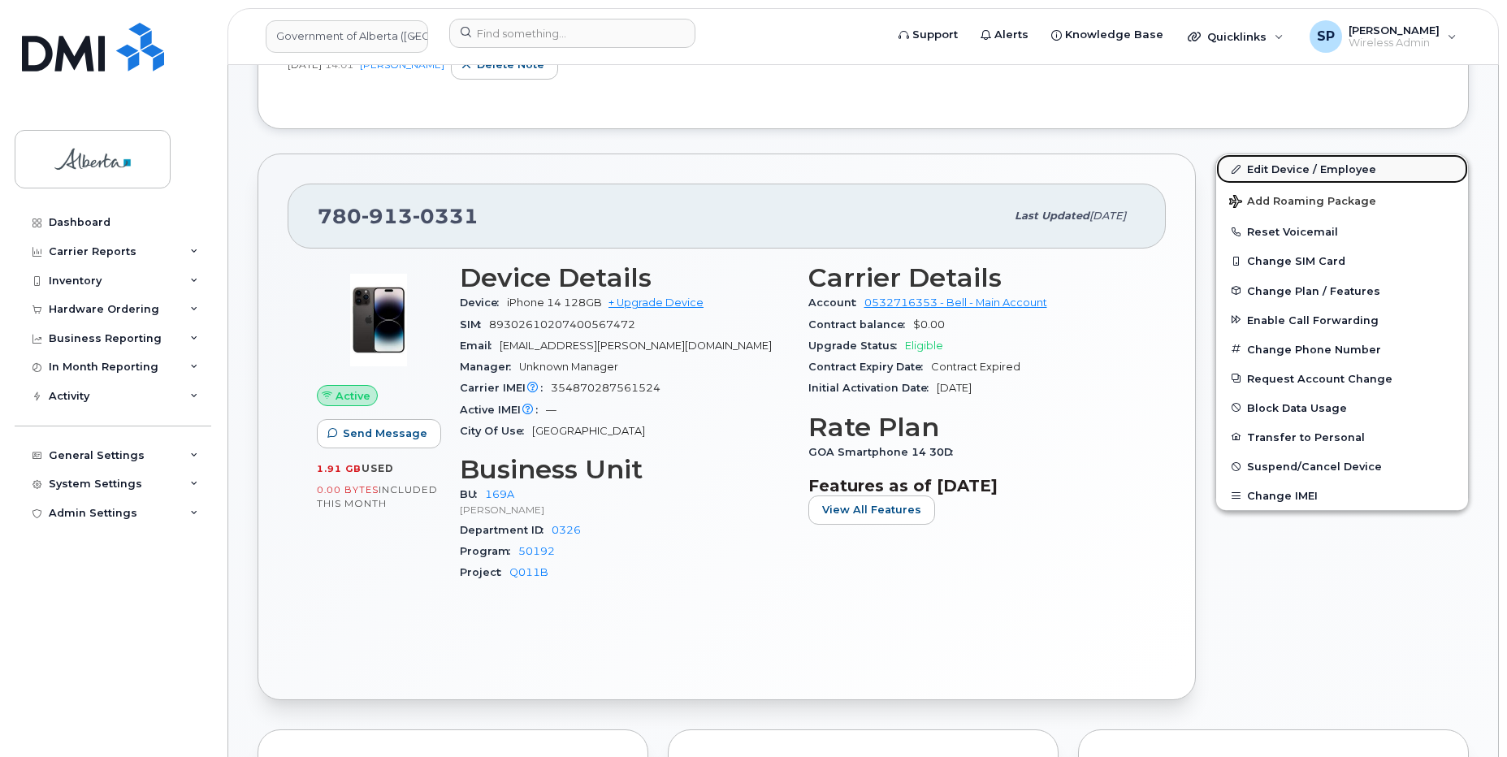
click at [1290, 168] on link "Edit Device / Employee" at bounding box center [1342, 168] width 252 height 29
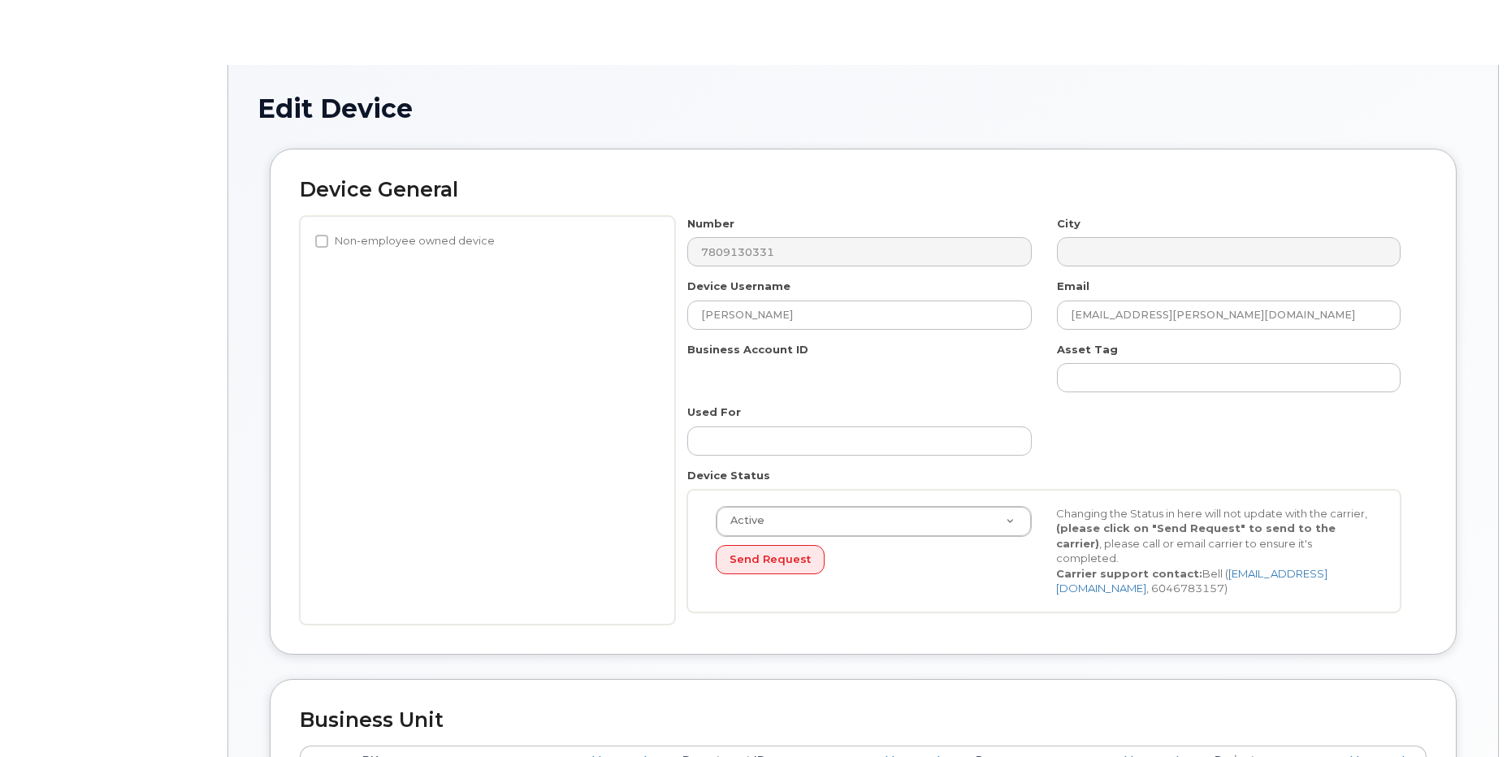
select select "4681667"
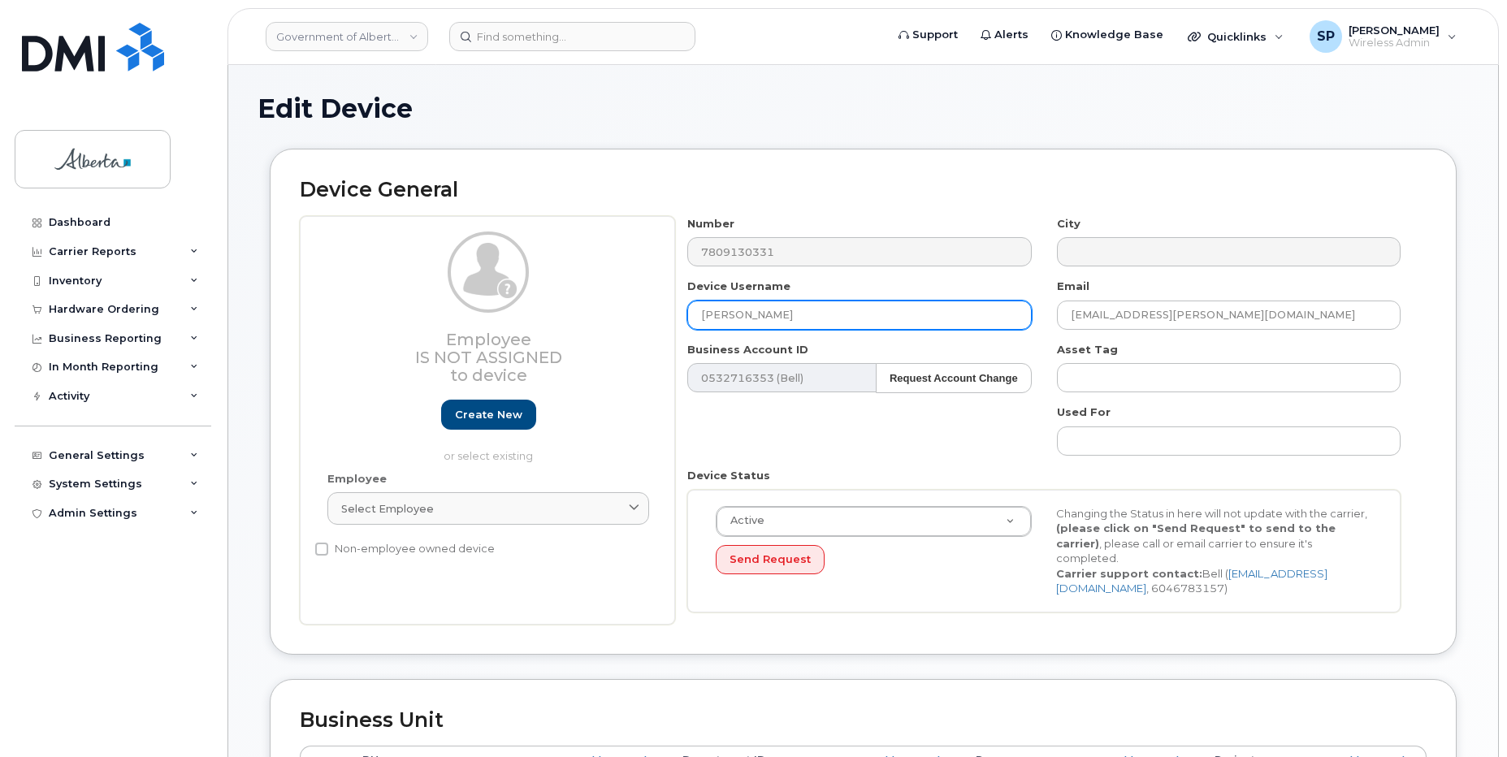
drag, startPoint x: 820, startPoint y: 301, endPoint x: 517, endPoint y: 299, distance: 302.9
click at [517, 299] on div "Employee Is not assigned to device Create new or select existing Employee Selec…" at bounding box center [863, 420] width 1126 height 409
paste input "Maintenance Contract Inspector Vacant"
type input "Maintenance Contract Inspector Vacant"
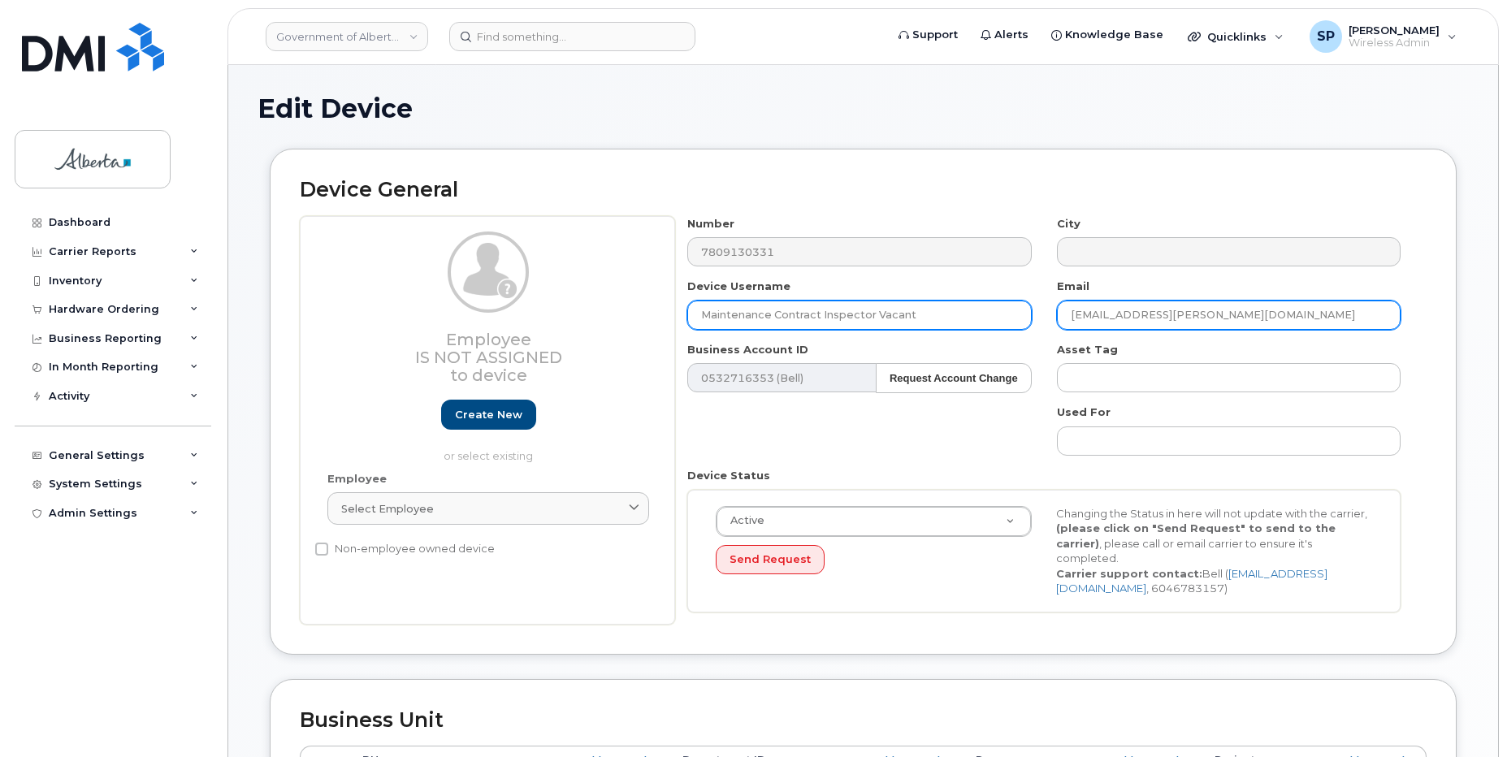
drag, startPoint x: 1017, startPoint y: 318, endPoint x: 907, endPoint y: 319, distance: 109.7
click at [907, 319] on div "Number 7809130331 City Device Username Maintenance Contract Inspector Vacant Em…" at bounding box center [1044, 420] width 738 height 409
paste input "Donna.Schmidt"
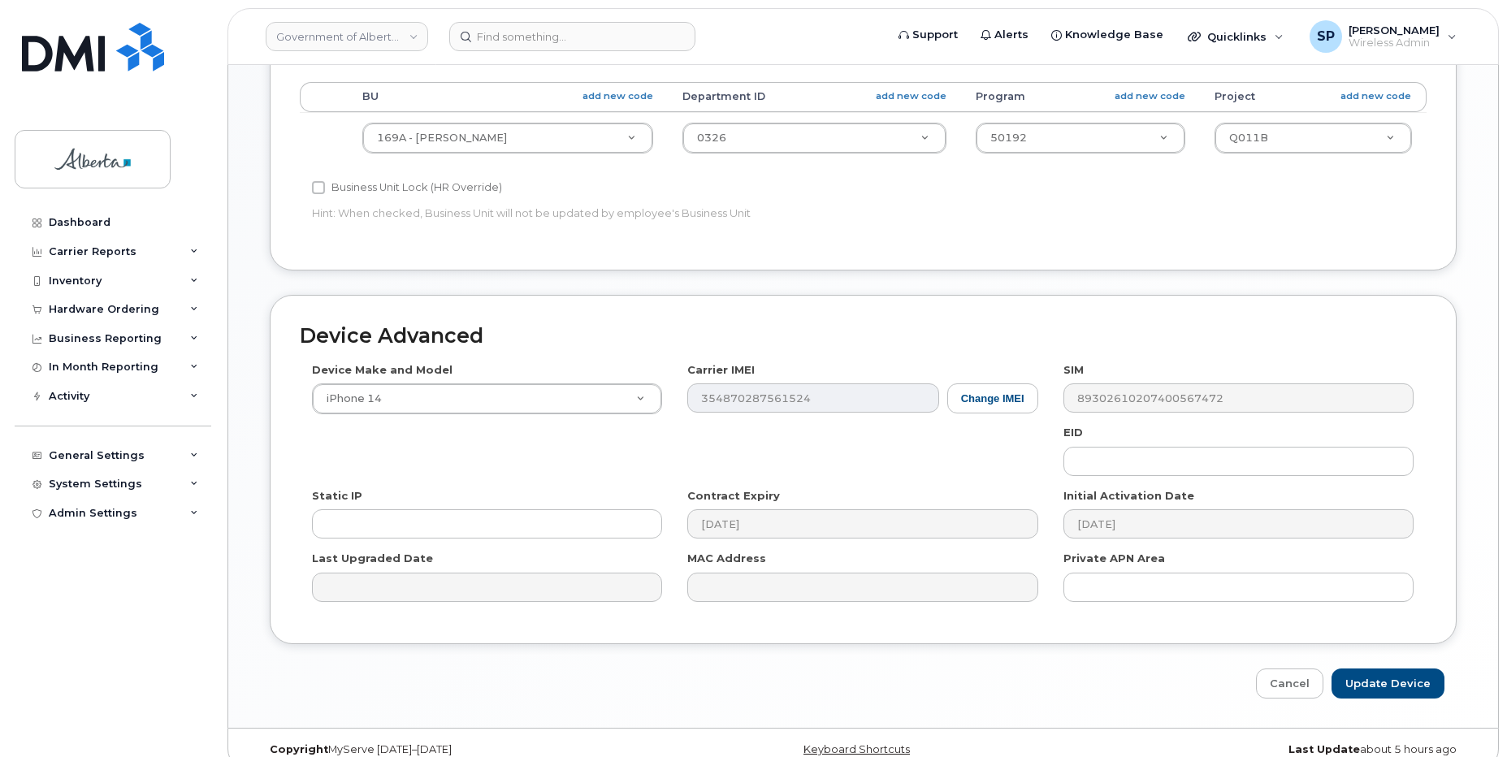
scroll to position [689, 0]
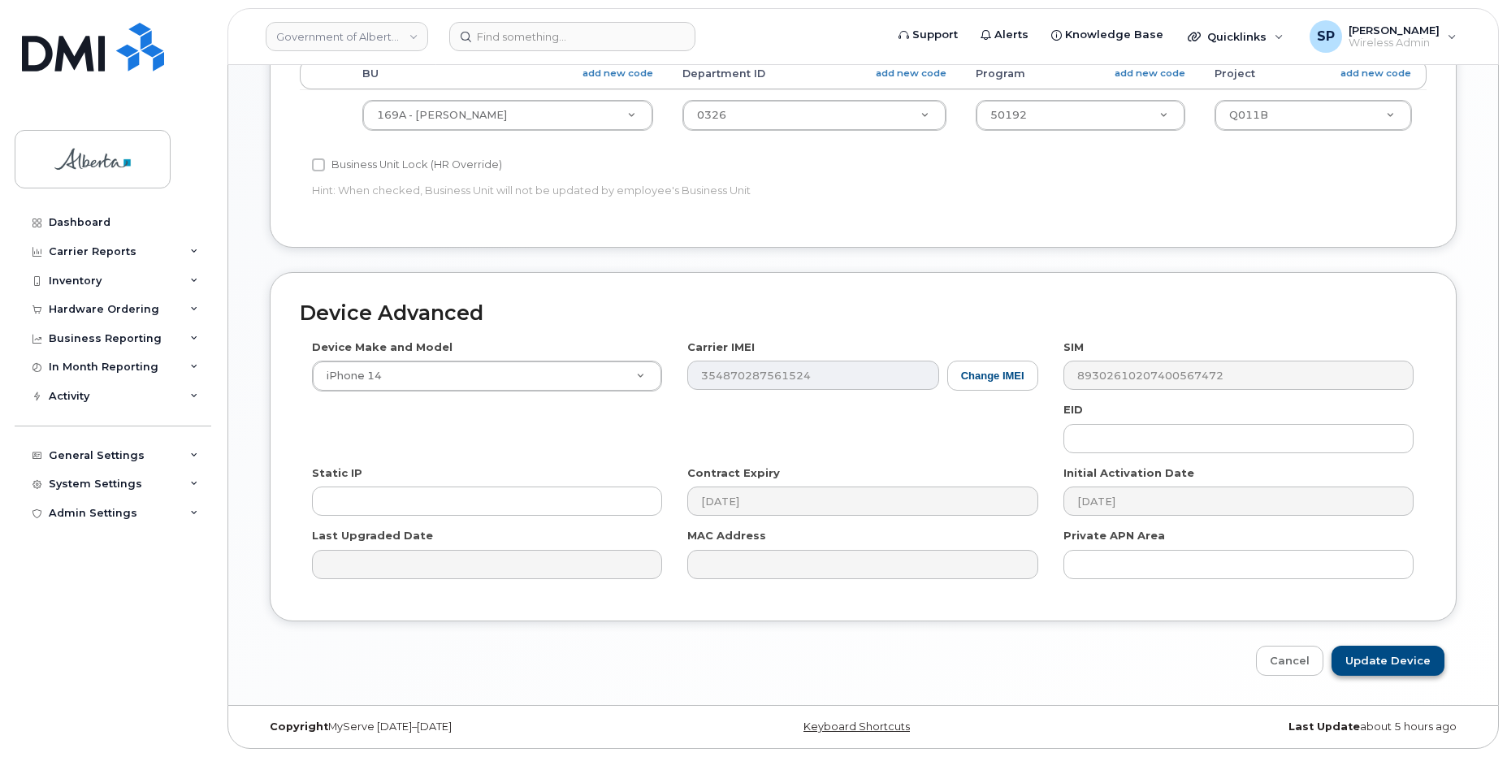
type input "[PERSON_NAME][DOMAIN_NAME][EMAIL_ADDRESS][PERSON_NAME][DOMAIN_NAME]"
click at [1366, 659] on input "Update Device" at bounding box center [1387, 661] width 113 height 30
type input "Saving..."
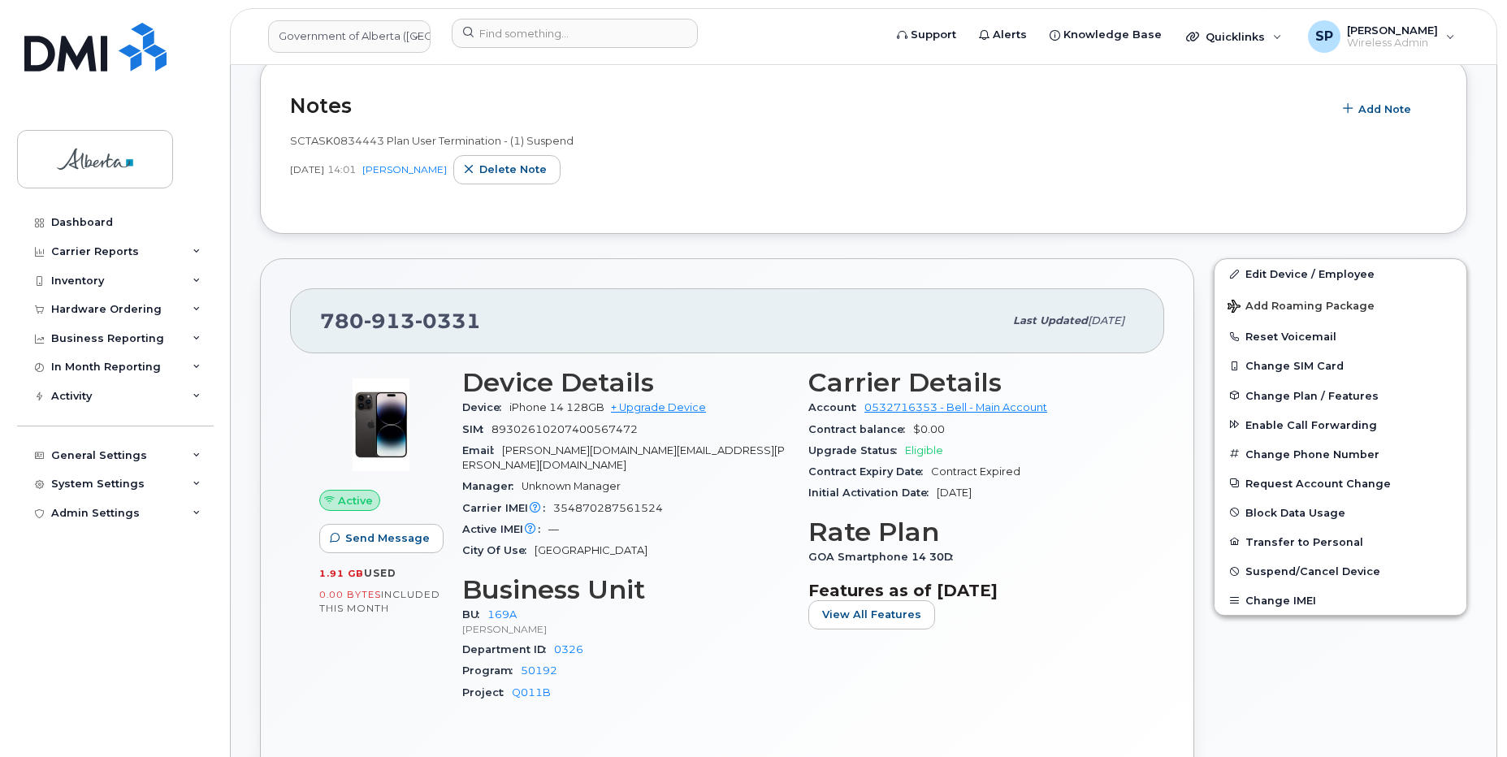
scroll to position [426, 0]
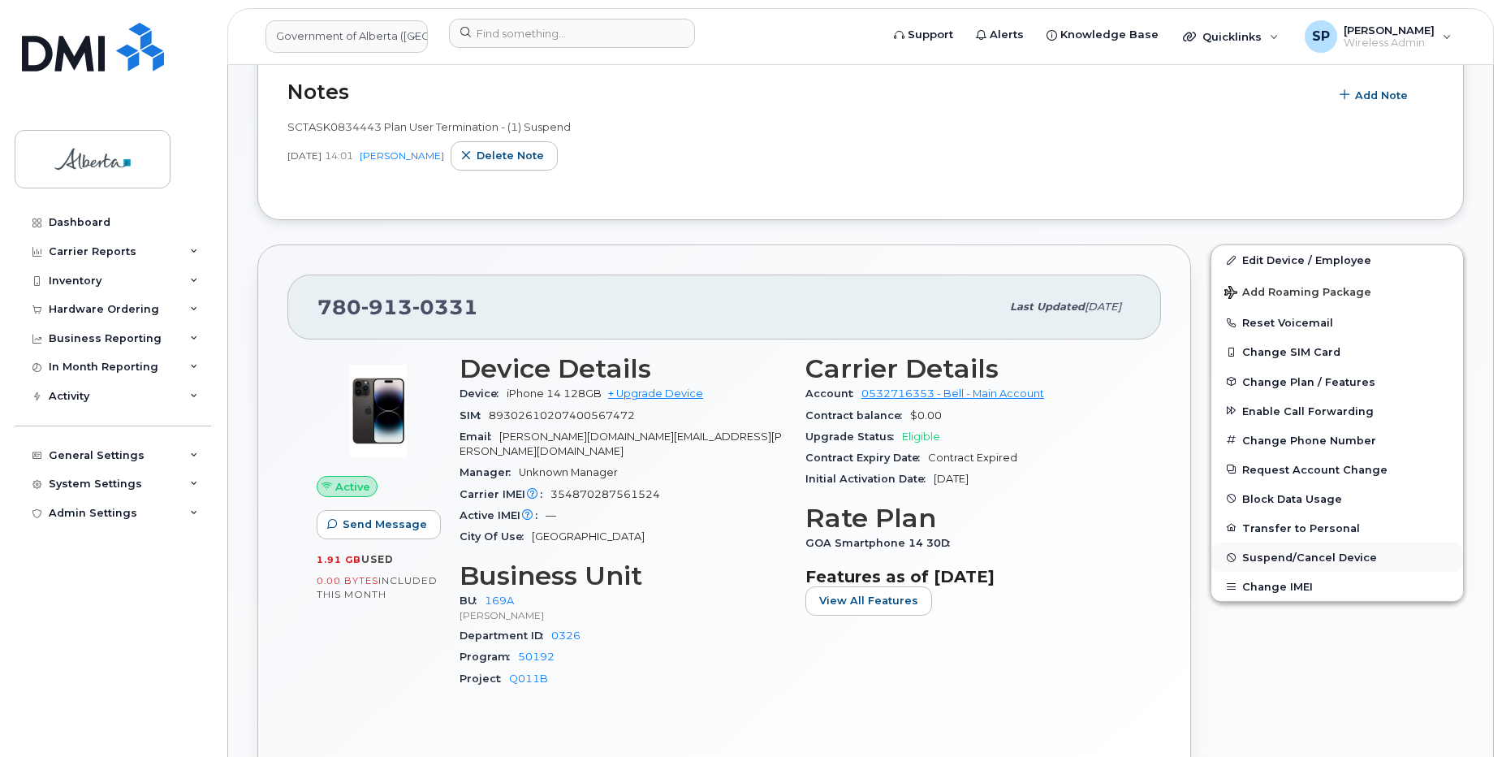
click at [1265, 552] on span "Suspend/Cancel Device" at bounding box center [1310, 557] width 135 height 12
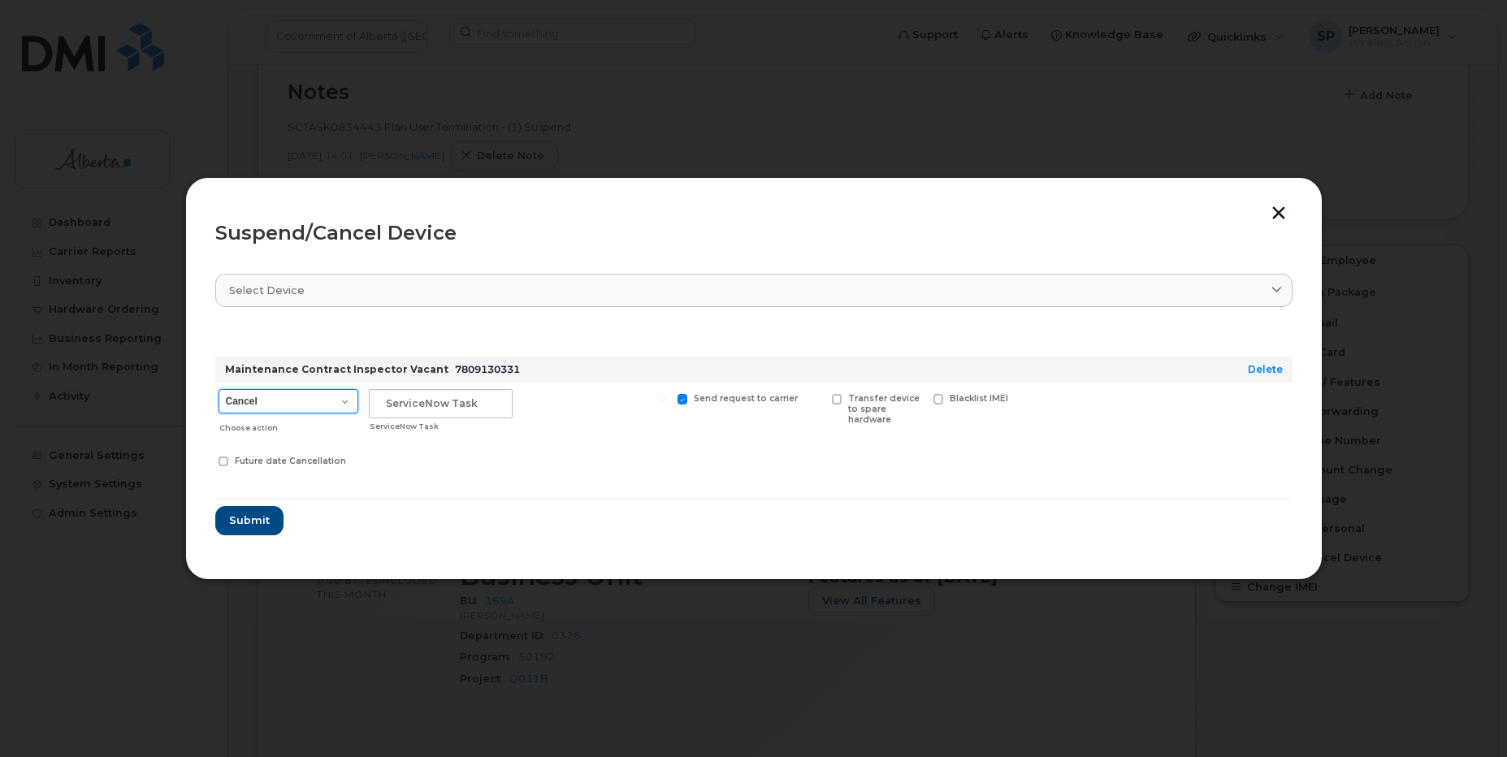
click at [274, 404] on select "Cancel Suspend - Extend Suspension Suspend - Reduced Rate Suspend - Lost Device…" at bounding box center [288, 401] width 140 height 24
select select "[object Object]"
click at [218, 389] on select "Cancel Suspend - Extend Suspension Suspend - Reduced Rate Suspend - Lost Device…" at bounding box center [288, 401] width 140 height 24
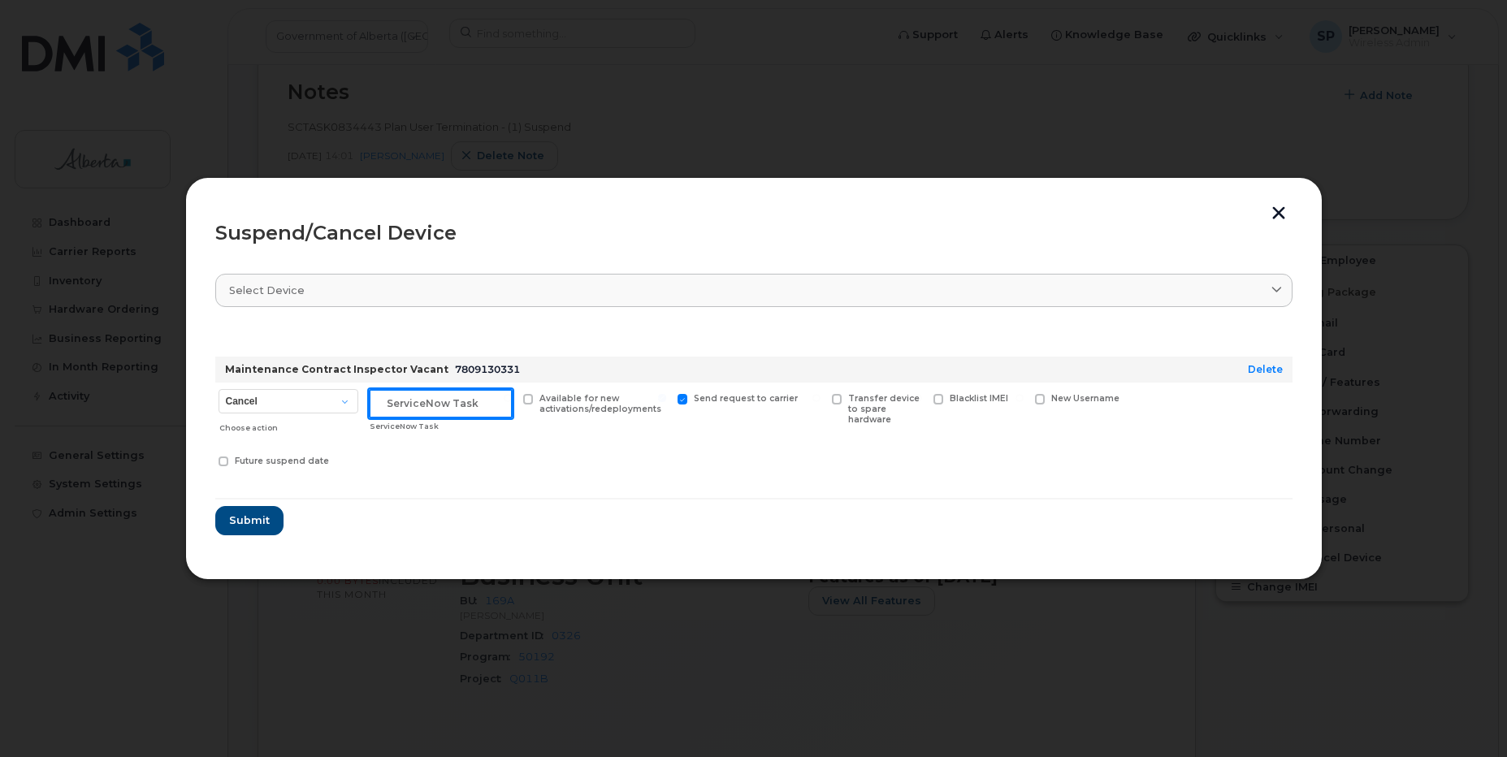
click at [383, 404] on input "text" at bounding box center [441, 403] width 144 height 29
paste input "SCTASK0834443"
type input "SCTASK0834443 Suspend"
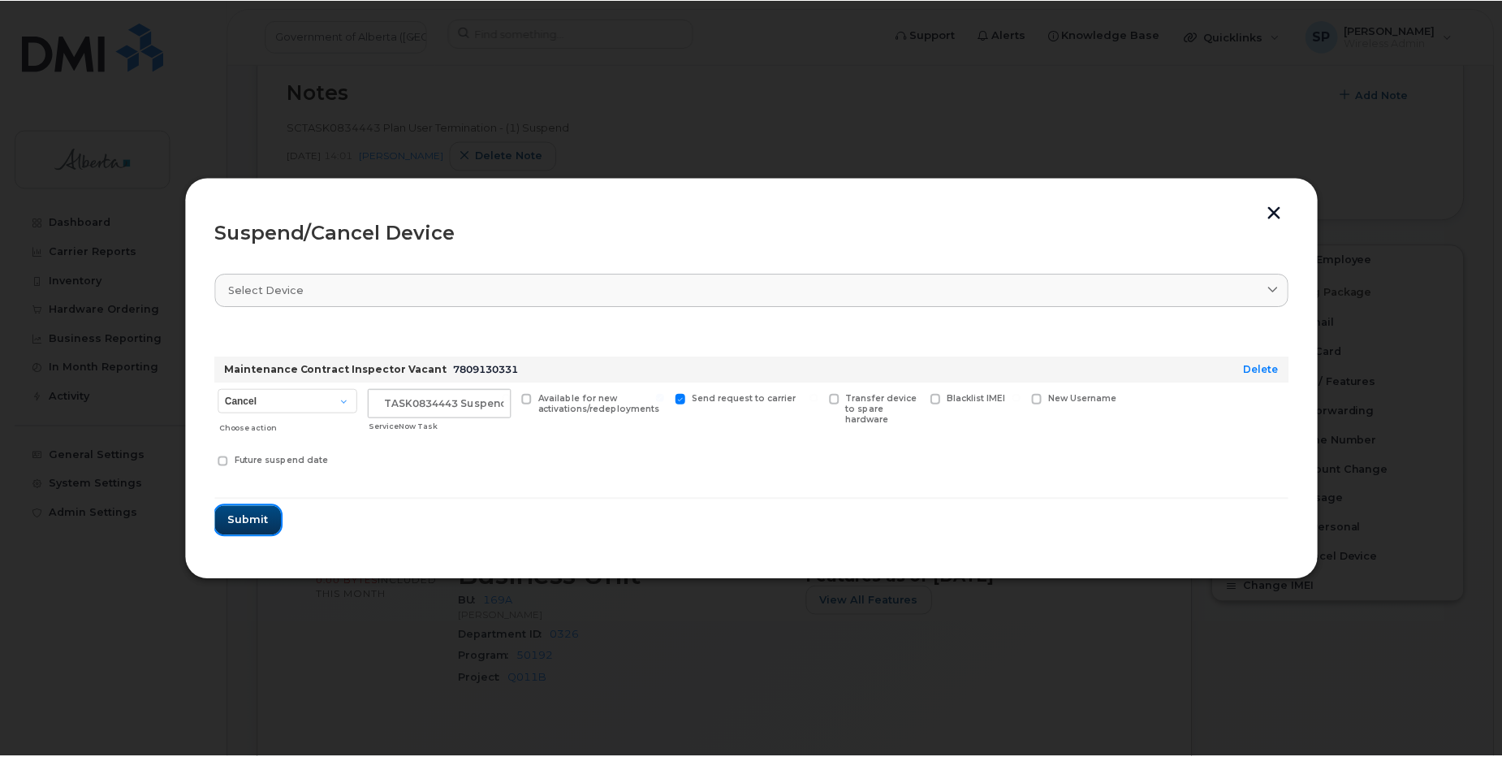
scroll to position [0, 0]
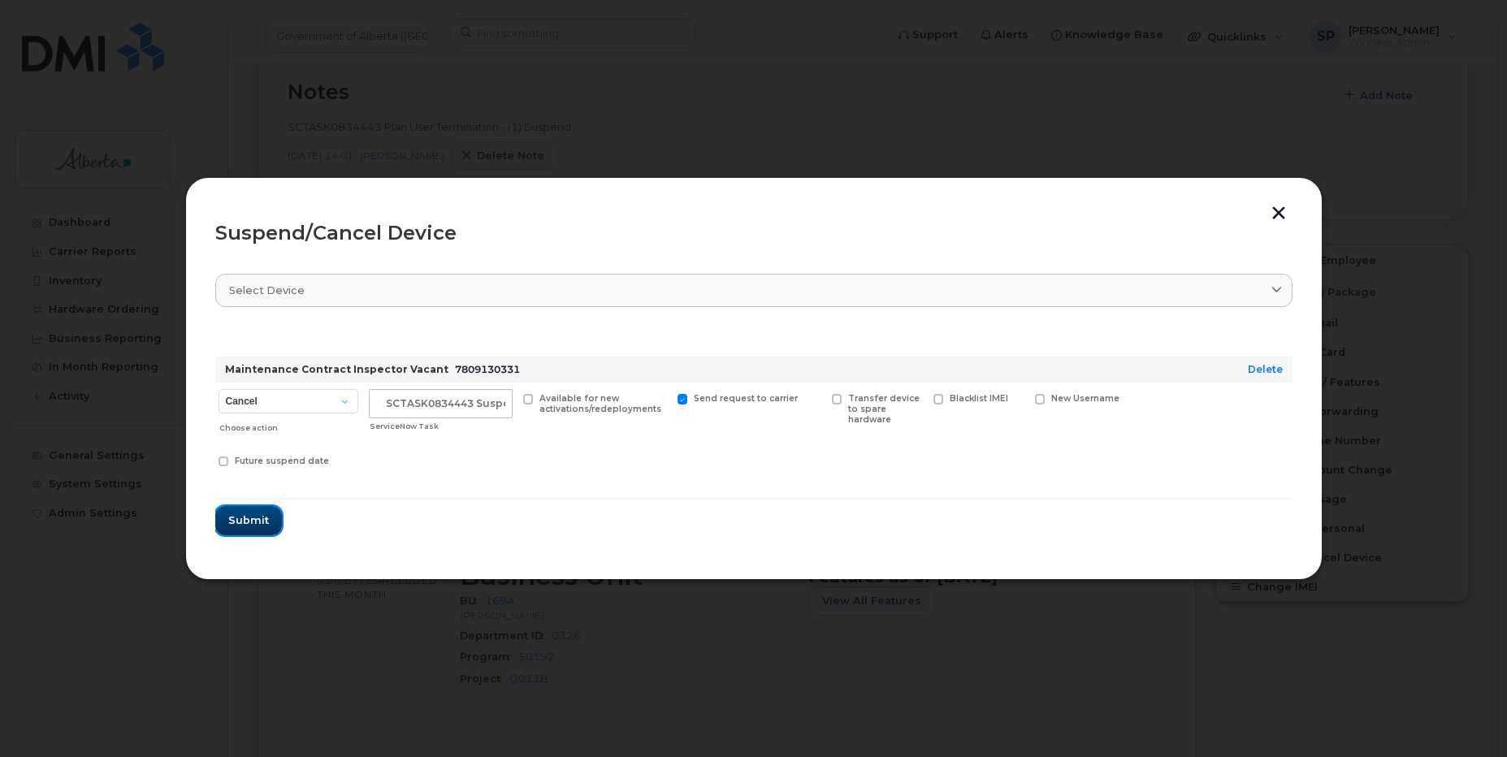
click at [240, 522] on span "Submit" at bounding box center [248, 519] width 41 height 15
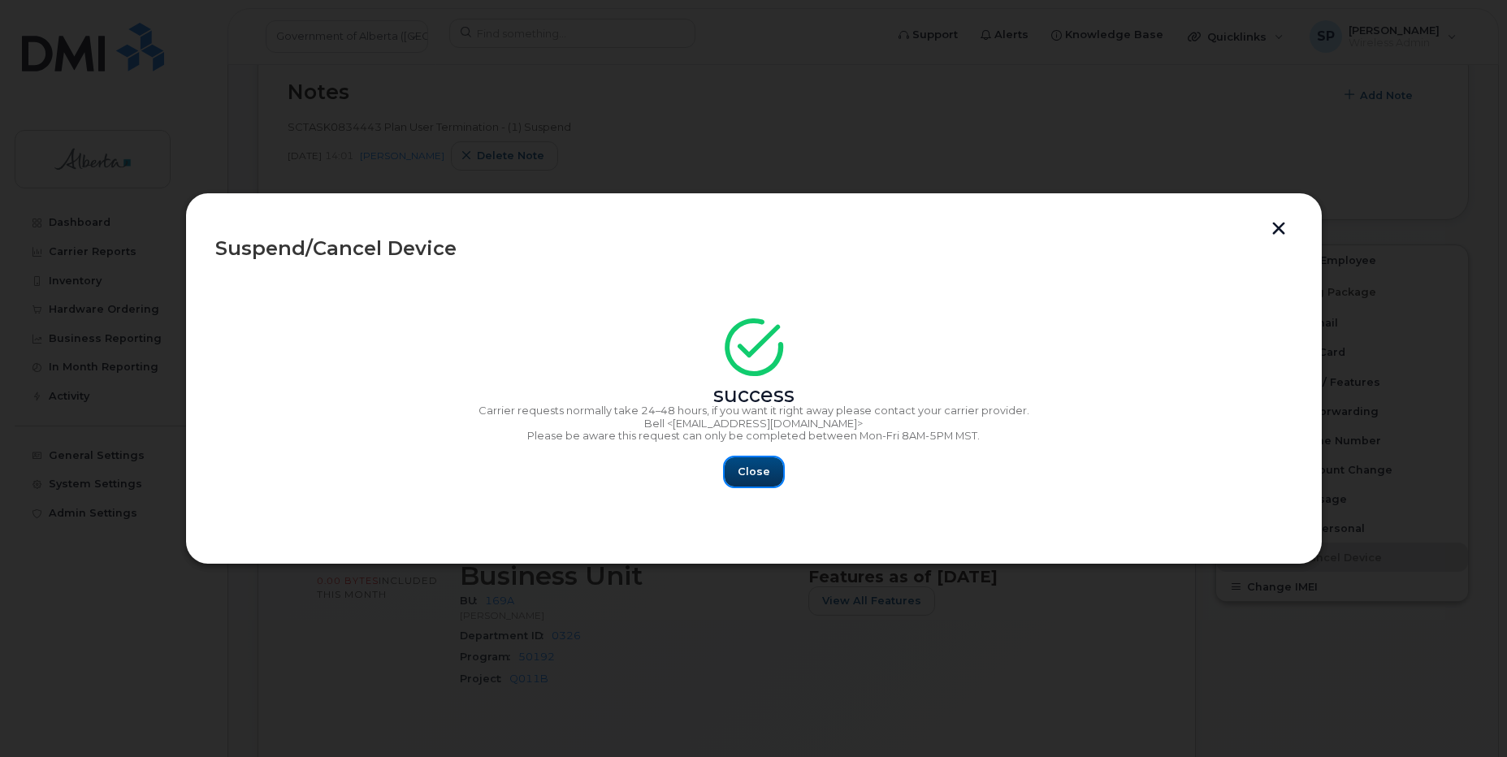
click at [763, 473] on span "Close" at bounding box center [753, 471] width 32 height 15
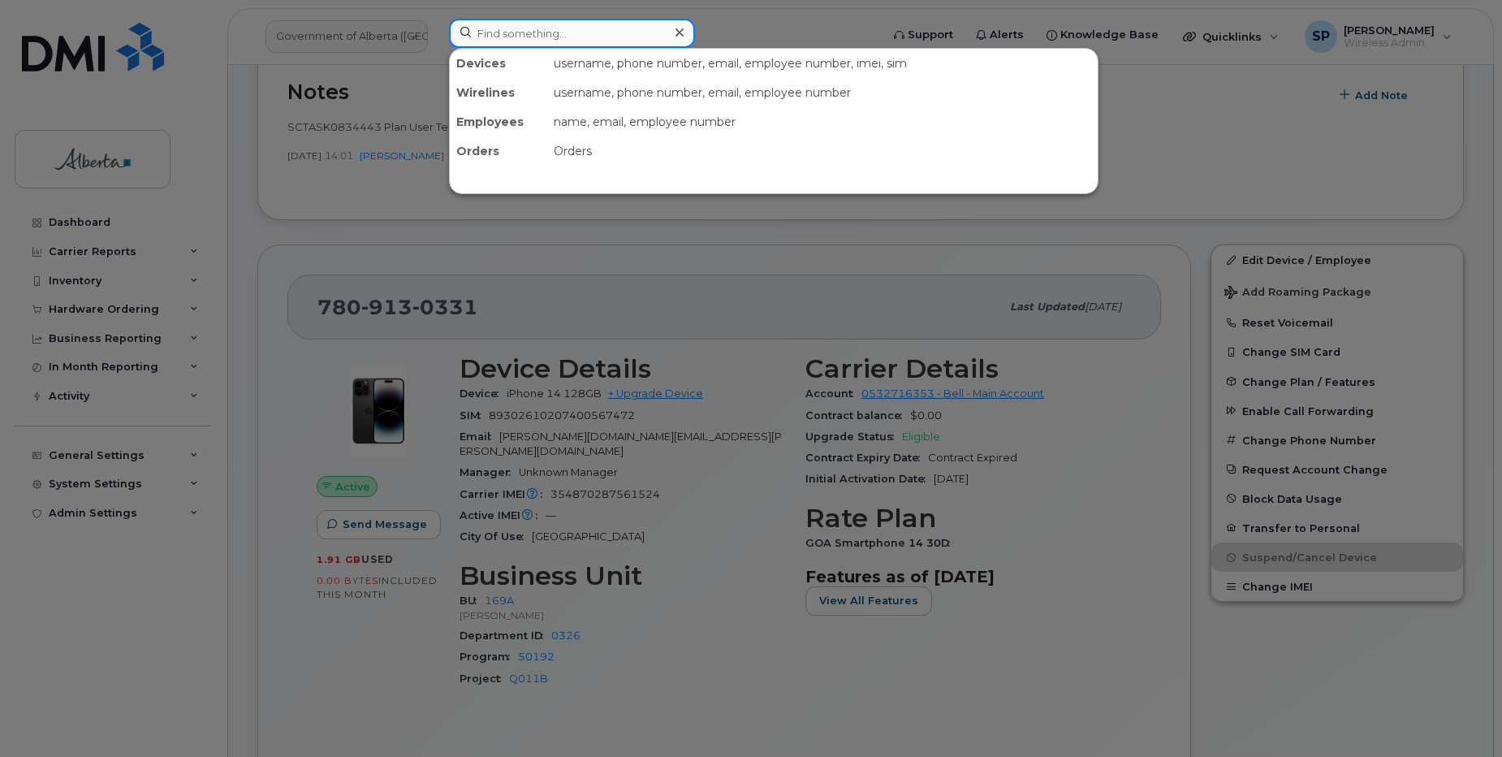
click at [540, 32] on input at bounding box center [572, 33] width 246 height 29
paste input "7802931745"
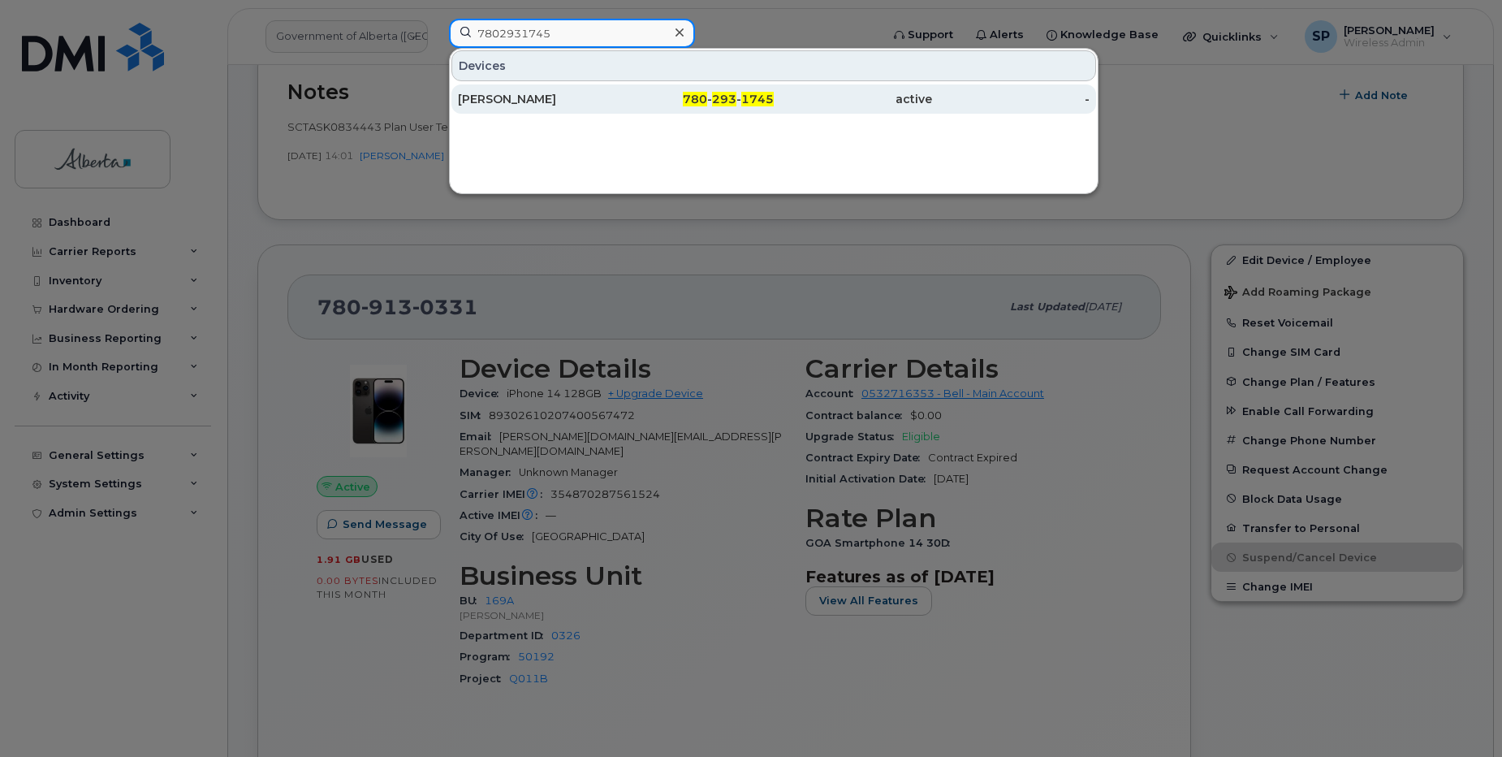
type input "7802931745"
click at [538, 102] on div "Varun Chandrasekar" at bounding box center [537, 99] width 158 height 16
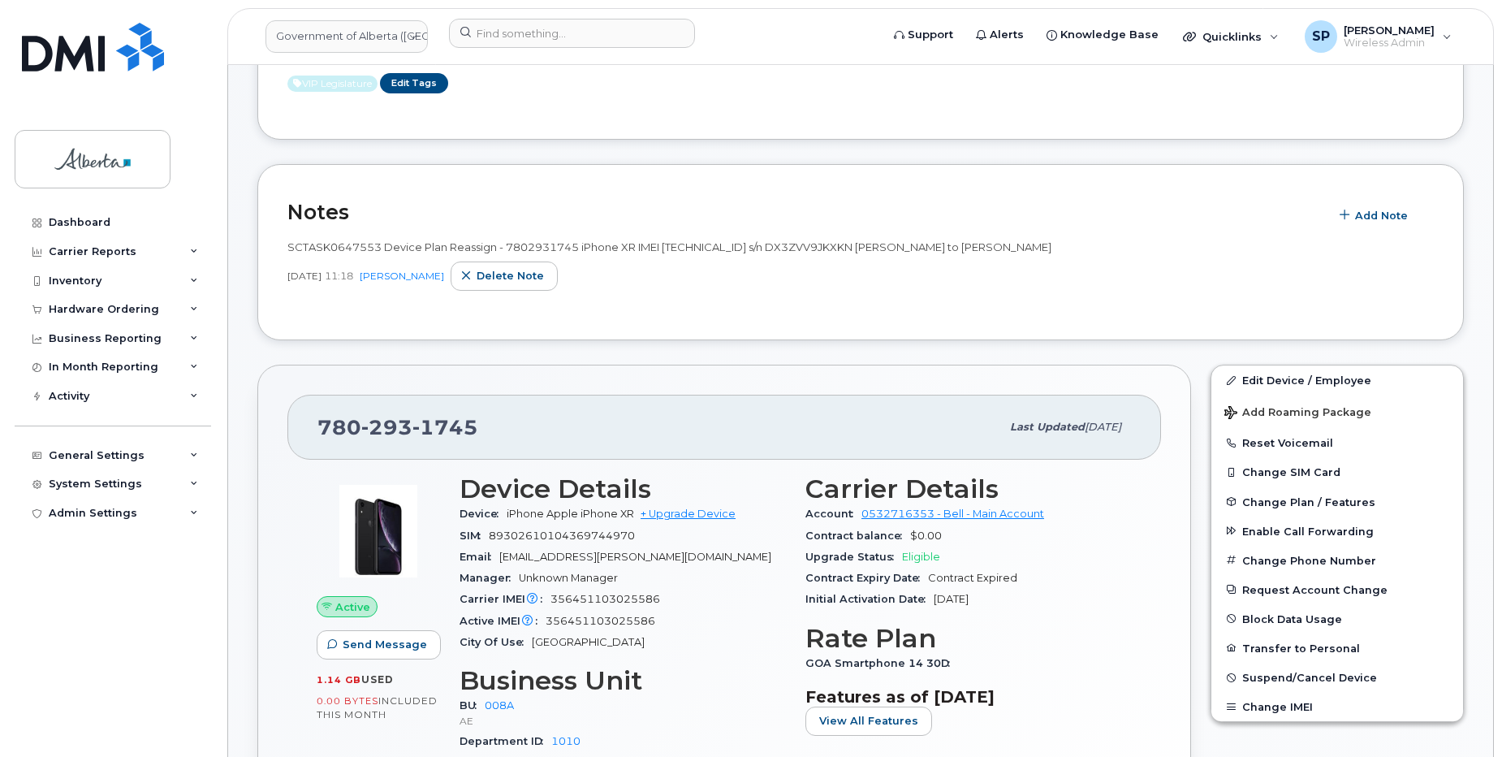
scroll to position [184, 0]
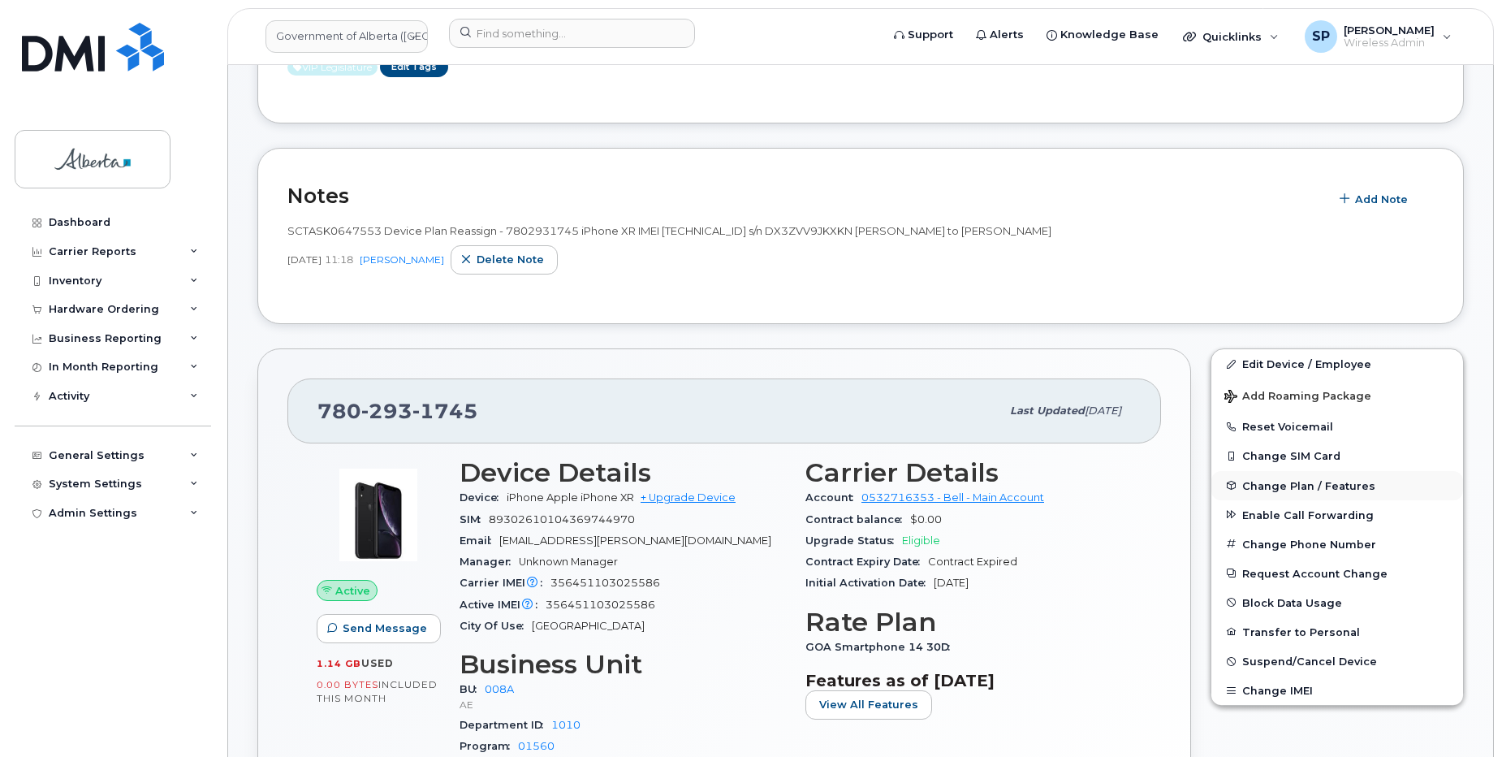
click at [1285, 488] on span "Change Plan / Features" at bounding box center [1309, 485] width 133 height 12
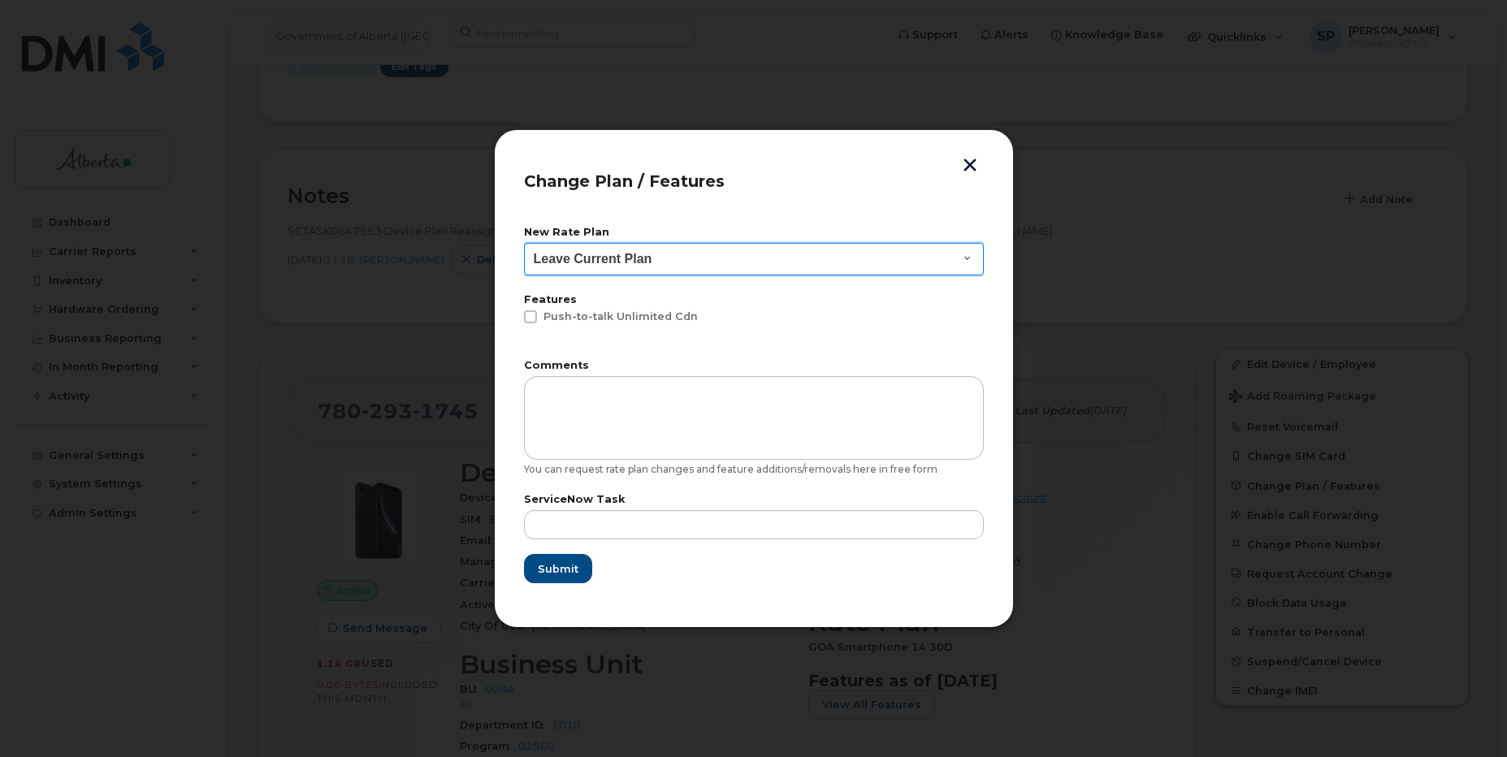
click at [603, 257] on select "Leave Current Plan GOA - Voice Plan 5 GOA Unlimited Smartphone 14 GOA-Voice Pla…" at bounding box center [754, 259] width 460 height 32
click at [973, 162] on button "button" at bounding box center [970, 166] width 24 height 17
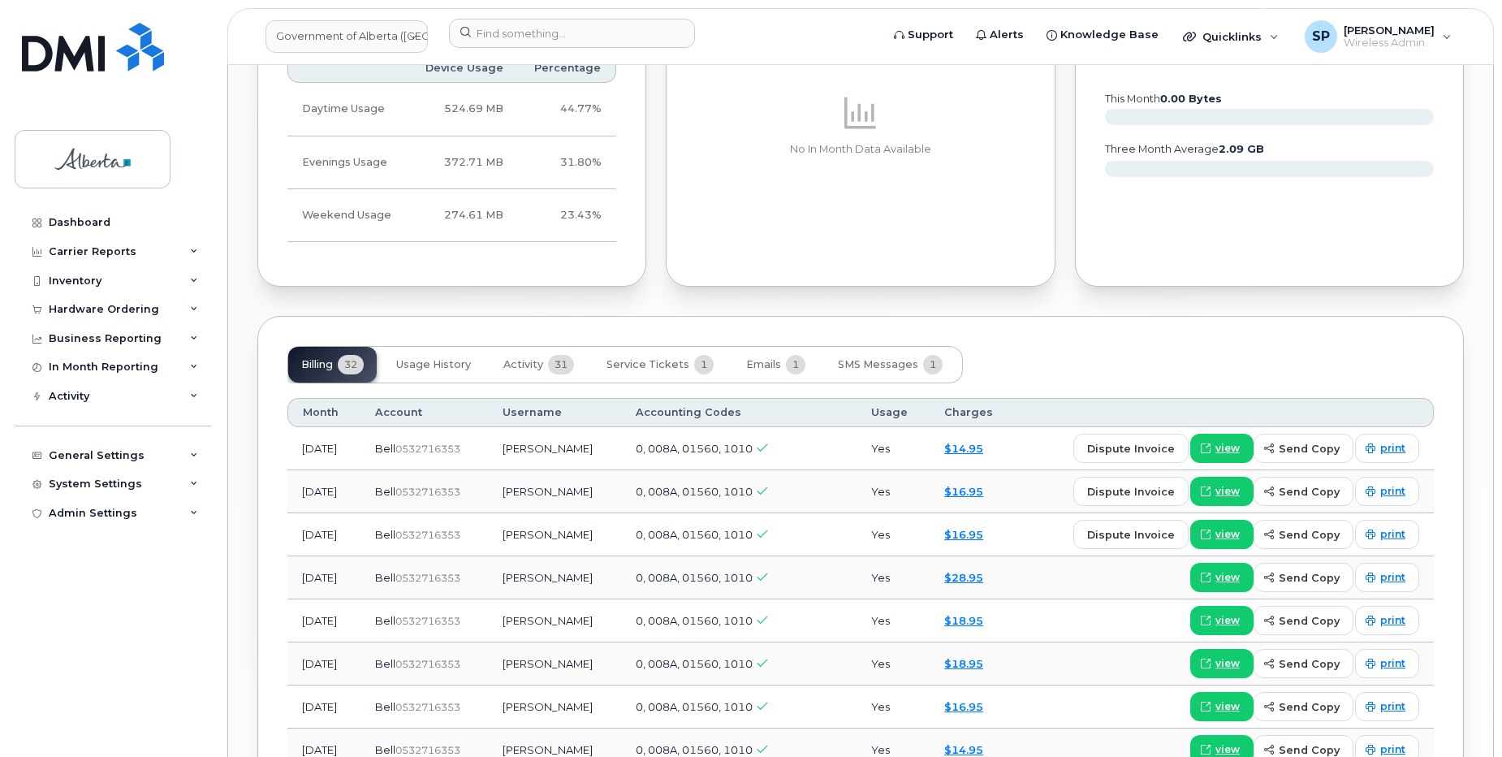
scroll to position [1126, 0]
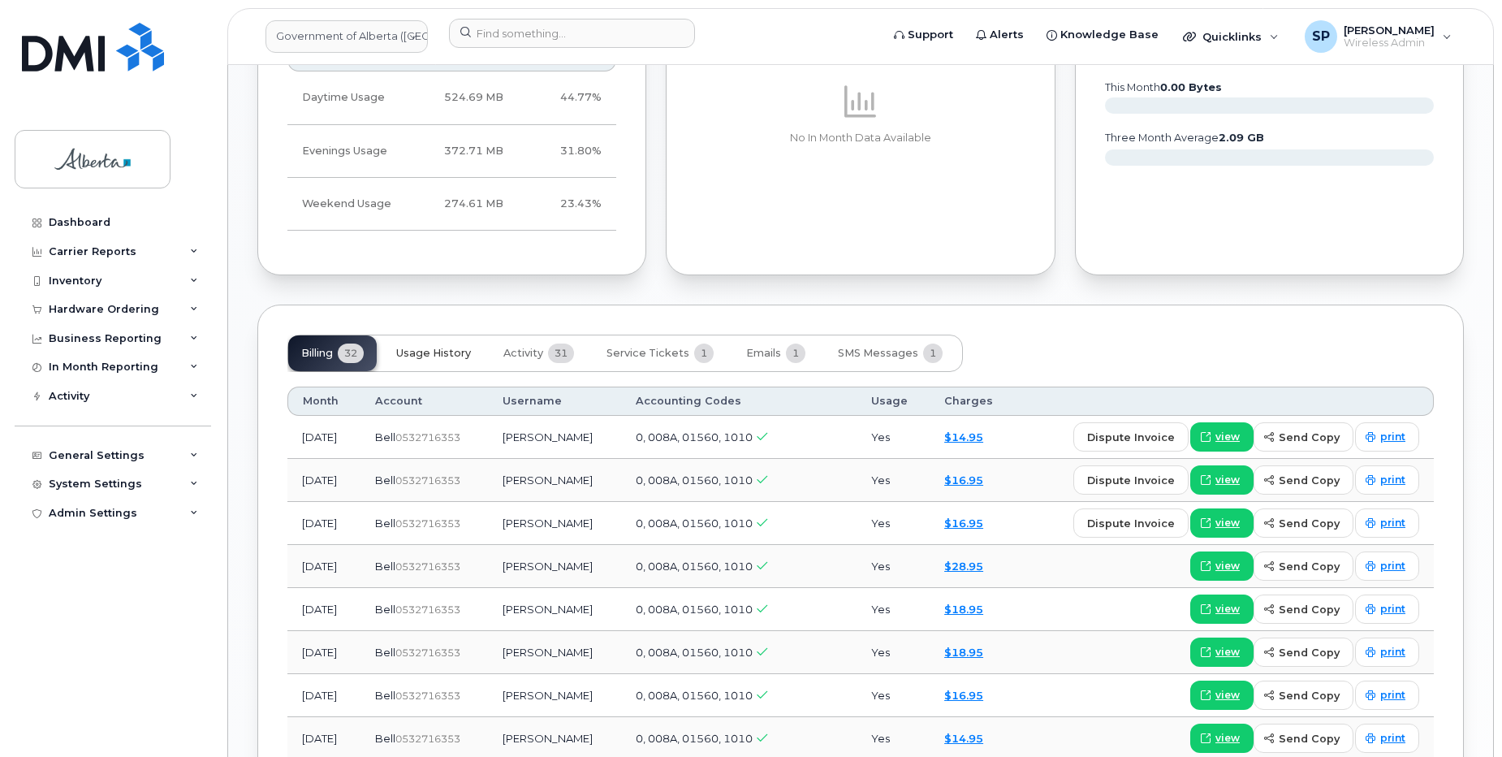
click at [464, 353] on span "Usage History" at bounding box center [433, 353] width 75 height 13
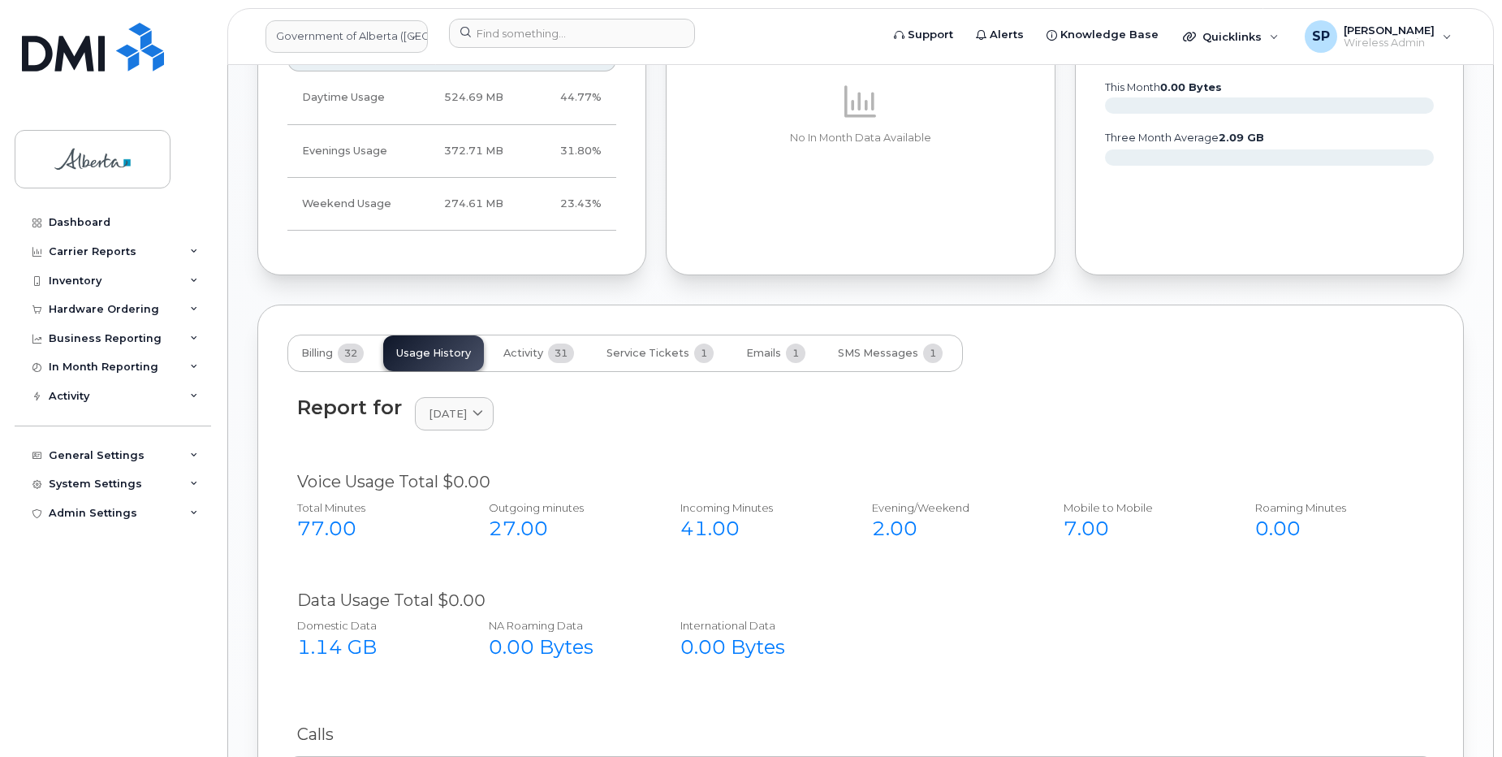
click at [737, 426] on div "Report for August 2025 2025 August July June May April March February January 2…" at bounding box center [860, 413] width 1127 height 35
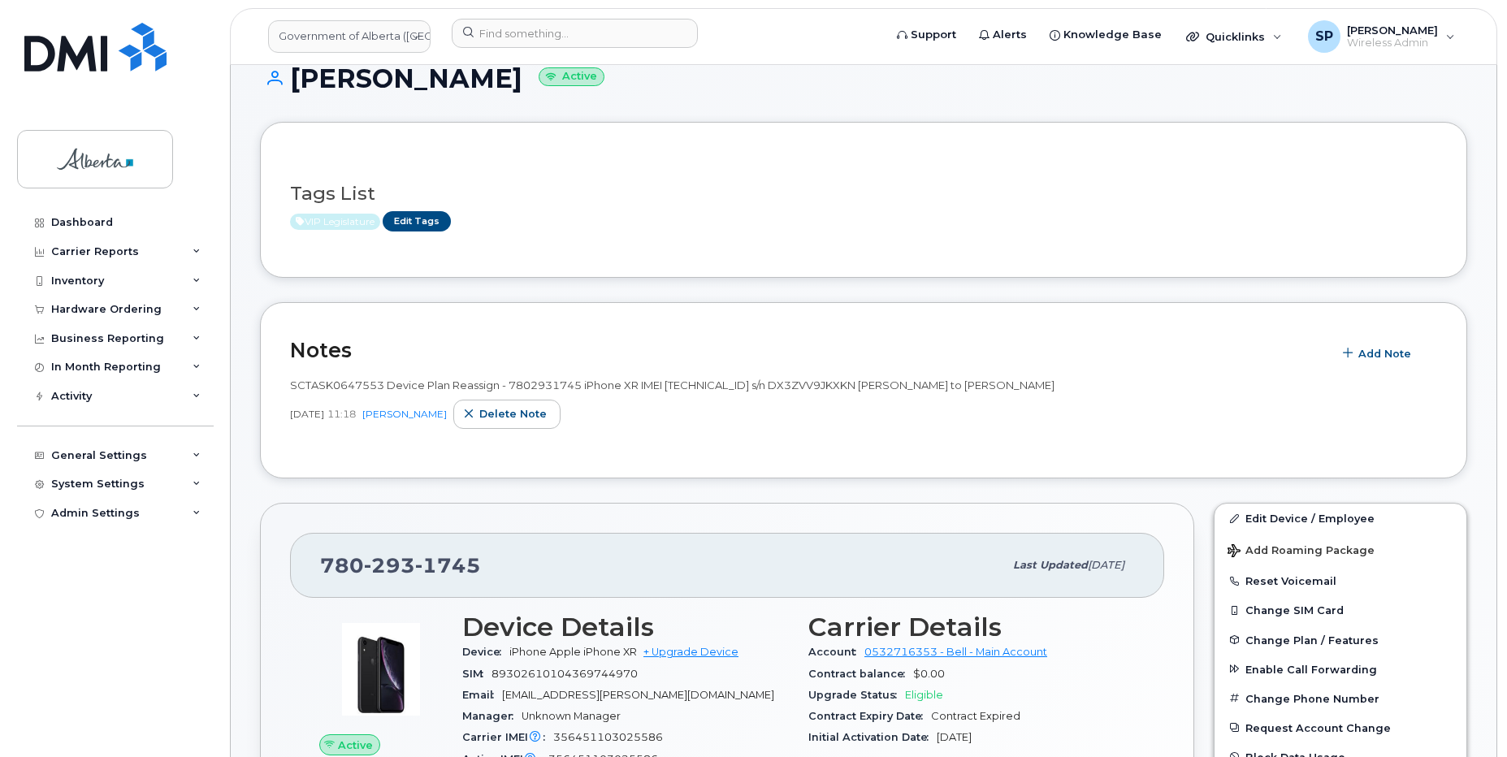
scroll to position [0, 0]
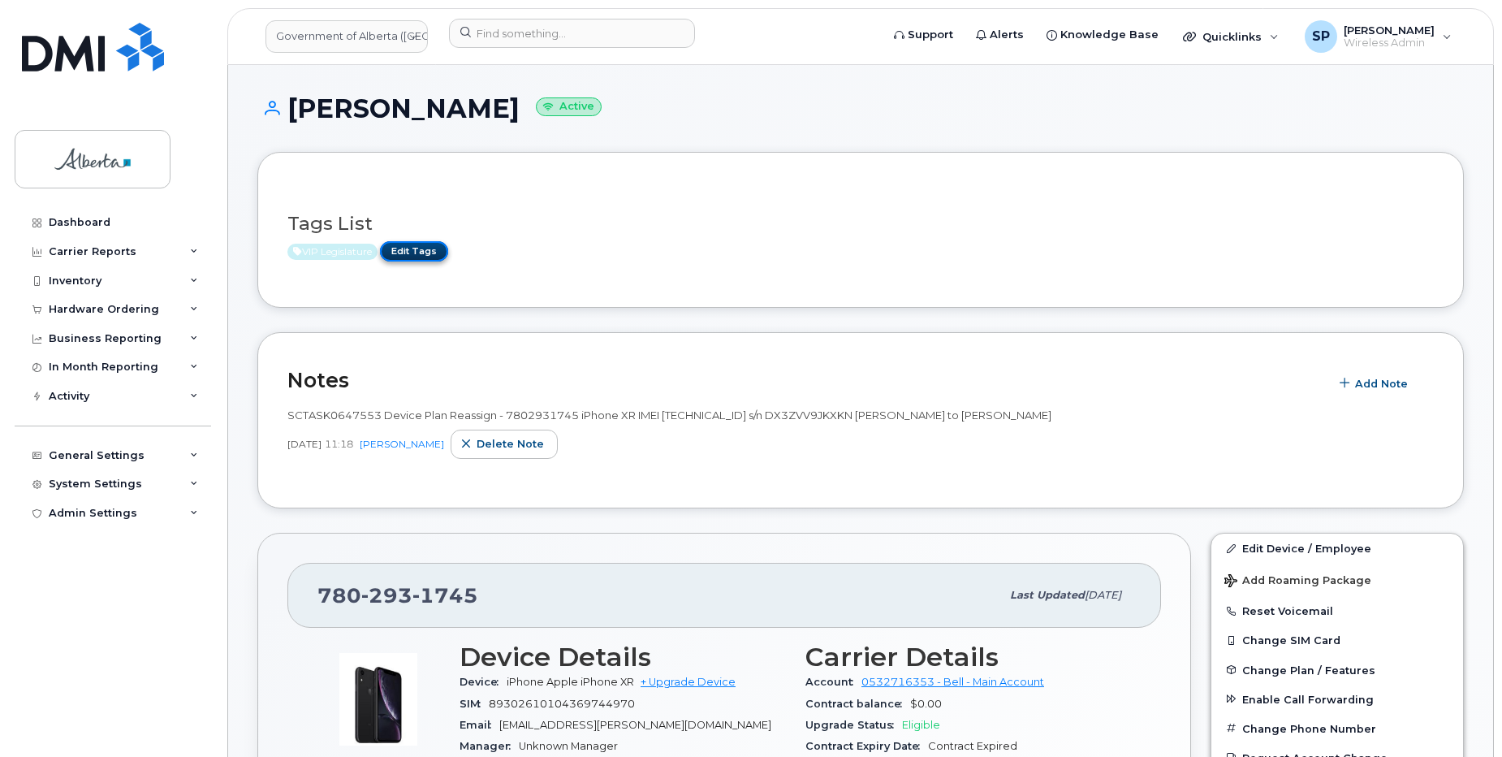
click at [418, 252] on link "Edit Tags" at bounding box center [414, 251] width 68 height 20
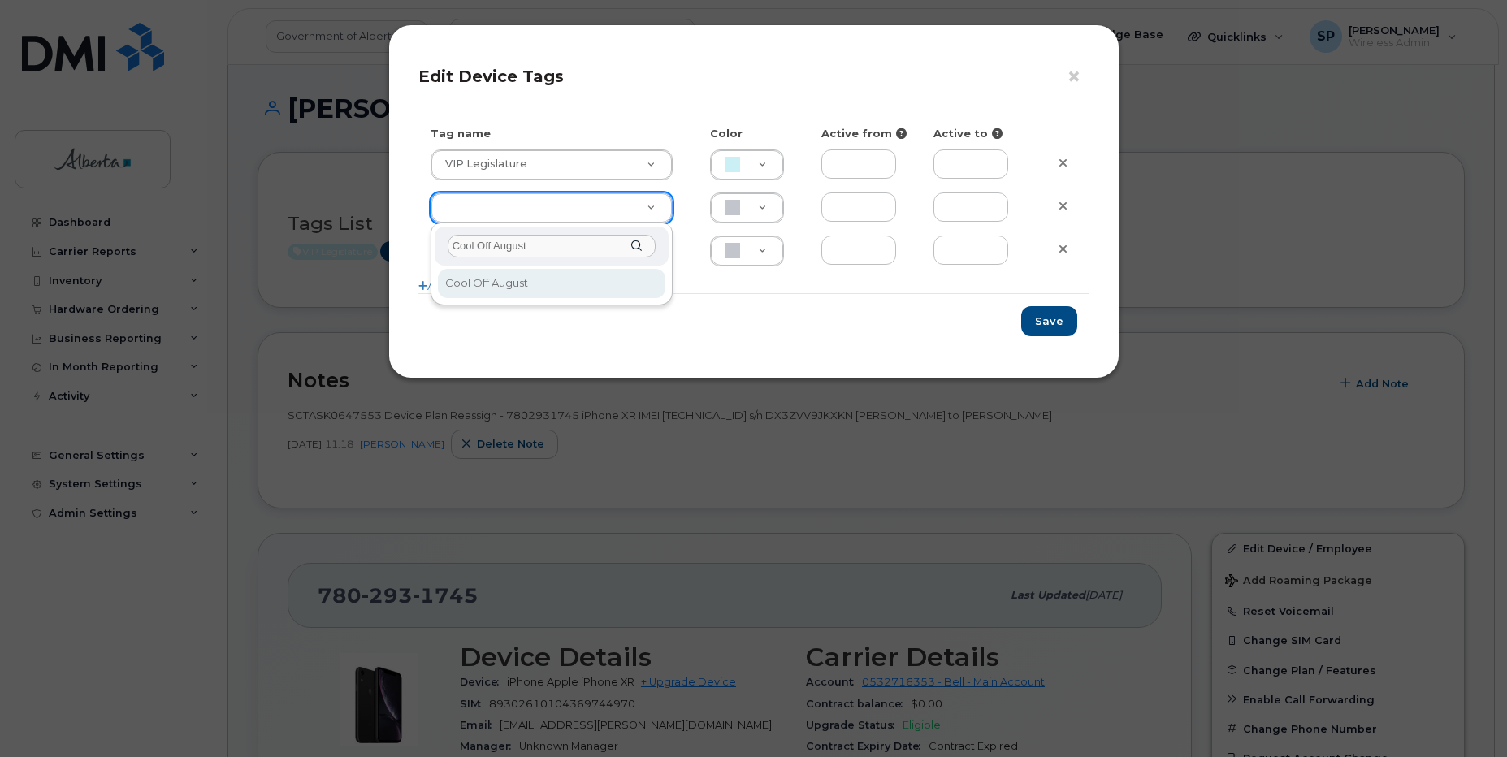
type input "Cool Off August"
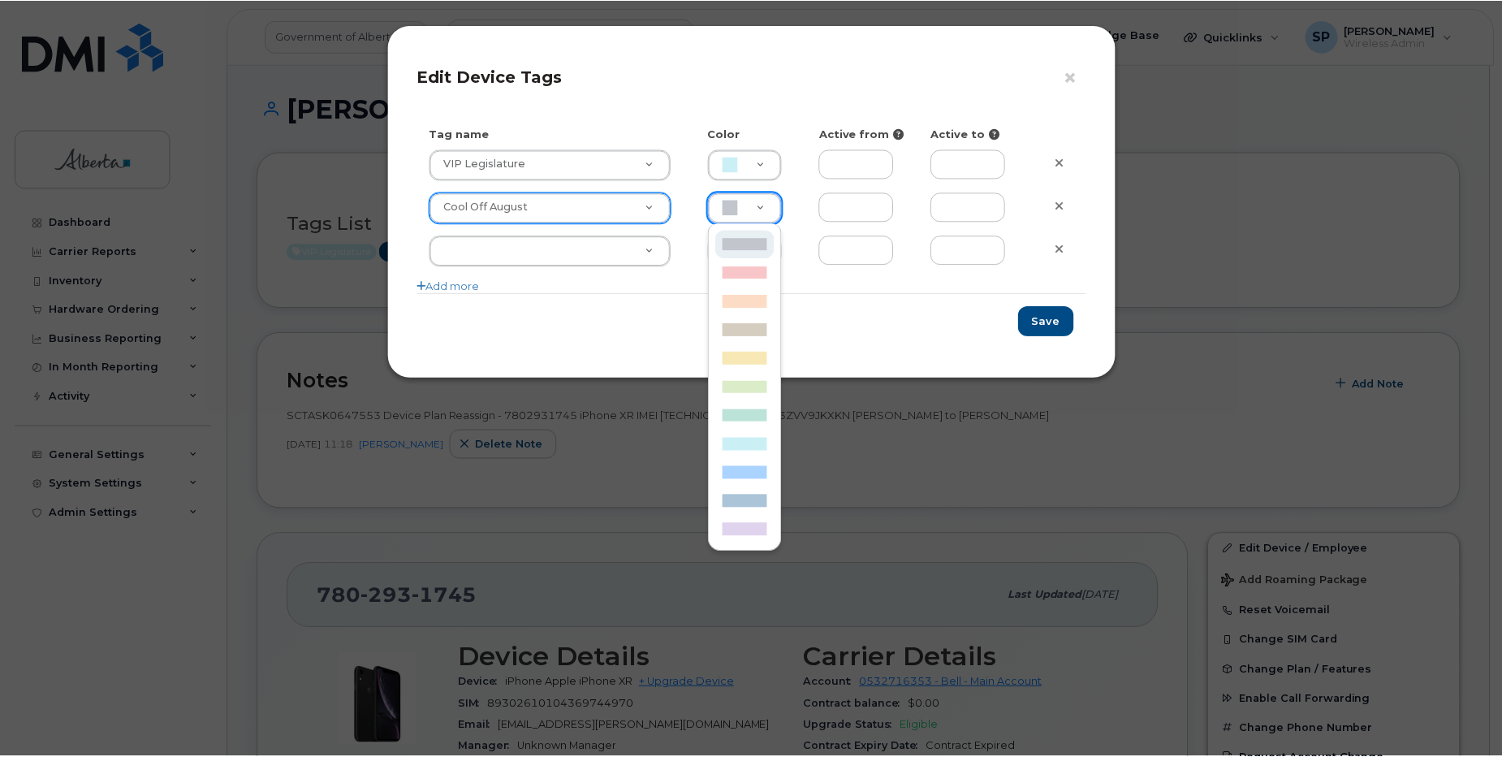
scroll to position [0, 5]
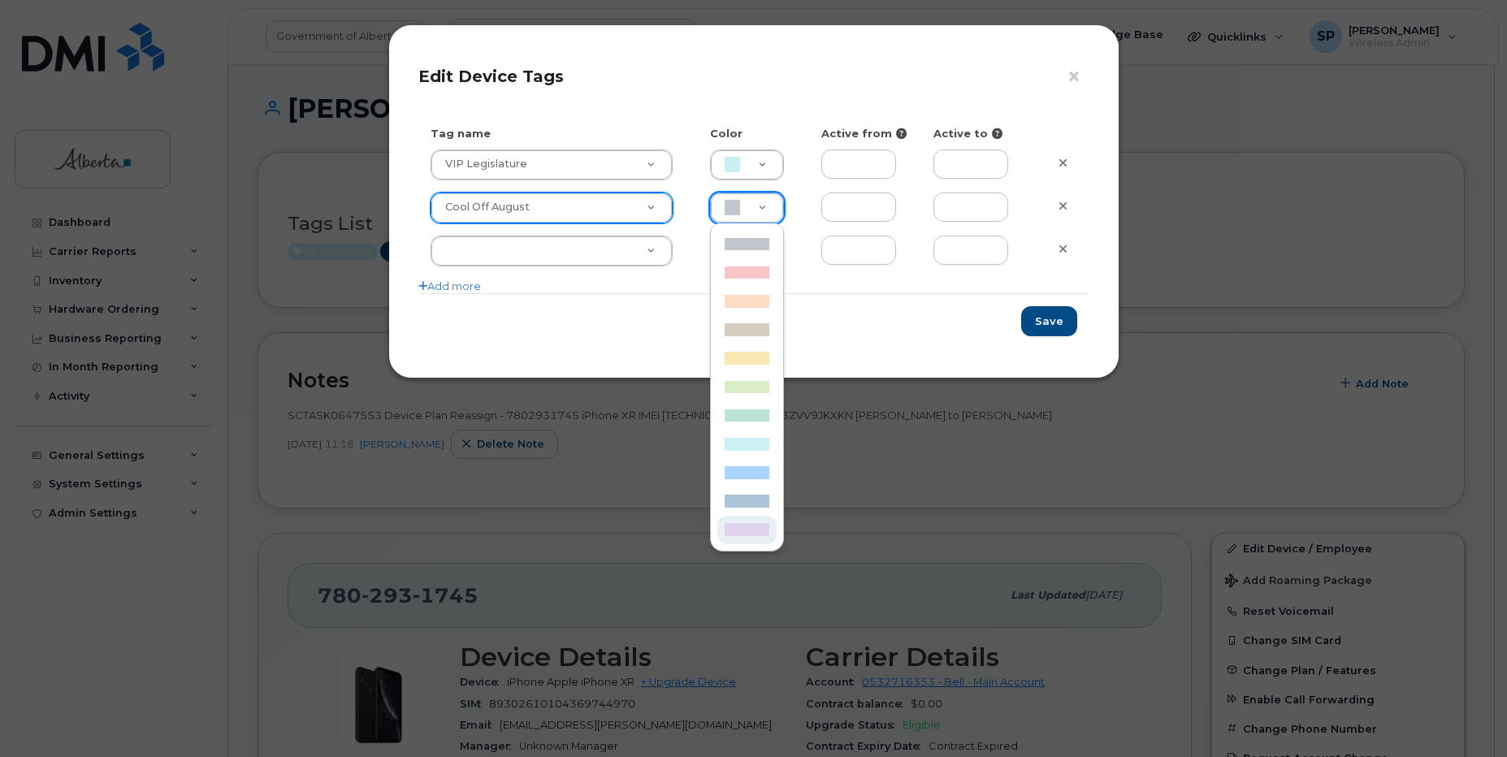
type input "DFD3EE"
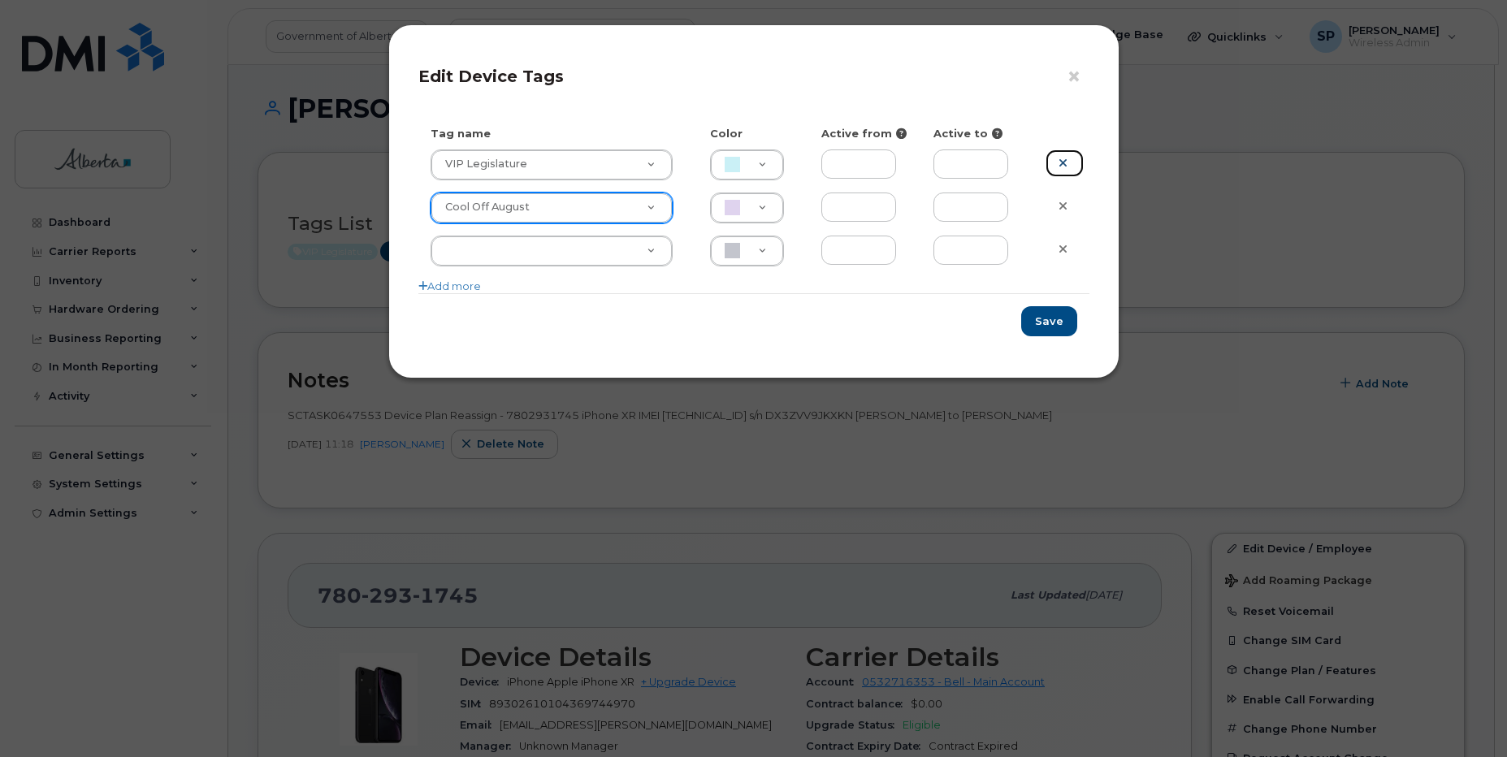
click at [1061, 166] on icon at bounding box center [1062, 163] width 9 height 12
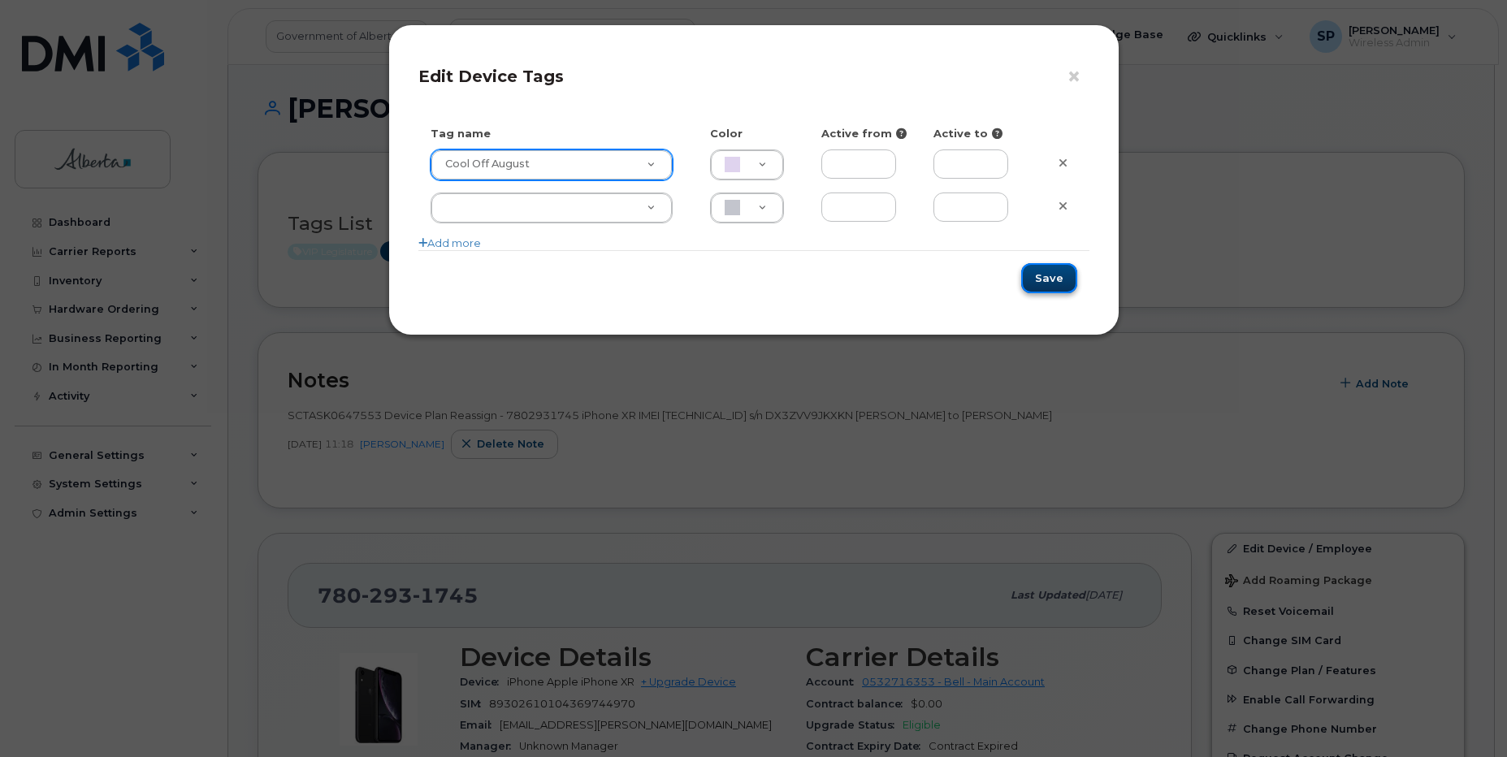
click at [1049, 283] on button "Save" at bounding box center [1049, 278] width 56 height 30
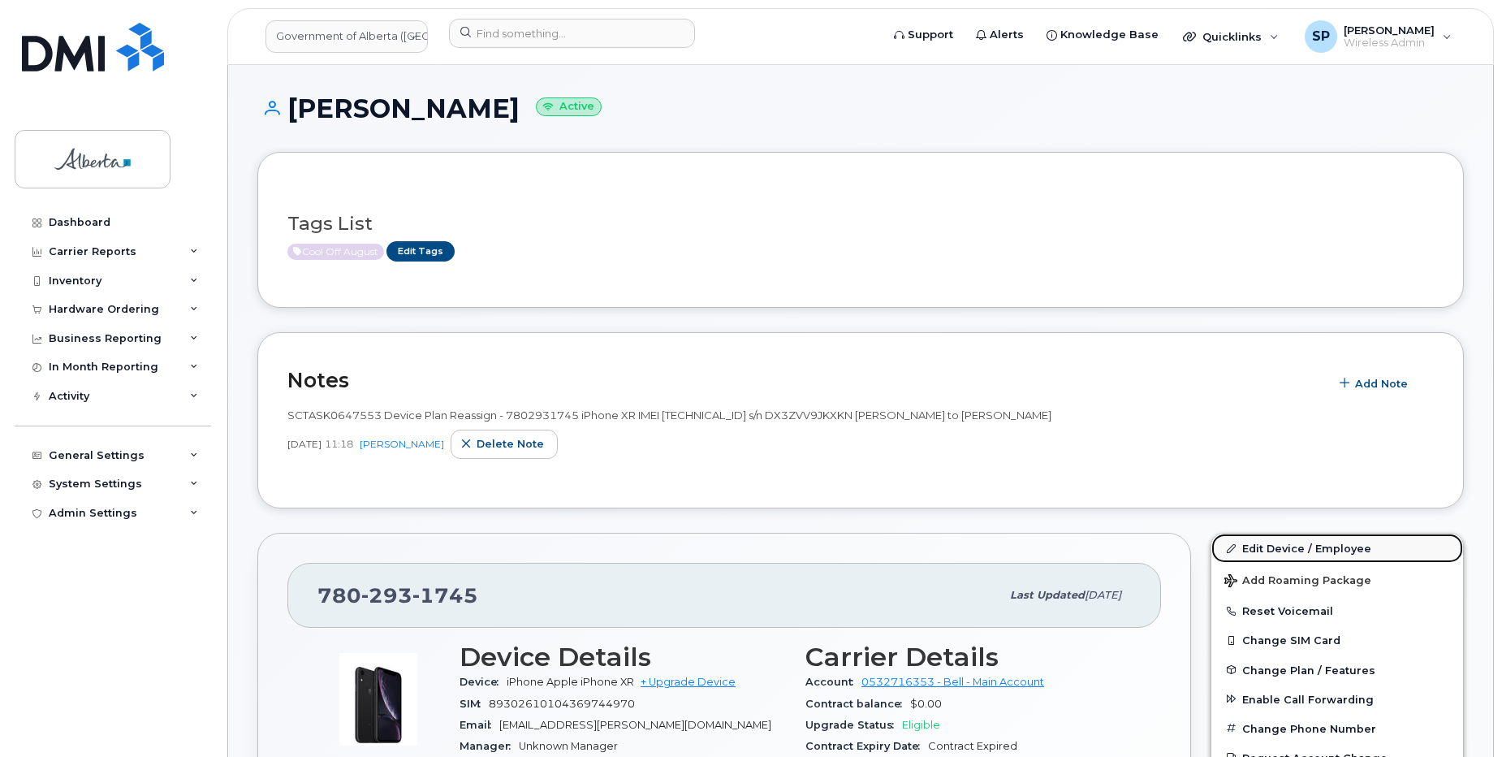
click at [1255, 553] on link "Edit Device / Employee" at bounding box center [1338, 548] width 252 height 29
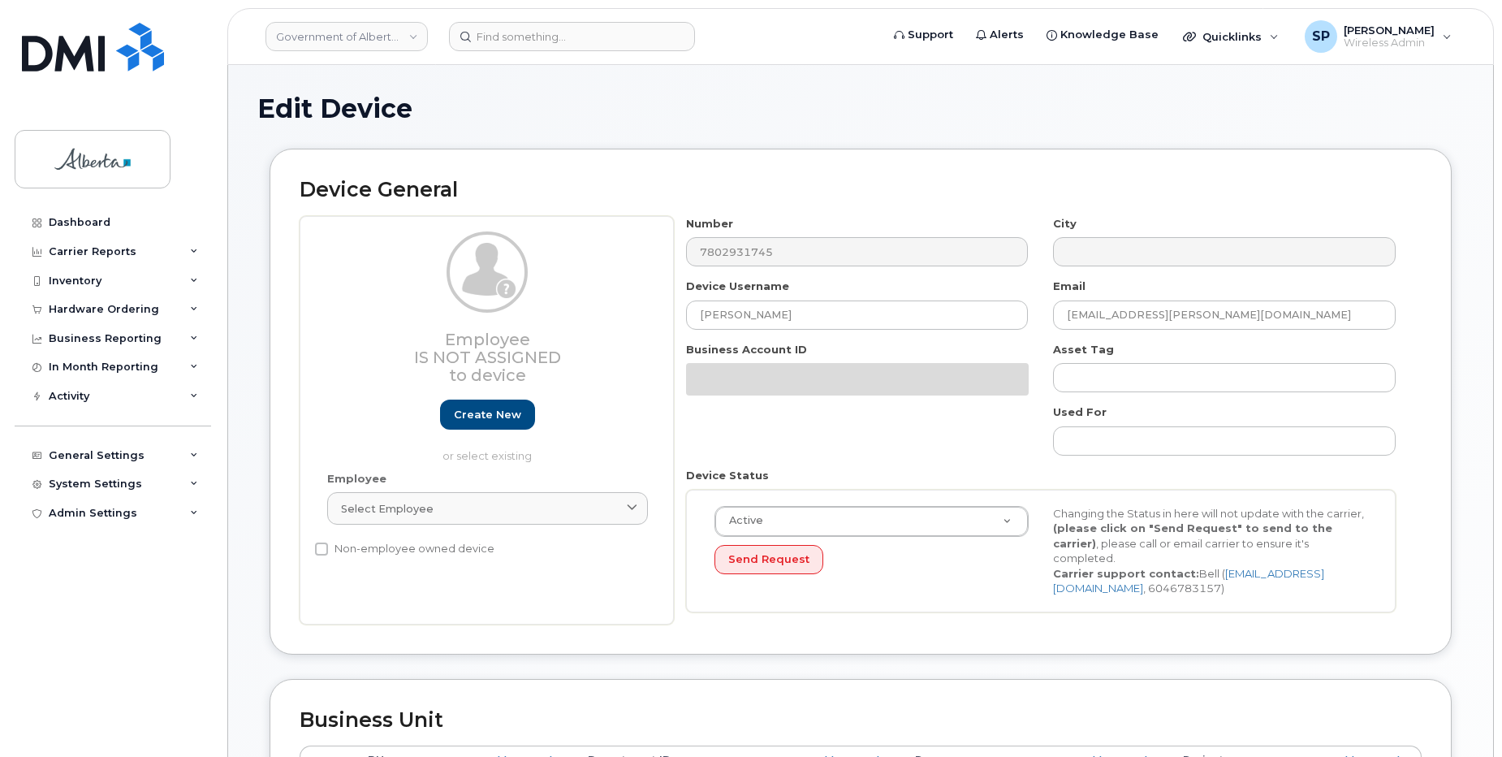
select select "4749737"
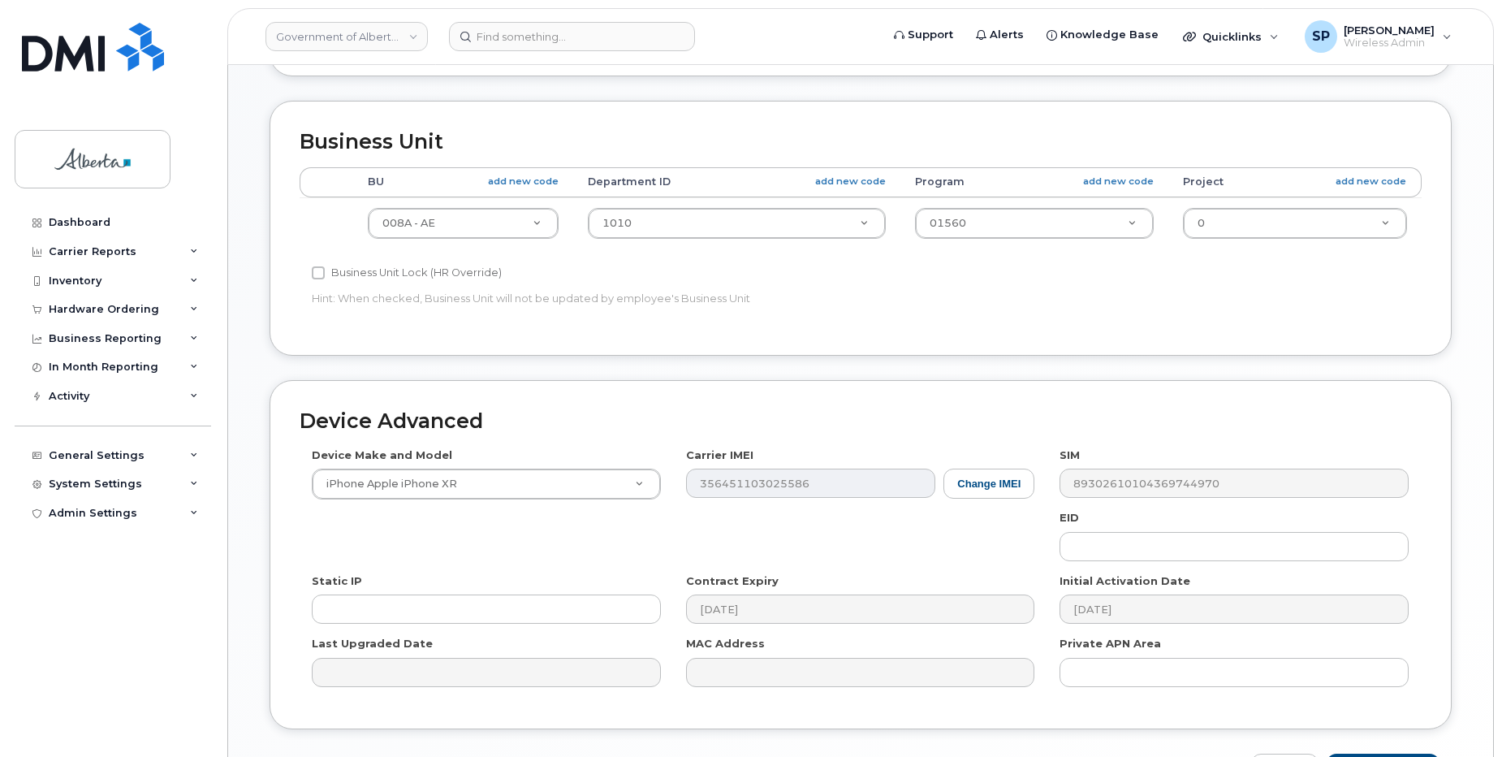
scroll to position [581, 0]
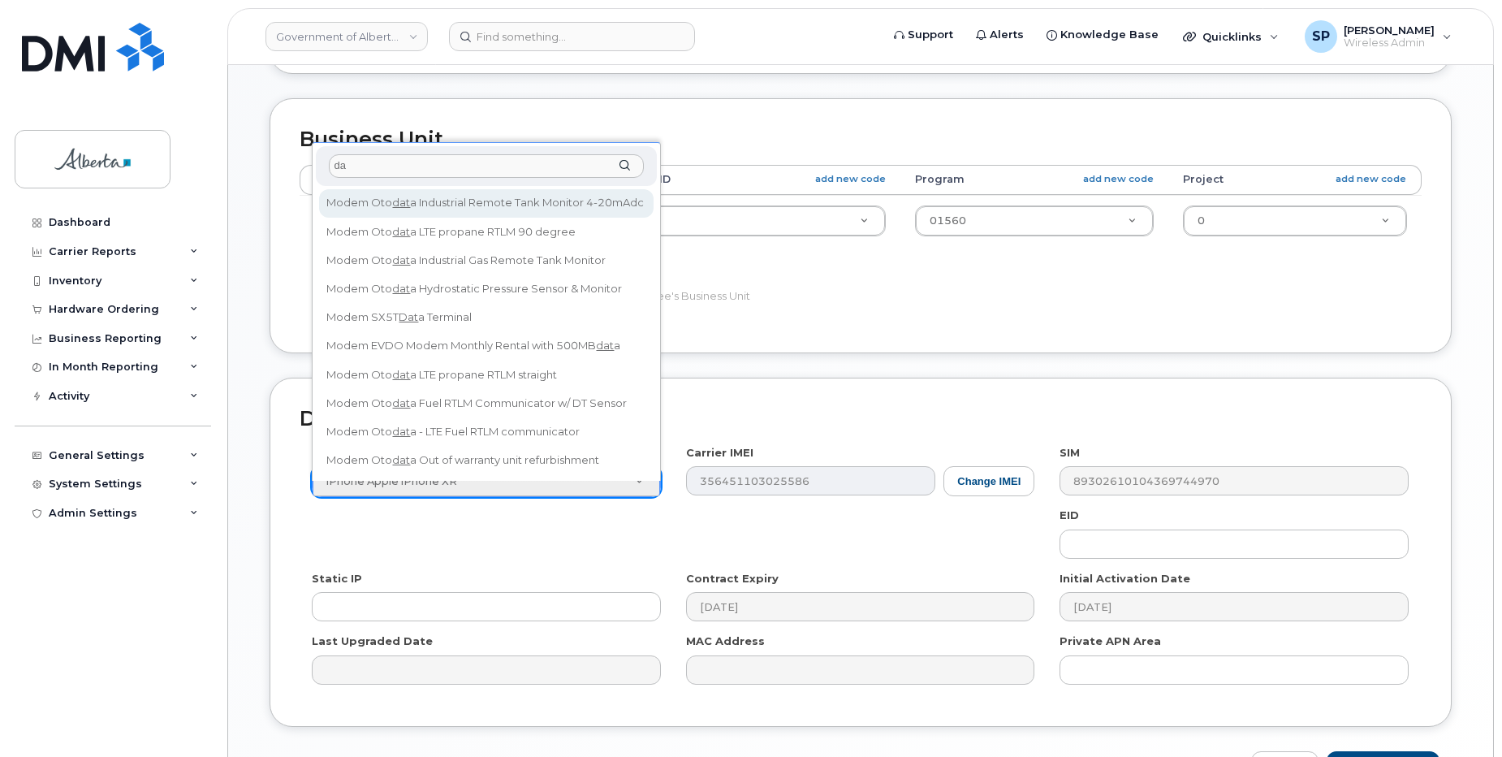
type input "d"
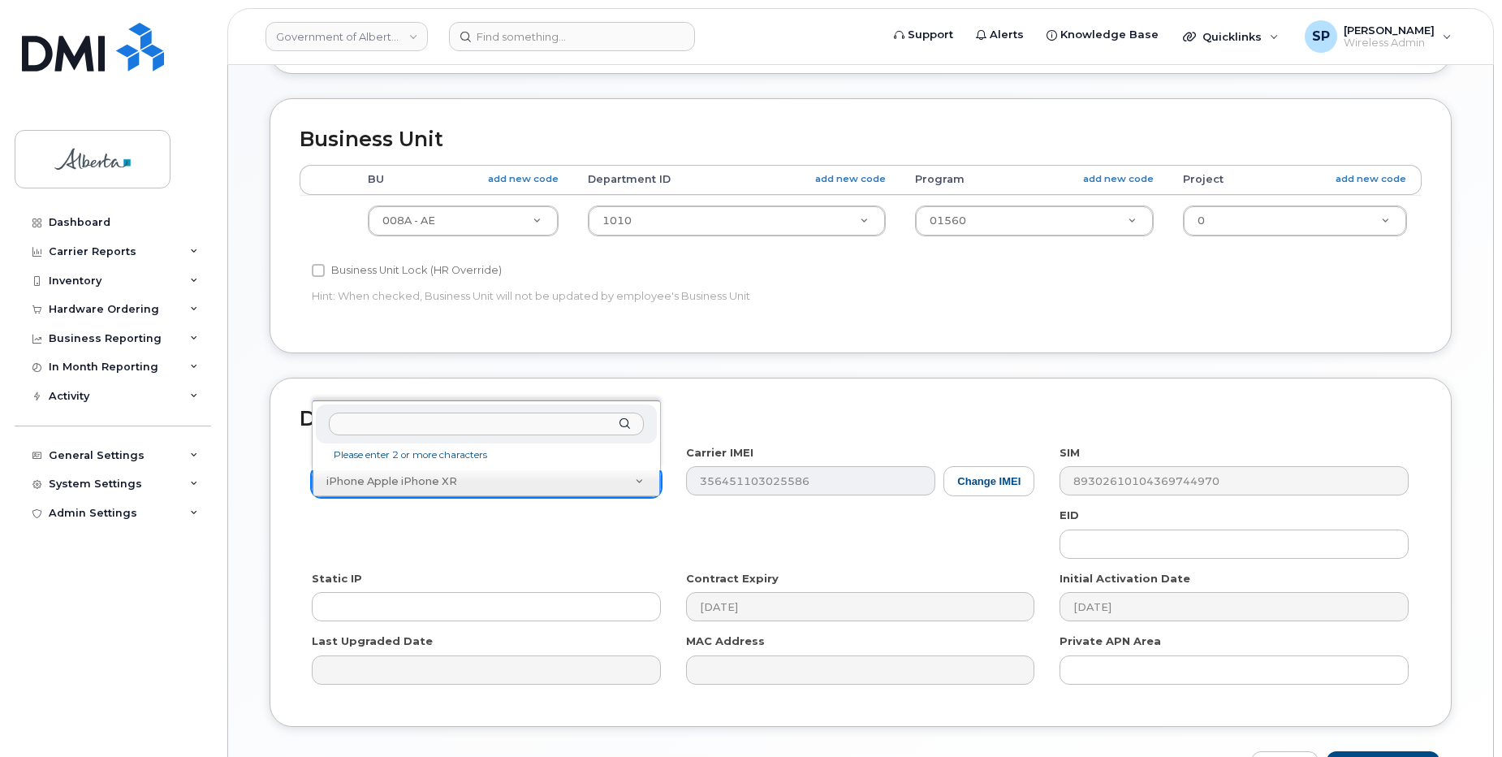
type input "i"
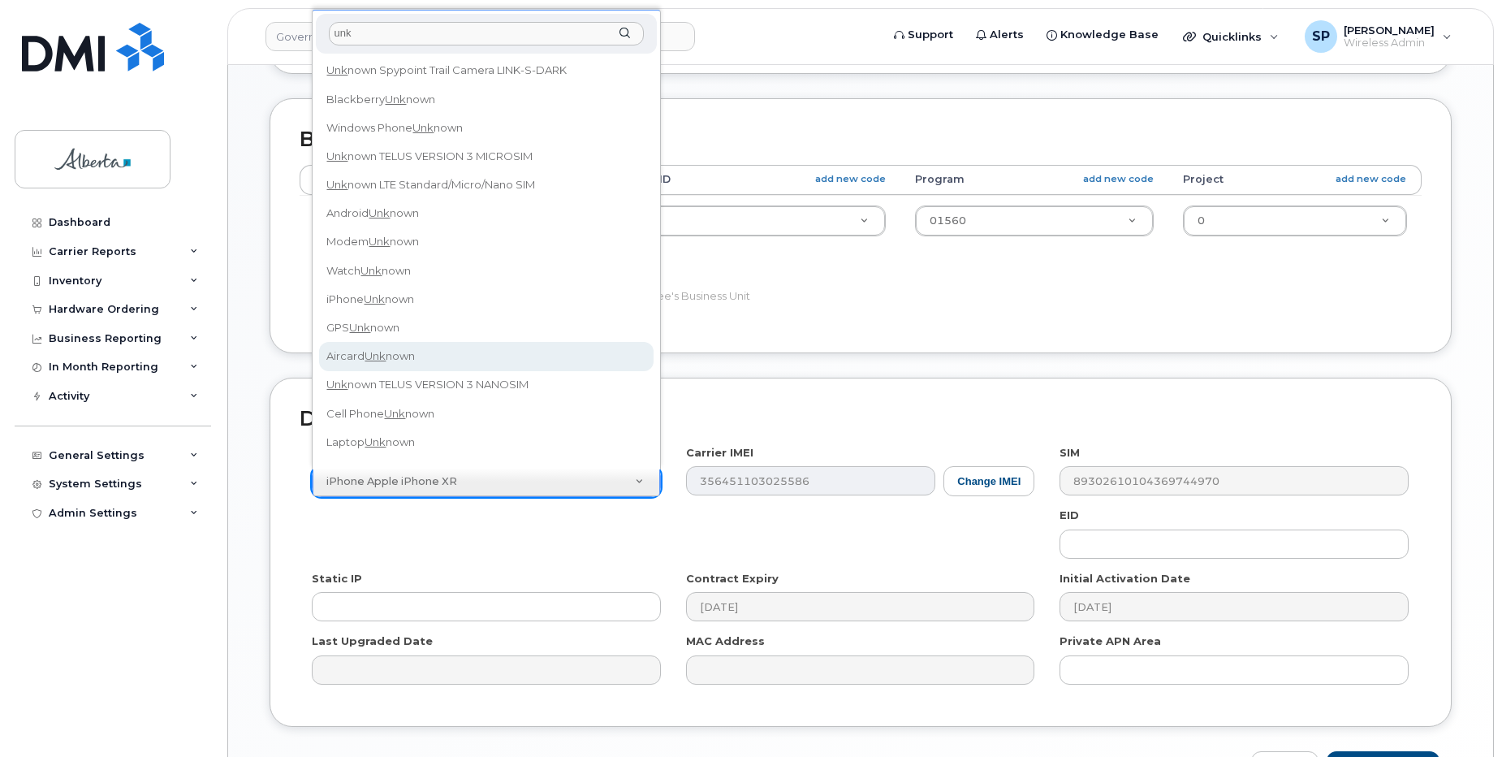
type input "unk"
select select "971"
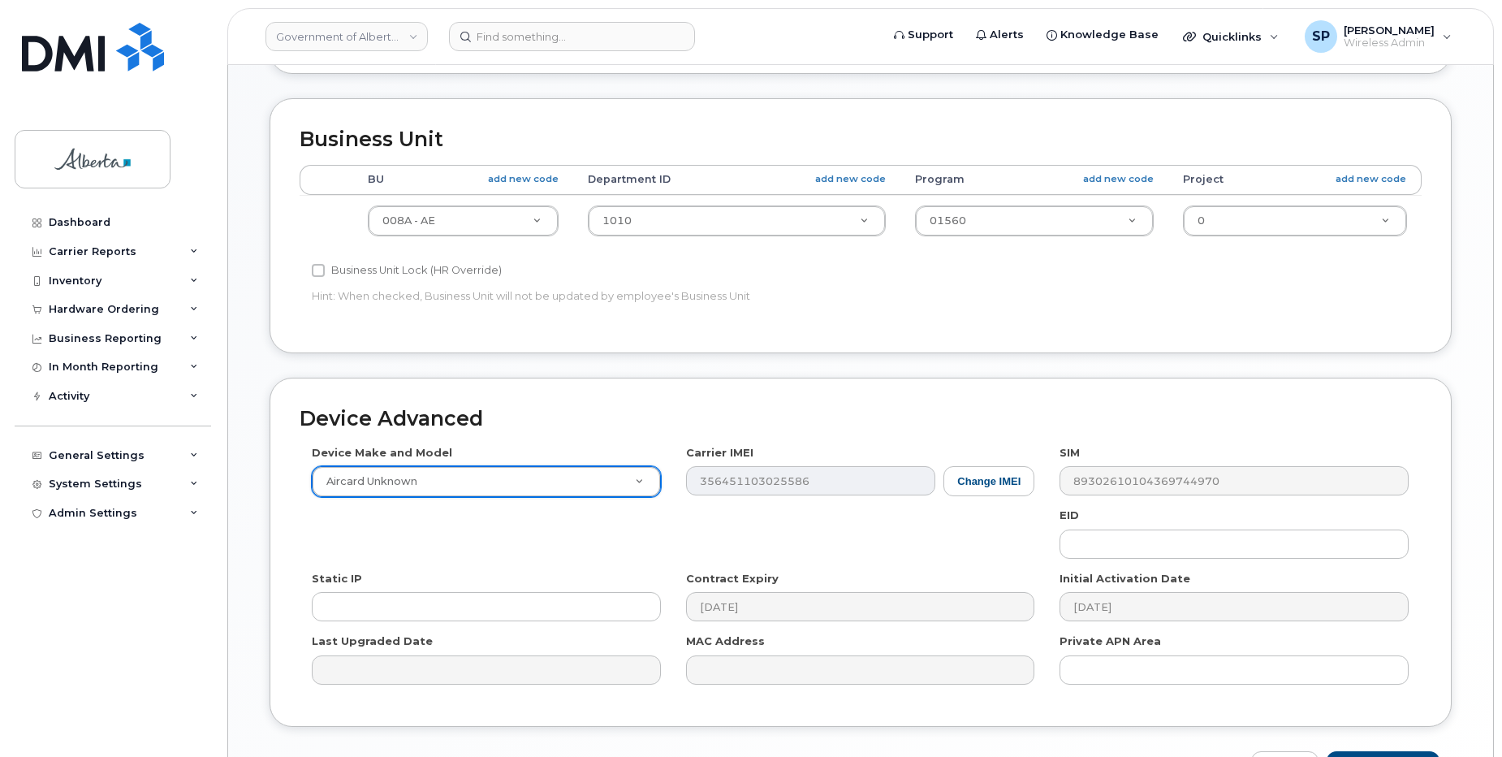
scroll to position [689, 0]
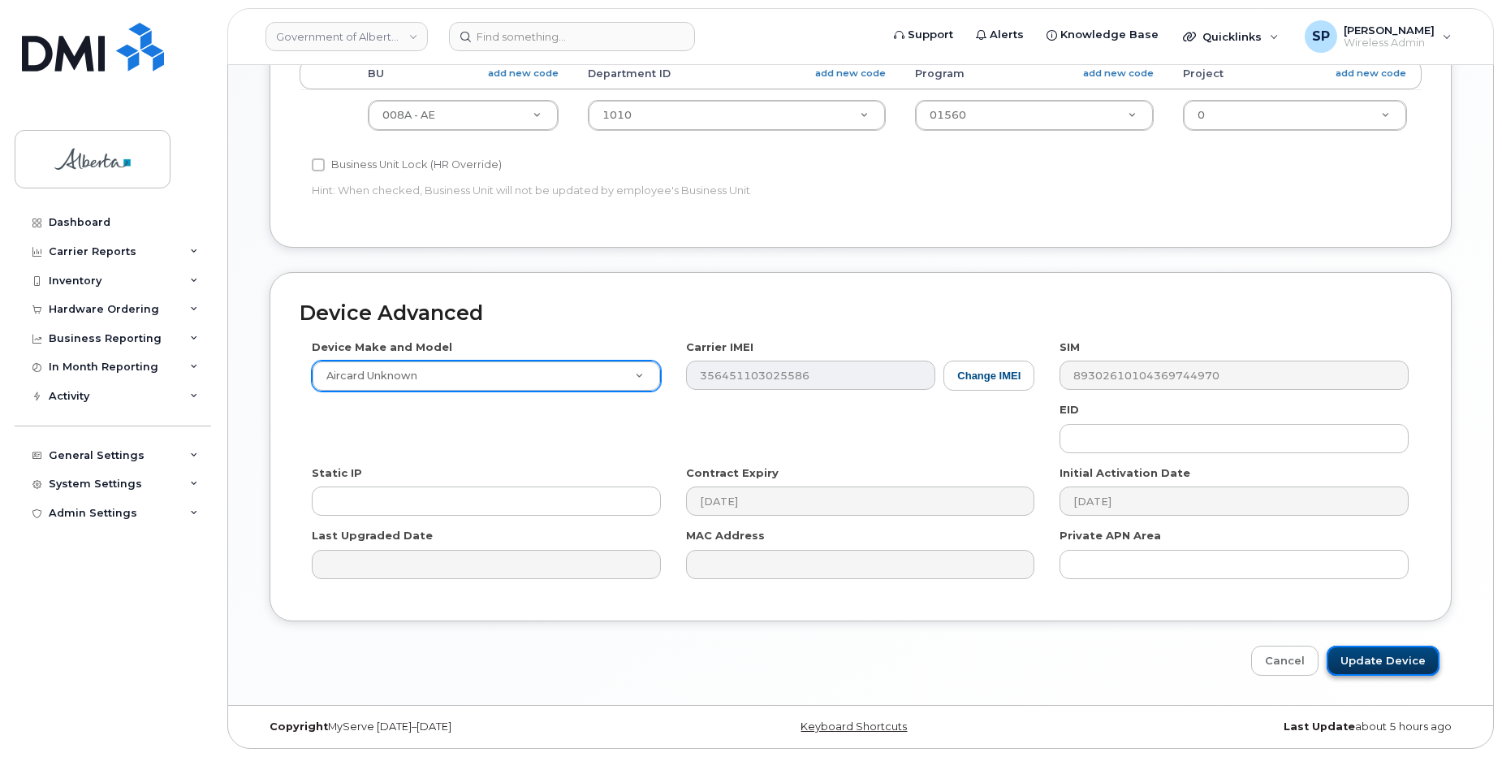
click at [1397, 660] on input "Update Device" at bounding box center [1383, 661] width 113 height 30
type input "Saving..."
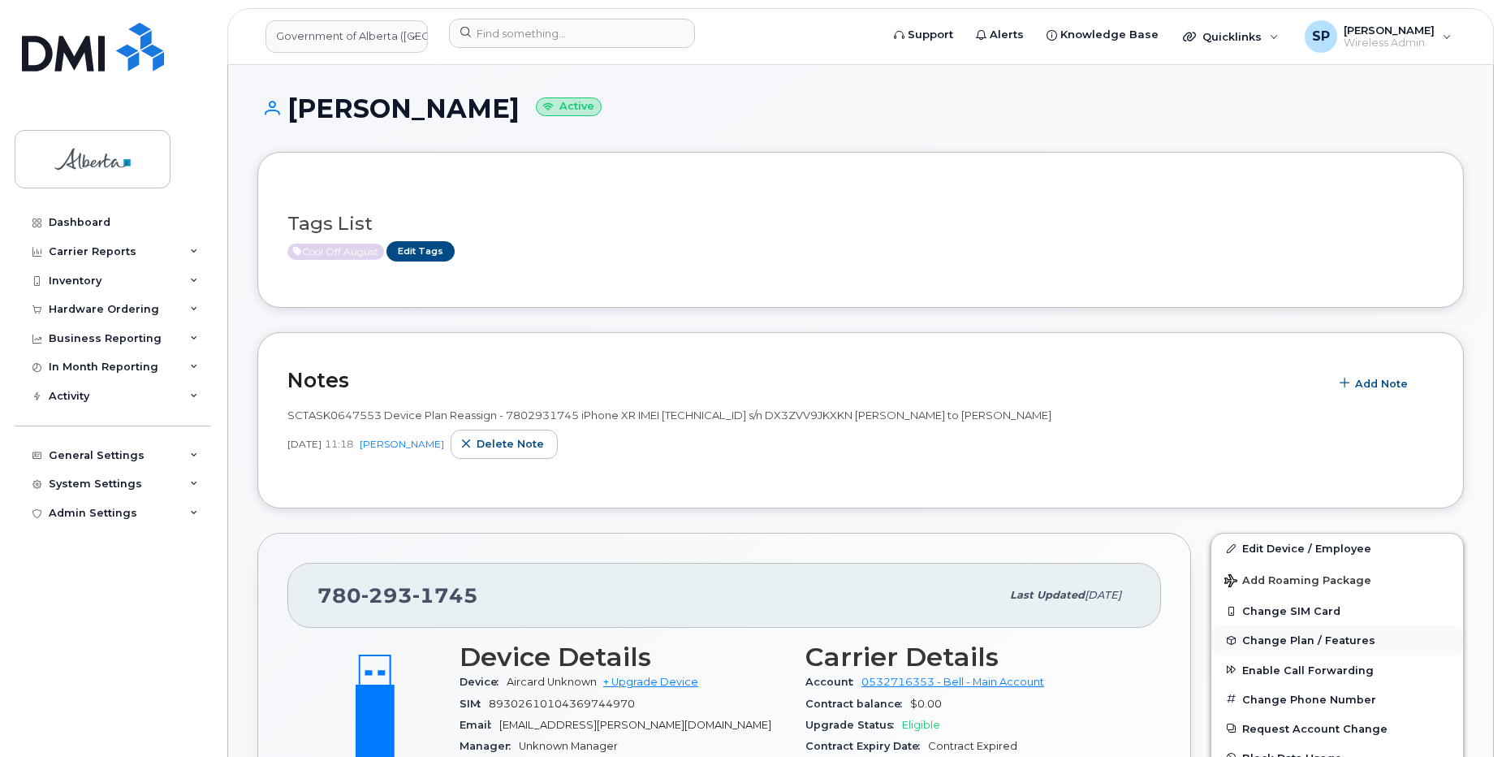
click at [1269, 639] on span "Change Plan / Features" at bounding box center [1309, 640] width 133 height 12
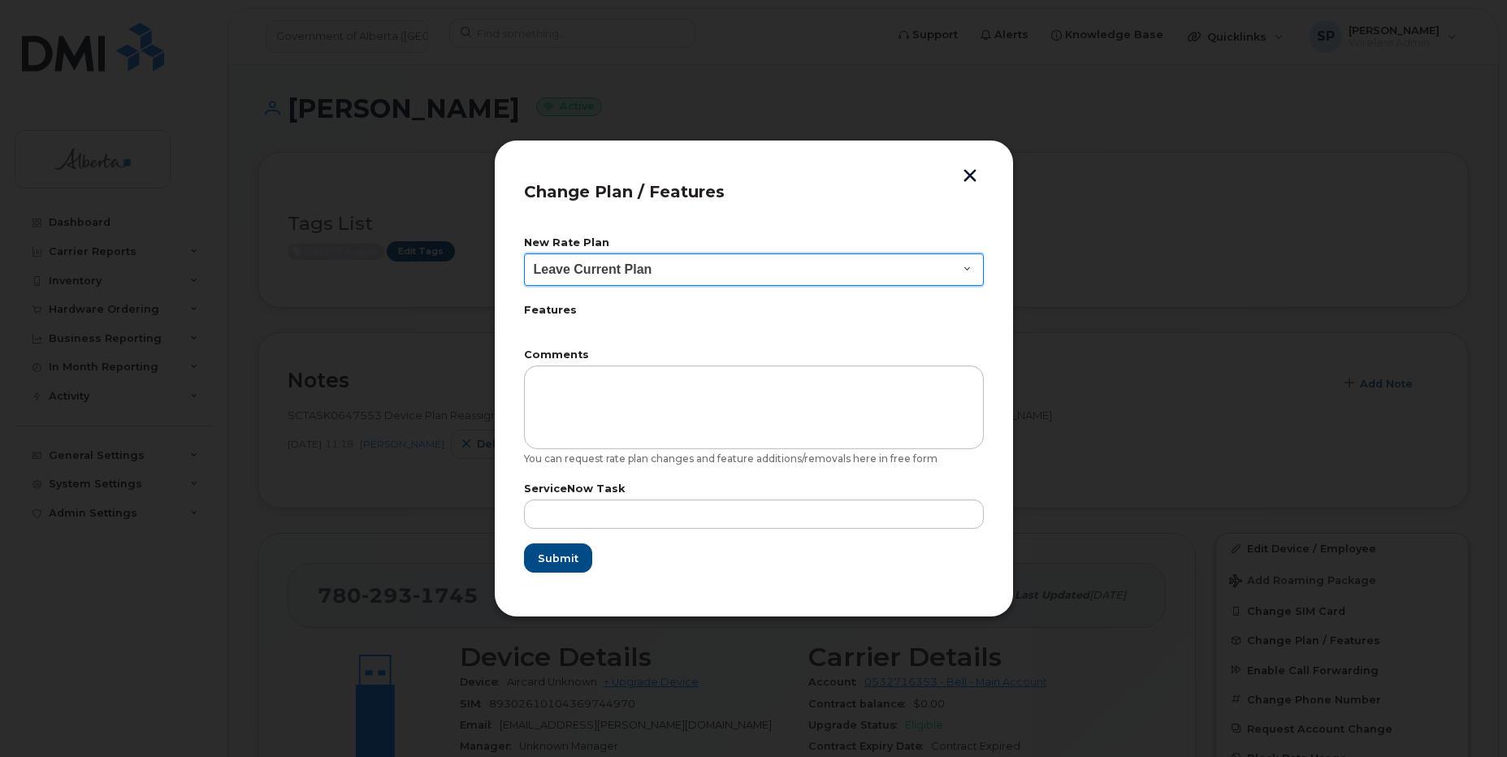
click at [622, 273] on select "Leave Current Plan GOA Data plan 9 30 d GOA–Unlimited Data Plan 9" at bounding box center [754, 269] width 460 height 32
select select "1790211"
click at [524, 253] on select "Leave Current Plan GOA Data plan 9 30 d GOA–Unlimited Data Plan 9" at bounding box center [754, 269] width 460 height 32
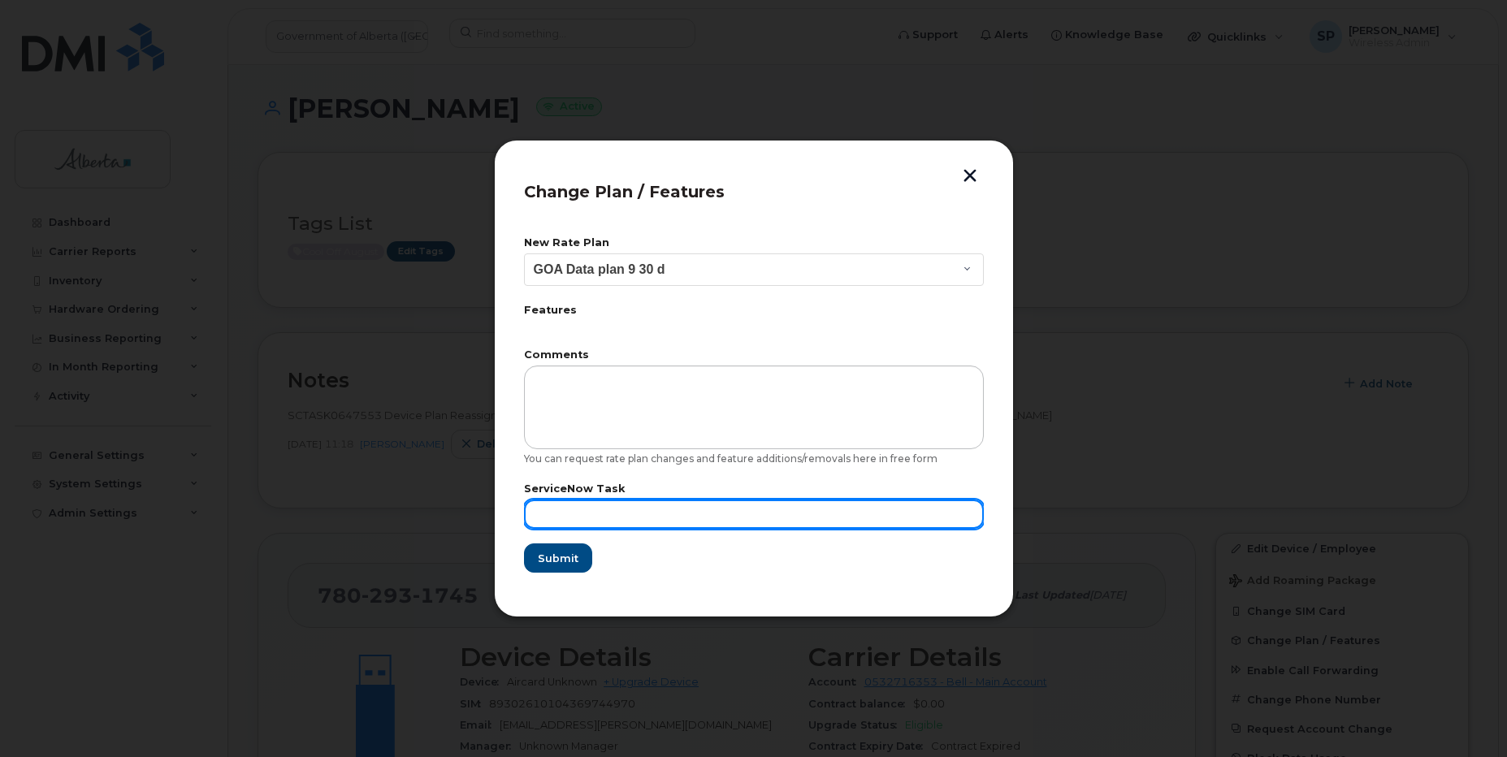
click at [570, 510] on input "text" at bounding box center [754, 513] width 460 height 29
type input "Cool Off"
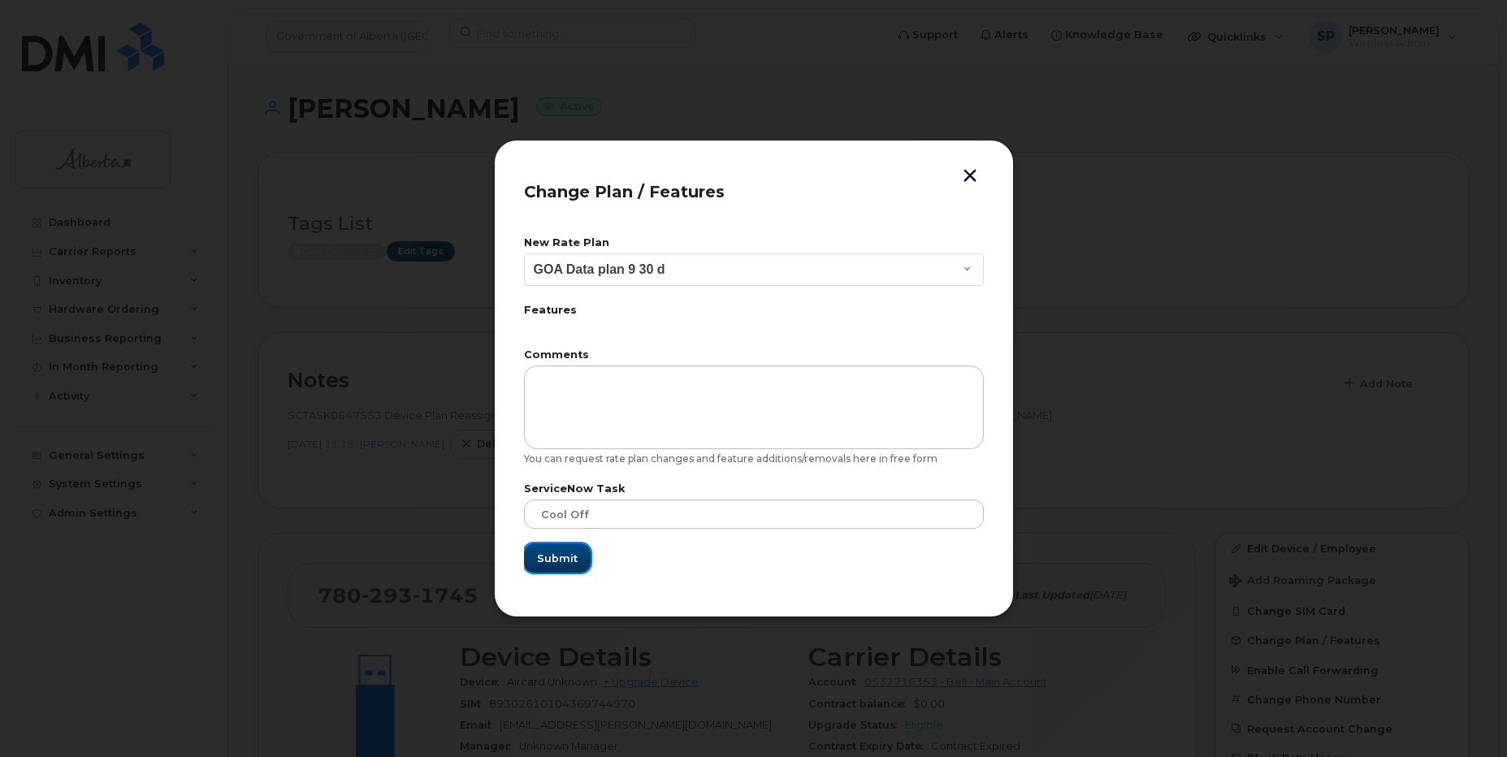
click at [543, 569] on button "Submit" at bounding box center [557, 557] width 67 height 29
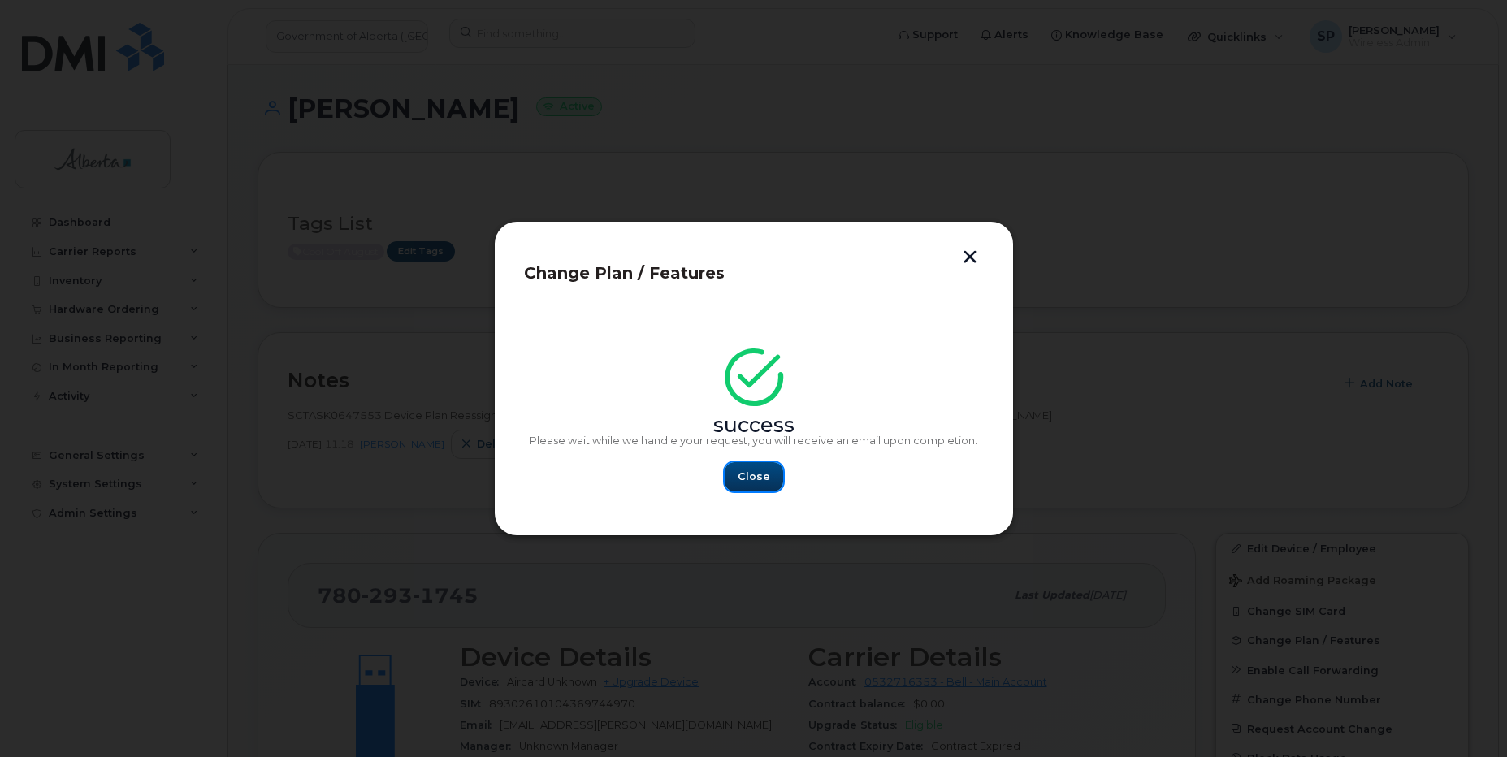
click at [741, 480] on span "Close" at bounding box center [753, 476] width 32 height 15
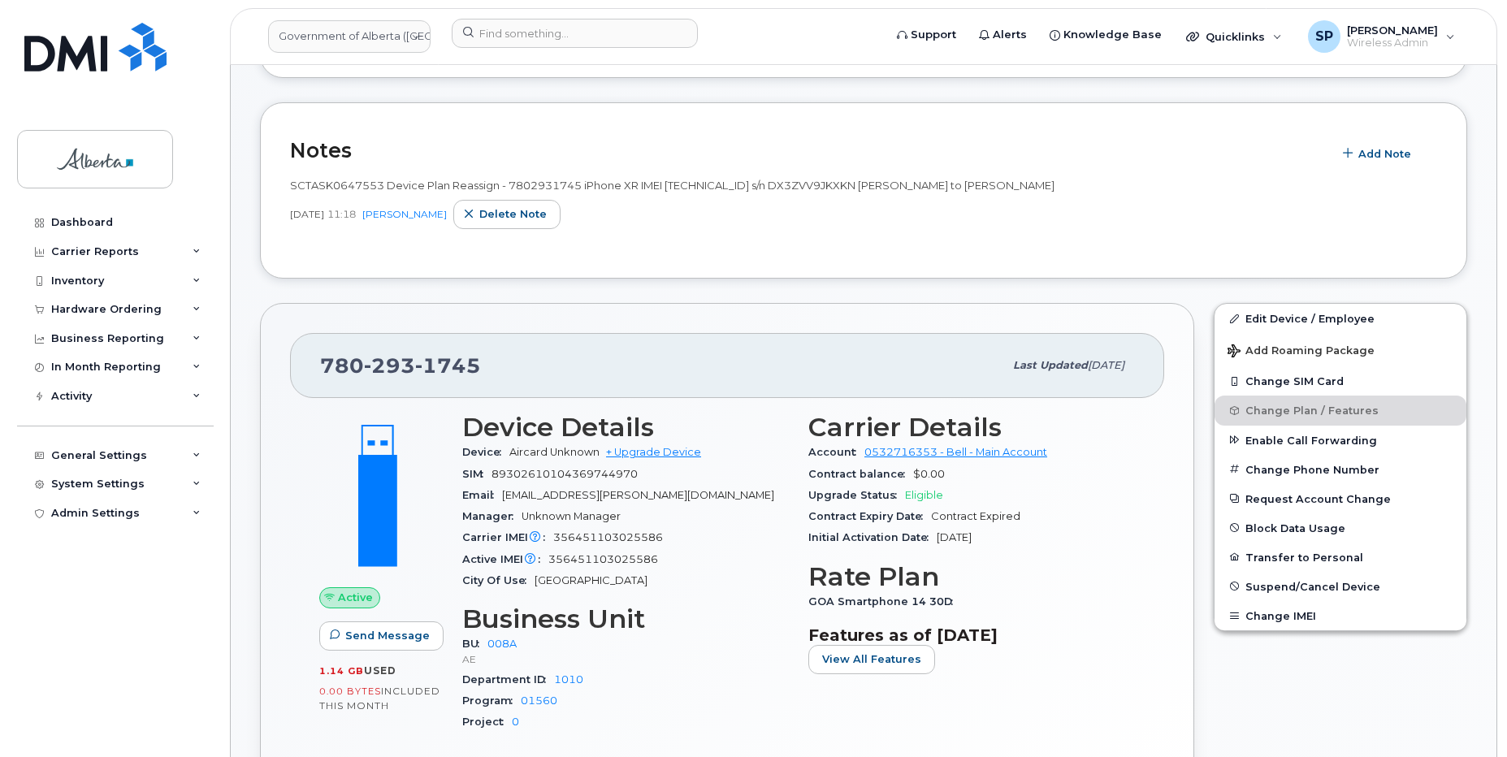
scroll to position [250, 0]
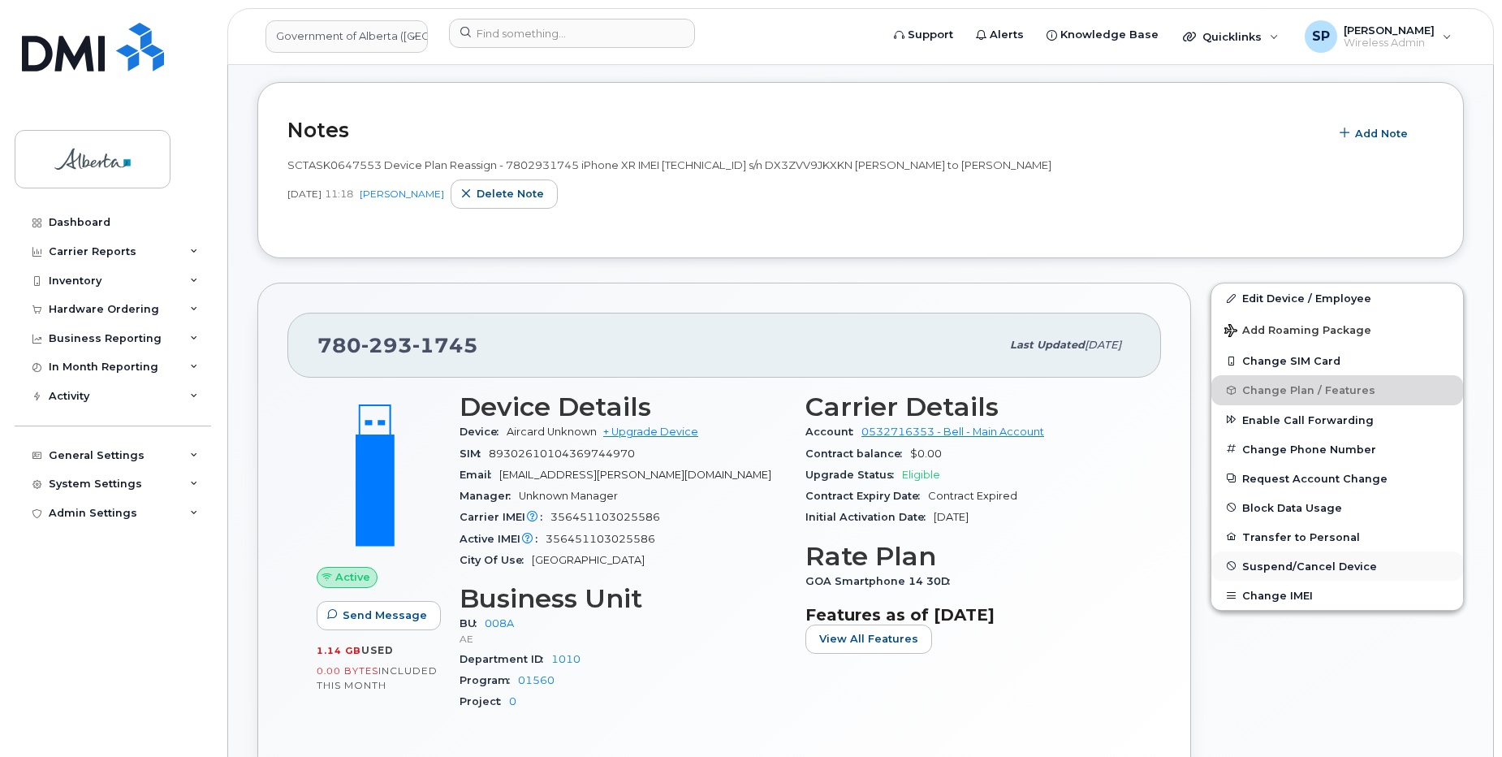
click at [1269, 566] on span "Suspend/Cancel Device" at bounding box center [1310, 566] width 135 height 12
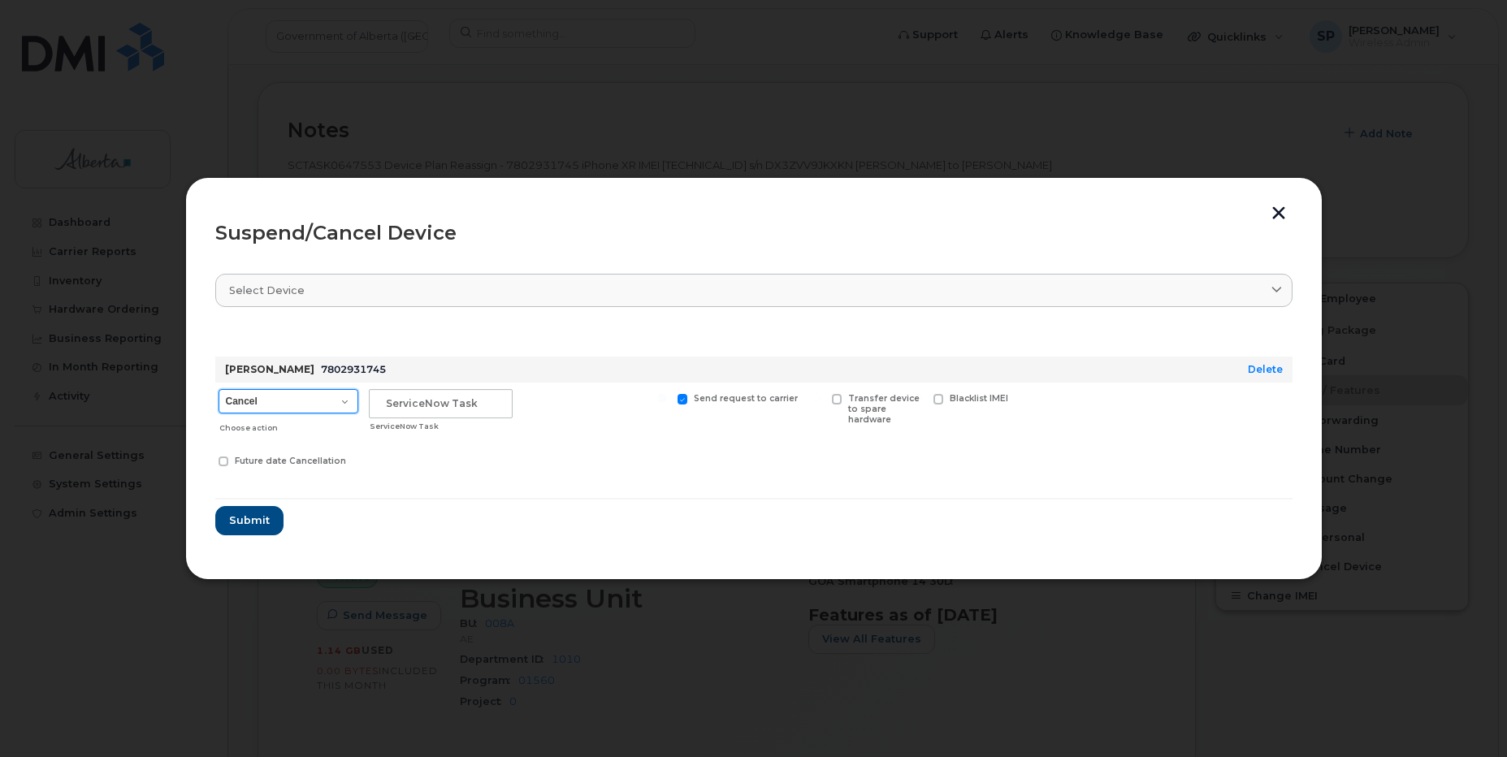
click at [292, 404] on select "Cancel Suspend - Extend Suspension Suspend - Reduced Rate Suspend - Lost Device…" at bounding box center [288, 401] width 140 height 24
select select "[object Object]"
click at [218, 389] on select "Cancel Suspend - Extend Suspension Suspend - Reduced Rate Suspend - Lost Device…" at bounding box center [288, 401] width 140 height 24
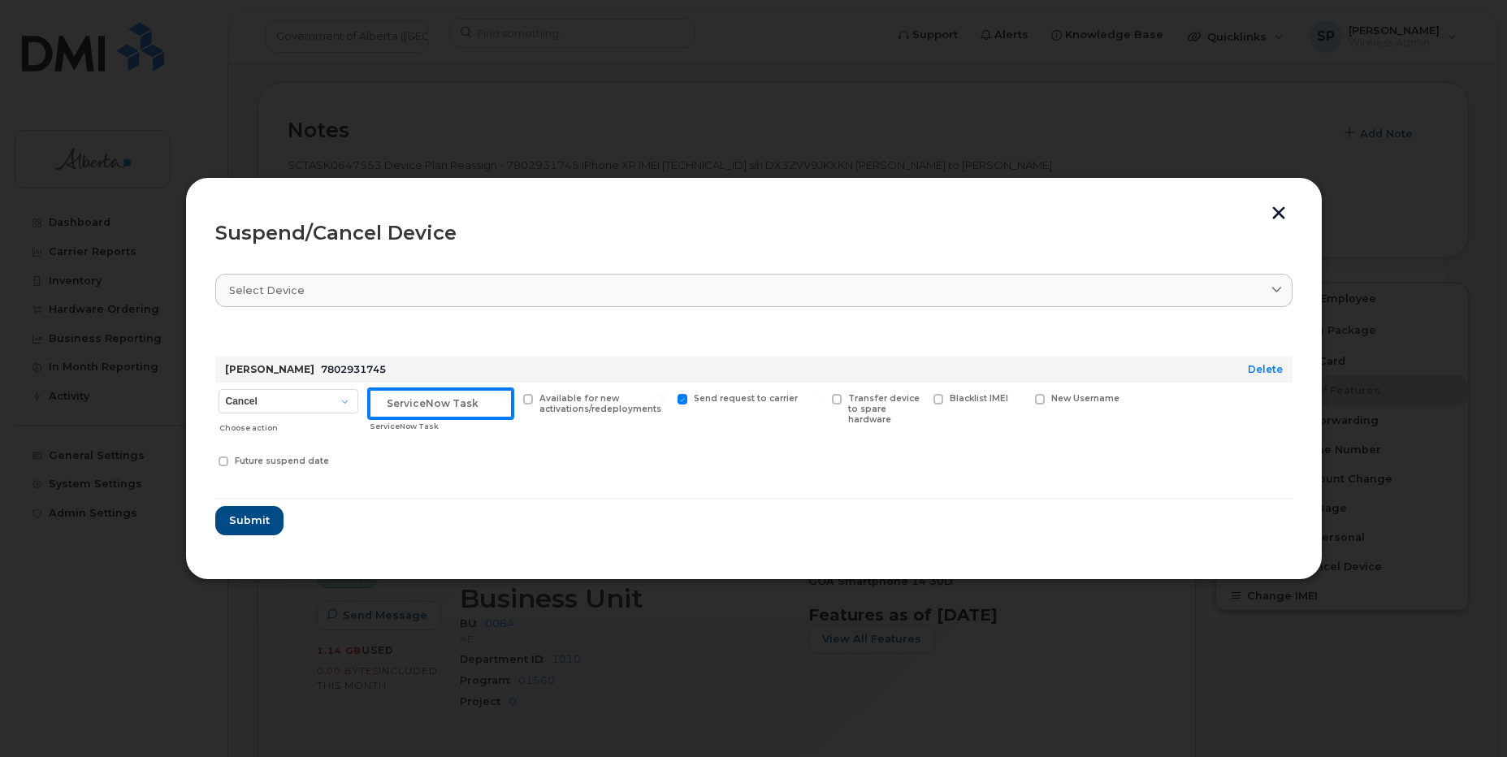
click at [383, 399] on input "text" at bounding box center [441, 403] width 144 height 29
paste input "SCTASK0834442"
type input "SCTASK0834442 Suspend"
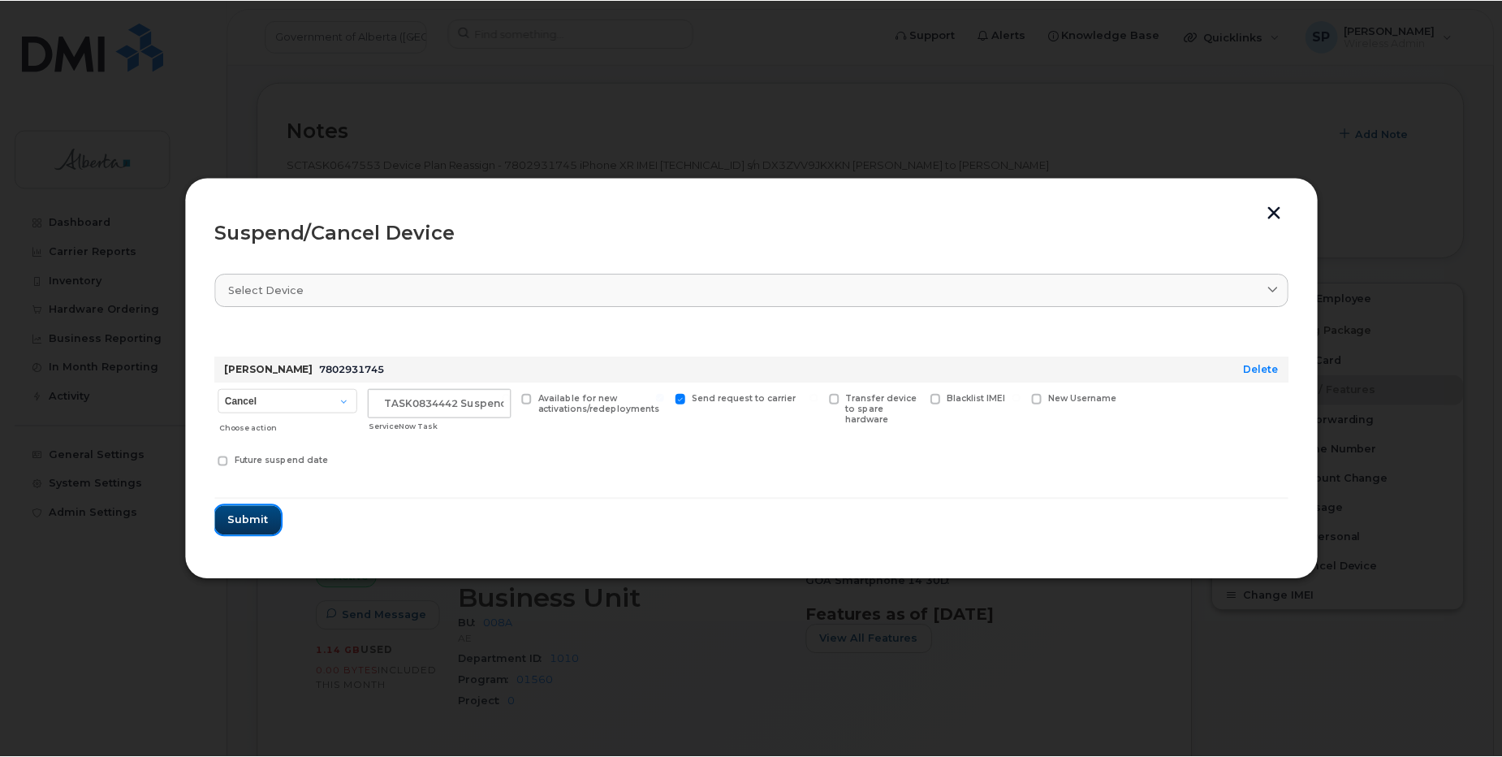
scroll to position [0, 0]
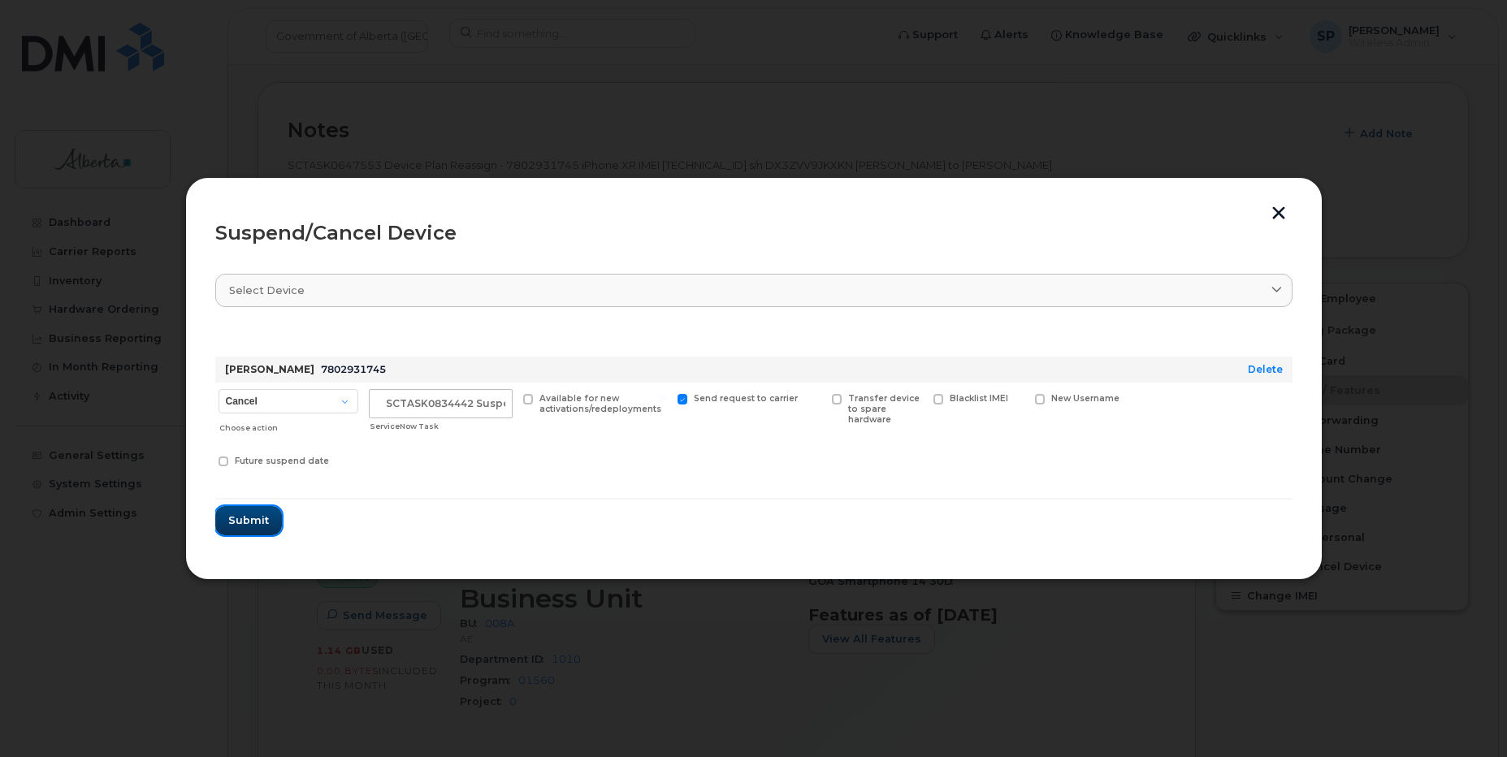
click at [241, 514] on span "Submit" at bounding box center [248, 519] width 41 height 15
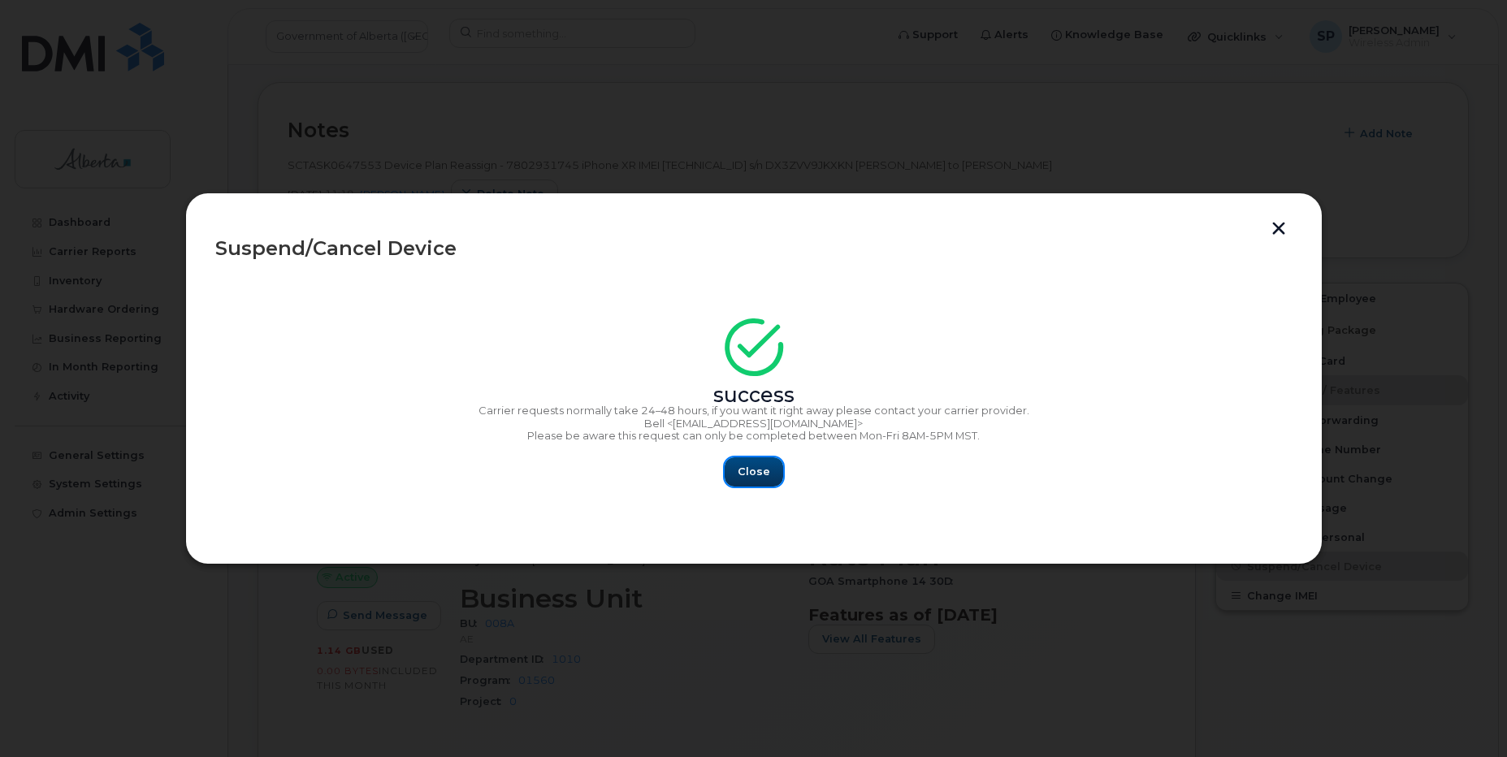
click at [774, 473] on button "Close" at bounding box center [753, 471] width 58 height 29
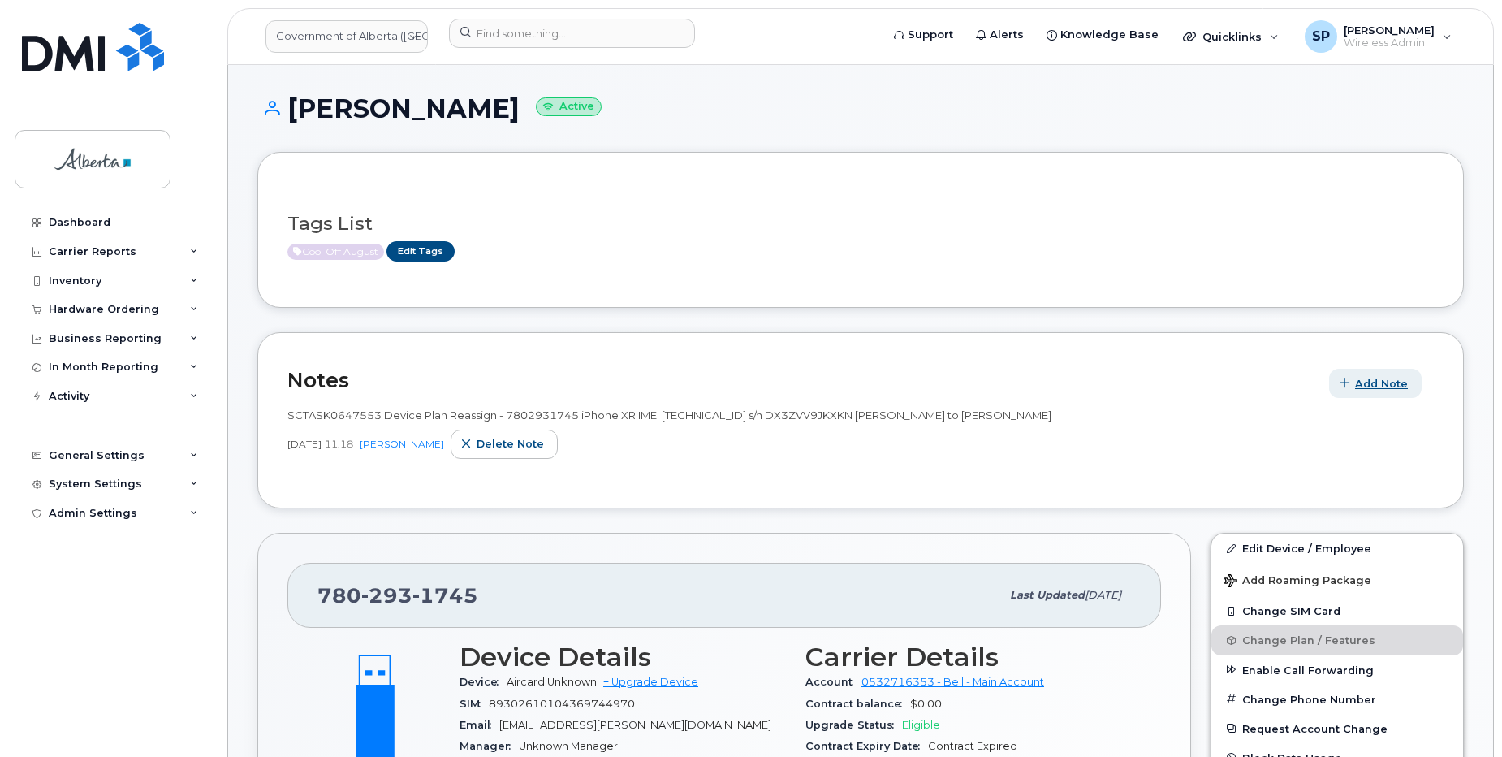
click at [1374, 386] on span "Add Note" at bounding box center [1381, 383] width 53 height 15
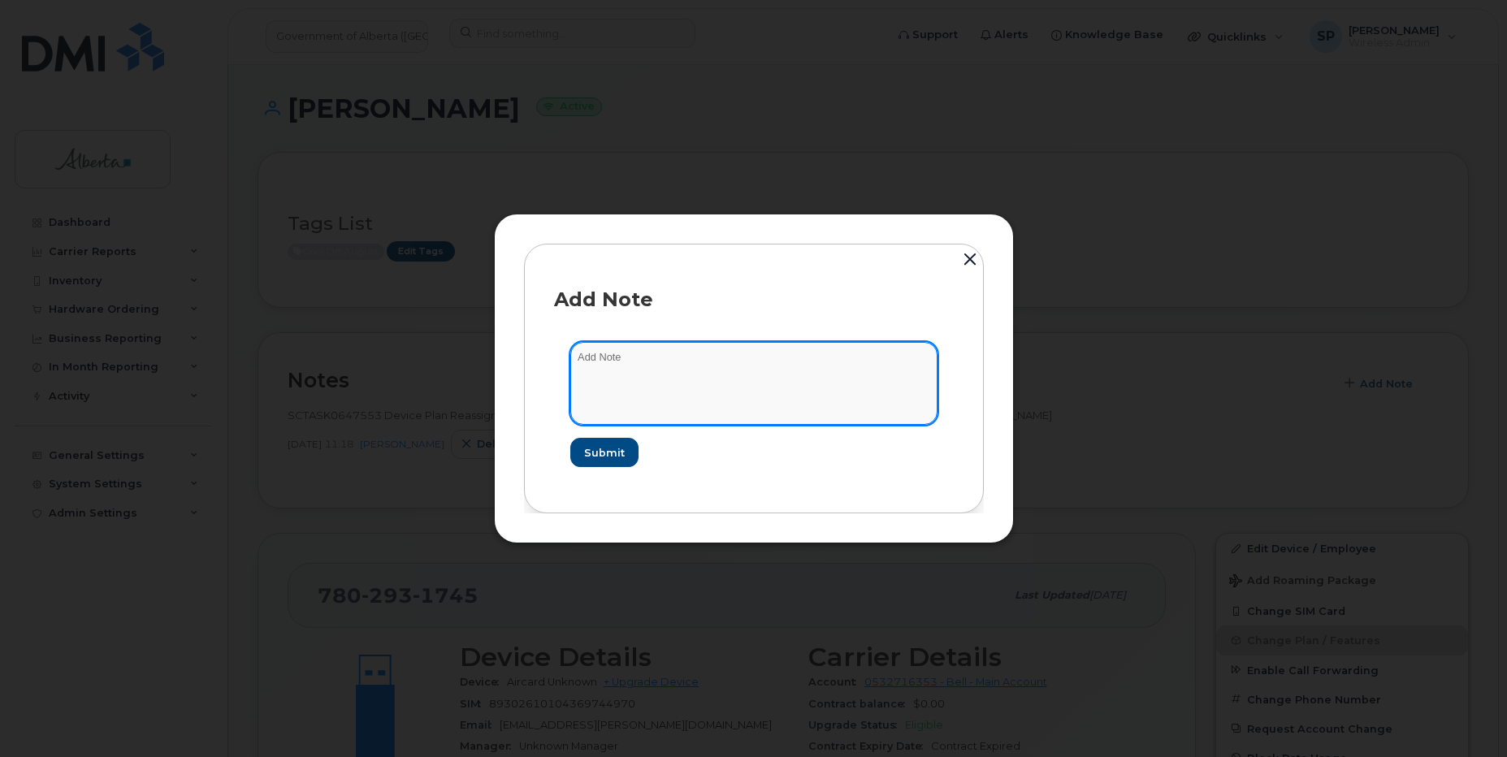
click at [815, 387] on textarea at bounding box center [753, 383] width 367 height 83
paste textarea "SCTASK0834442 Plan User Termination - (1) Cancel Move to Cool Off"
type textarea "SCTASK0834442 Plan User Termination - (1) Cancel Move to Cool Off"
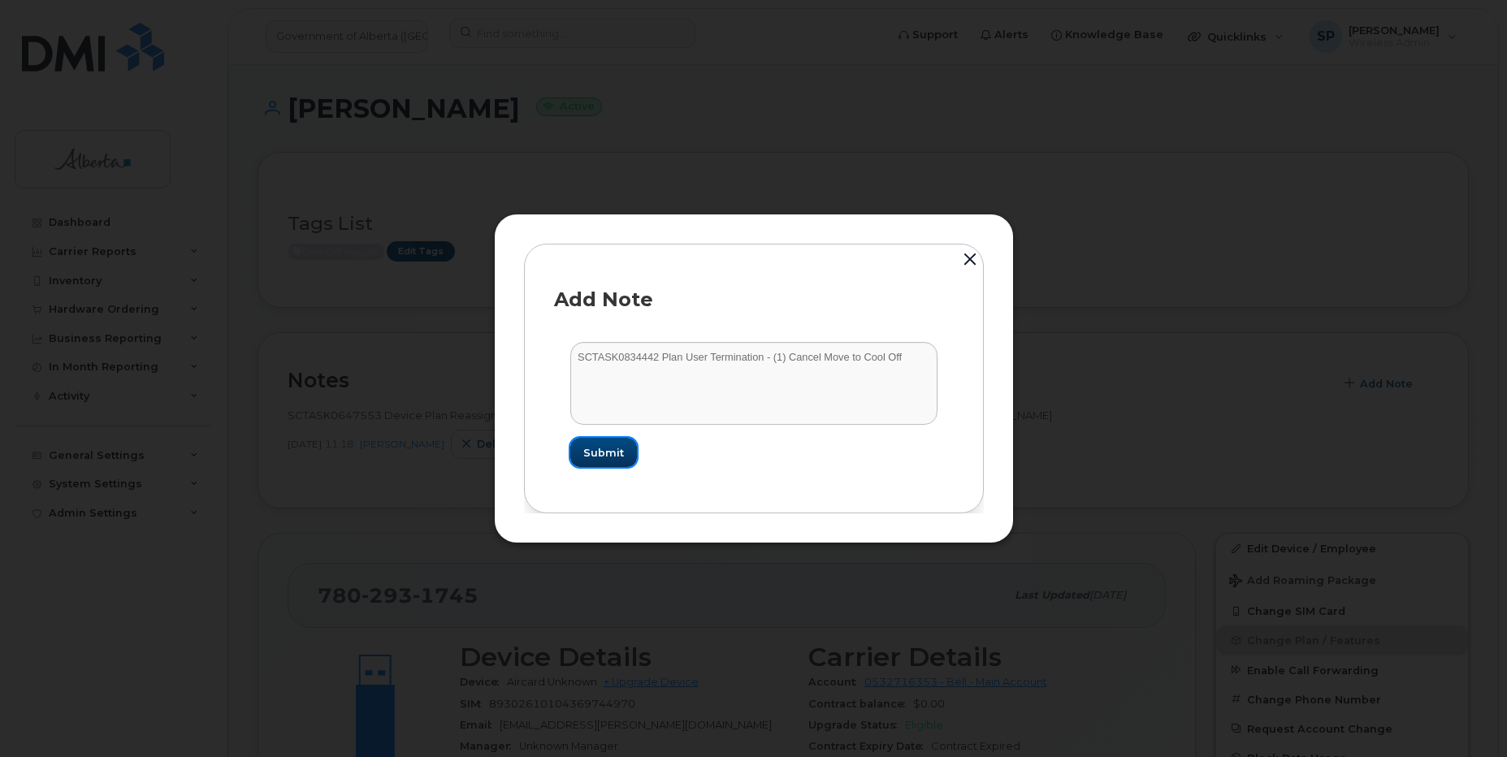
click at [607, 451] on span "Submit" at bounding box center [603, 452] width 41 height 15
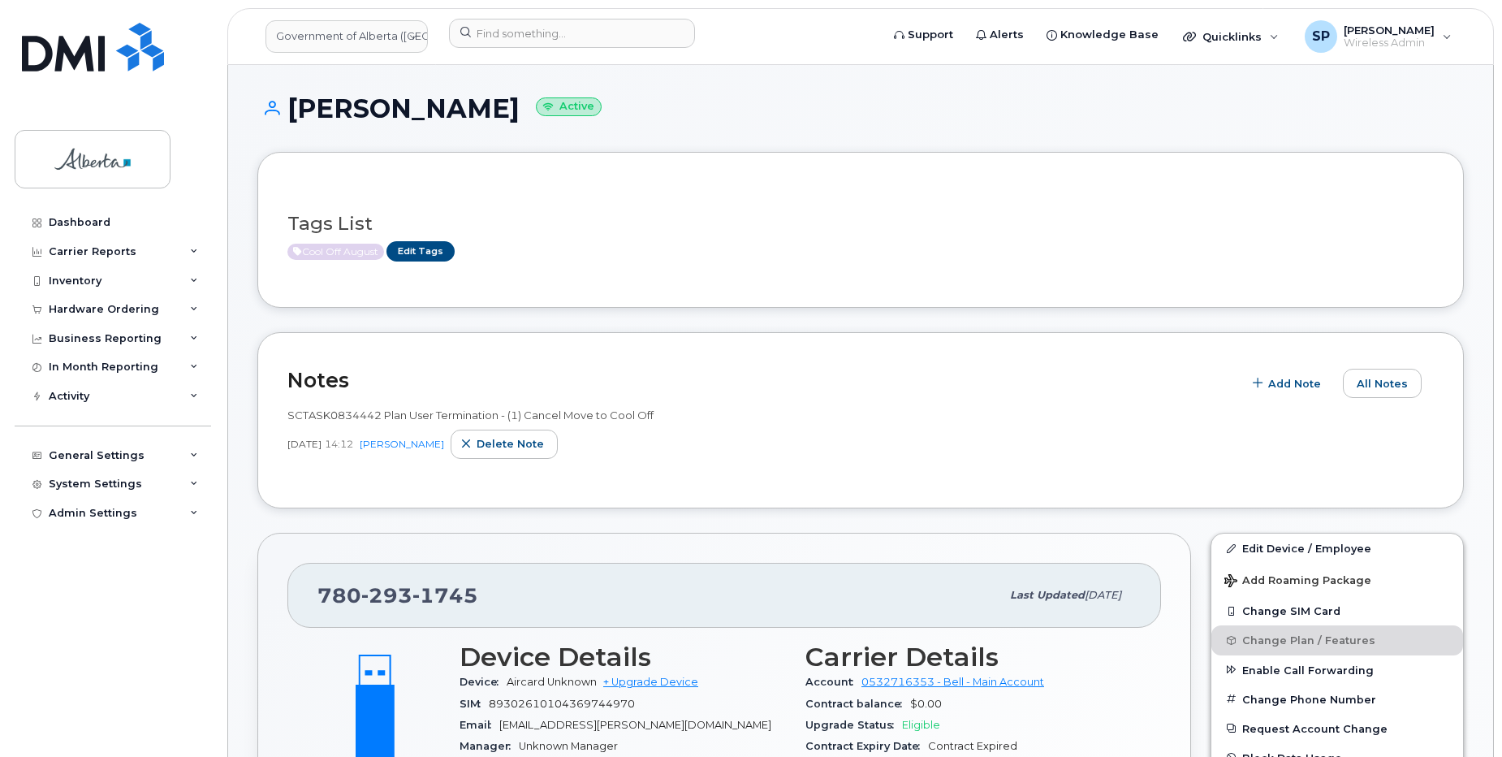
click at [1256, 97] on h1 "Varun Chandrasekar Active" at bounding box center [860, 108] width 1207 height 28
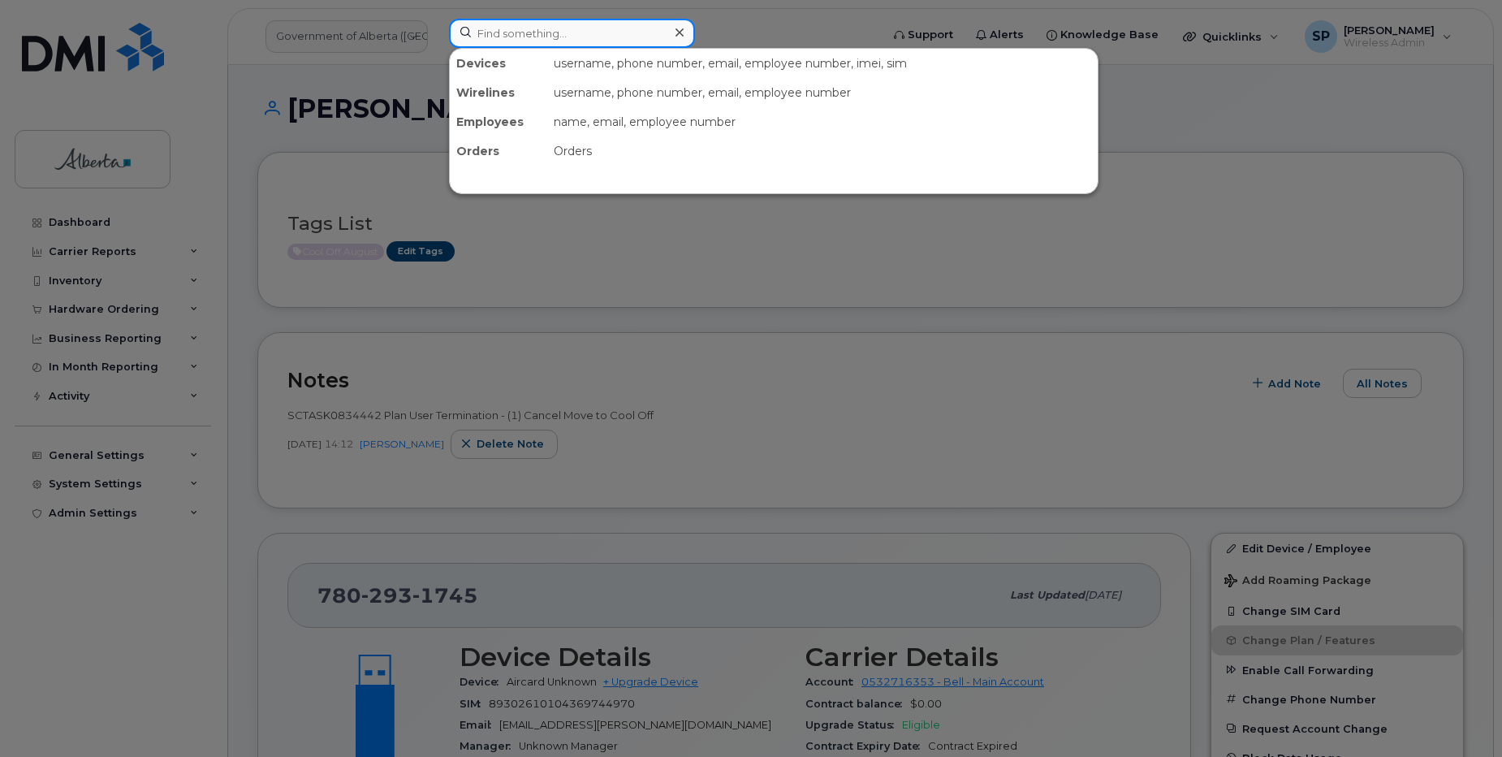
click at [512, 33] on input at bounding box center [572, 33] width 246 height 29
type input "v"
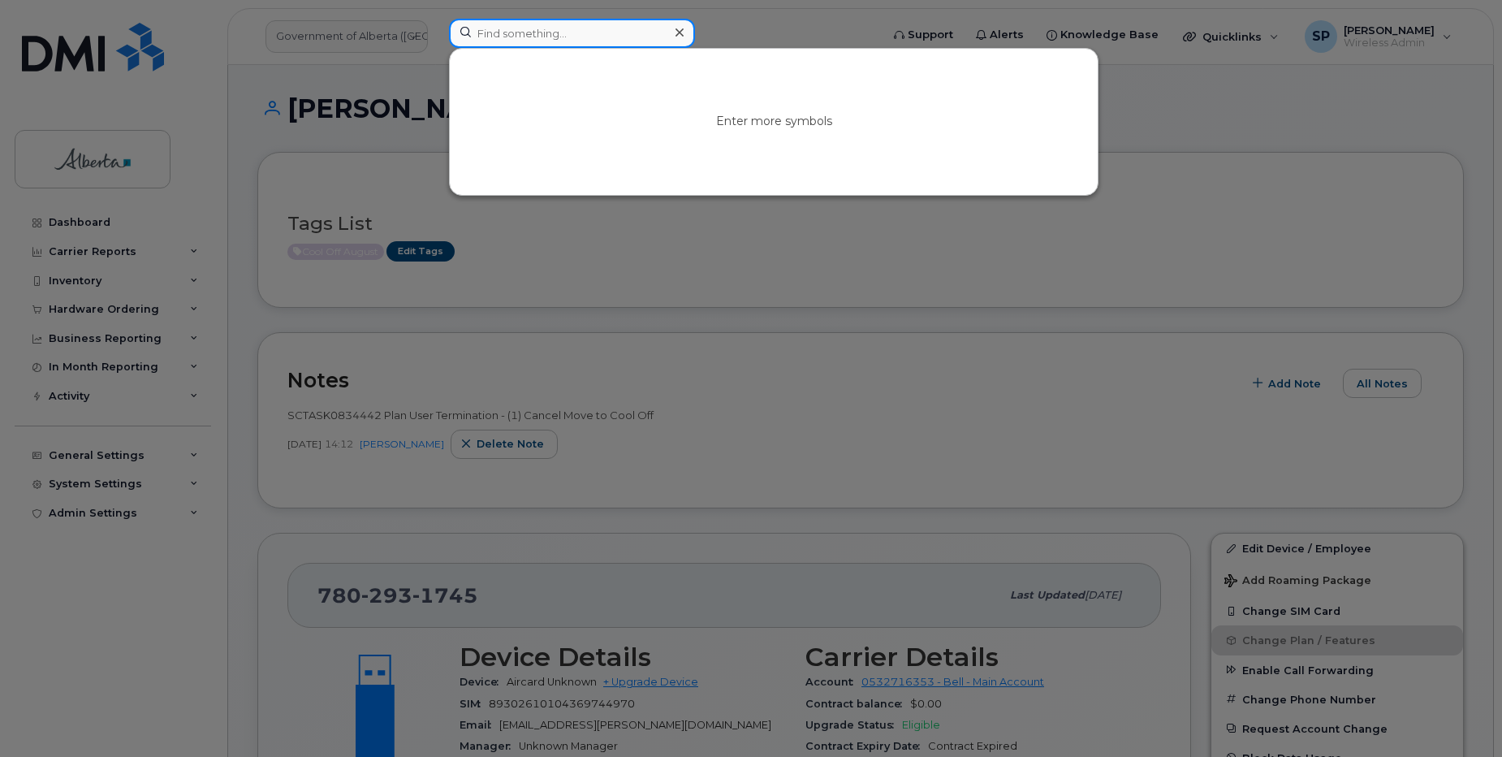
paste input "7809142443"
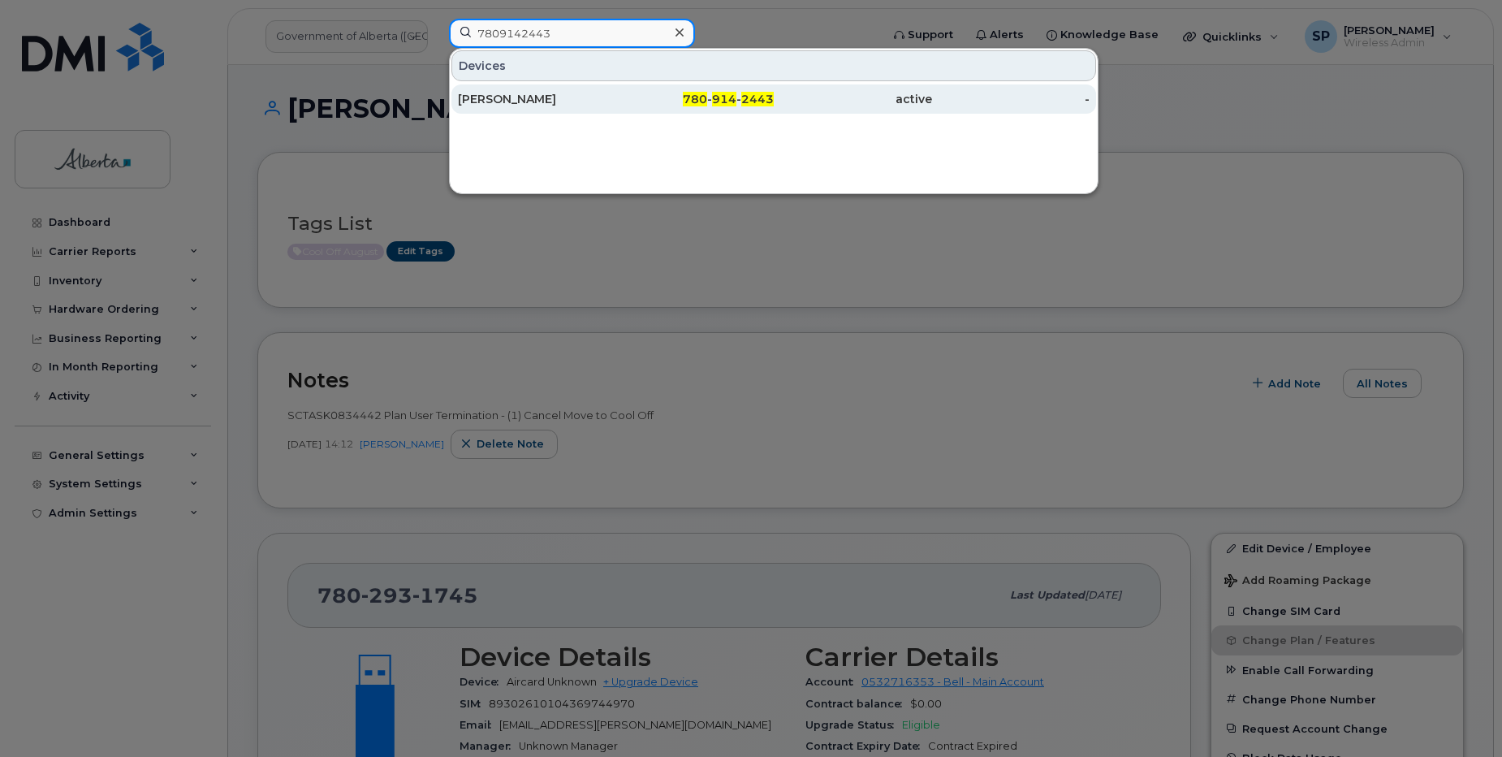
type input "7809142443"
click at [494, 102] on div "Joe Prusak" at bounding box center [537, 99] width 158 height 16
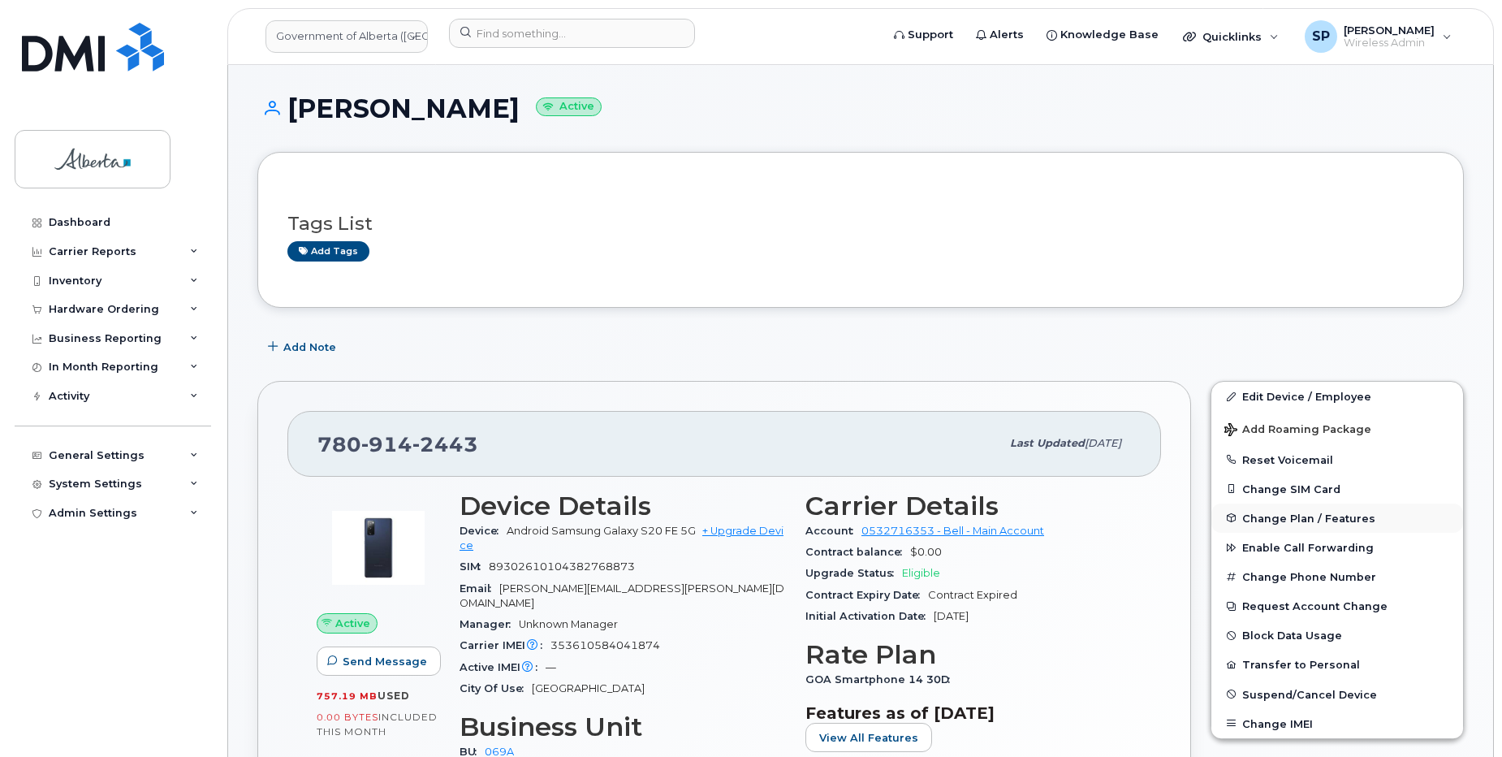
click at [1276, 521] on span "Change Plan / Features" at bounding box center [1309, 518] width 133 height 12
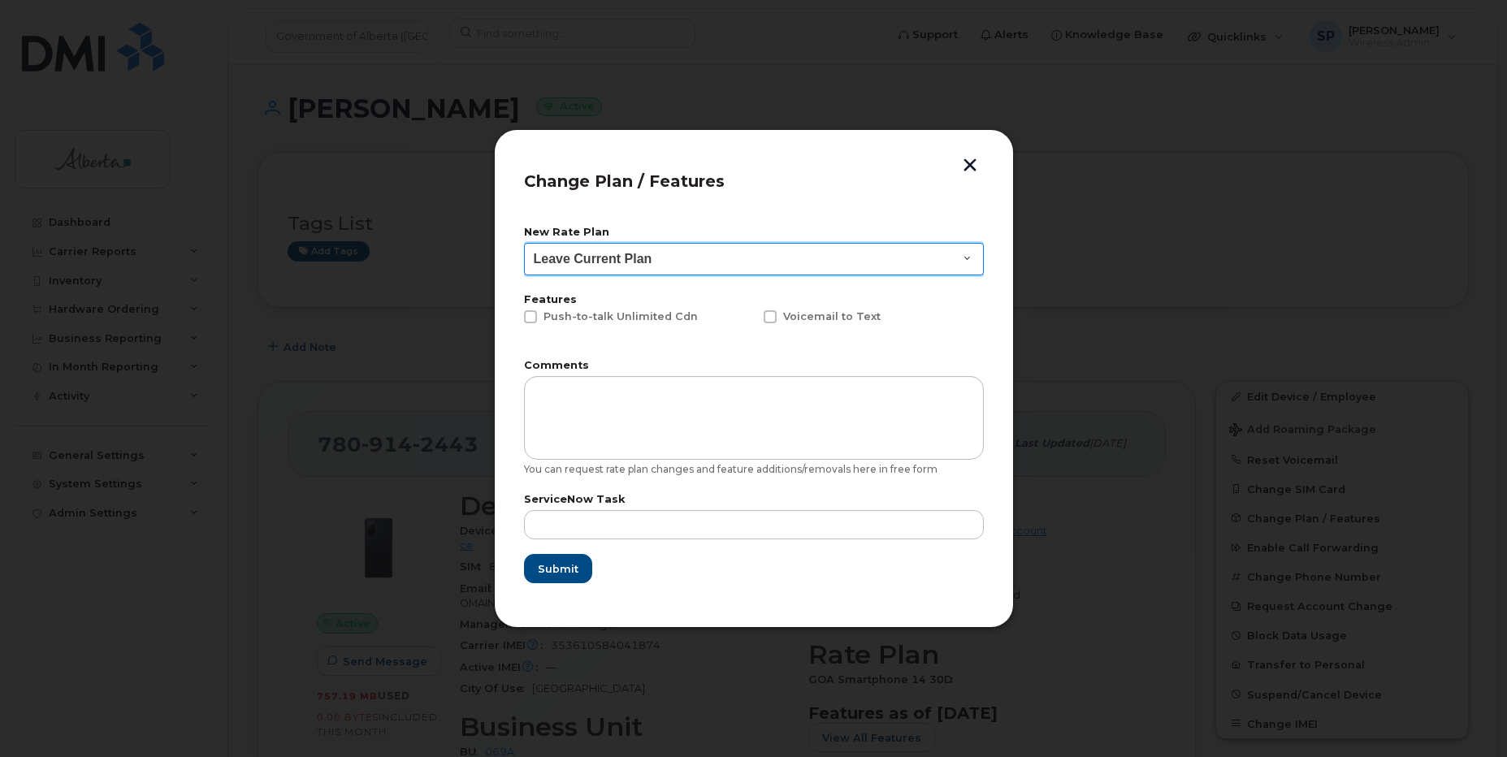
click at [612, 250] on select "Leave Current Plan GOA - Voice Plan 5 GOA Unlimited Smartphone 14 GOA-Voice Pla…" at bounding box center [754, 259] width 460 height 32
click at [350, 286] on div at bounding box center [753, 378] width 1507 height 757
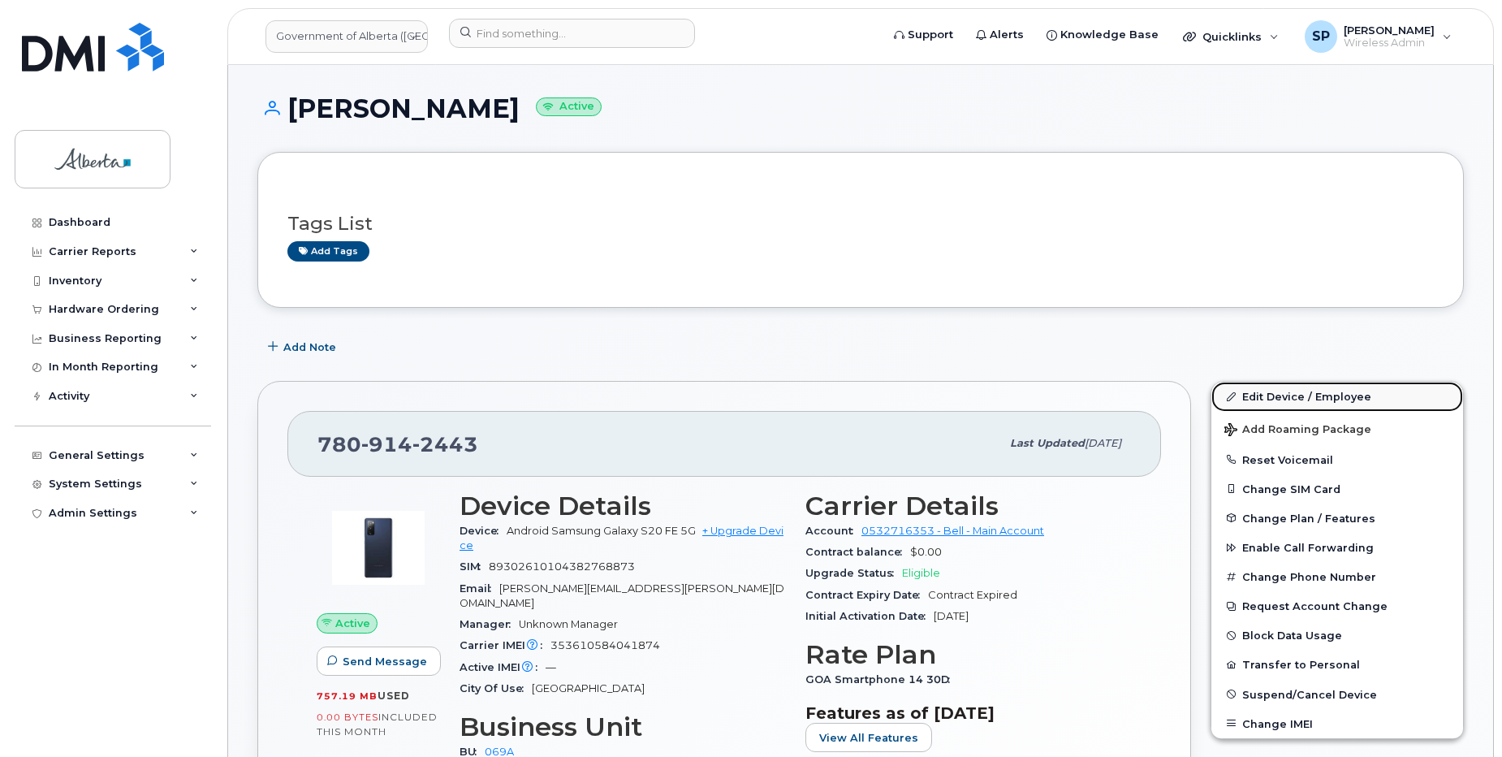
click at [1265, 398] on link "Edit Device / Employee" at bounding box center [1338, 396] width 252 height 29
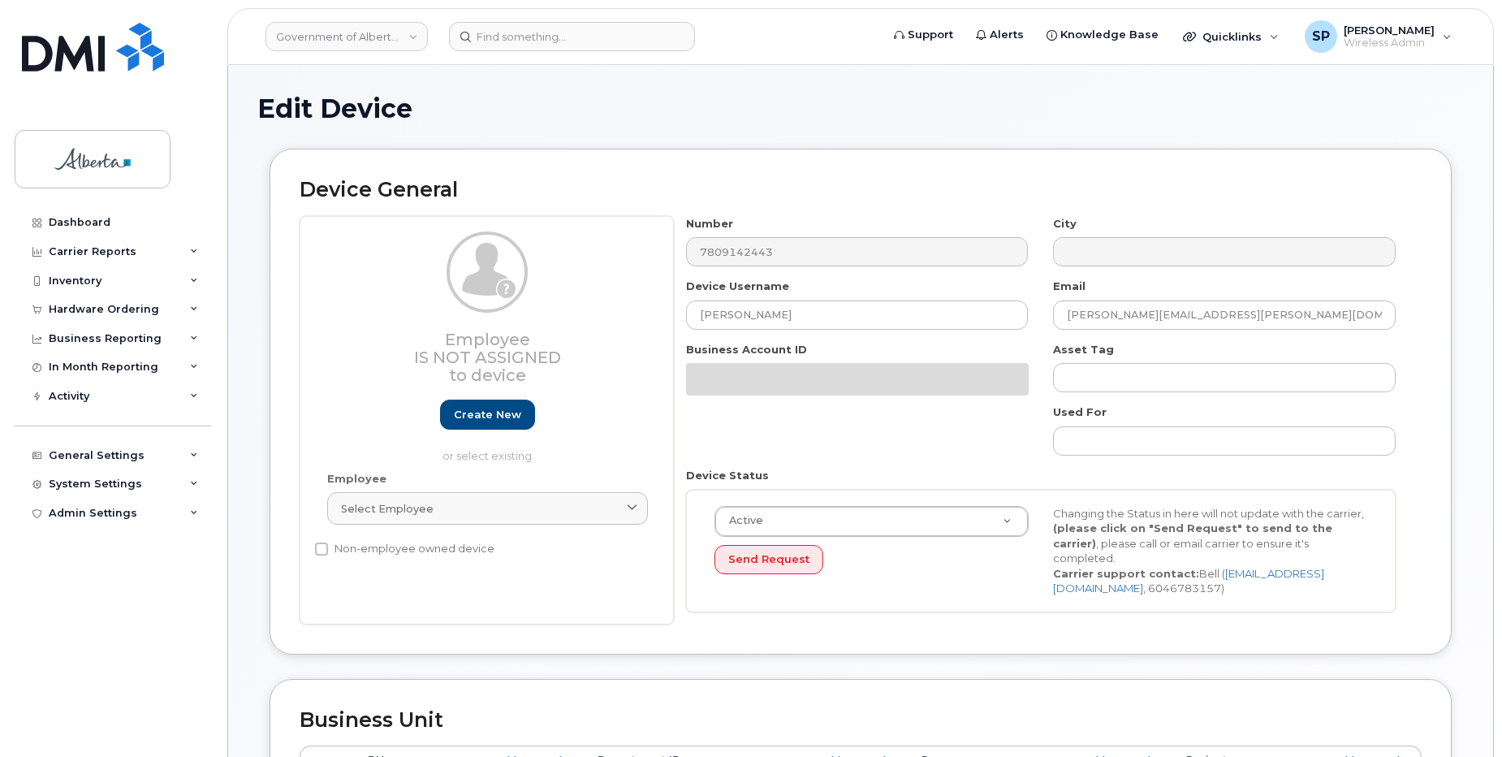
select select "4120331"
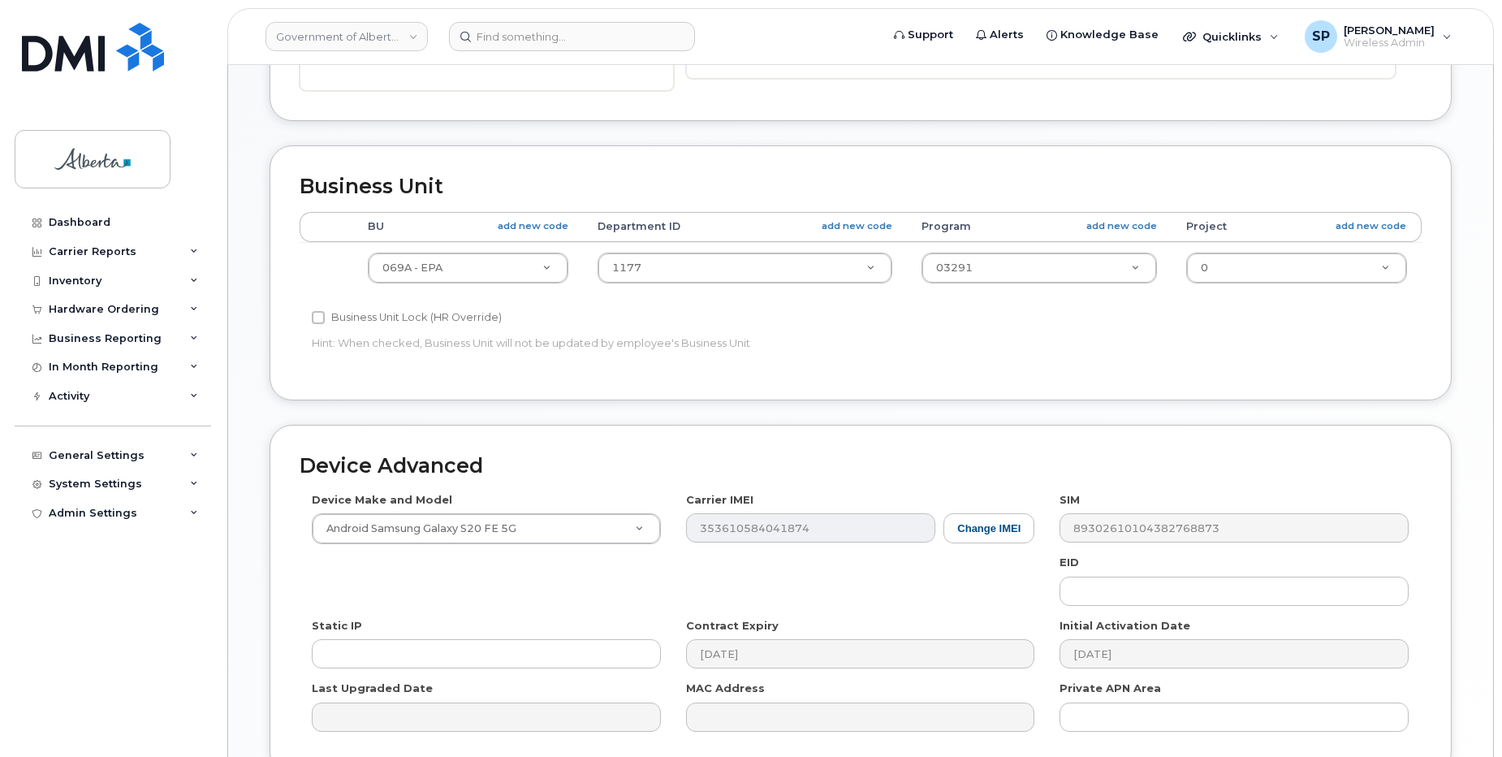
scroll to position [560, 0]
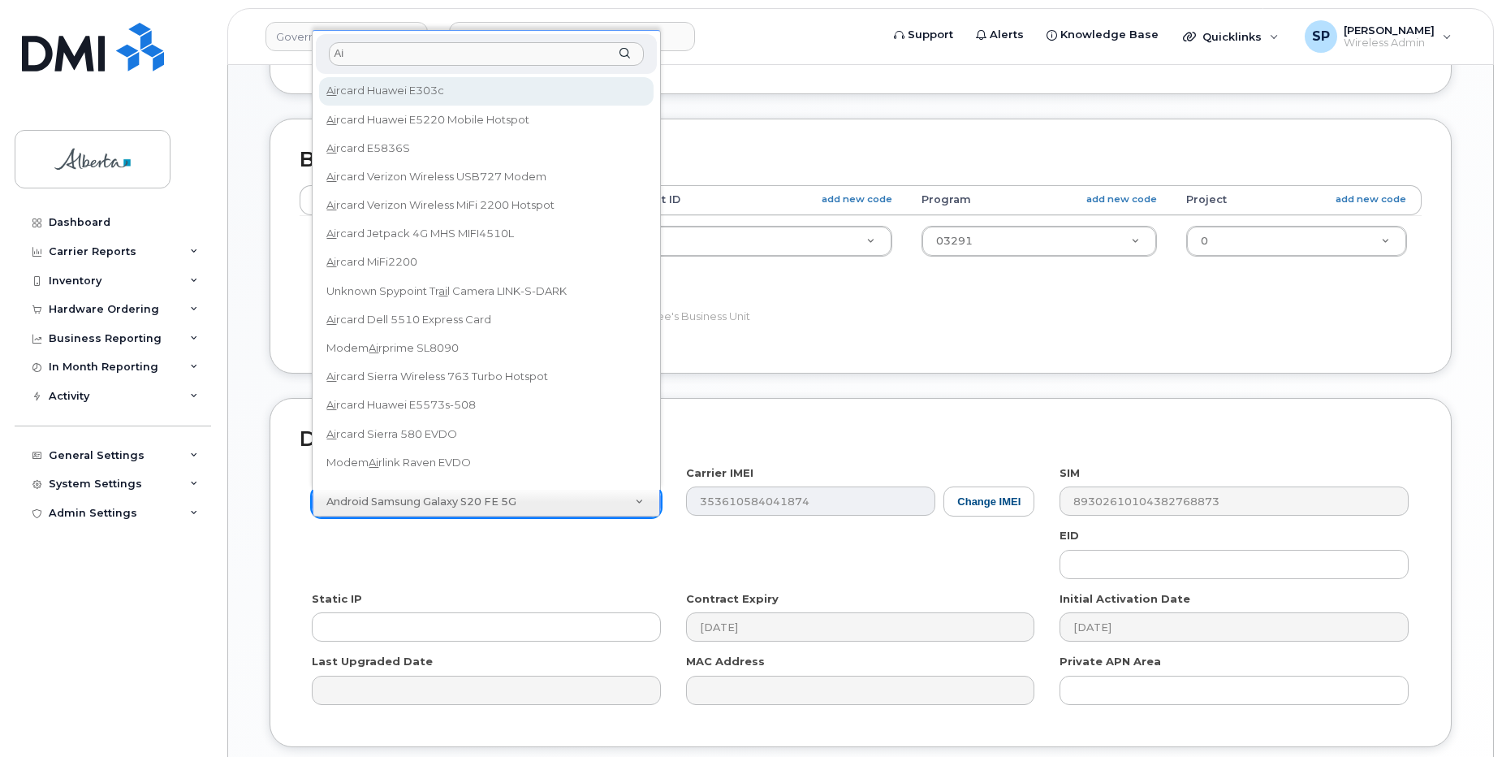
type input "Air"
drag, startPoint x: 366, startPoint y: 575, endPoint x: 371, endPoint y: 566, distance: 10.2
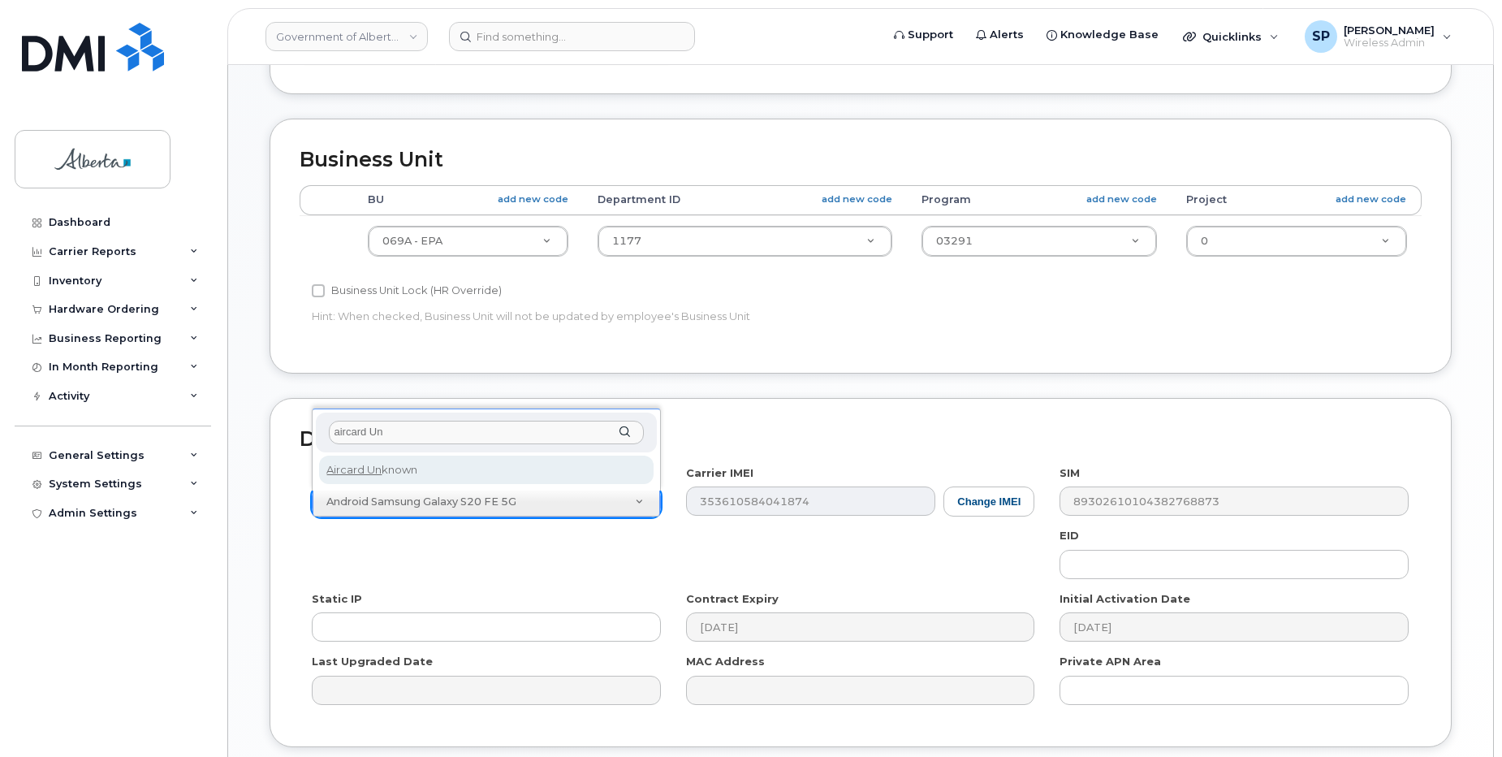
type input "aircard Un"
select select "971"
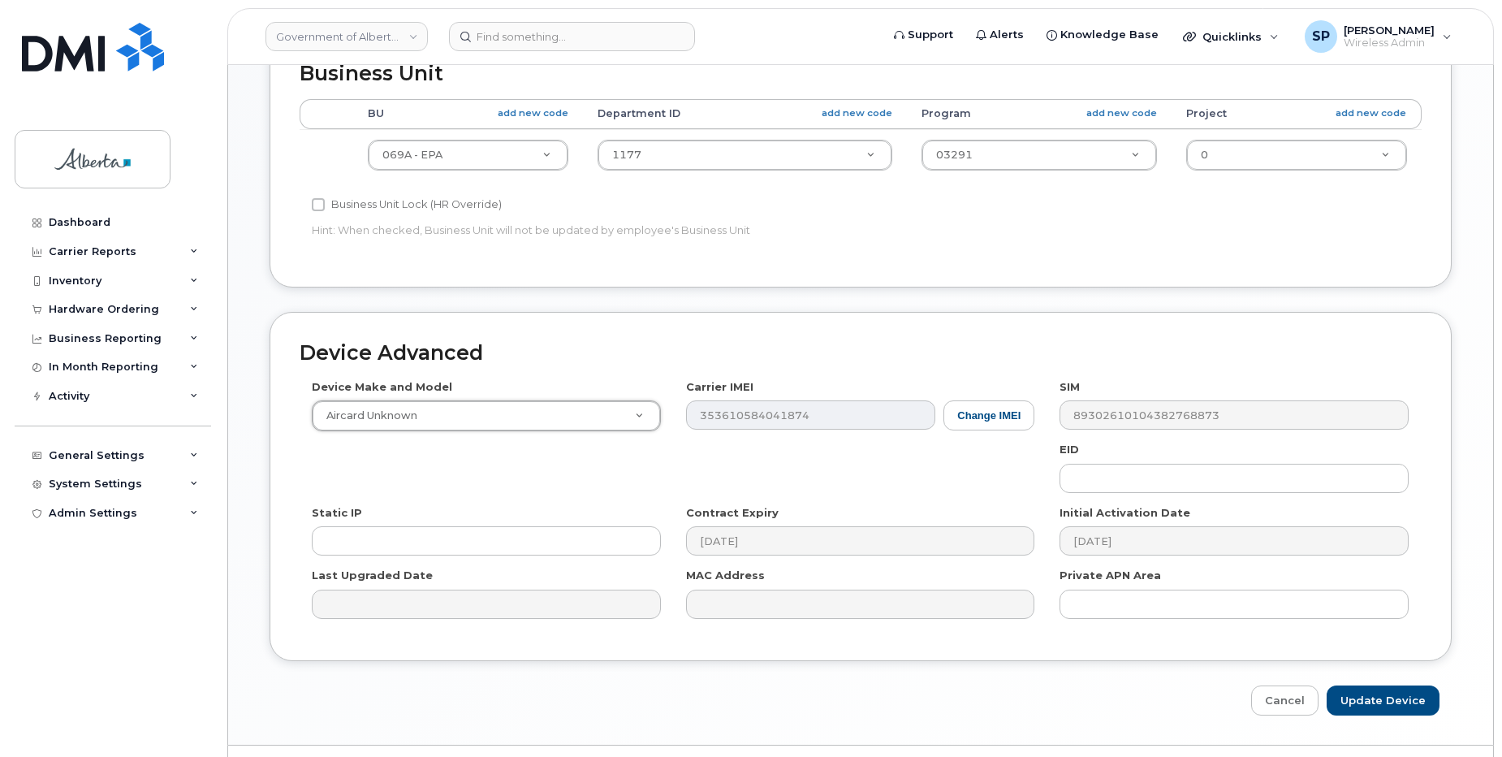
scroll to position [689, 0]
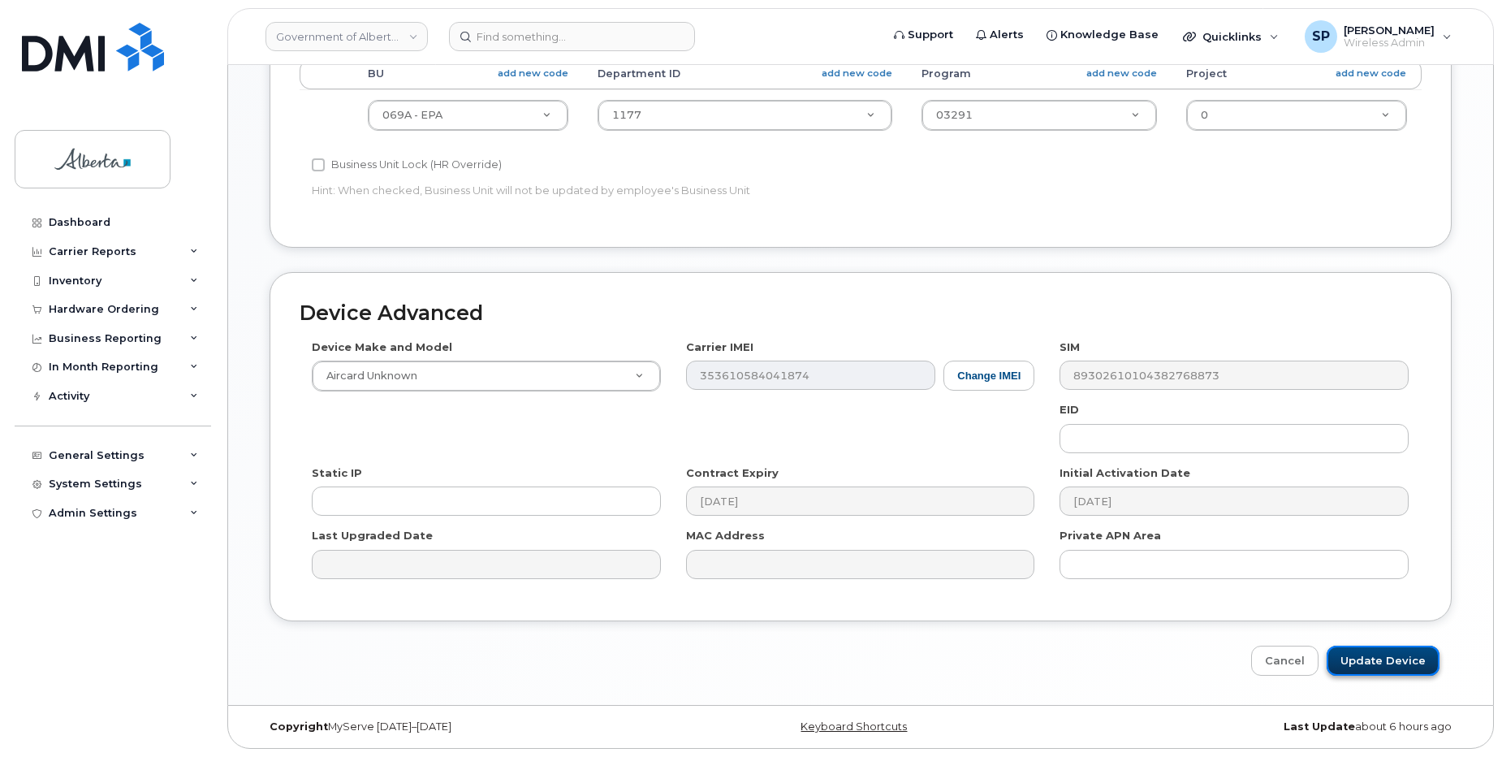
click at [1395, 662] on input "Update Device" at bounding box center [1383, 661] width 113 height 30
type input "Saving..."
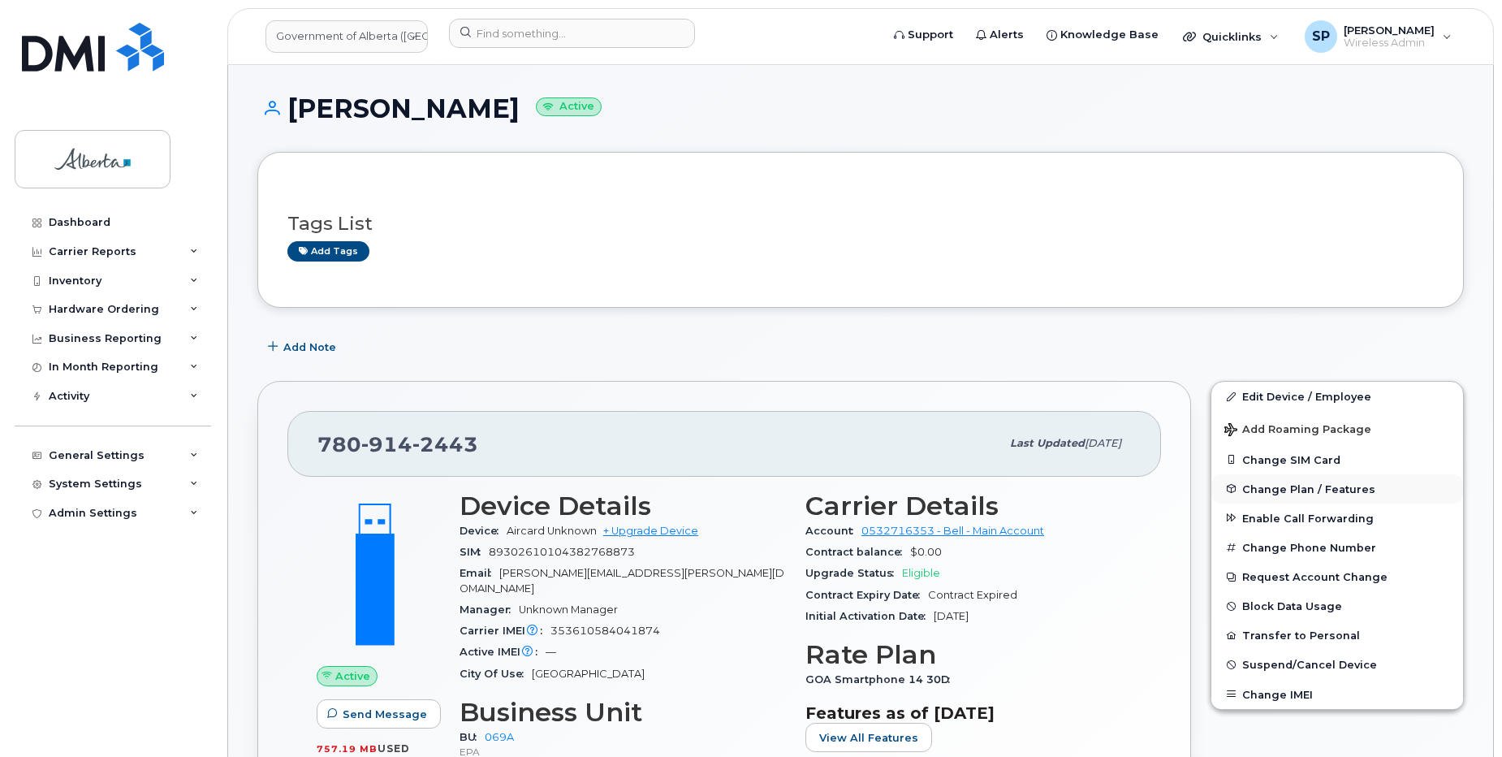
click at [1259, 490] on span "Change Plan / Features" at bounding box center [1309, 488] width 133 height 12
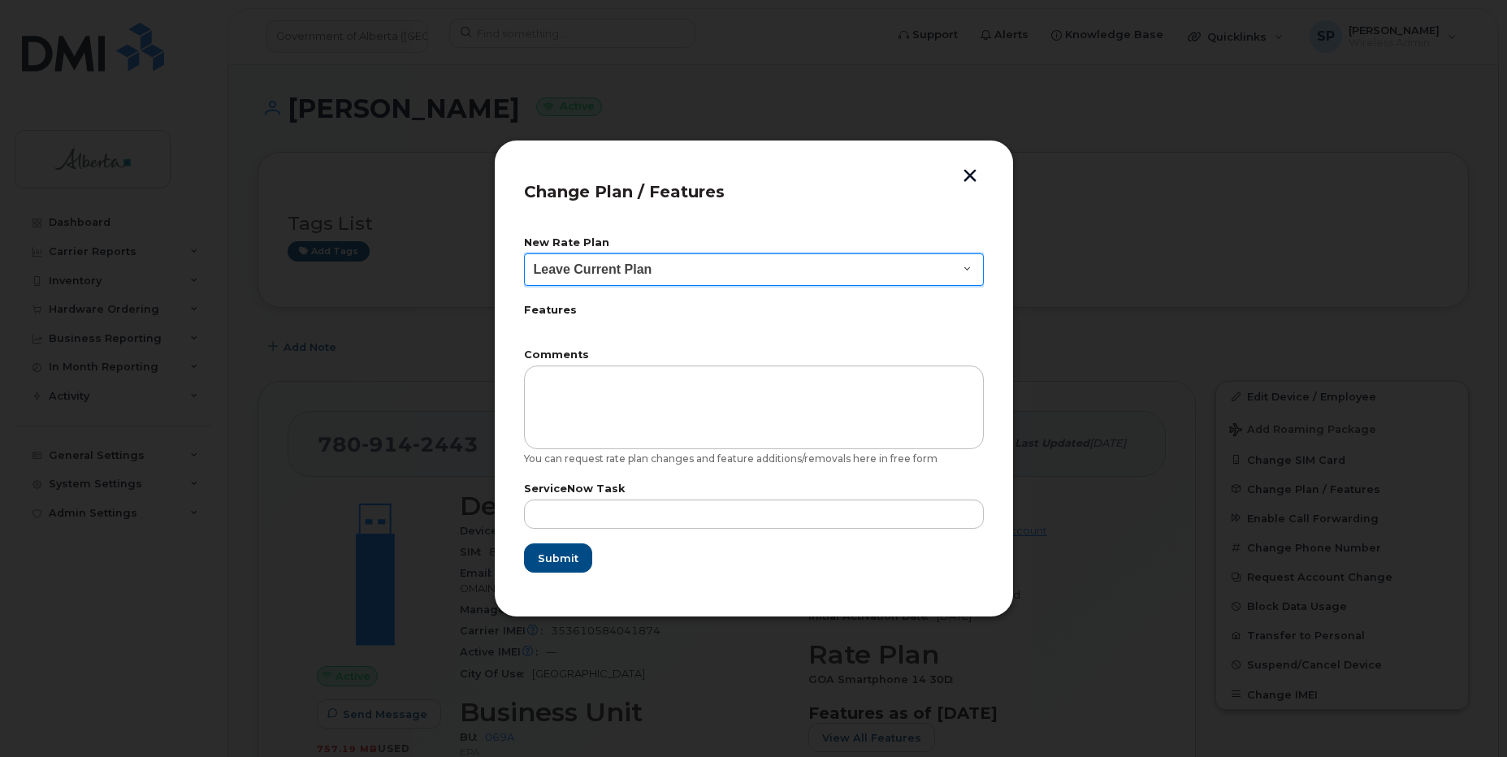
click at [607, 274] on select "Leave Current Plan GOA Data plan 9 30 d GOA–Unlimited Data Plan 9" at bounding box center [754, 269] width 460 height 32
select select "1790211"
click at [524, 253] on select "Leave Current Plan GOA Data plan 9 30 d GOA–Unlimited Data Plan 9" at bounding box center [754, 269] width 460 height 32
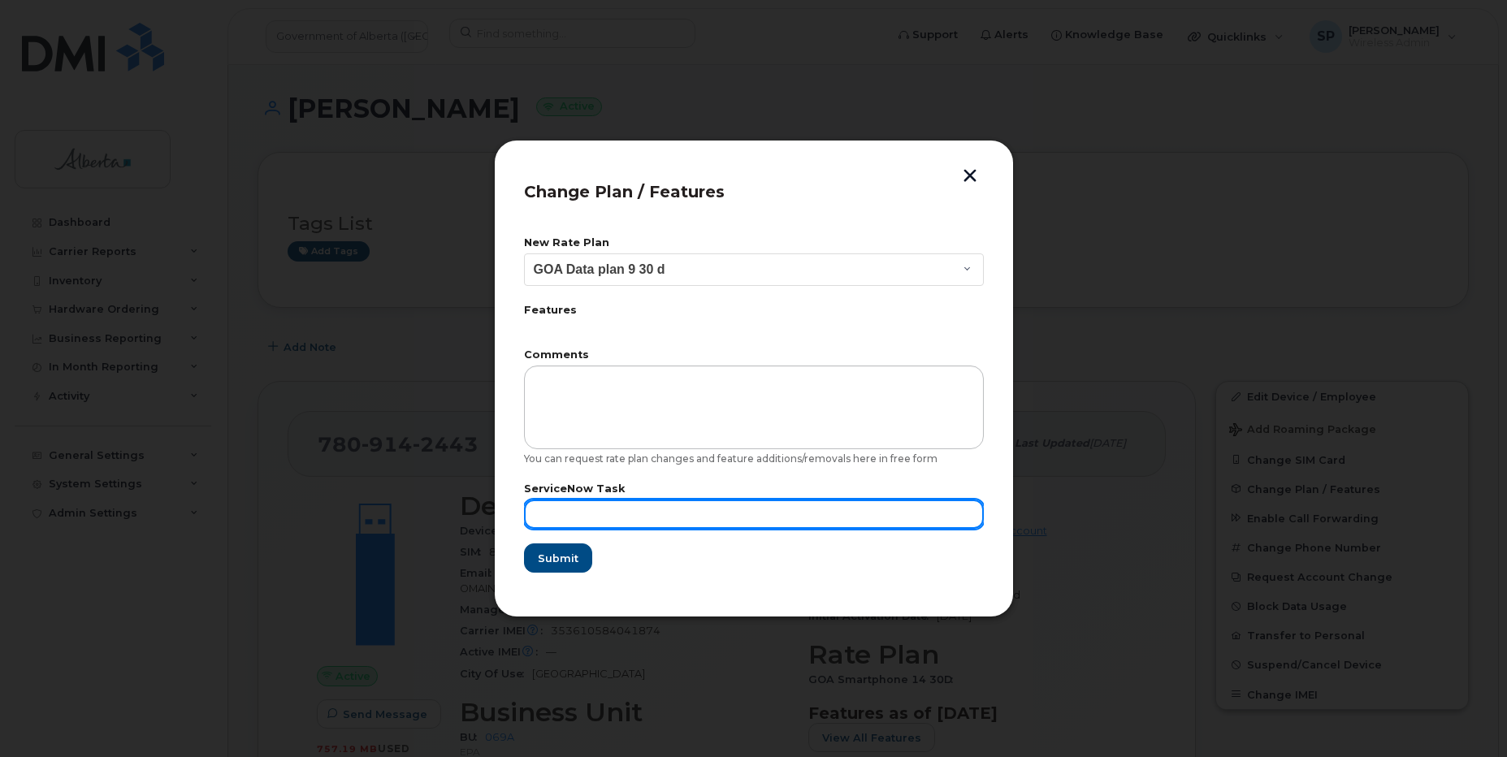
click at [569, 509] on input "text" at bounding box center [754, 513] width 460 height 29
click at [570, 516] on input "text" at bounding box center [754, 513] width 460 height 29
paste input "SCTASK0834440"
drag, startPoint x: 697, startPoint y: 521, endPoint x: 668, endPoint y: 529, distance: 30.1
click at [640, 526] on input "SCTASK0834440 Repurpose" at bounding box center [754, 513] width 460 height 29
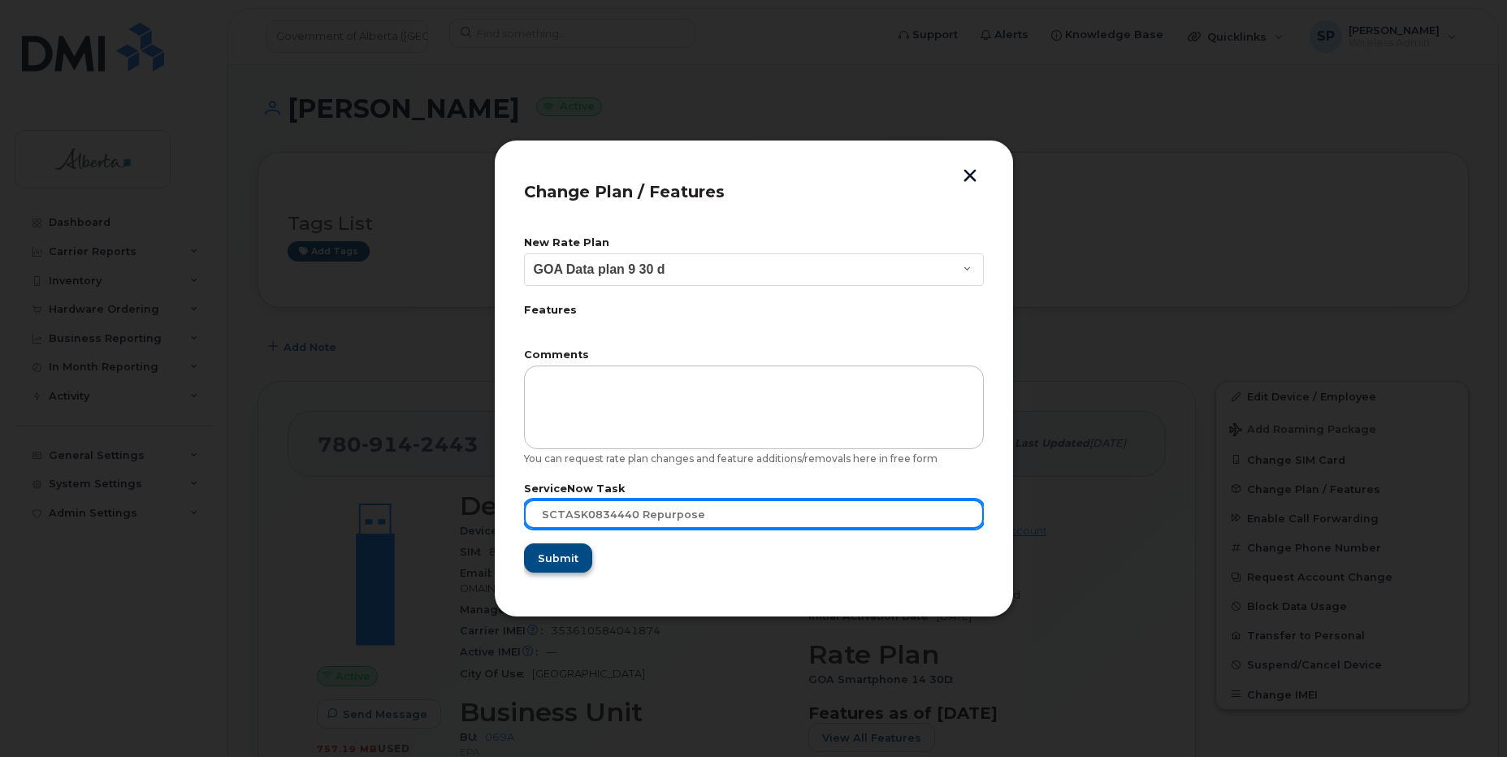
type input "SCTASK0834440 Repurpose"
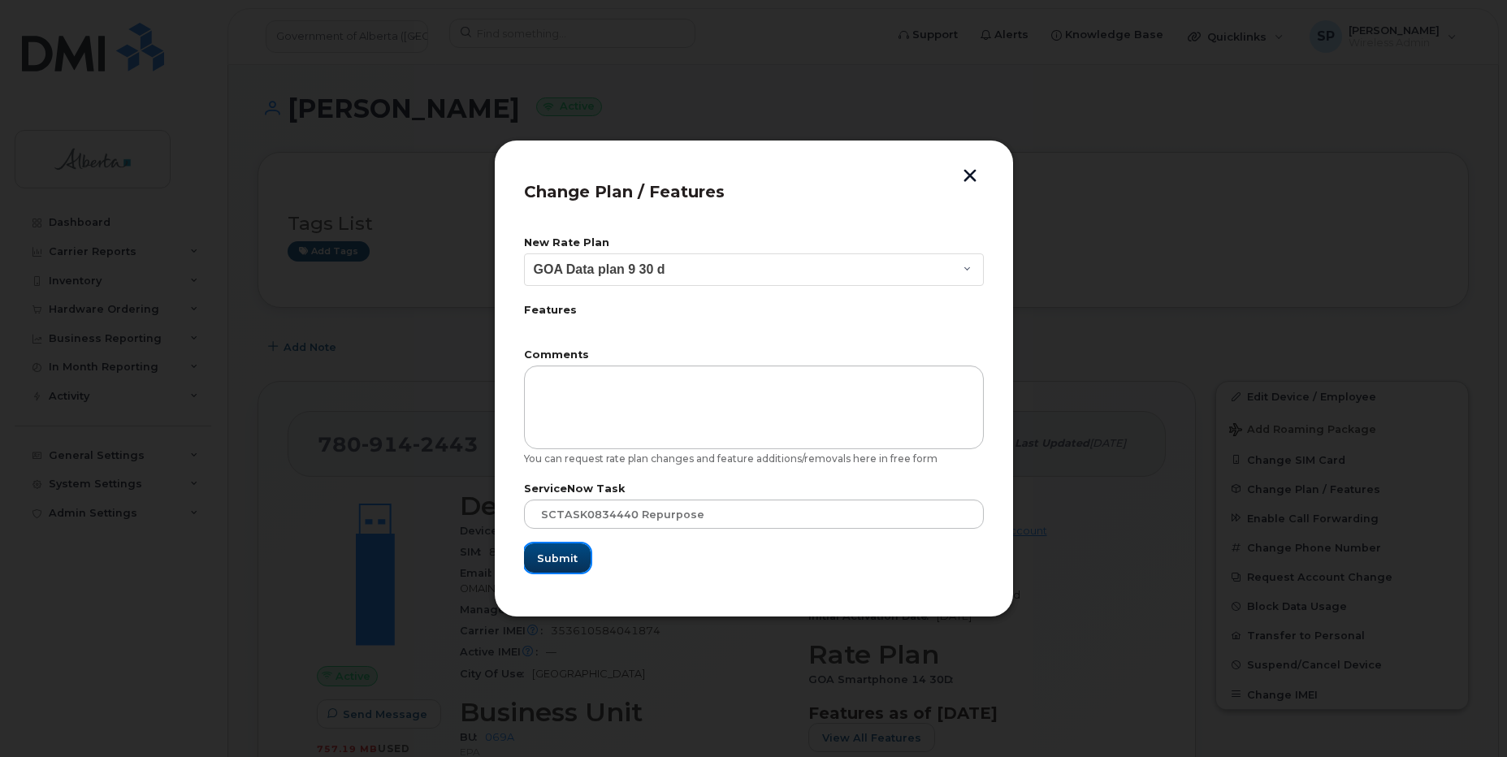
click at [538, 562] on span "Submit" at bounding box center [557, 558] width 41 height 15
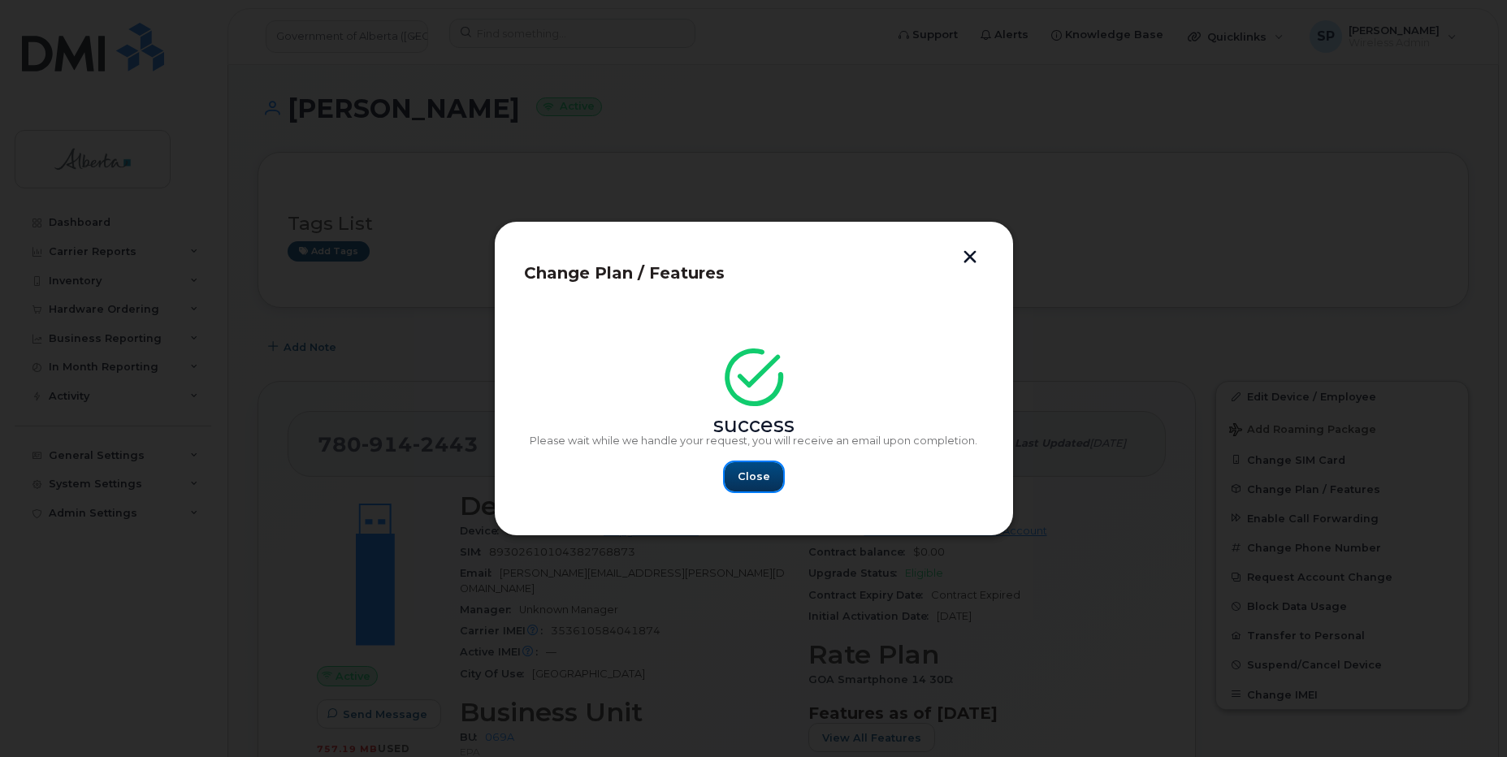
click at [768, 469] on button "Close" at bounding box center [753, 476] width 58 height 29
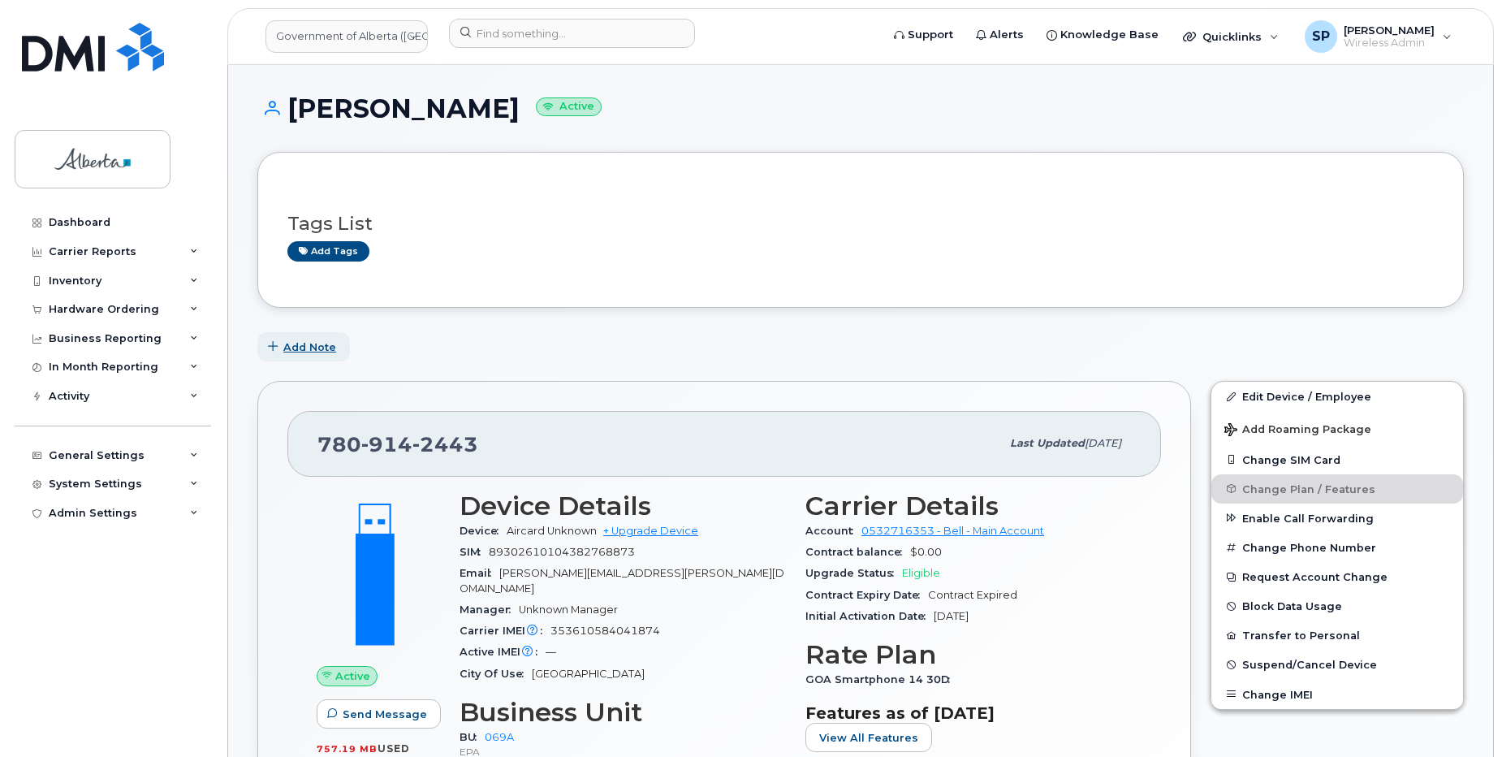
click at [300, 351] on span "Add Note" at bounding box center [309, 346] width 53 height 15
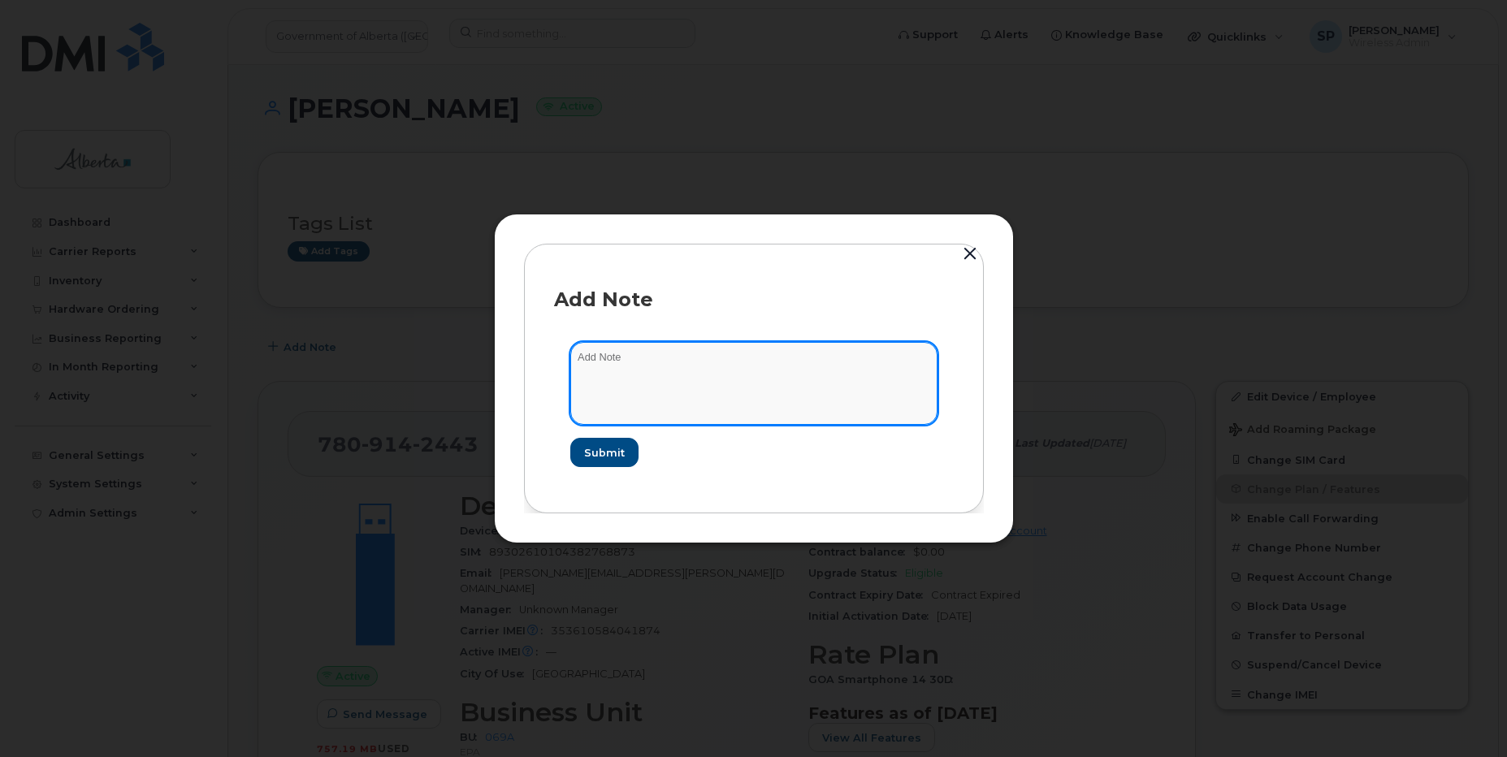
click at [648, 361] on textarea at bounding box center [753, 383] width 367 height 83
paste textarea "SCTASK0834440 Plan User Termination - (1) Cancel Move to Cool Off"
type textarea "SCTASK0834440 Plan User Termination - (1) Cancel Move to Cool Off"
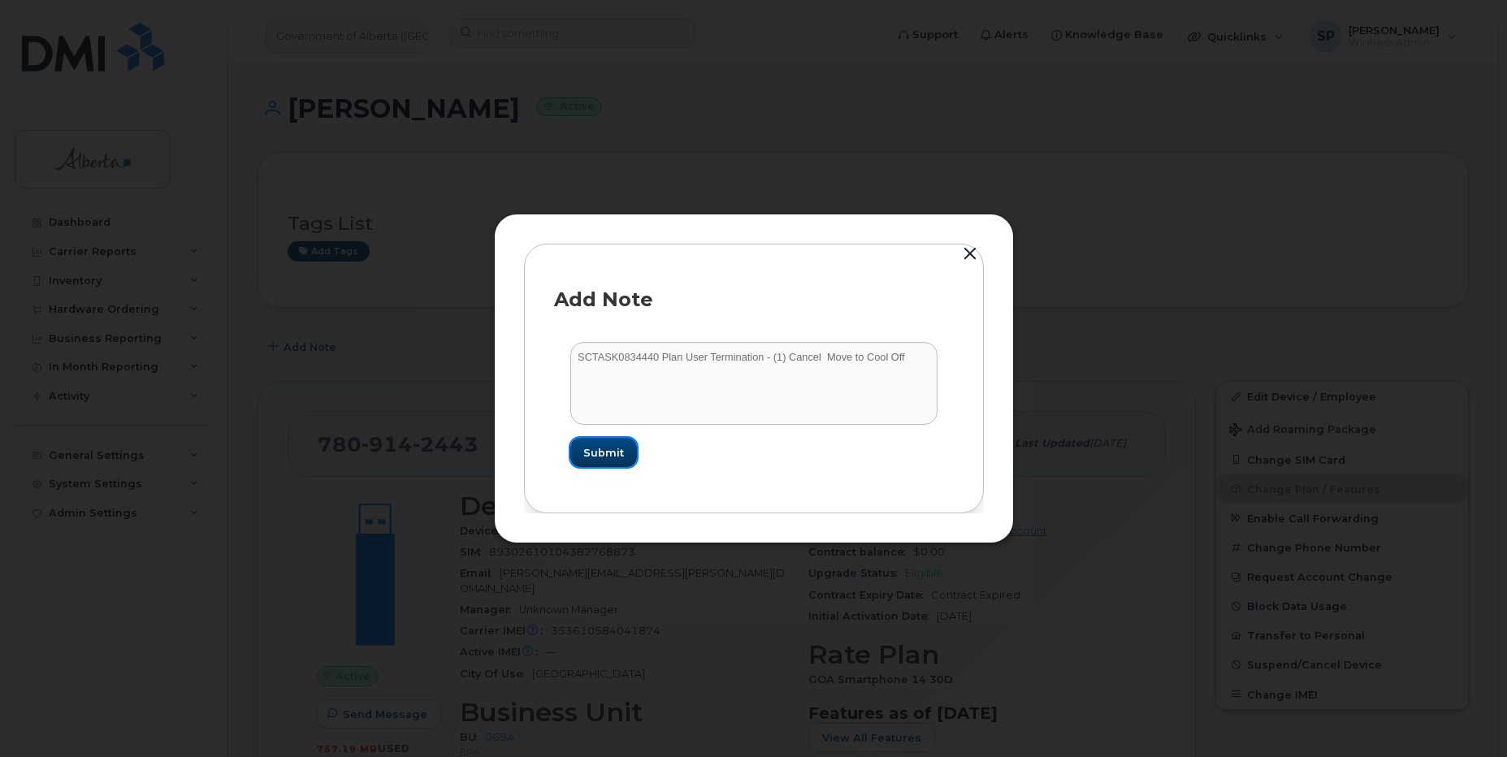
click at [613, 453] on span "Submit" at bounding box center [603, 452] width 41 height 15
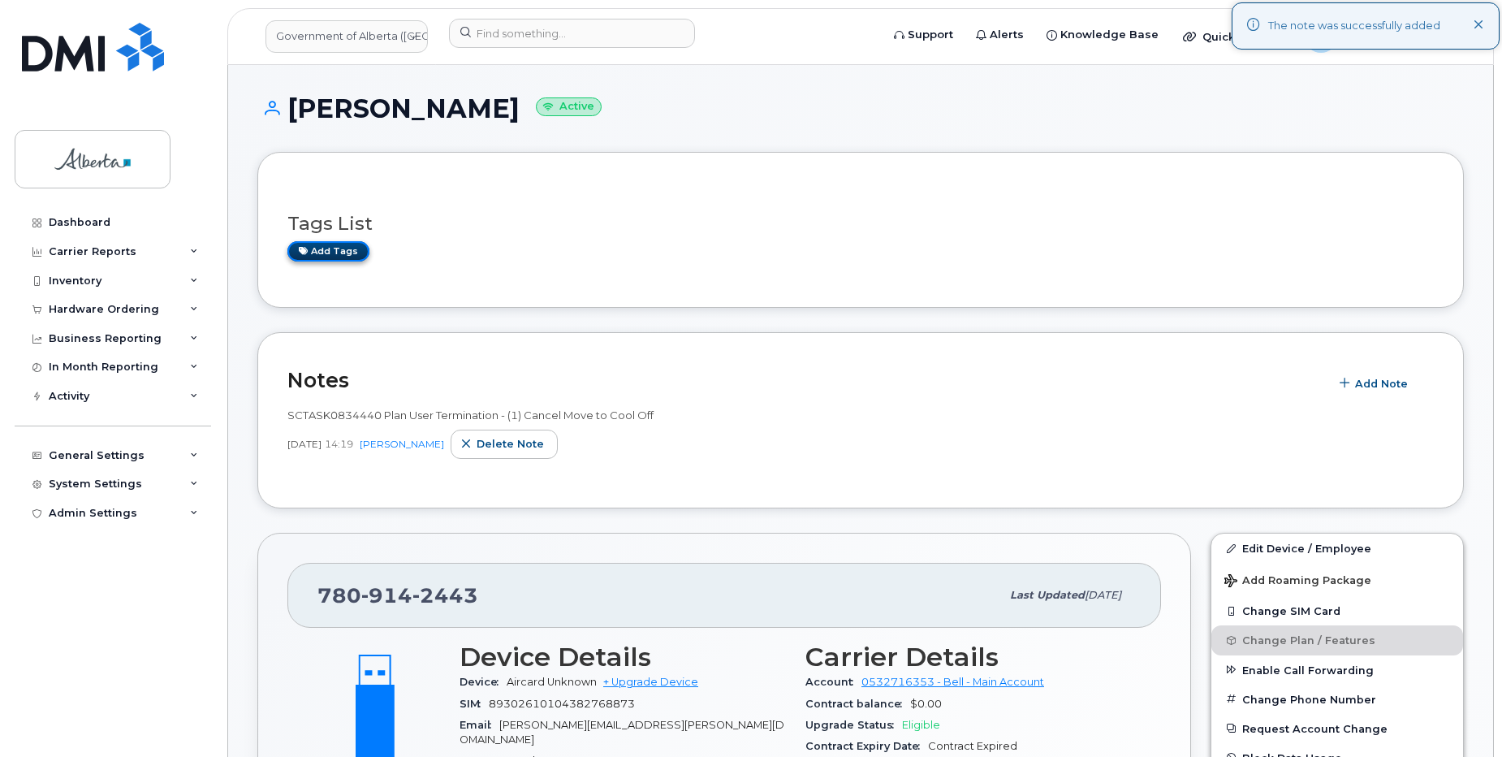
click at [342, 253] on link "Add tags" at bounding box center [329, 251] width 82 height 20
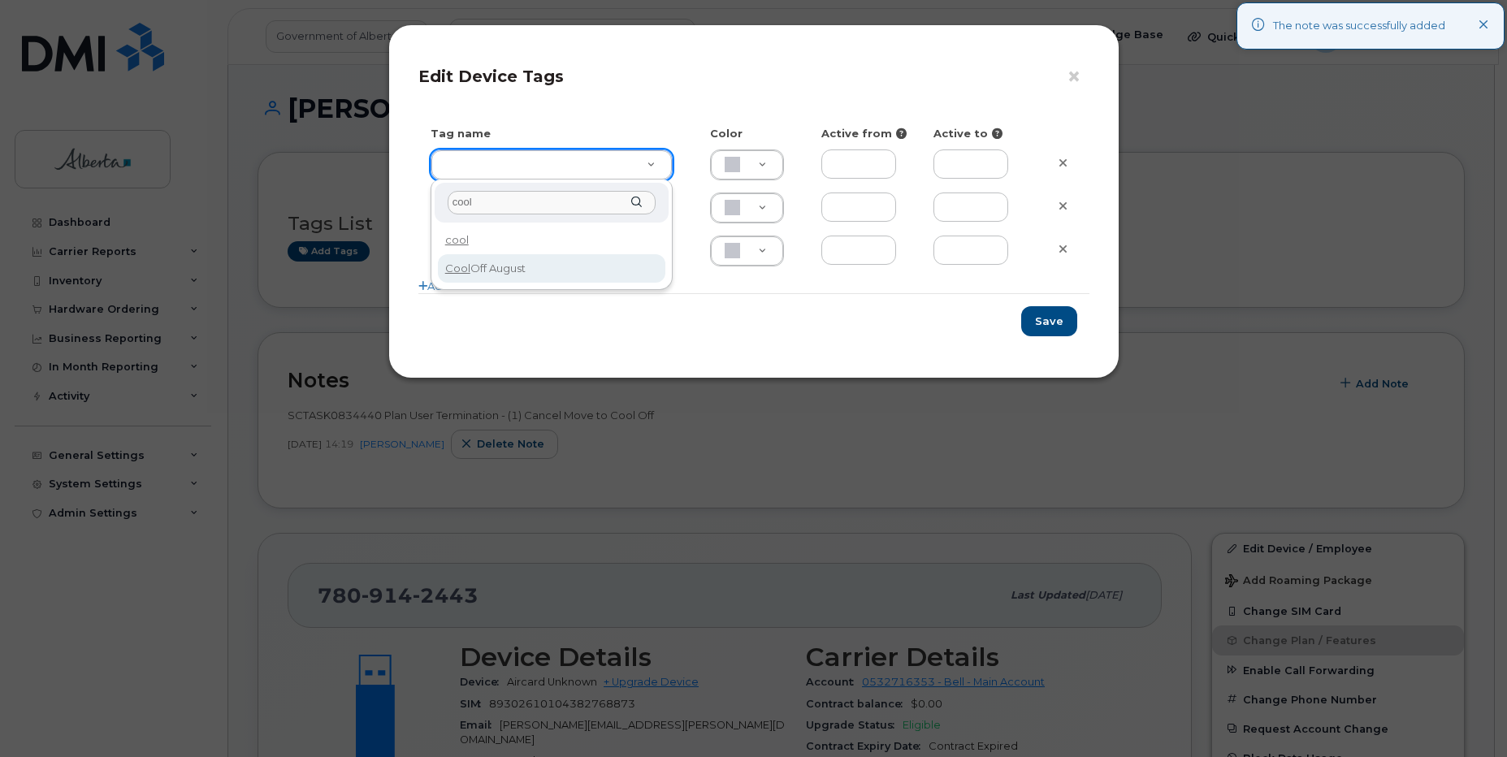
type input "cool"
drag, startPoint x: 492, startPoint y: 262, endPoint x: 764, endPoint y: 278, distance: 272.5
type input "Cool Off August"
type input "DFD3EE"
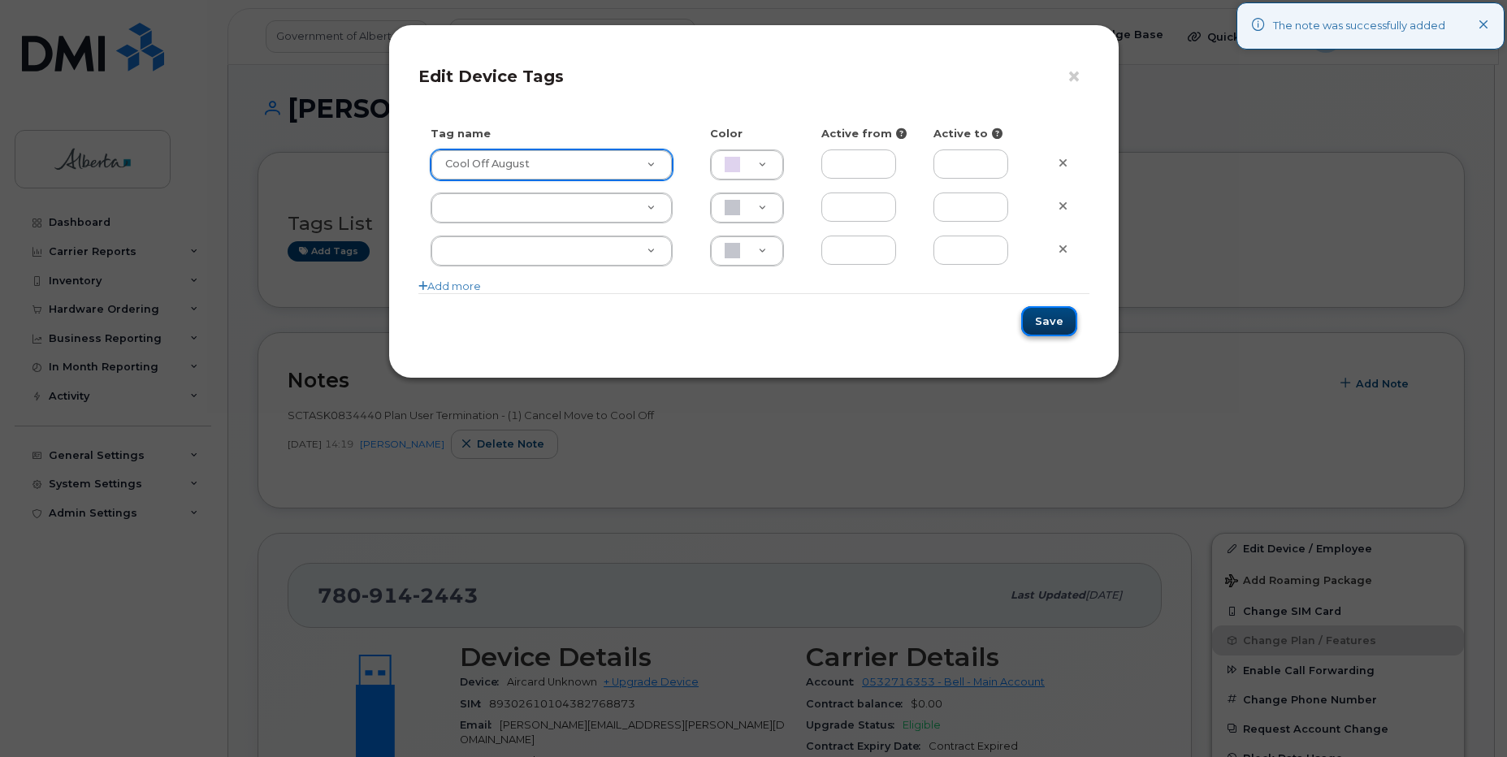
click at [1052, 326] on button "Save" at bounding box center [1049, 321] width 56 height 30
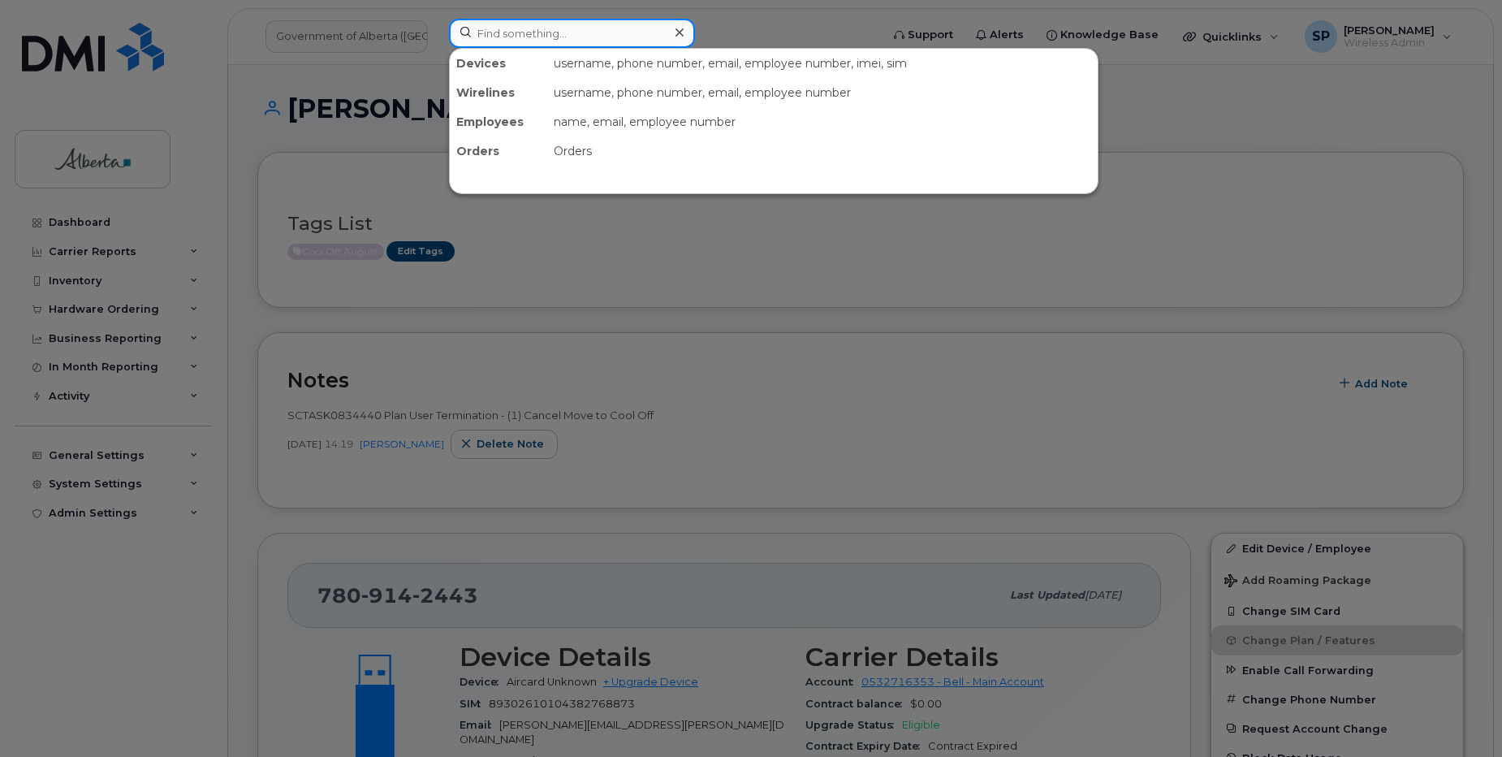
click at [559, 25] on input at bounding box center [572, 33] width 246 height 29
paste input "7802395127"
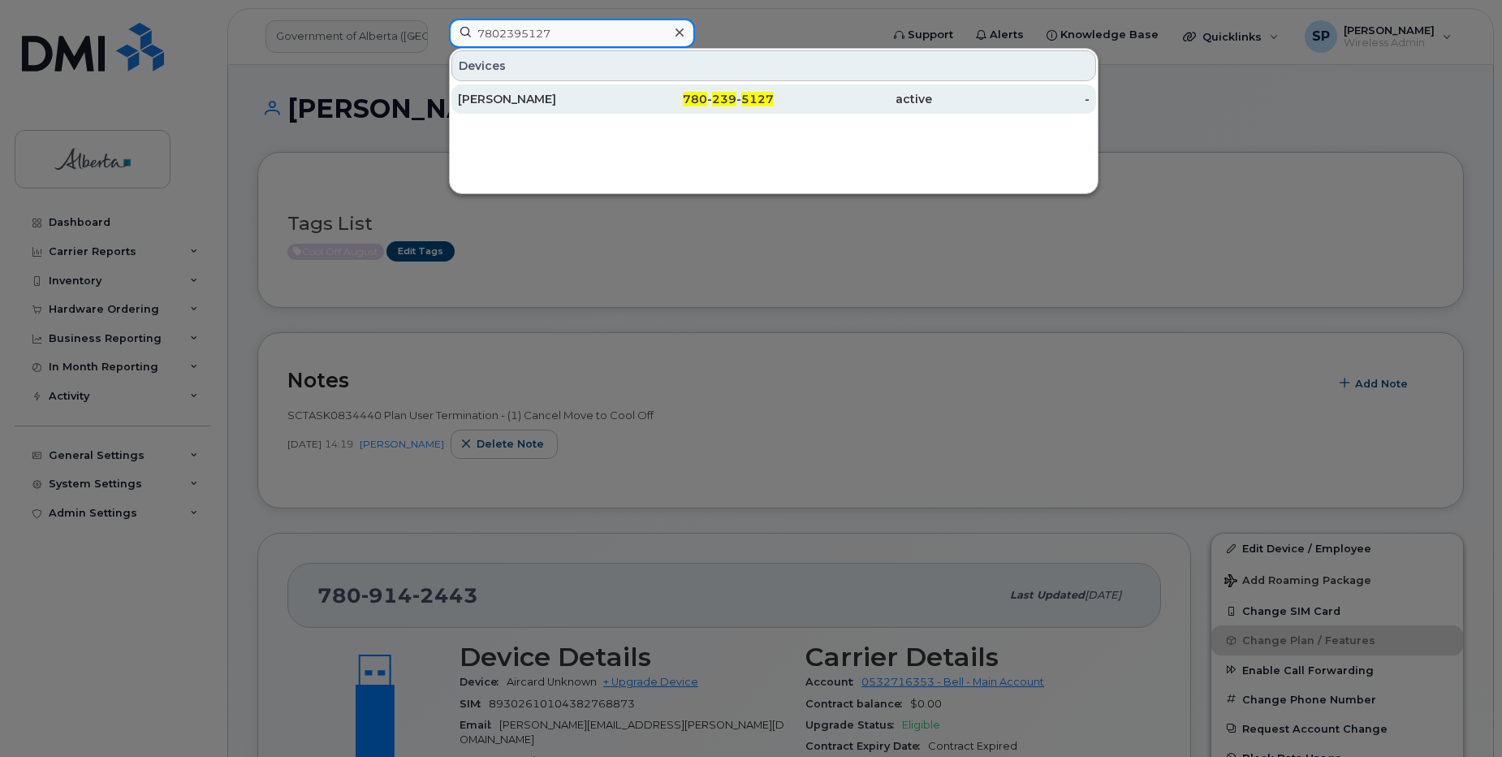
type input "7802395127"
click at [494, 98] on div "Lester Holas" at bounding box center [537, 99] width 158 height 16
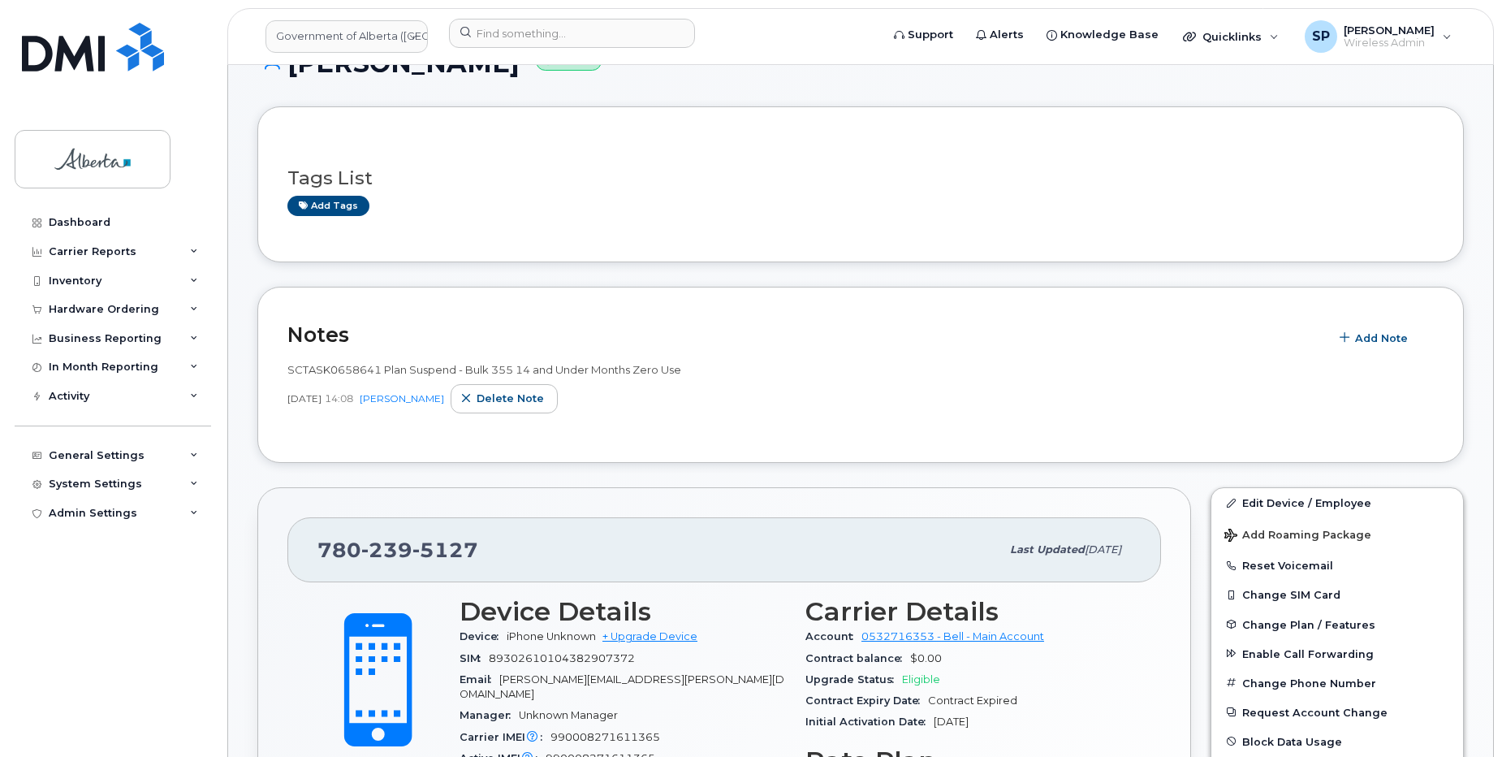
scroll to position [363, 0]
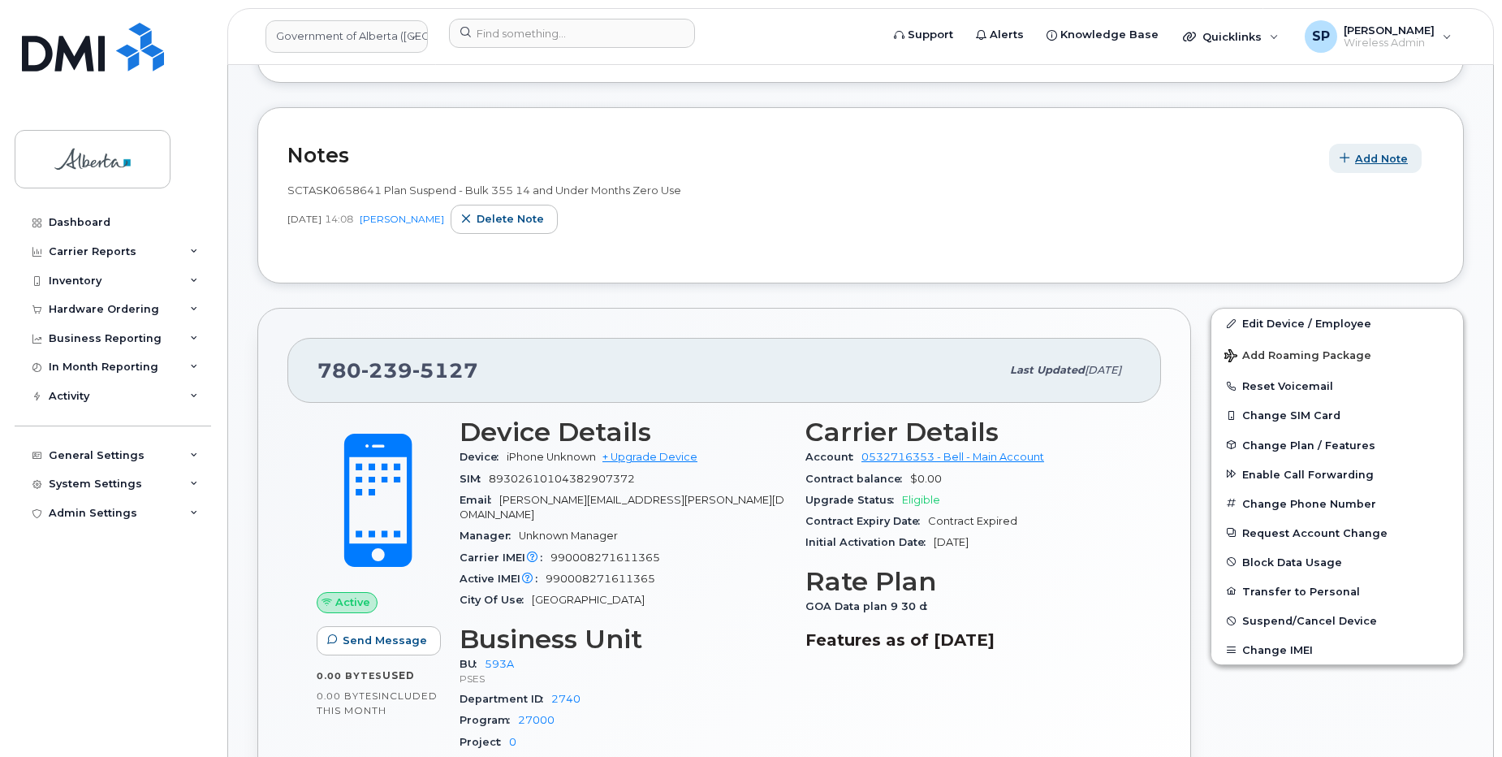
click at [1391, 159] on span "Add Note" at bounding box center [1381, 158] width 53 height 15
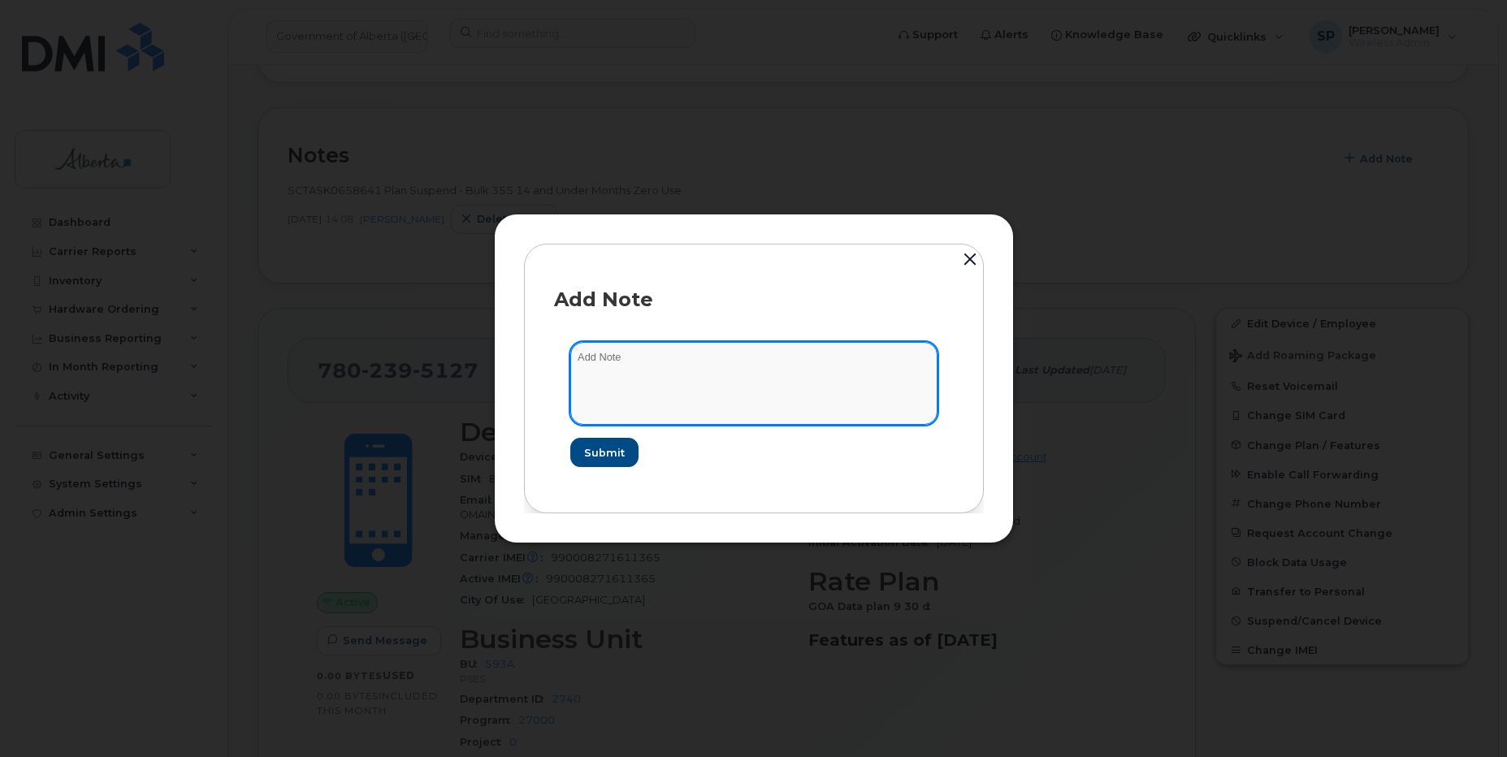
click at [607, 359] on textarea at bounding box center [753, 383] width 367 height 83
paste textarea "SCTASK0834759 7802395127 DO NOT DELETE THIS NUMBER - BEING REASSIGNED to Mirand…"
type textarea "SCTASK0834759 7802395127 DO NOT DELETE THIS NUMBER - BEING REASSIGNED to [PERSO…"
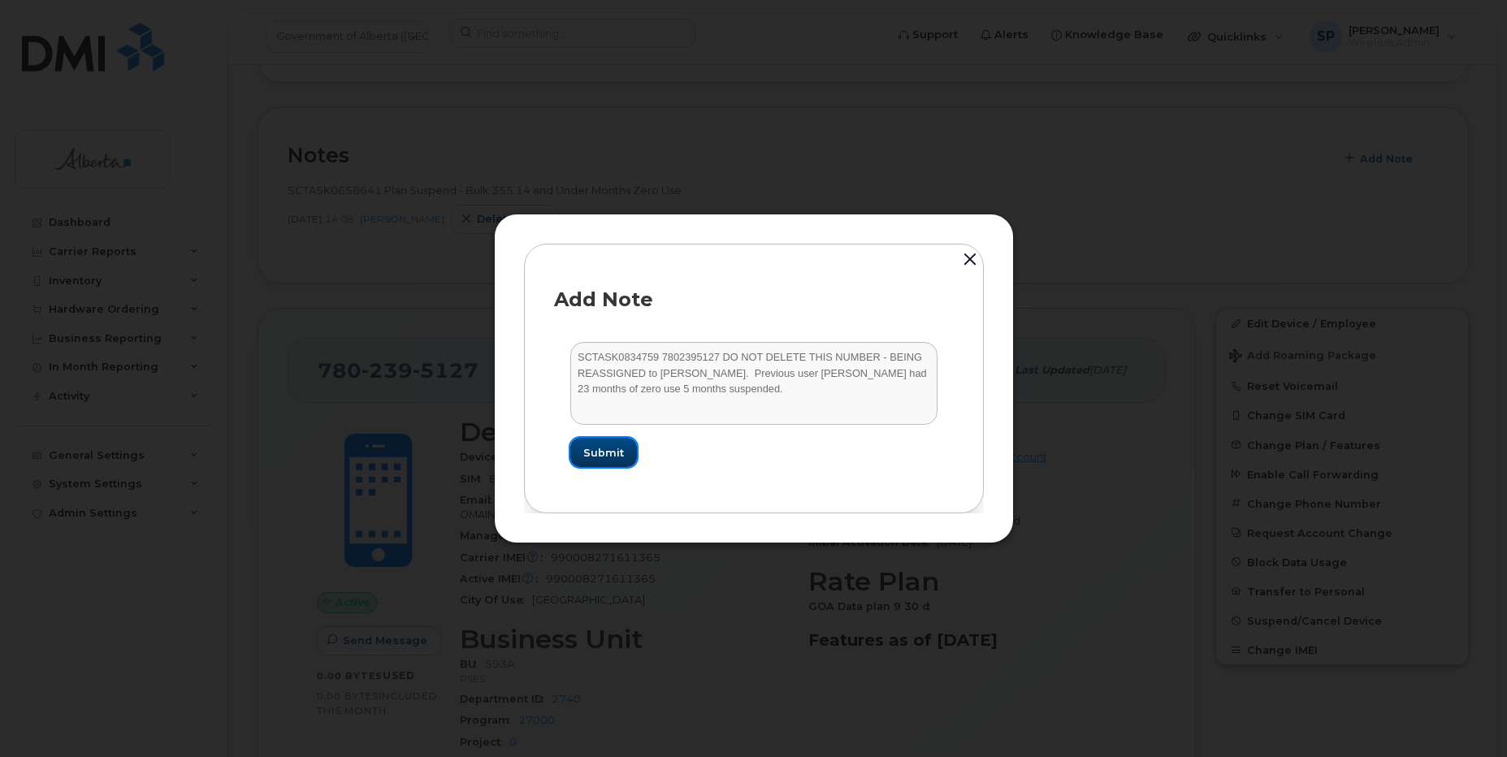
click at [599, 452] on span "Submit" at bounding box center [603, 452] width 41 height 15
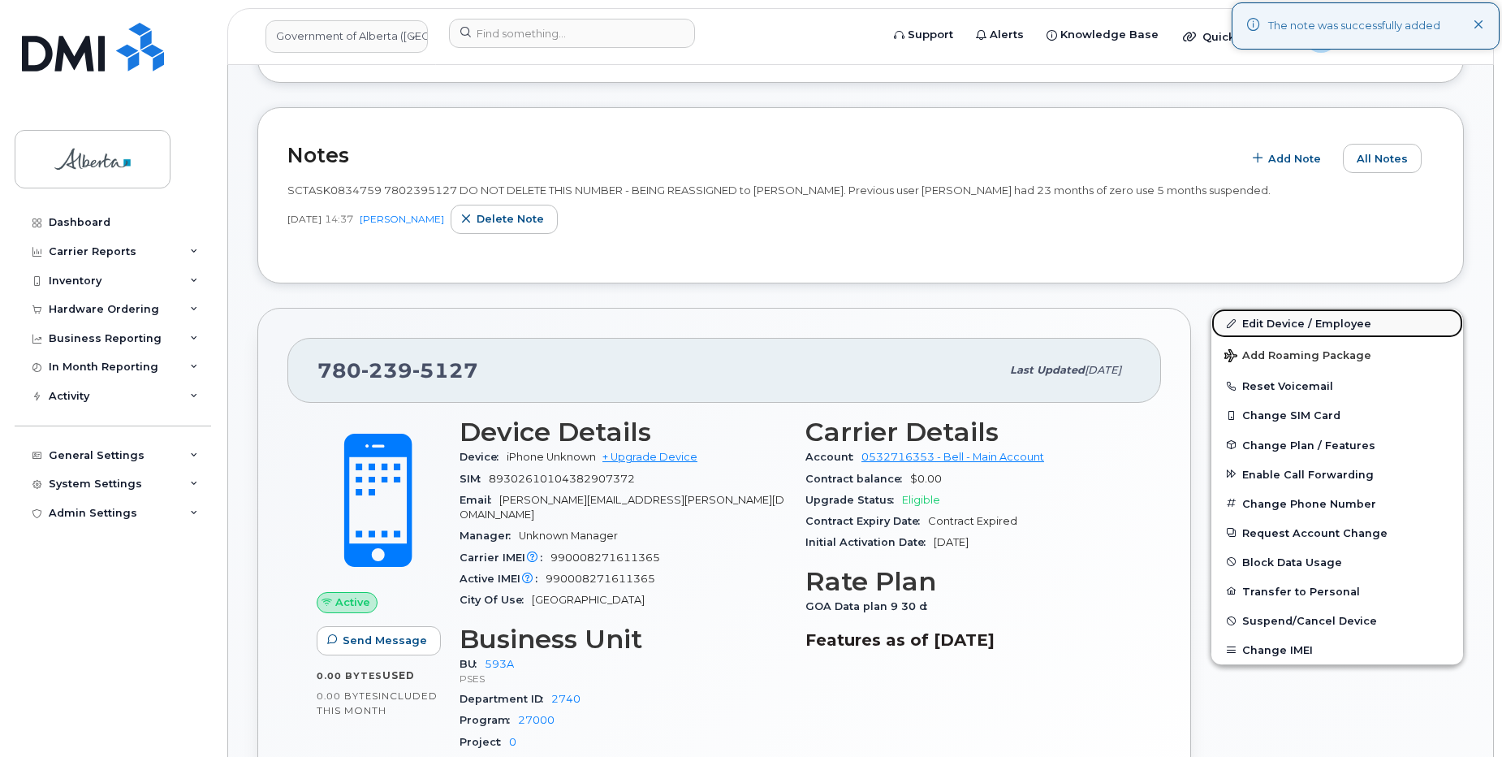
click at [1282, 323] on link "Edit Device / Employee" at bounding box center [1338, 323] width 252 height 29
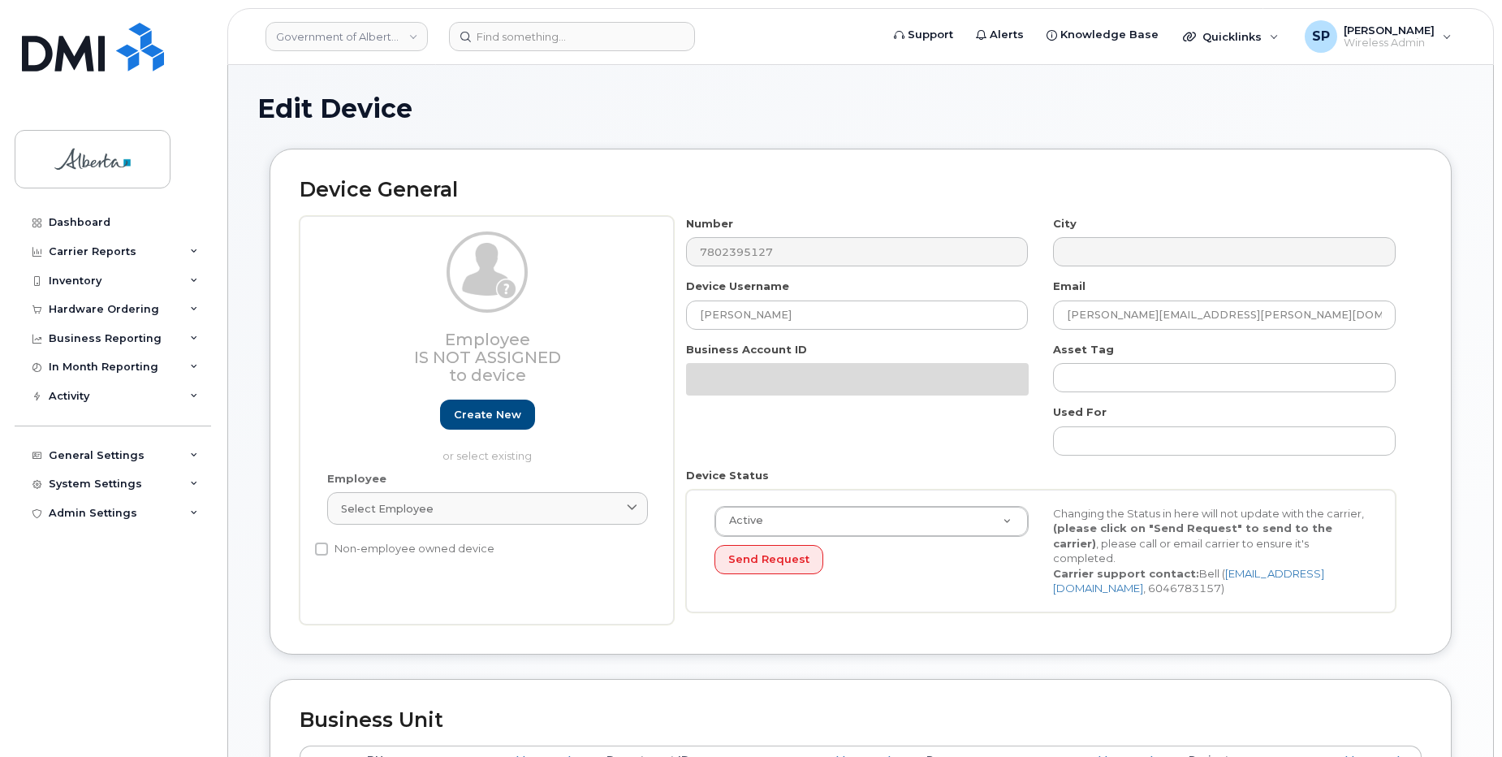
select select "4797682"
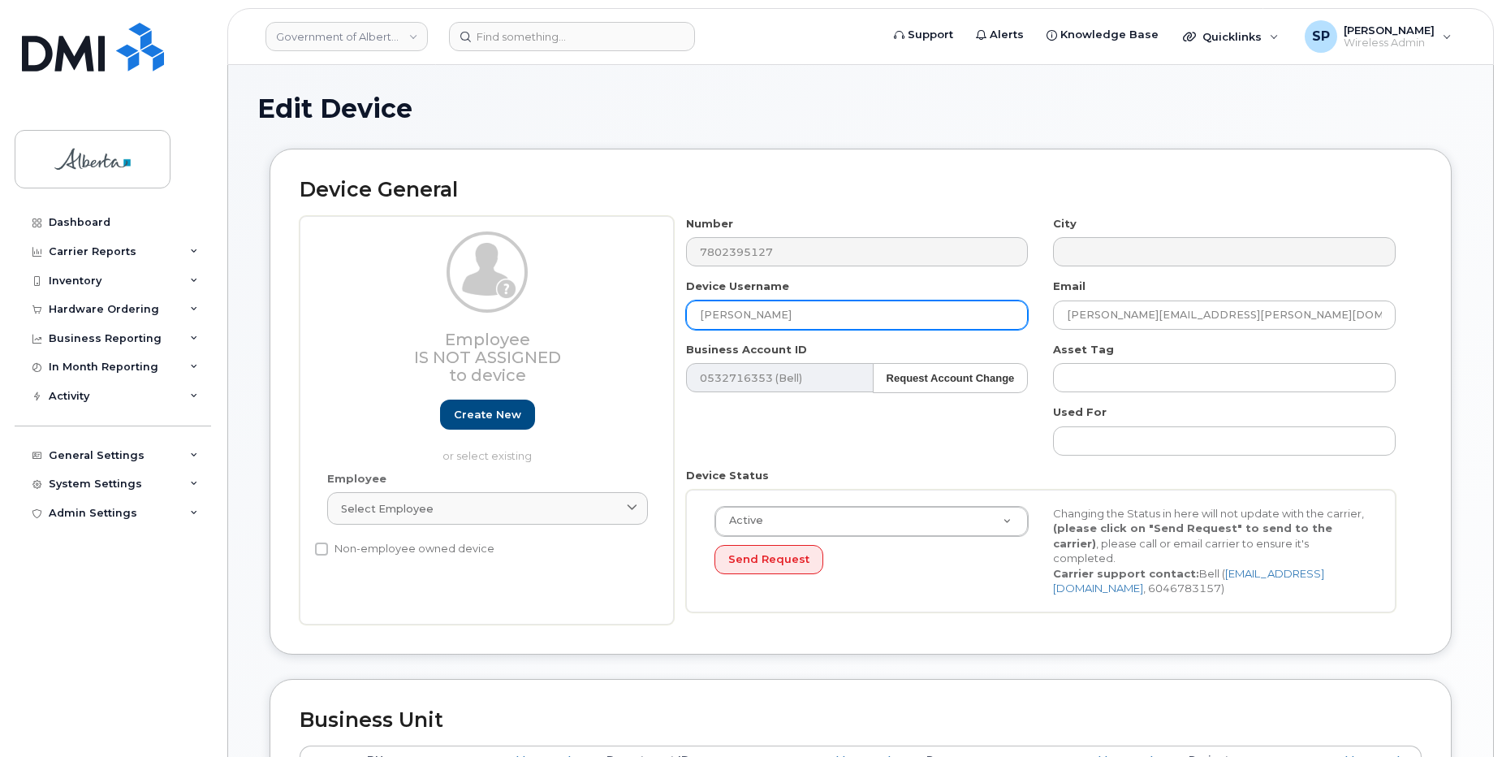
drag, startPoint x: 773, startPoint y: 322, endPoint x: 619, endPoint y: 307, distance: 155.0
click at [619, 307] on div "Employee Is not assigned to device Create new or select existing Employee Selec…" at bounding box center [861, 420] width 1122 height 409
paste input "[PERSON_NAME]"
type input "[PERSON_NAME]"
drag, startPoint x: 1204, startPoint y: 310, endPoint x: 923, endPoint y: 326, distance: 281.4
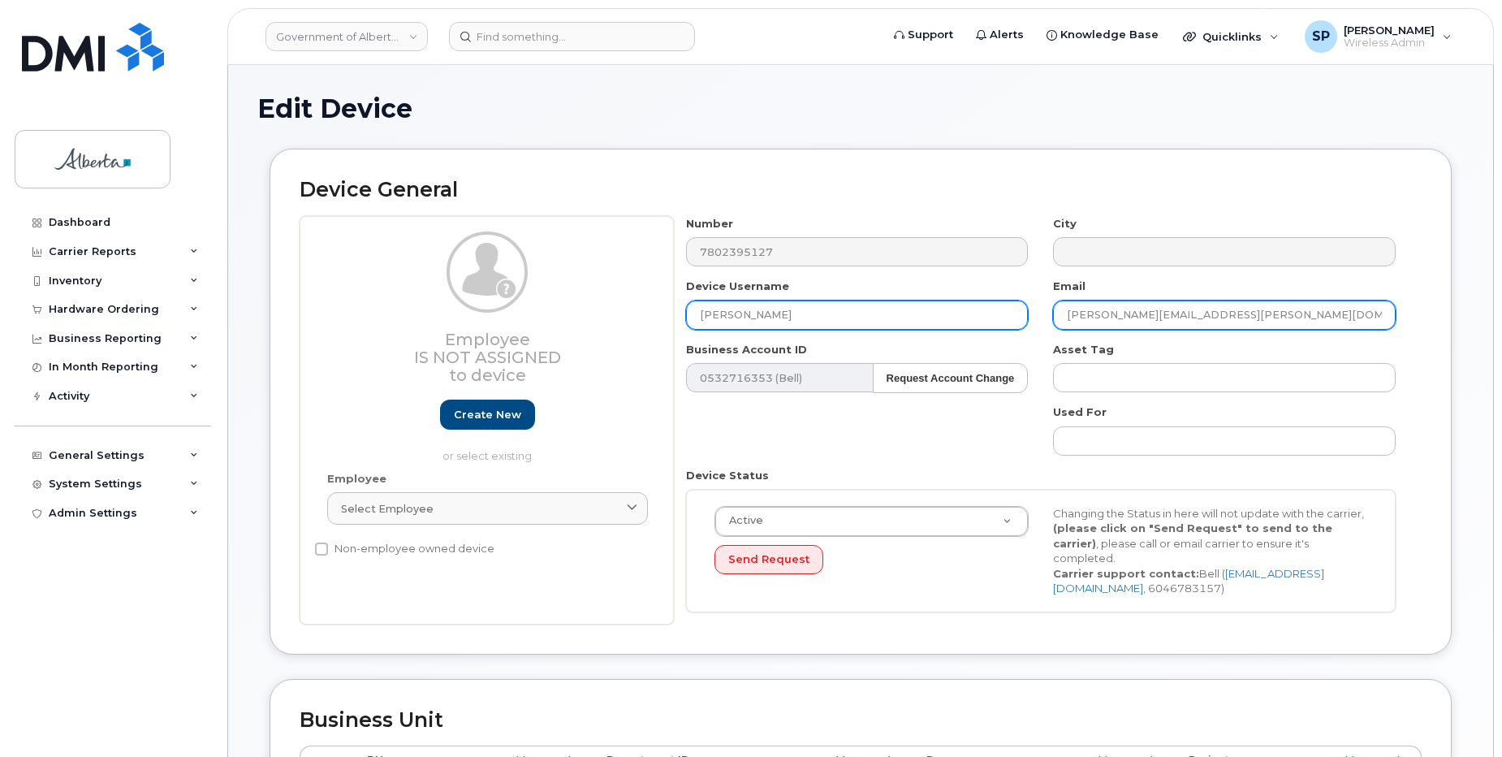
click at [923, 326] on div "Number 7802395127 City Device Username [PERSON_NAME] Email [PERSON_NAME][EMAIL_…" at bounding box center [1041, 420] width 735 height 409
paste input "[PERSON_NAME].[PERSON_NAME]"
type input "[PERSON_NAME][EMAIL_ADDRESS][PERSON_NAME][DOMAIN_NAME]"
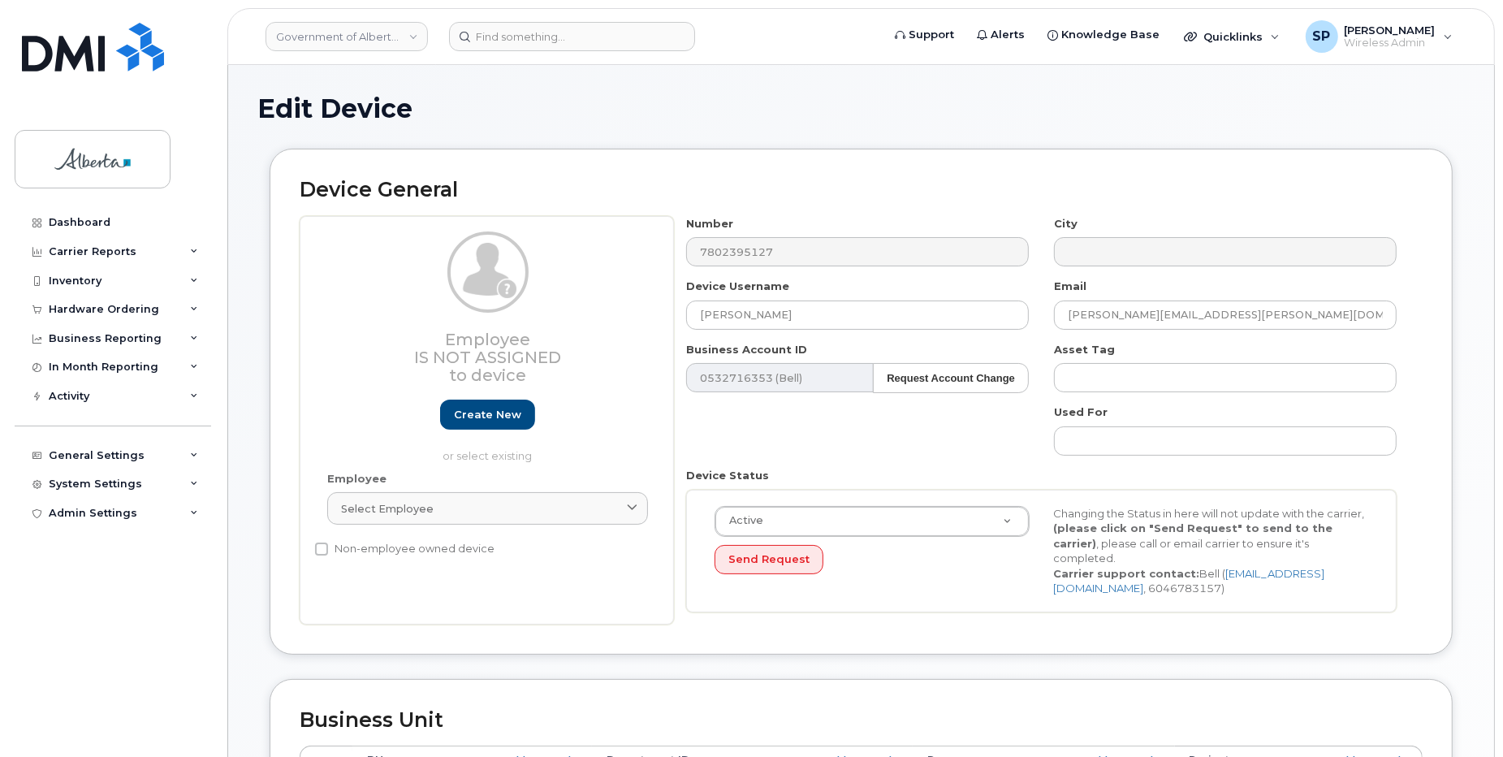
drag, startPoint x: 1502, startPoint y: 282, endPoint x: 1498, endPoint y: 447, distance: 165.7
click at [1498, 447] on body "Government of [GEOGRAPHIC_DATA] (GOA) Support Alerts Knowledge Base Quicklinks …" at bounding box center [751, 721] width 1503 height 1443
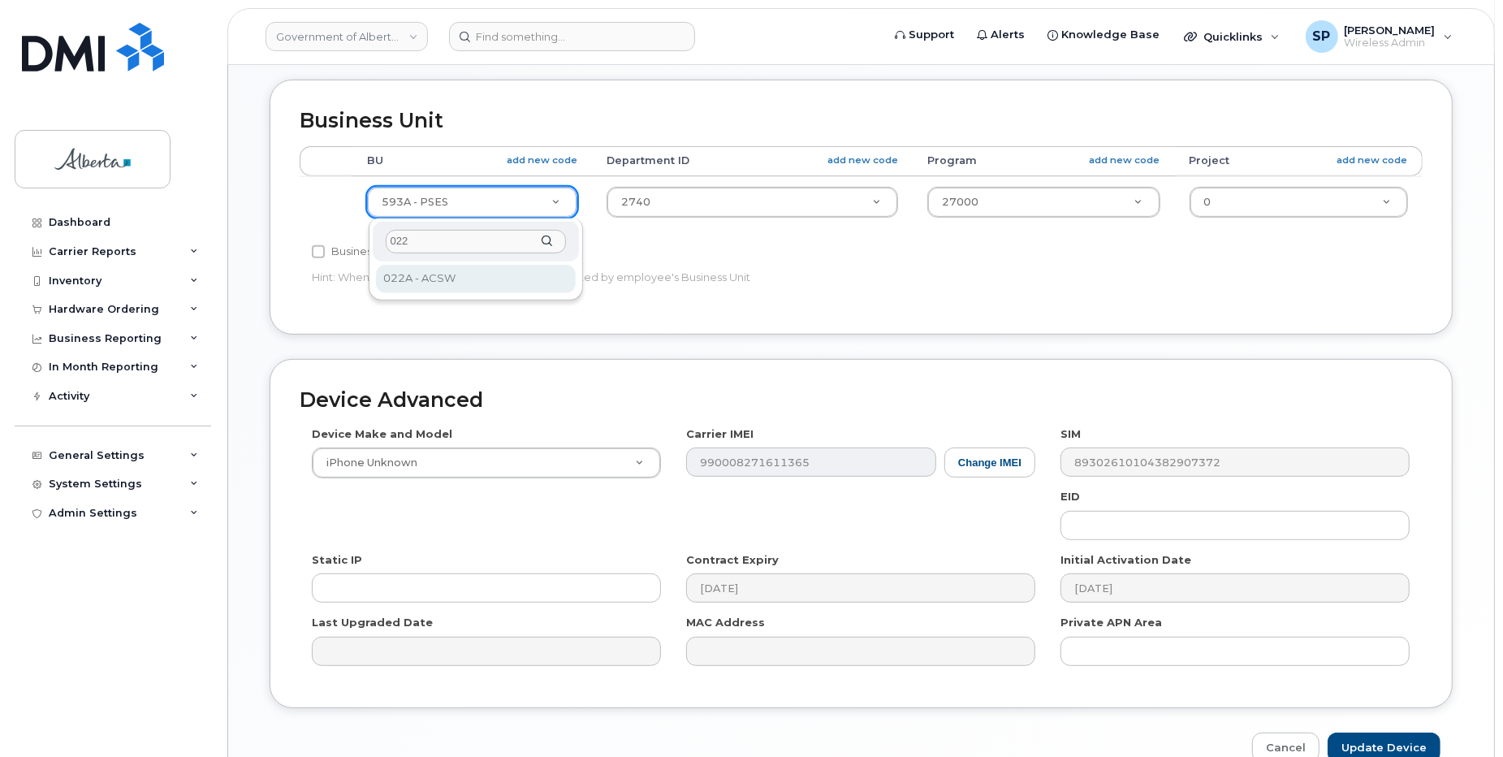
type input "022"
select select "4749739"
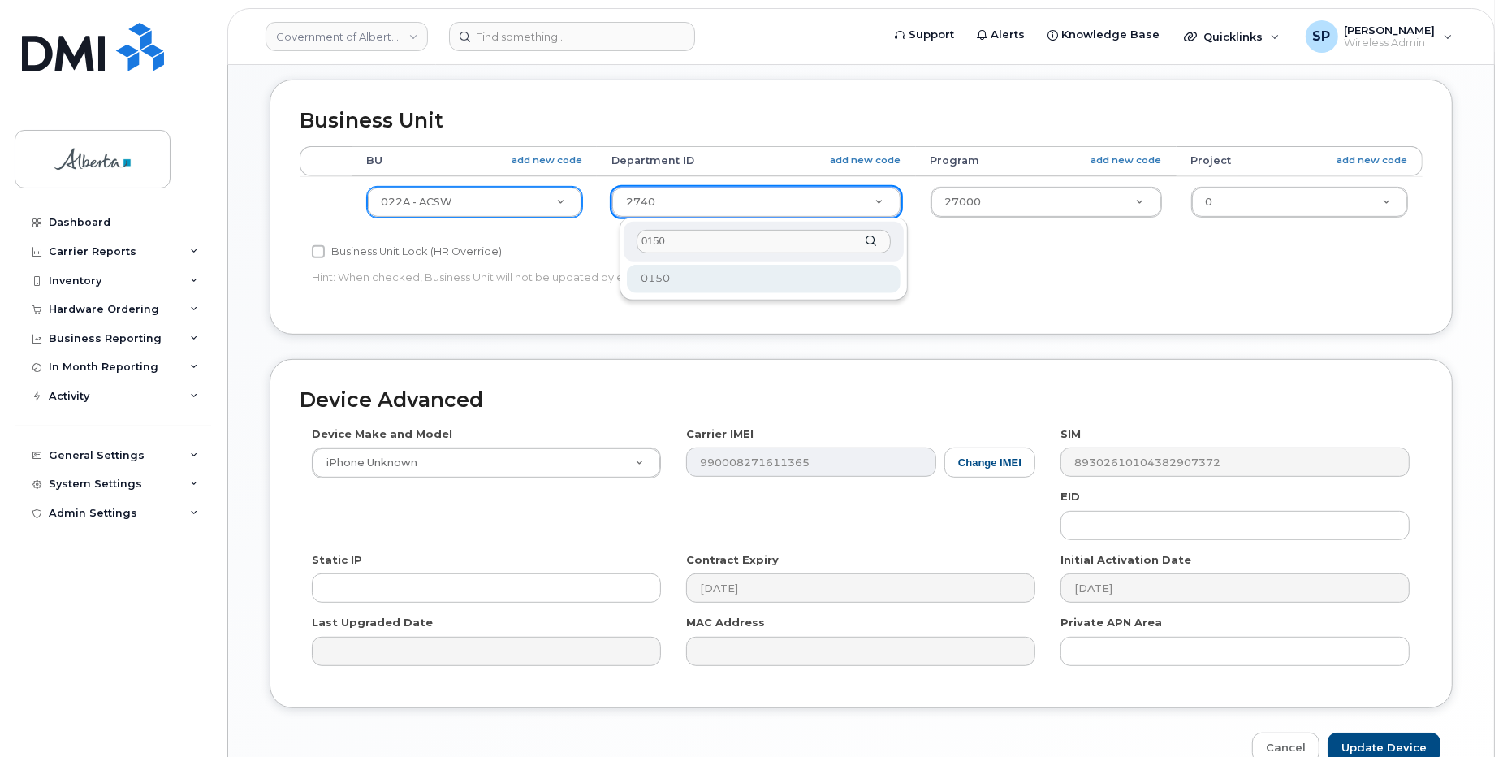
type input "0150"
type input "4752065"
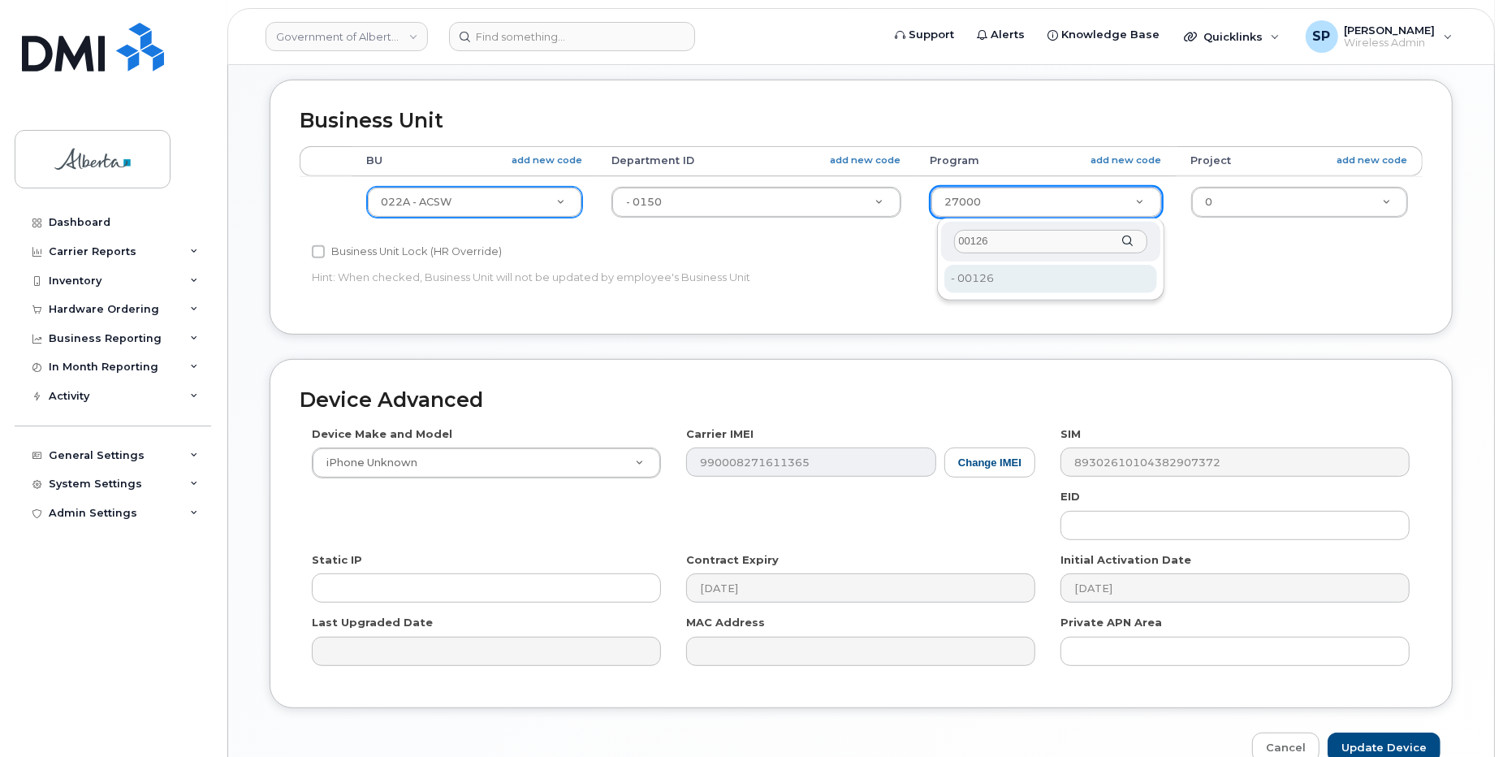
type input "00126"
type input "4753266"
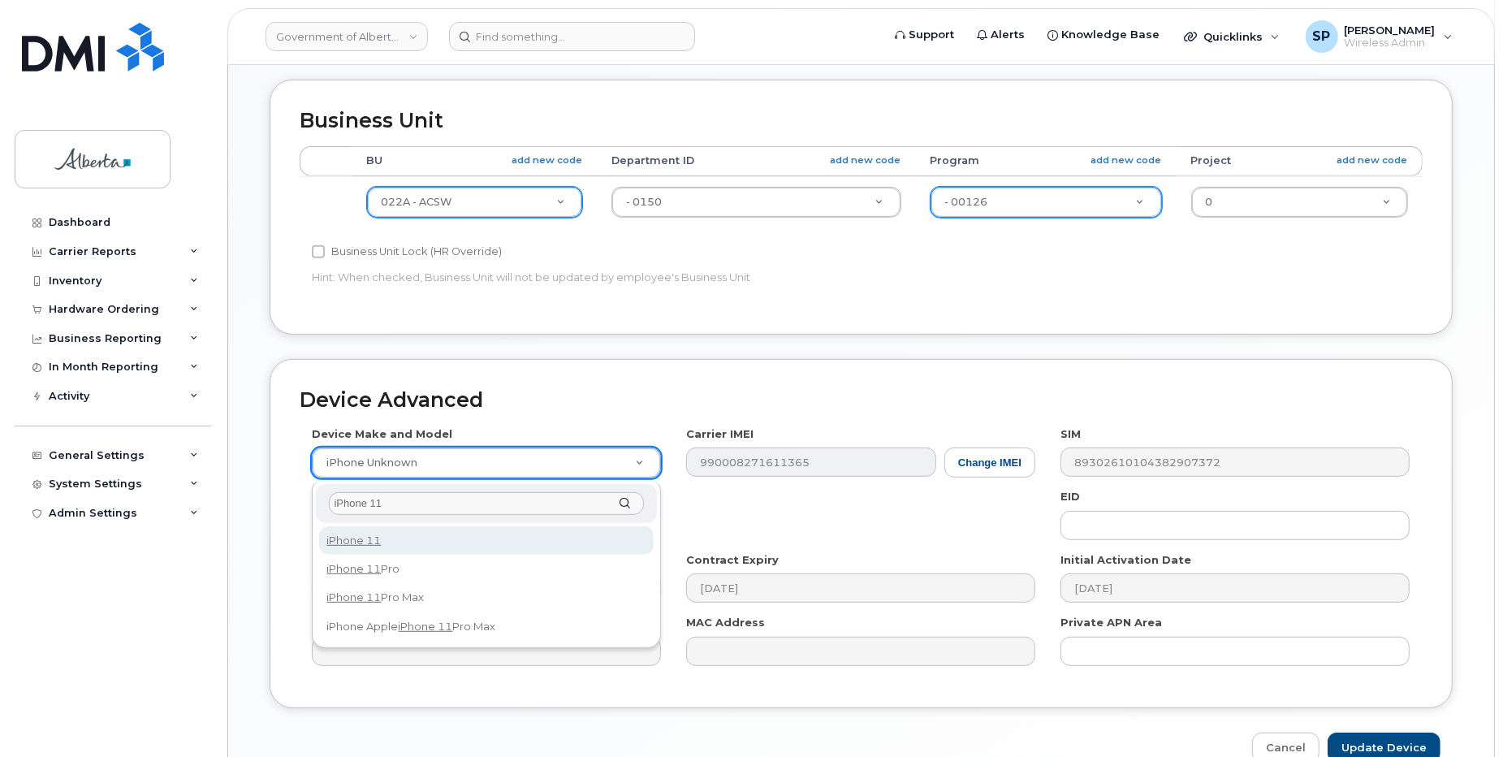
type input "iPhone 11"
select select "1698"
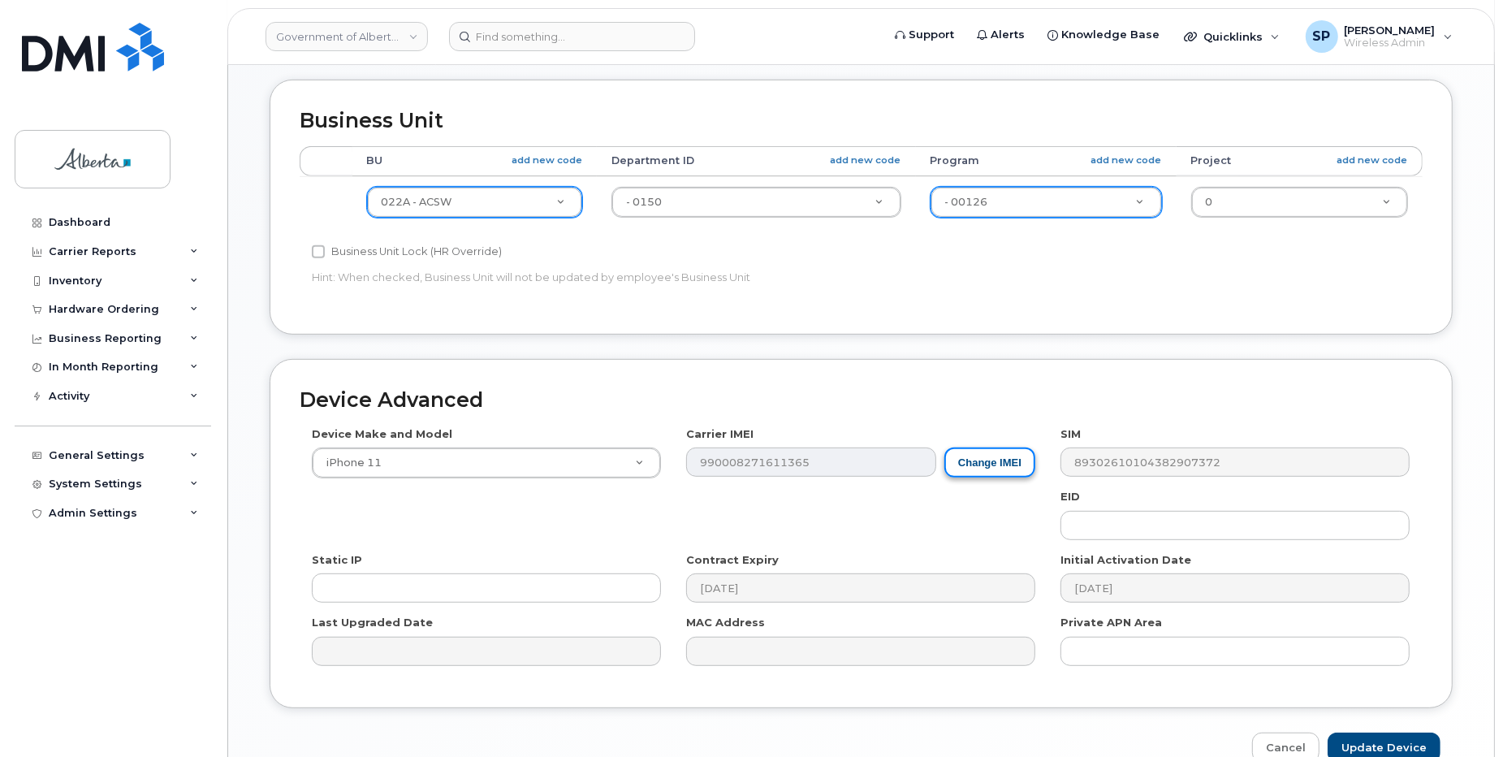
click at [988, 457] on button "Change IMEI" at bounding box center [990, 462] width 91 height 30
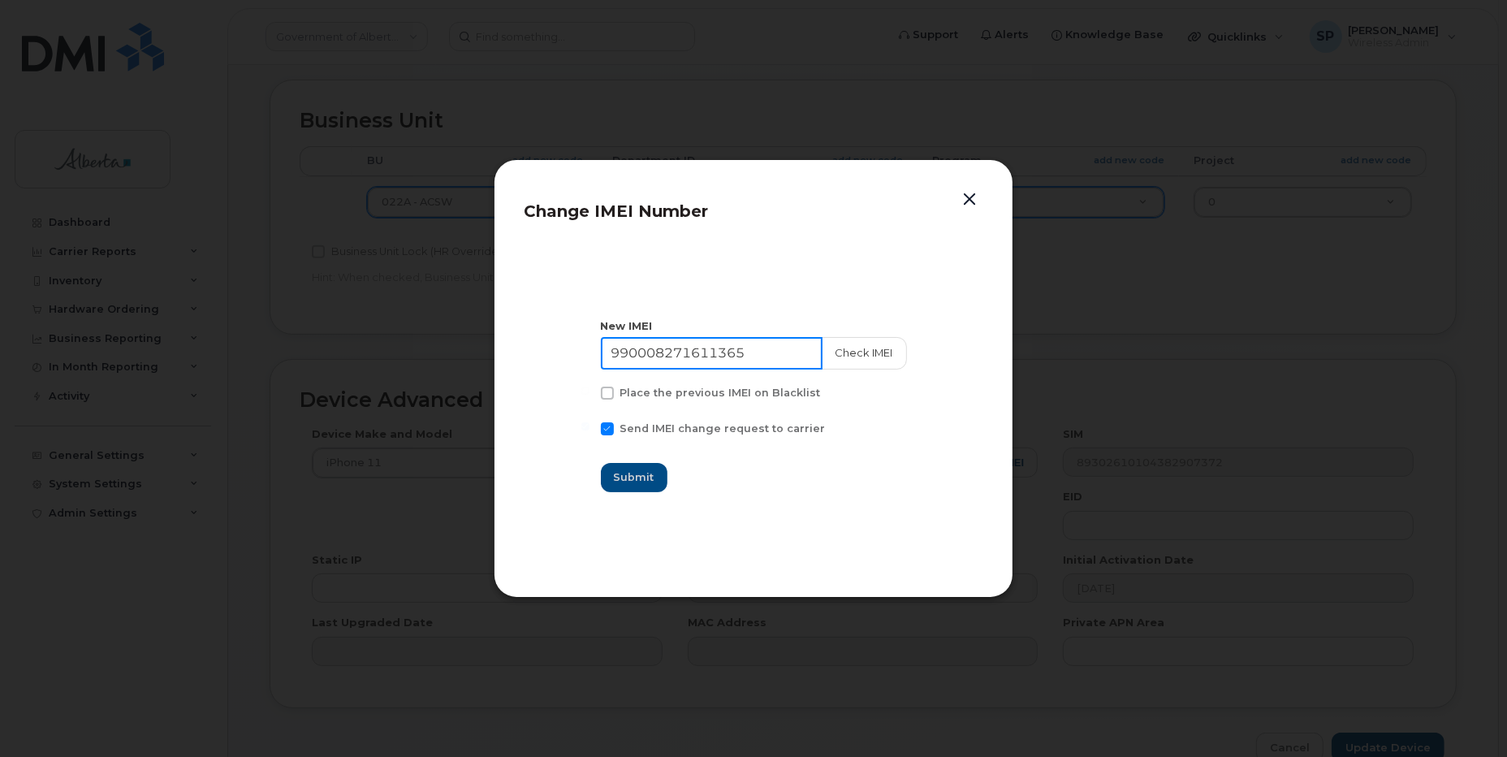
click at [711, 358] on input "990008271611365" at bounding box center [712, 353] width 222 height 32
paste input "35655210371130"
type input "356552103711305"
click at [846, 352] on button "Check IMEI" at bounding box center [863, 353] width 85 height 32
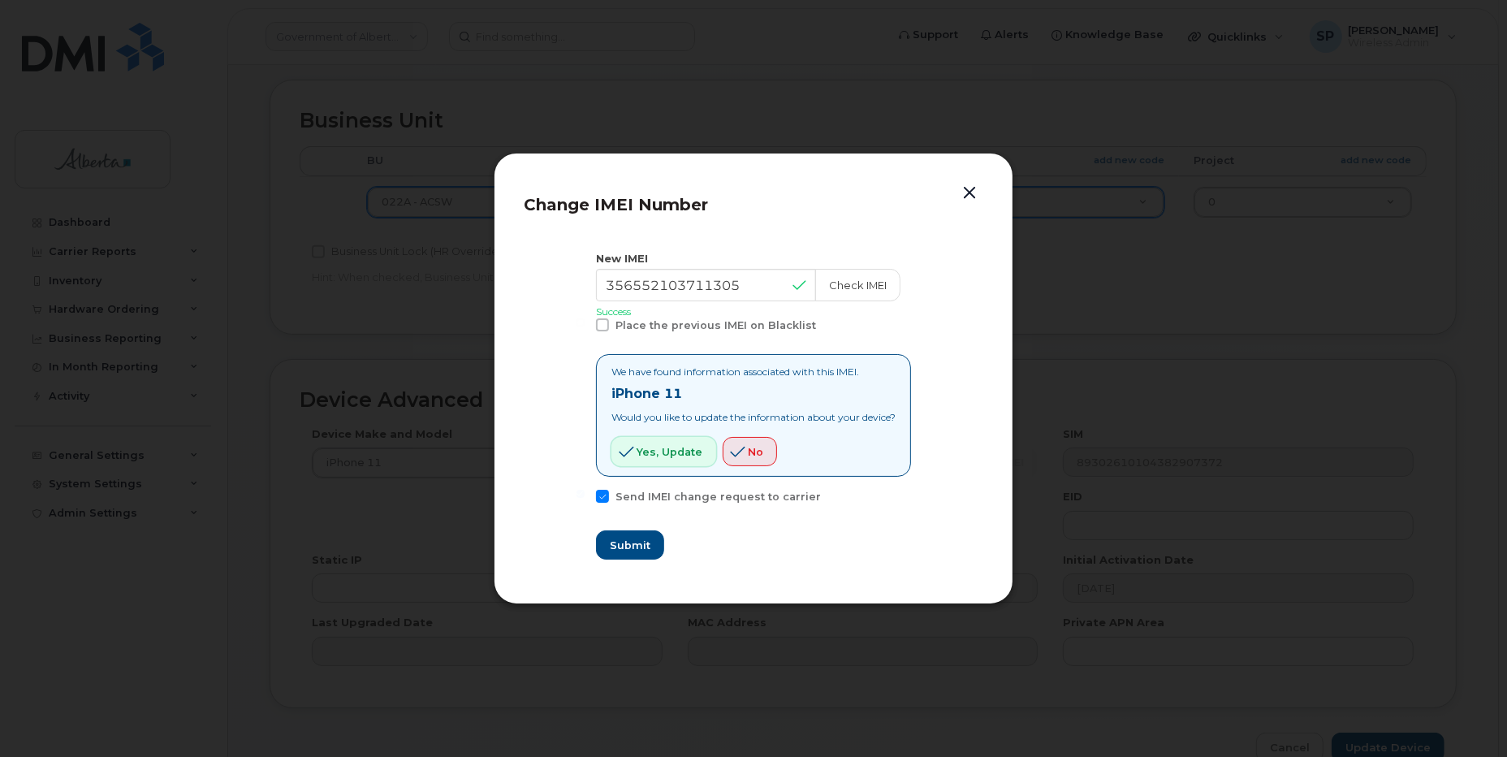
click at [620, 451] on icon "button" at bounding box center [627, 451] width 15 height 15
click at [619, 547] on span "Submit" at bounding box center [629, 545] width 41 height 15
type input "356552103711305"
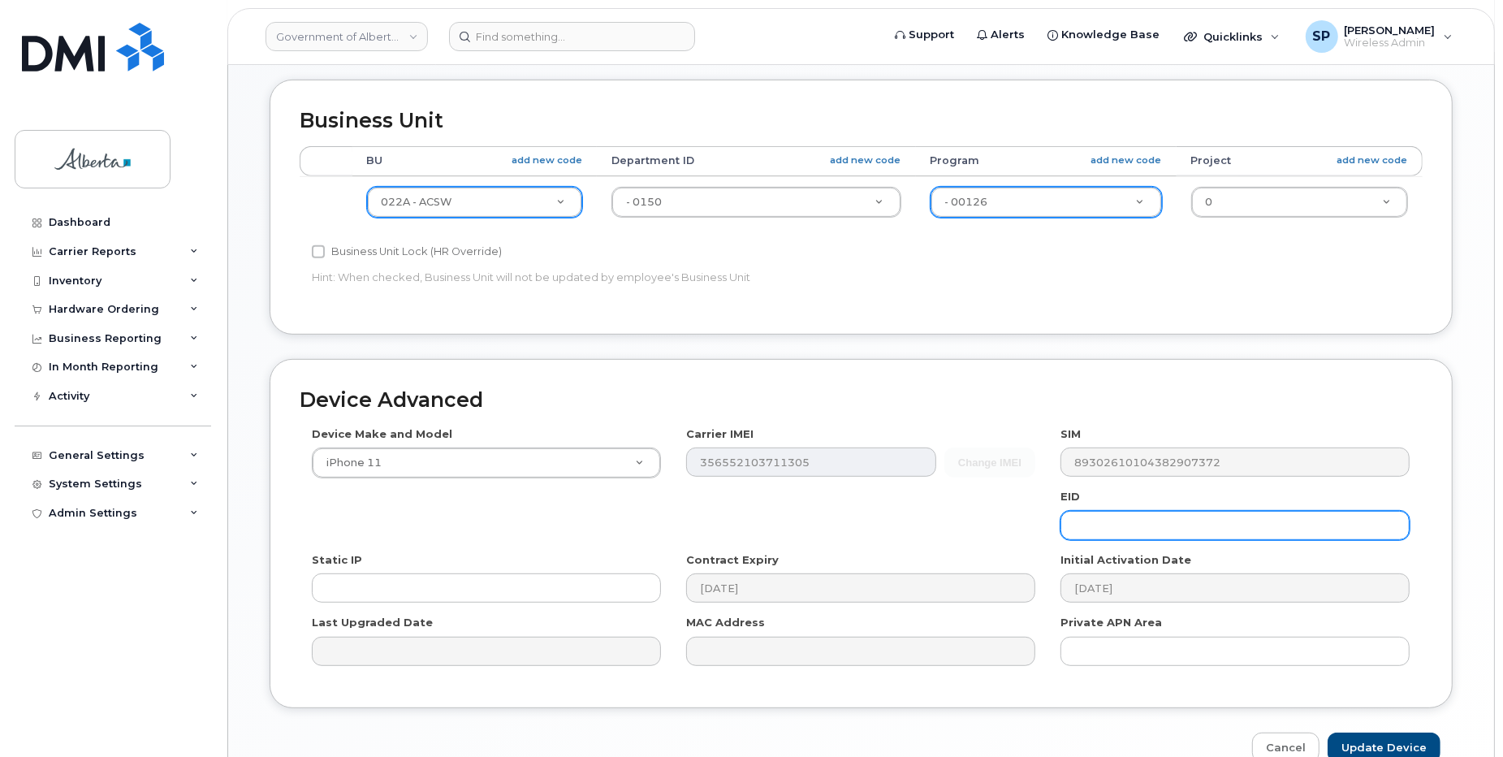
click at [1115, 517] on input "text" at bounding box center [1235, 525] width 349 height 29
paste input "89049032005008882600039833774033"
type input "89049032005008882600039833774033"
drag, startPoint x: 1502, startPoint y: 456, endPoint x: 1499, endPoint y: 360, distance: 95.9
click at [1499, 360] on body "Government of Alberta (GOA) Support Alerts Knowledge Base Quicklinks Suspend / …" at bounding box center [751, 122] width 1503 height 1443
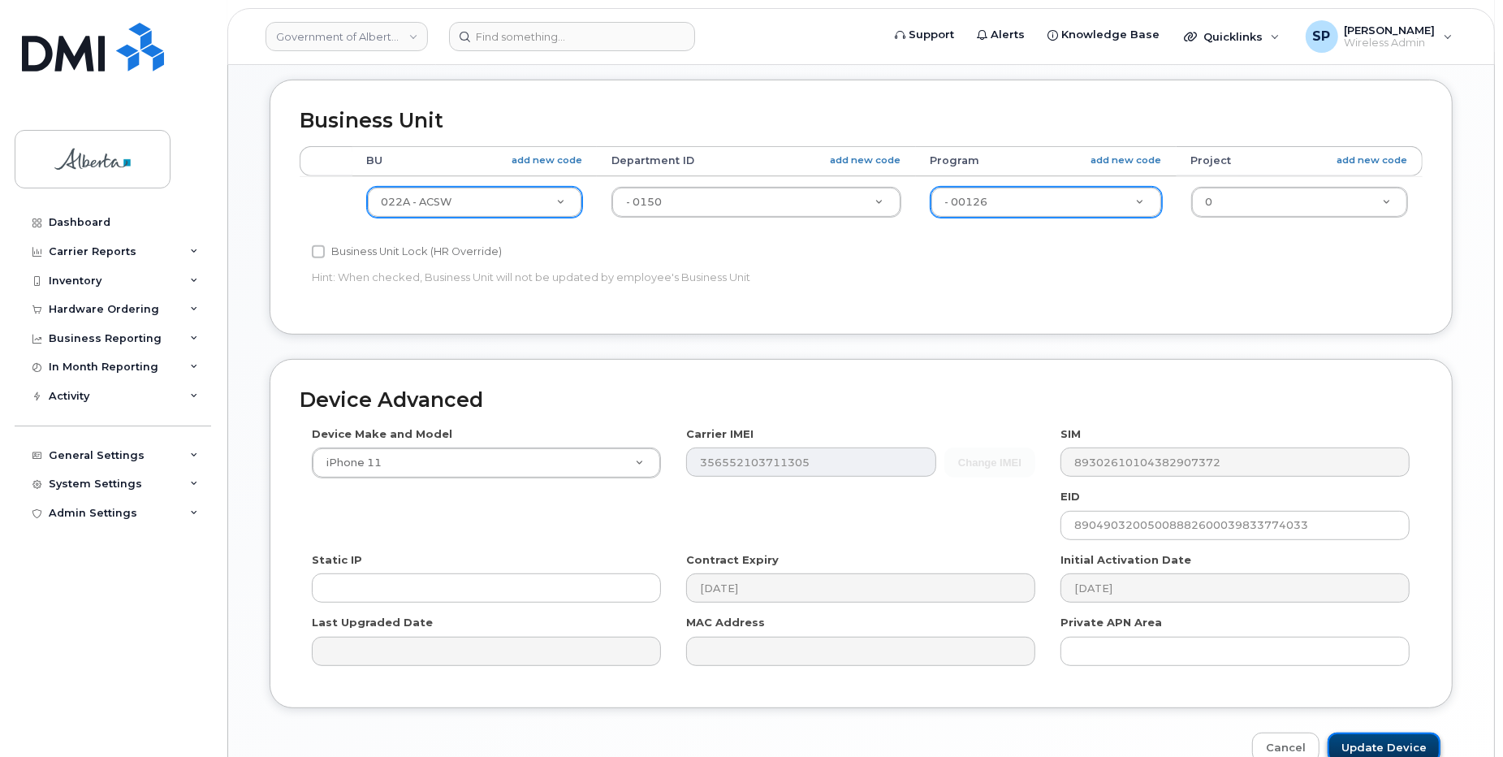
click at [1379, 748] on input "Update Device" at bounding box center [1384, 748] width 113 height 30
type input "Saving..."
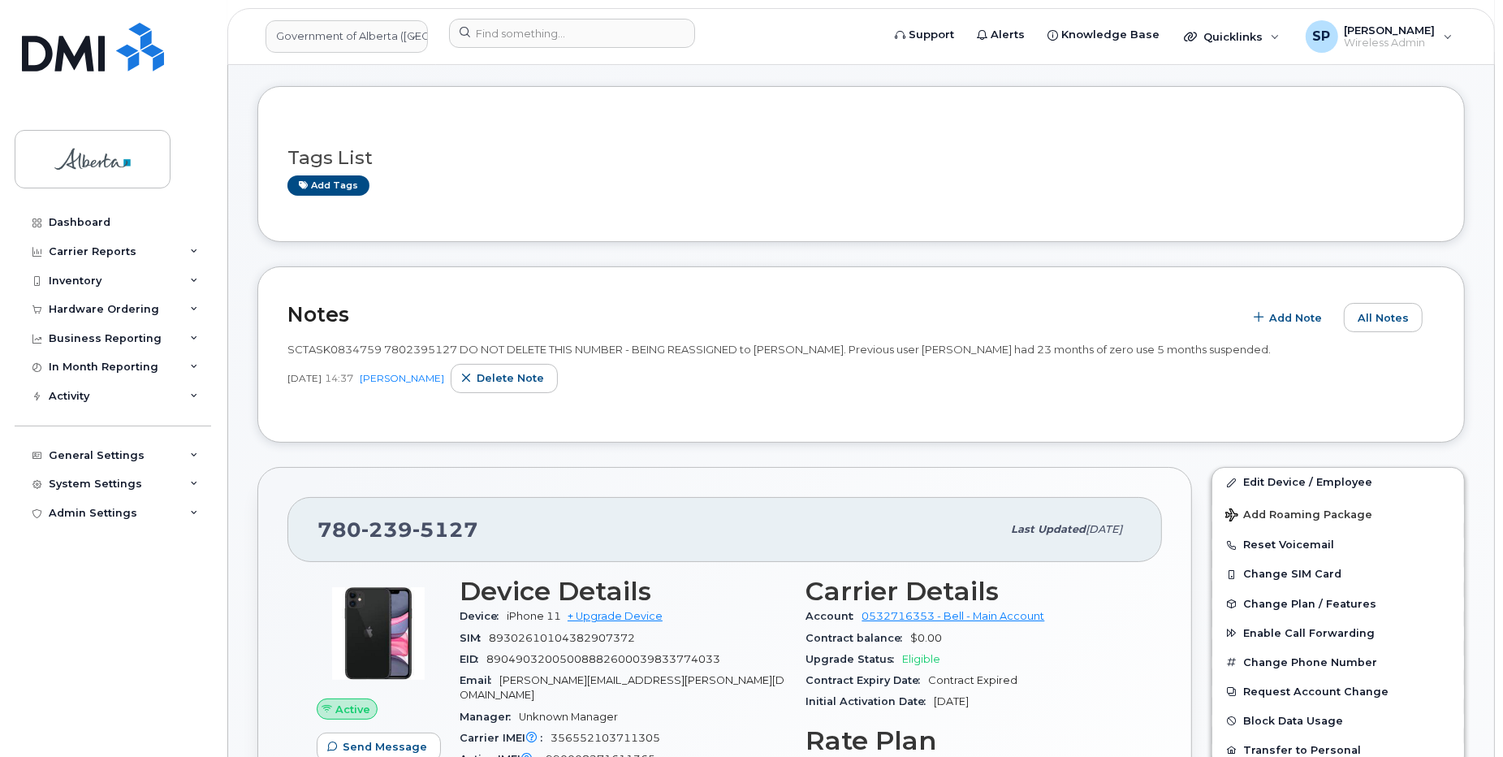
scroll to position [119, 0]
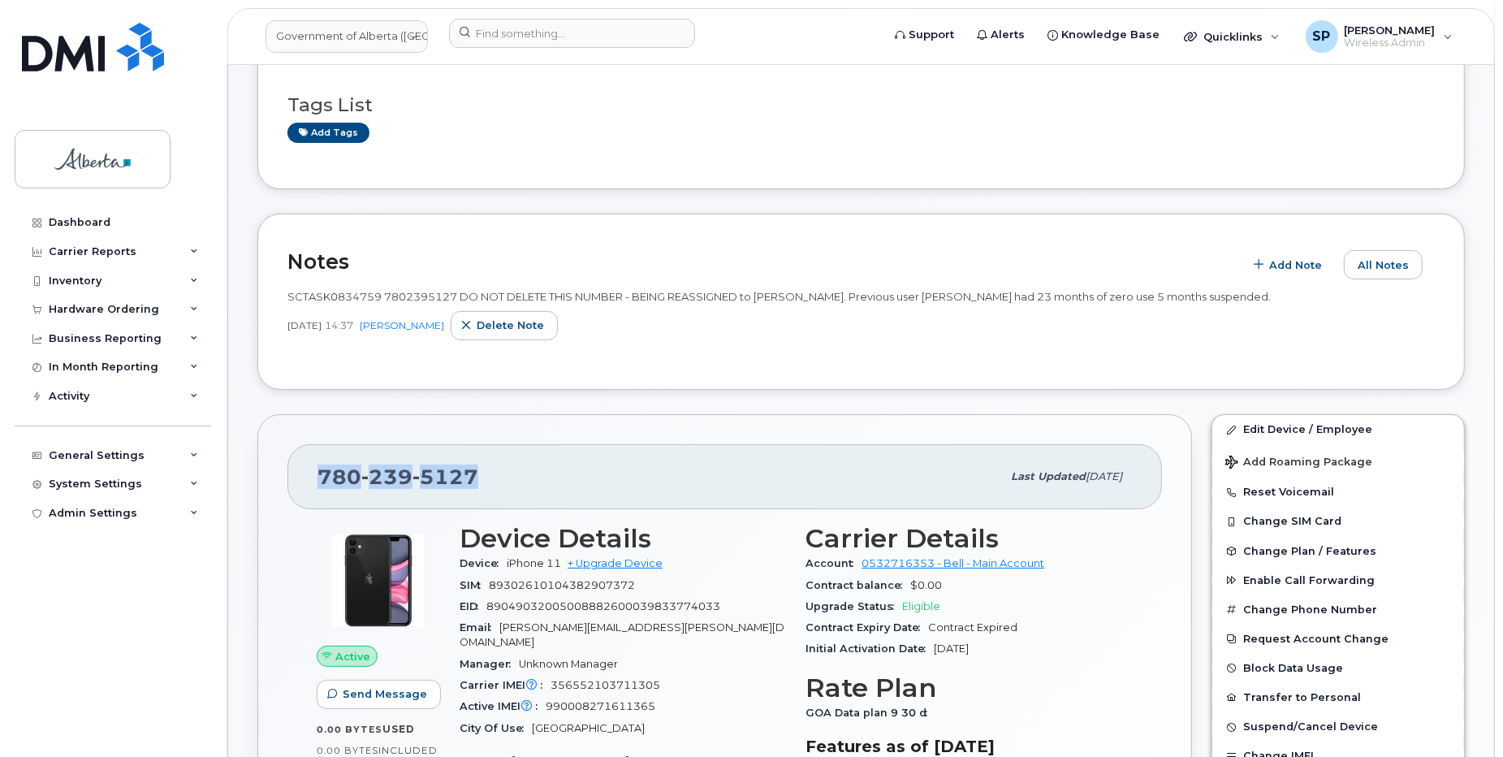
drag, startPoint x: 473, startPoint y: 469, endPoint x: 318, endPoint y: 477, distance: 155.3
click at [318, 477] on span "[PHONE_NUMBER]" at bounding box center [398, 477] width 161 height 24
copy span "[PHONE_NUMBER]"
click at [1308, 491] on button "Reset Voicemail" at bounding box center [1339, 492] width 252 height 29
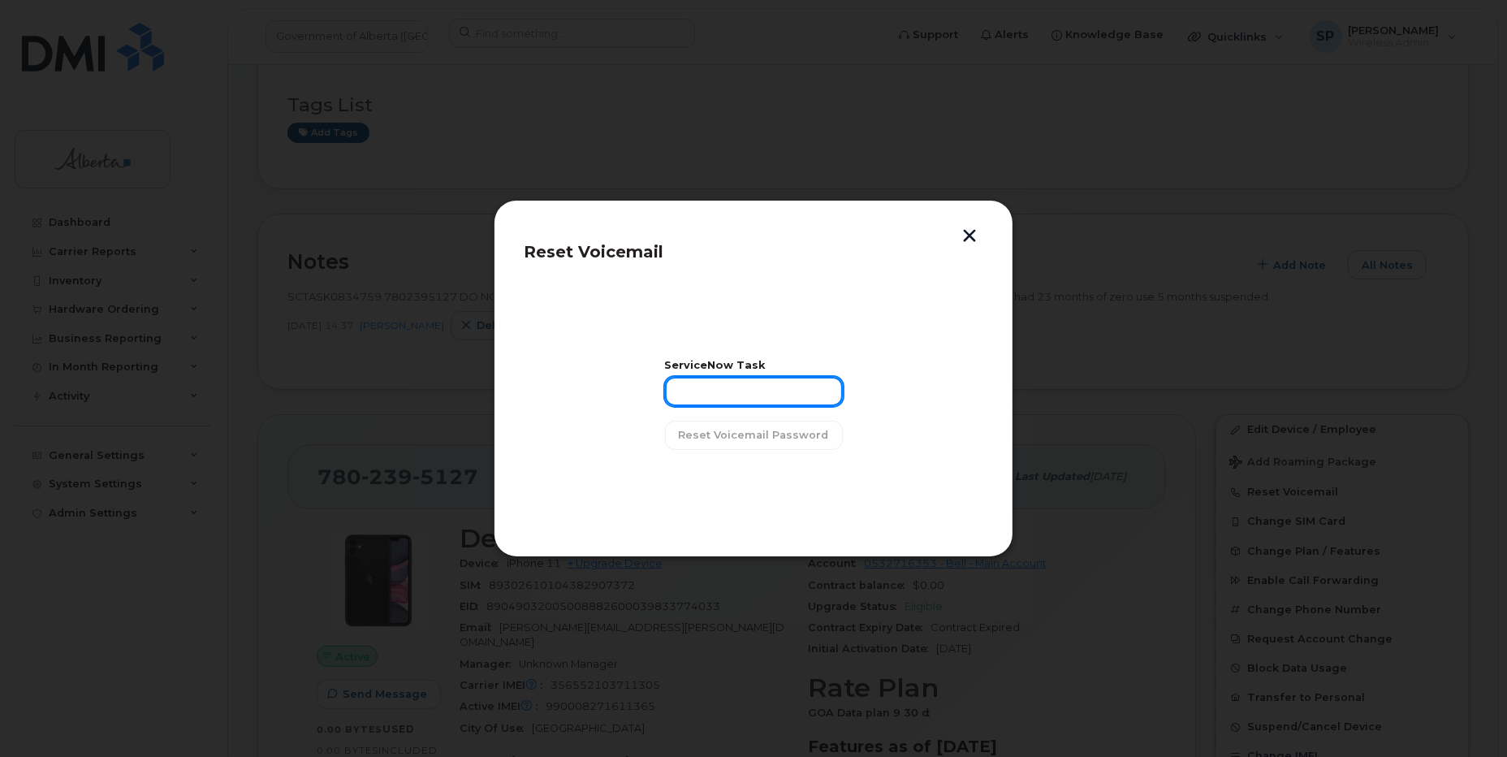
click at [737, 384] on input "text" at bounding box center [754, 391] width 178 height 29
paste input "SCTASK0834759"
type input "SCTASK0834759"
click at [733, 435] on span "Reset Voicemail Password" at bounding box center [754, 434] width 150 height 15
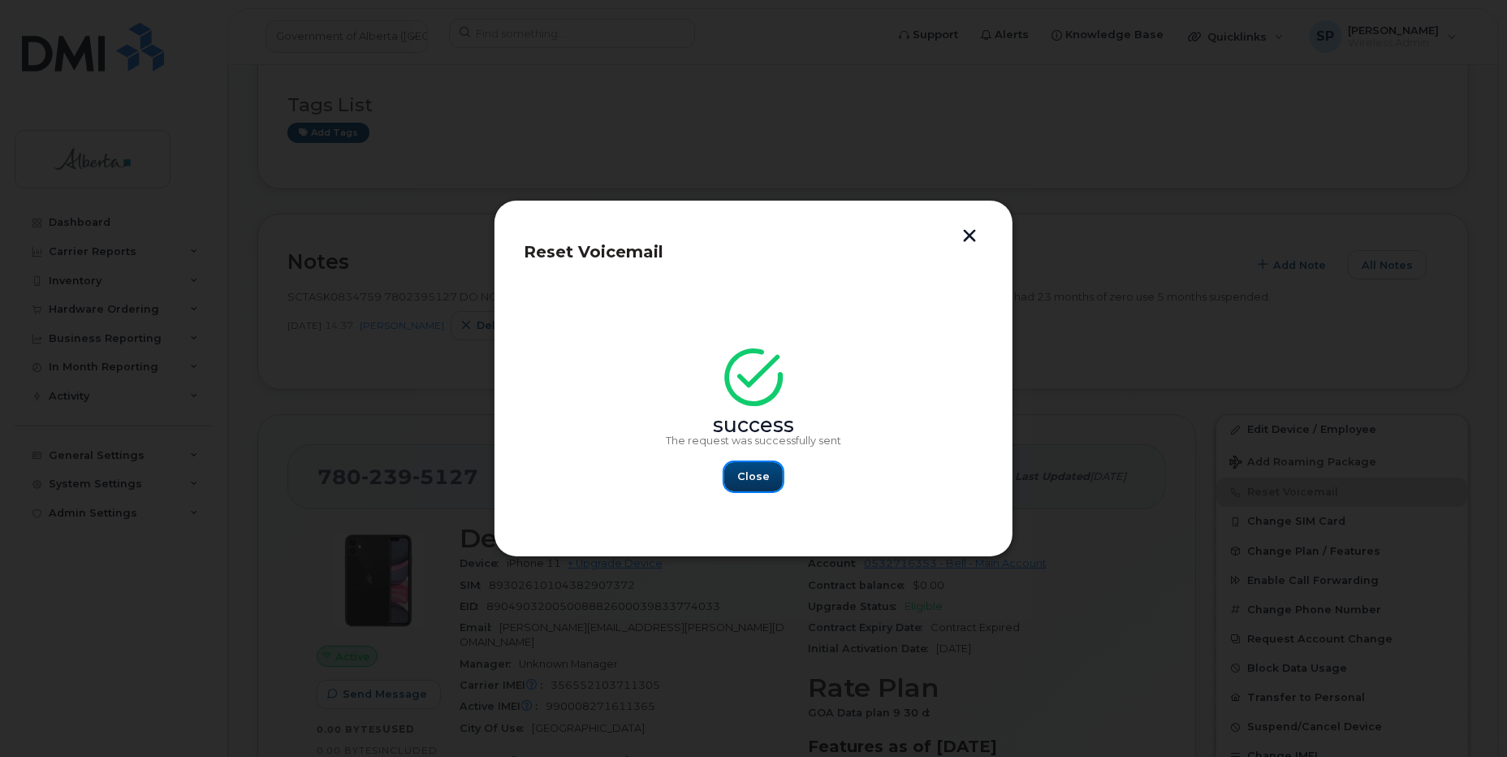
click at [772, 469] on button "Close" at bounding box center [753, 476] width 58 height 29
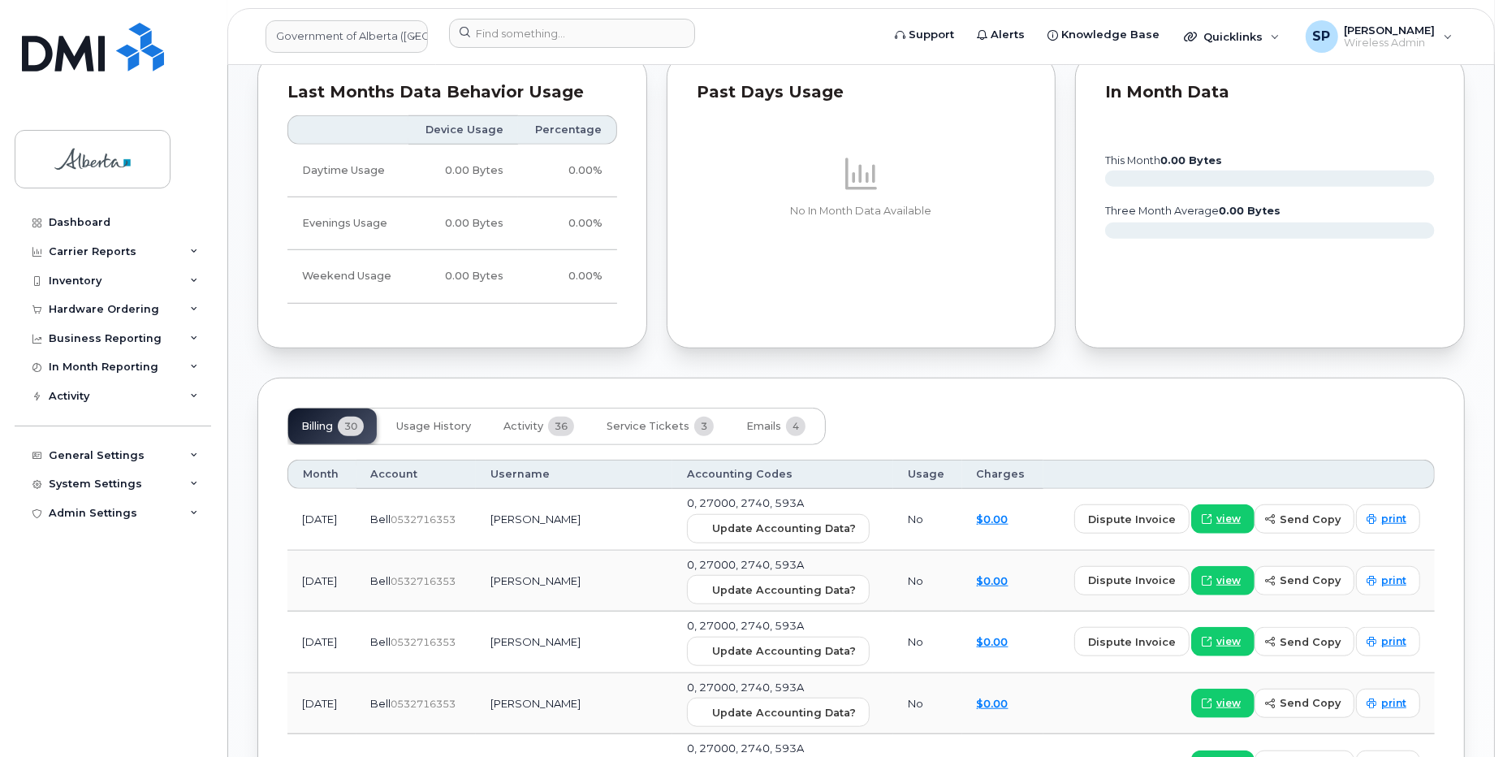
scroll to position [1076, 0]
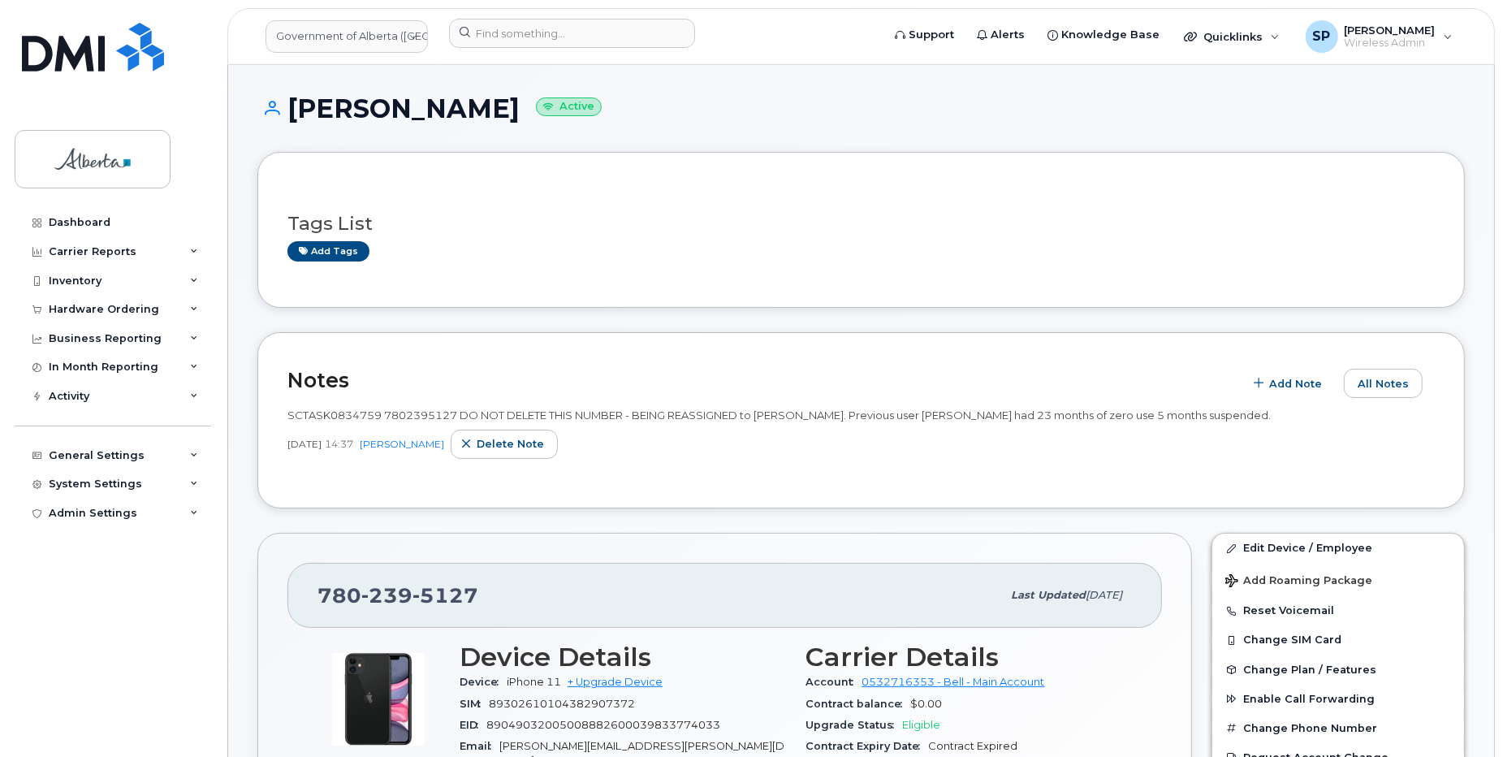
click at [89, 607] on div "Dashboard Carrier Reports Monthly Billing Data Daily Data Pooling Data Behavior…" at bounding box center [115, 470] width 201 height 525
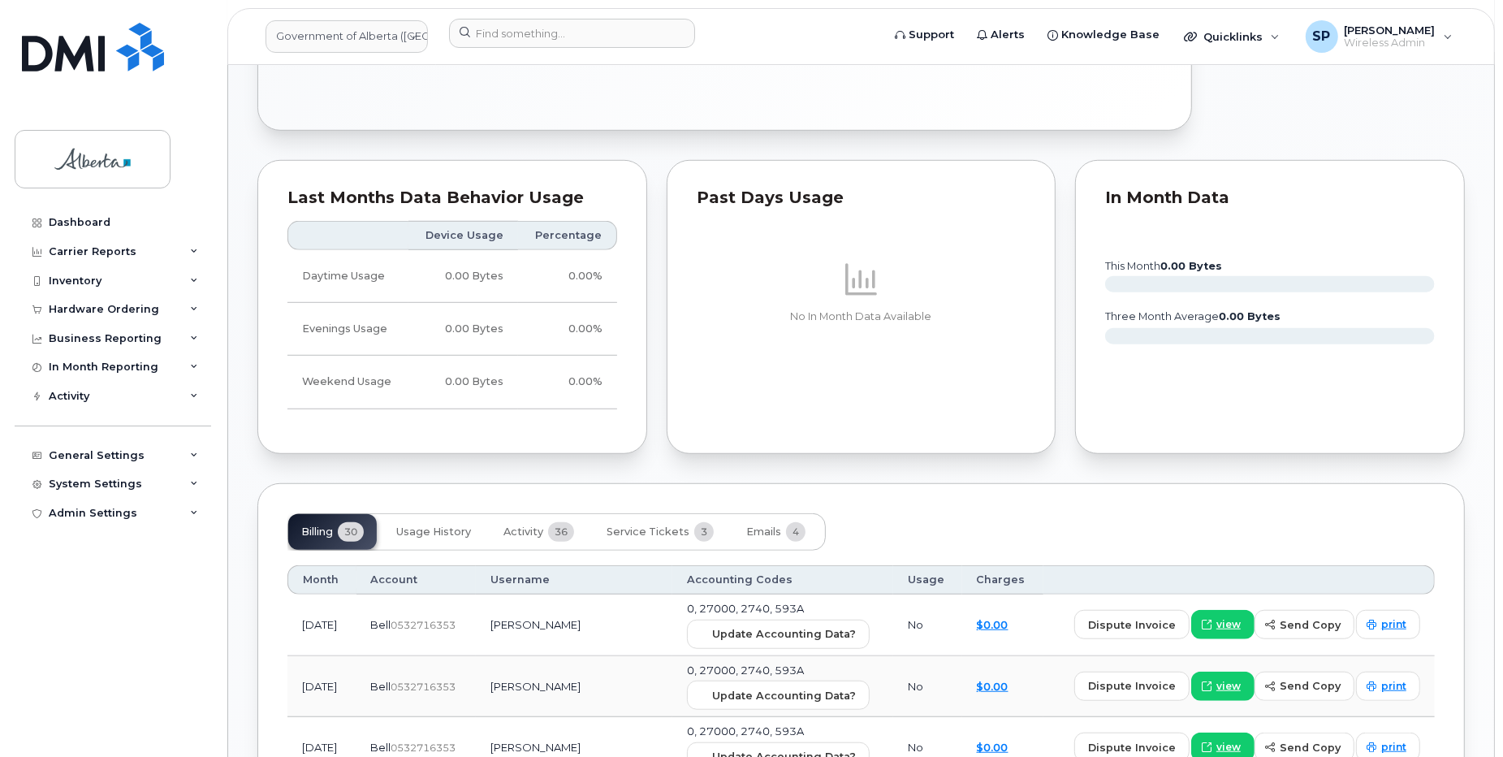
scroll to position [988, 0]
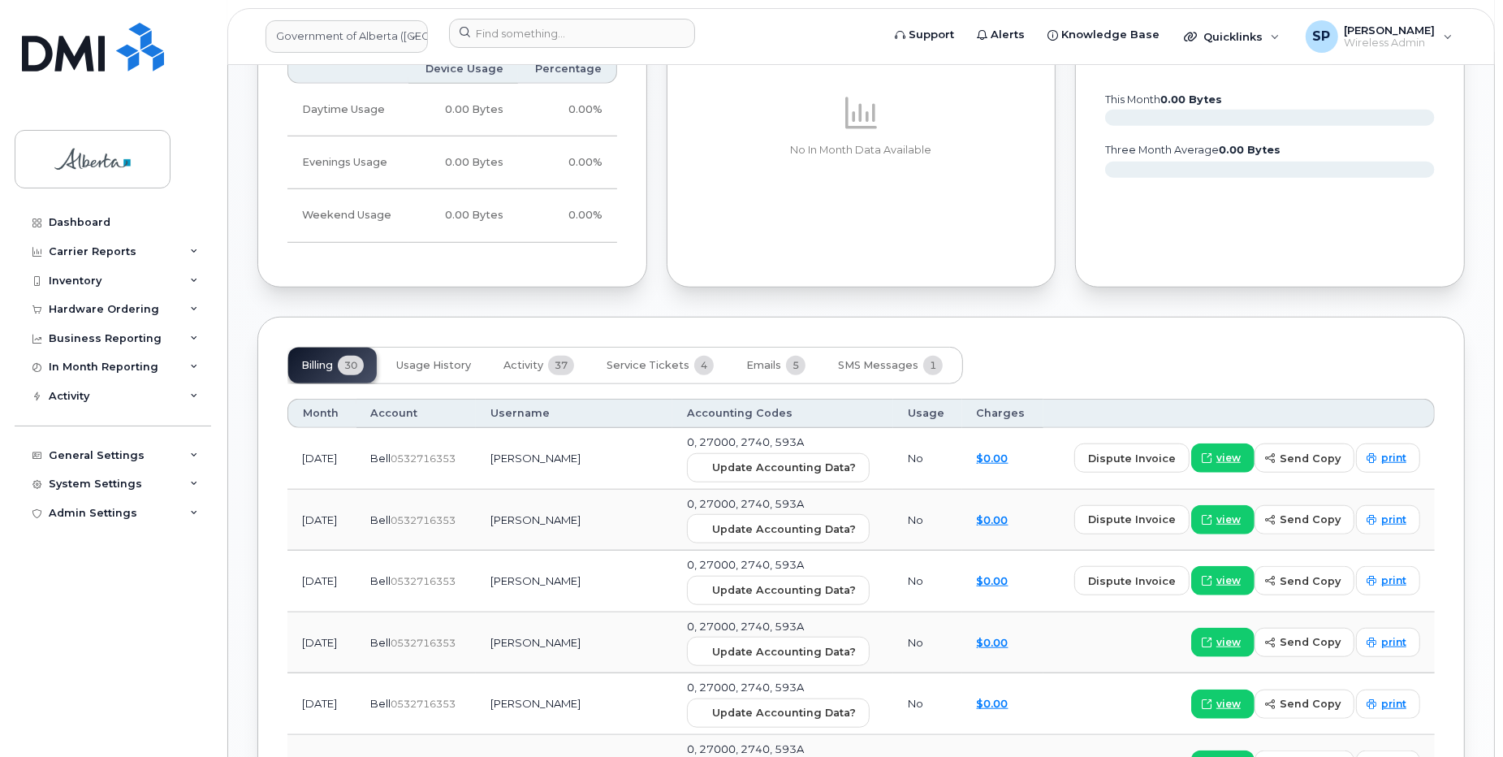
scroll to position [1155, 0]
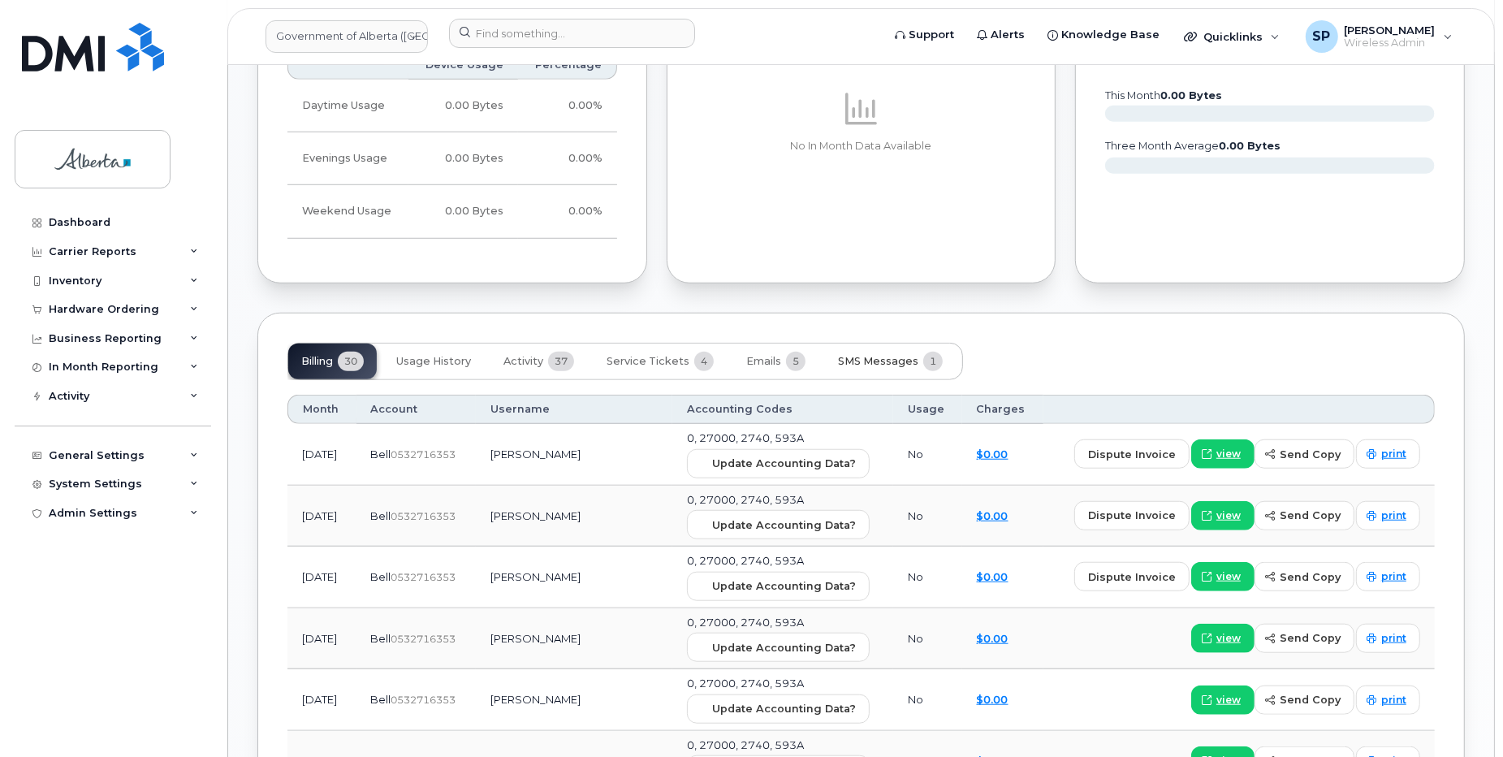
click at [897, 355] on span "SMS Messages" at bounding box center [878, 361] width 80 height 13
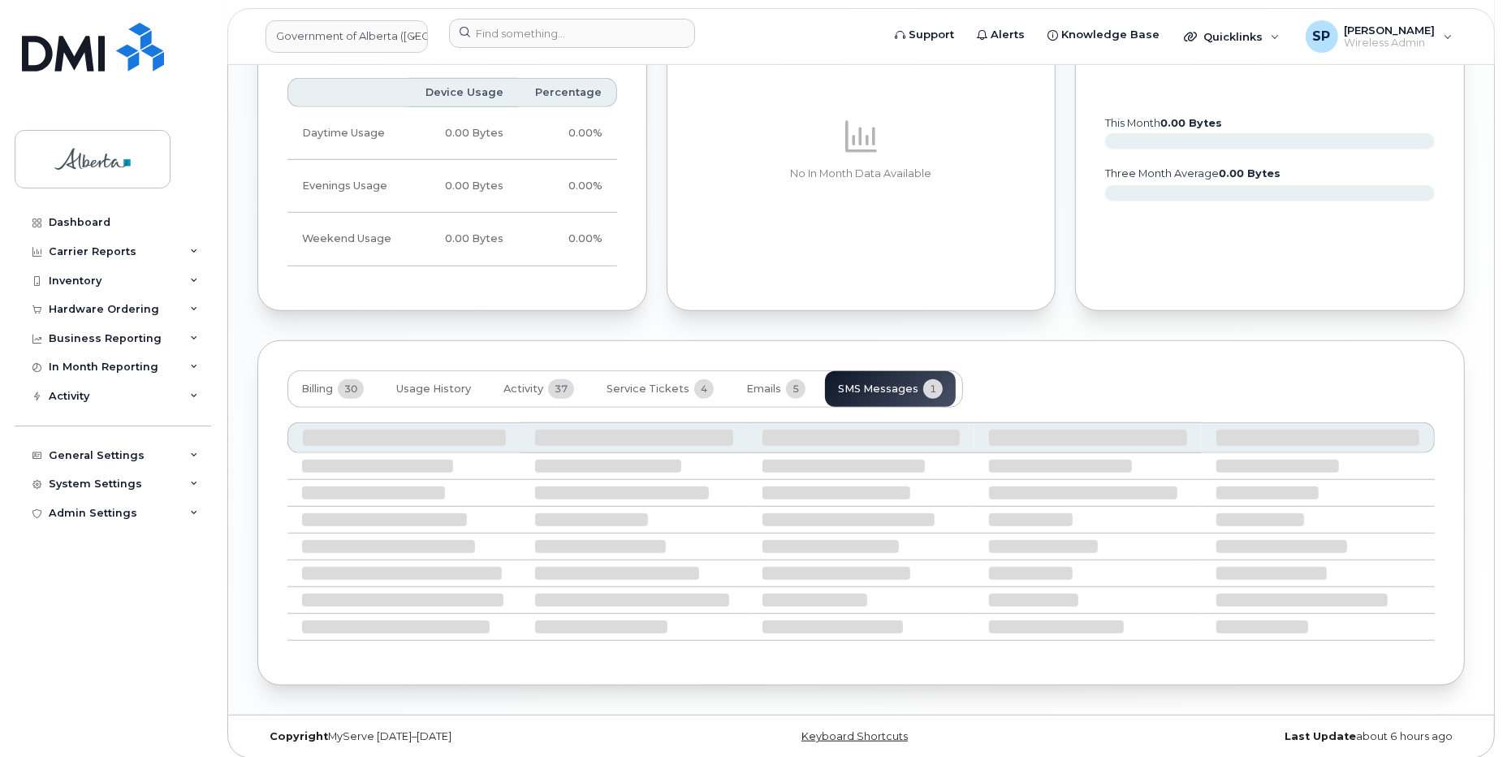
scroll to position [981, 0]
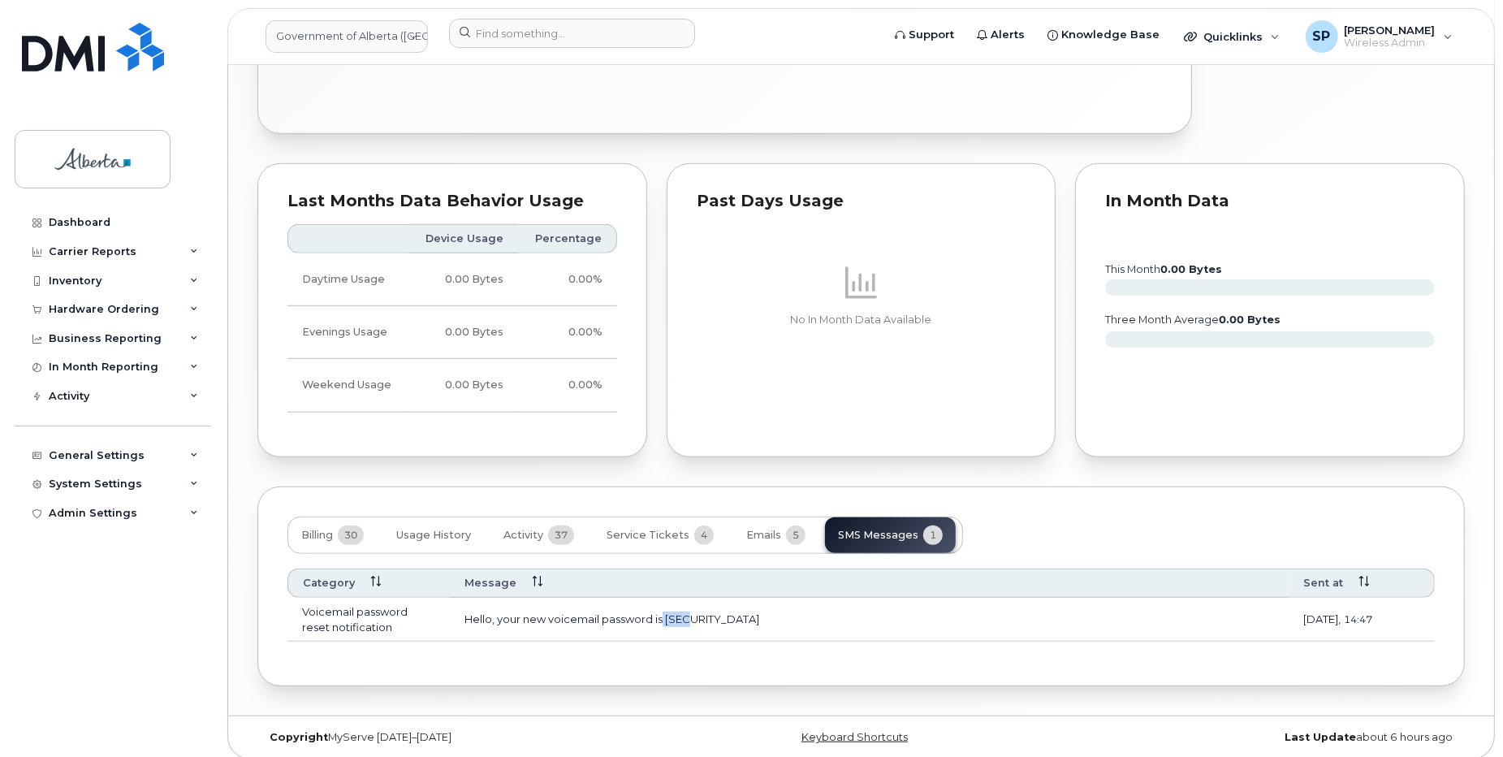
drag, startPoint x: 699, startPoint y: 607, endPoint x: 664, endPoint y: 611, distance: 36.0
click at [664, 611] on td "Hello, your new voicemail password is 4477" at bounding box center [869, 620] width 839 height 44
copy td "4477"
click at [112, 489] on div "System Settings" at bounding box center [95, 484] width 93 height 13
click at [1085, 517] on div "Billing 30 Usage History Activity 37 Service Tickets 4 Emails 5 SMS Messages 1" at bounding box center [862, 535] width 1148 height 37
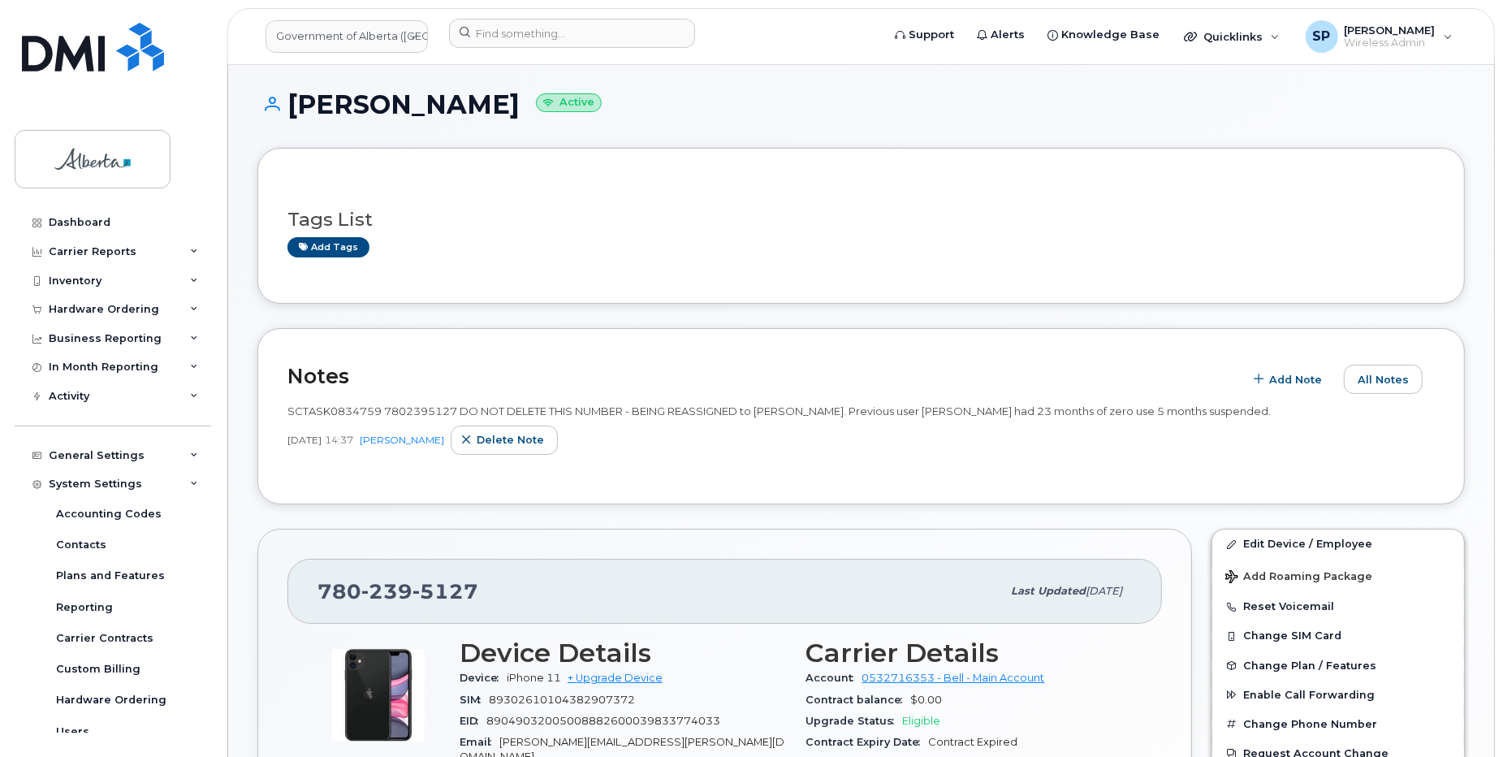
scroll to position [0, 0]
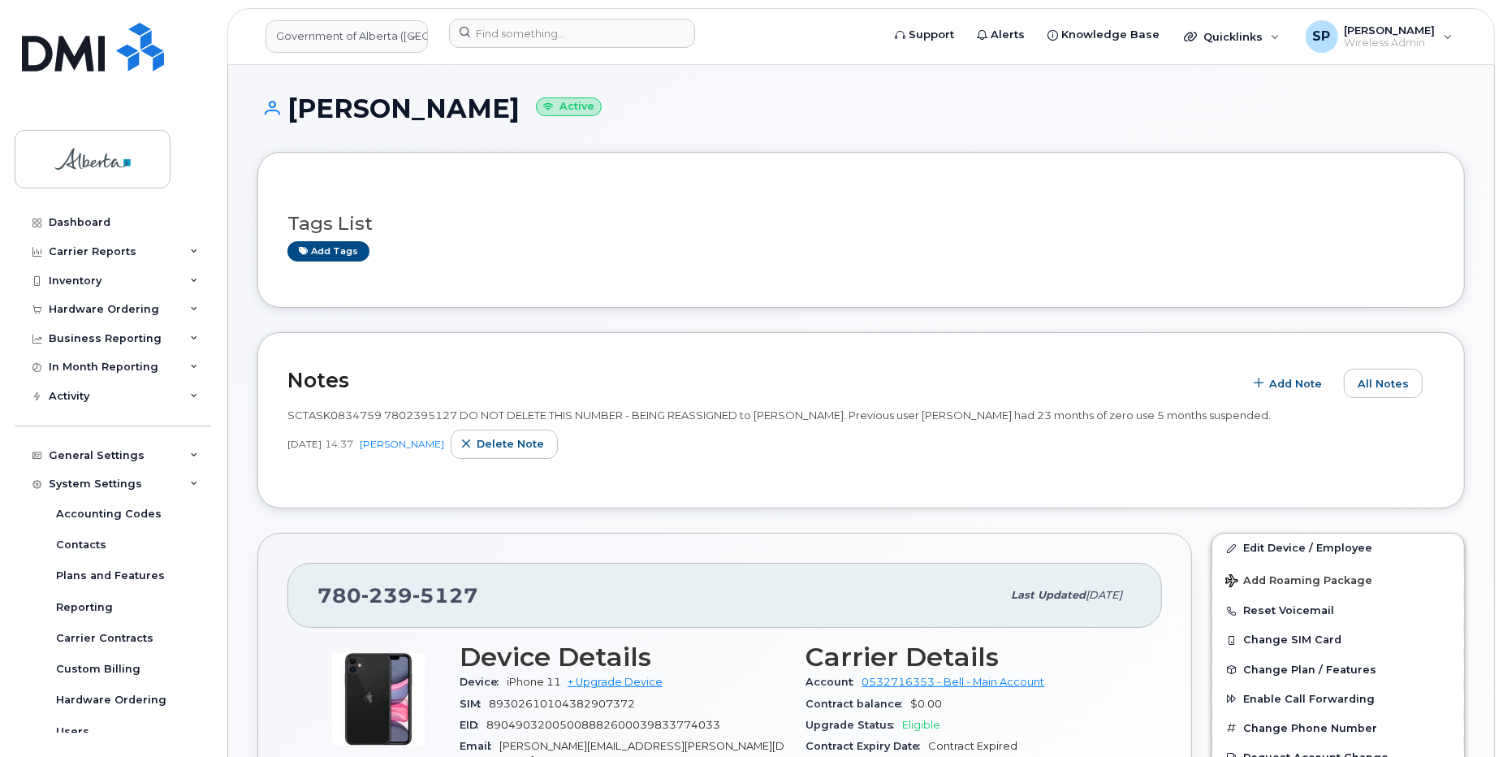
click at [832, 240] on div "Tags List Add tags" at bounding box center [862, 230] width 1148 height 63
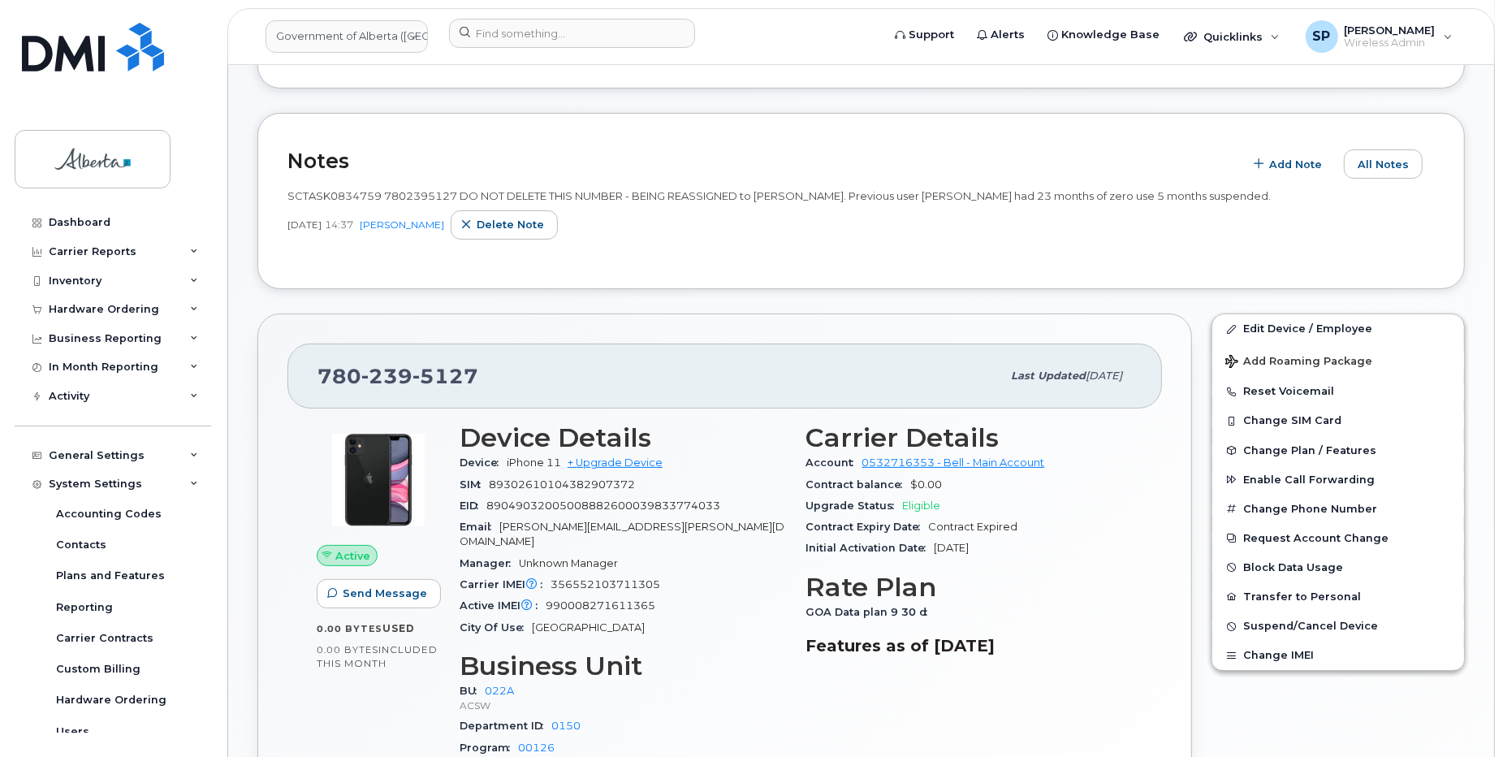
scroll to position [223, 0]
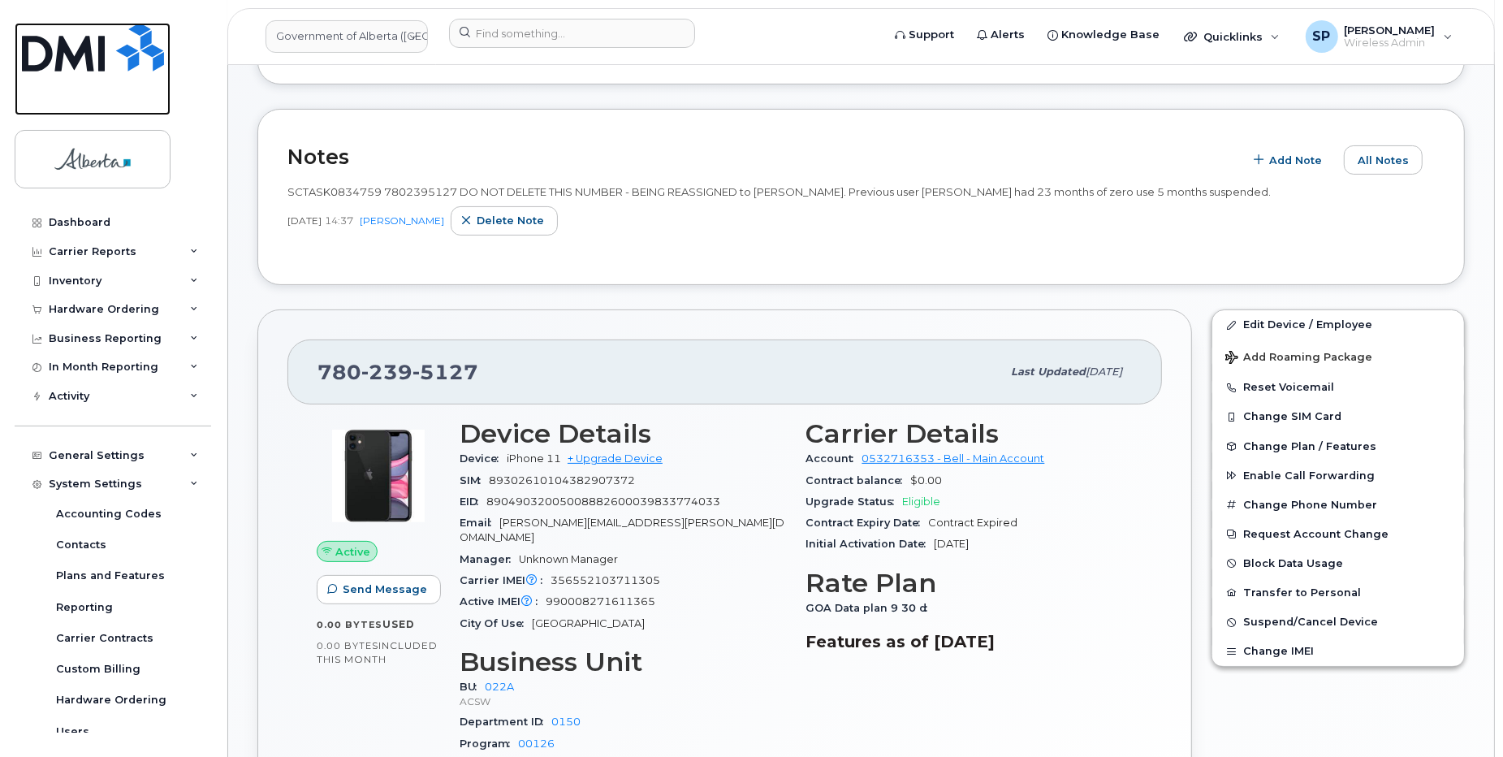
drag, startPoint x: 83, startPoint y: 100, endPoint x: 391, endPoint y: 97, distance: 308.6
click at [83, 100] on link at bounding box center [93, 69] width 156 height 93
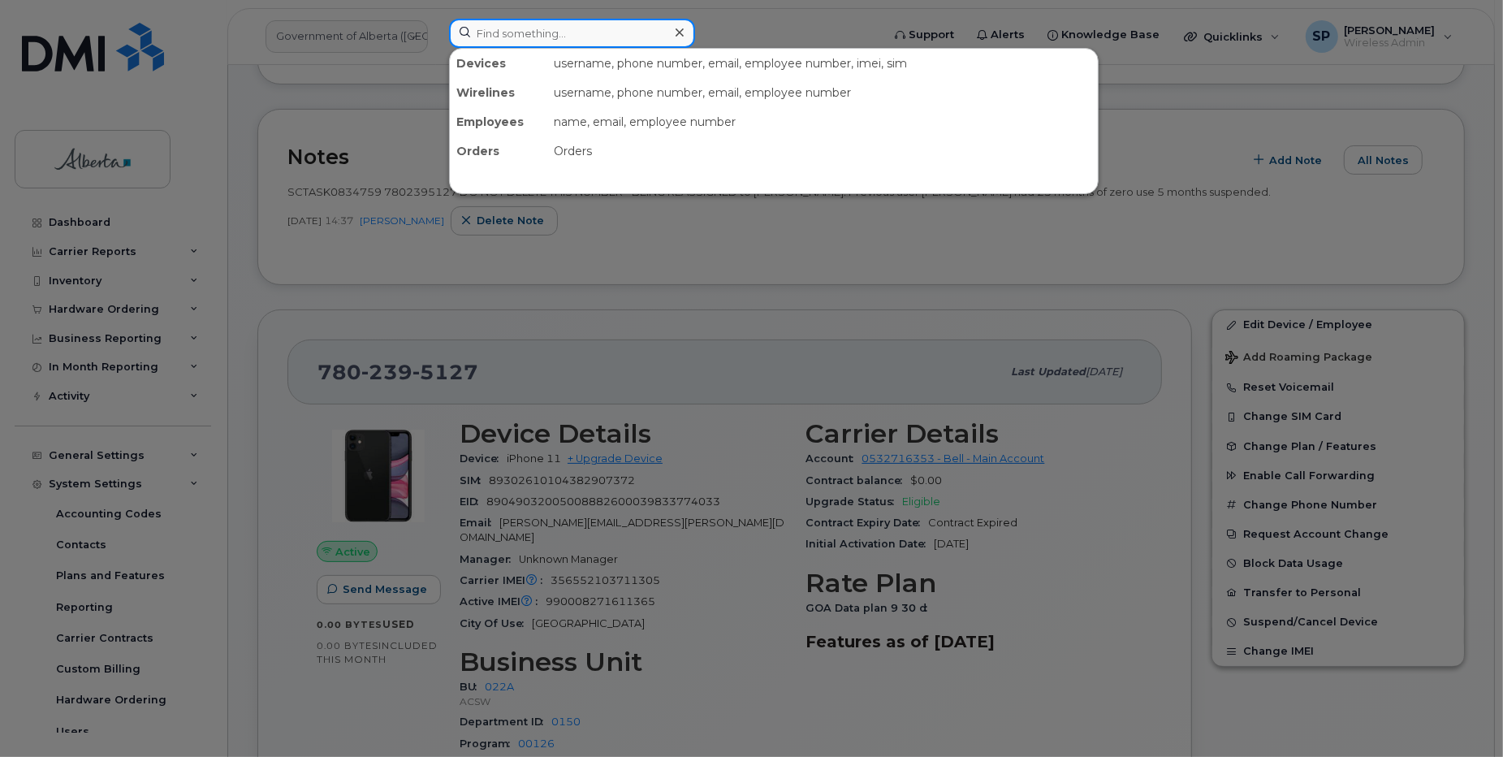
click at [514, 27] on input at bounding box center [572, 33] width 246 height 29
paste input "INC1116341"
type input "INC1116341"
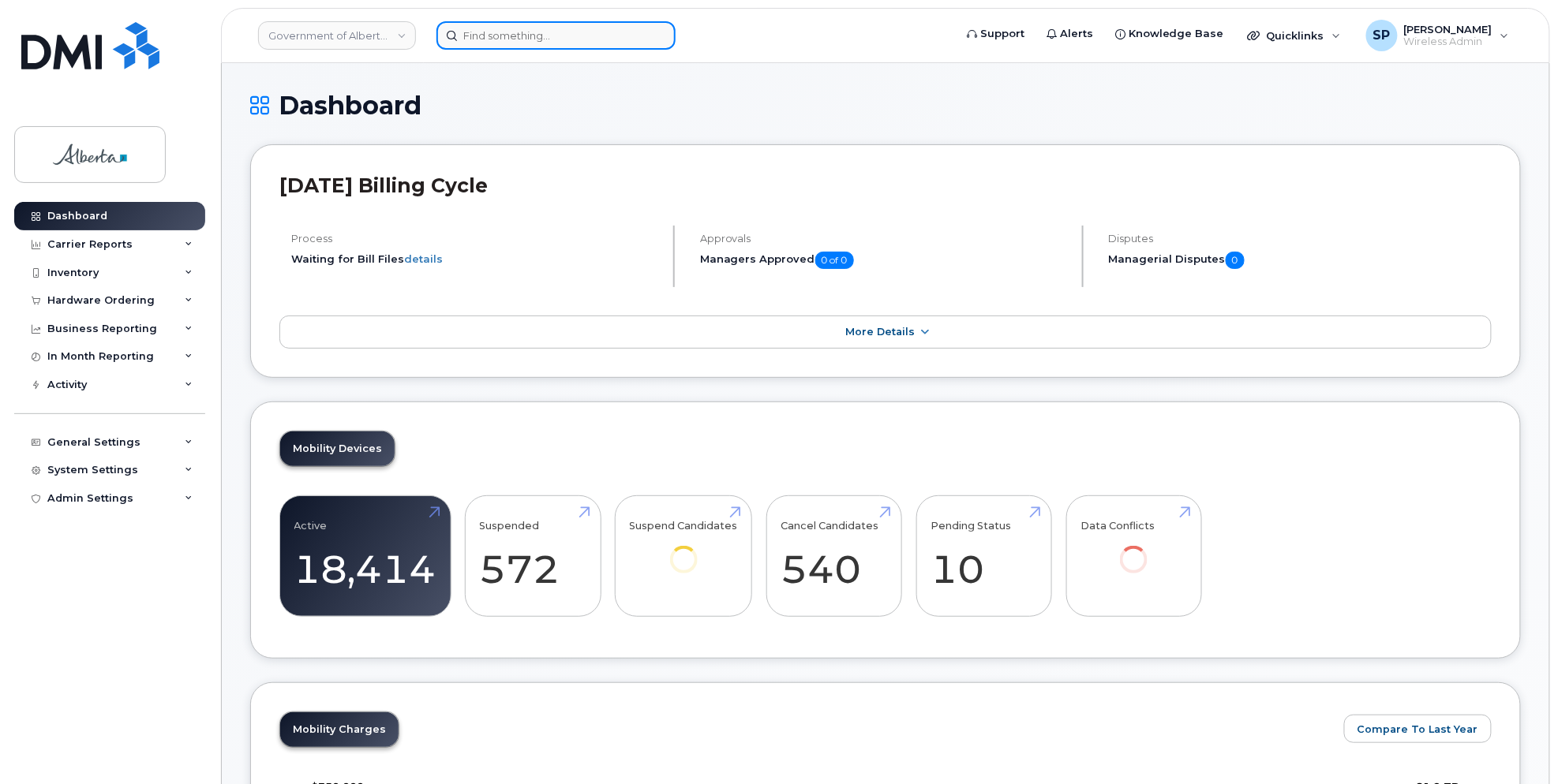
click at [590, 33] on input at bounding box center [556, 35] width 239 height 28
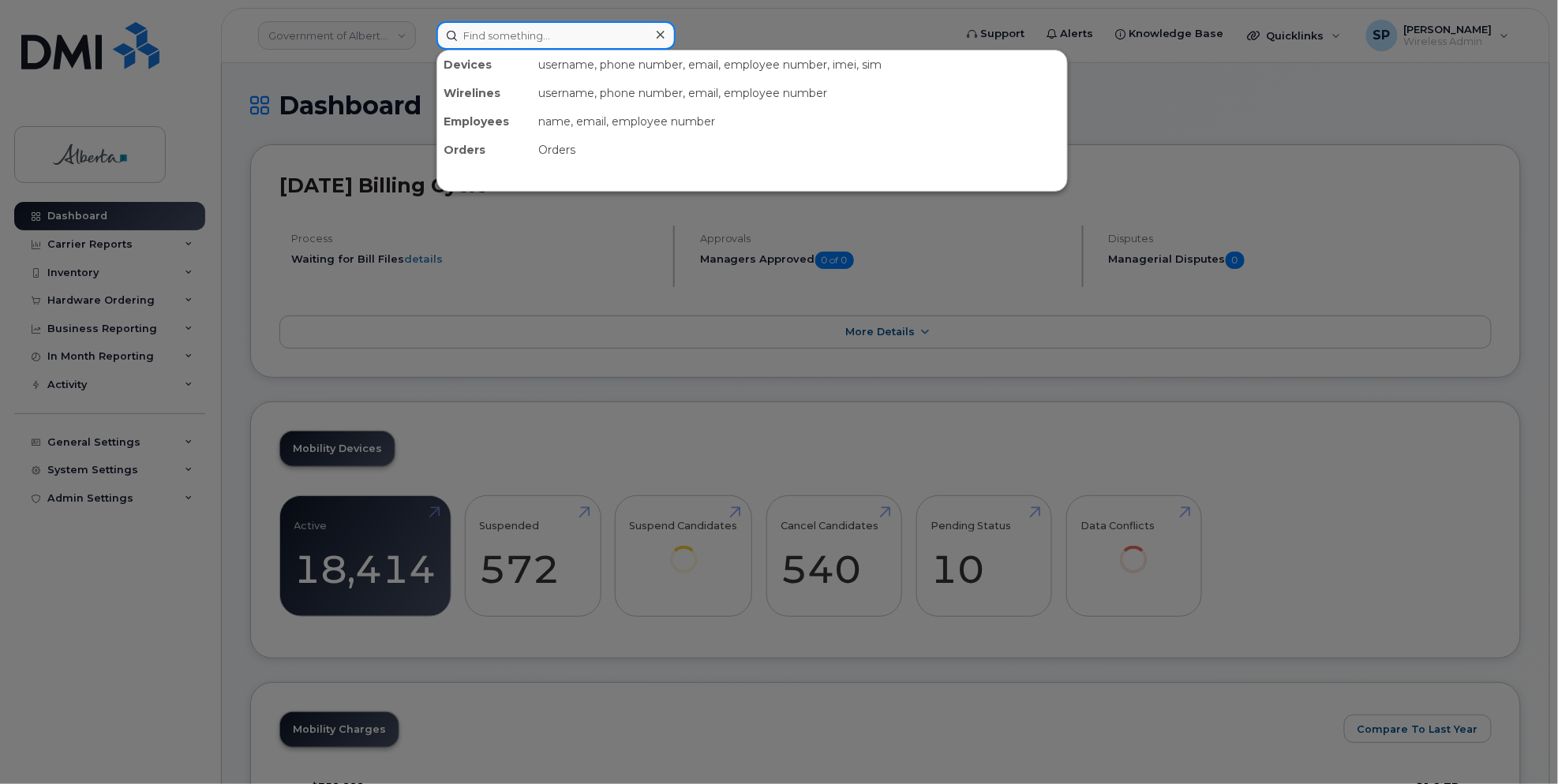
paste input "7807176281"
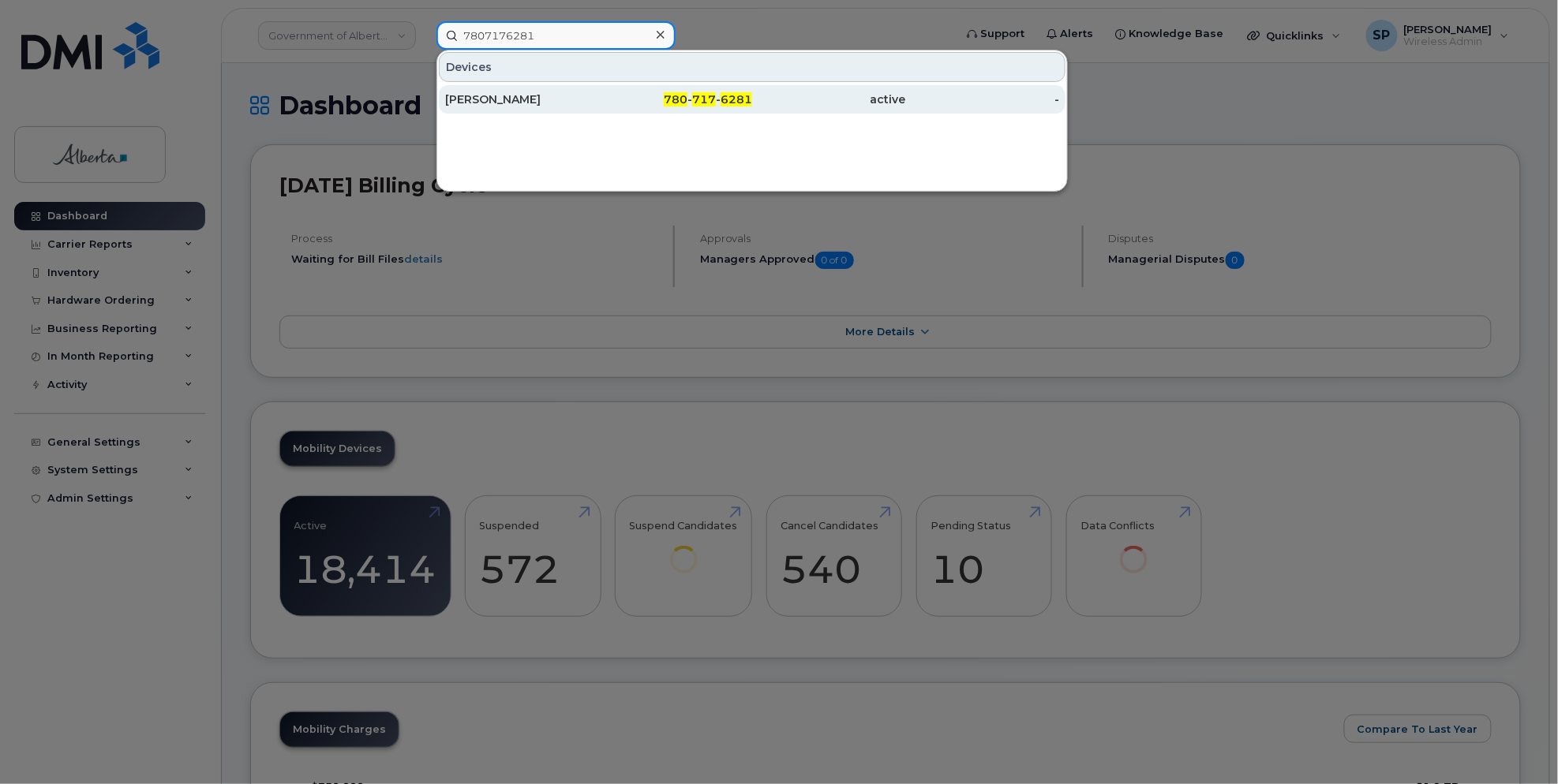
type input "7807176281"
click at [493, 99] on div "[PERSON_NAME]" at bounding box center [522, 99] width 154 height 16
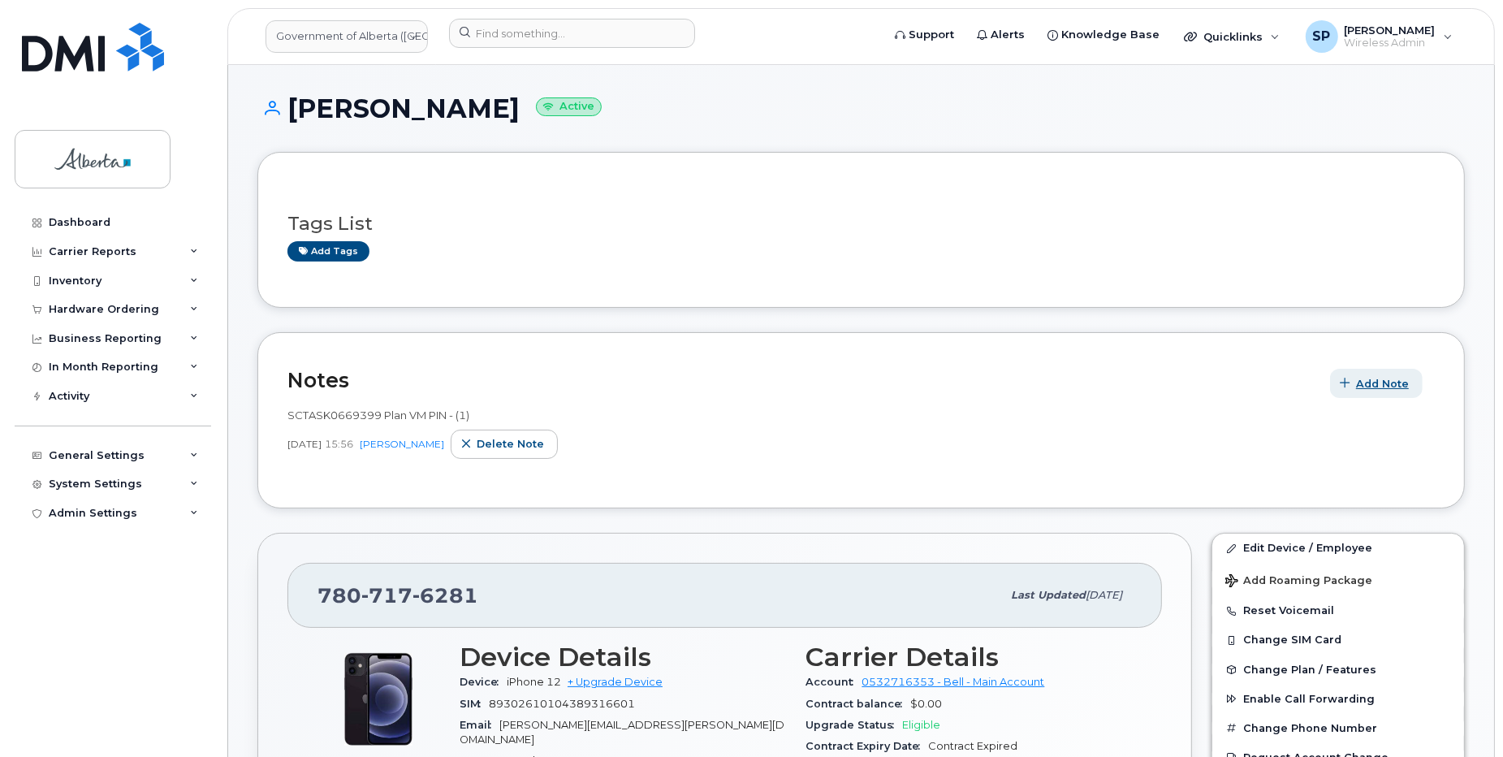
click at [1381, 383] on span "Add Note" at bounding box center [1382, 383] width 53 height 15
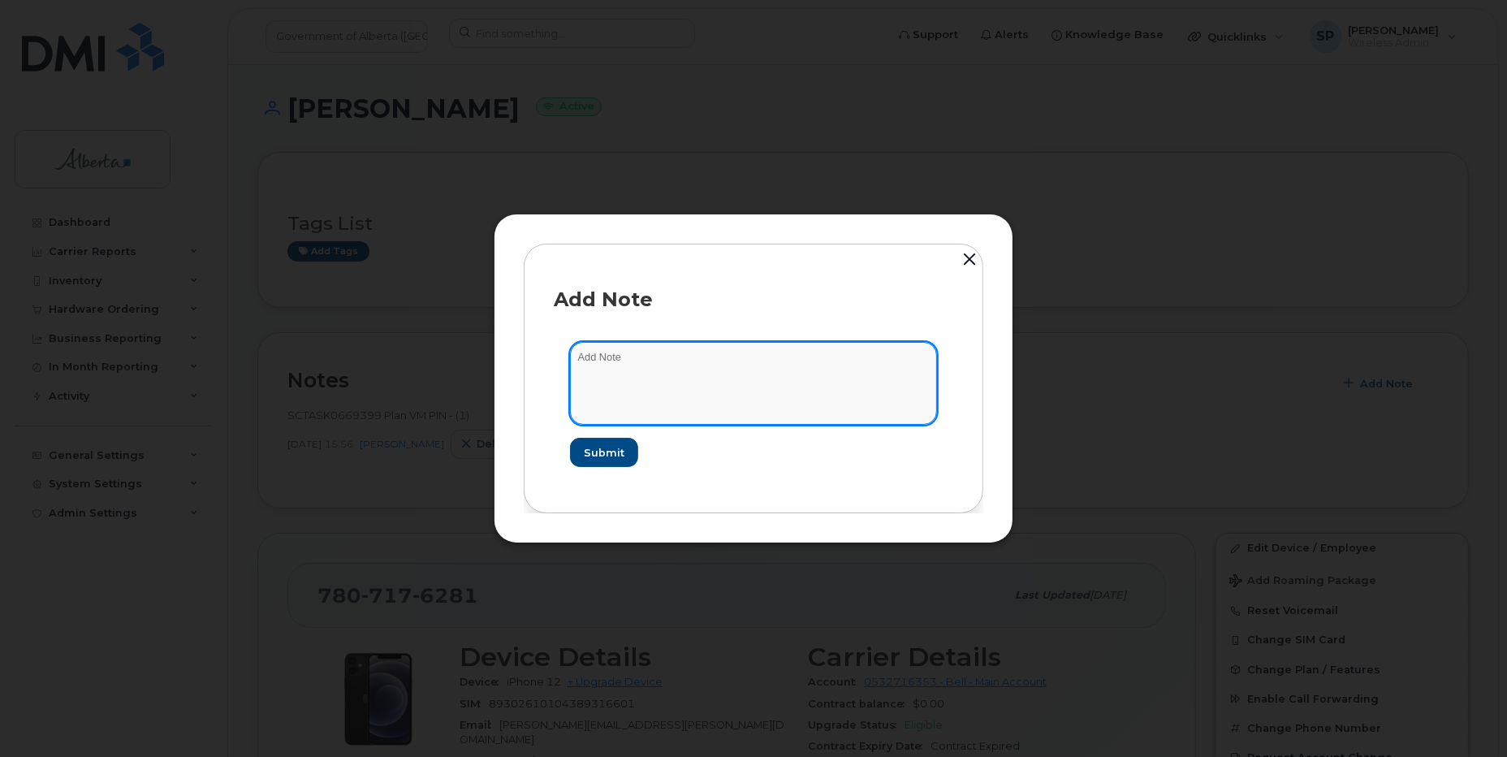
click at [659, 361] on textarea at bounding box center [753, 383] width 367 height 83
paste textarea "INC1116341"
click at [818, 375] on textarea "INC1116341" at bounding box center [753, 383] width 367 height 83
paste textarea "Device Lost - 7807176281 iPhone 12 IMEI [TECHNICAL_ID] s/n DX3GTME40F00"
type textarea "INC1116341 Device Lost - 7807176281 iPhone 12 IMEI [TECHNICAL_ID] s/n DX3GTME40…"
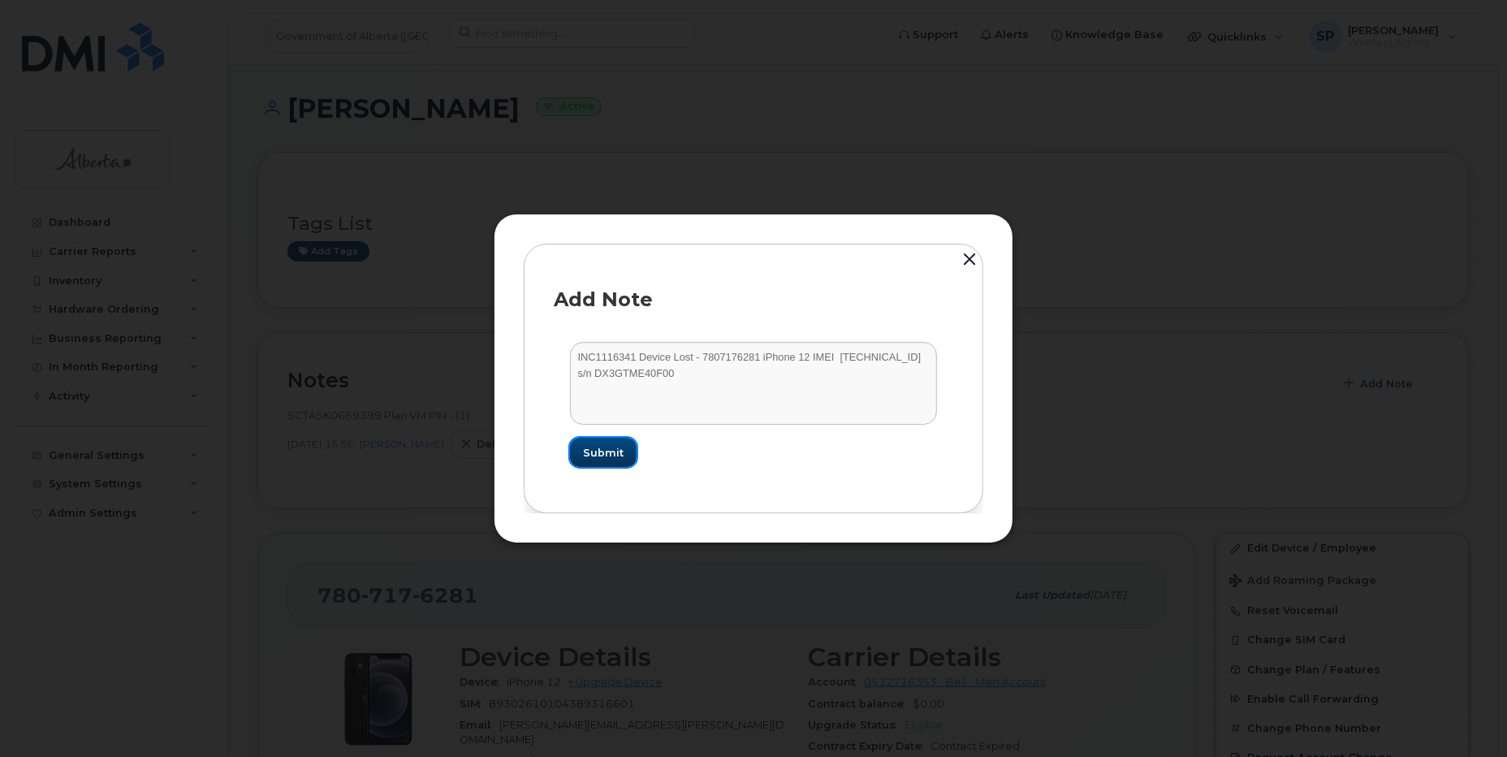
click at [615, 447] on span "Submit" at bounding box center [603, 452] width 41 height 15
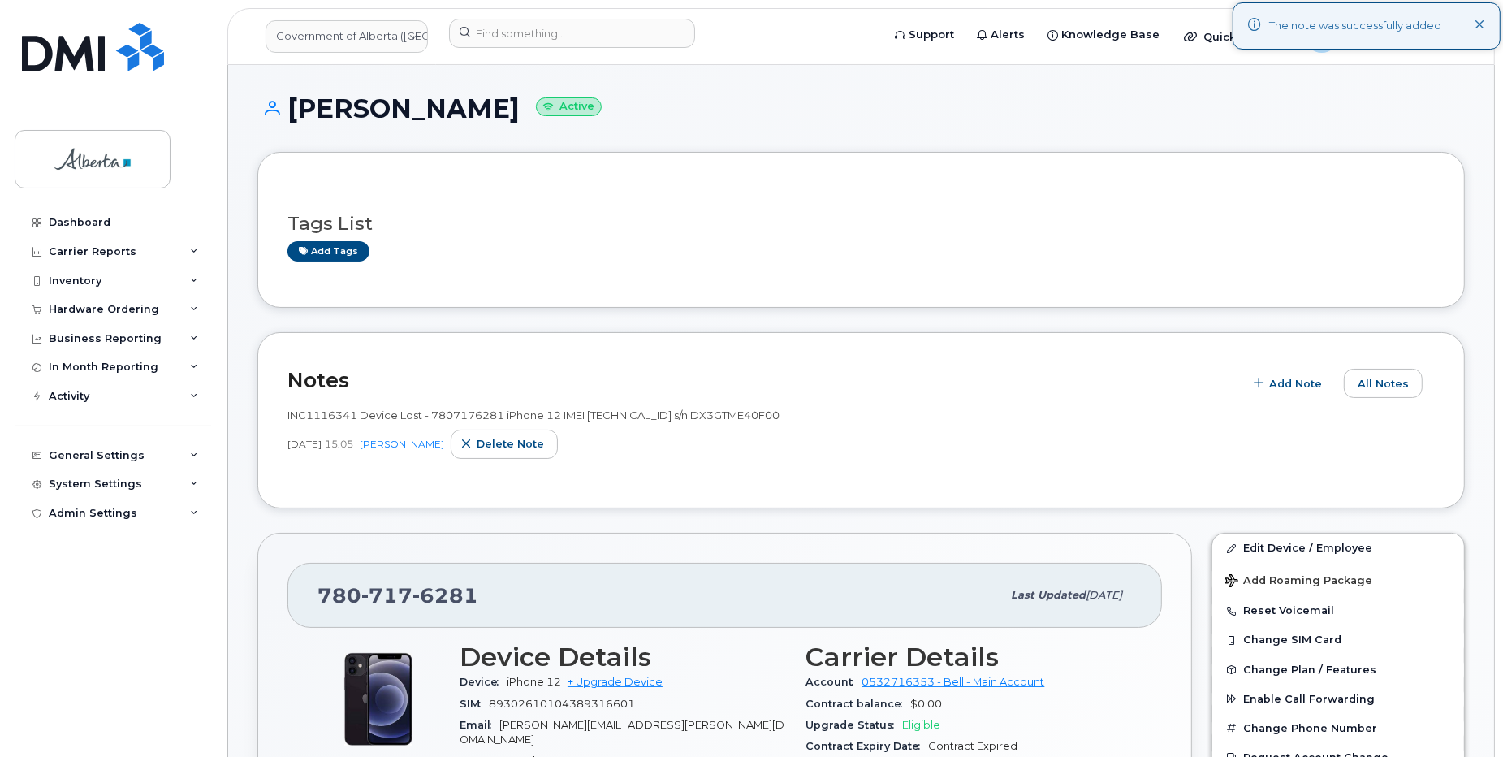
scroll to position [4, 0]
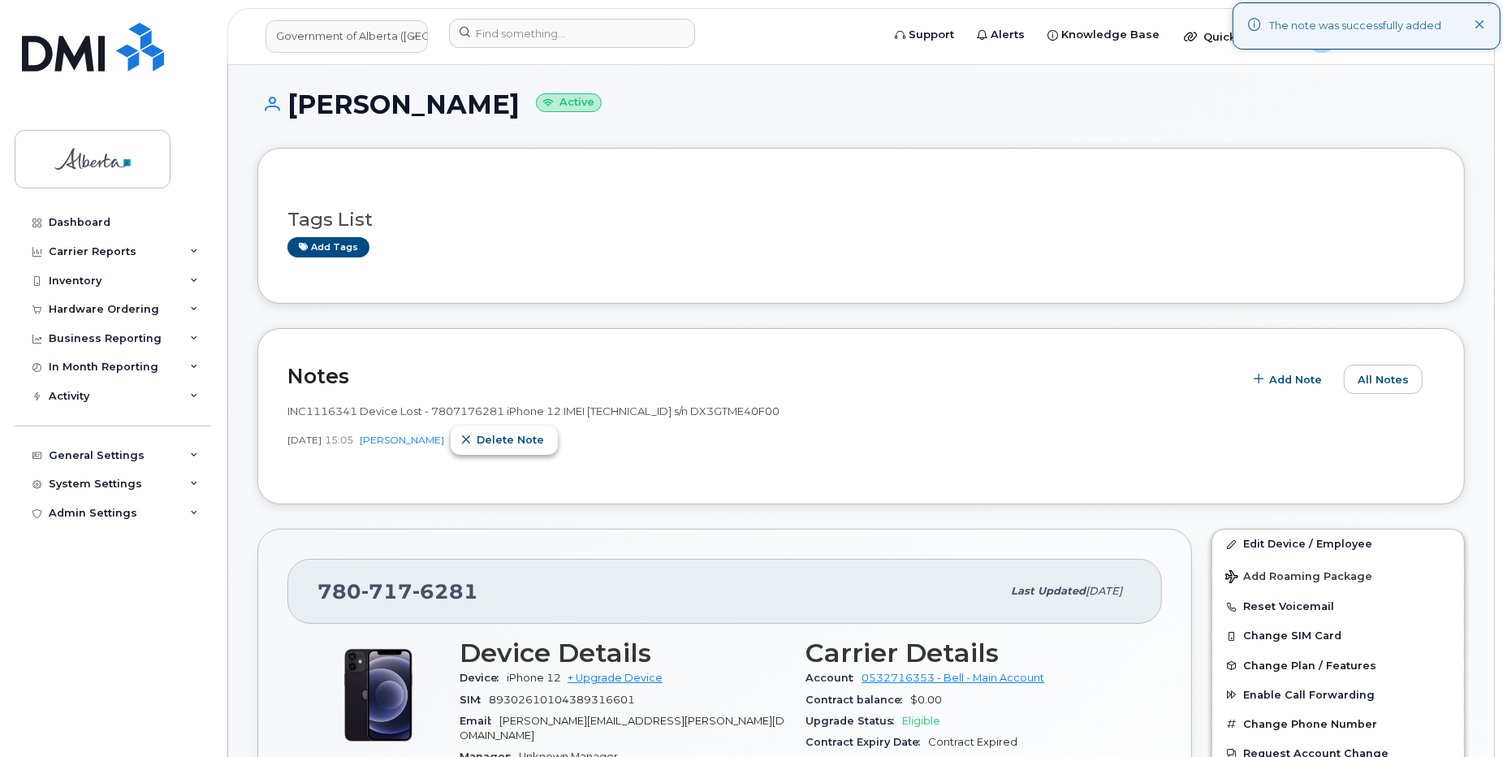
click at [544, 437] on span "Delete note" at bounding box center [510, 439] width 67 height 15
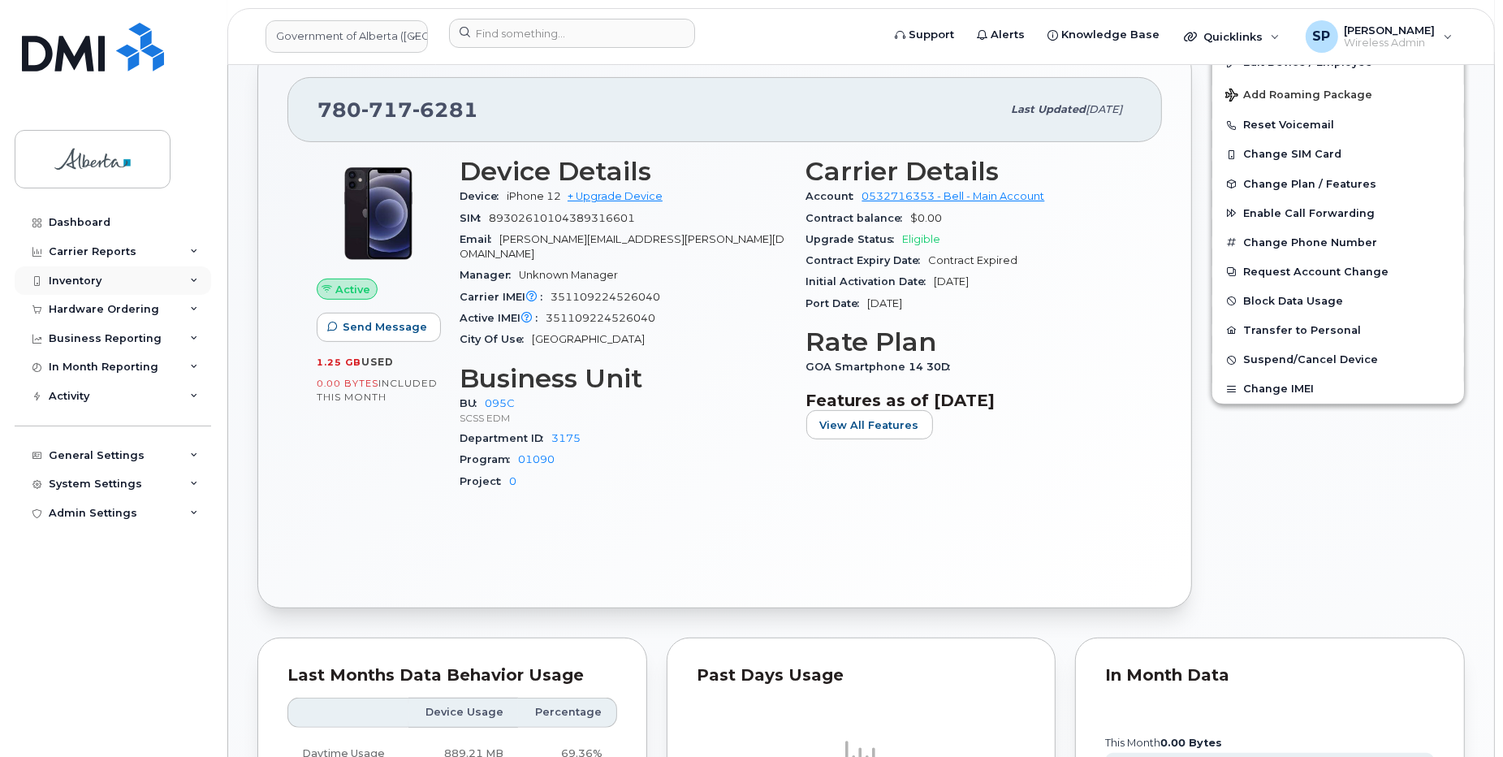
scroll to position [487, 0]
drag, startPoint x: 642, startPoint y: 220, endPoint x: 492, endPoint y: 221, distance: 150.3
click at [492, 221] on div "SIM [TECHNICAL_ID]" at bounding box center [623, 216] width 327 height 21
copy span "89302610104389316601"
drag, startPoint x: 1407, startPoint y: 500, endPoint x: 1446, endPoint y: 478, distance: 44.4
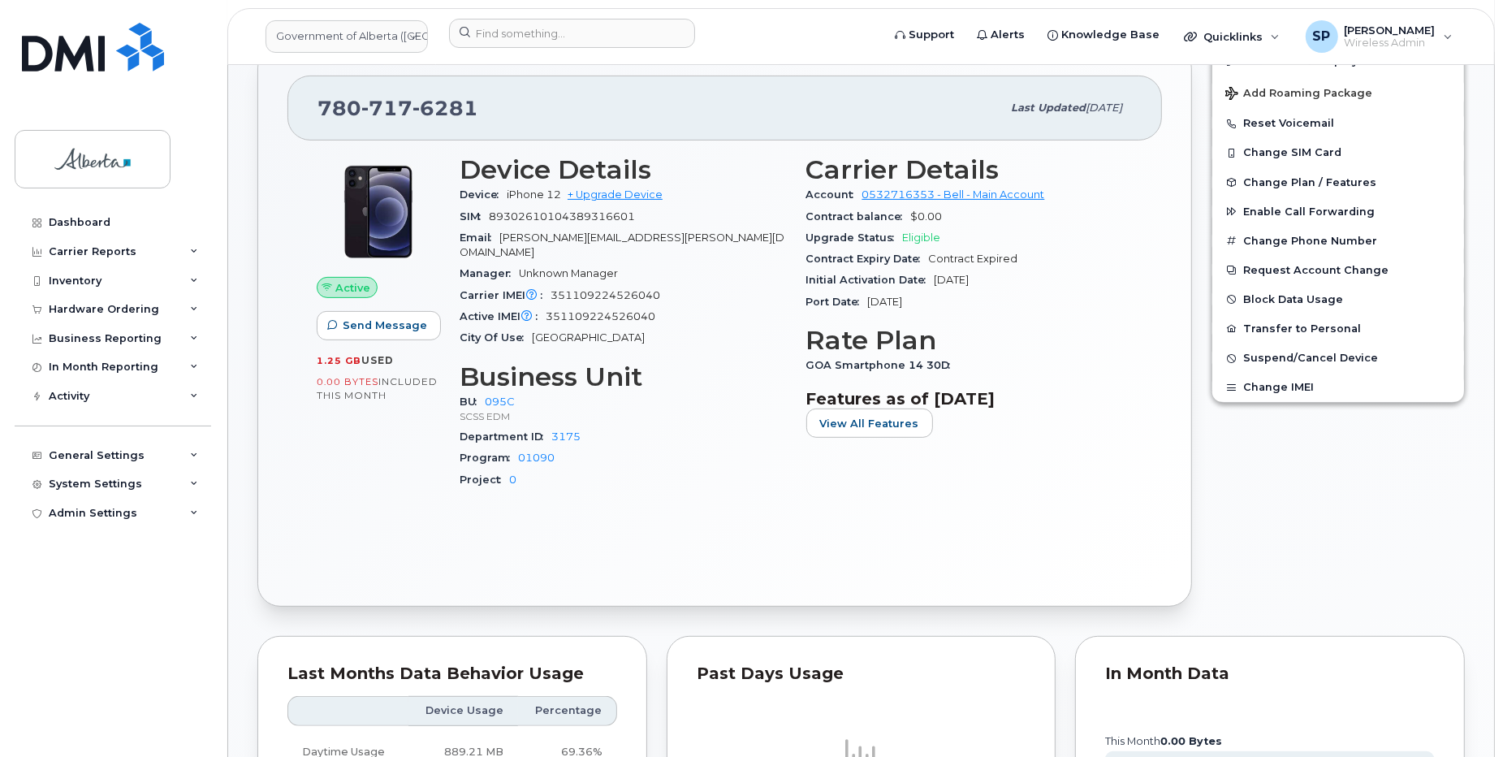
click at [1407, 500] on div "Edit Device / Employee Add Roaming Package Reset Voicemail Change SIM Card Chan…" at bounding box center [1338, 326] width 273 height 581
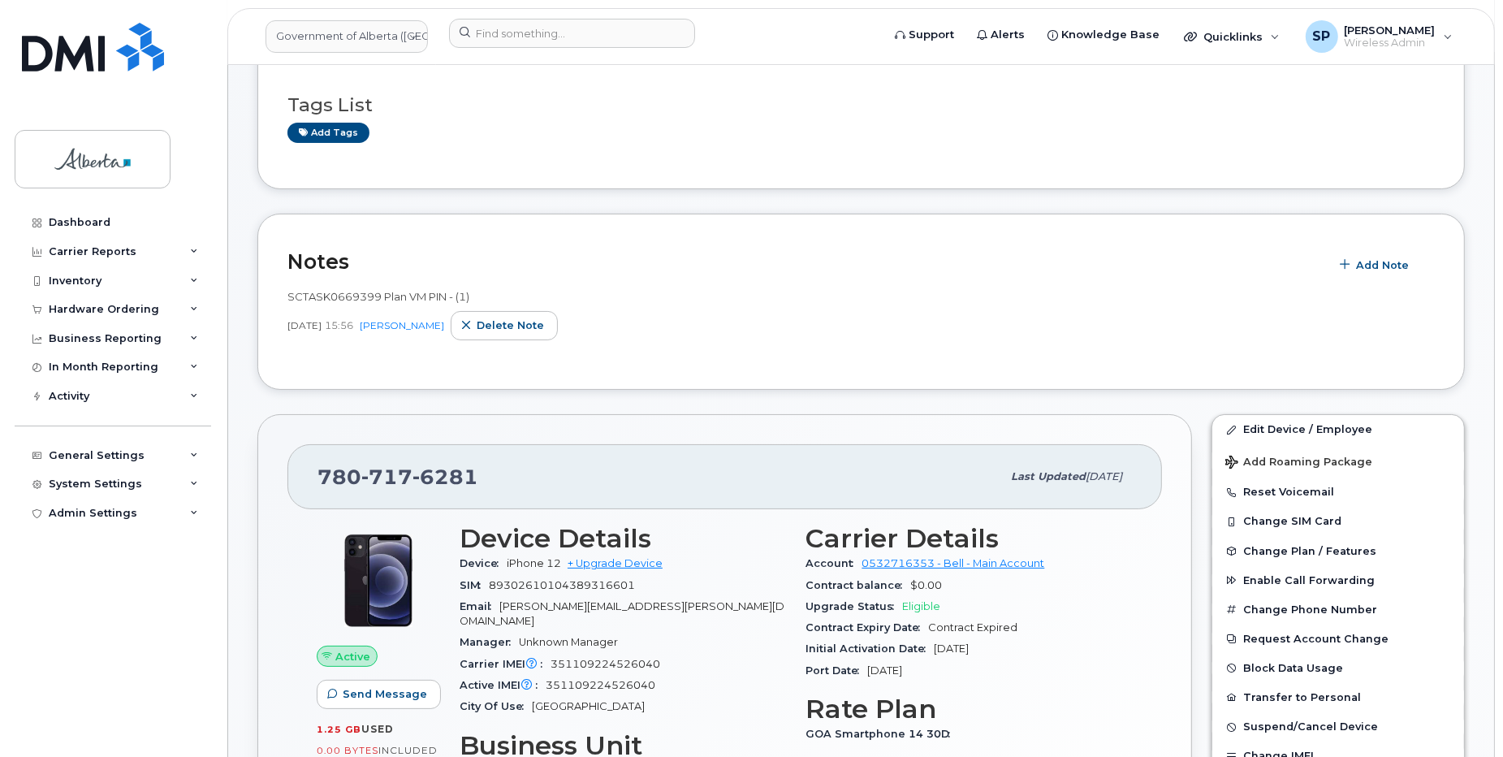
scroll to position [0, 0]
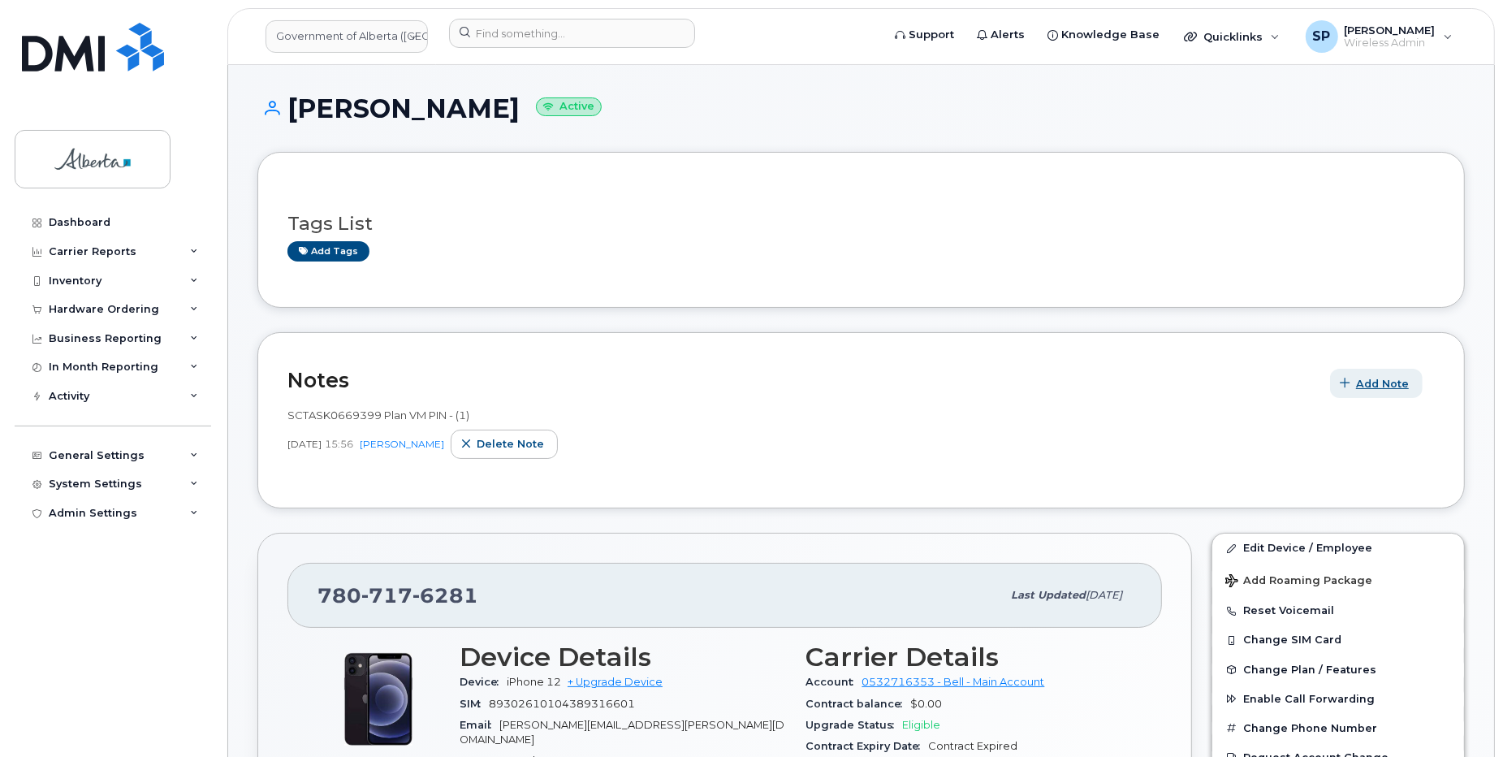
click at [1395, 387] on span "Add Note" at bounding box center [1382, 383] width 53 height 15
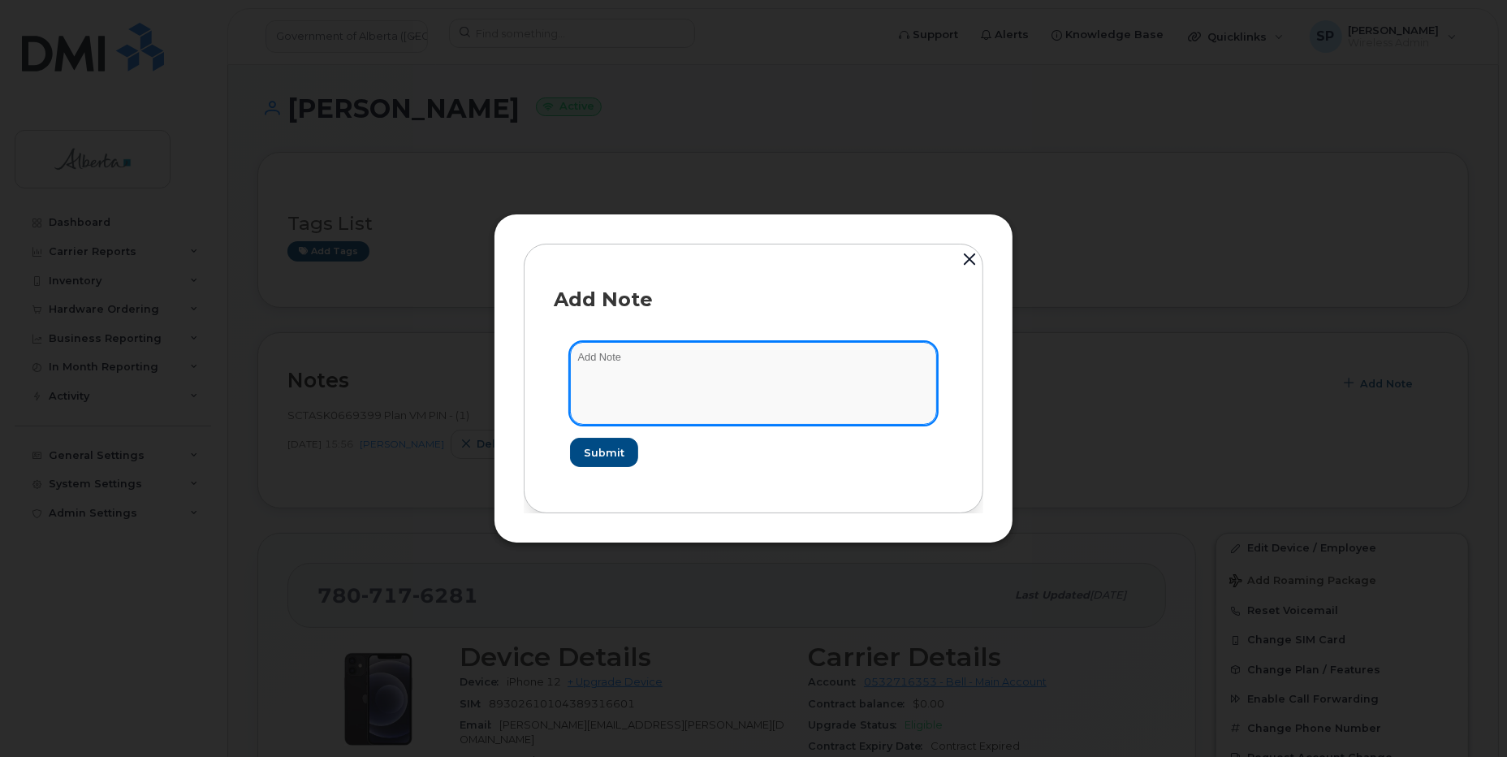
click at [612, 348] on textarea at bounding box center [753, 383] width 367 height 83
paste textarea "INC1116341"
click at [776, 367] on textarea "INC1116341" at bounding box center [753, 383] width 367 height 83
paste textarea "Device Lost - 7807176281 iPhone 12 IMEI [TECHNICAL_ID] s/n DX3GTME40F00 moved t…"
type textarea "INC1116341 Device Lost - 7807176281 iPhone 12 IMEI [TECHNICAL_ID] s/n DX3GTME40…"
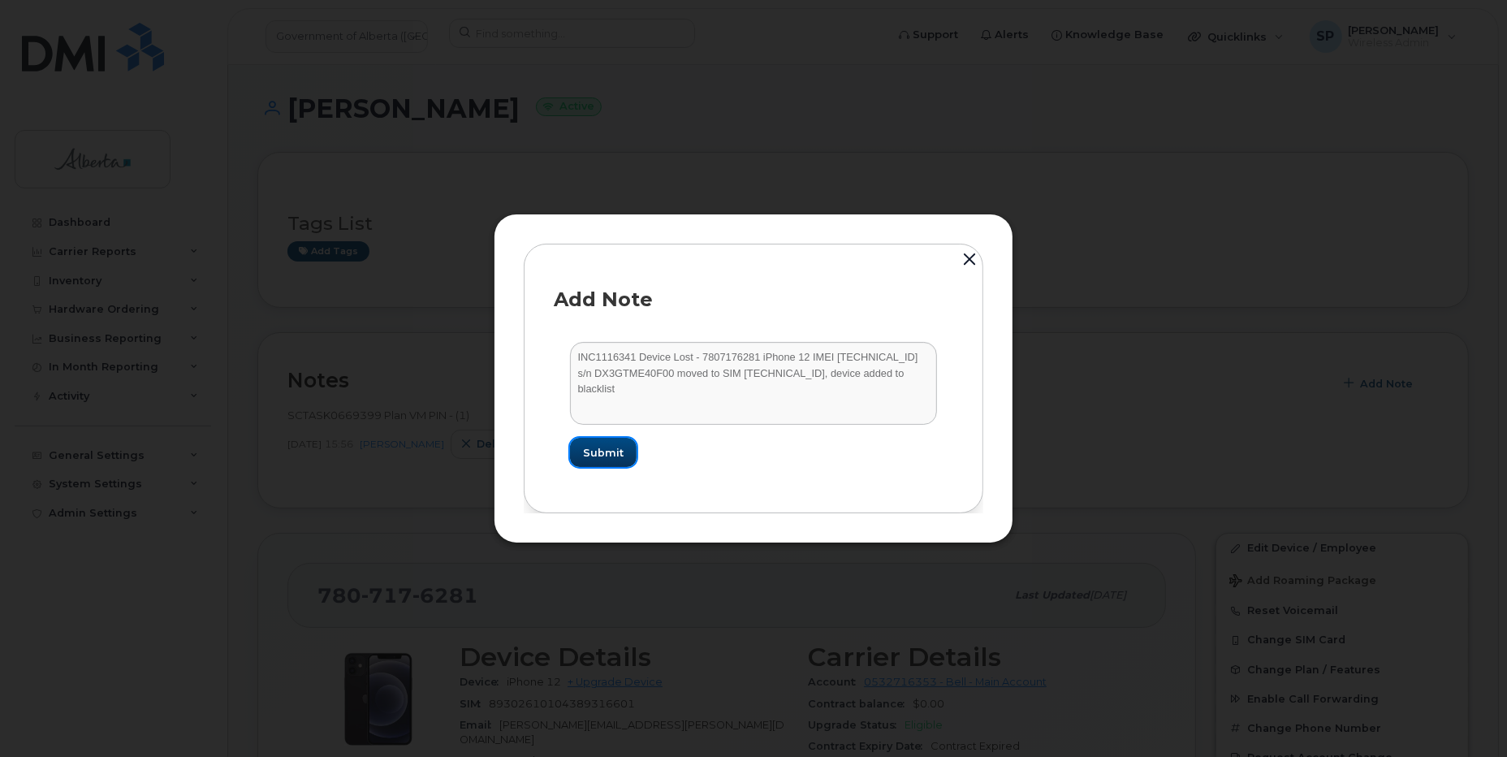
click at [609, 456] on span "Submit" at bounding box center [603, 452] width 41 height 15
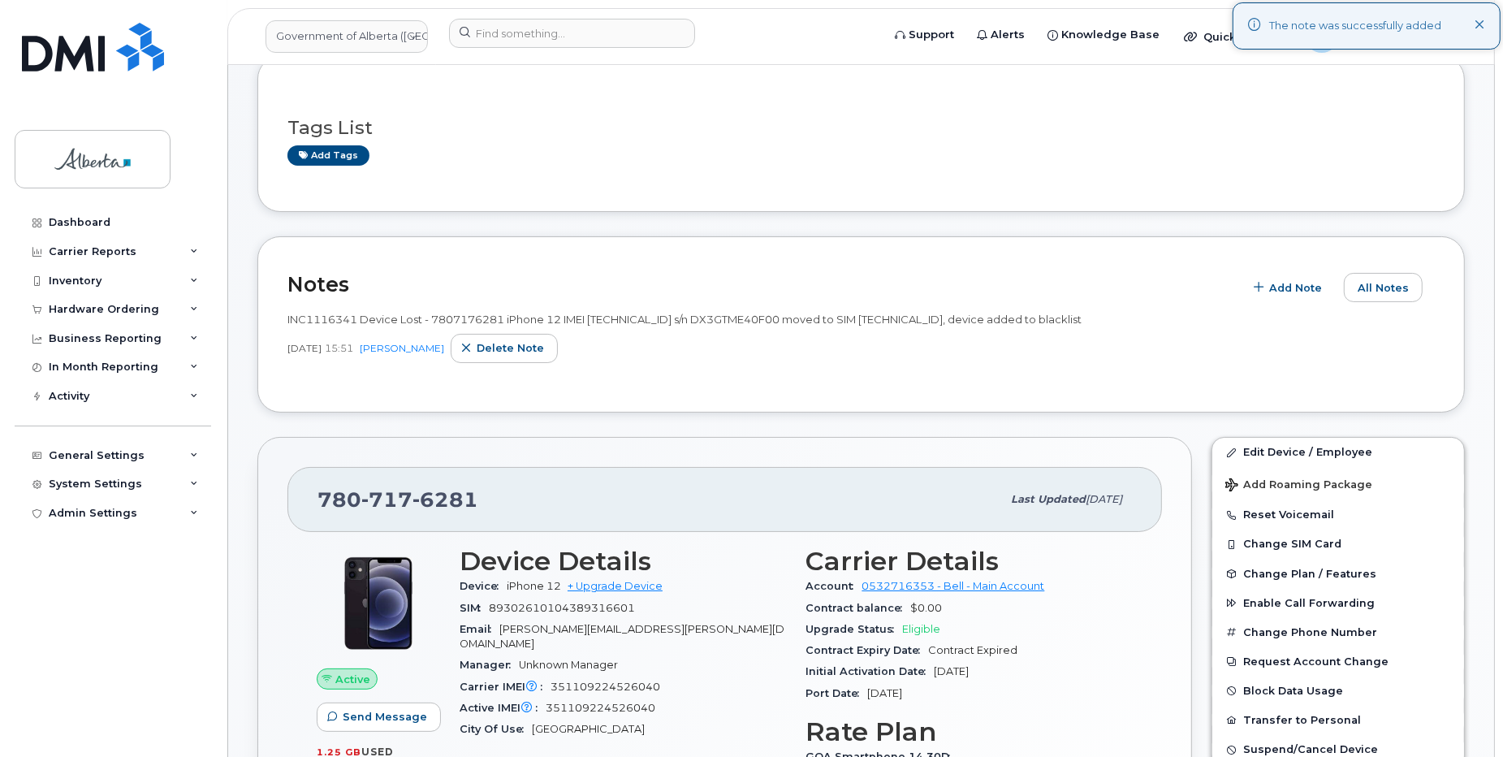
scroll to position [81, 0]
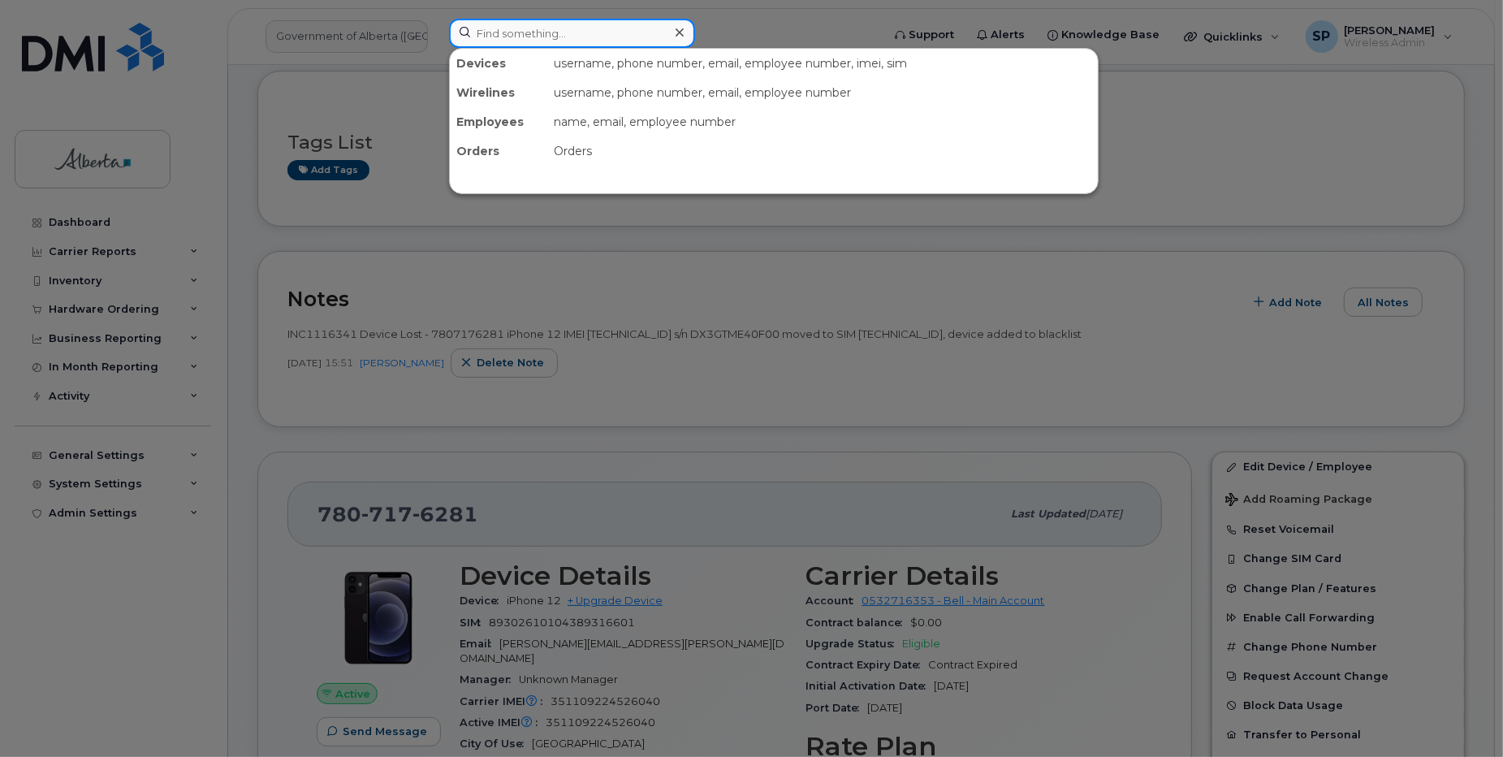
click at [541, 29] on input at bounding box center [572, 33] width 246 height 29
paste input "5873857259"
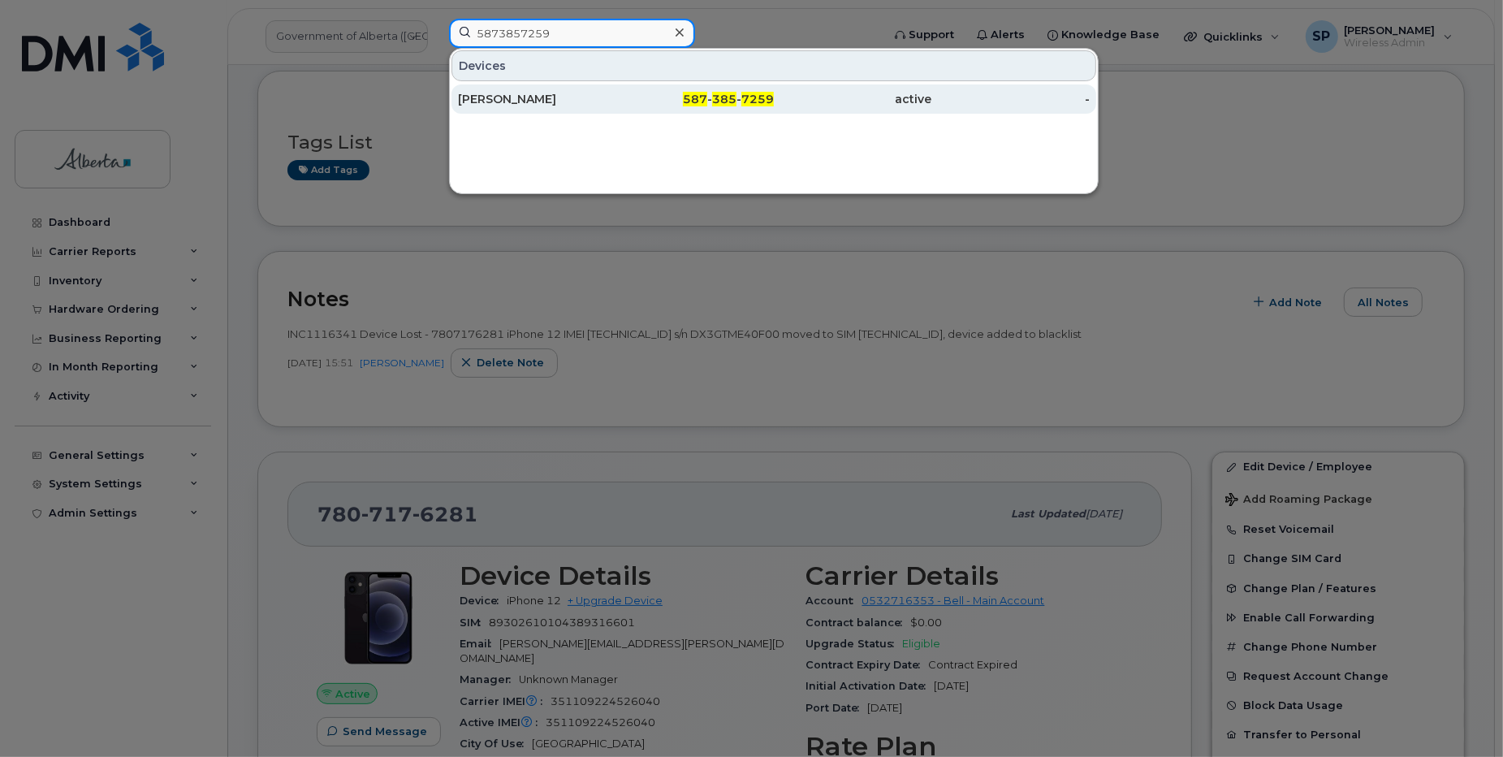
type input "5873857259"
click at [517, 106] on div "[PERSON_NAME]" at bounding box center [537, 99] width 158 height 16
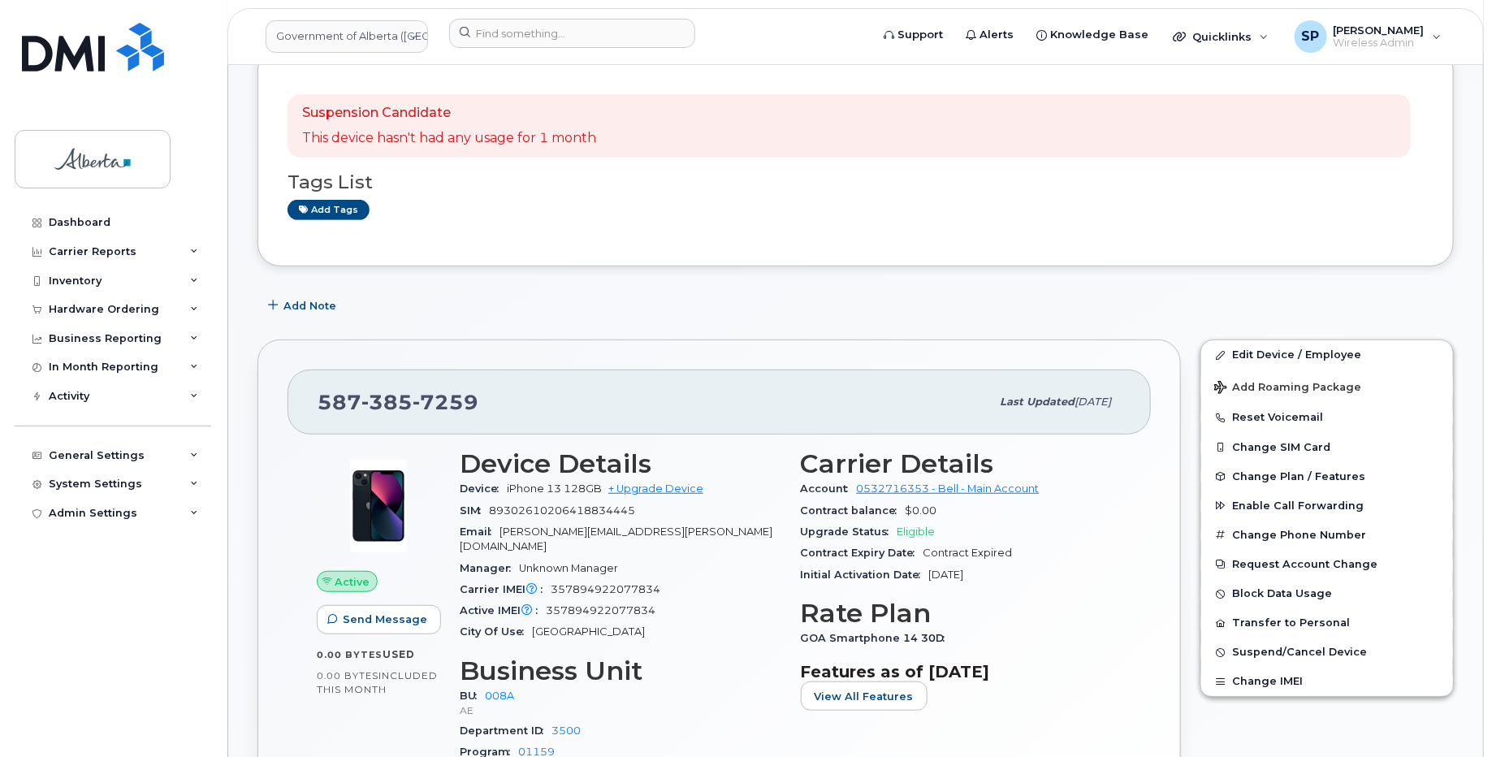
scroll to position [269, 0]
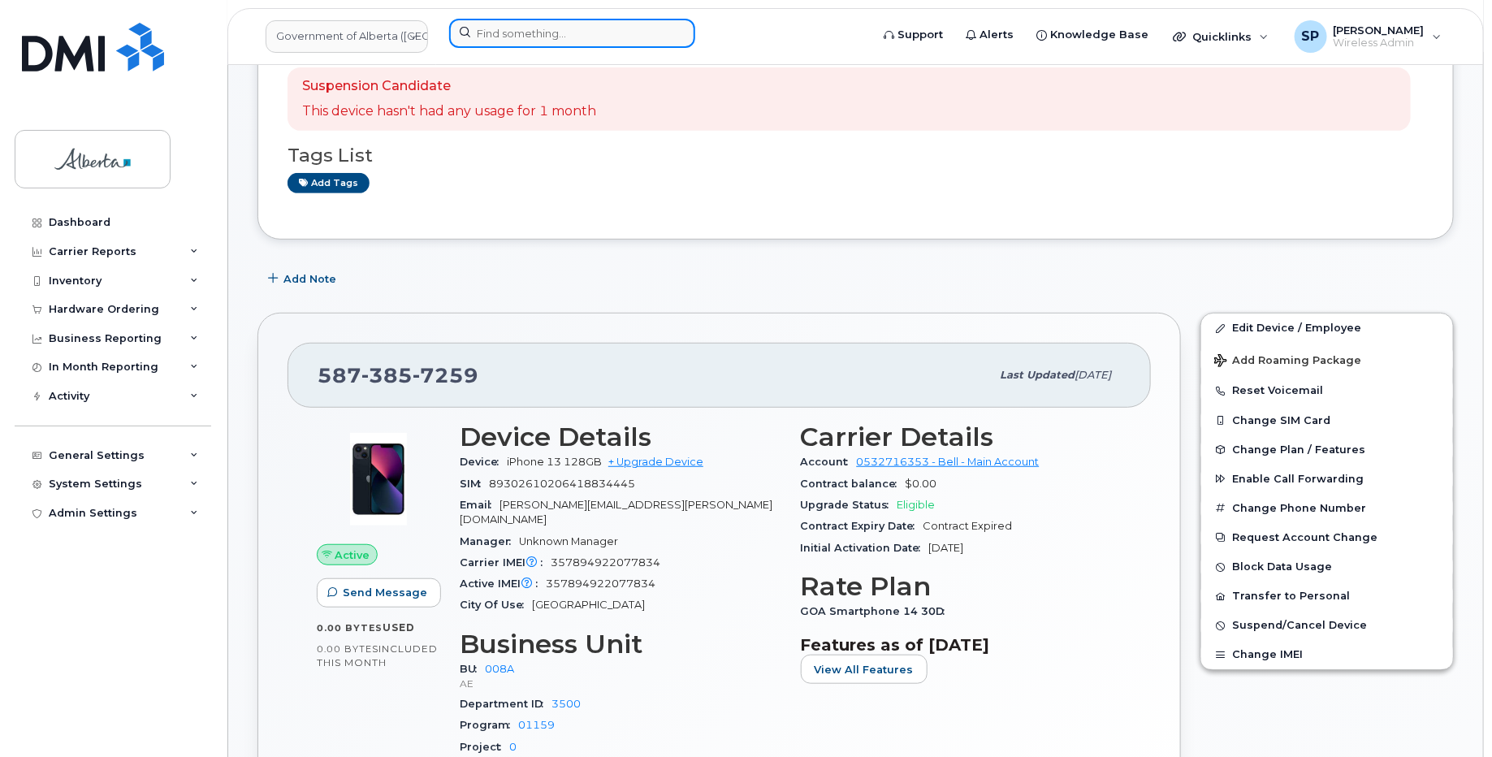
click at [521, 19] on input at bounding box center [572, 33] width 246 height 29
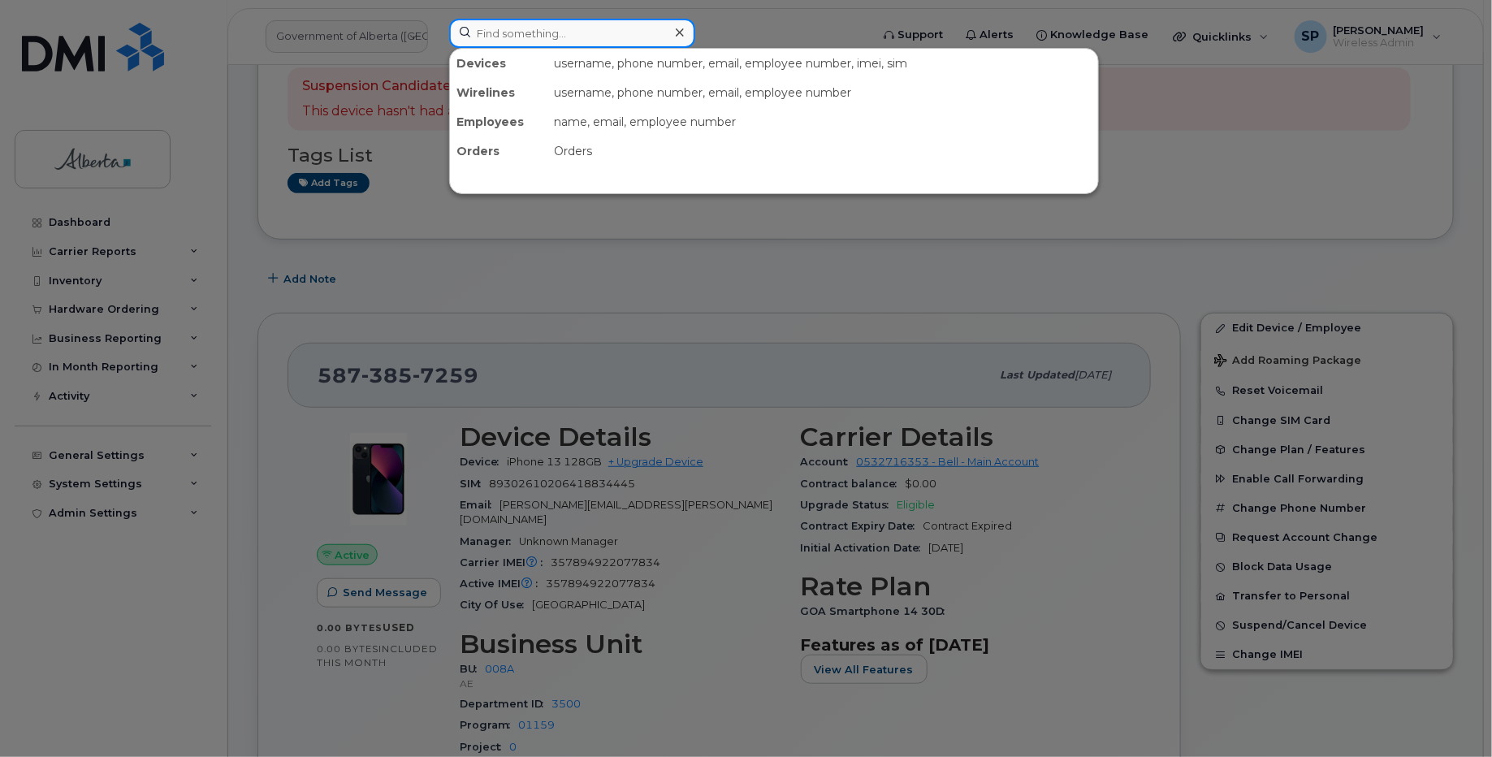
paste input "5873857408"
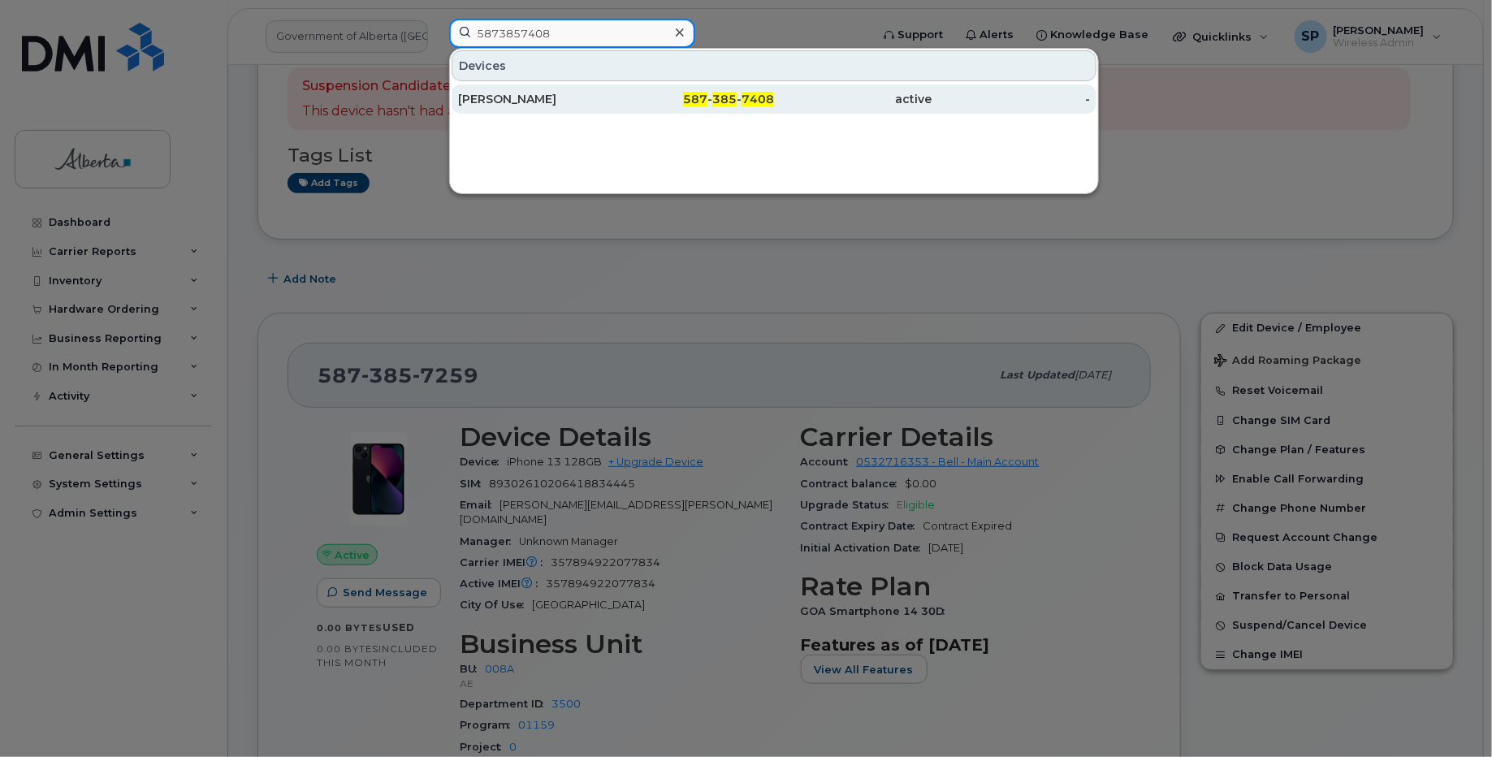
type input "5873857408"
click at [518, 93] on div "[PERSON_NAME]" at bounding box center [537, 99] width 158 height 16
